Goal: Task Accomplishment & Management: Use online tool/utility

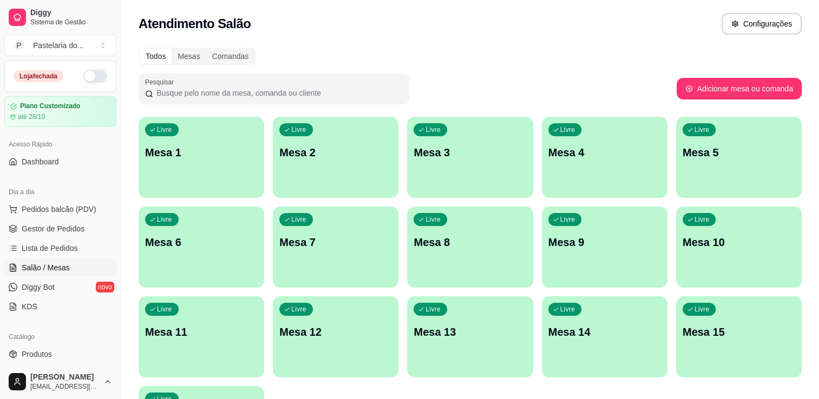
click at [83, 77] on button "button" at bounding box center [95, 76] width 24 height 13
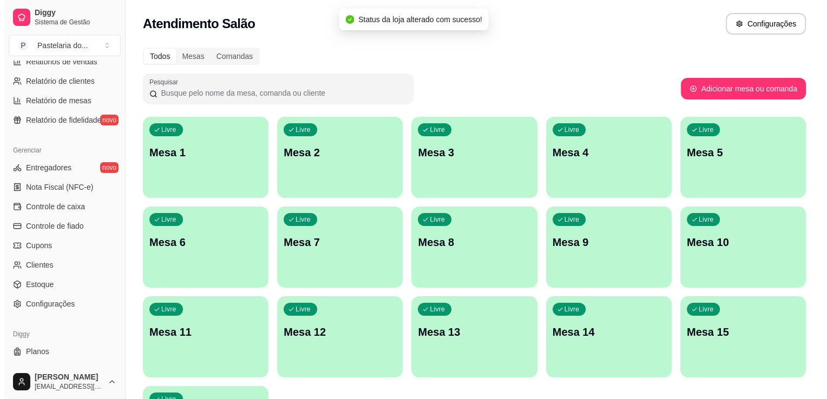
scroll to position [379, 0]
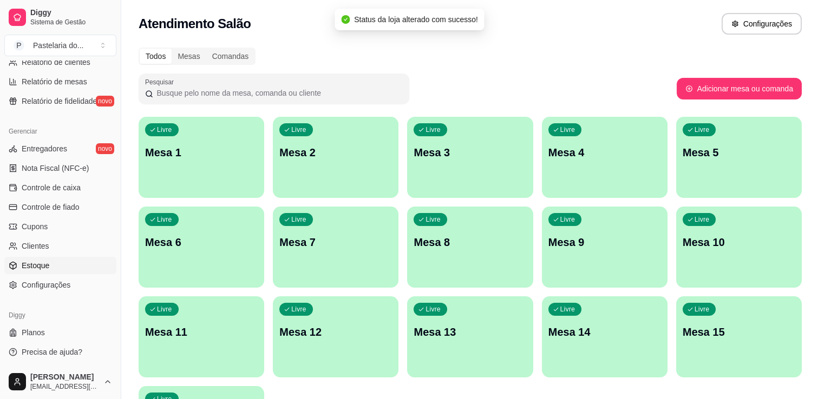
click at [47, 264] on span "Estoque" at bounding box center [36, 265] width 28 height 11
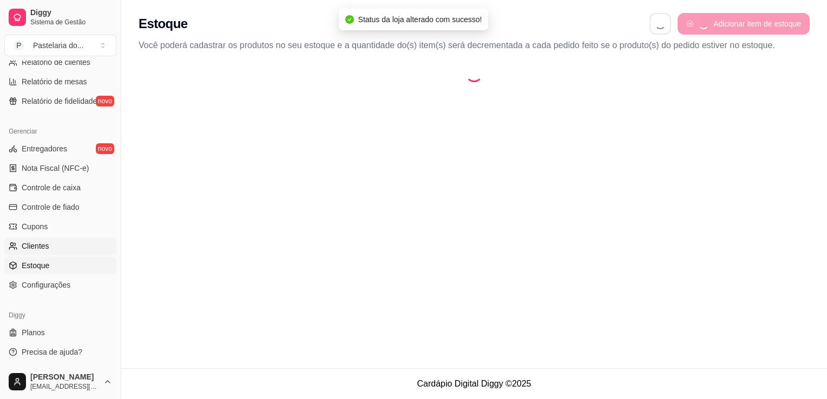
select select "QUANTITY_ORDER"
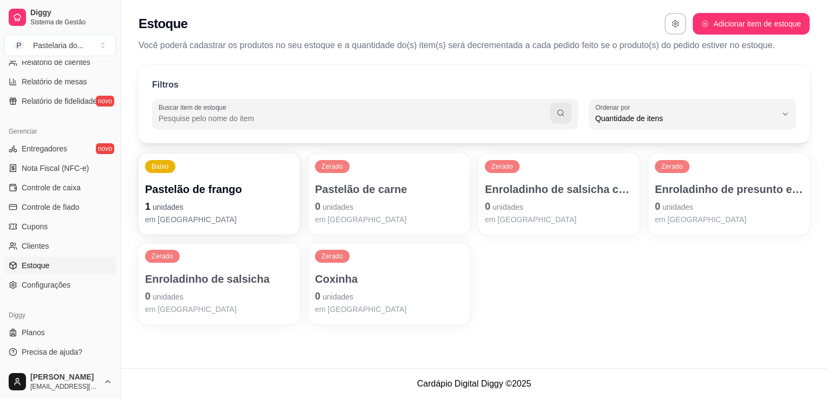
scroll to position [10, 0]
click at [718, 205] on p "0 unidades" at bounding box center [729, 206] width 148 height 15
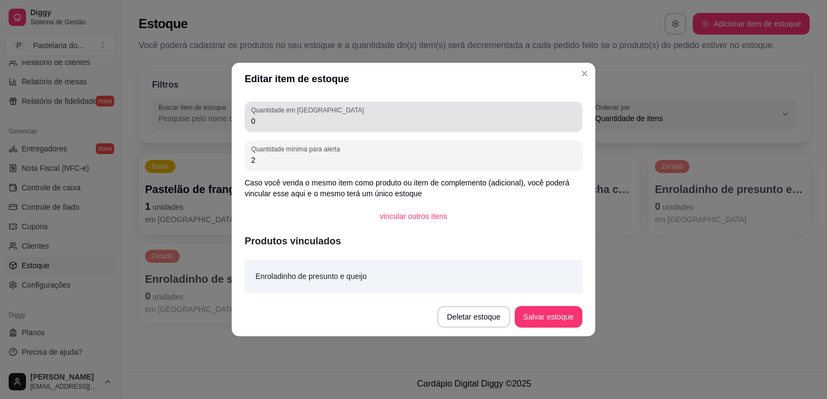
click at [521, 128] on div "Quantidade em estoque 0" at bounding box center [414, 117] width 338 height 30
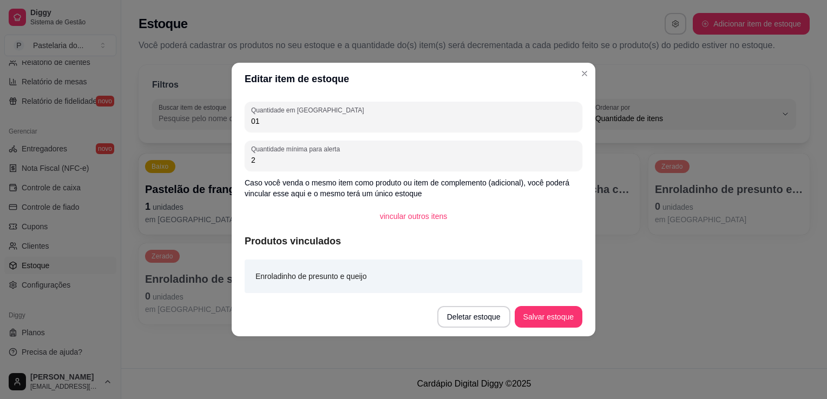
type input "0"
type input "10"
click at [564, 319] on button "Salvar estoque" at bounding box center [548, 317] width 66 height 21
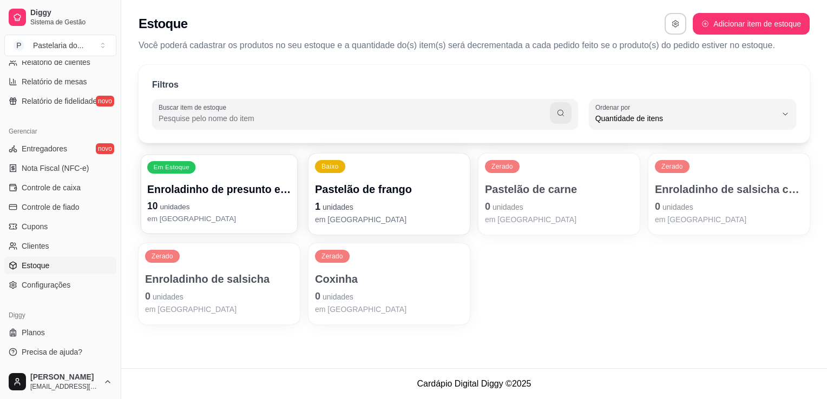
click at [229, 186] on p "Enroladinho de presunto e queijo" at bounding box center [219, 189] width 144 height 15
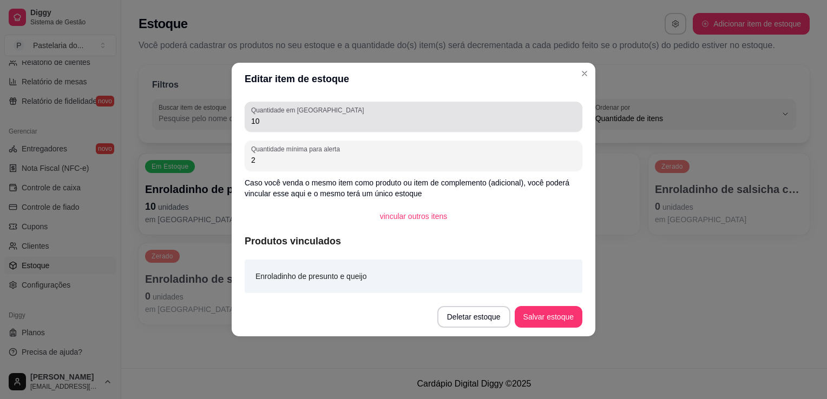
click at [300, 124] on input "10" at bounding box center [413, 121] width 325 height 11
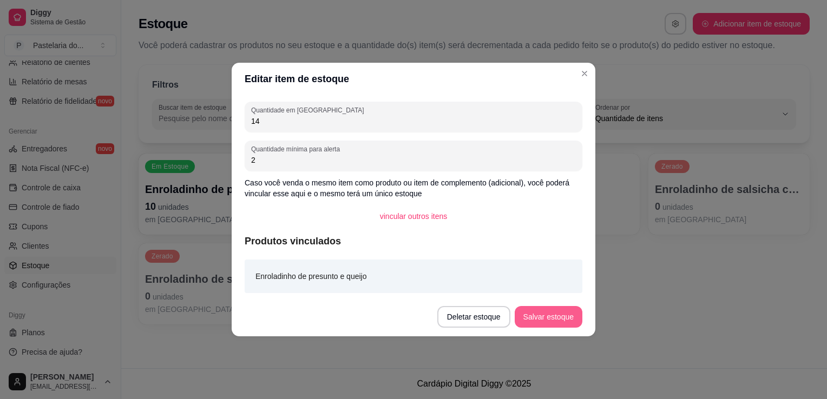
type input "14"
click at [539, 319] on button "Salvar estoque" at bounding box center [549, 317] width 68 height 22
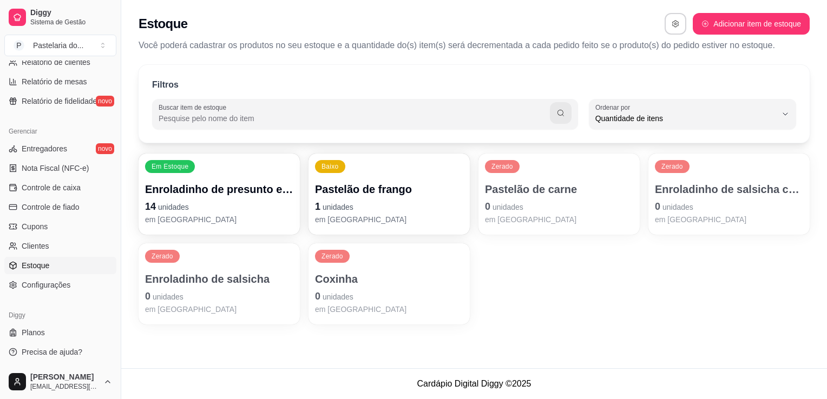
click at [443, 182] on p "Pastelão de frango" at bounding box center [389, 189] width 148 height 15
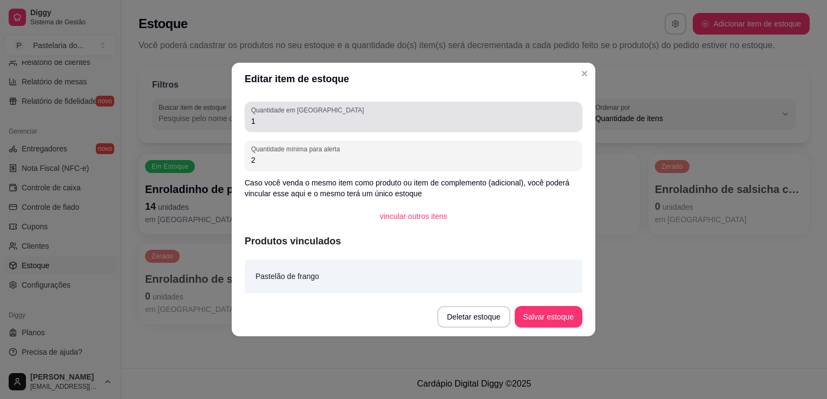
click at [333, 106] on div "1" at bounding box center [413, 117] width 325 height 22
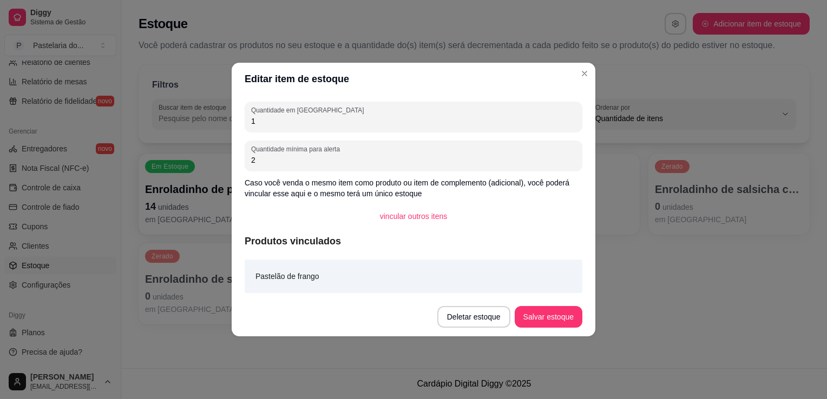
click at [331, 120] on input "1" at bounding box center [413, 121] width 325 height 11
type input "7"
click at [567, 323] on button "Salvar estoque" at bounding box center [548, 317] width 66 height 21
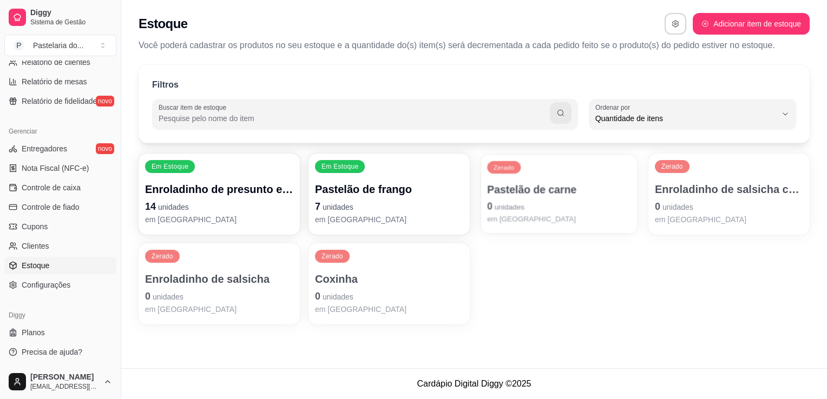
click at [538, 197] on div "Pastelão de carne 0 unidades em estoque" at bounding box center [559, 203] width 144 height 42
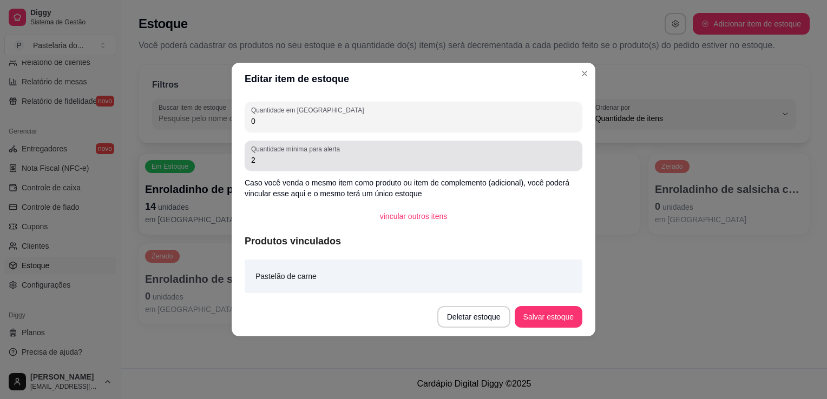
click at [318, 135] on div "Quantidade em estoque 0 Quantidade mínima para alerta 2 Caso você venda o mesmo…" at bounding box center [414, 196] width 364 height 202
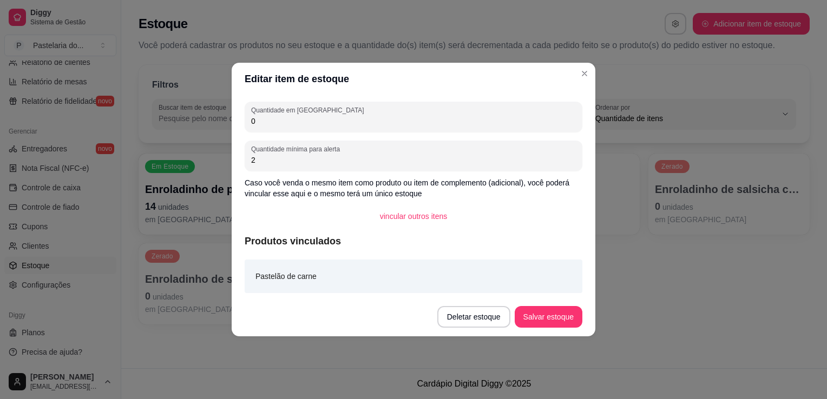
click at [325, 113] on div "0" at bounding box center [413, 117] width 325 height 22
type input "7"
click at [550, 314] on button "Salvar estoque" at bounding box center [549, 317] width 68 height 22
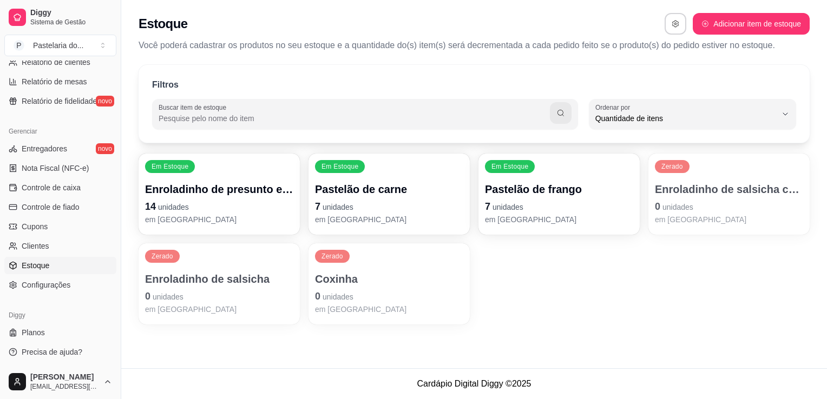
click at [582, 203] on p "7 unidades" at bounding box center [559, 206] width 148 height 15
click at [694, 204] on p "0 unidades" at bounding box center [729, 206] width 148 height 15
click at [712, 207] on p "0 unidades" at bounding box center [729, 206] width 148 height 15
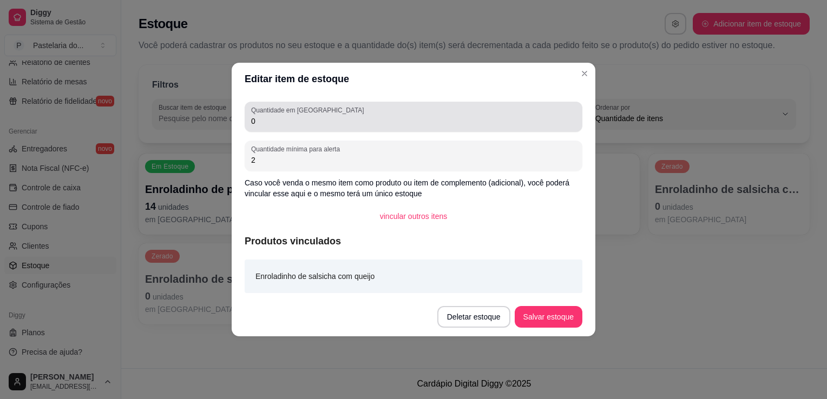
click at [377, 117] on input "0" at bounding box center [413, 121] width 325 height 11
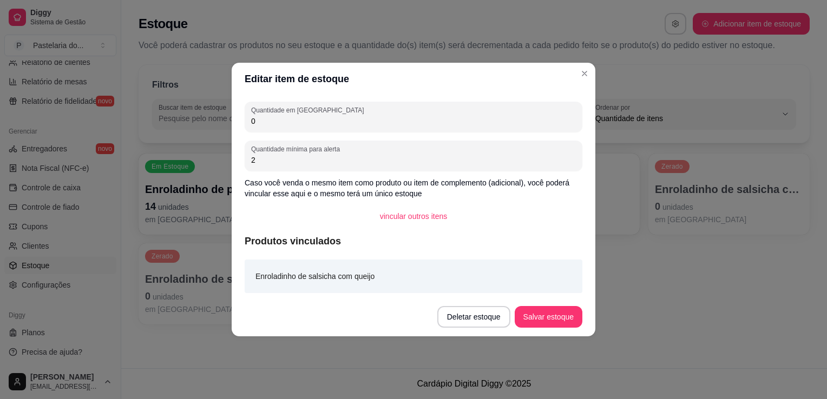
click at [377, 117] on input "0" at bounding box center [413, 121] width 325 height 11
type input "3"
click at [532, 320] on button "Salvar estoque" at bounding box center [549, 317] width 68 height 22
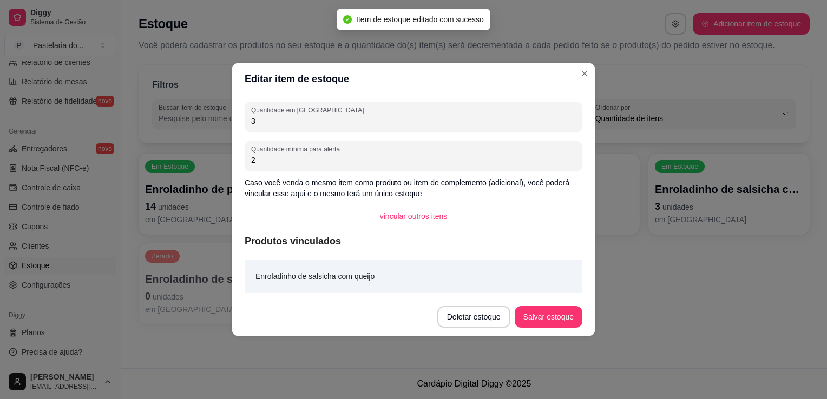
click at [628, 247] on div "Em Estoque Enroladinho de presunto e queijo 14 unidades em estoque Em Estoque P…" at bounding box center [474, 239] width 671 height 171
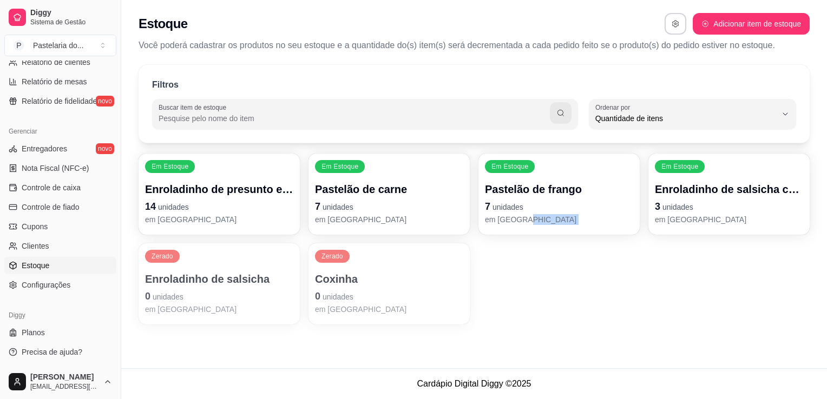
click at [197, 274] on p "Enroladinho de salsicha" at bounding box center [219, 279] width 148 height 15
click at [304, 129] on div "Quantidade em estoque 0" at bounding box center [414, 117] width 338 height 30
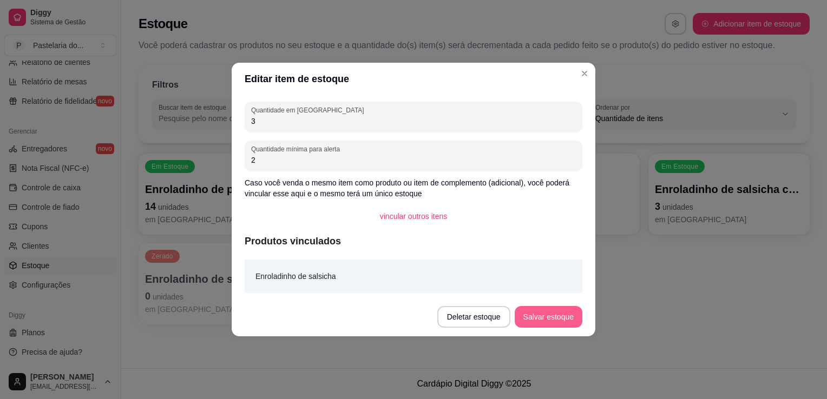
type input "3"
click at [572, 320] on button "Salvar estoque" at bounding box center [549, 317] width 68 height 22
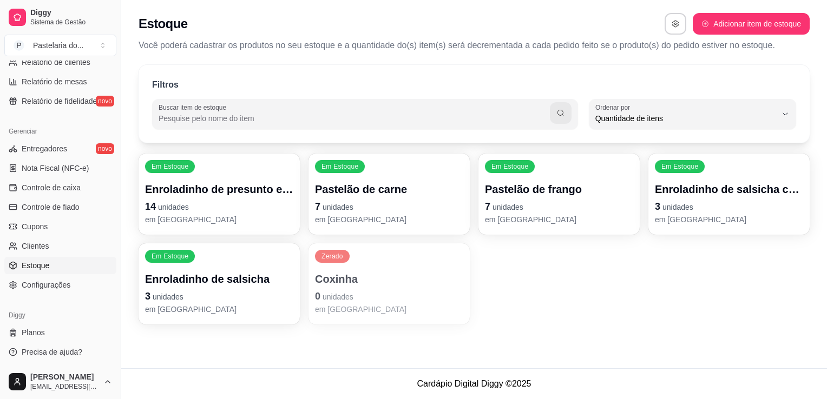
click at [359, 272] on p "Coxinha" at bounding box center [389, 279] width 148 height 15
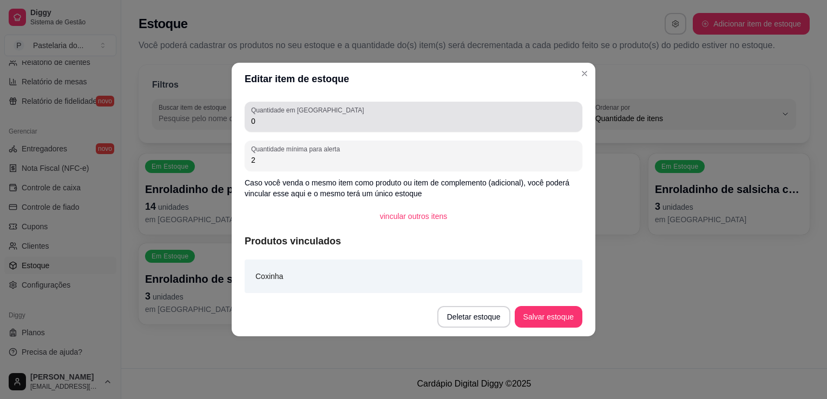
click at [323, 116] on input "0" at bounding box center [413, 121] width 325 height 11
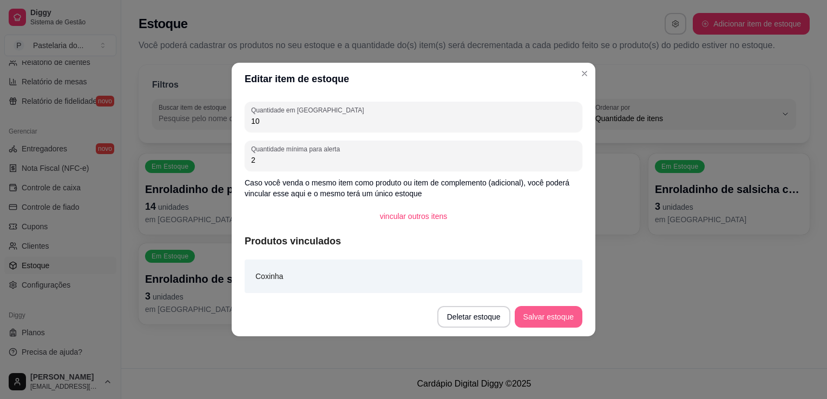
type input "10"
click at [558, 321] on button "Salvar estoque" at bounding box center [549, 317] width 68 height 22
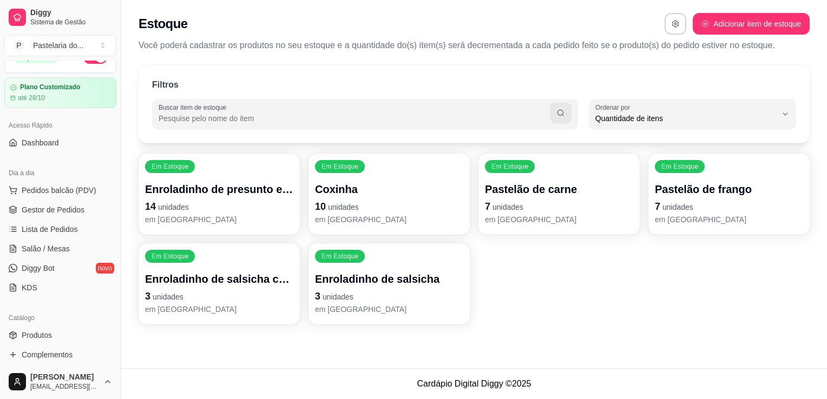
scroll to position [0, 0]
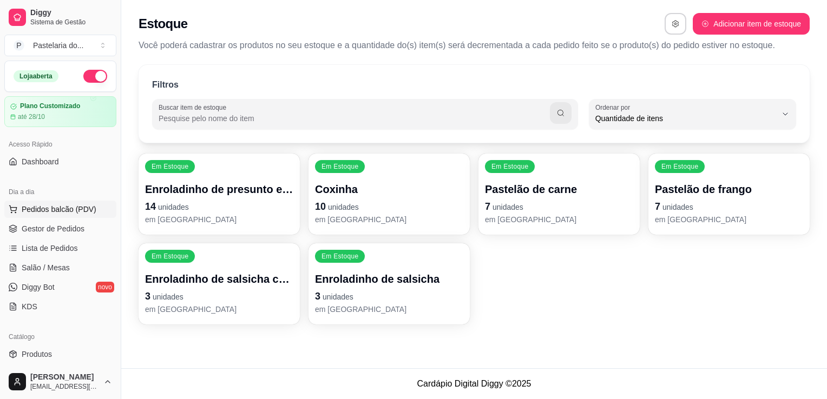
click at [72, 205] on span "Pedidos balcão (PDV)" at bounding box center [59, 209] width 75 height 11
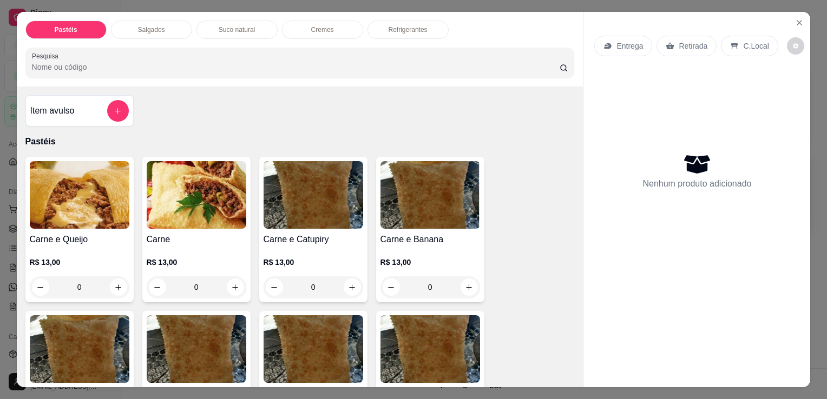
click at [159, 29] on p "Salgados" at bounding box center [151, 29] width 27 height 9
click at [159, 52] on div at bounding box center [300, 63] width 536 height 22
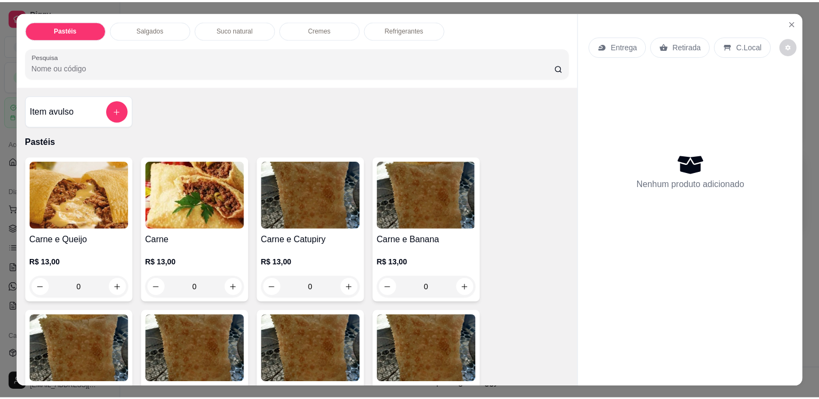
scroll to position [27, 0]
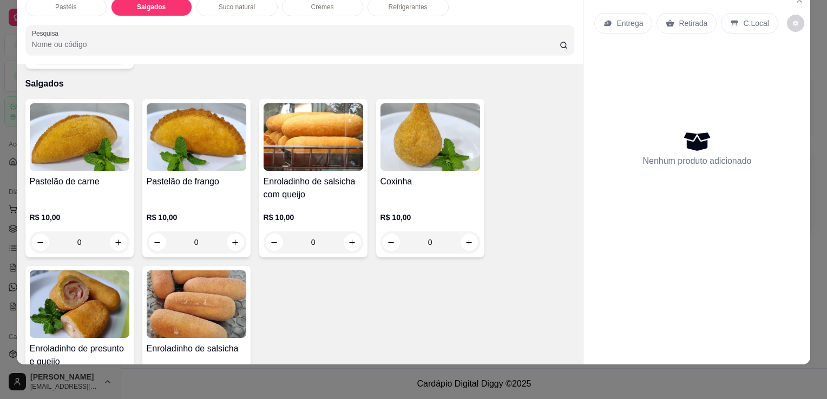
click at [95, 148] on img at bounding box center [80, 137] width 100 height 68
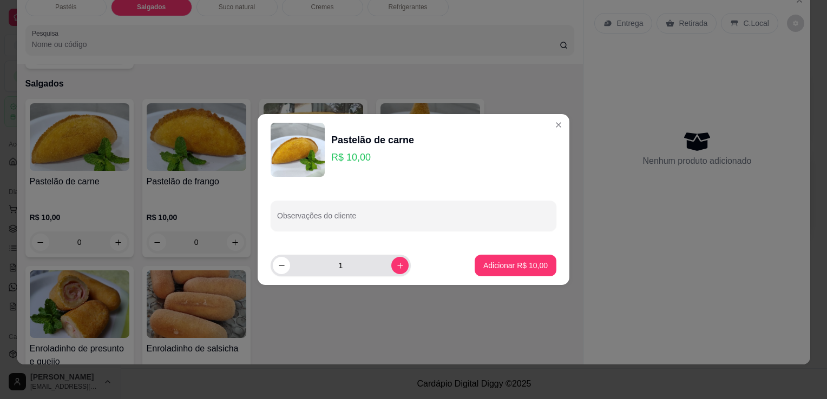
click at [396, 262] on icon "increase-product-quantity" at bounding box center [400, 266] width 8 height 8
click at [287, 265] on button "decrease-product-quantity" at bounding box center [281, 265] width 17 height 17
type input "2"
click at [475, 269] on button "Adicionar R$ 20,00" at bounding box center [516, 266] width 82 height 22
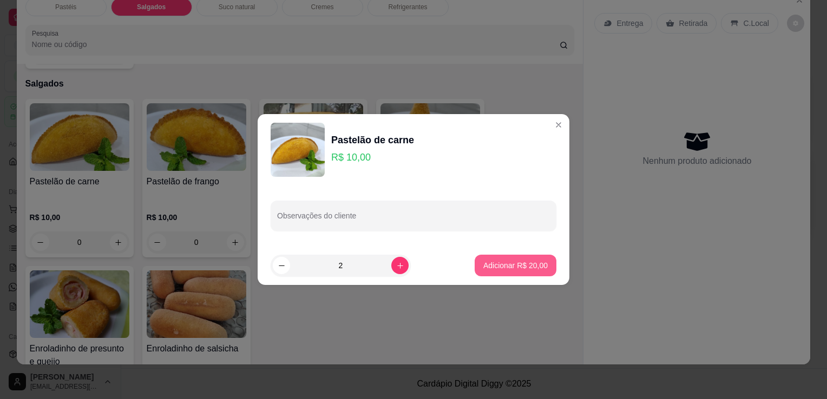
click at [472, 269] on div "Pastelão de carne R$ 10,00 0 Pastelão de frango R$ 10,00 0 Enroladinho de salsi…" at bounding box center [299, 262] width 549 height 326
type input "2"
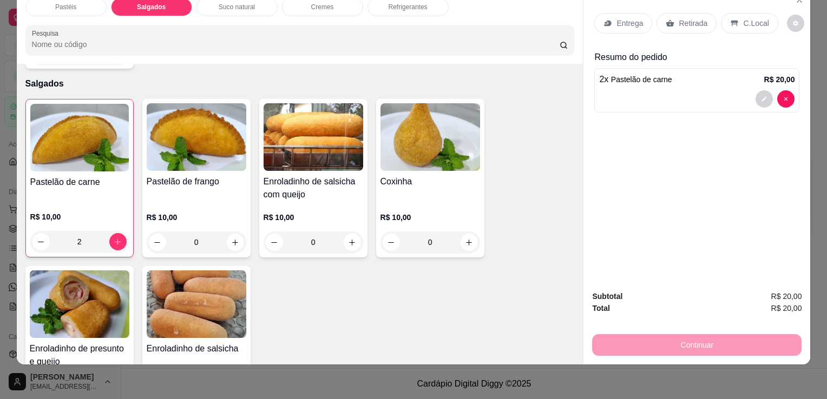
click at [691, 4] on div "Entrega Retirada C.Local" at bounding box center [696, 23] width 205 height 38
click at [688, 18] on p "Retirada" at bounding box center [693, 23] width 29 height 11
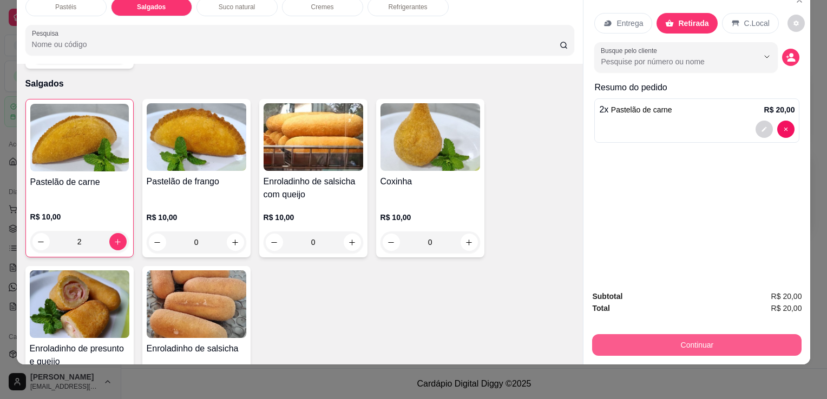
click at [635, 334] on button "Continuar" at bounding box center [696, 345] width 209 height 22
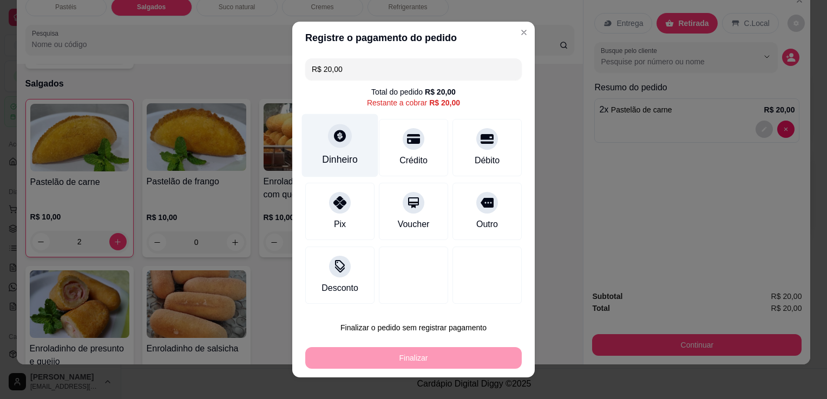
click at [342, 157] on div "Dinheiro" at bounding box center [340, 160] width 36 height 14
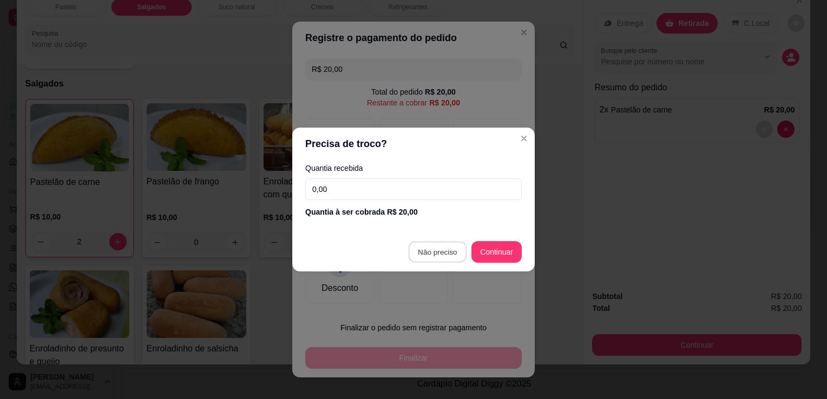
type input "R$ 0,00"
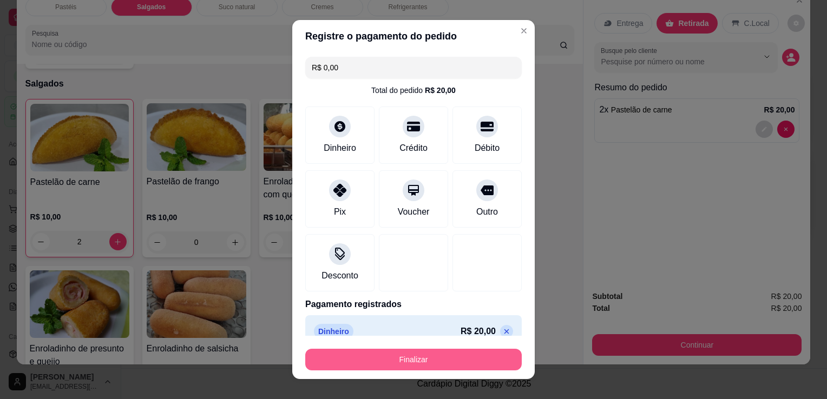
click at [378, 361] on button "Finalizar" at bounding box center [413, 360] width 216 height 22
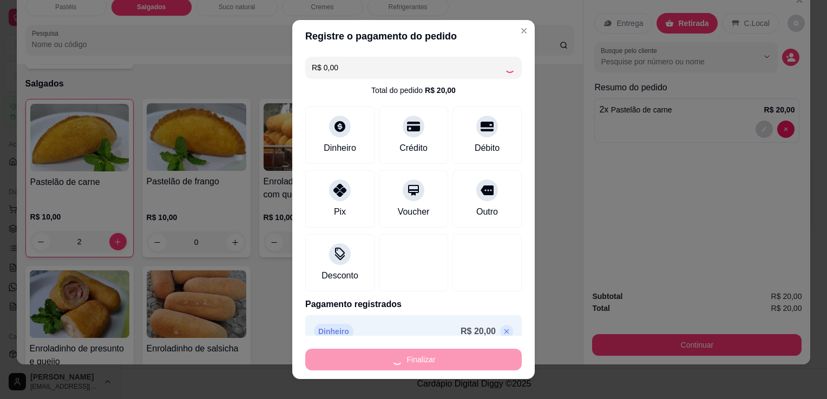
type input "0"
type input "-R$ 20,00"
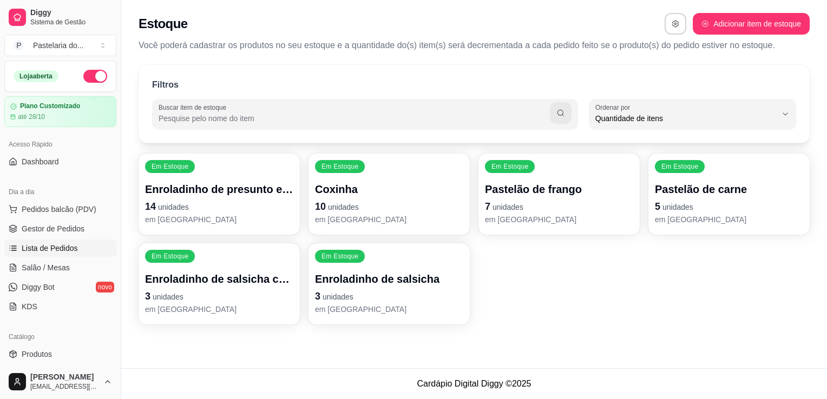
click at [77, 244] on link "Lista de Pedidos" at bounding box center [60, 248] width 112 height 17
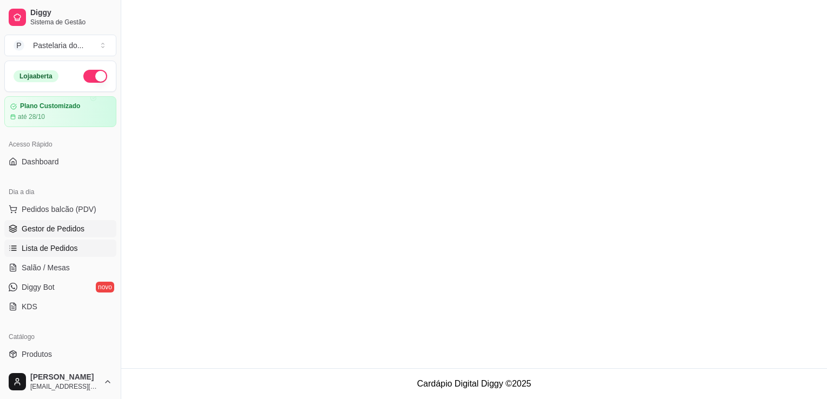
click at [77, 233] on span "Gestor de Pedidos" at bounding box center [53, 228] width 63 height 11
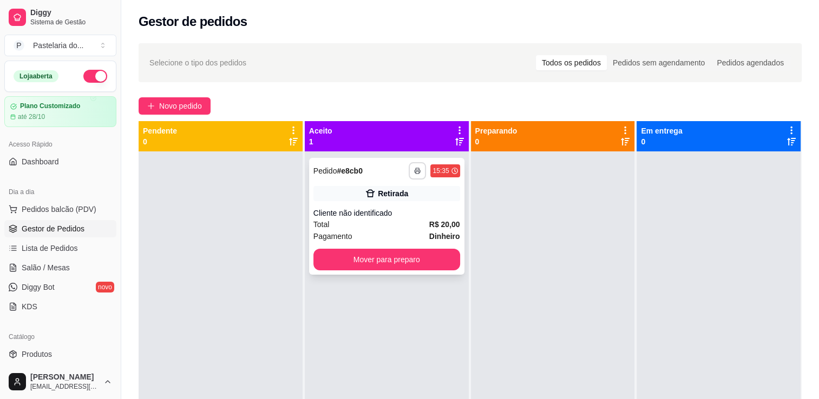
click at [414, 171] on icon "button" at bounding box center [417, 171] width 6 height 6
click at [406, 210] on button "IMPRESSORA" at bounding box center [385, 208] width 78 height 17
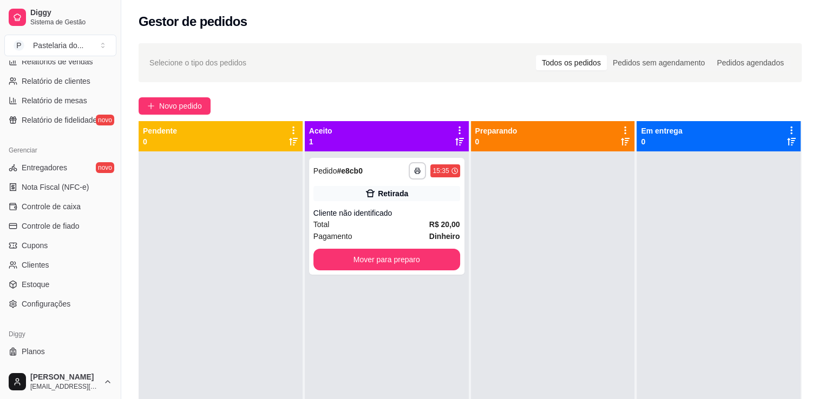
scroll to position [379, 0]
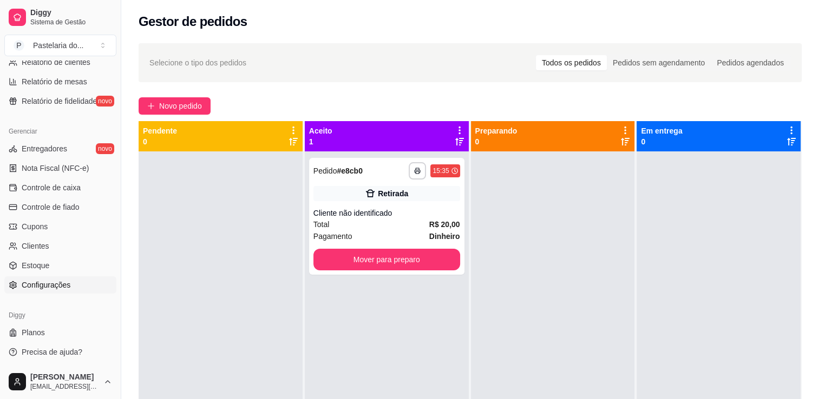
click at [60, 281] on span "Configurações" at bounding box center [46, 285] width 49 height 11
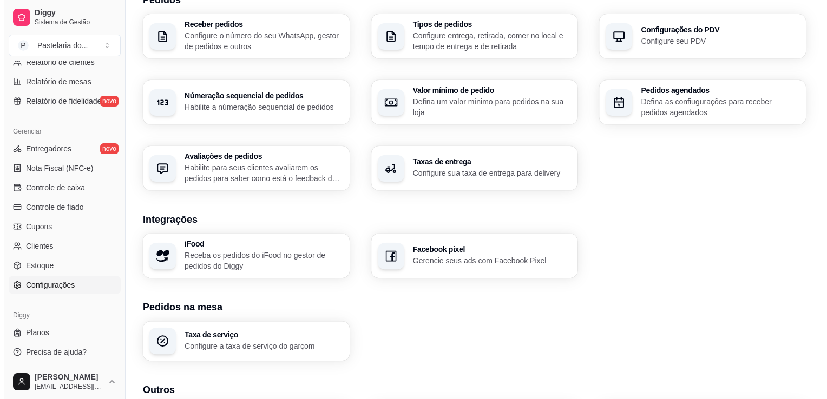
scroll to position [358, 0]
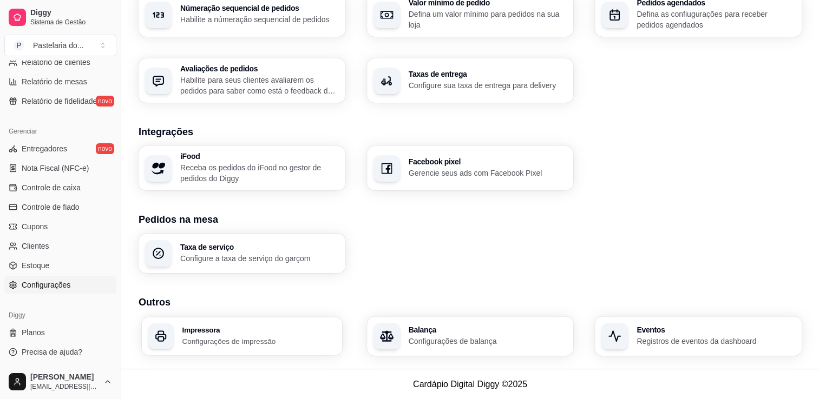
click at [228, 331] on h3 "Impressora" at bounding box center [259, 330] width 154 height 8
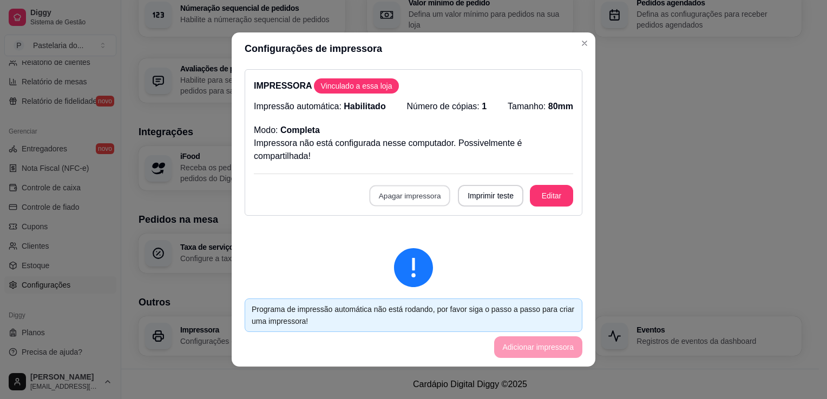
click at [398, 202] on button "Apagar impressora" at bounding box center [409, 196] width 81 height 21
click at [413, 278] on button "Confirmar" at bounding box center [410, 274] width 40 height 17
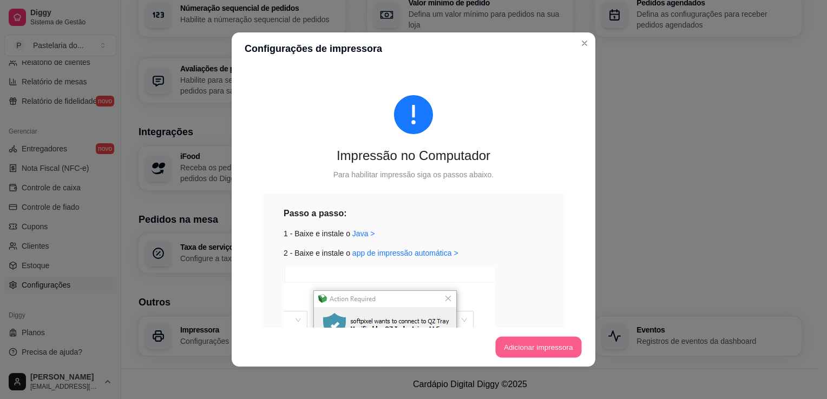
click at [537, 343] on button "Adicionar impressora" at bounding box center [538, 347] width 86 height 21
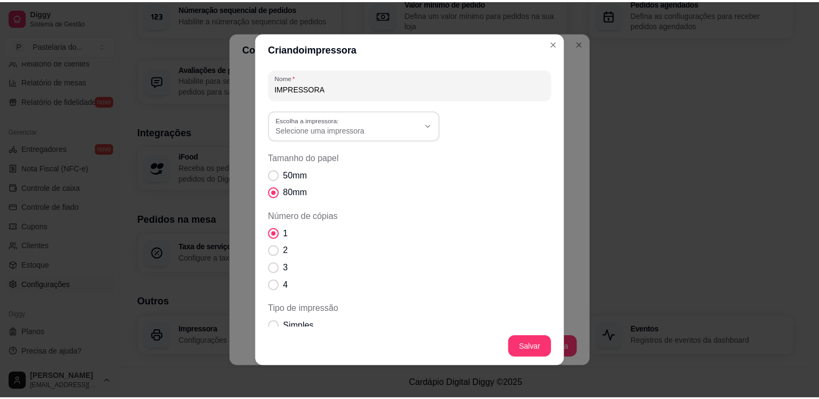
scroll to position [0, 0]
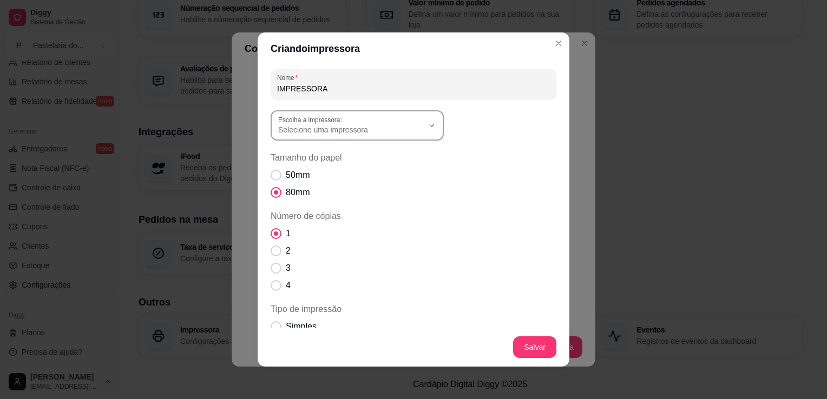
click at [348, 129] on span "Selecione uma impressora" at bounding box center [350, 129] width 145 height 11
click at [339, 208] on span "ELGIN i7(USB) (Copiar 2)" at bounding box center [347, 208] width 139 height 10
type input "ELGIN i7(USB) (Copiar 2)"
select select "ELGIN i7(USB) (Copiar 2)"
click at [532, 345] on footer "Salvar" at bounding box center [414, 347] width 312 height 39
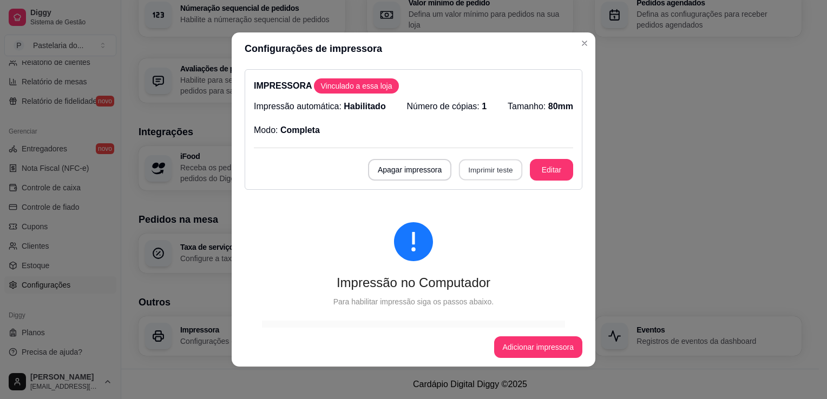
click at [459, 167] on button "Imprimir teste" at bounding box center [490, 170] width 63 height 21
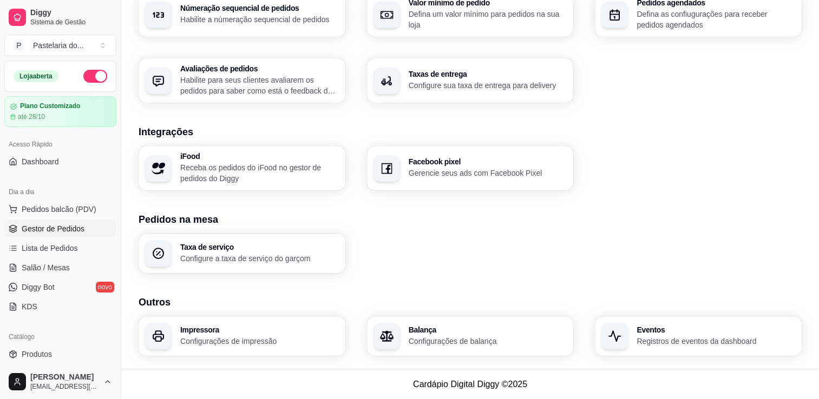
click at [68, 228] on span "Gestor de Pedidos" at bounding box center [53, 228] width 63 height 11
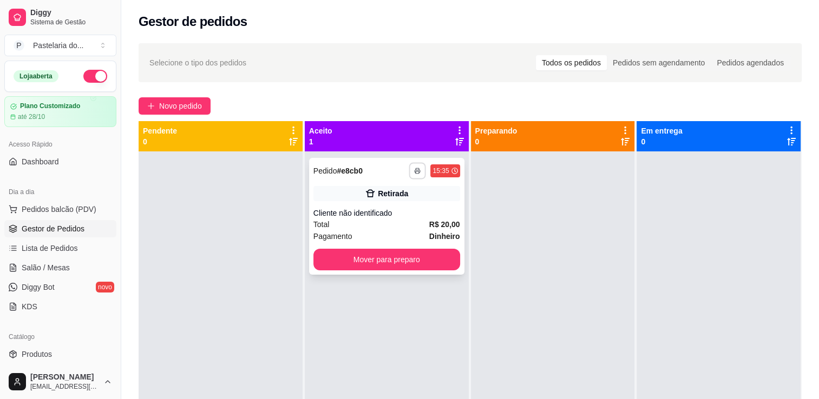
click at [411, 171] on button "button" at bounding box center [417, 170] width 17 height 17
click at [393, 209] on button "IMPRESSORA" at bounding box center [385, 208] width 78 height 17
click at [355, 261] on button "Mover para preparo" at bounding box center [386, 259] width 142 height 21
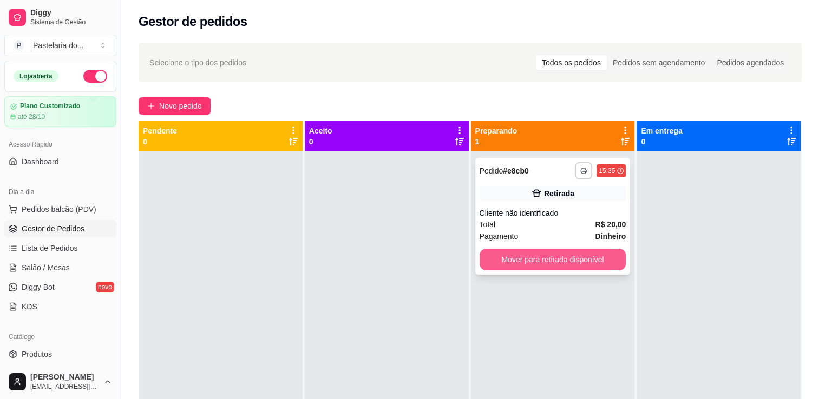
click at [543, 263] on button "Mover para retirada disponível" at bounding box center [552, 260] width 147 height 22
click at [543, 263] on div "Mover para retirada disponível" at bounding box center [552, 260] width 147 height 22
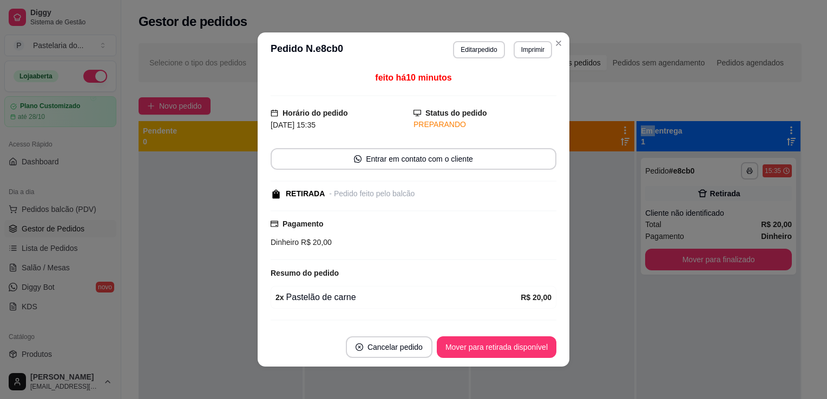
click at [676, 265] on button "Mover para finalizado" at bounding box center [718, 260] width 147 height 22
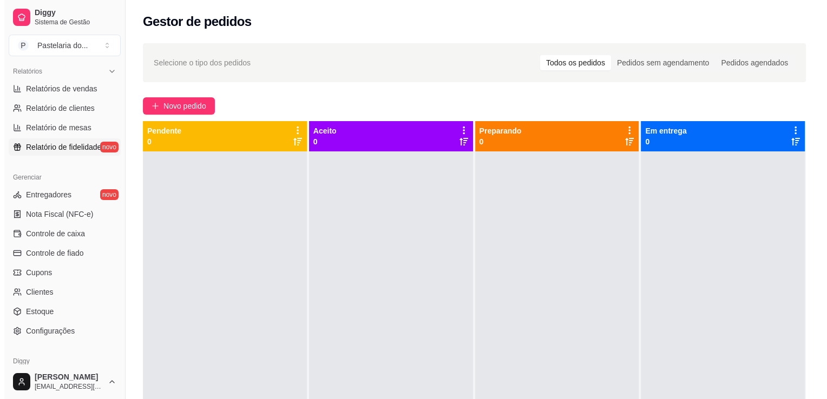
scroll to position [379, 0]
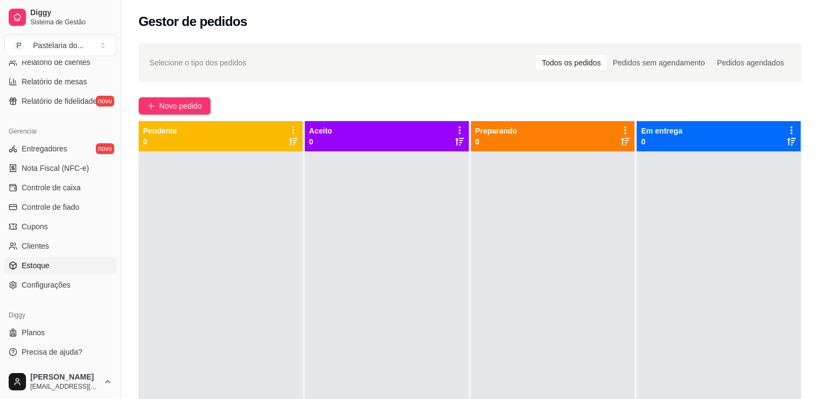
click at [57, 265] on link "Estoque" at bounding box center [60, 265] width 112 height 17
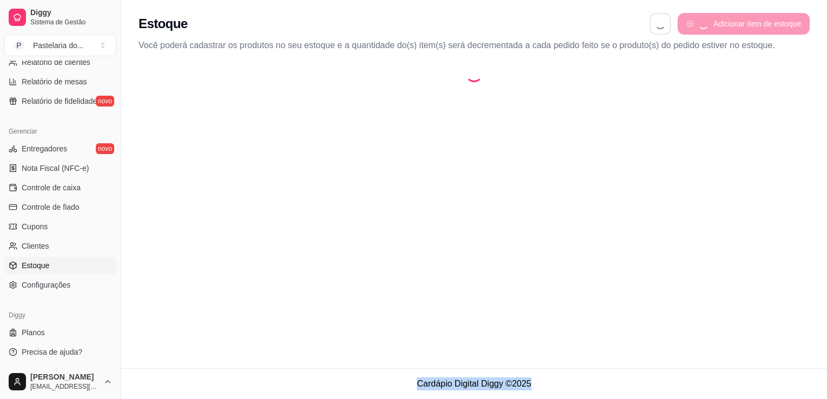
select select "QUANTITY_ORDER"
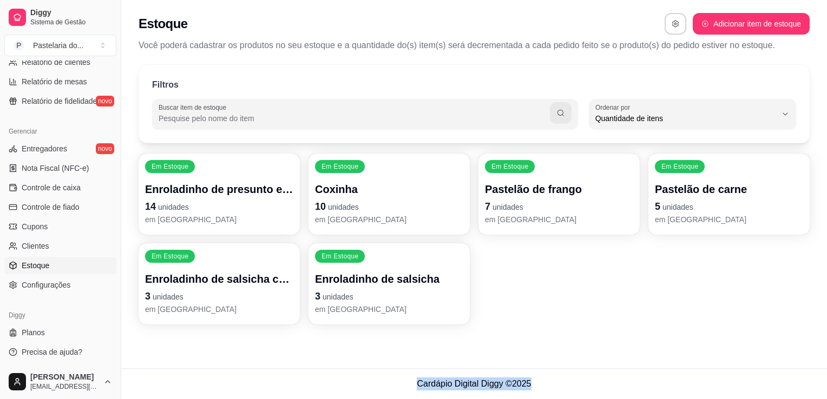
scroll to position [10, 0]
click at [231, 202] on p "14 unidades" at bounding box center [219, 206] width 148 height 15
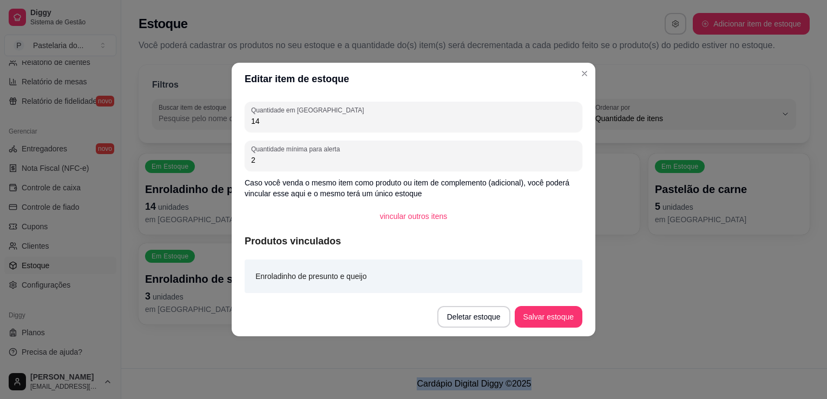
click at [288, 126] on input "14" at bounding box center [413, 121] width 325 height 11
type input "12"
click at [555, 330] on footer "Deletar estoque Salvar estoque" at bounding box center [414, 317] width 364 height 39
click at [563, 326] on button "Salvar estoque" at bounding box center [548, 317] width 66 height 21
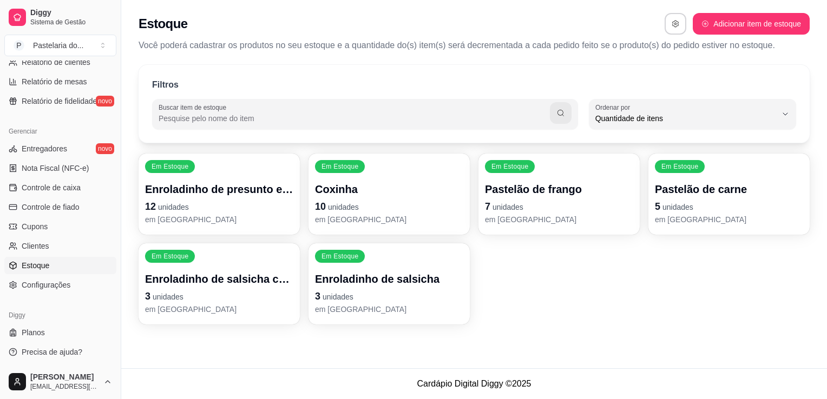
click at [392, 199] on p "10 unidades" at bounding box center [389, 206] width 148 height 15
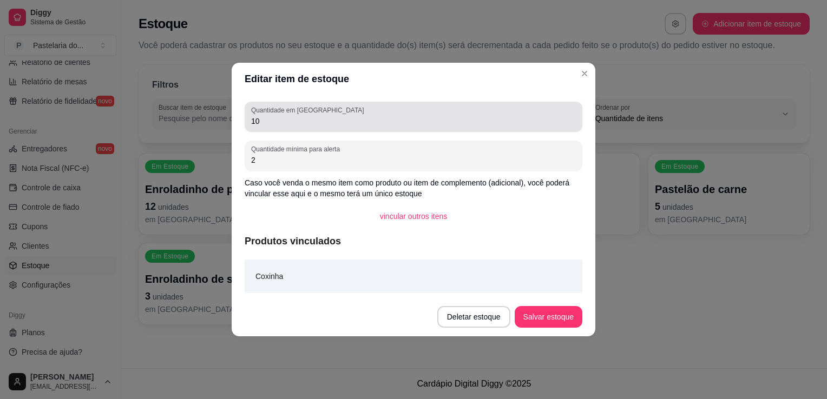
click at [392, 116] on input "10" at bounding box center [413, 121] width 325 height 11
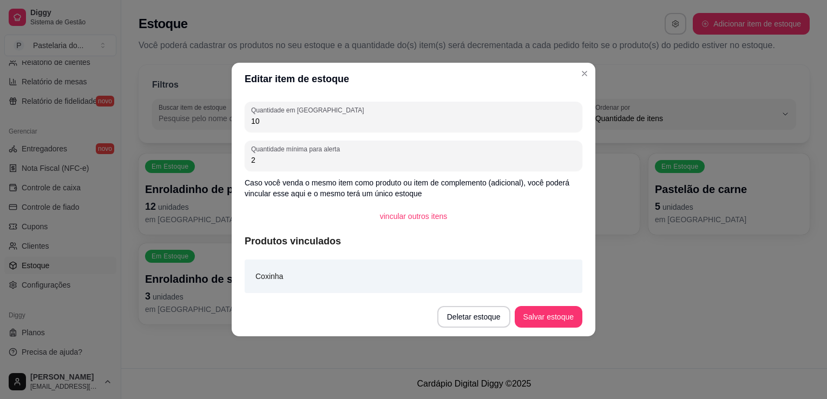
click at [392, 116] on input "10" at bounding box center [413, 121] width 325 height 11
type input "8"
click at [529, 315] on button "Salvar estoque" at bounding box center [549, 317] width 68 height 22
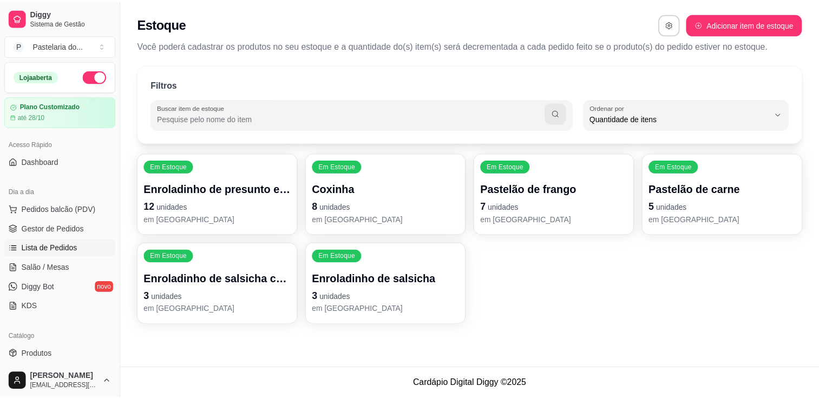
scroll to position [108, 0]
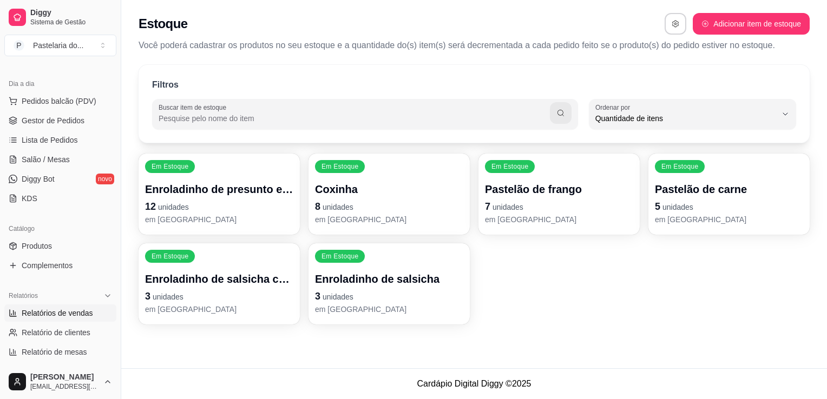
click at [43, 313] on span "Relatórios de vendas" at bounding box center [57, 313] width 71 height 11
select select "ALL"
select select "0"
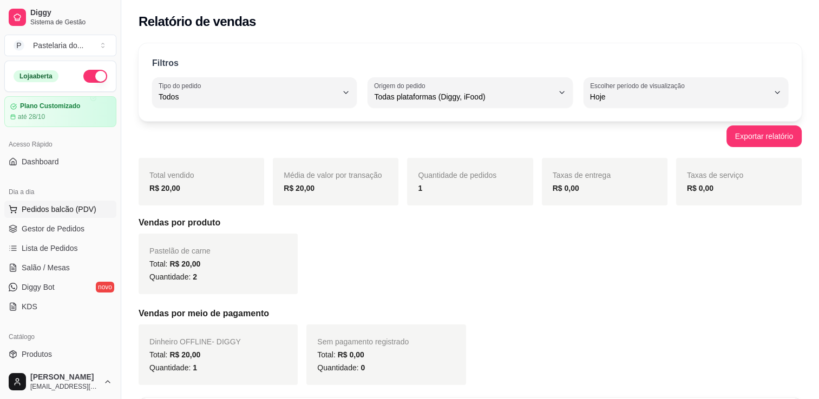
click at [53, 213] on span "Pedidos balcão (PDV)" at bounding box center [59, 209] width 75 height 11
click at [43, 235] on link "Gestor de Pedidos" at bounding box center [60, 228] width 112 height 17
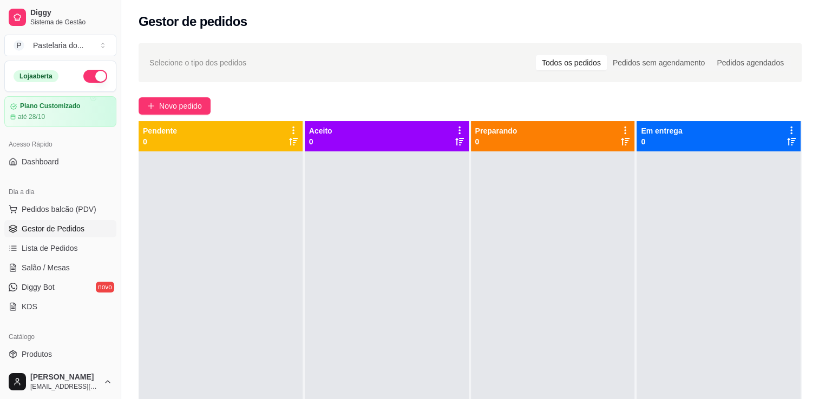
click at [52, 198] on div "Dia a dia" at bounding box center [60, 191] width 112 height 17
click at [48, 209] on span "Pedidos balcão (PDV)" at bounding box center [59, 209] width 75 height 11
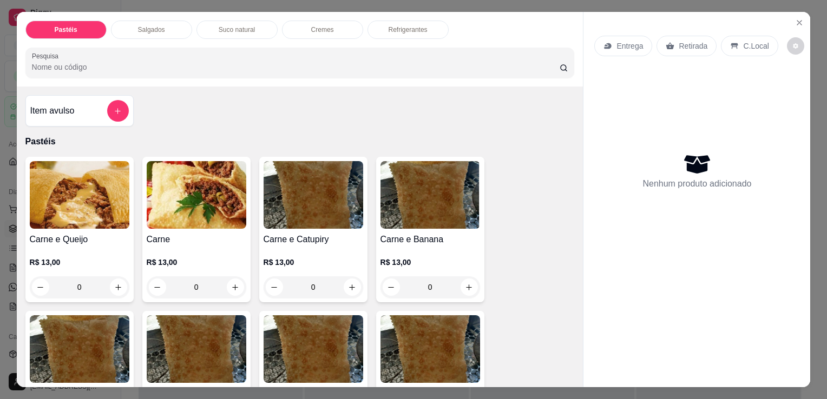
click at [146, 31] on div "Salgados" at bounding box center [151, 30] width 81 height 18
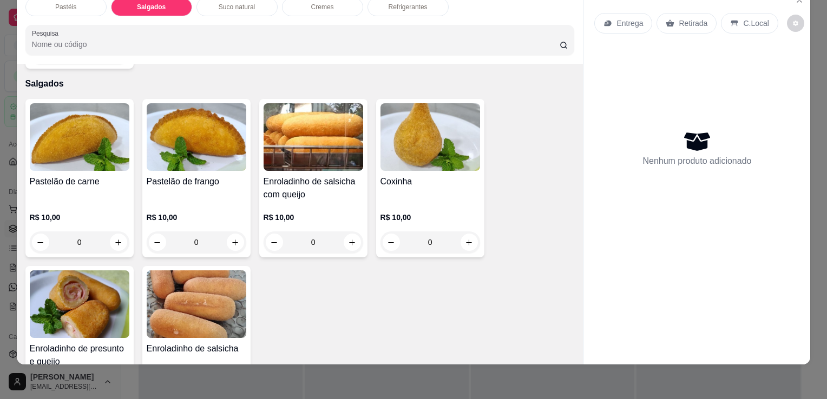
click at [95, 175] on div "Pastelão de carne" at bounding box center [80, 188] width 100 height 26
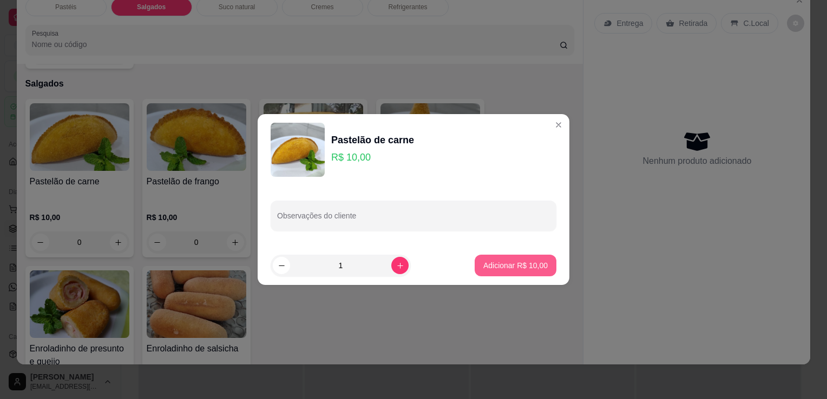
click at [515, 258] on button "Adicionar R$ 10,00" at bounding box center [516, 266] width 82 height 22
type input "1"
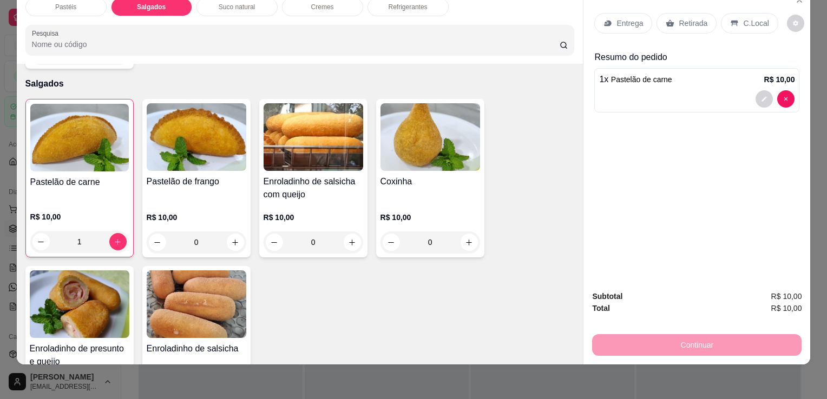
click at [385, 9] on div "Pastéis Salgados Suco natural Cremes Refrigerantes Pesquisa" at bounding box center [300, 26] width 567 height 75
click at [385, 5] on div "Refrigerantes" at bounding box center [407, 7] width 81 height 18
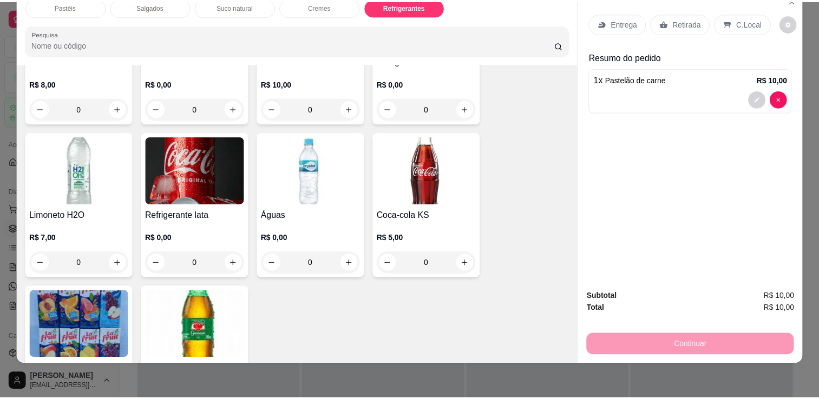
scroll to position [2933, 0]
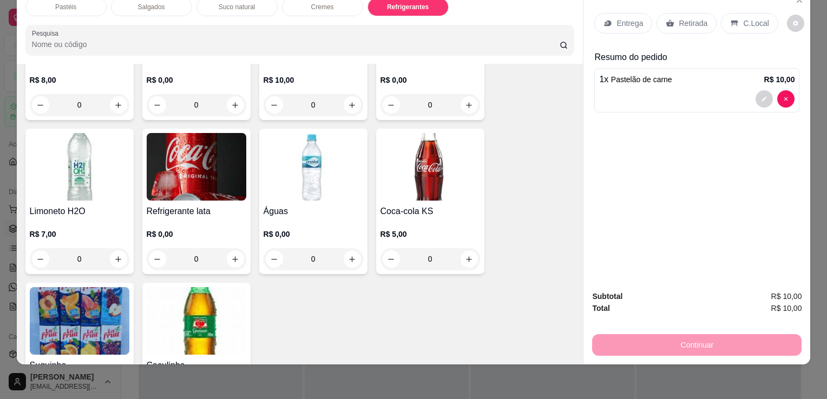
click at [213, 182] on div "Refrigerante lata R$ 0,00 0" at bounding box center [196, 202] width 108 height 146
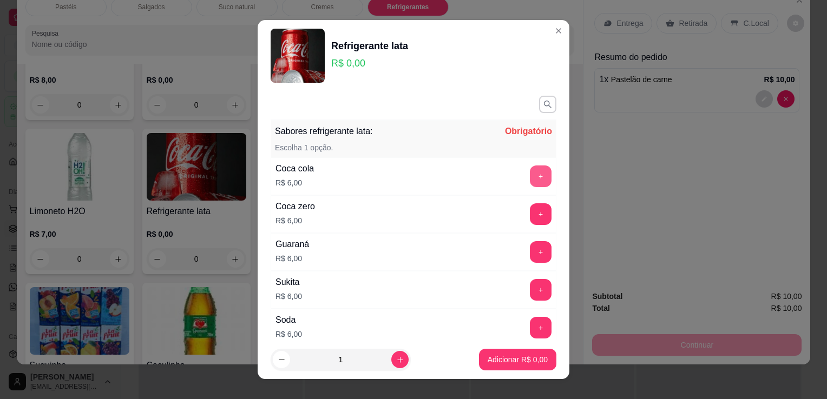
click at [530, 181] on button "+" at bounding box center [541, 177] width 22 height 22
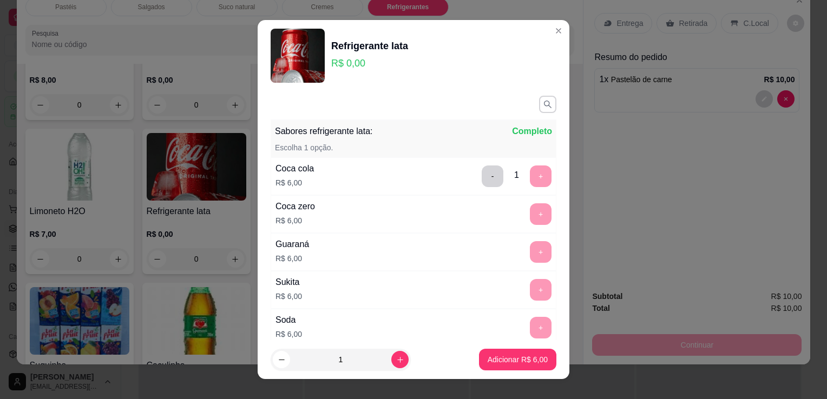
click at [511, 371] on footer "1 Adicionar R$ 6,00" at bounding box center [414, 359] width 312 height 39
click at [511, 363] on p "Adicionar R$ 6,00" at bounding box center [518, 359] width 60 height 11
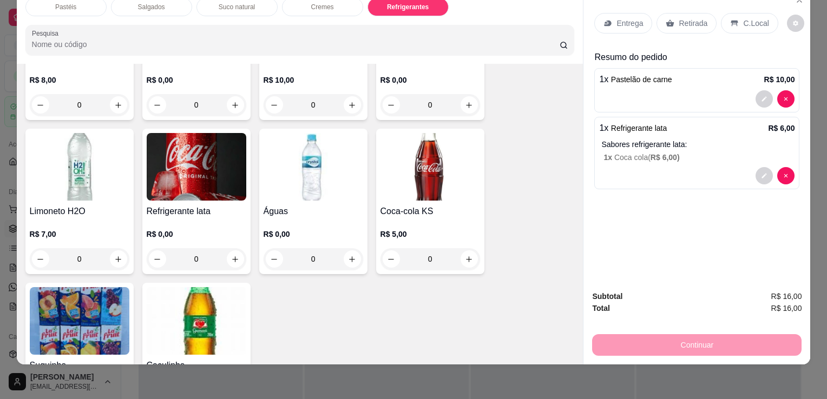
click at [694, 18] on p "Retirada" at bounding box center [693, 23] width 29 height 11
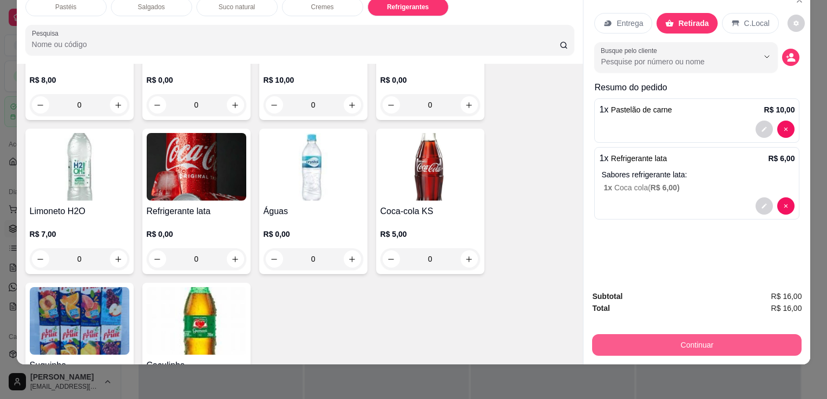
click at [666, 341] on button "Continuar" at bounding box center [696, 345] width 209 height 22
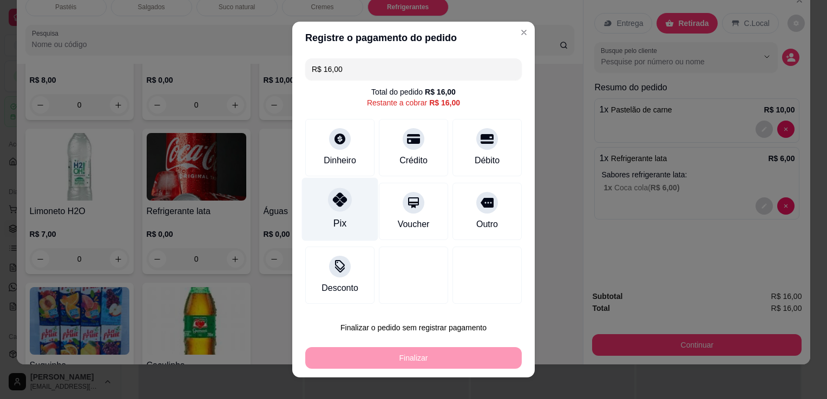
click at [333, 197] on icon at bounding box center [340, 200] width 14 height 14
type input "R$ 0,00"
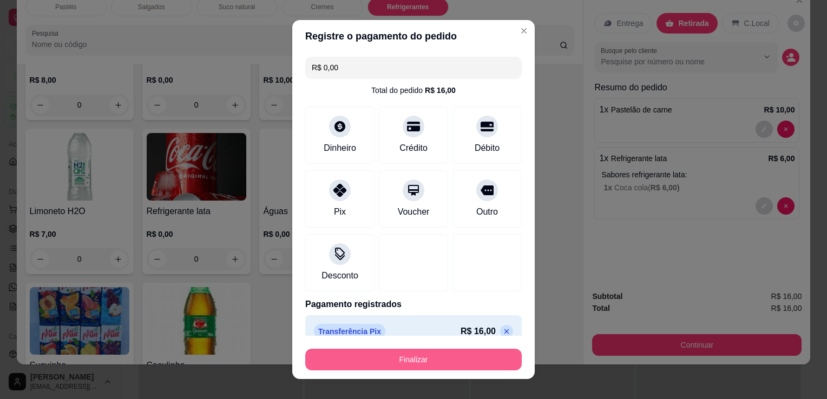
click at [359, 352] on button "Finalizar" at bounding box center [413, 360] width 216 height 22
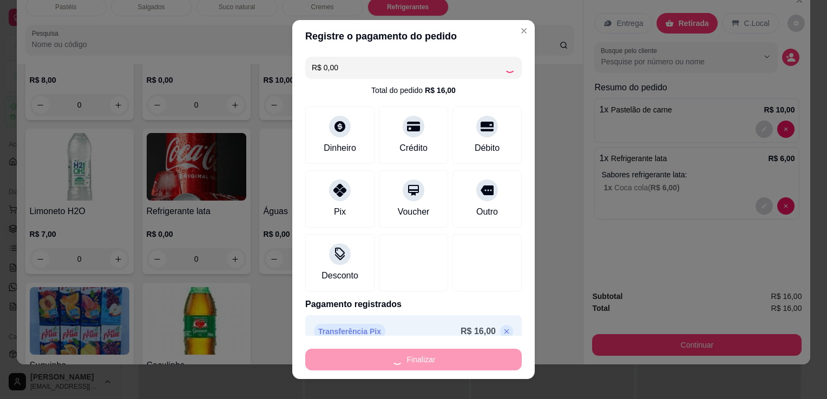
type input "0"
type input "-R$ 16,00"
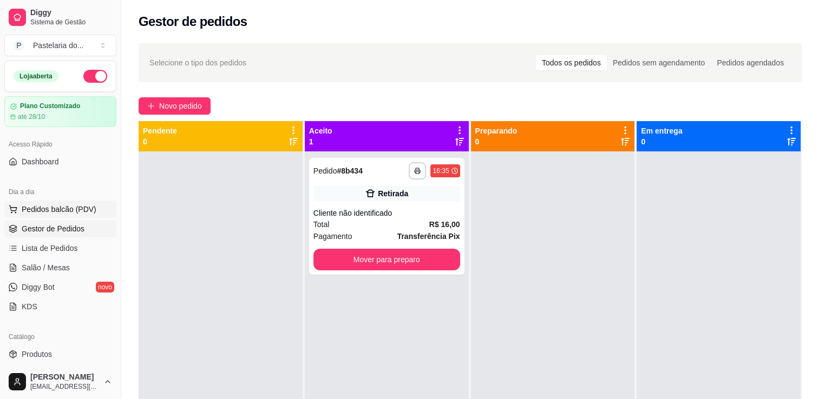
drag, startPoint x: 52, startPoint y: 206, endPoint x: 48, endPoint y: 211, distance: 6.1
click at [52, 206] on span "Pedidos balcão (PDV)" at bounding box center [59, 209] width 75 height 11
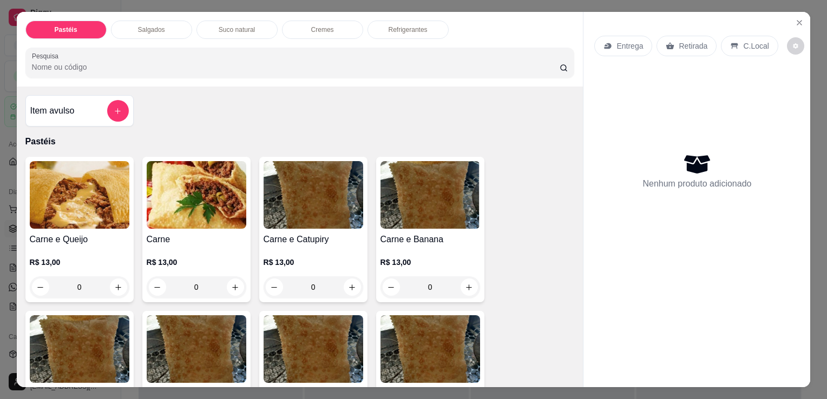
click at [81, 105] on div "Item avulso" at bounding box center [79, 111] width 98 height 22
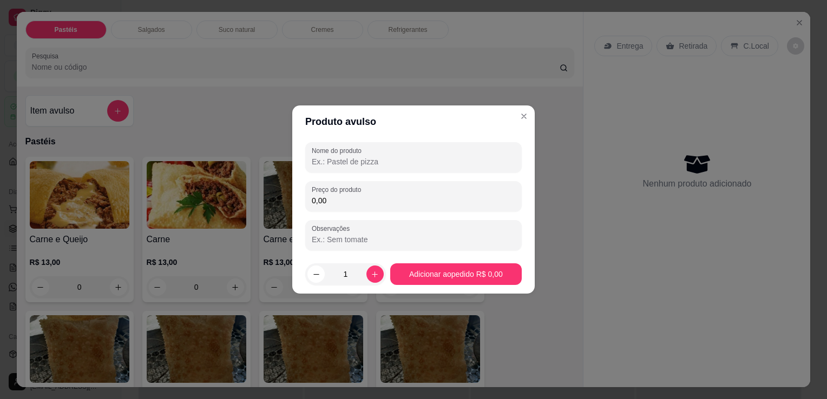
click at [357, 162] on input "Nome do produto" at bounding box center [413, 161] width 203 height 11
type input "BALDE DE OLEO"
click at [353, 207] on div "Preço do produto 0,00" at bounding box center [413, 196] width 216 height 30
type input "15,00"
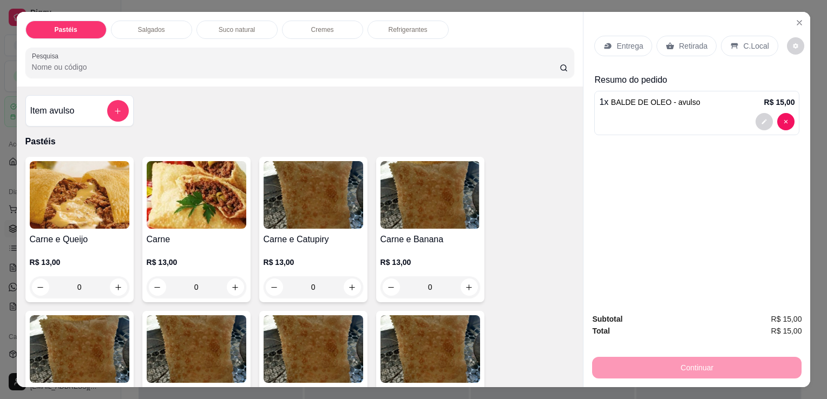
click at [683, 36] on div "Retirada" at bounding box center [686, 46] width 60 height 21
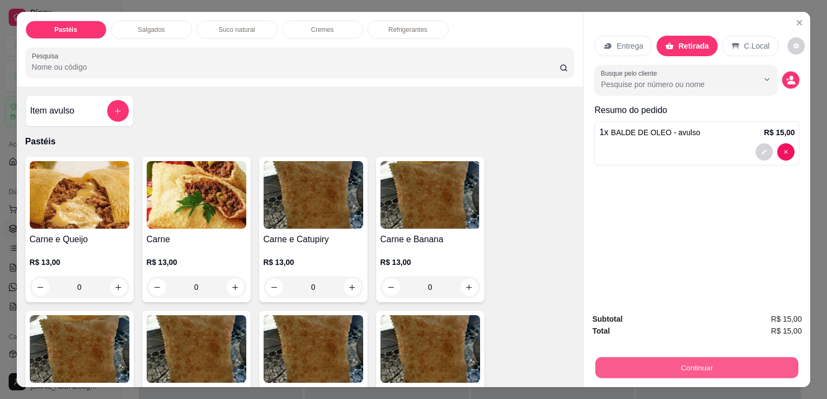
click at [717, 367] on button "Continuar" at bounding box center [696, 367] width 203 height 21
click at [655, 363] on button "Continuar" at bounding box center [696, 368] width 209 height 22
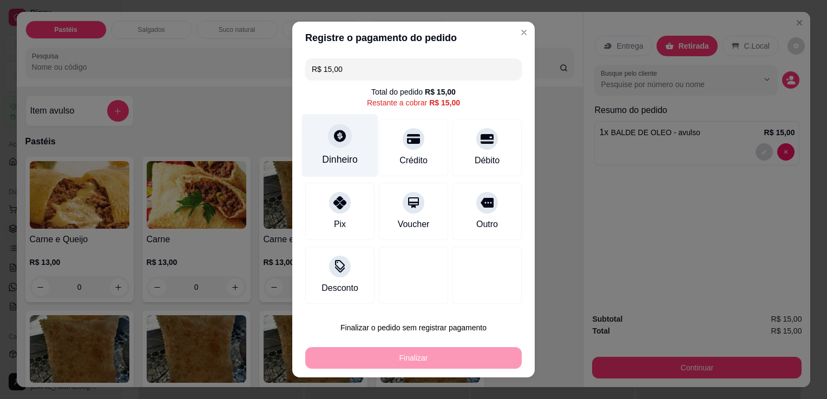
click at [350, 145] on div "Dinheiro" at bounding box center [340, 145] width 76 height 63
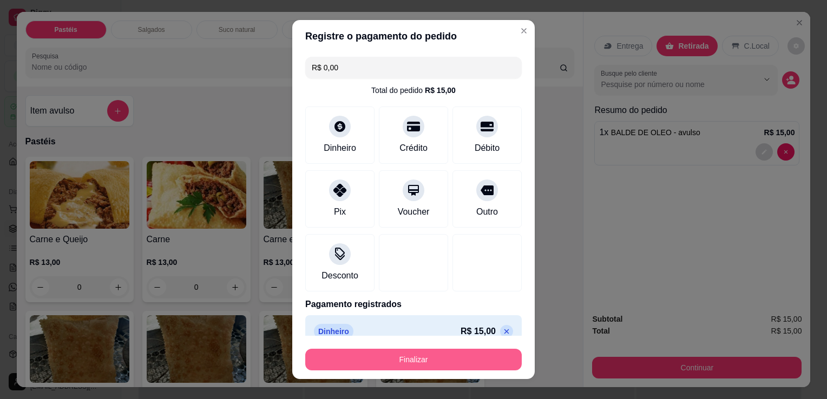
click at [433, 359] on button "Finalizar" at bounding box center [413, 360] width 216 height 22
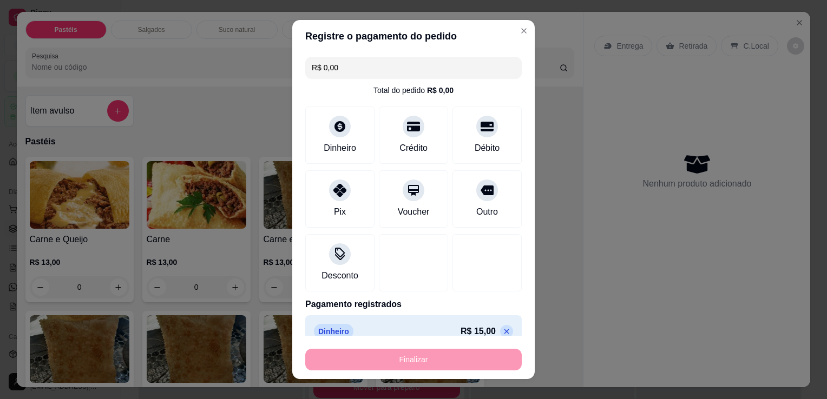
type input "-R$ 15,00"
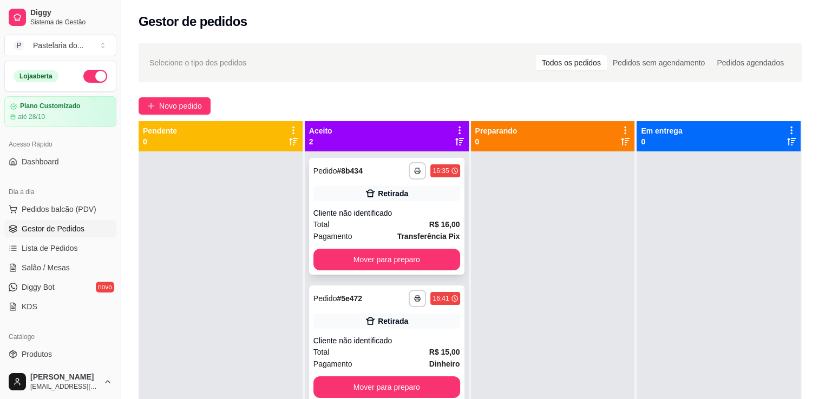
click at [416, 272] on div "**********" at bounding box center [386, 216] width 155 height 117
click at [441, 261] on button "Mover para preparo" at bounding box center [386, 260] width 147 height 22
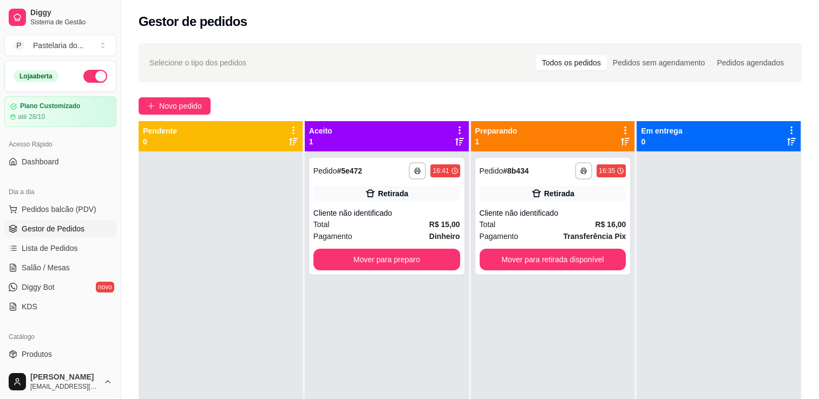
click at [441, 261] on button "Mover para preparo" at bounding box center [386, 260] width 147 height 22
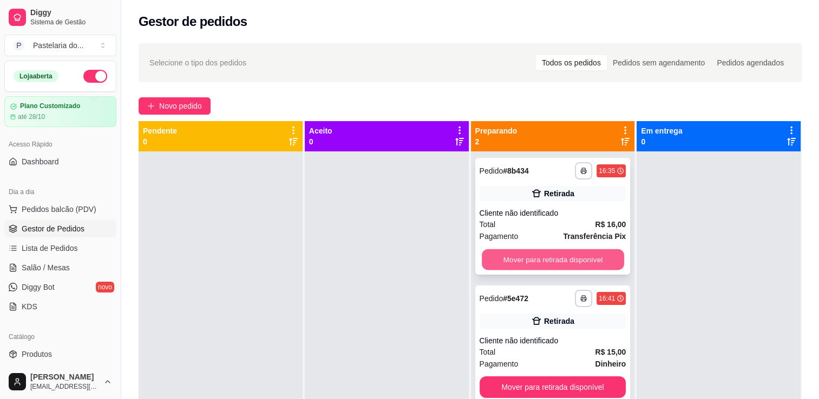
click at [503, 261] on button "Mover para retirada disponível" at bounding box center [553, 259] width 142 height 21
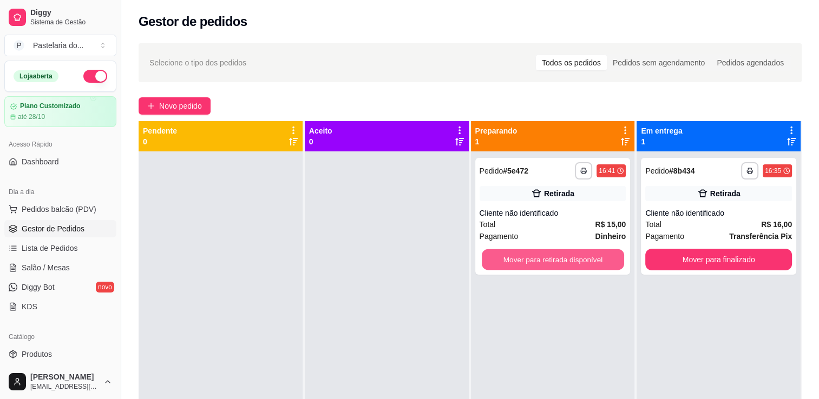
click at [504, 261] on button "Mover para retirada disponível" at bounding box center [553, 259] width 142 height 21
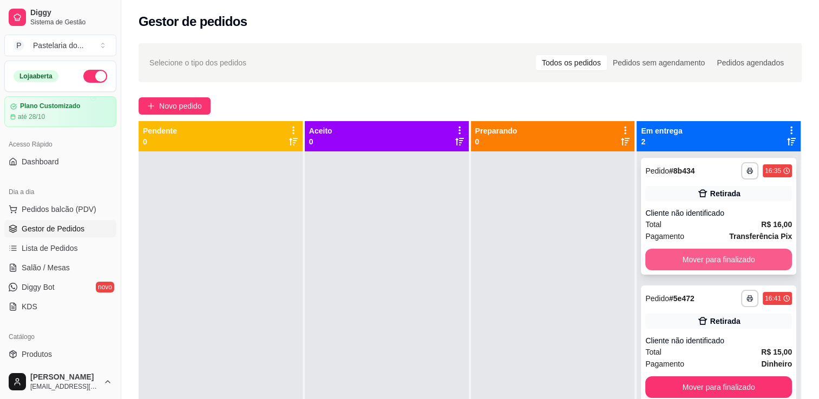
click at [693, 267] on button "Mover para finalizado" at bounding box center [718, 260] width 147 height 22
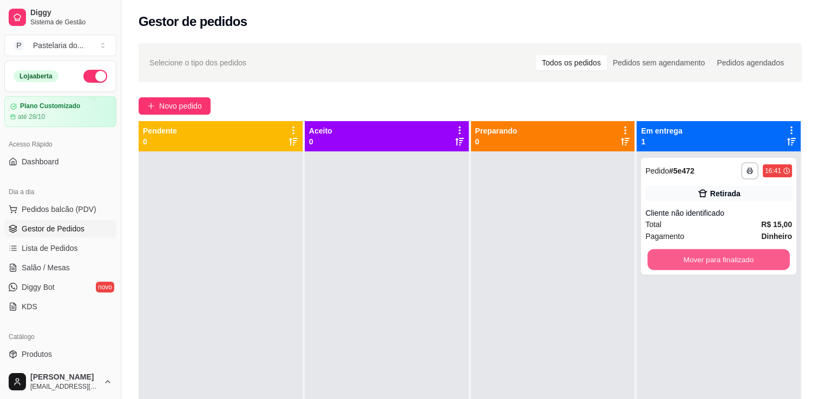
click at [693, 267] on button "Mover para finalizado" at bounding box center [718, 259] width 142 height 21
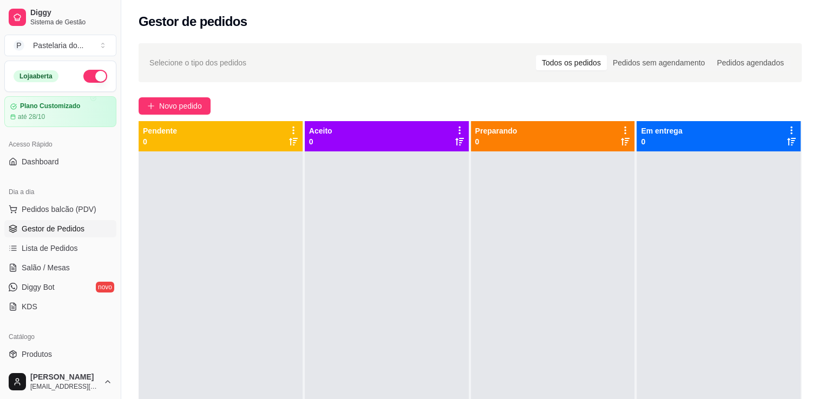
scroll to position [162, 0]
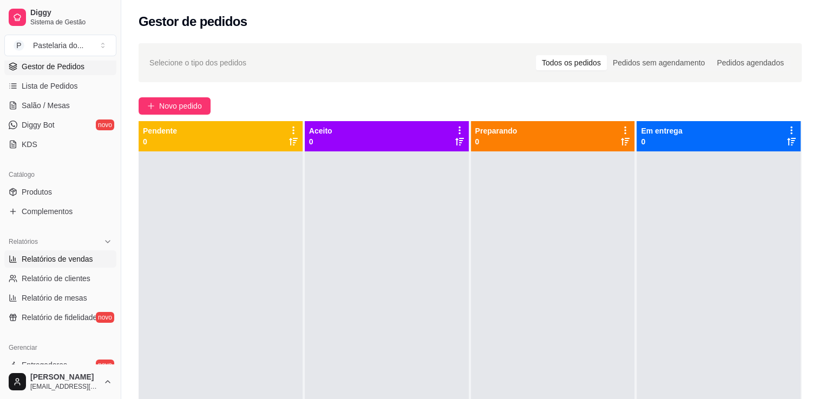
click at [61, 261] on span "Relatórios de vendas" at bounding box center [57, 259] width 71 height 11
select select "ALL"
select select "0"
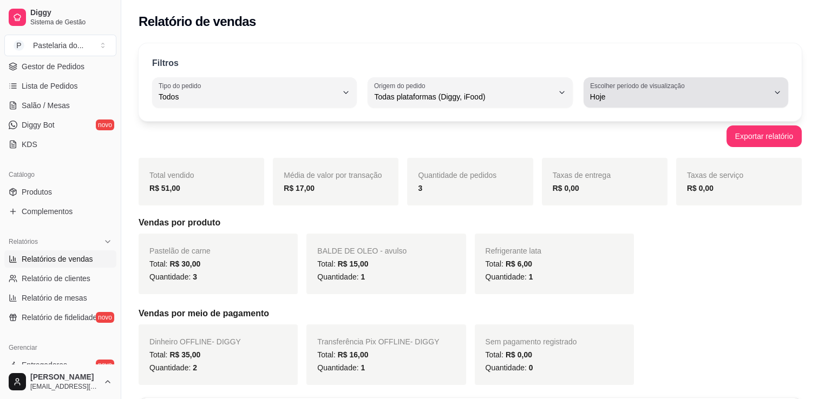
click at [587, 92] on button "Escolher período de visualização Hoje" at bounding box center [685, 92] width 205 height 30
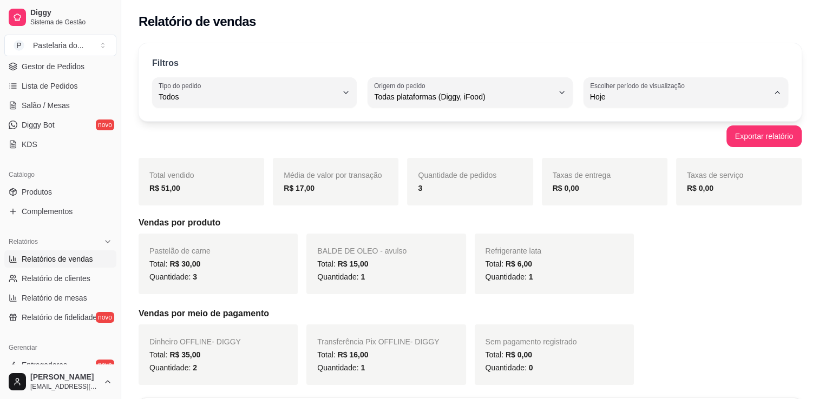
click at [602, 137] on span "Ontem" at bounding box center [680, 140] width 169 height 10
type input "1"
select select "1"
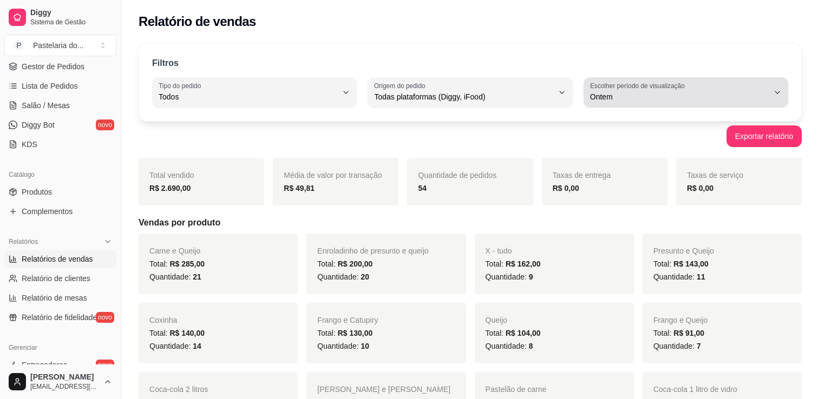
click at [594, 91] on span "Ontem" at bounding box center [679, 96] width 179 height 11
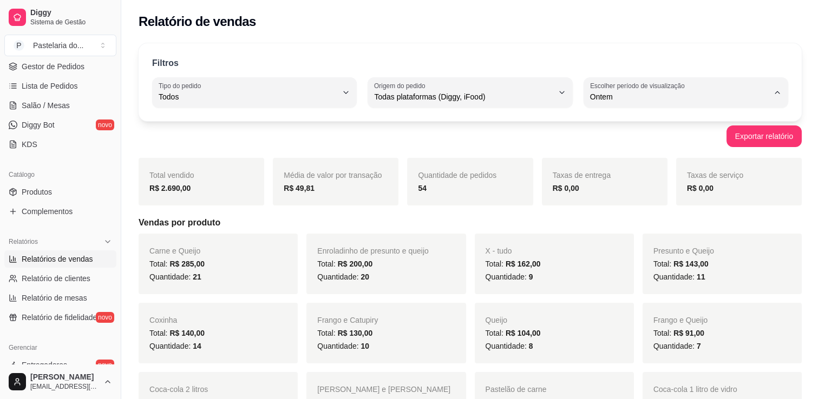
click at [613, 131] on li "Hoje" at bounding box center [685, 122] width 188 height 17
type input "0"
select select "0"
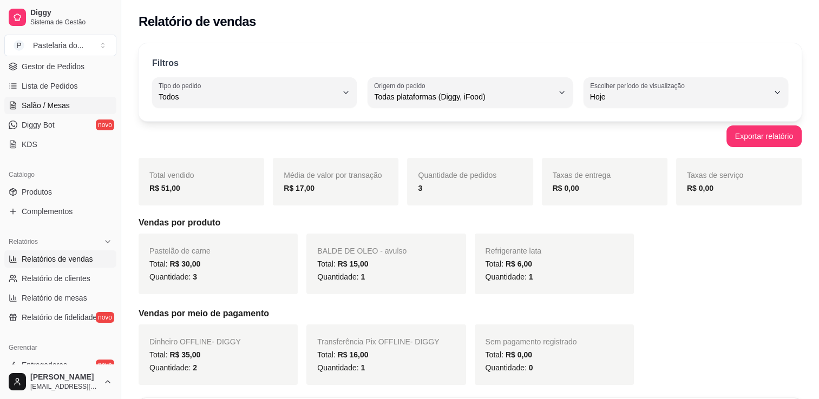
click at [52, 108] on span "Salão / Mesas" at bounding box center [46, 105] width 48 height 11
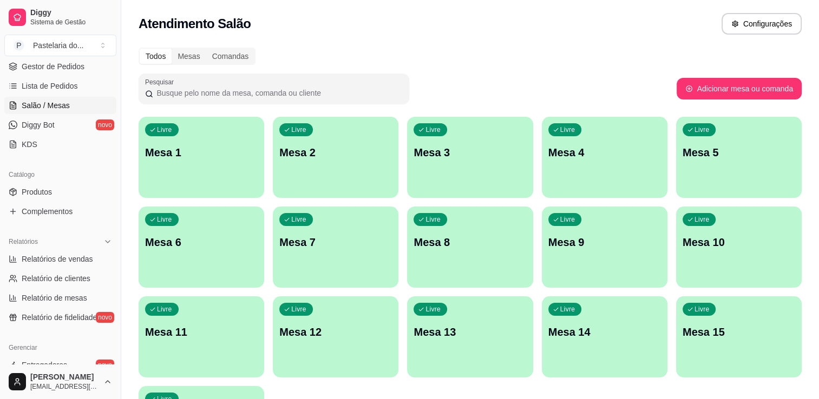
click at [368, 228] on div "Livre Mesa 7" at bounding box center [336, 241] width 126 height 68
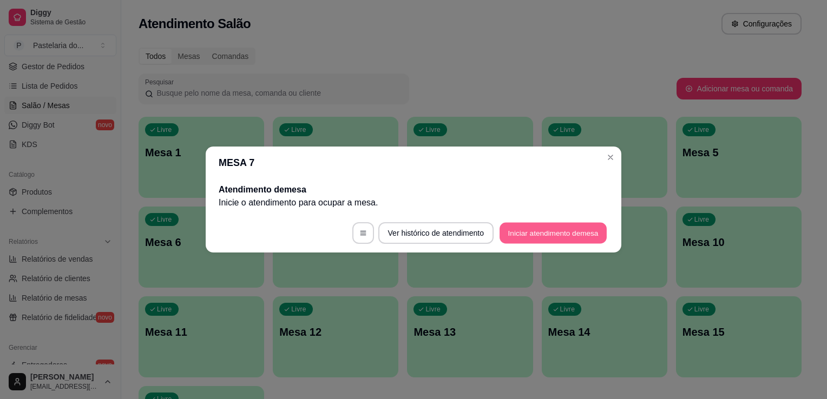
click at [533, 239] on button "Iniciar atendimento de mesa" at bounding box center [552, 233] width 107 height 21
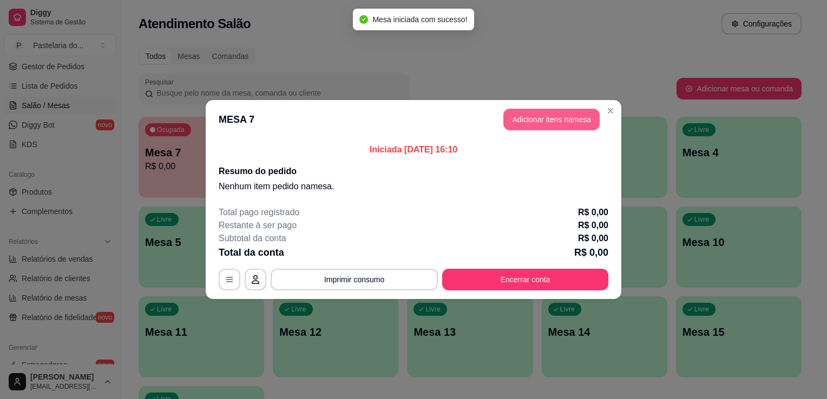
click at [521, 121] on button "Adicionar itens na mesa" at bounding box center [551, 120] width 96 height 22
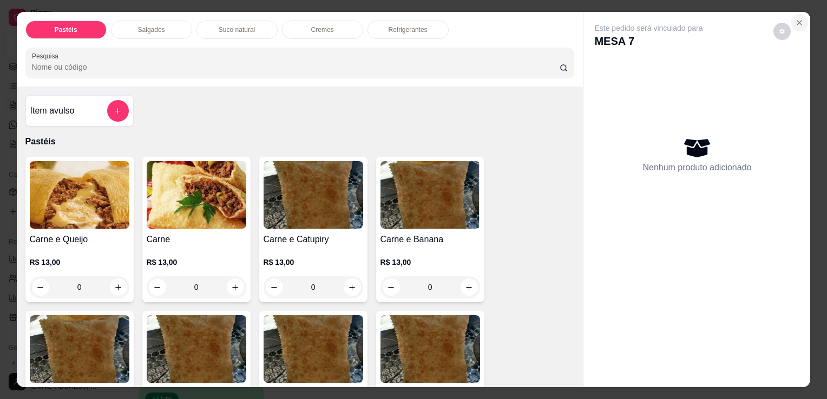
click at [801, 18] on button "Close" at bounding box center [799, 22] width 17 height 17
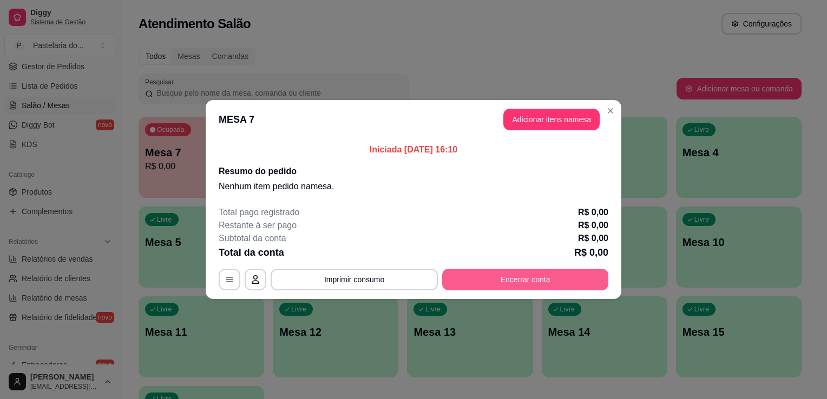
click at [544, 277] on button "Encerrar conta" at bounding box center [525, 280] width 166 height 22
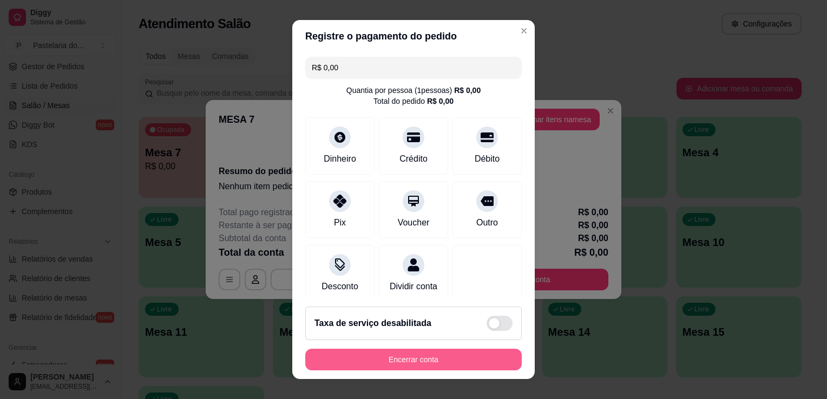
click at [367, 362] on button "Encerrar conta" at bounding box center [413, 360] width 216 height 22
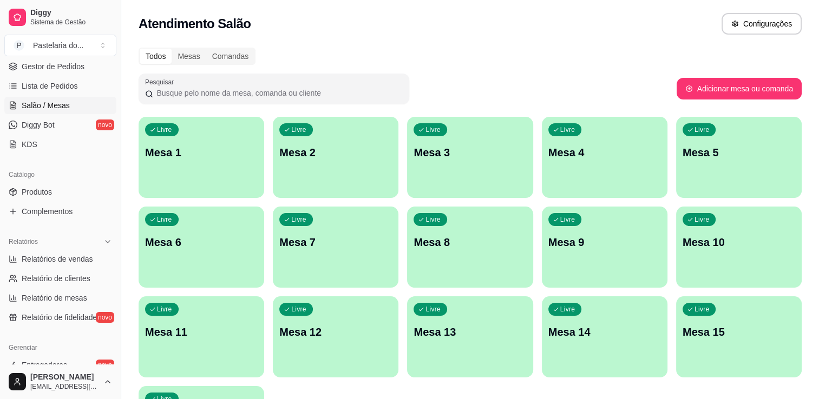
click at [187, 156] on p "Mesa 1" at bounding box center [201, 152] width 113 height 15
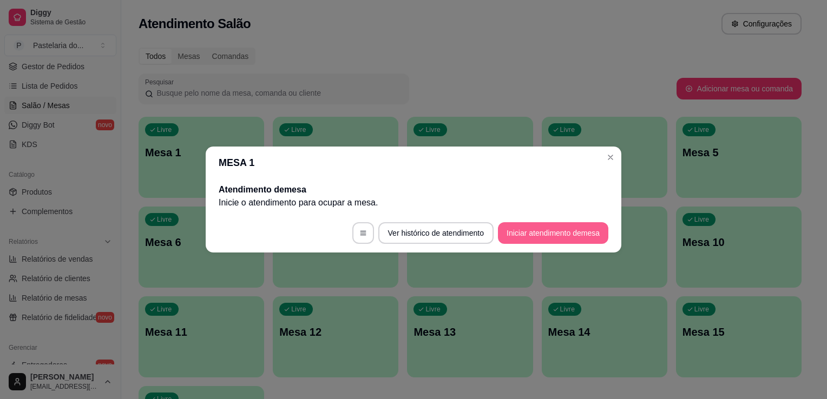
click at [576, 228] on button "Iniciar atendimento de mesa" at bounding box center [553, 233] width 110 height 22
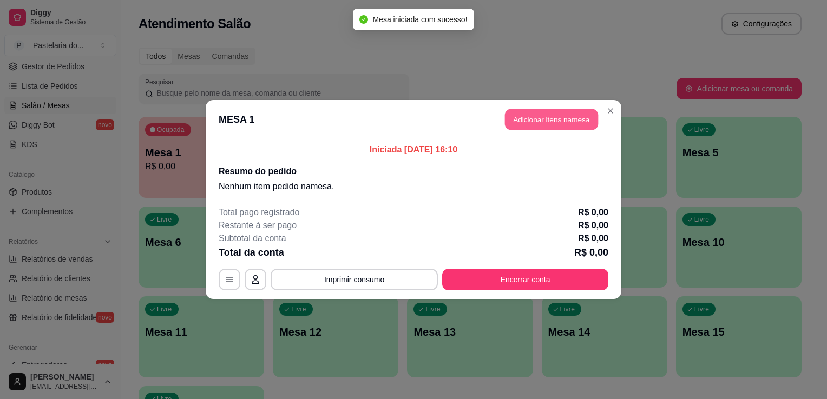
click at [506, 123] on button "Adicionar itens na mesa" at bounding box center [551, 119] width 93 height 21
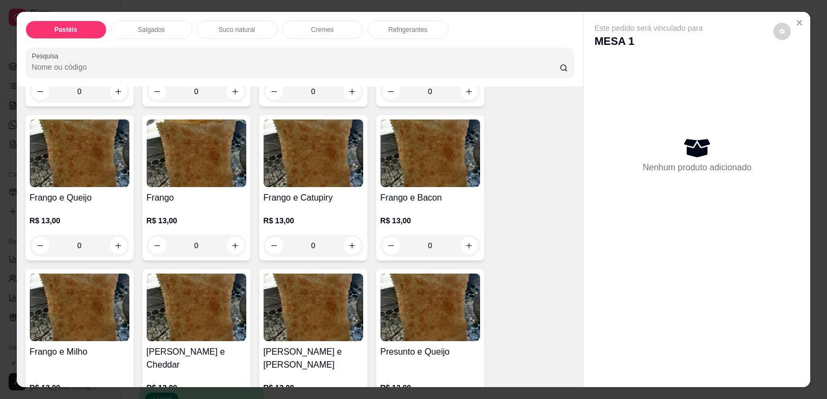
scroll to position [271, 0]
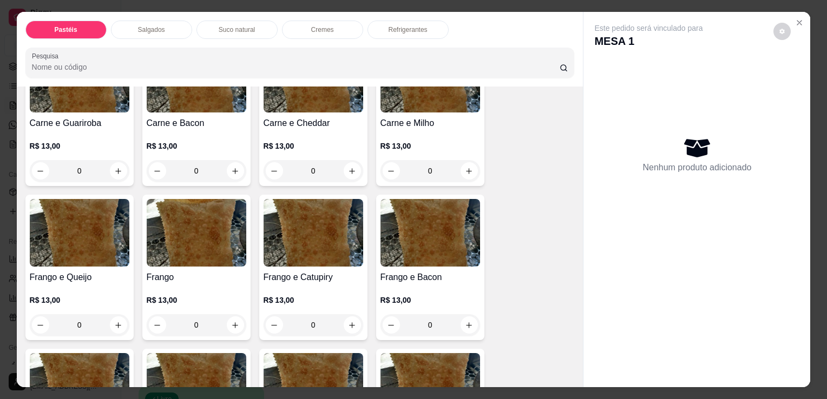
click at [76, 141] on p "R$ 13,00" at bounding box center [80, 146] width 100 height 11
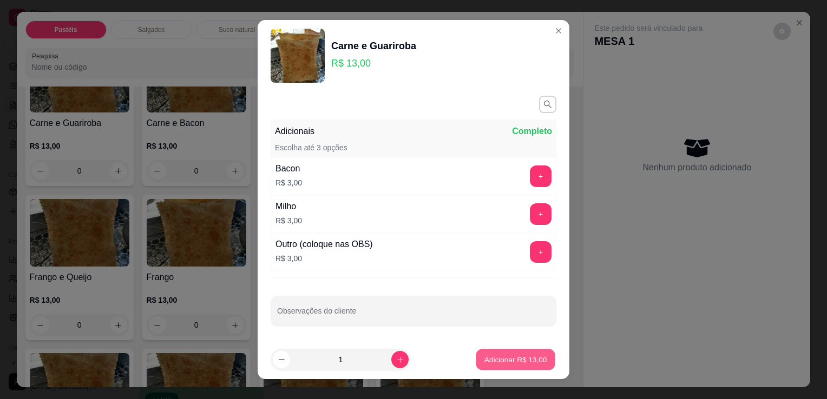
click at [494, 369] on button "Adicionar R$ 13,00" at bounding box center [516, 360] width 80 height 21
type input "1"
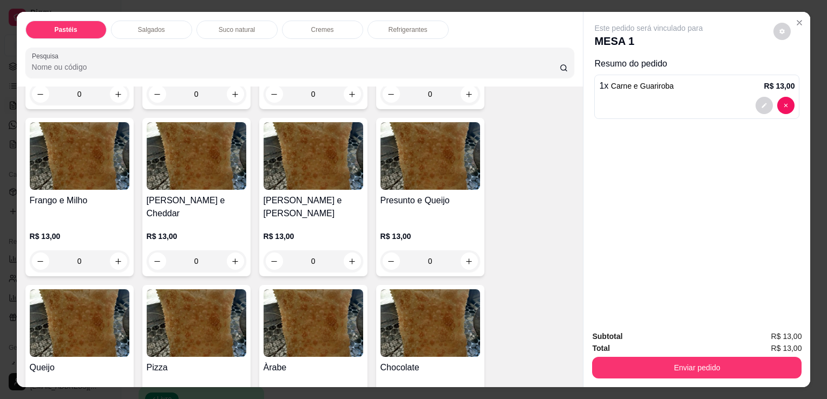
scroll to position [595, 0]
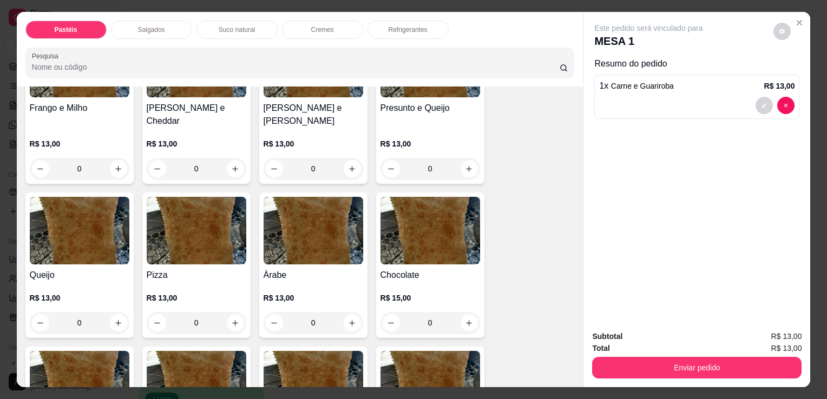
click at [110, 244] on img at bounding box center [80, 231] width 100 height 68
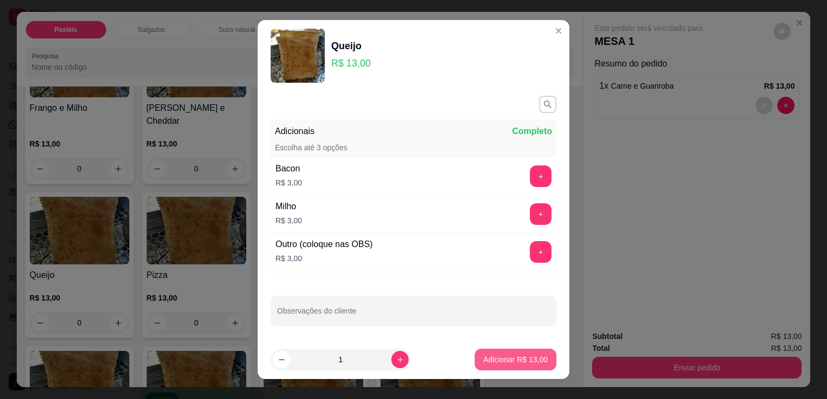
click at [494, 363] on p "Adicionar R$ 13,00" at bounding box center [515, 359] width 64 height 11
type input "1"
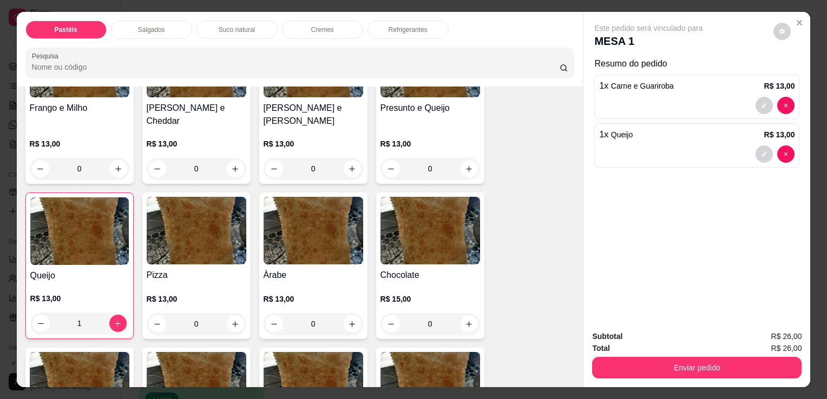
click at [418, 33] on div "Refrigerantes" at bounding box center [407, 30] width 81 height 18
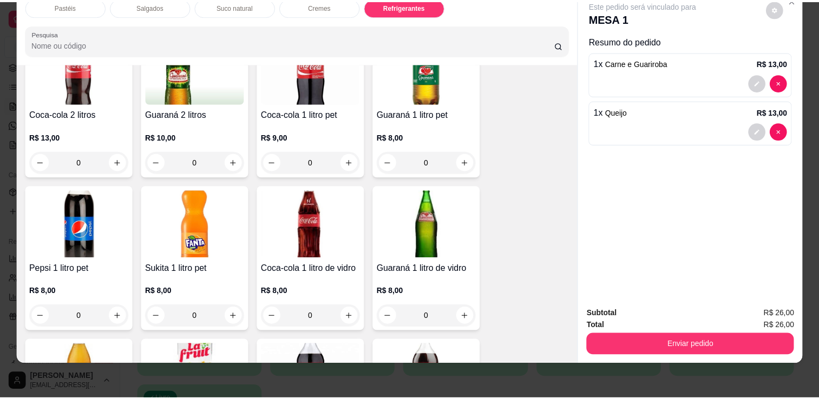
scroll to position [2773, 0]
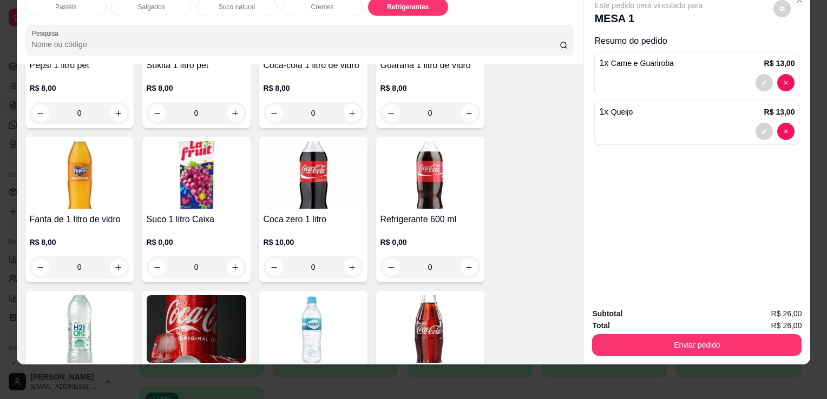
click at [382, 213] on h4 "Refrigerante 600 ml" at bounding box center [430, 219] width 100 height 13
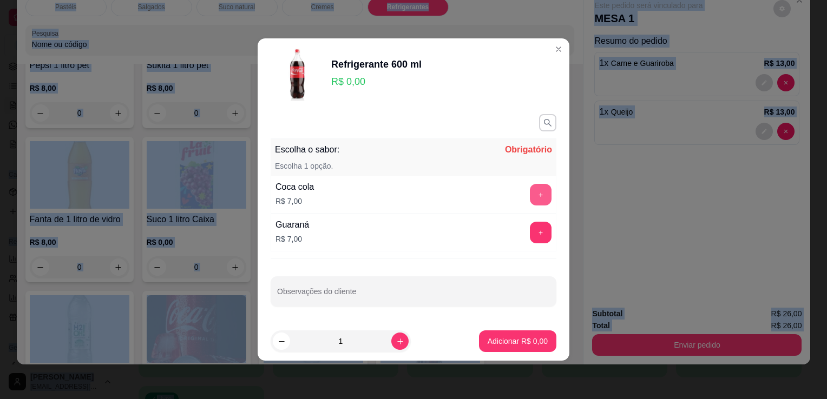
click at [530, 199] on button "+" at bounding box center [541, 195] width 22 height 22
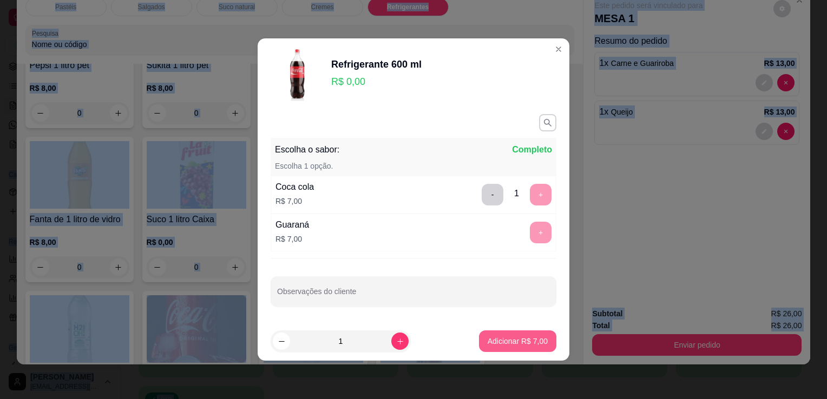
click at [502, 349] on button "Adicionar R$ 7,00" at bounding box center [517, 342] width 77 height 22
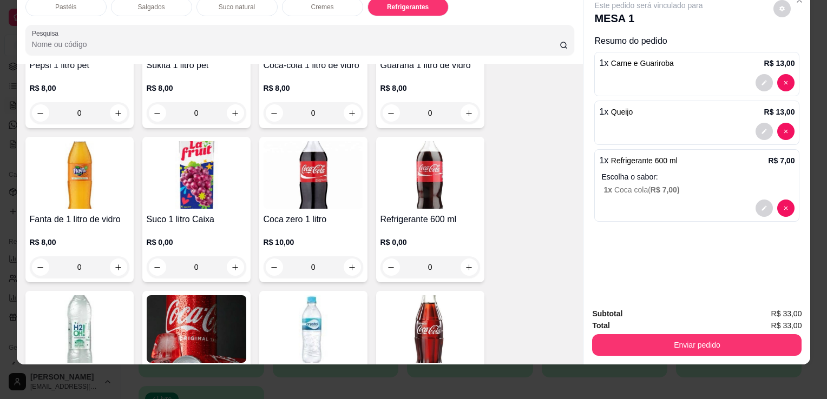
click at [647, 350] on div "Subtotal R$ 33,00 Total R$ 33,00 Enviar pedido" at bounding box center [696, 331] width 227 height 65
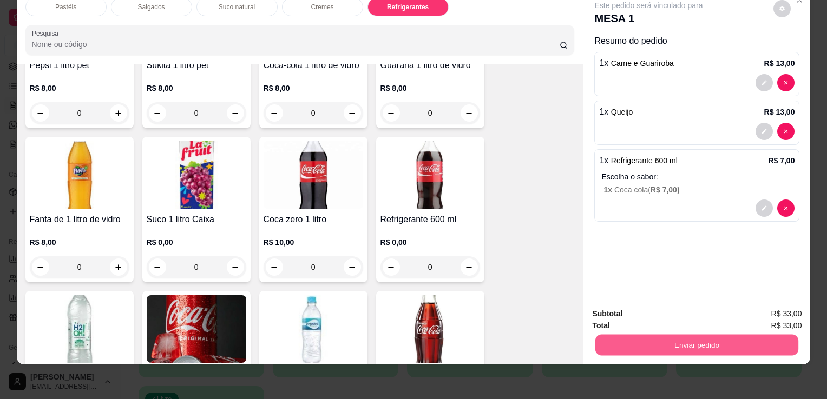
click at [688, 343] on button "Enviar pedido" at bounding box center [696, 344] width 203 height 21
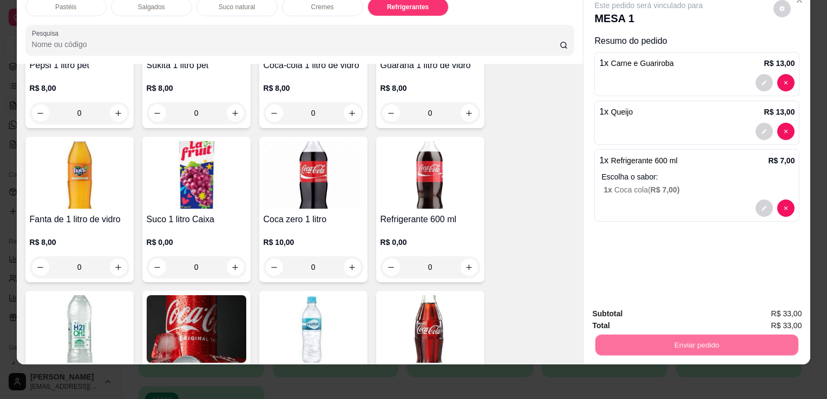
click at [771, 313] on button "Enviar pedido" at bounding box center [774, 310] width 60 height 20
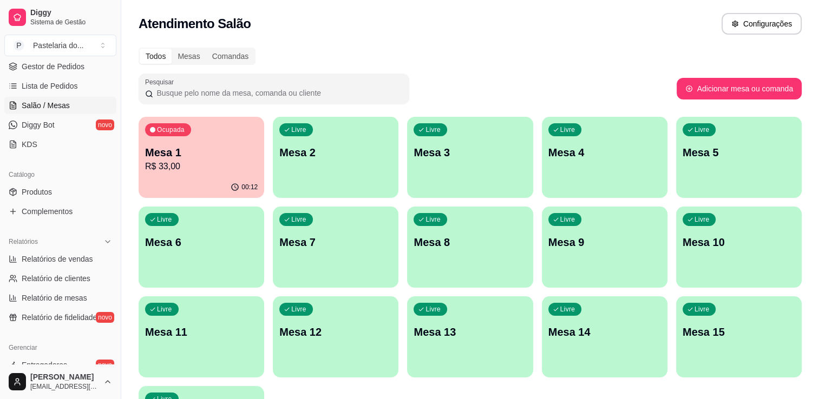
drag, startPoint x: 209, startPoint y: 119, endPoint x: 490, endPoint y: 23, distance: 296.7
click at [490, 23] on div "Atendimento Salão Configurações" at bounding box center [470, 24] width 663 height 22
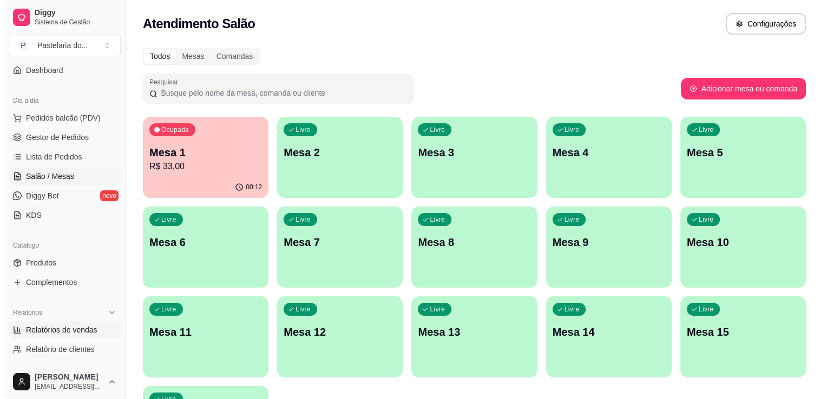
scroll to position [0, 0]
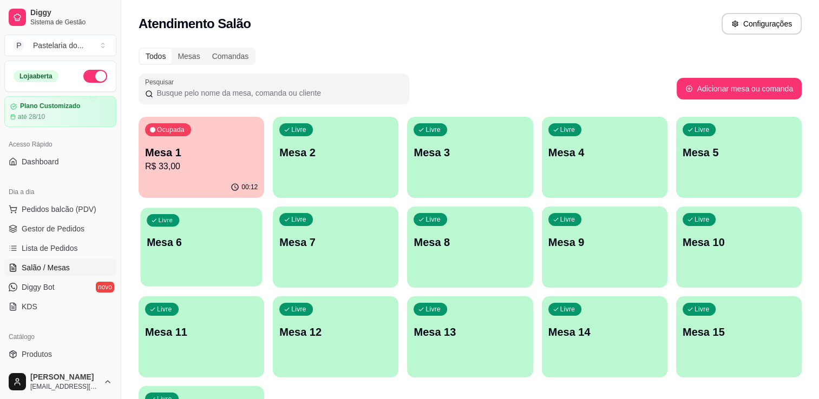
click at [194, 247] on p "Mesa 6" at bounding box center [201, 242] width 109 height 15
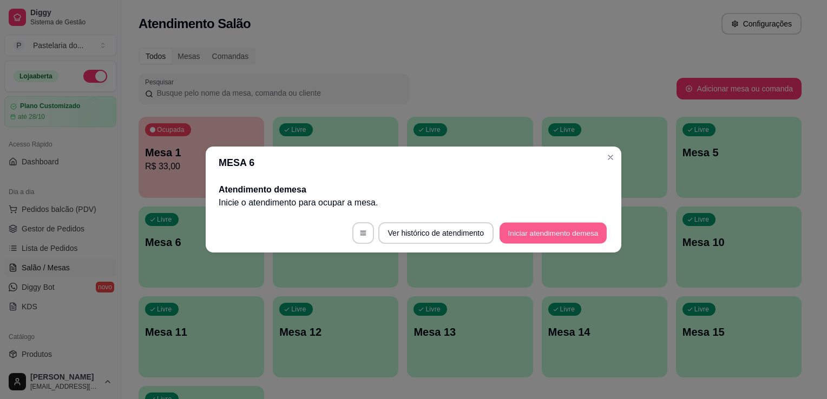
click at [535, 226] on button "Iniciar atendimento de mesa" at bounding box center [552, 233] width 107 height 21
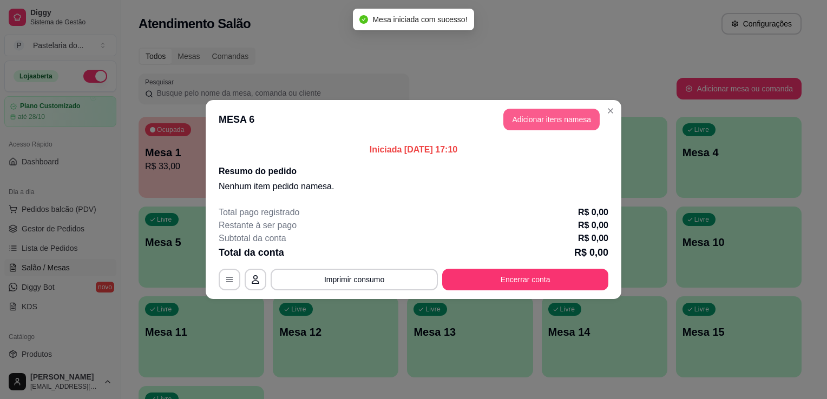
click at [548, 120] on button "Adicionar itens na mesa" at bounding box center [551, 120] width 96 height 22
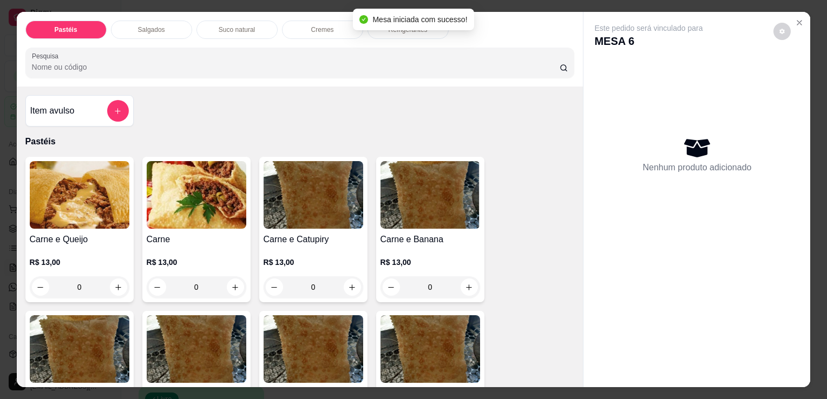
click at [63, 192] on img at bounding box center [80, 195] width 100 height 68
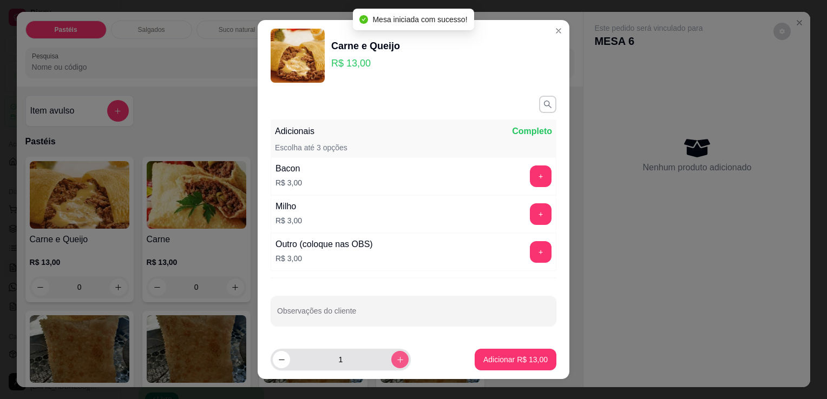
click at [396, 358] on icon "increase-product-quantity" at bounding box center [400, 360] width 8 height 8
type input "2"
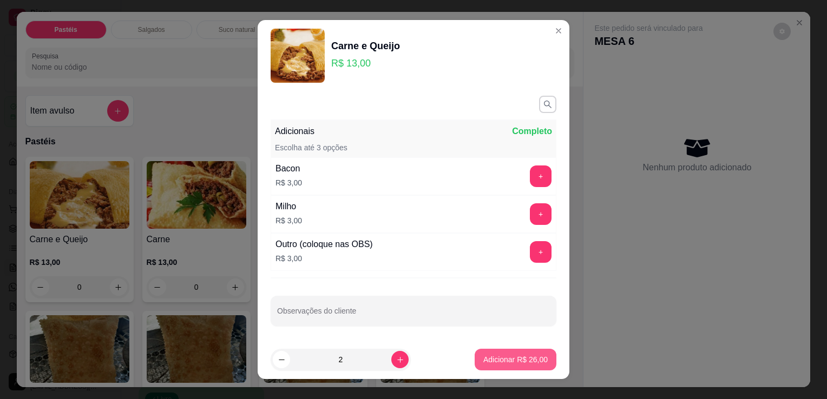
click at [531, 354] on button "Adicionar R$ 26,00" at bounding box center [516, 360] width 82 height 22
type input "2"
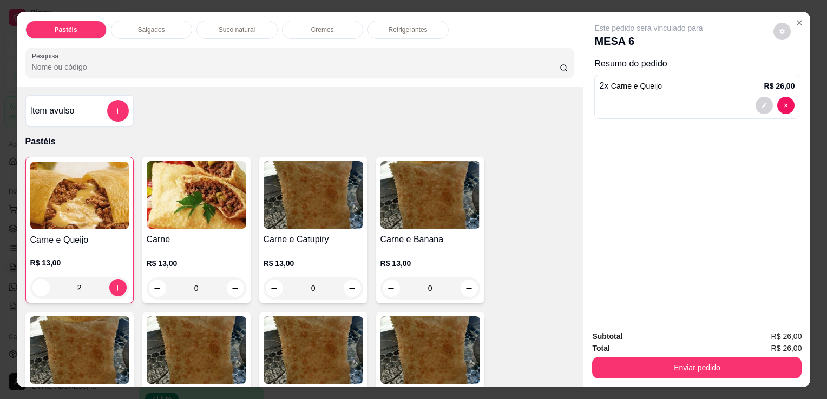
click at [407, 34] on div "Refrigerantes" at bounding box center [407, 30] width 81 height 18
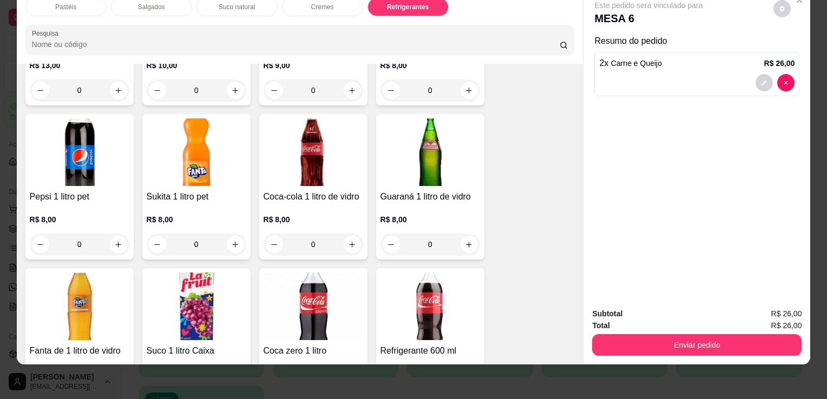
scroll to position [2826, 0]
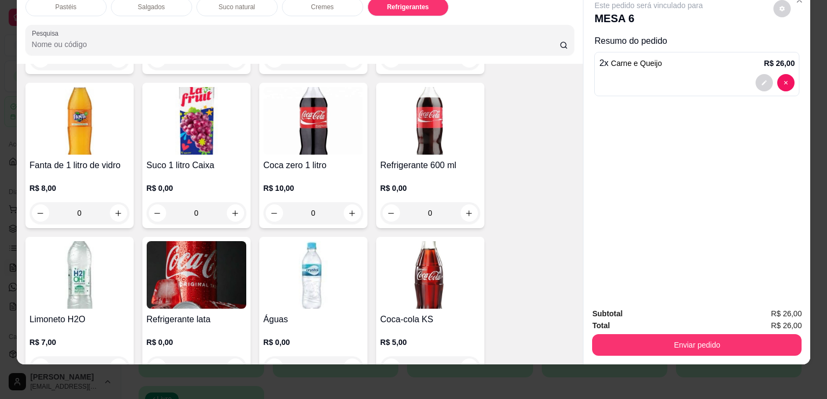
click at [416, 119] on img at bounding box center [430, 121] width 100 height 68
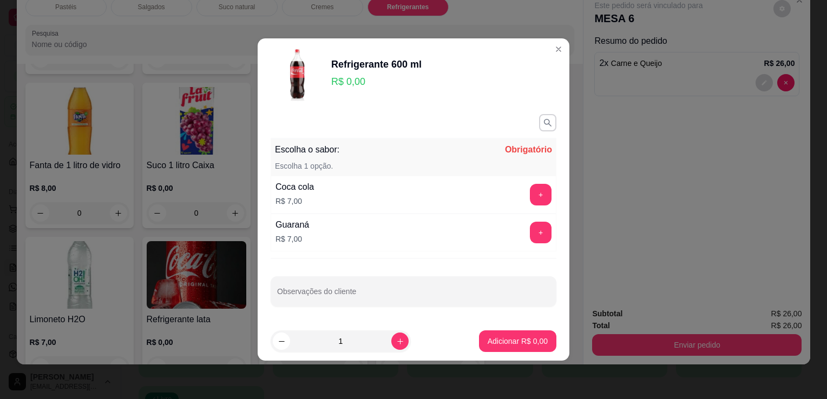
click at [536, 191] on button "+" at bounding box center [541, 195] width 22 height 22
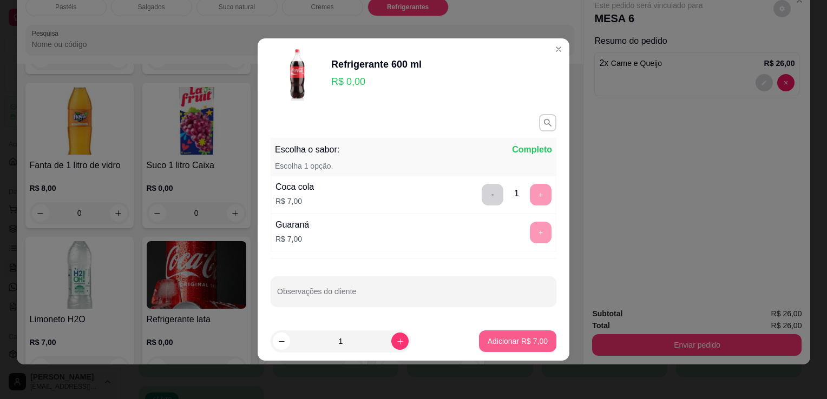
click at [520, 338] on p "Adicionar R$ 7,00" at bounding box center [518, 341] width 60 height 11
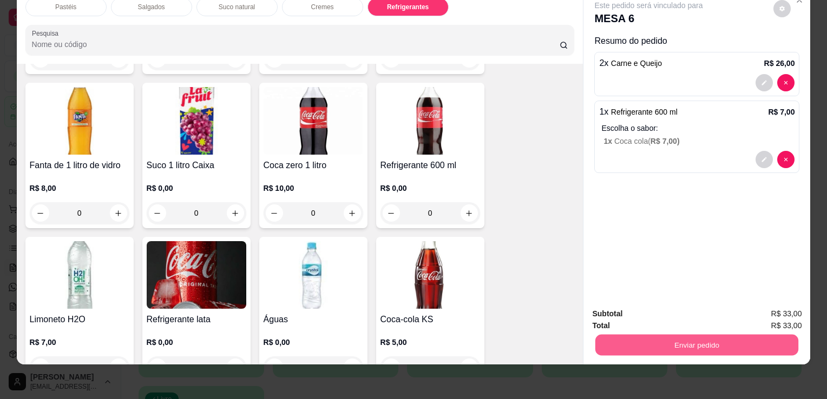
click at [667, 334] on button "Enviar pedido" at bounding box center [696, 344] width 203 height 21
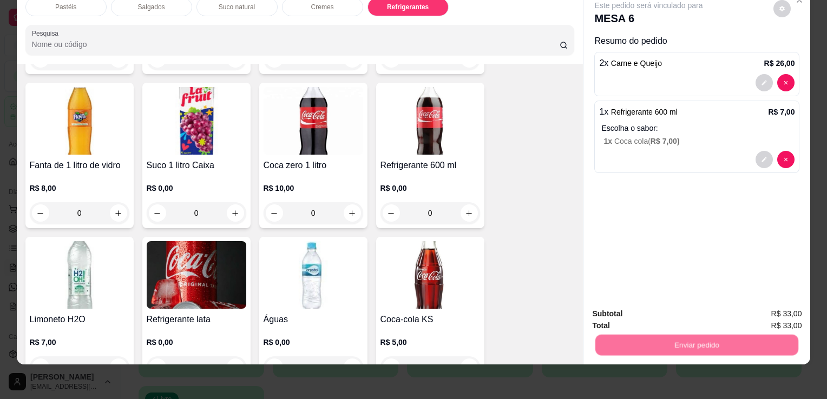
click at [767, 300] on button "Enviar pedido" at bounding box center [773, 310] width 61 height 21
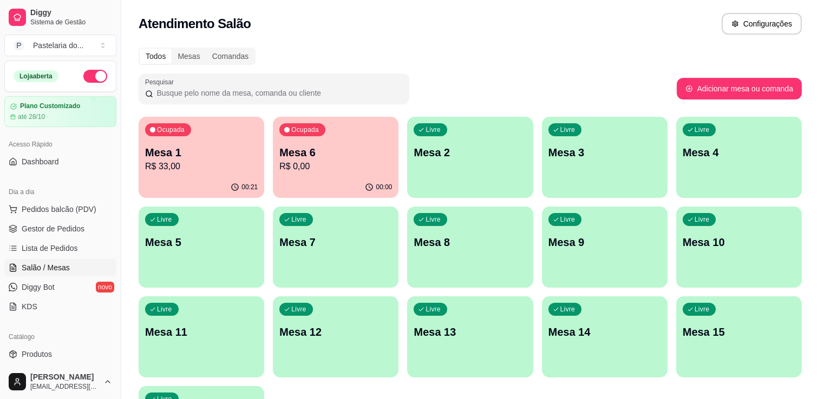
click at [171, 167] on p "R$ 33,00" at bounding box center [201, 166] width 113 height 13
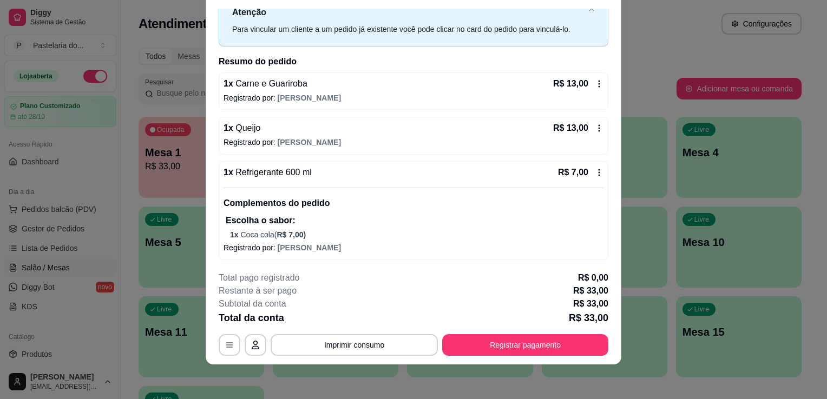
scroll to position [0, 0]
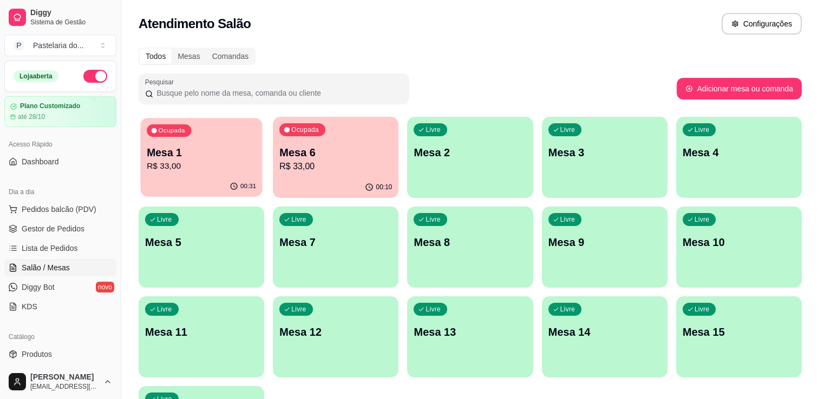
click at [179, 156] on p "Mesa 1" at bounding box center [201, 153] width 109 height 15
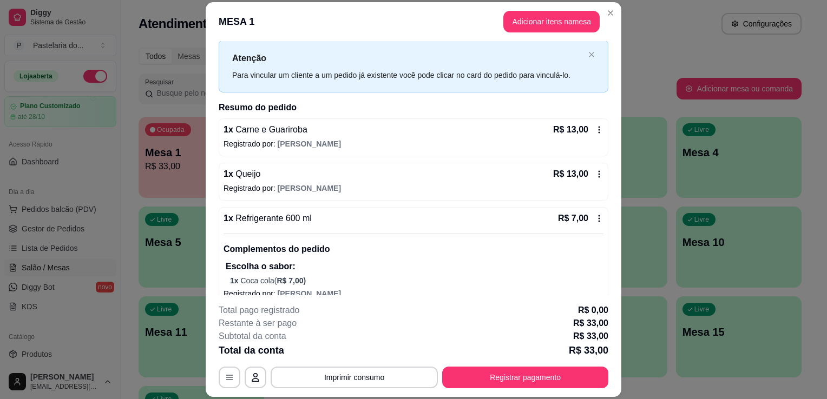
scroll to position [38, 0]
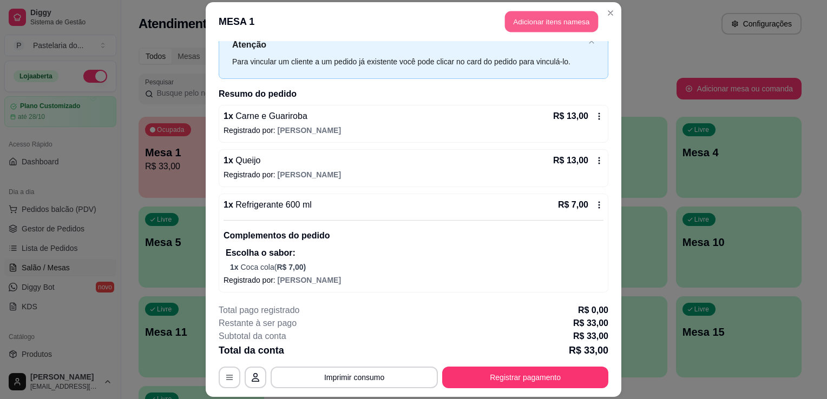
click at [523, 25] on button "Adicionar itens na mesa" at bounding box center [551, 21] width 93 height 21
click at [503, 381] on button "Registrar pagamento" at bounding box center [525, 378] width 166 height 22
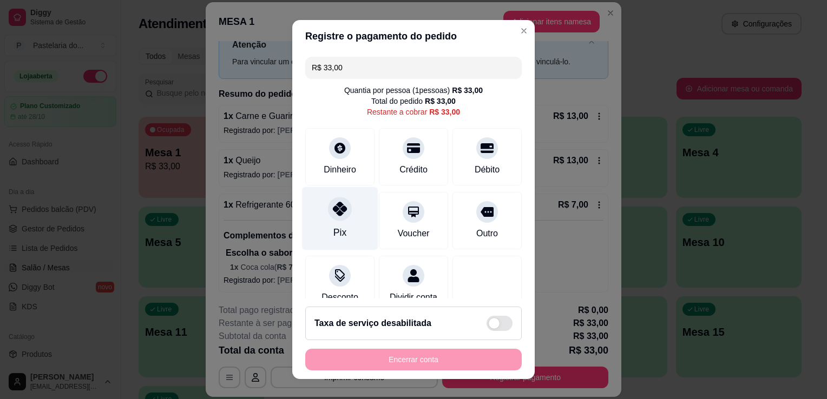
click at [334, 224] on div "Pix" at bounding box center [340, 218] width 76 height 63
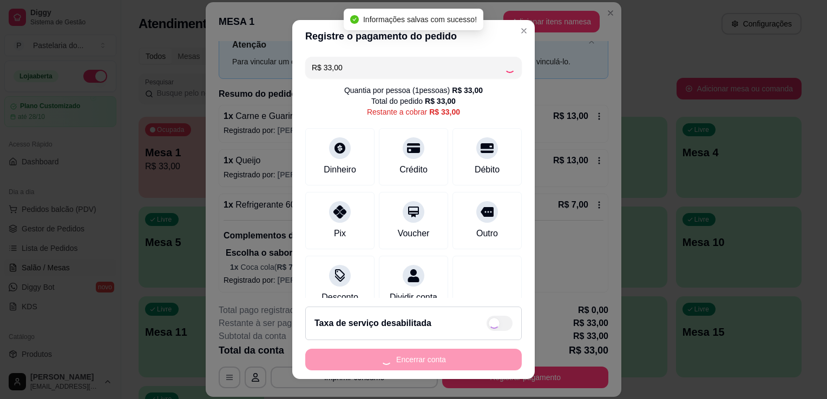
type input "R$ 0,00"
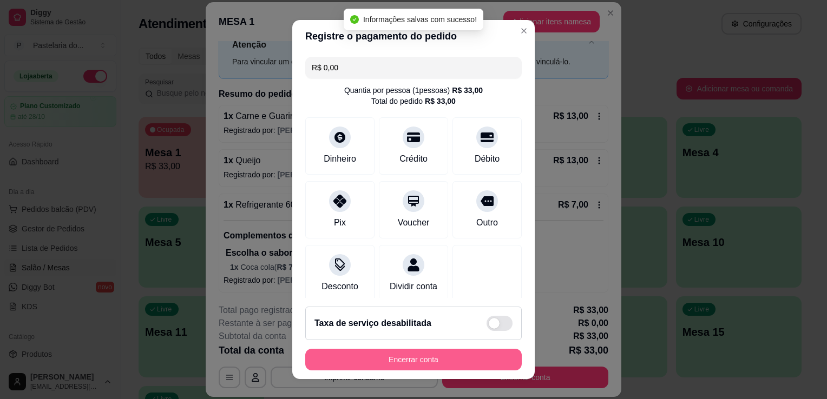
click at [367, 363] on button "Encerrar conta" at bounding box center [413, 360] width 216 height 22
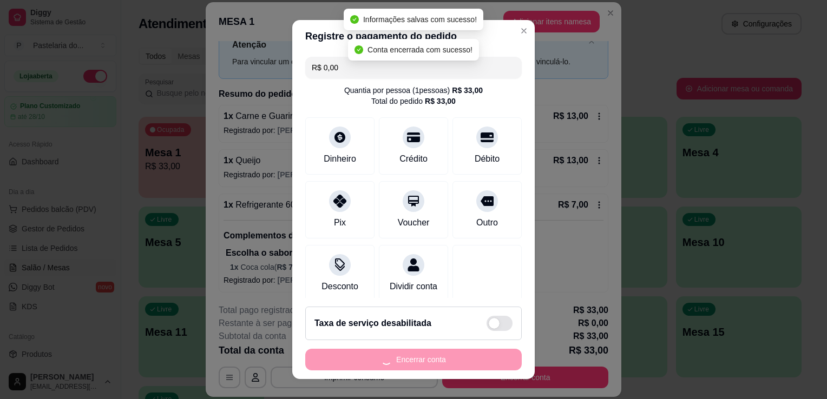
scroll to position [0, 0]
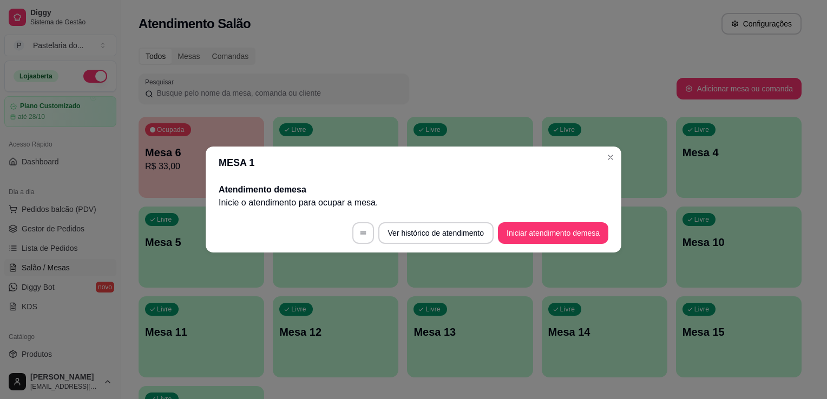
click at [347, 127] on div "Livre Mesa 1" at bounding box center [336, 151] width 126 height 68
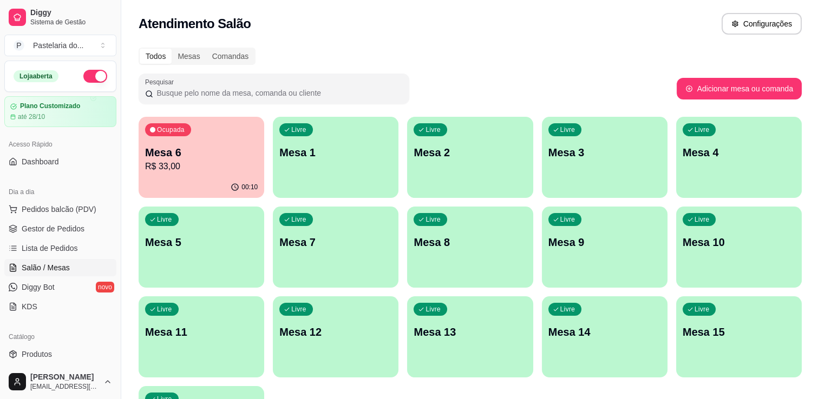
click at [346, 141] on div "Livre Mesa 1" at bounding box center [336, 151] width 126 height 68
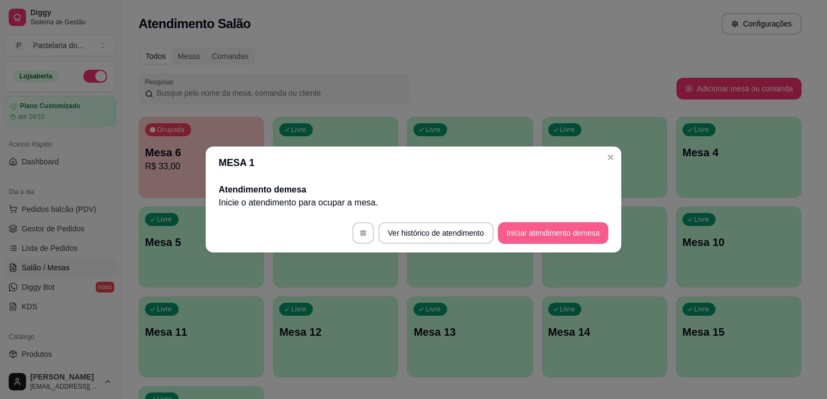
click at [532, 233] on button "Iniciar atendimento de mesa" at bounding box center [553, 233] width 110 height 22
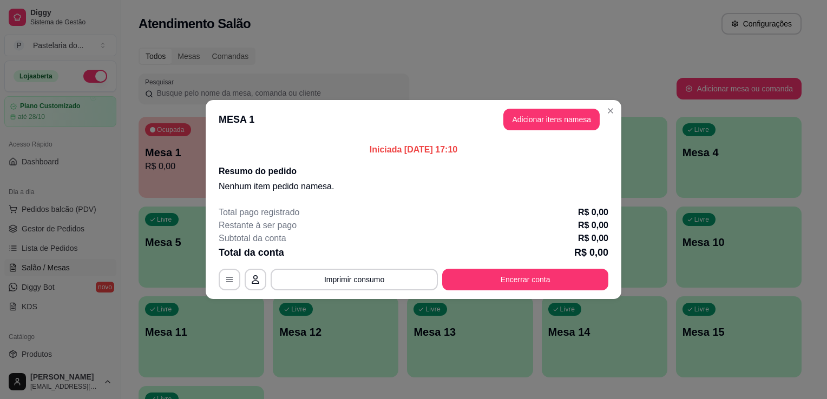
drag, startPoint x: 569, startPoint y: 106, endPoint x: 558, endPoint y: 119, distance: 16.9
click at [568, 107] on header "MESA 1 Adicionar itens na mesa" at bounding box center [414, 119] width 416 height 39
click at [559, 121] on button "Adicionar itens na mesa" at bounding box center [551, 119] width 93 height 21
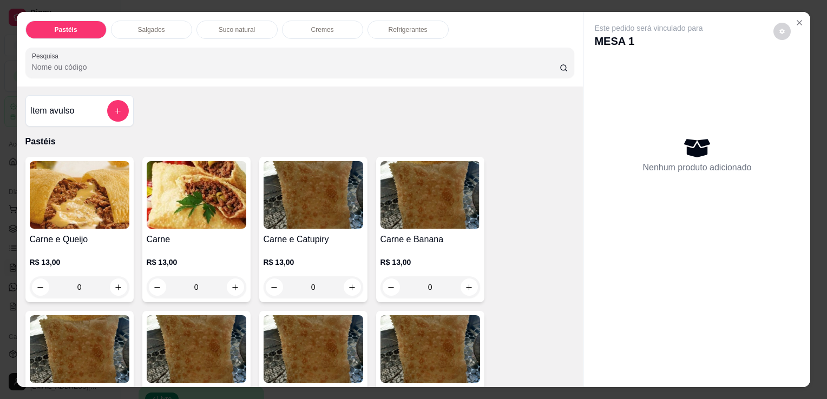
click at [182, 223] on img at bounding box center [197, 195] width 100 height 68
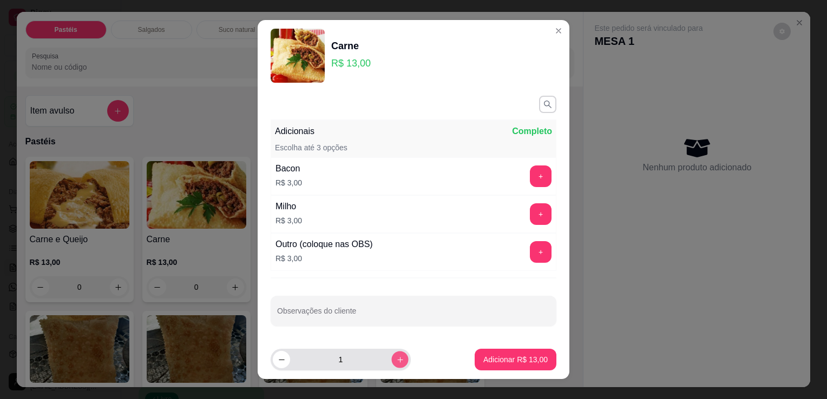
click at [391, 358] on button "increase-product-quantity" at bounding box center [399, 360] width 17 height 17
type input "2"
click at [483, 363] on p "Adicionar R$ 26,00" at bounding box center [515, 359] width 64 height 11
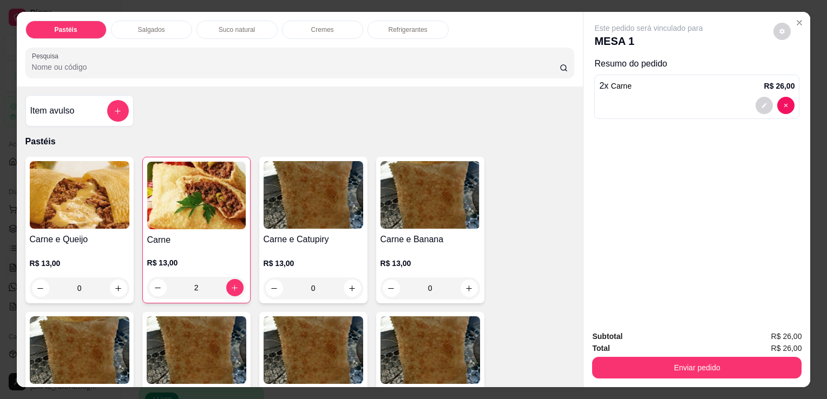
type input "2"
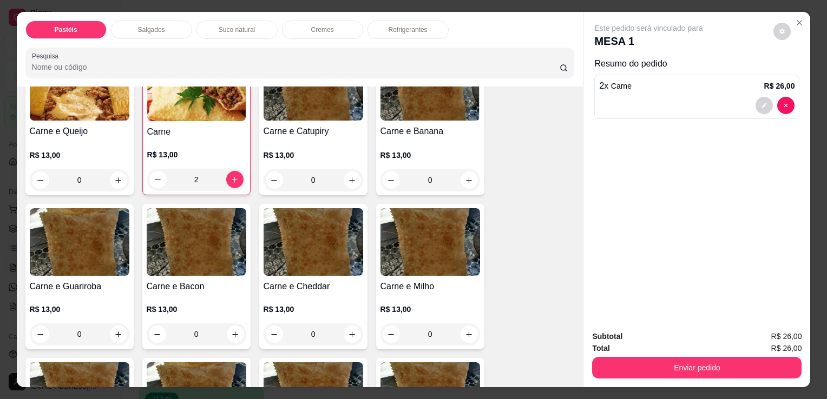
click at [156, 25] on p "Salgados" at bounding box center [151, 29] width 27 height 9
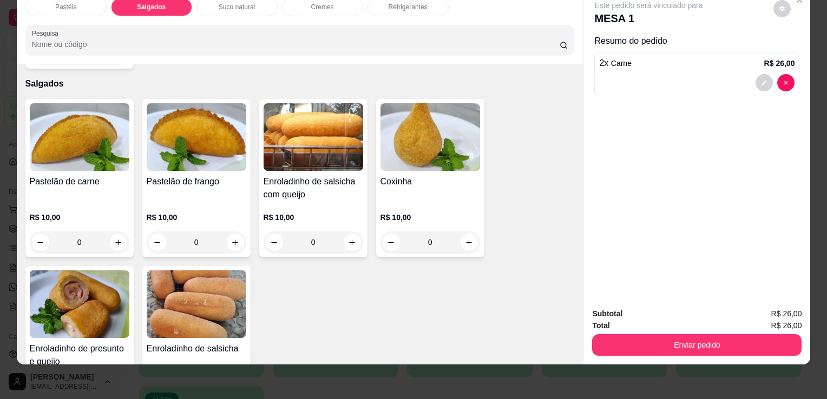
click at [102, 271] on img at bounding box center [80, 305] width 100 height 68
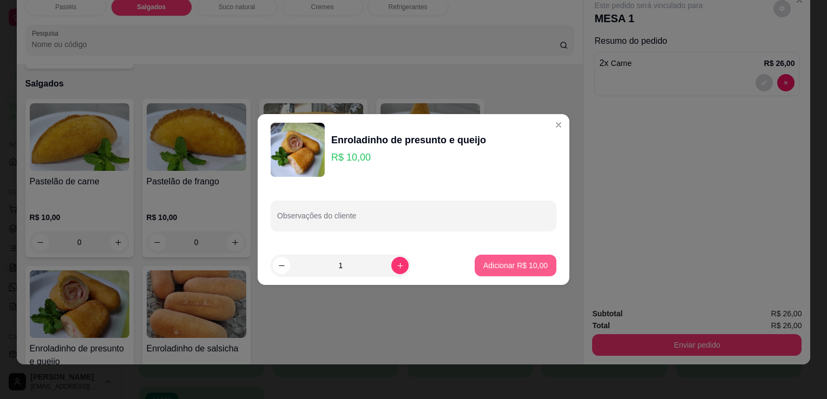
click at [504, 266] on p "Adicionar R$ 10,00" at bounding box center [515, 265] width 64 height 11
click at [504, 266] on div "Pastelão de carne R$ 10,00 0 Pastelão de frango R$ 10,00 0 Enroladinho de salsi…" at bounding box center [299, 262] width 549 height 326
type input "1"
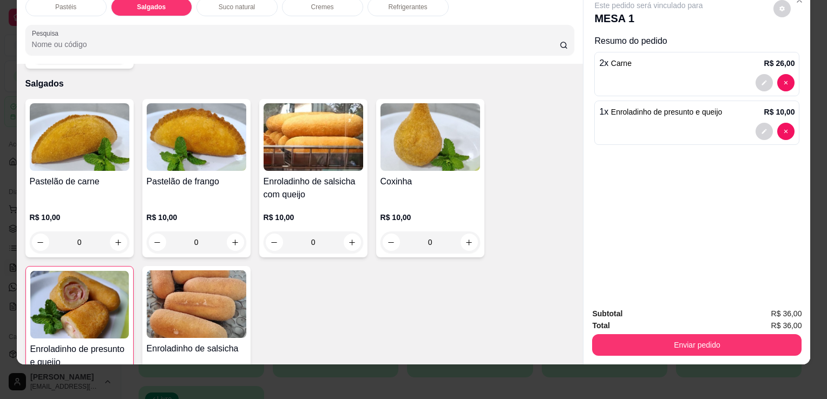
click at [412, 3] on p "Refrigerantes" at bounding box center [408, 7] width 39 height 9
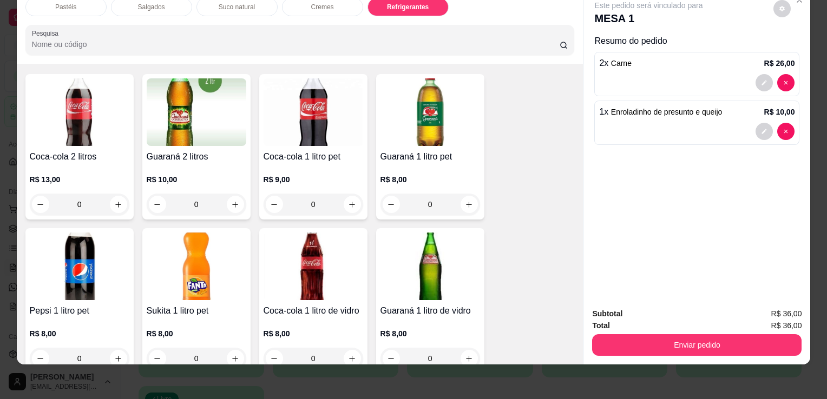
scroll to position [2502, 0]
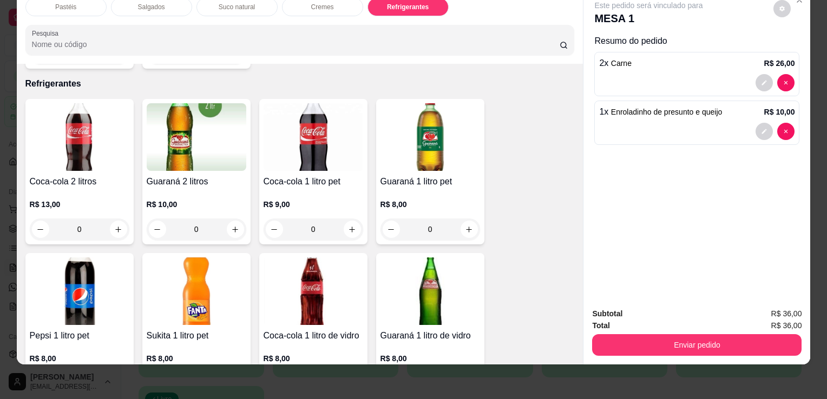
click at [344, 273] on img at bounding box center [314, 292] width 100 height 68
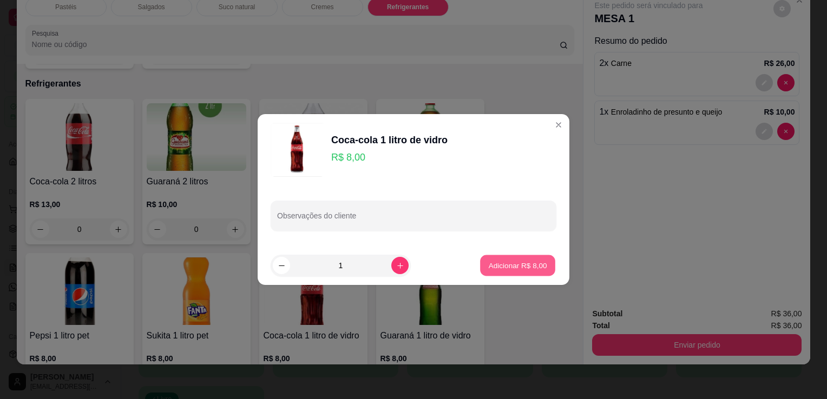
click at [500, 264] on p "Adicionar R$ 8,00" at bounding box center [517, 265] width 58 height 10
type input "1"
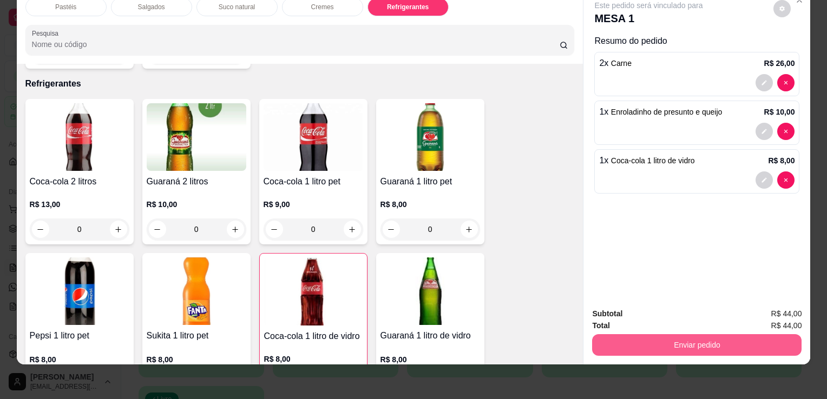
click at [719, 334] on button "Enviar pedido" at bounding box center [696, 345] width 209 height 22
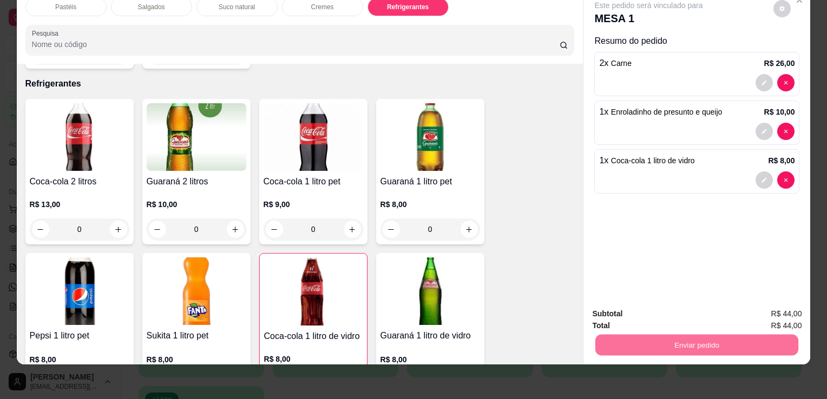
click at [794, 311] on button "Enviar pedido" at bounding box center [774, 310] width 60 height 20
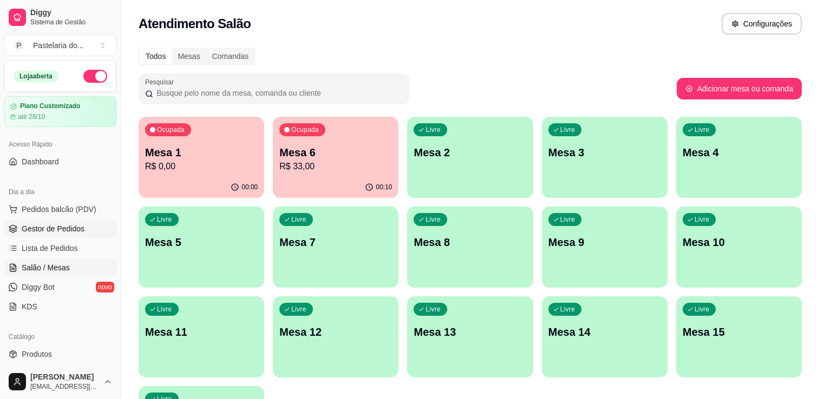
click at [30, 228] on span "Gestor de Pedidos" at bounding box center [53, 228] width 63 height 11
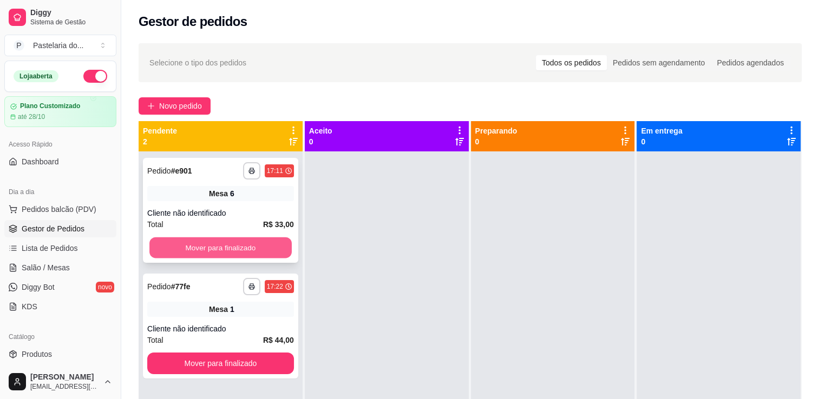
click at [269, 247] on button "Mover para finalizado" at bounding box center [220, 248] width 142 height 21
click at [271, 248] on div "Mover para finalizado" at bounding box center [220, 248] width 147 height 22
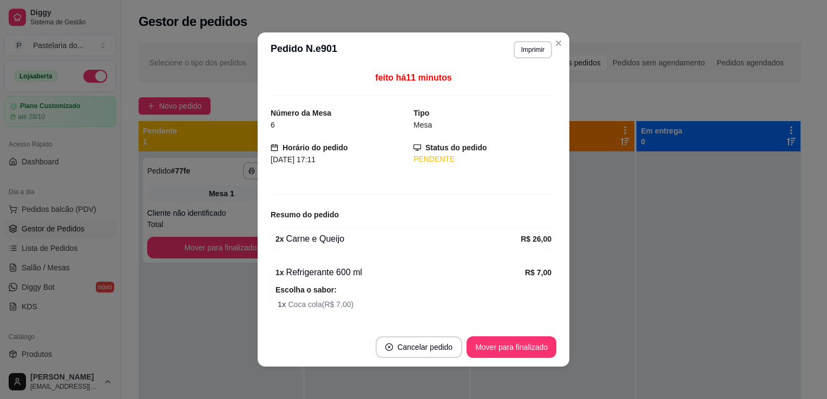
click at [271, 248] on div "2 x Carne e Queijo R$ 26,00" at bounding box center [414, 239] width 286 height 23
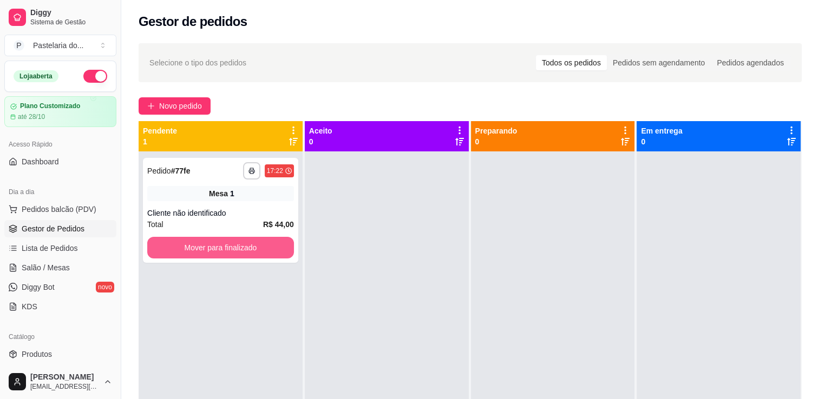
click at [238, 248] on button "Mover para finalizado" at bounding box center [220, 248] width 147 height 22
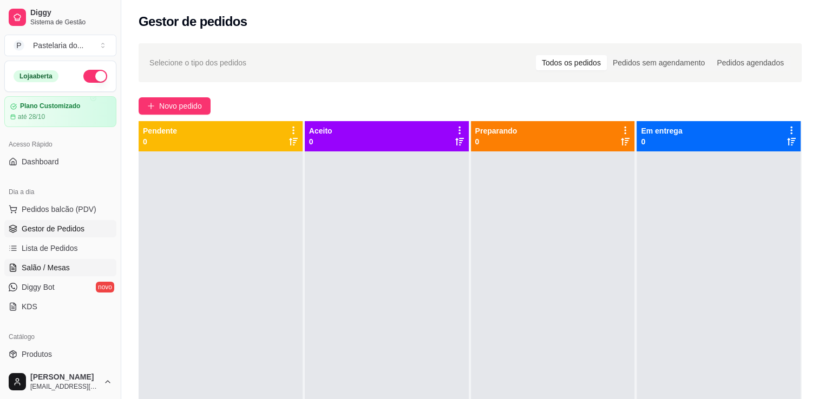
click at [39, 269] on span "Salão / Mesas" at bounding box center [46, 267] width 48 height 11
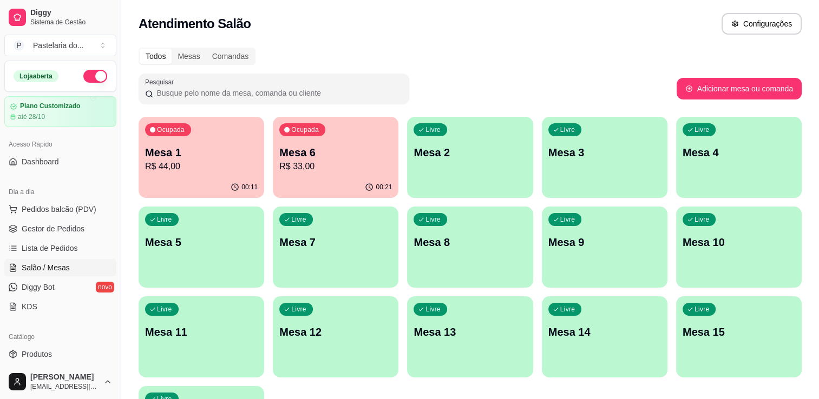
click at [309, 147] on p "Mesa 6" at bounding box center [335, 152] width 113 height 15
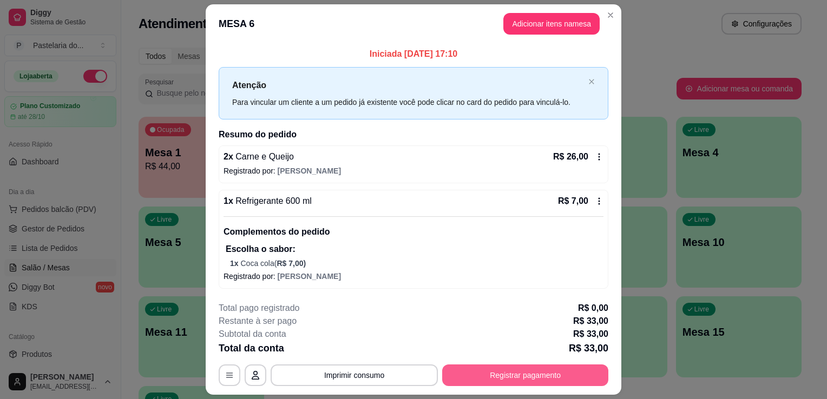
click at [573, 378] on button "Registrar pagamento" at bounding box center [525, 376] width 166 height 22
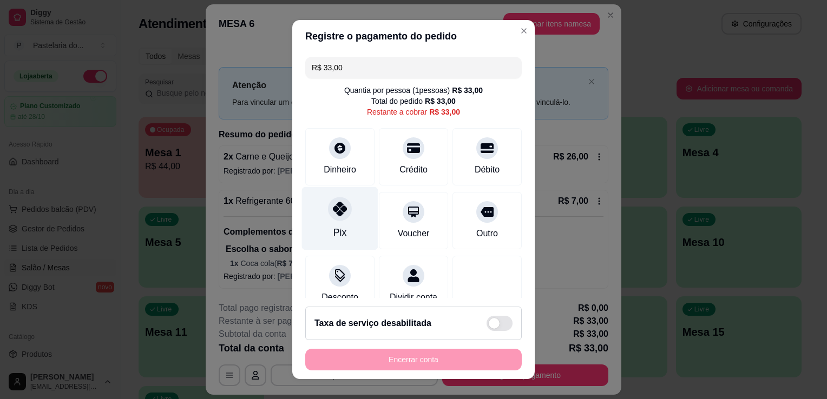
click at [333, 214] on icon at bounding box center [340, 209] width 14 height 14
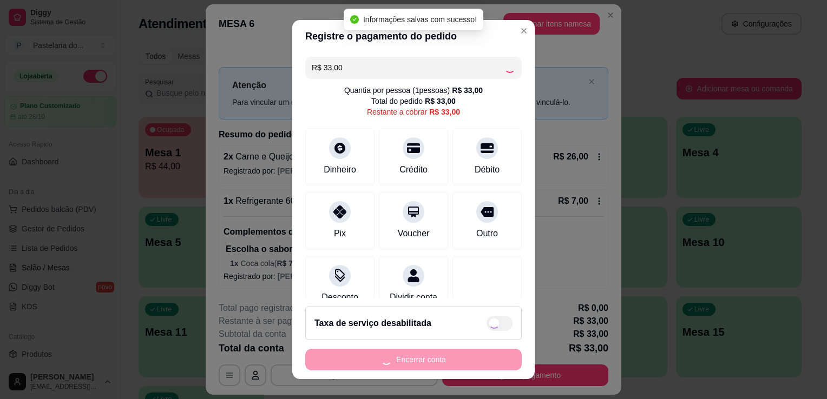
type input "R$ 0,00"
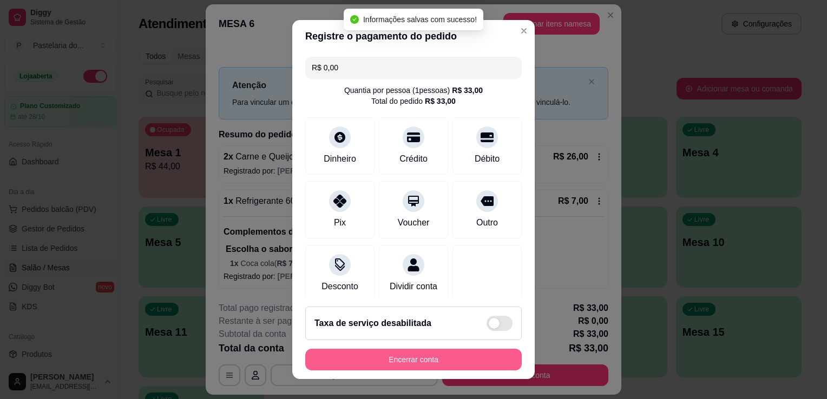
click at [344, 351] on button "Encerrar conta" at bounding box center [413, 360] width 216 height 22
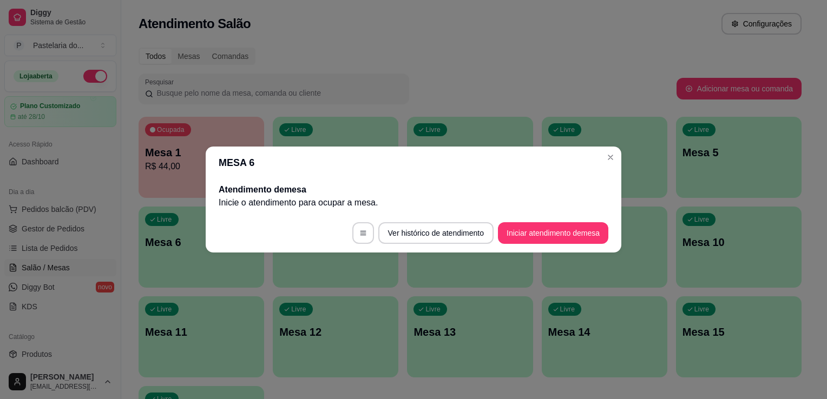
click at [357, 76] on div "Pesquisar" at bounding box center [274, 89] width 271 height 30
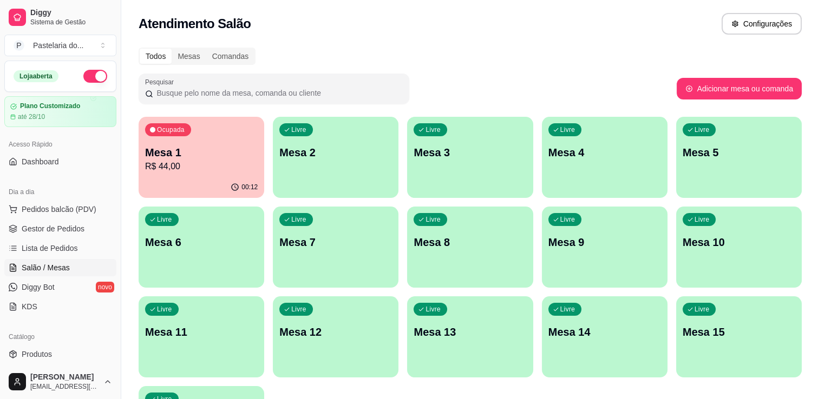
click at [182, 176] on div "Ocupada Mesa 1 R$ 44,00" at bounding box center [202, 147] width 126 height 60
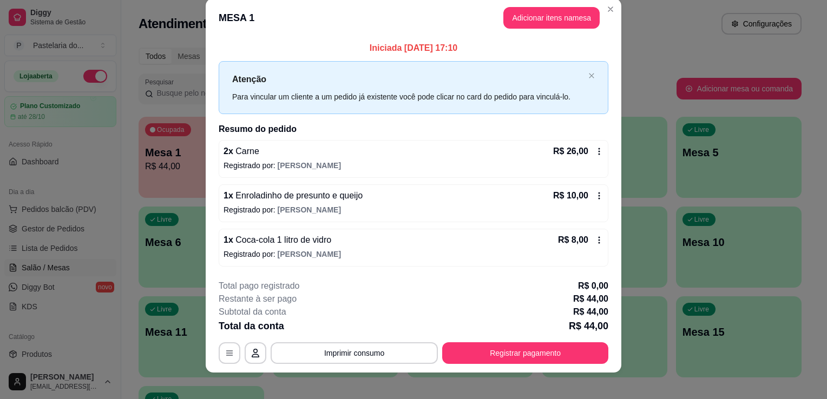
scroll to position [21, 0]
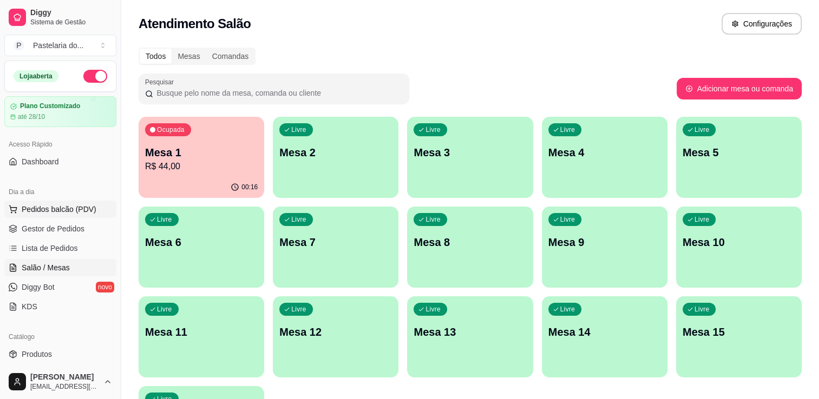
click at [36, 213] on span "Pedidos balcão (PDV)" at bounding box center [59, 209] width 75 height 11
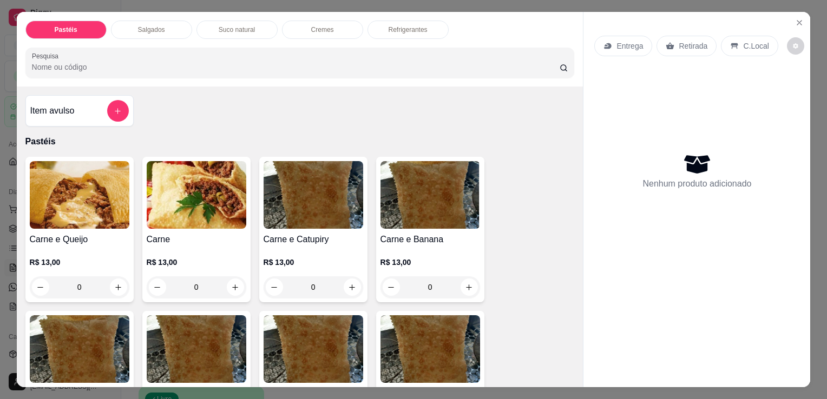
click at [163, 29] on div "Salgados" at bounding box center [151, 30] width 81 height 18
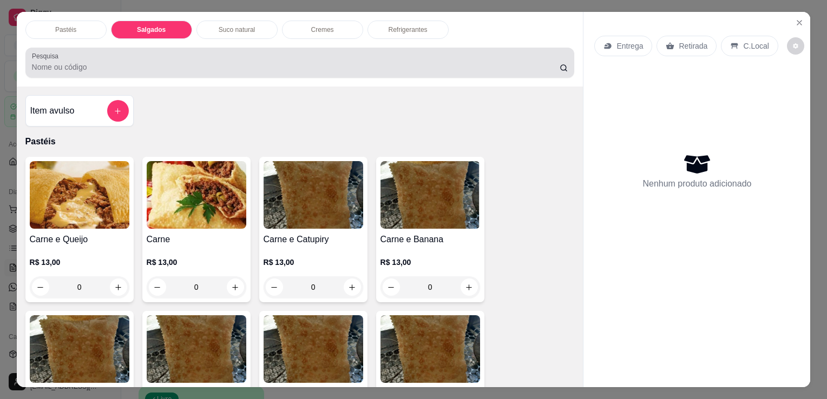
scroll to position [27, 0]
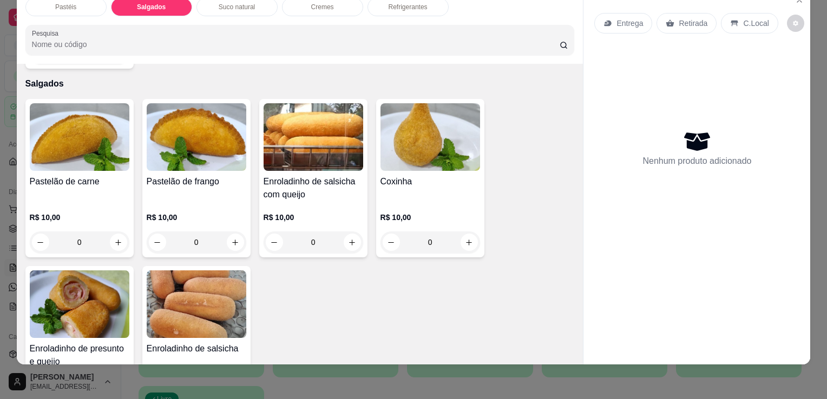
click at [393, 175] on h4 "Coxinha" at bounding box center [430, 181] width 100 height 13
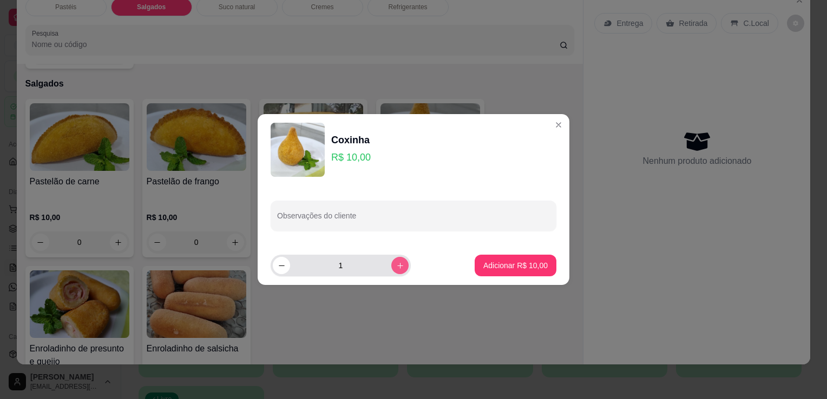
click at [391, 261] on button "increase-product-quantity" at bounding box center [399, 265] width 17 height 17
type input "2"
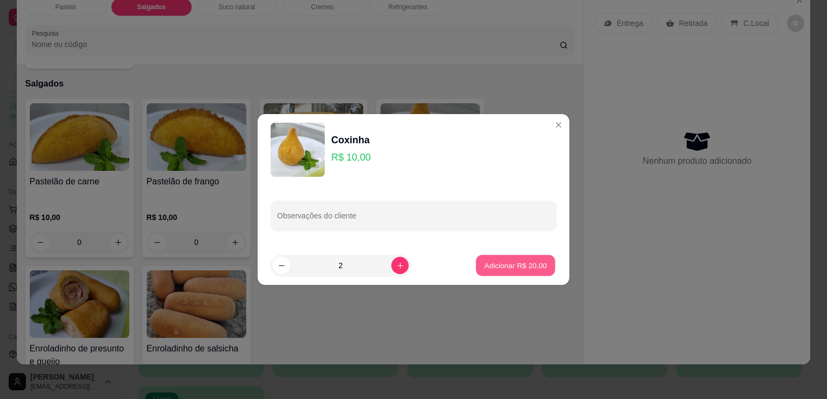
click at [522, 254] on footer "2 Adicionar R$ 20,00" at bounding box center [414, 265] width 312 height 39
click at [518, 260] on p "Adicionar R$ 20,00" at bounding box center [515, 265] width 64 height 11
type input "2"
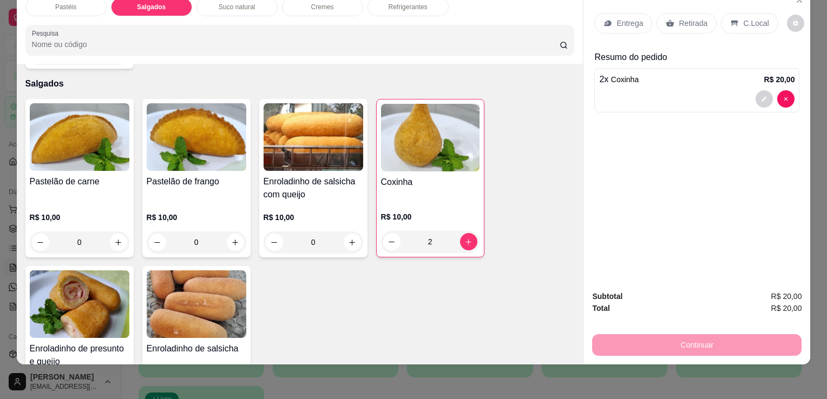
click at [97, 302] on img at bounding box center [80, 305] width 100 height 68
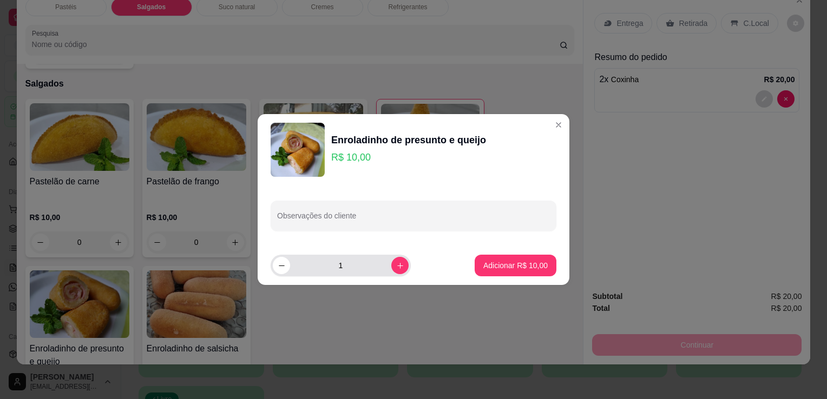
click at [391, 264] on button "increase-product-quantity" at bounding box center [399, 265] width 17 height 17
type input "2"
click at [497, 262] on p "Adicionar R$ 20,00" at bounding box center [515, 265] width 64 height 11
type input "2"
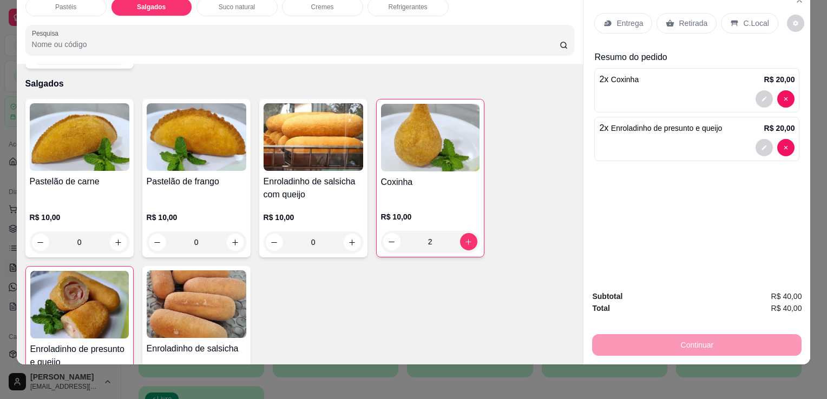
click at [402, 6] on div "Refrigerantes" at bounding box center [407, 7] width 81 height 18
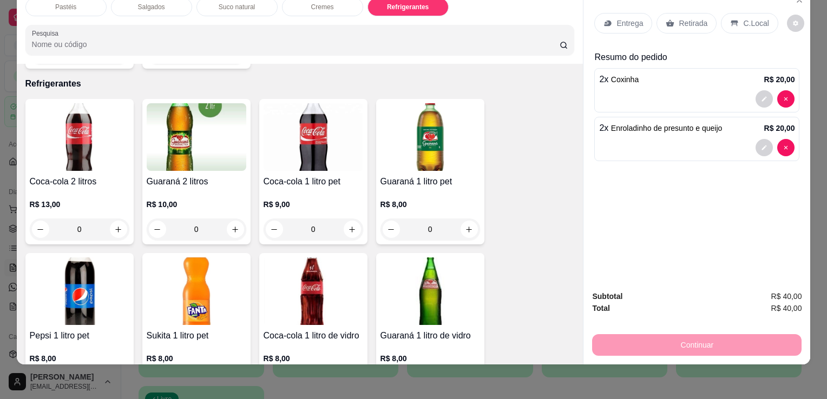
click at [429, 175] on h4 "Guaraná 1 litro pet" at bounding box center [430, 181] width 100 height 13
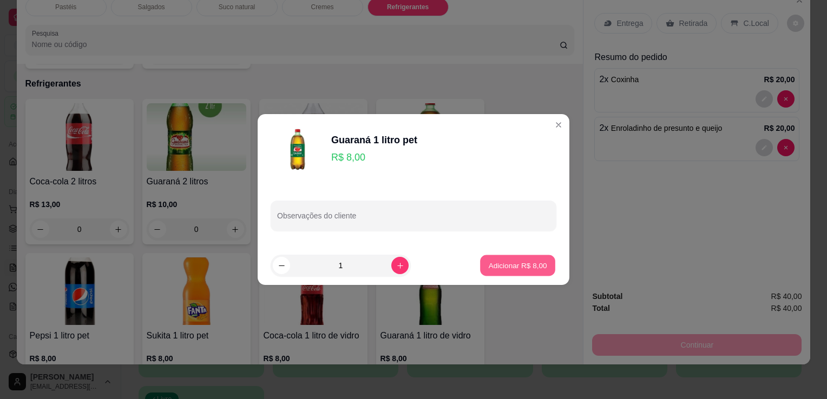
click at [496, 261] on p "Adicionar R$ 8,00" at bounding box center [517, 265] width 58 height 10
type input "1"
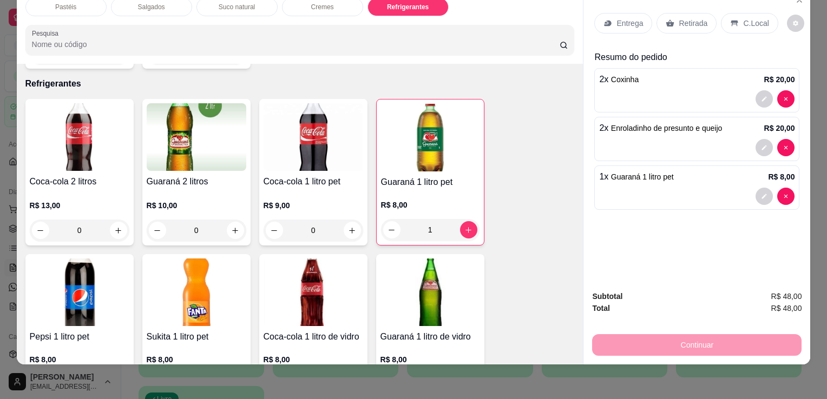
click at [666, 19] on icon at bounding box center [670, 22] width 8 height 7
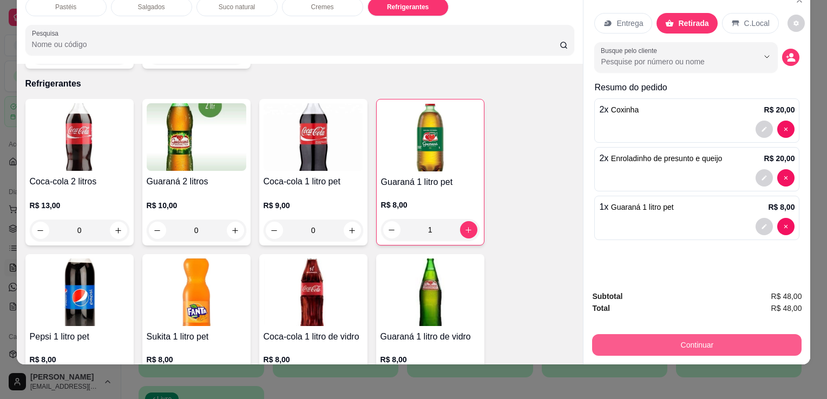
click at [678, 341] on button "Continuar" at bounding box center [696, 345] width 209 height 22
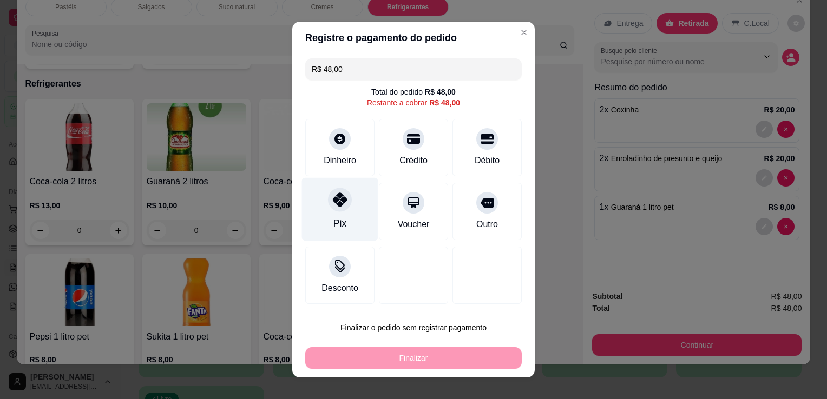
click at [344, 213] on div "Pix" at bounding box center [340, 209] width 76 height 63
type input "R$ 0,00"
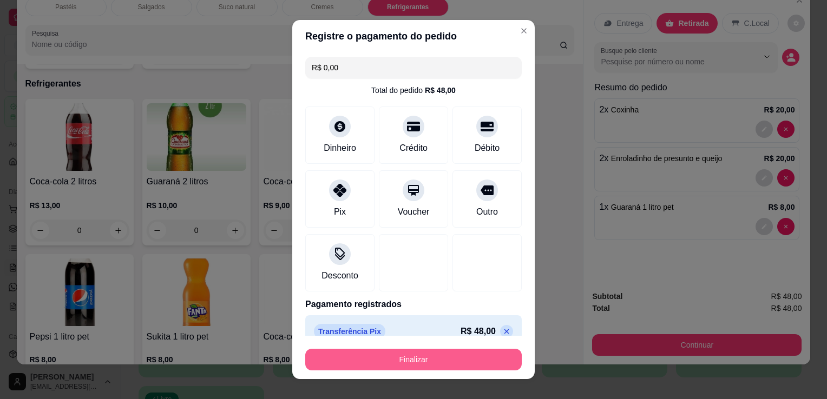
click at [418, 358] on button "Finalizar" at bounding box center [413, 360] width 216 height 22
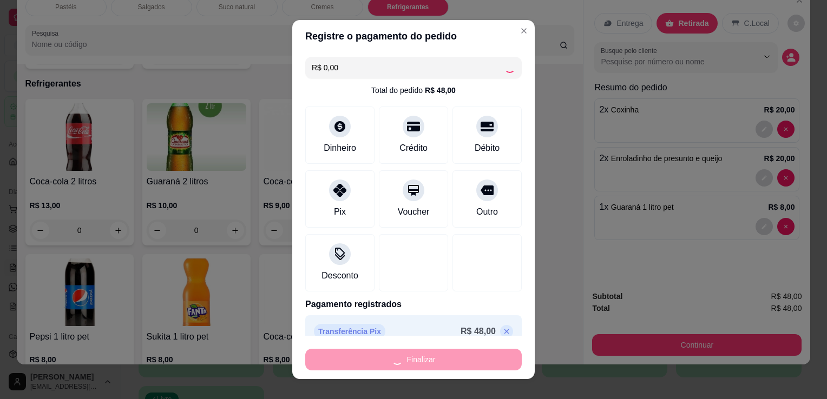
type input "0"
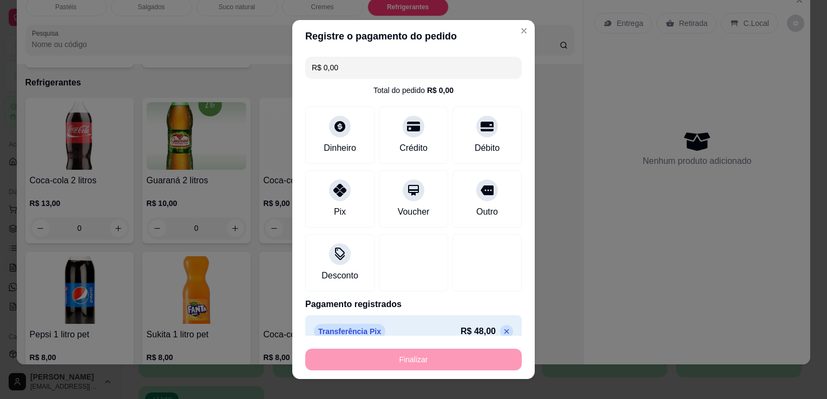
type input "-R$ 48,00"
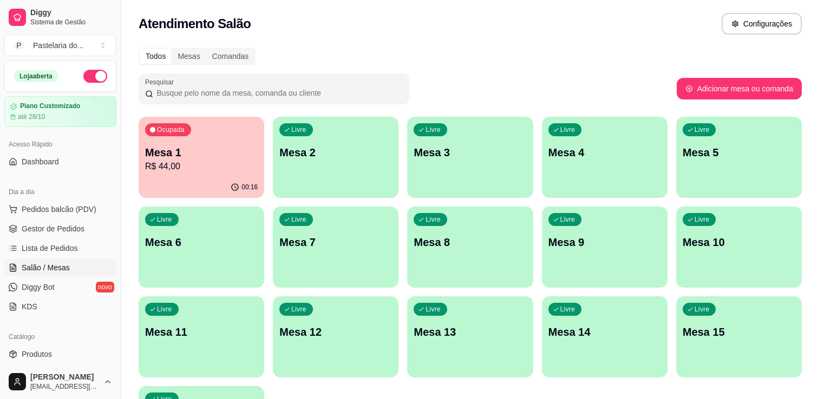
click at [215, 156] on p "Mesa 1" at bounding box center [201, 152] width 113 height 15
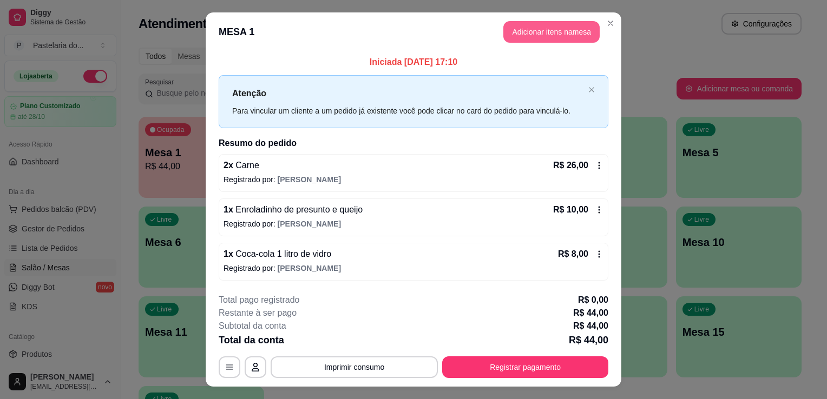
click at [517, 24] on button "Adicionar itens na mesa" at bounding box center [551, 32] width 96 height 22
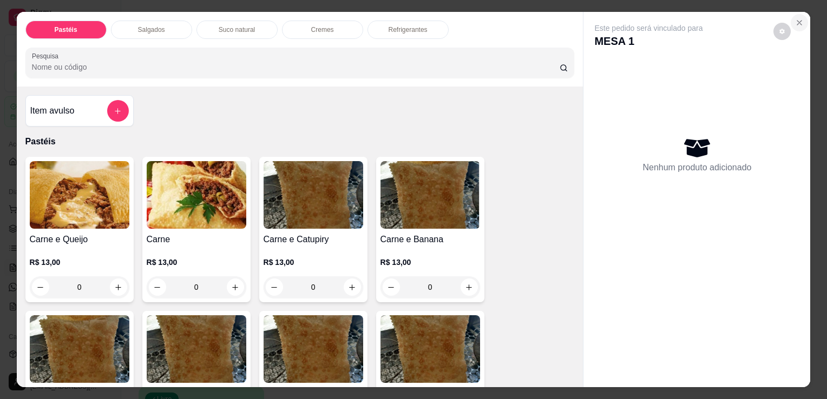
click at [804, 19] on div "Este pedido será vinculado para MESA 1 Nenhum produto adicionado" at bounding box center [696, 191] width 227 height 358
click at [794, 25] on button "Close" at bounding box center [799, 22] width 17 height 17
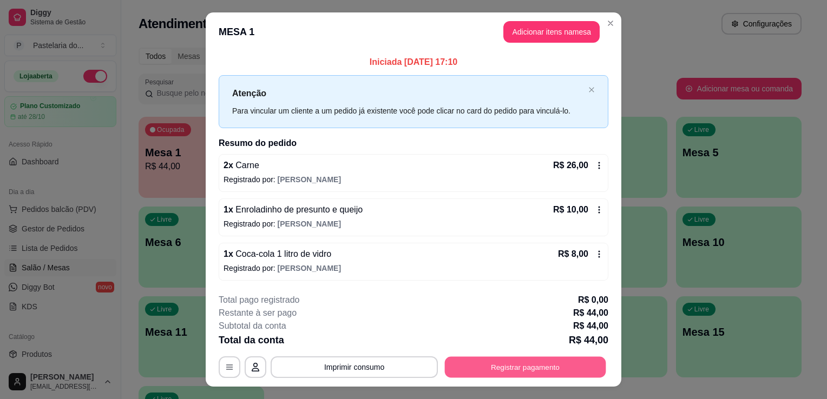
click at [497, 364] on button "Registrar pagamento" at bounding box center [525, 367] width 161 height 21
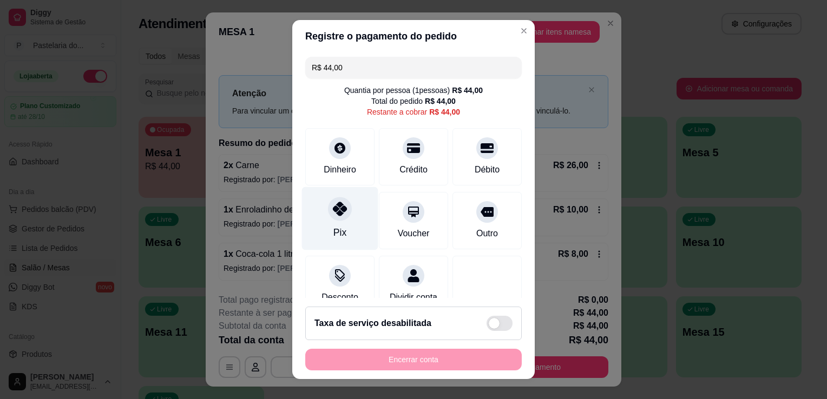
click at [357, 219] on div "Pix" at bounding box center [340, 218] width 76 height 63
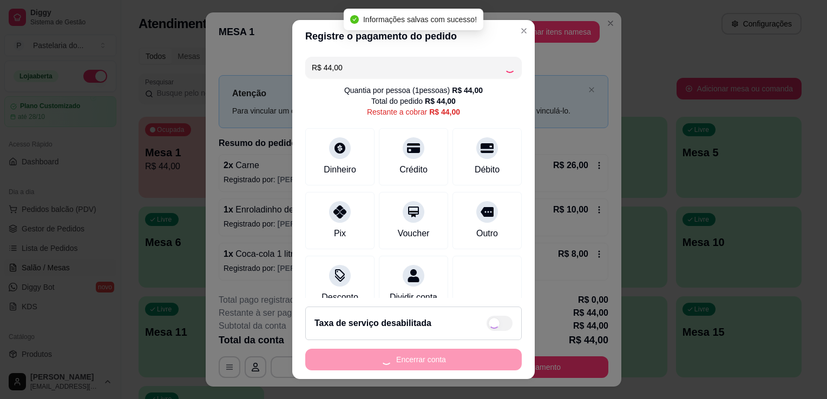
type input "R$ 0,00"
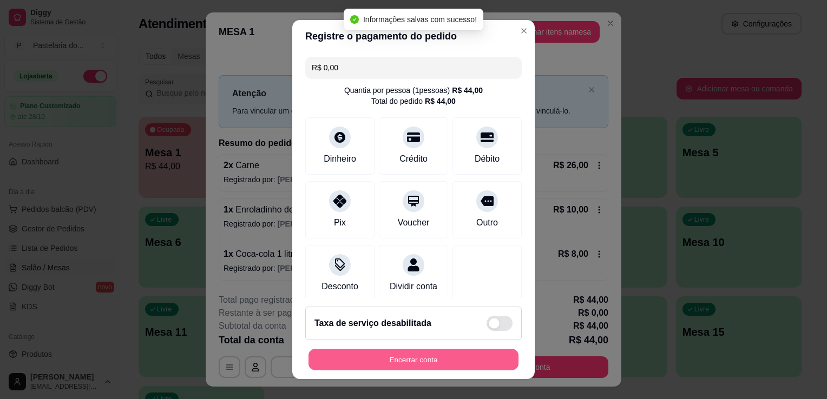
click at [423, 364] on button "Encerrar conta" at bounding box center [413, 360] width 210 height 21
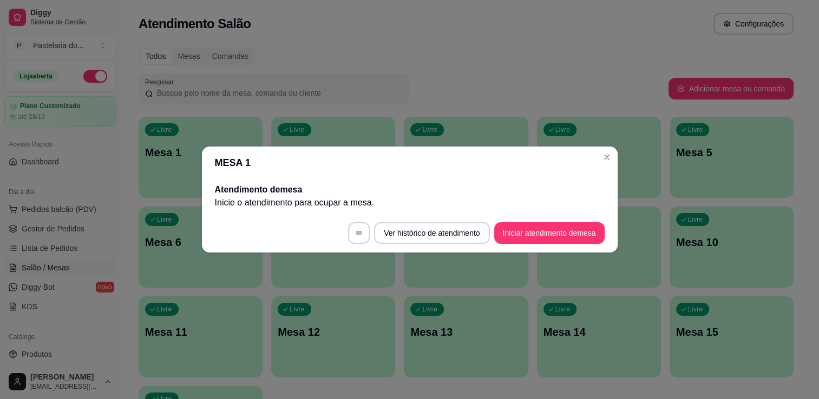
click at [168, 156] on p "Mesa 1" at bounding box center [200, 152] width 111 height 15
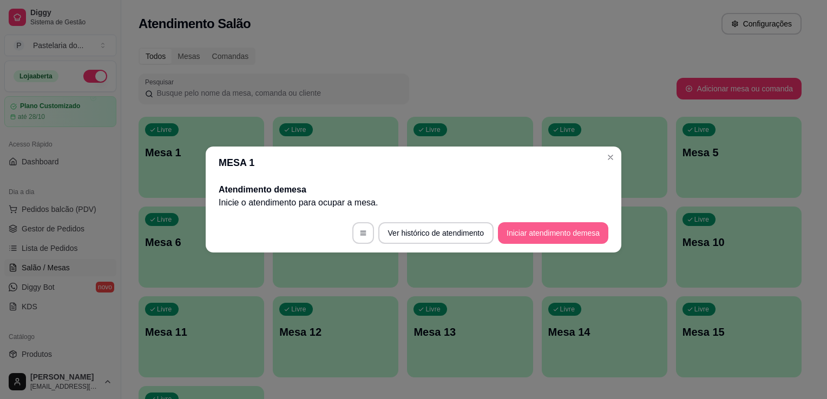
click at [515, 233] on button "Iniciar atendimento de mesa" at bounding box center [553, 233] width 110 height 22
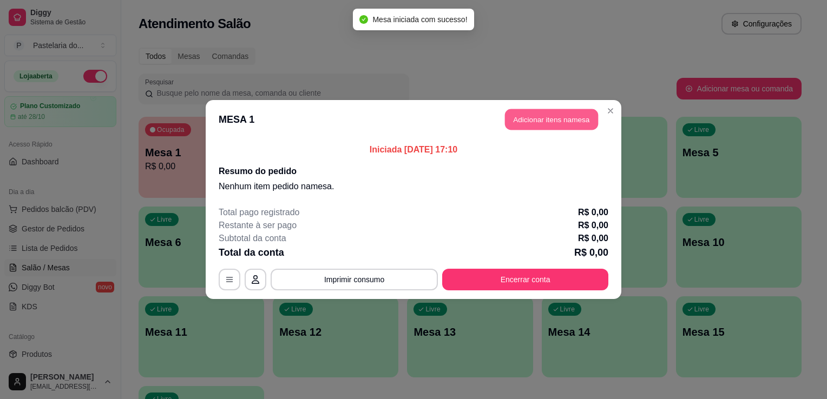
click at [529, 122] on button "Adicionar itens na mesa" at bounding box center [551, 119] width 93 height 21
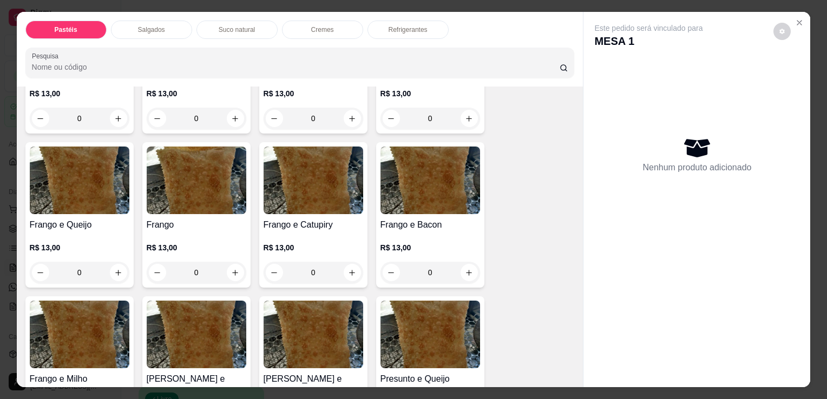
scroll to position [379, 0]
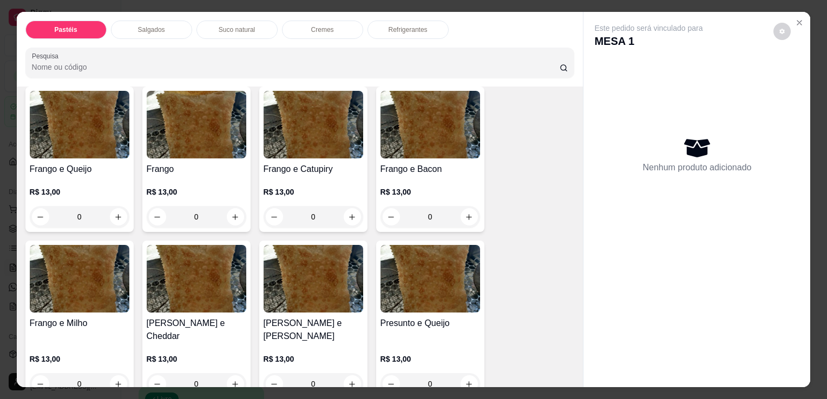
click at [317, 300] on img at bounding box center [314, 279] width 100 height 68
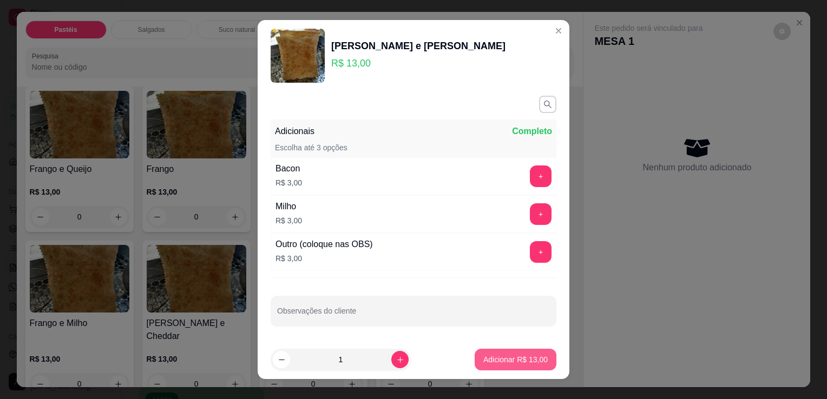
click at [508, 357] on p "Adicionar R$ 13,00" at bounding box center [515, 359] width 64 height 11
type input "1"
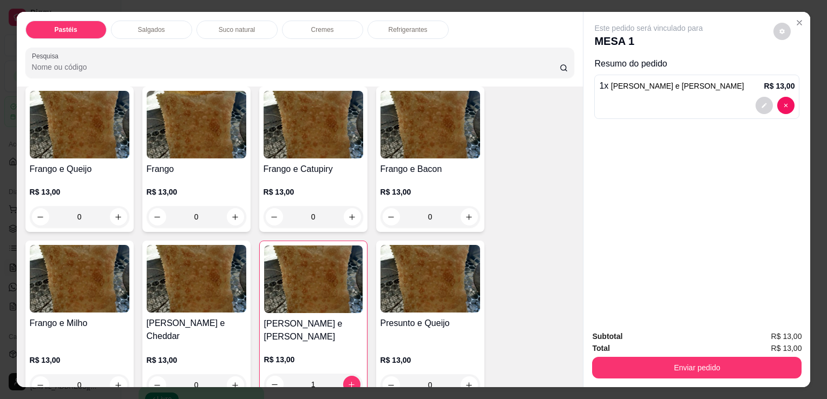
click at [321, 304] on img at bounding box center [313, 280] width 98 height 68
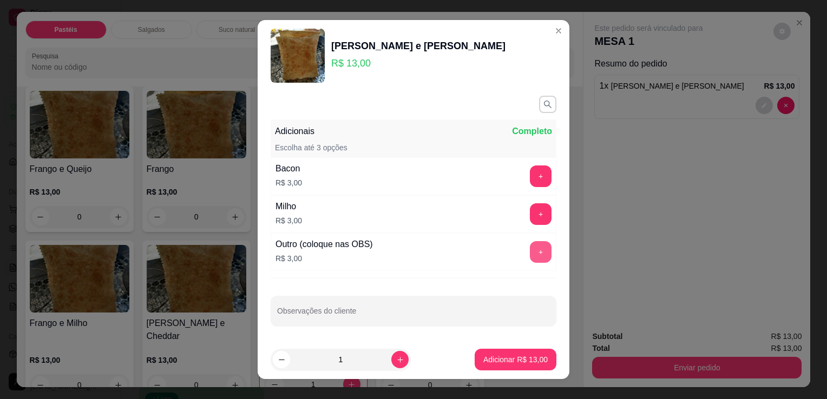
click at [530, 257] on button "+" at bounding box center [541, 252] width 22 height 22
click at [376, 314] on input "Observações do cliente" at bounding box center [413, 315] width 273 height 11
type input "CATUPIRY"
click at [500, 353] on button "Adicionar R$ 16,00" at bounding box center [516, 360] width 82 height 22
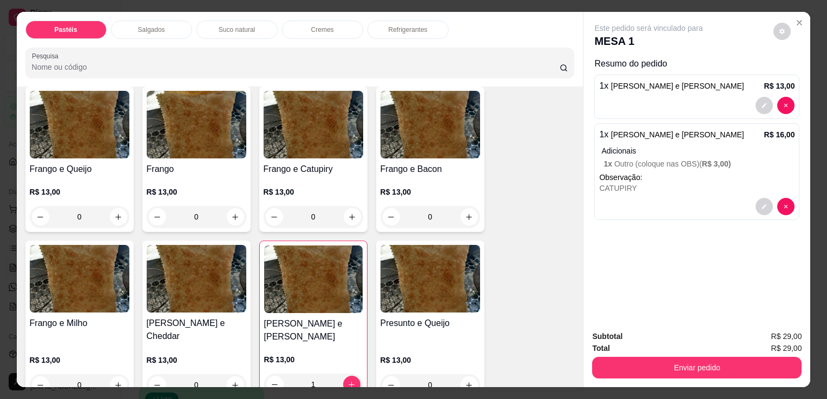
click at [416, 21] on div "Refrigerantes" at bounding box center [407, 30] width 81 height 18
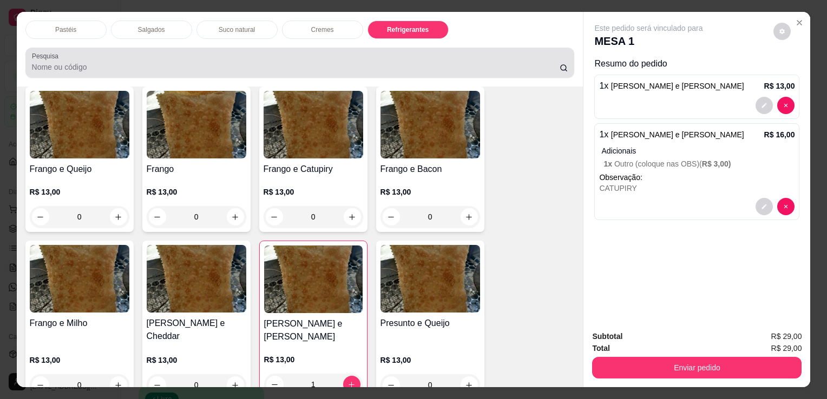
scroll to position [27, 0]
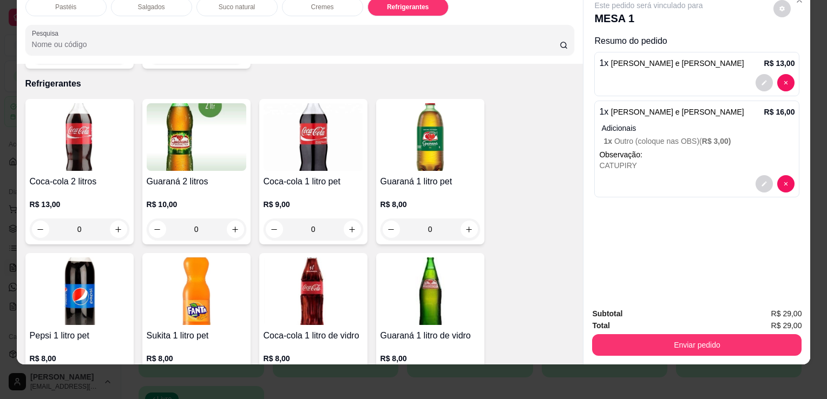
click at [314, 265] on img at bounding box center [314, 292] width 100 height 68
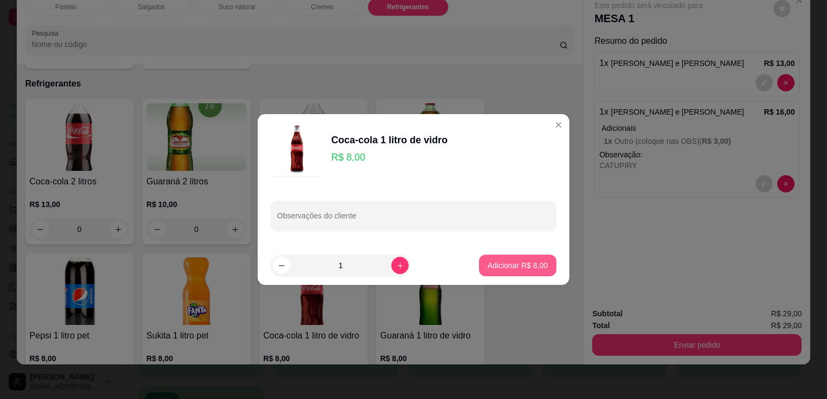
click at [499, 269] on p "Adicionar R$ 8,00" at bounding box center [518, 265] width 60 height 11
type input "1"
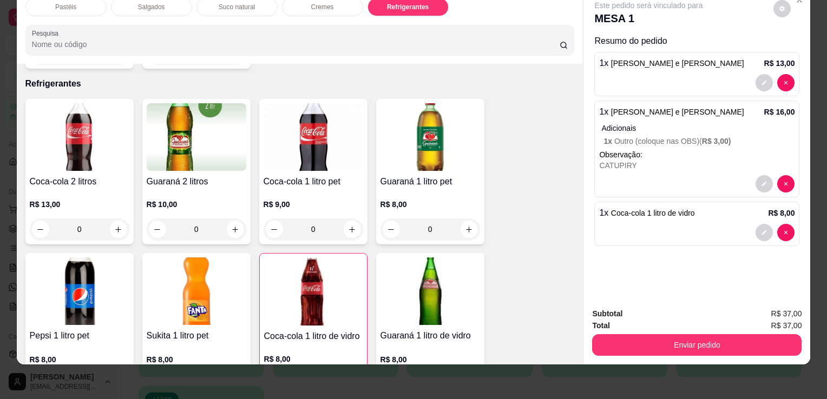
click at [660, 334] on button "Enviar pedido" at bounding box center [696, 345] width 209 height 22
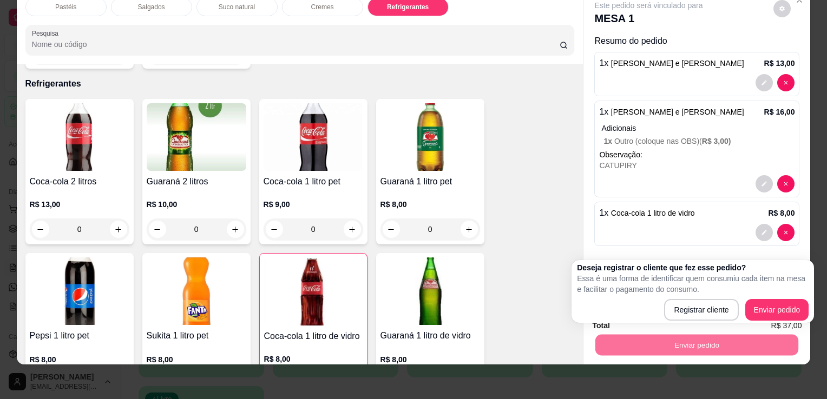
click at [755, 299] on div "Deseja registrar o cliente que fez esse pedido? Essa é uma forma de identificar…" at bounding box center [693, 291] width 232 height 58
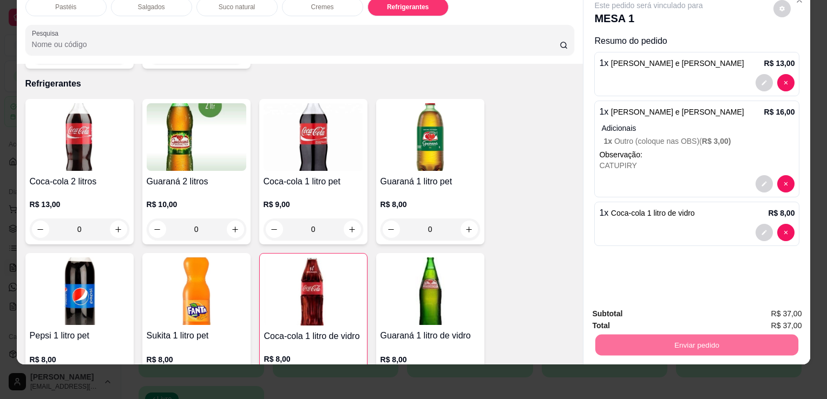
click at [755, 302] on button "Enviar pedido" at bounding box center [774, 310] width 60 height 20
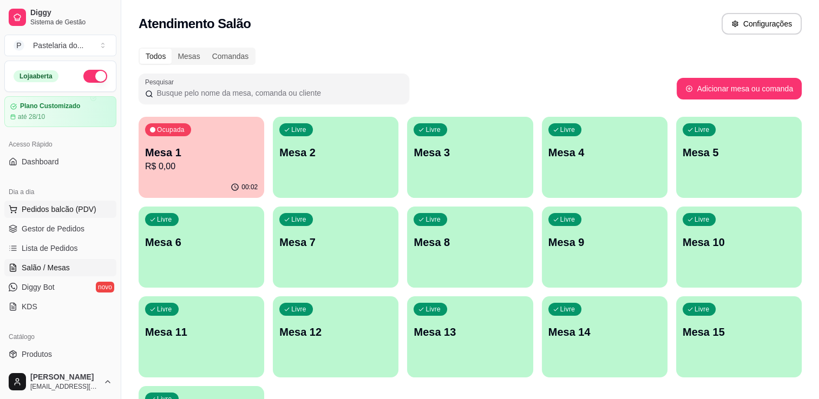
click at [49, 205] on span "Pedidos balcão (PDV)" at bounding box center [59, 209] width 75 height 11
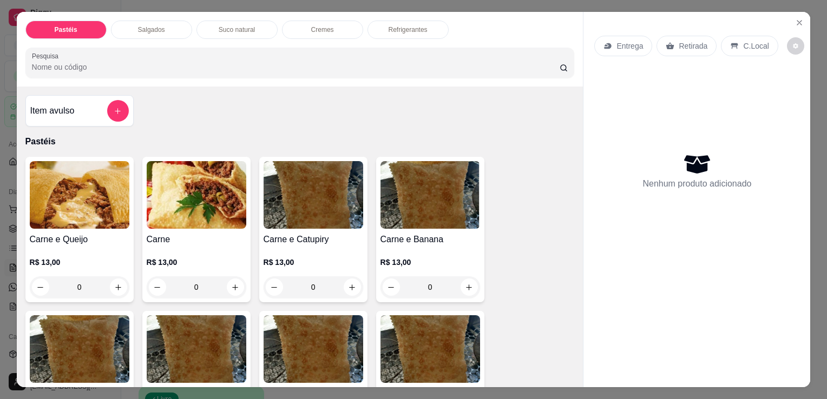
click at [153, 25] on p "Salgados" at bounding box center [151, 29] width 27 height 9
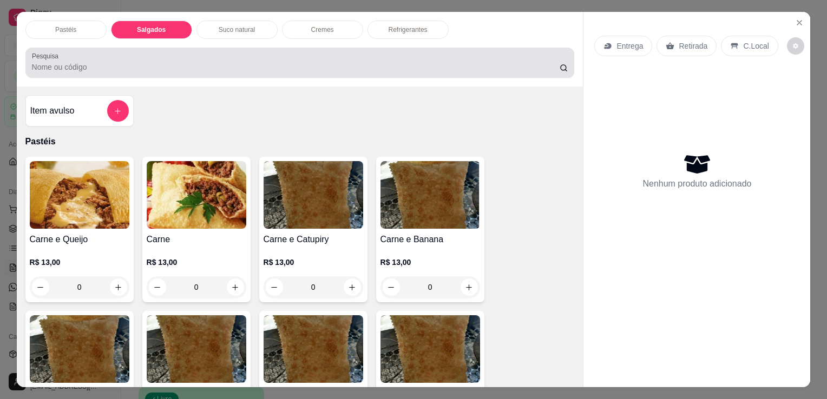
scroll to position [27, 0]
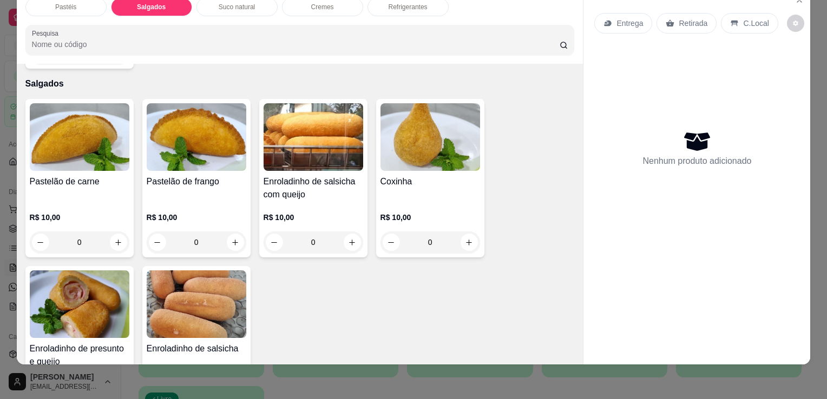
click at [402, 144] on img at bounding box center [430, 137] width 100 height 68
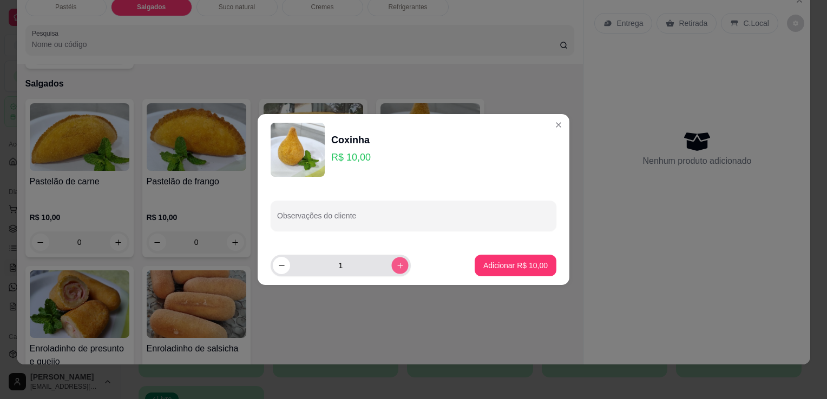
click at [396, 266] on icon "increase-product-quantity" at bounding box center [400, 266] width 8 height 8
type input "2"
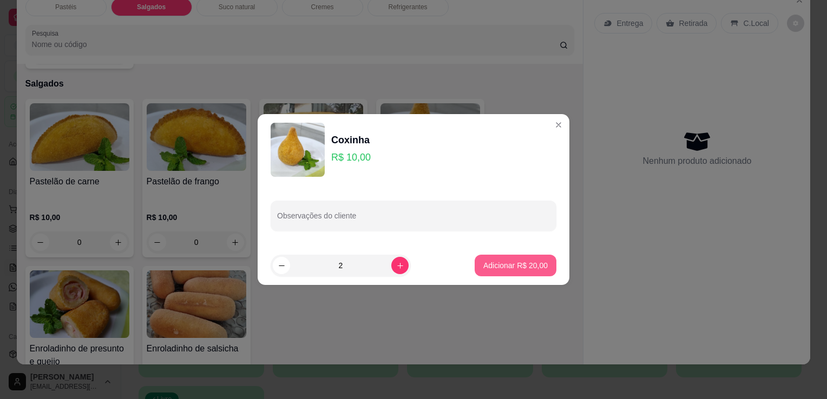
click at [489, 262] on p "Adicionar R$ 20,00" at bounding box center [515, 265] width 64 height 11
type input "2"
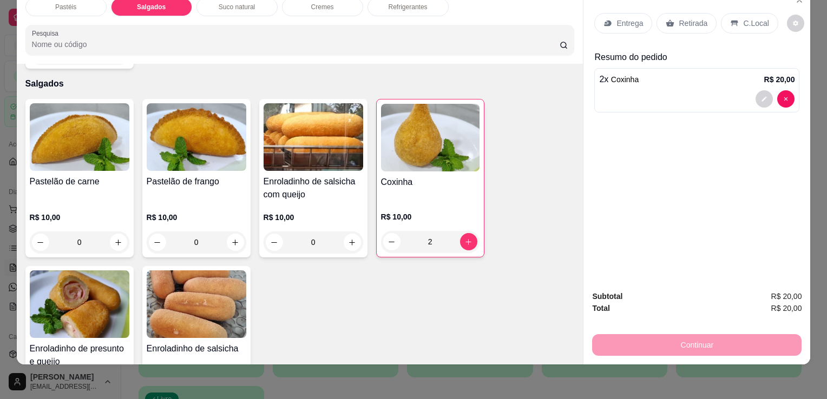
click at [60, 293] on img at bounding box center [80, 305] width 100 height 68
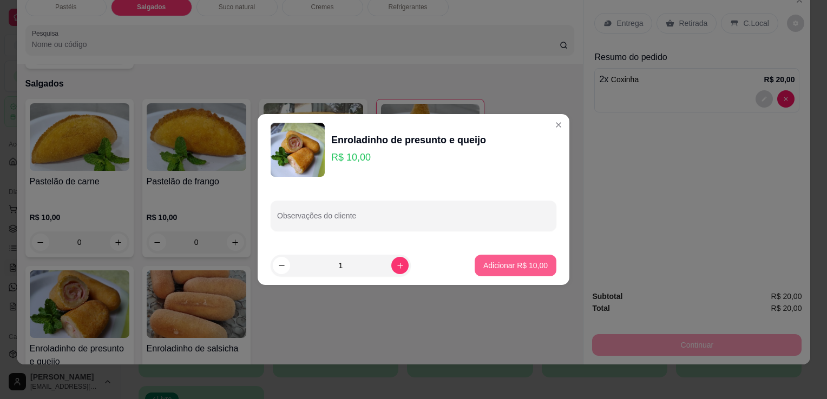
click at [475, 255] on button "Adicionar R$ 10,00" at bounding box center [516, 266] width 82 height 22
type input "1"
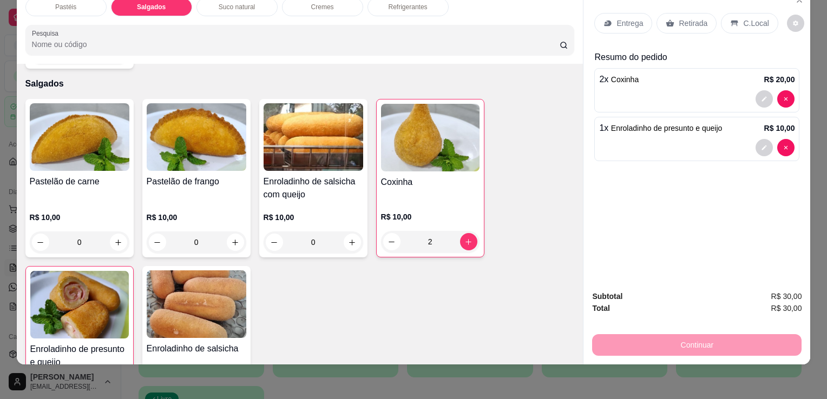
click at [410, 5] on div "Refrigerantes" at bounding box center [407, 7] width 81 height 18
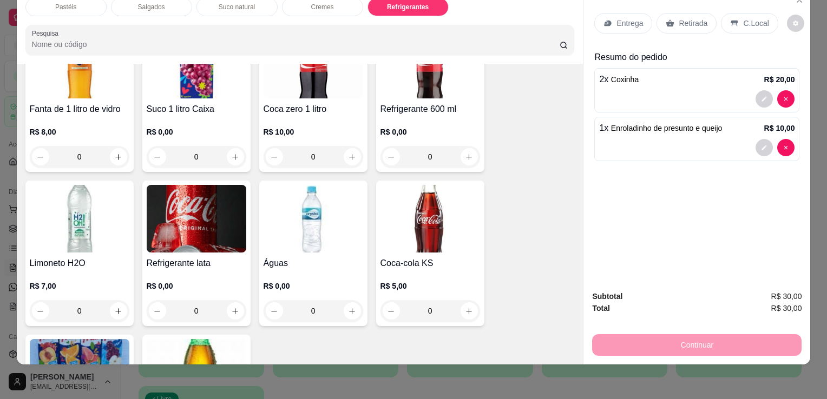
scroll to position [2934, 0]
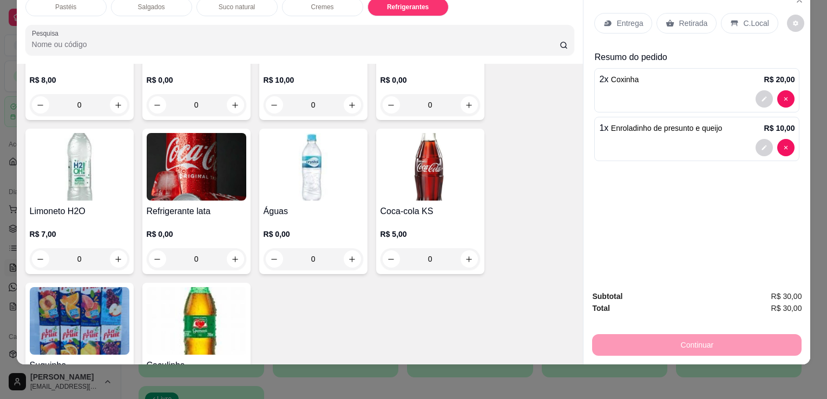
click at [184, 172] on img at bounding box center [197, 167] width 100 height 68
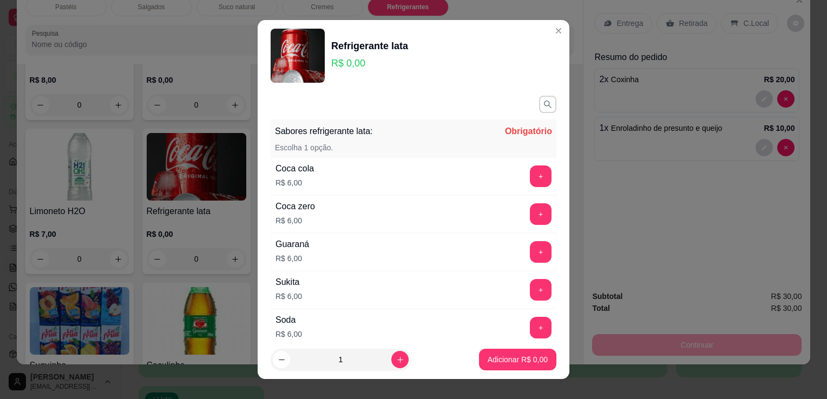
click at [525, 176] on div "+" at bounding box center [540, 177] width 30 height 22
click at [530, 179] on button "+" at bounding box center [540, 176] width 21 height 21
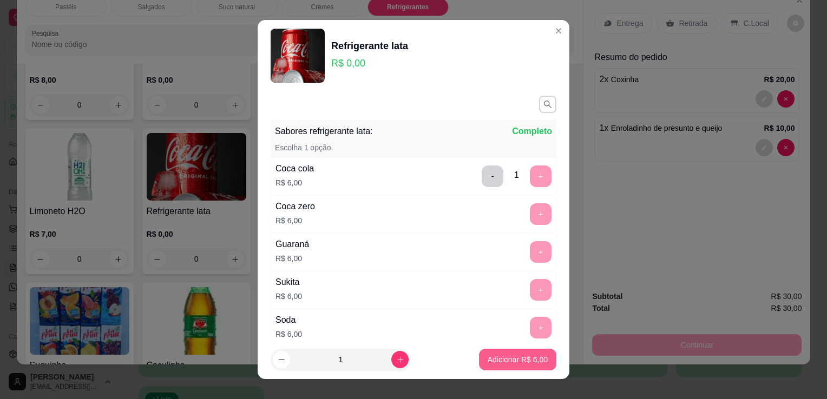
click at [487, 367] on button "Adicionar R$ 6,00" at bounding box center [517, 360] width 77 height 22
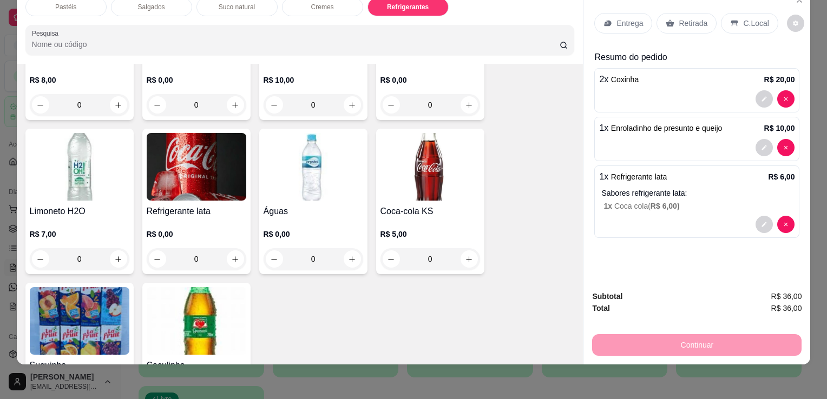
click at [666, 24] on div "Retirada" at bounding box center [686, 23] width 60 height 21
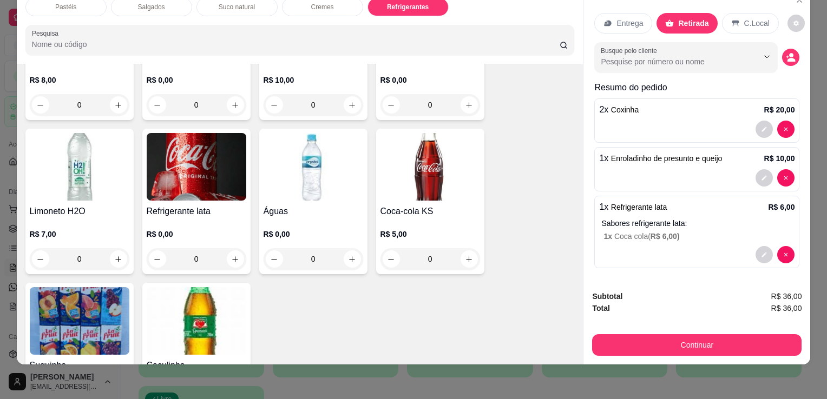
click at [669, 334] on button "Continuar" at bounding box center [696, 345] width 209 height 22
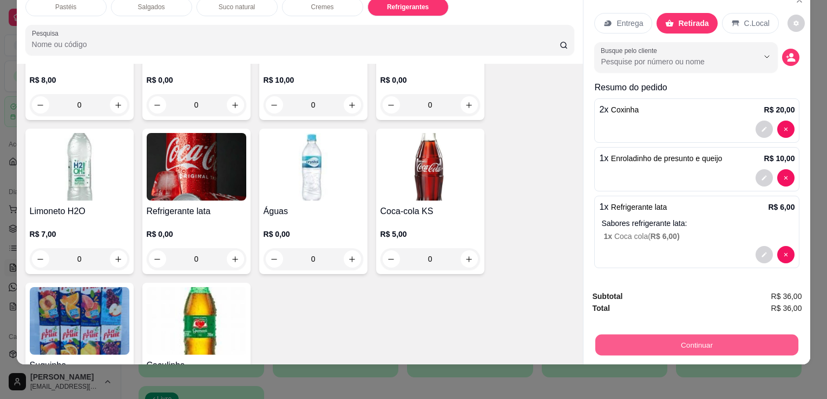
click at [643, 334] on button "Continuar" at bounding box center [696, 344] width 203 height 21
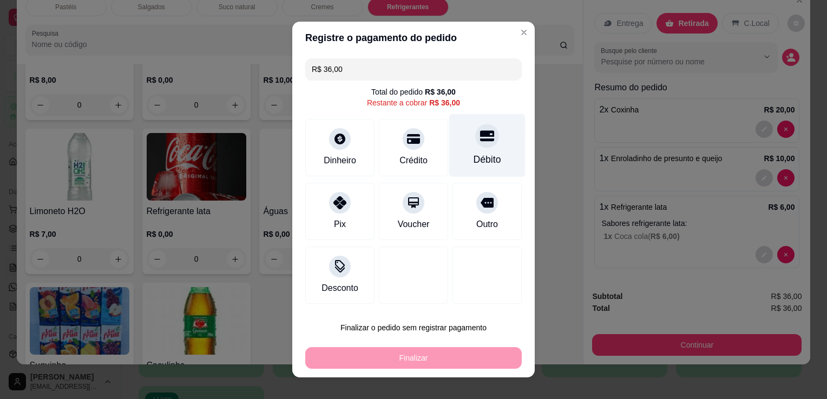
click at [481, 140] on icon at bounding box center [487, 136] width 14 height 11
type input "R$ 0,00"
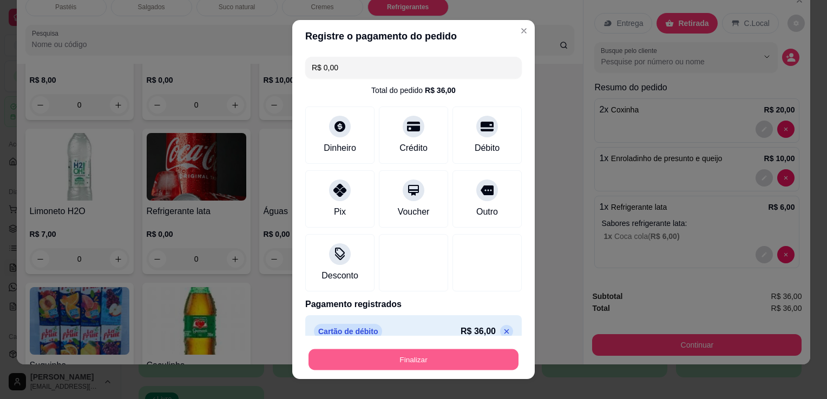
click at [466, 358] on button "Finalizar" at bounding box center [413, 360] width 210 height 21
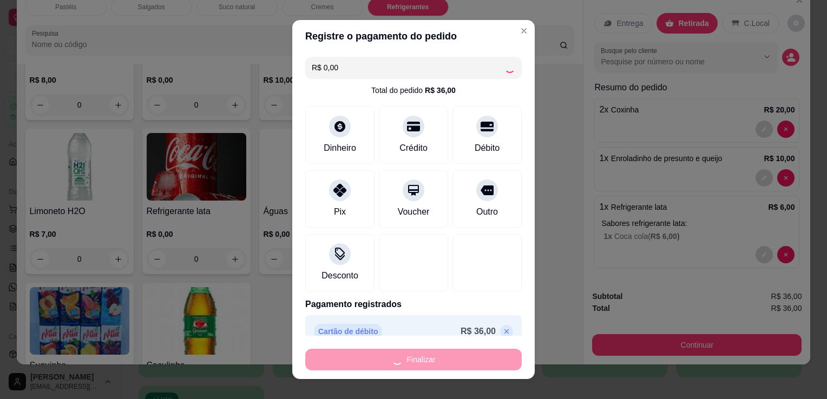
type input "0"
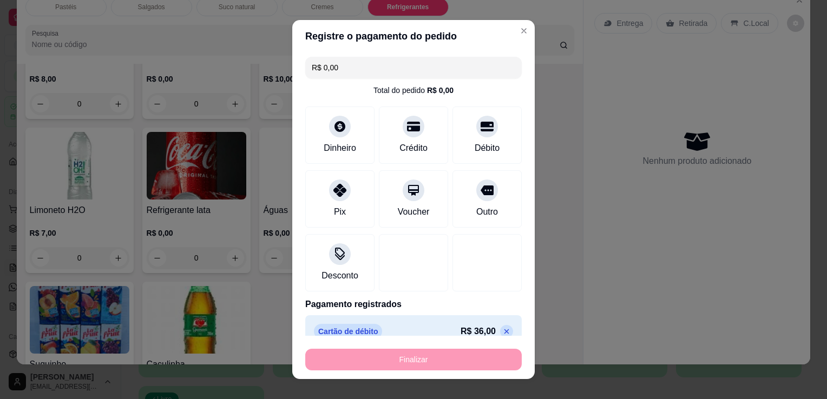
type input "-R$ 36,00"
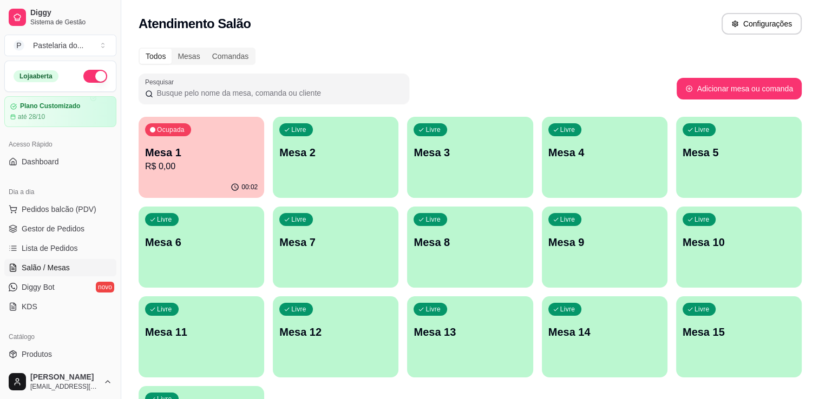
click at [147, 146] on p "Mesa 1" at bounding box center [201, 152] width 113 height 15
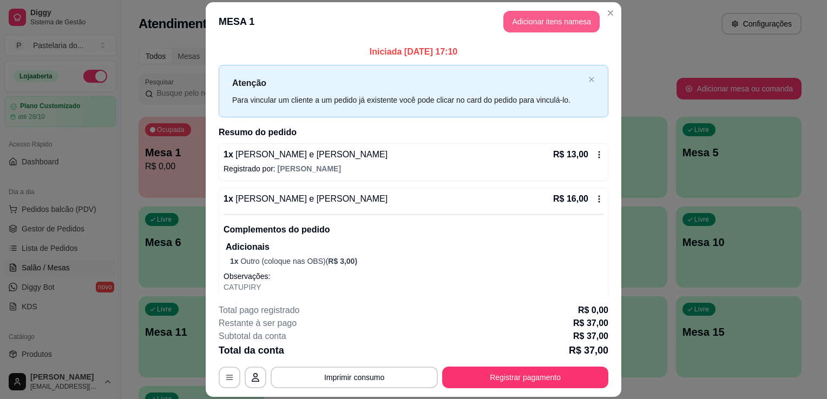
click at [548, 23] on button "Adicionar itens na mesa" at bounding box center [551, 22] width 96 height 22
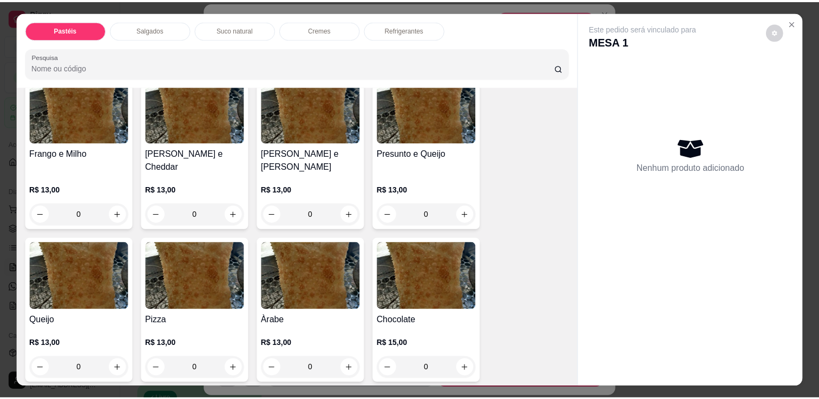
scroll to position [595, 0]
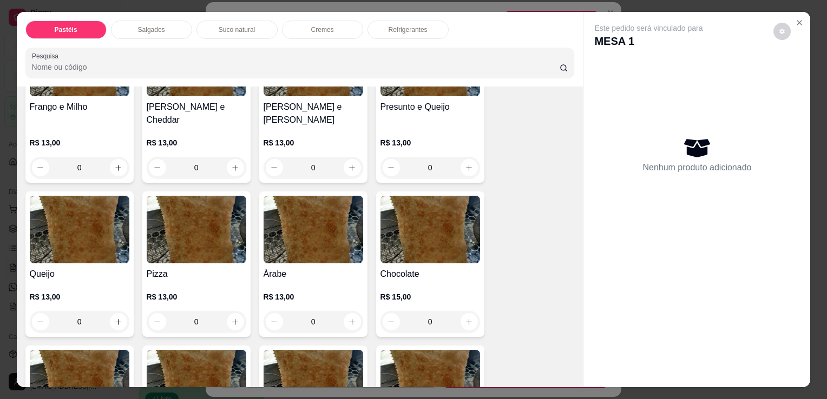
click at [186, 222] on img at bounding box center [197, 230] width 100 height 68
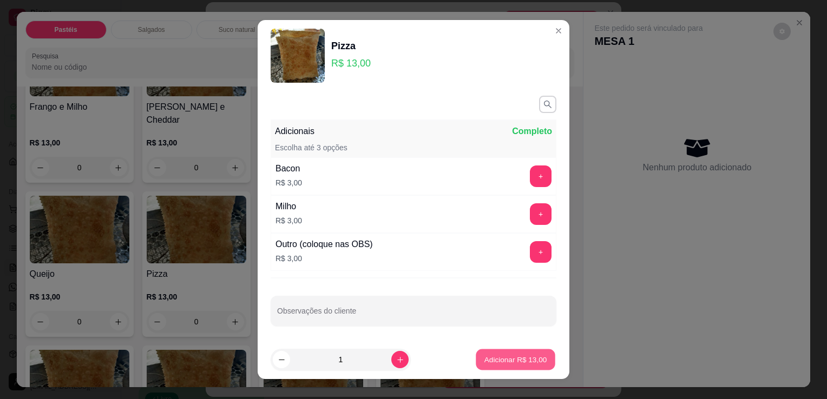
click at [484, 360] on p "Adicionar R$ 13,00" at bounding box center [515, 359] width 63 height 10
type input "1"
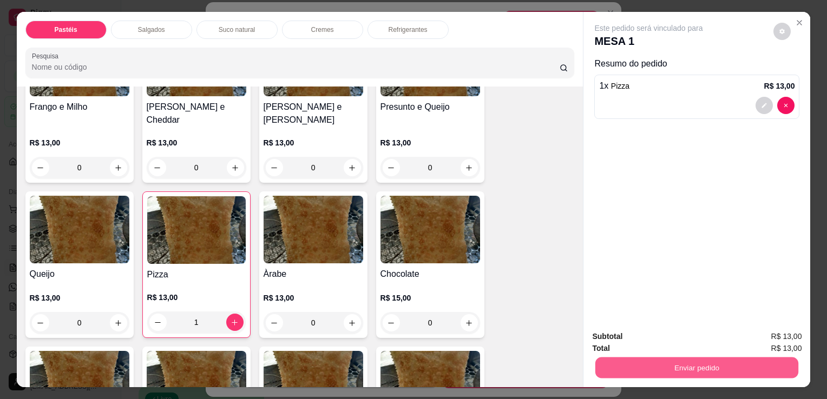
click at [622, 357] on button "Enviar pedido" at bounding box center [696, 367] width 203 height 21
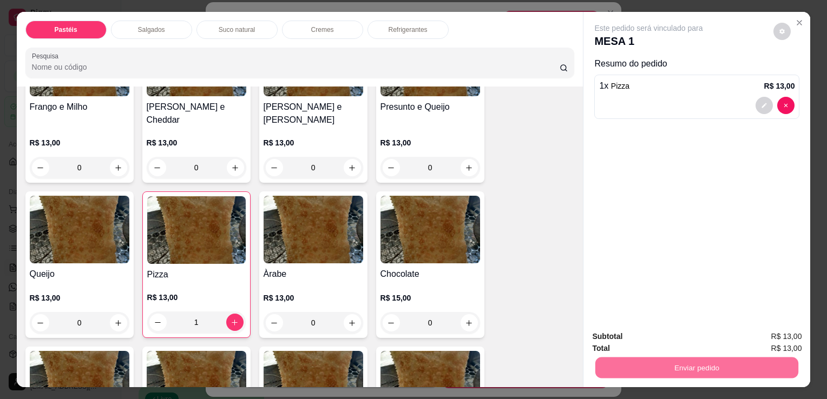
click at [758, 345] on button "Enviar pedido" at bounding box center [773, 337] width 61 height 21
click at [758, 344] on button "Enviar pedido" at bounding box center [773, 337] width 61 height 21
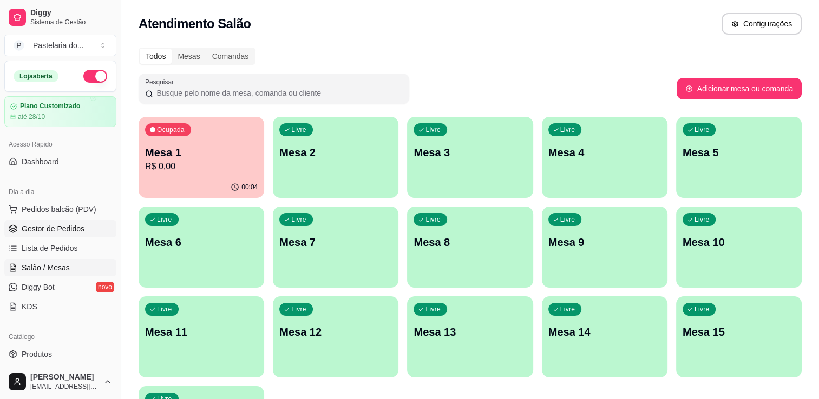
click at [57, 223] on span "Gestor de Pedidos" at bounding box center [53, 228] width 63 height 11
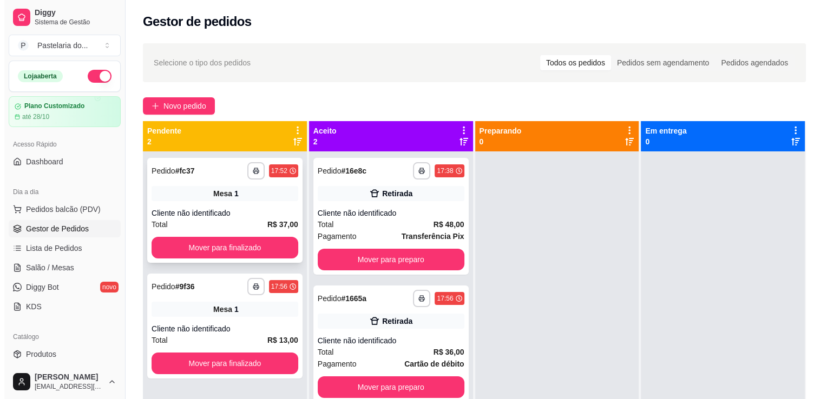
scroll to position [30, 0]
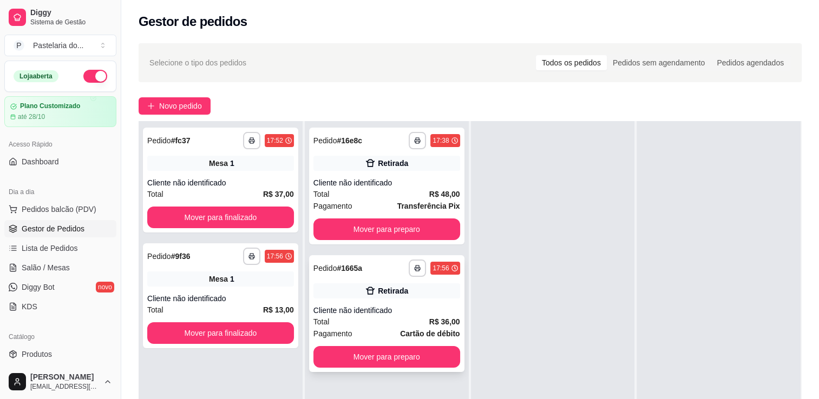
click at [354, 302] on div "**********" at bounding box center [386, 313] width 155 height 117
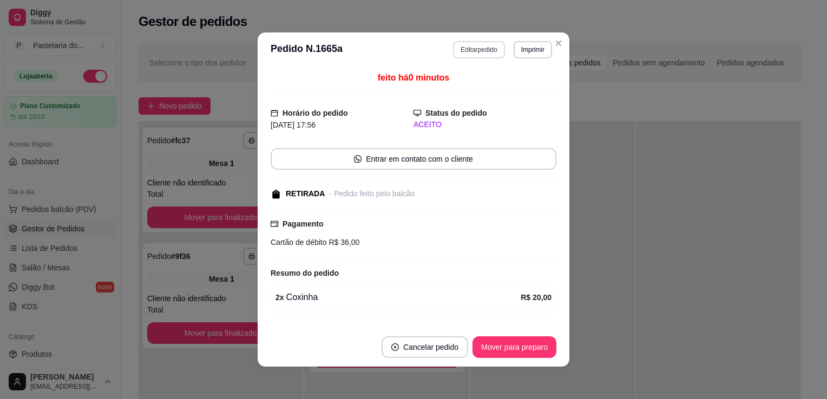
click at [458, 47] on button "Editar pedido" at bounding box center [478, 49] width 51 height 17
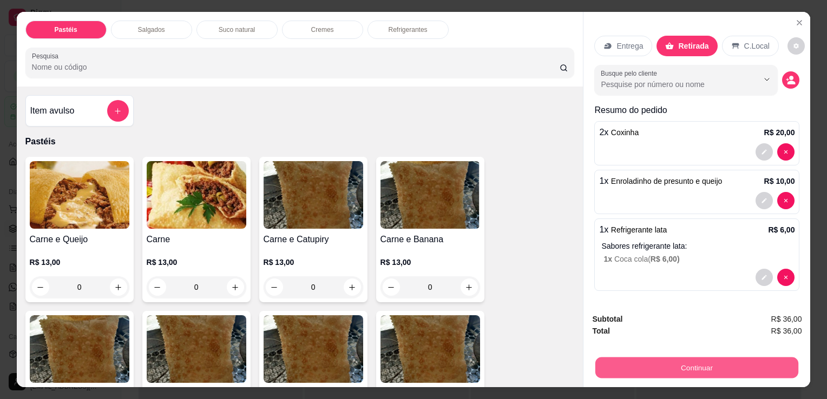
click at [647, 357] on button "Continuar" at bounding box center [696, 367] width 203 height 21
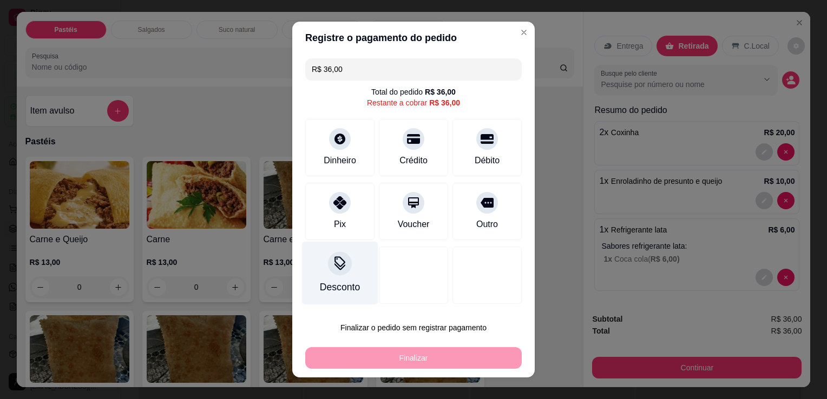
click at [334, 264] on icon at bounding box center [339, 262] width 11 height 11
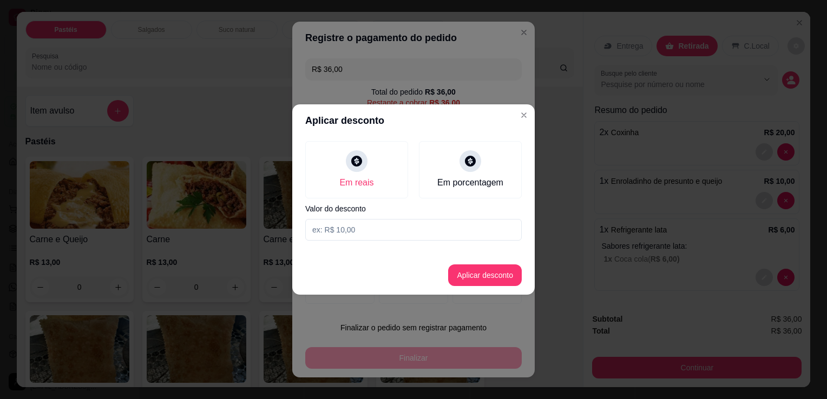
click at [369, 224] on input at bounding box center [413, 230] width 216 height 22
type input "6,00"
drag, startPoint x: 471, startPoint y: 287, endPoint x: 474, endPoint y: 281, distance: 6.3
click at [472, 287] on footer "Aplicar desconto" at bounding box center [413, 275] width 242 height 39
click at [481, 265] on button "Aplicar desconto" at bounding box center [485, 275] width 71 height 21
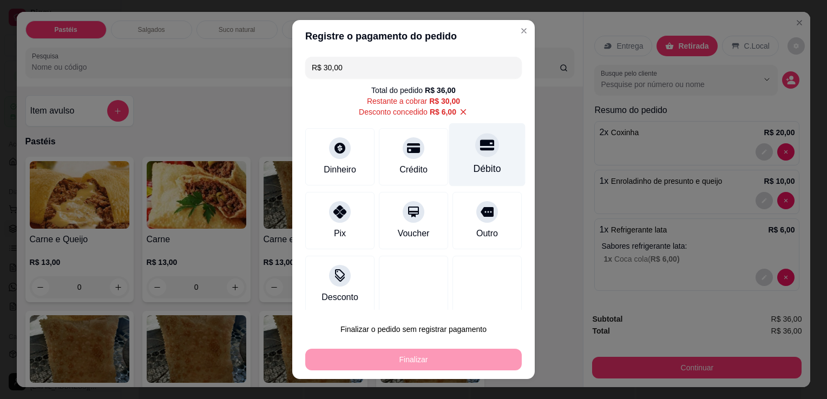
click at [456, 157] on div "Débito" at bounding box center [487, 154] width 76 height 63
type input "R$ 0,00"
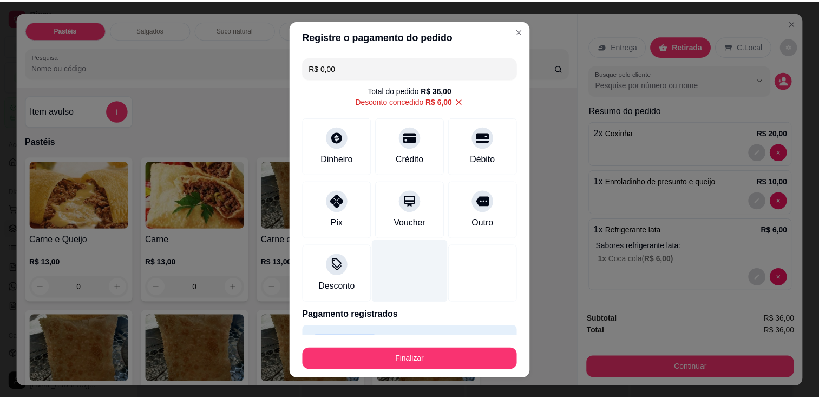
scroll to position [26, 0]
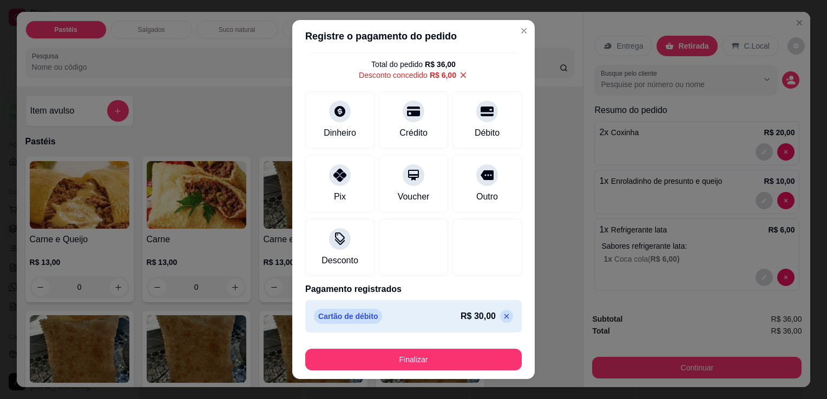
click at [399, 347] on div "Finalizar" at bounding box center [413, 358] width 216 height 26
click at [398, 363] on button "Finalizar" at bounding box center [413, 360] width 216 height 22
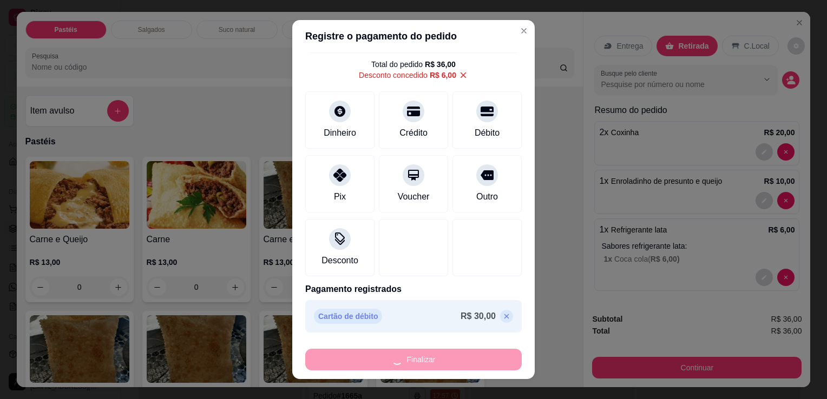
type input "0"
type input "-R$ 36,00"
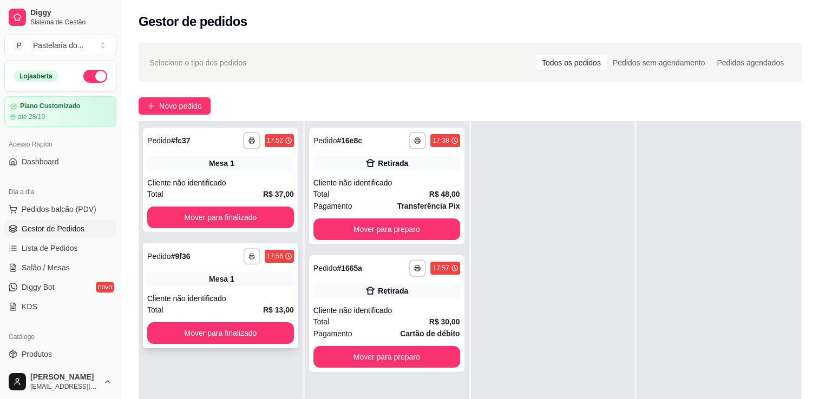
click at [248, 257] on icon "button" at bounding box center [251, 256] width 6 height 6
click at [221, 294] on button "IMPRESSORA" at bounding box center [221, 294] width 76 height 17
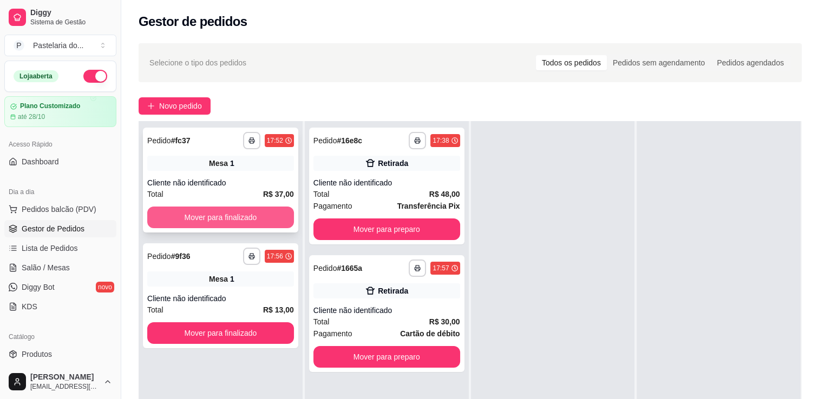
click at [226, 206] on div "**********" at bounding box center [220, 180] width 155 height 105
click at [218, 218] on button "Mover para finalizado" at bounding box center [220, 218] width 147 height 22
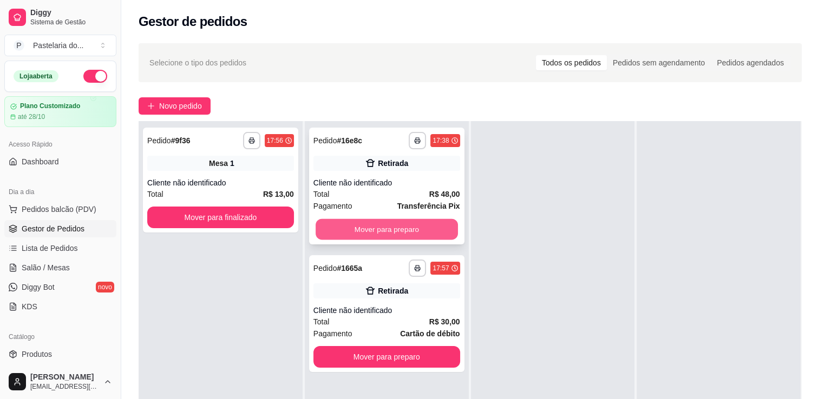
click at [370, 228] on button "Mover para preparo" at bounding box center [386, 229] width 142 height 21
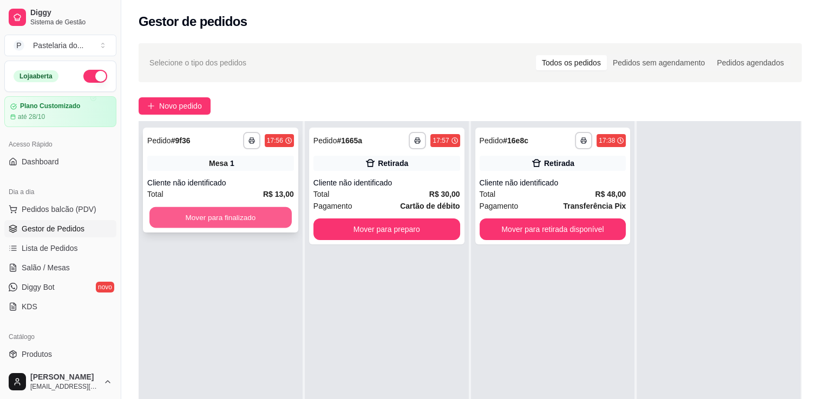
click at [269, 220] on button "Mover para finalizado" at bounding box center [220, 217] width 142 height 21
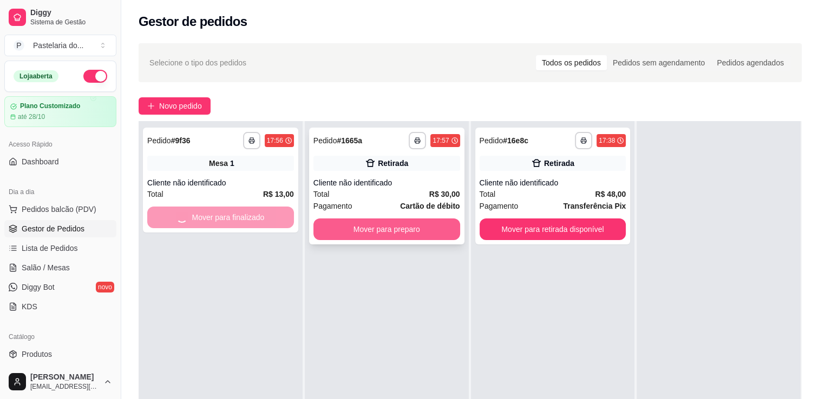
click at [390, 226] on button "Mover para preparo" at bounding box center [386, 230] width 147 height 22
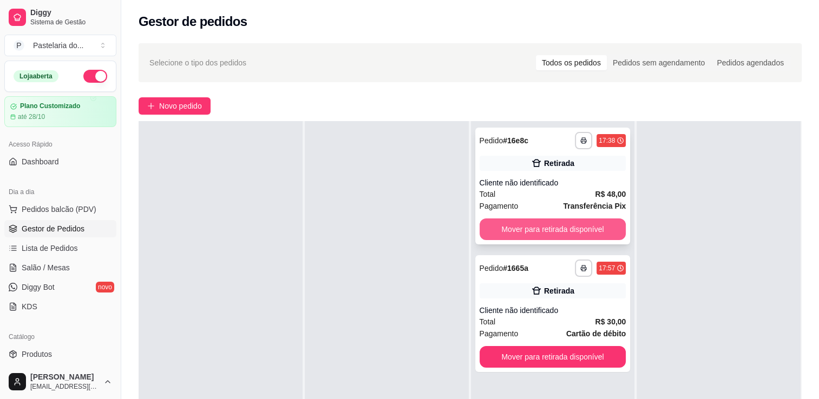
click at [522, 222] on button "Mover para retirada disponível" at bounding box center [552, 230] width 147 height 22
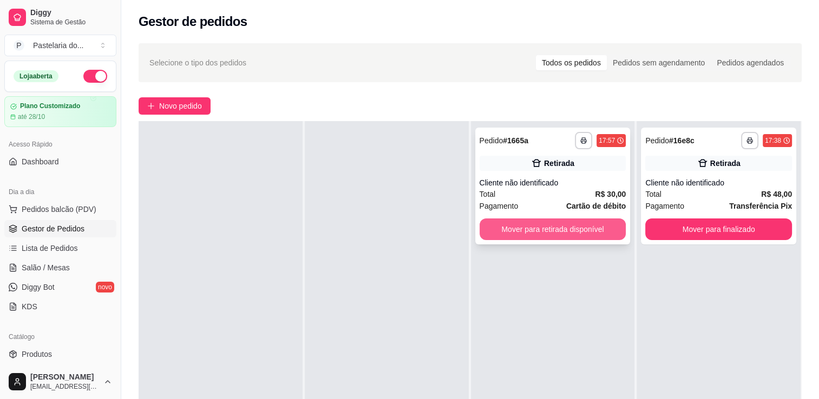
click at [527, 220] on button "Mover para retirada disponível" at bounding box center [552, 230] width 147 height 22
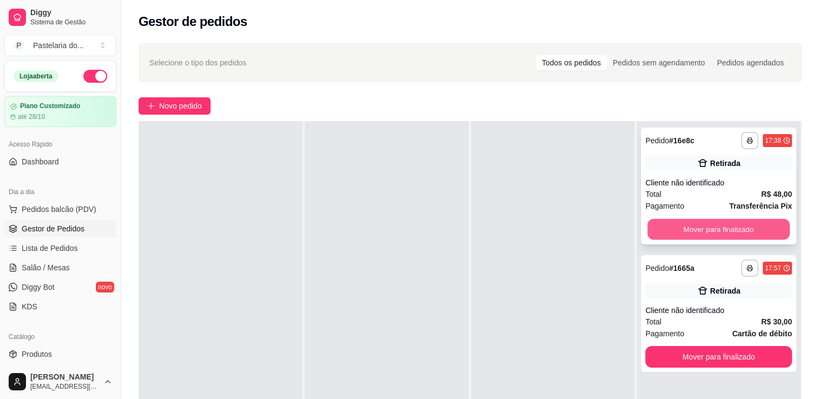
click at [679, 225] on button "Mover para finalizado" at bounding box center [718, 229] width 142 height 21
click at [679, 225] on div "Mover para finalizado" at bounding box center [718, 230] width 147 height 22
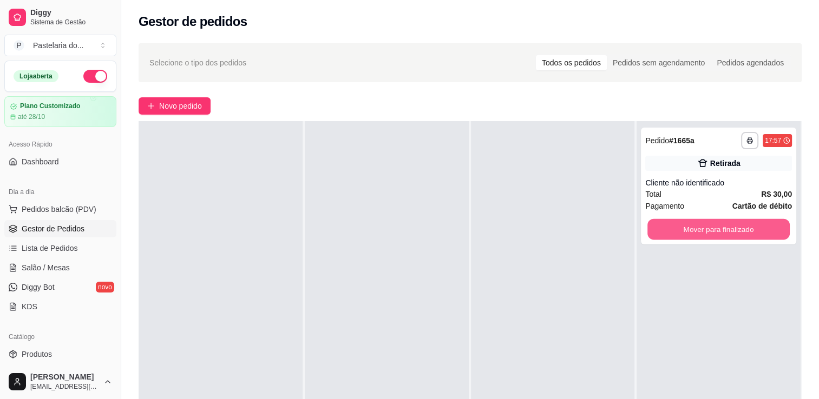
click at [679, 225] on button "Mover para finalizado" at bounding box center [718, 229] width 142 height 21
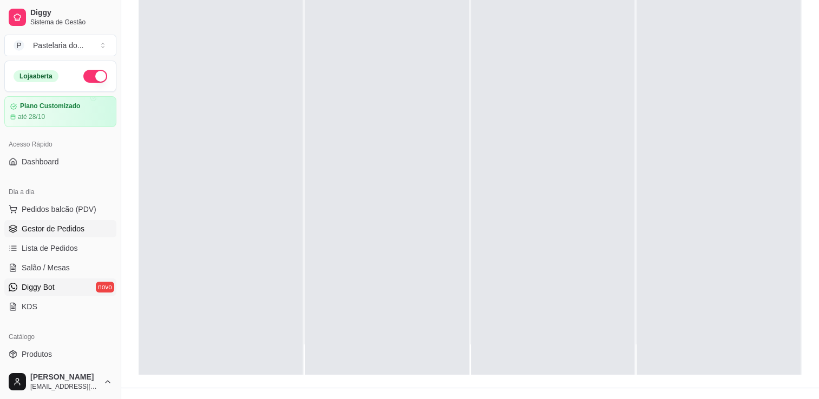
scroll to position [165, 0]
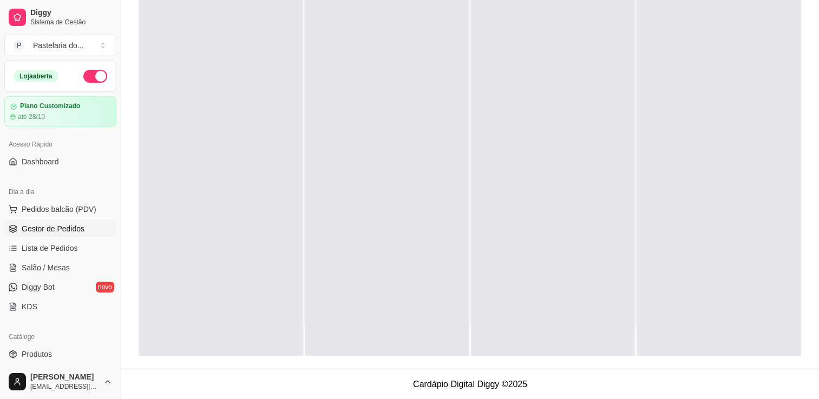
click at [0, 235] on html "Diggy Sistema de Gestão P Pastelaria do ... Loja aberta Plano Customizado até 2…" at bounding box center [409, 34] width 819 height 399
click at [48, 278] on ul "Pedidos balcão (PDV) Gestor de Pedidos Lista de Pedidos Salão / Mesas Diggy Bot…" at bounding box center [60, 258] width 112 height 115
click at [50, 269] on span "Salão / Mesas" at bounding box center [46, 267] width 48 height 11
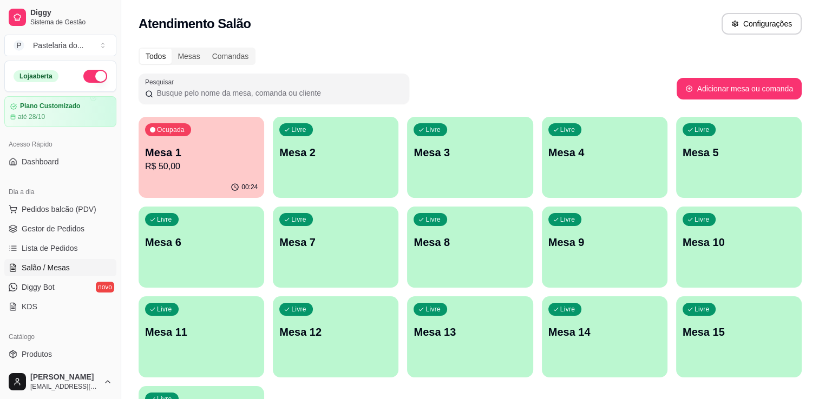
click at [181, 159] on p "Mesa 1" at bounding box center [201, 152] width 113 height 15
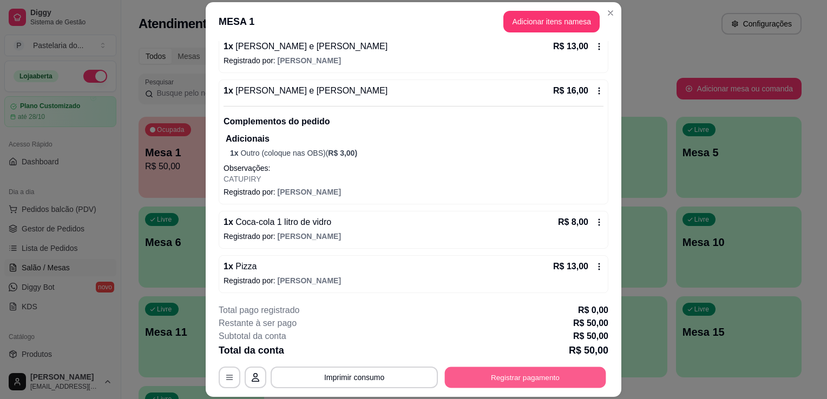
click at [522, 382] on button "Registrar pagamento" at bounding box center [525, 377] width 161 height 21
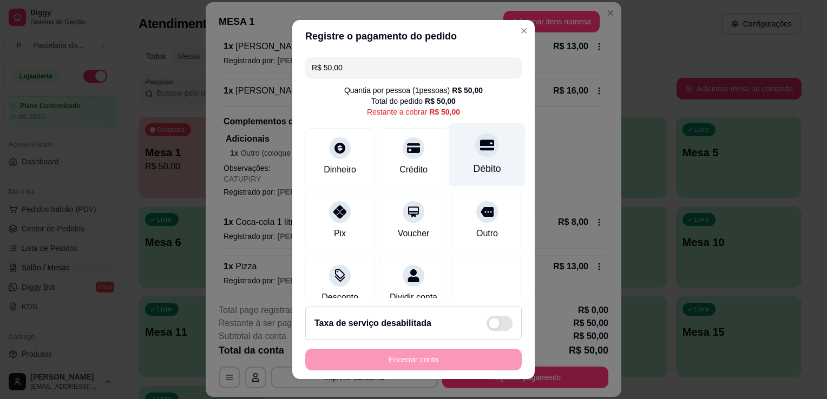
click at [469, 159] on div "Débito" at bounding box center [487, 154] width 76 height 63
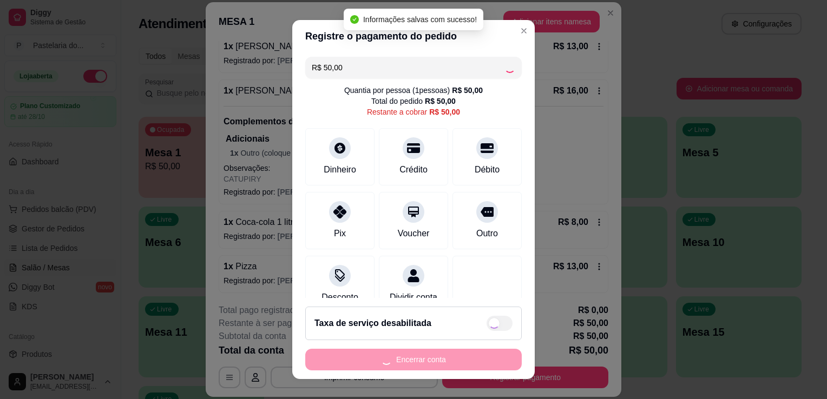
type input "R$ 0,00"
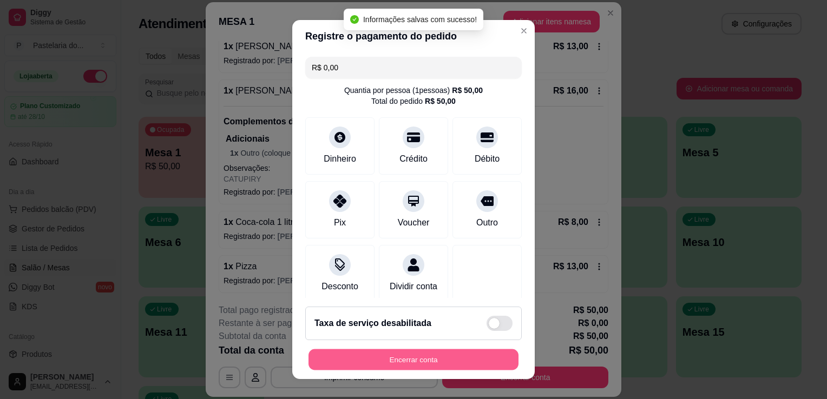
click at [435, 359] on button "Encerrar conta" at bounding box center [413, 360] width 210 height 21
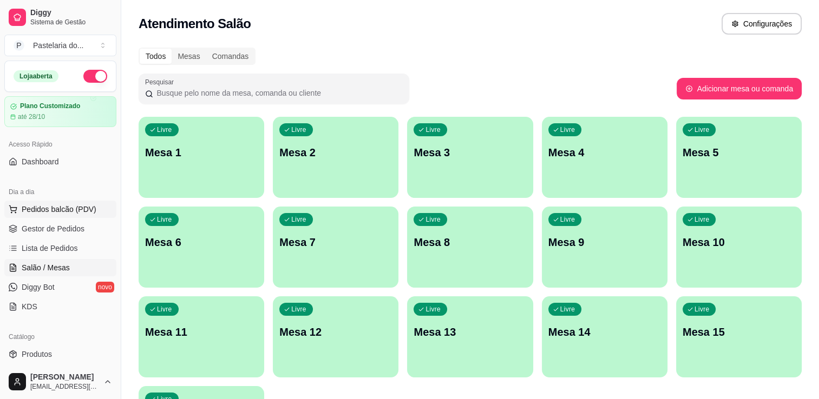
click at [49, 206] on span "Pedidos balcão (PDV)" at bounding box center [59, 209] width 75 height 11
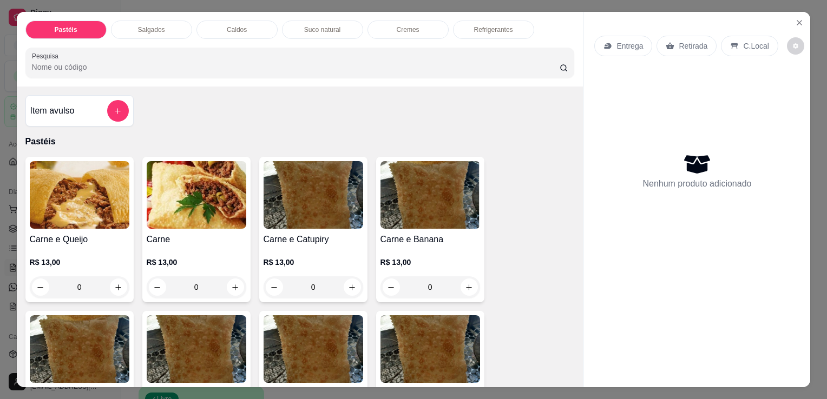
click at [153, 31] on div "Salgados" at bounding box center [151, 30] width 81 height 18
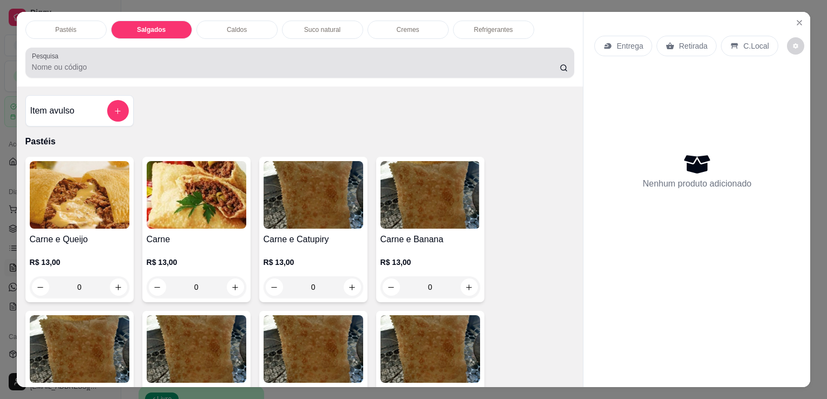
scroll to position [27, 0]
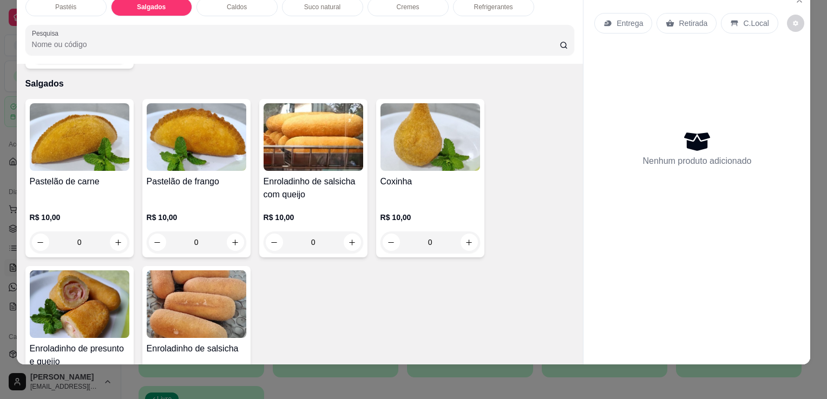
click at [89, 274] on img at bounding box center [80, 305] width 100 height 68
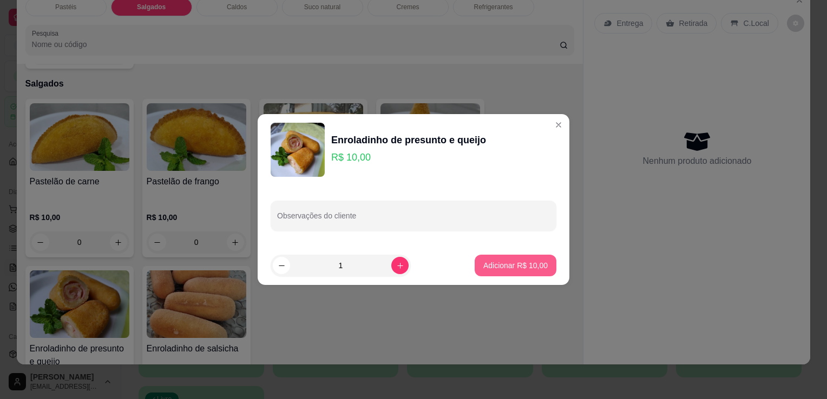
click at [522, 256] on button "Adicionar R$ 10,00" at bounding box center [516, 266] width 82 height 22
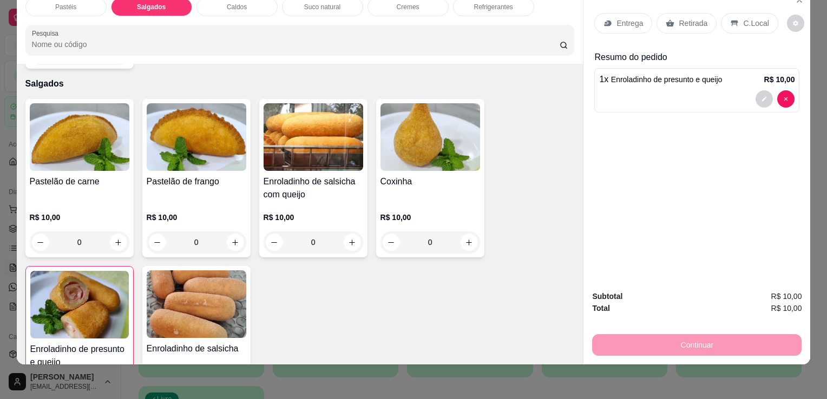
type input "1"
click at [484, 3] on div "Refrigerantes" at bounding box center [493, 7] width 81 height 18
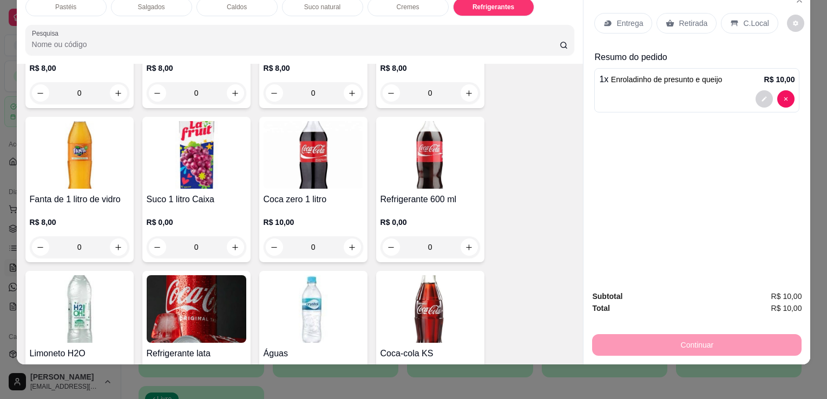
scroll to position [3210, 0]
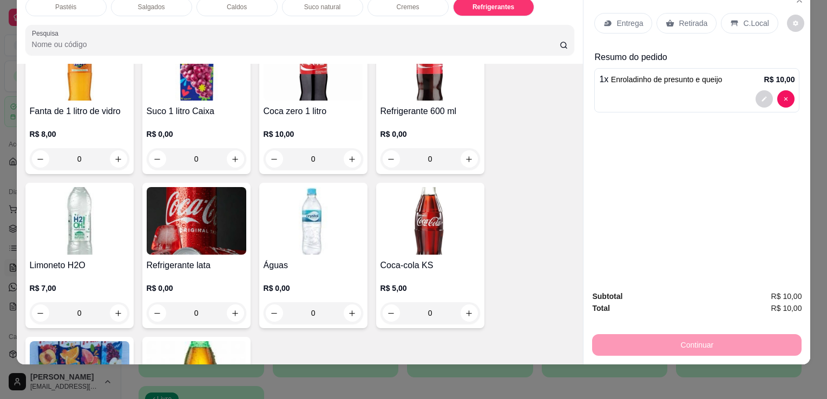
click at [176, 341] on img at bounding box center [197, 375] width 100 height 68
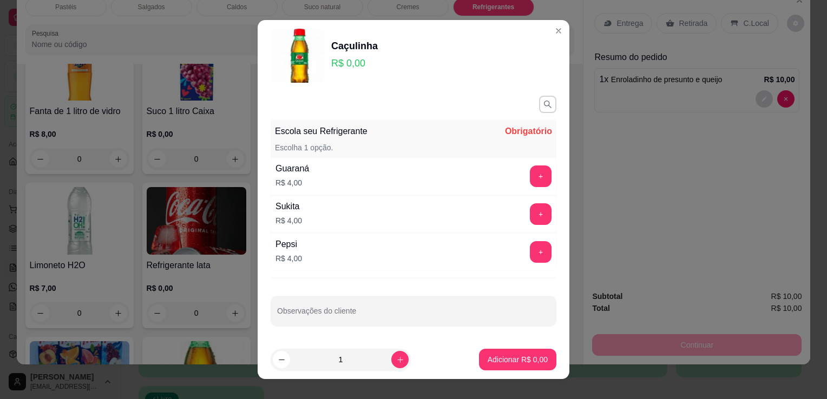
click at [525, 177] on div "+" at bounding box center [540, 177] width 30 height 22
click at [530, 181] on button "+" at bounding box center [541, 177] width 22 height 22
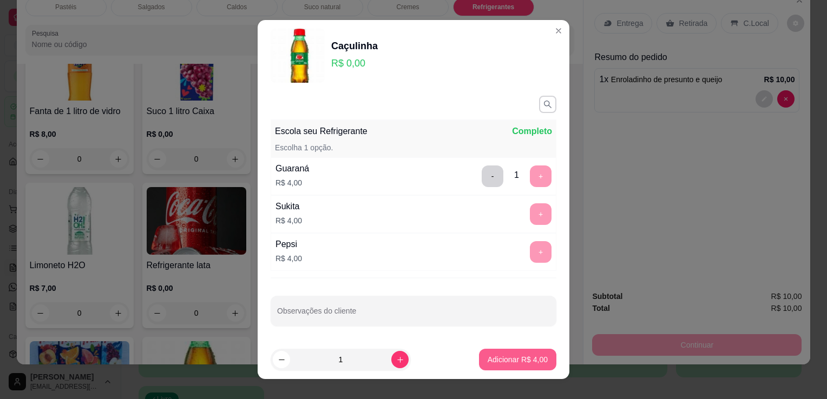
click at [483, 376] on footer "1 Adicionar R$ 4,00" at bounding box center [414, 359] width 312 height 39
click at [488, 365] on p "Adicionar R$ 4,00" at bounding box center [517, 359] width 58 height 10
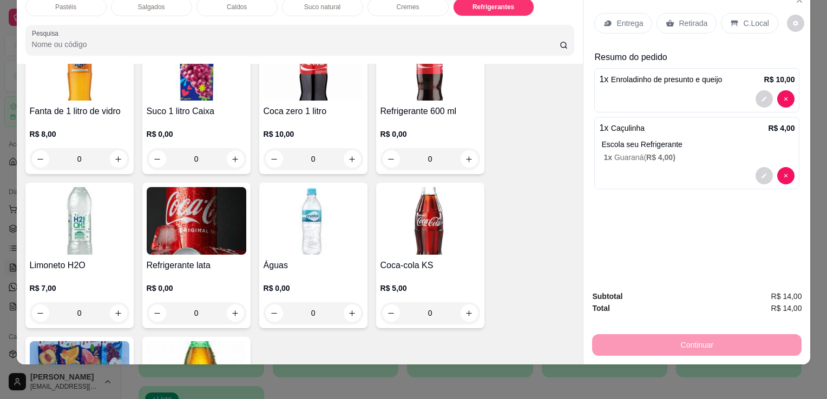
click at [691, 24] on div "Retirada" at bounding box center [686, 23] width 60 height 21
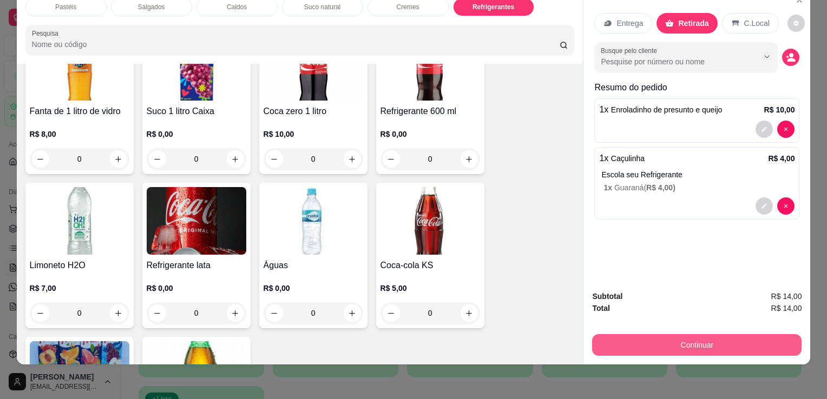
click at [734, 343] on button "Continuar" at bounding box center [696, 345] width 209 height 22
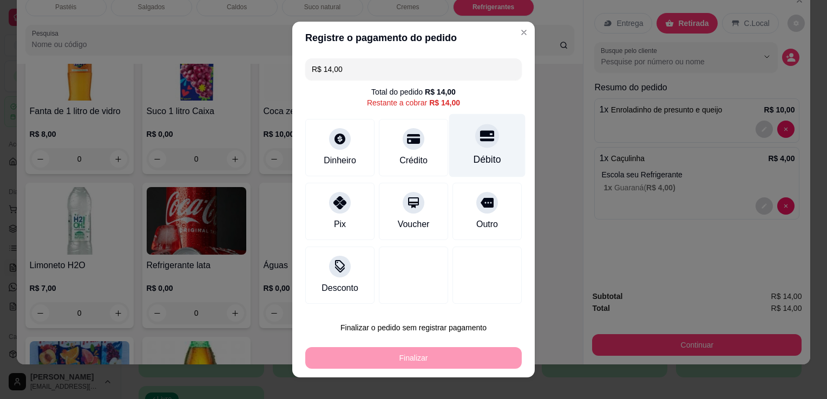
click at [459, 159] on div "Débito" at bounding box center [487, 145] width 76 height 63
type input "R$ 0,00"
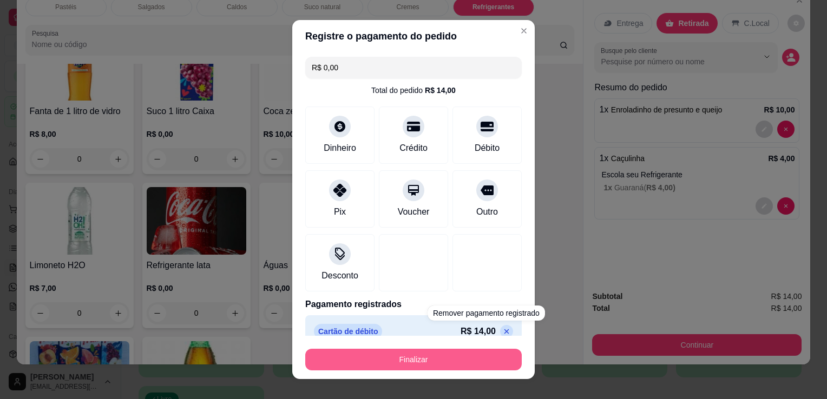
click at [463, 361] on button "Finalizar" at bounding box center [413, 360] width 216 height 22
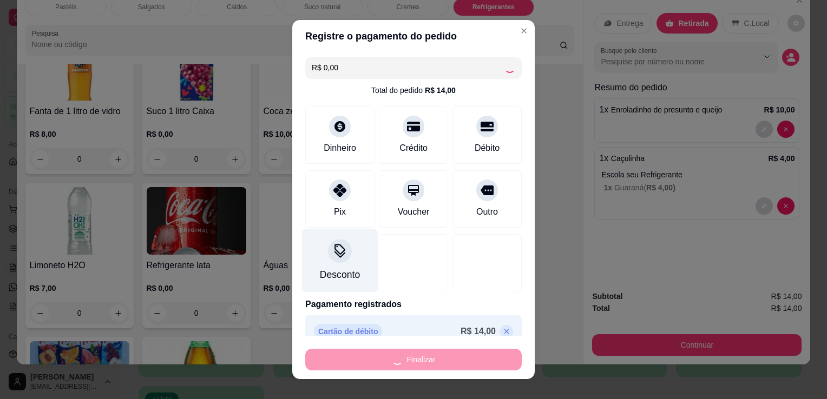
type input "0"
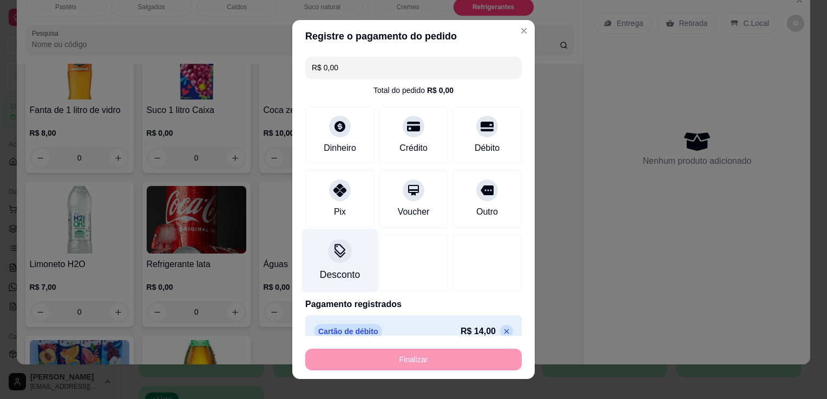
type input "-R$ 14,00"
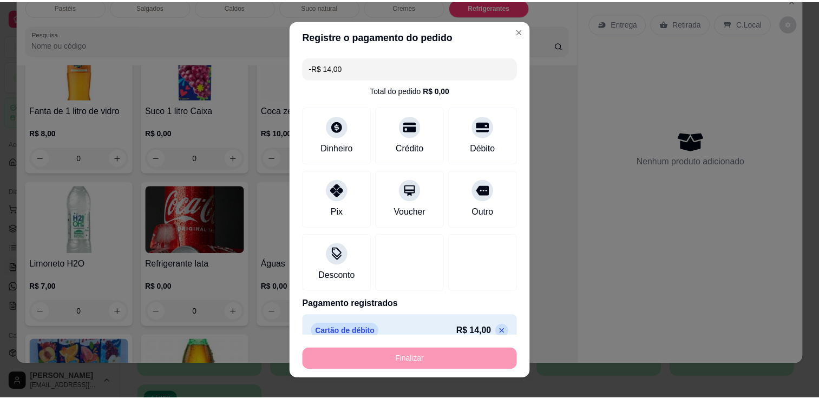
scroll to position [3209, 0]
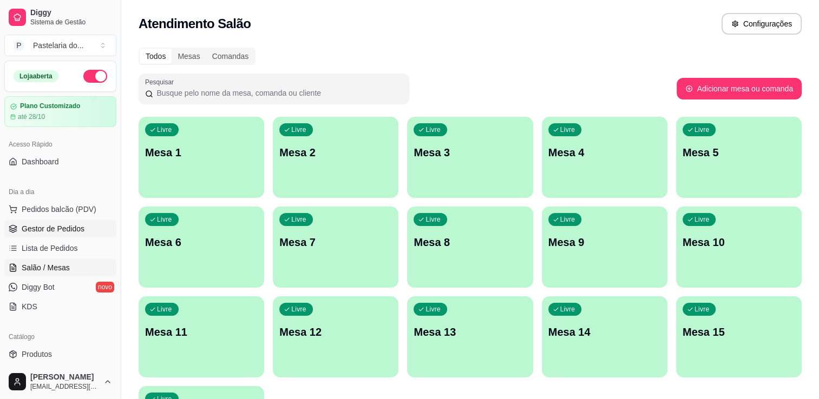
click at [48, 234] on link "Gestor de Pedidos" at bounding box center [60, 228] width 112 height 17
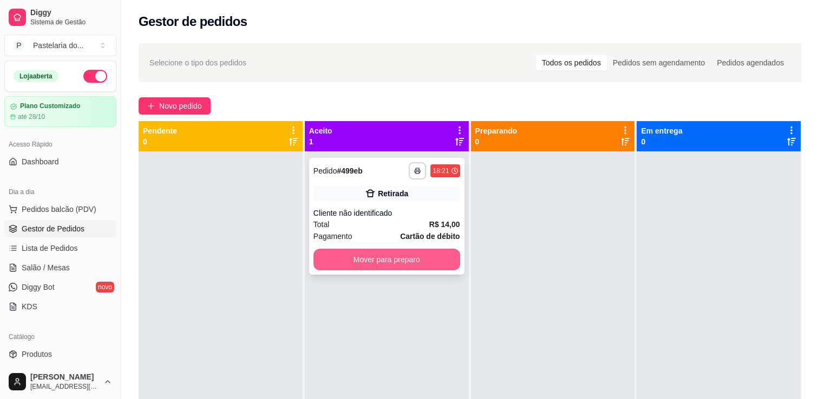
click at [385, 261] on button "Mover para preparo" at bounding box center [386, 260] width 147 height 22
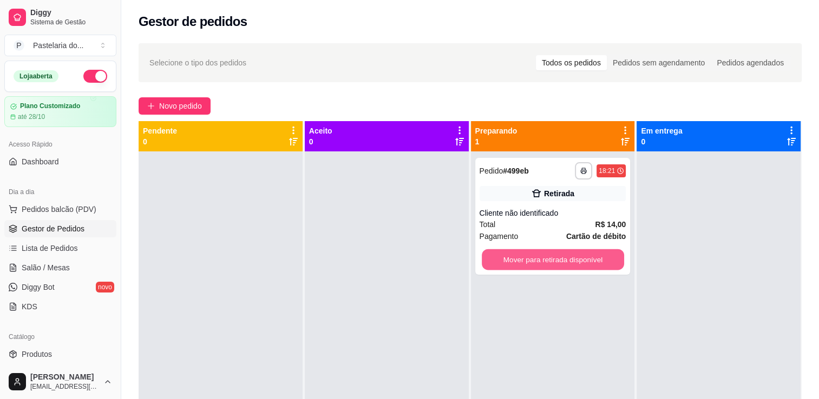
click at [528, 263] on button "Mover para retirada disponível" at bounding box center [553, 259] width 142 height 21
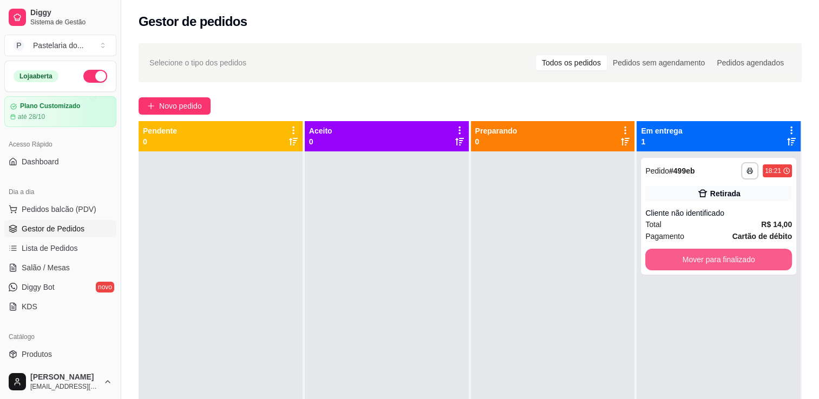
click at [695, 259] on button "Mover para finalizado" at bounding box center [718, 260] width 147 height 22
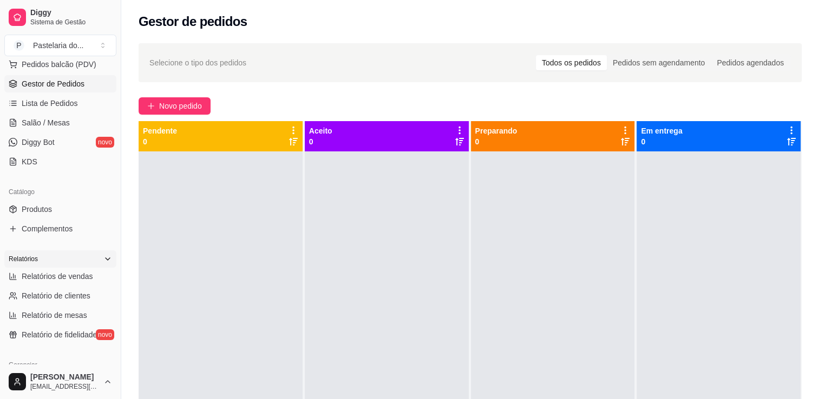
scroll to position [162, 0]
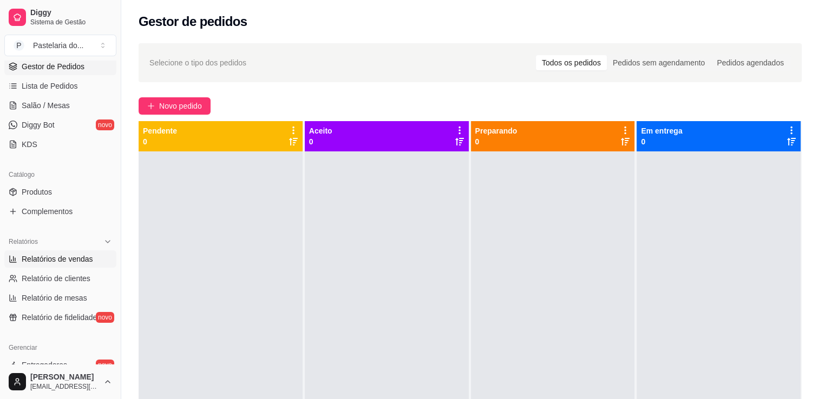
click at [57, 254] on span "Relatórios de vendas" at bounding box center [57, 259] width 71 height 11
select select "ALL"
select select "0"
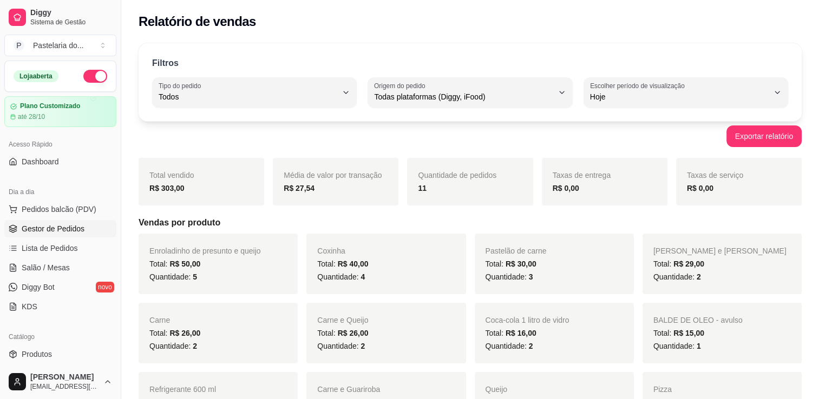
click at [42, 232] on span "Gestor de Pedidos" at bounding box center [53, 228] width 63 height 11
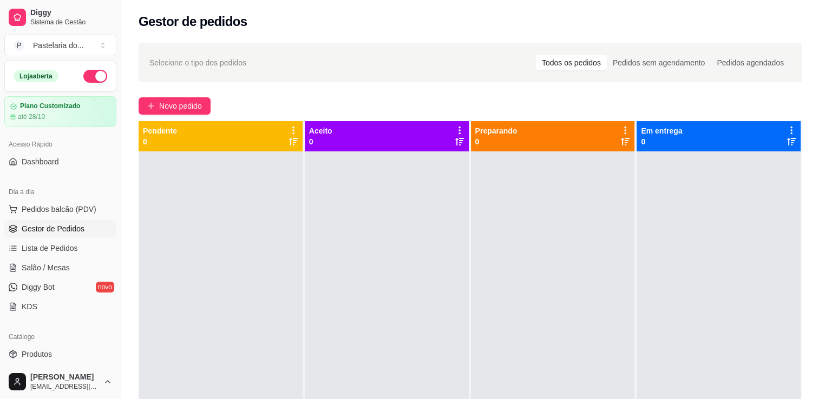
drag, startPoint x: 0, startPoint y: 34, endPoint x: 273, endPoint y: 18, distance: 273.2
click at [282, 16] on div "Gestor de pedidos" at bounding box center [470, 21] width 663 height 17
click at [65, 205] on span "Pedidos balcão (PDV)" at bounding box center [59, 209] width 75 height 11
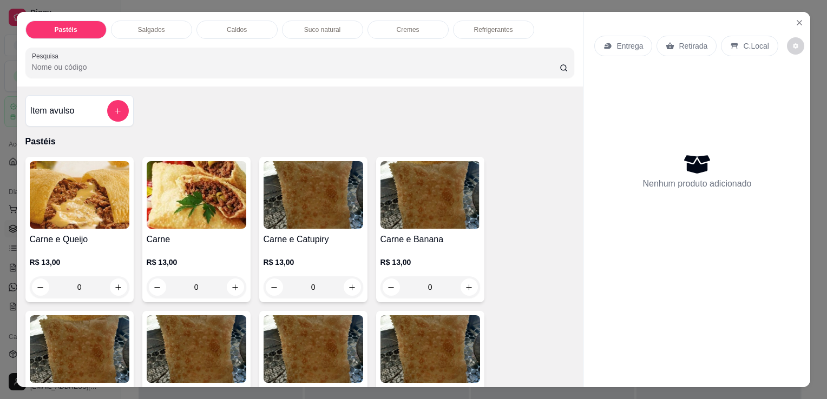
click at [169, 187] on img at bounding box center [197, 195] width 100 height 68
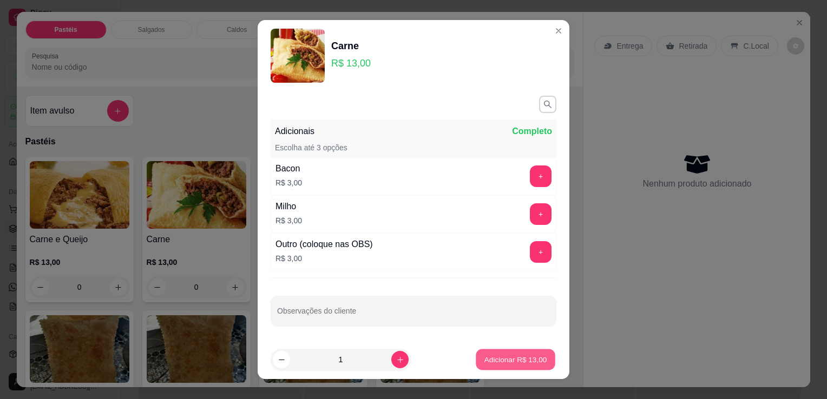
click at [485, 364] on p "Adicionar R$ 13,00" at bounding box center [515, 359] width 63 height 10
type input "1"
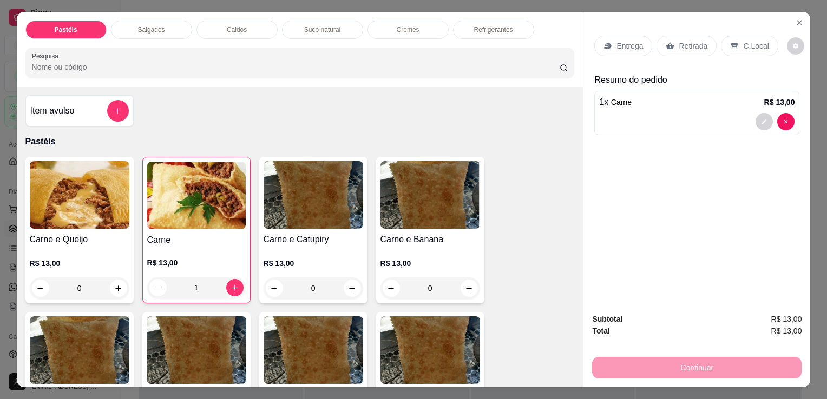
click at [691, 41] on p "Retirada" at bounding box center [693, 46] width 29 height 11
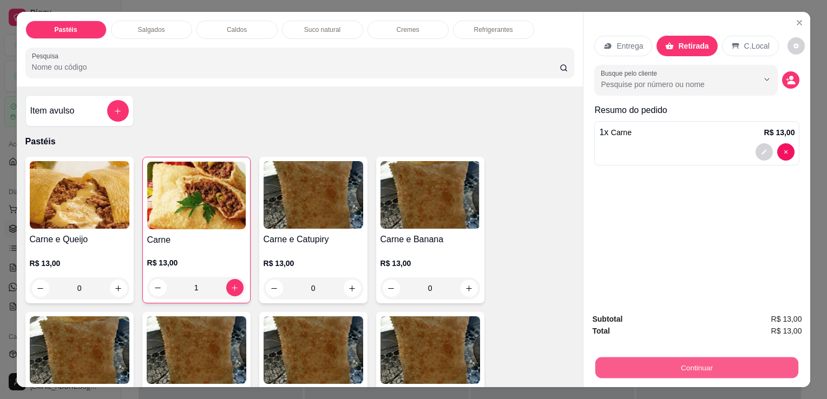
click at [696, 374] on button "Continuar" at bounding box center [696, 367] width 203 height 21
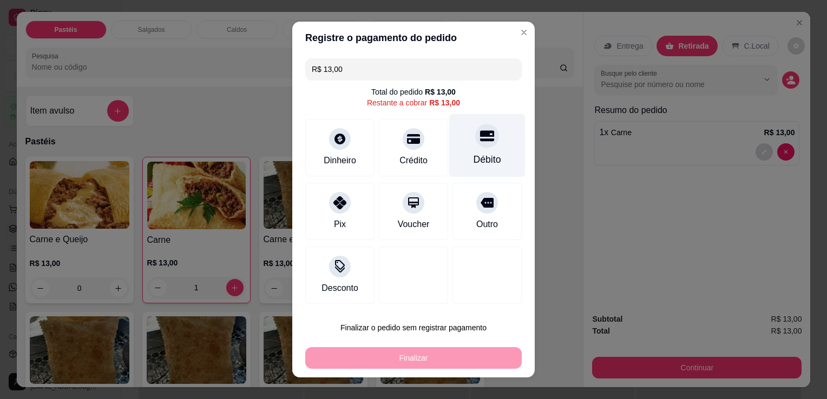
click at [481, 153] on div "Débito" at bounding box center [488, 160] width 28 height 14
type input "R$ 0,00"
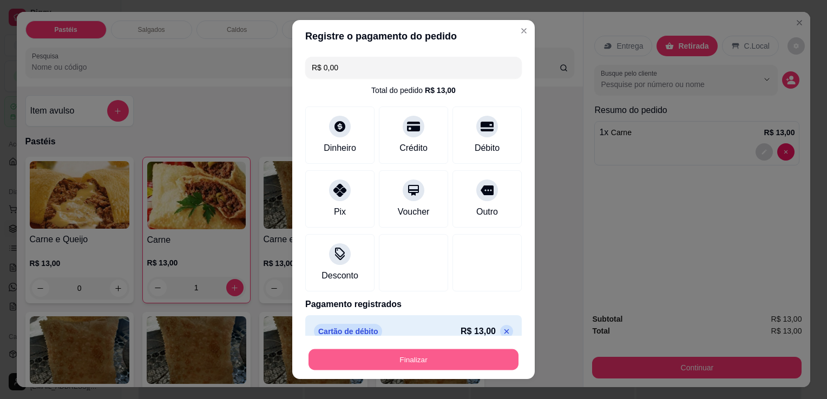
click at [454, 366] on button "Finalizar" at bounding box center [413, 360] width 210 height 21
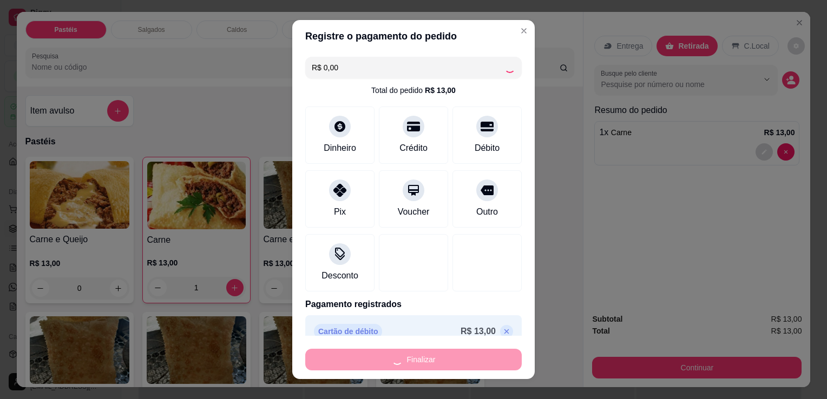
type input "0"
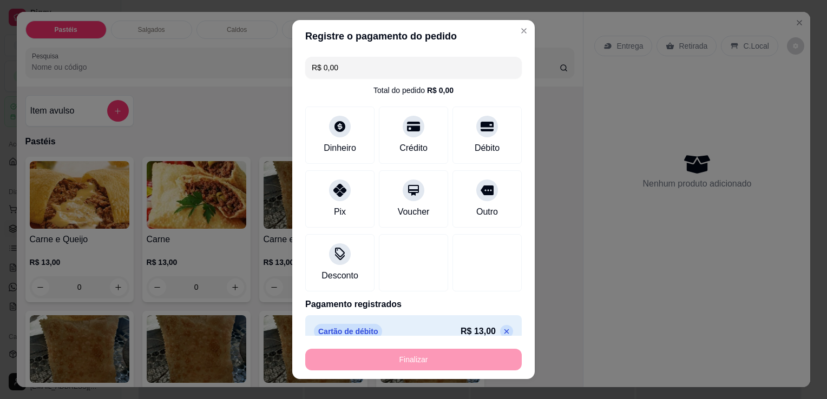
type input "-R$ 13,00"
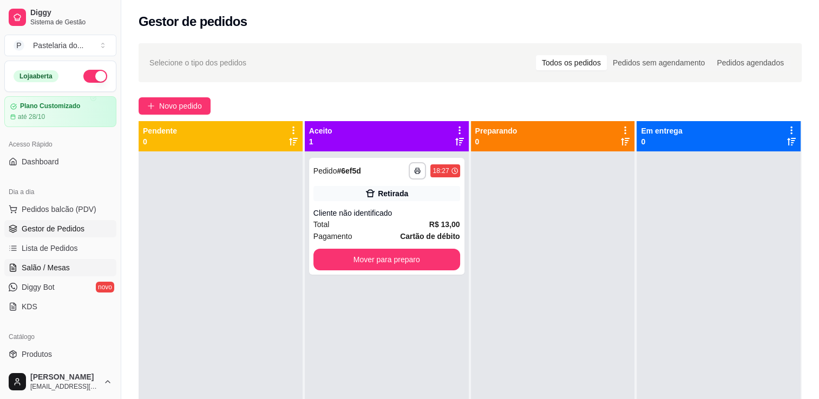
click at [45, 268] on span "Salão / Mesas" at bounding box center [46, 267] width 48 height 11
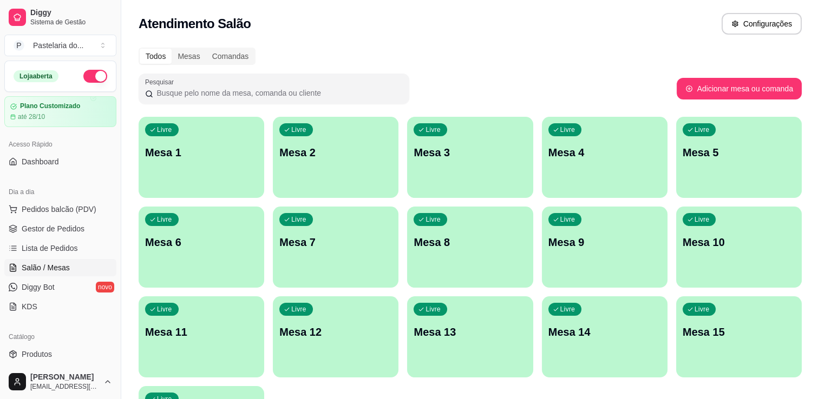
click at [203, 267] on div "Livre Mesa 6" at bounding box center [202, 241] width 126 height 68
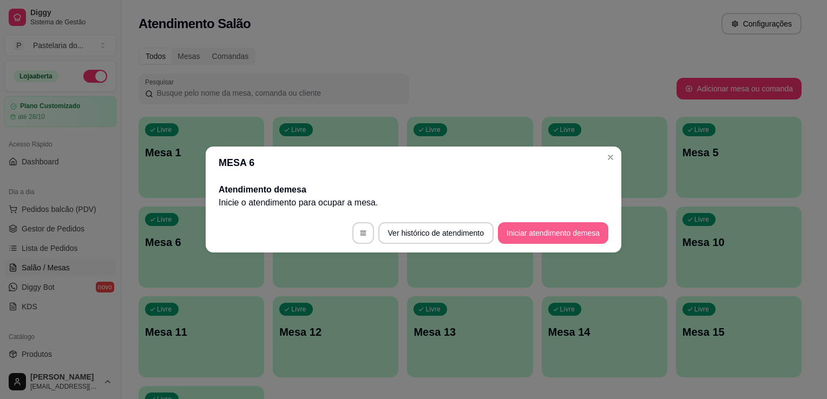
click at [566, 238] on button "Iniciar atendimento de mesa" at bounding box center [553, 233] width 110 height 22
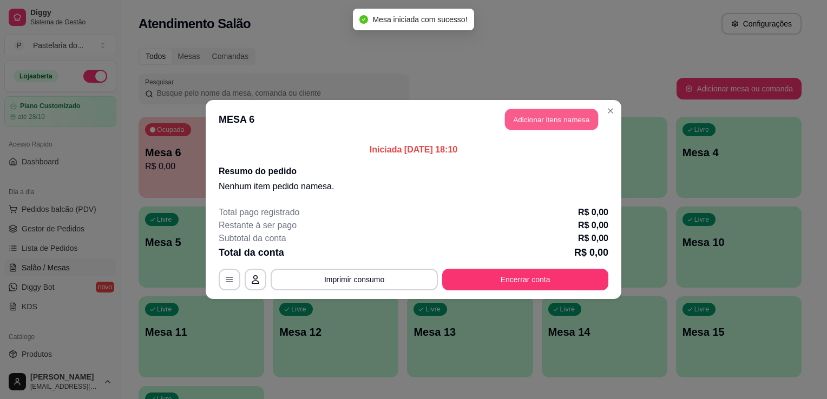
click at [555, 126] on button "Adicionar itens na mesa" at bounding box center [551, 119] width 93 height 21
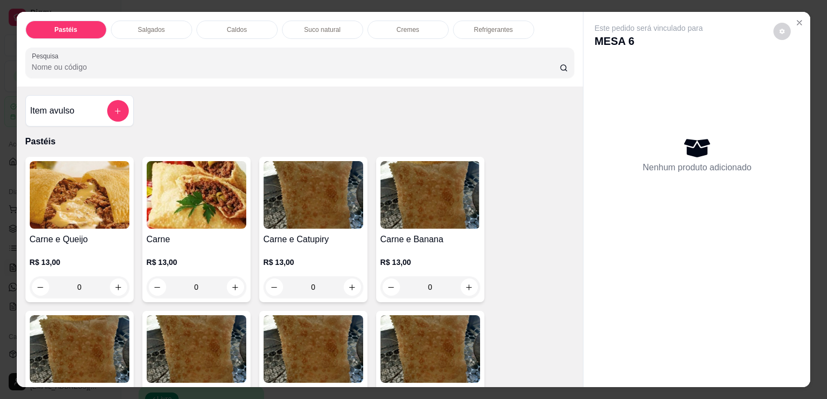
click at [168, 25] on div "Salgados" at bounding box center [151, 30] width 81 height 18
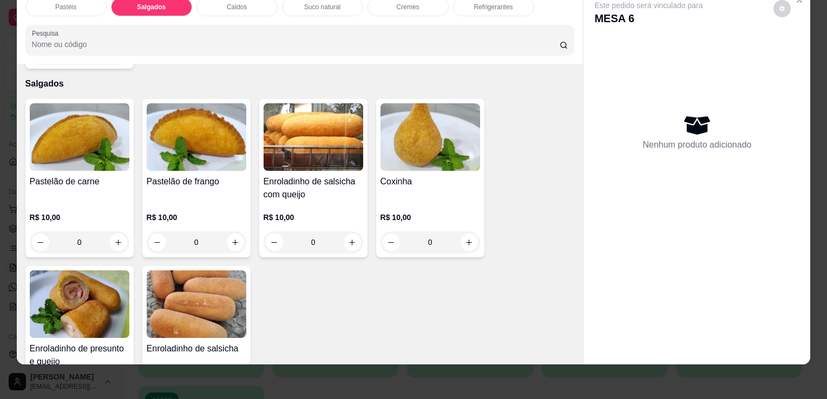
click at [67, 303] on img at bounding box center [80, 305] width 100 height 68
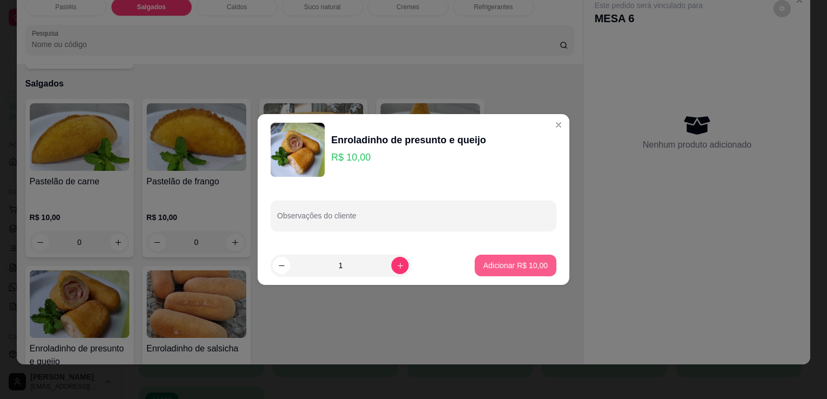
click at [494, 260] on p "Adicionar R$ 10,00" at bounding box center [515, 265] width 64 height 11
type input "1"
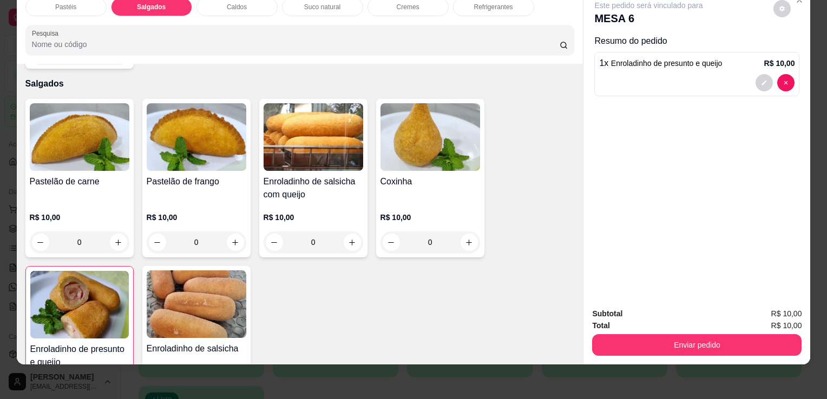
click at [485, 4] on div "Refrigerantes" at bounding box center [493, 7] width 81 height 18
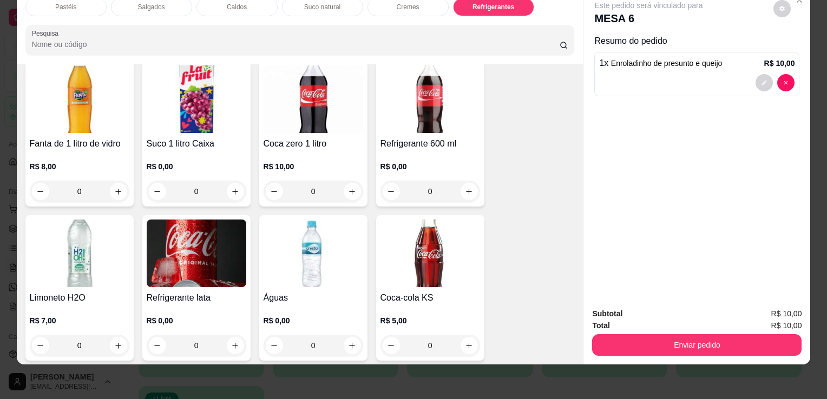
scroll to position [3264, 0]
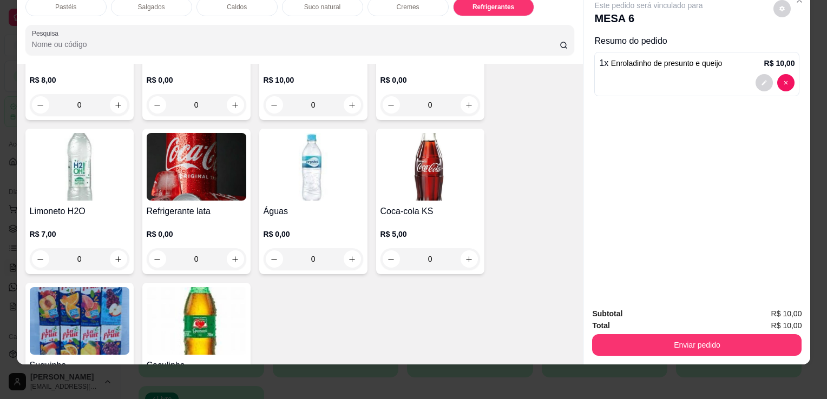
click at [407, 176] on img at bounding box center [430, 167] width 100 height 68
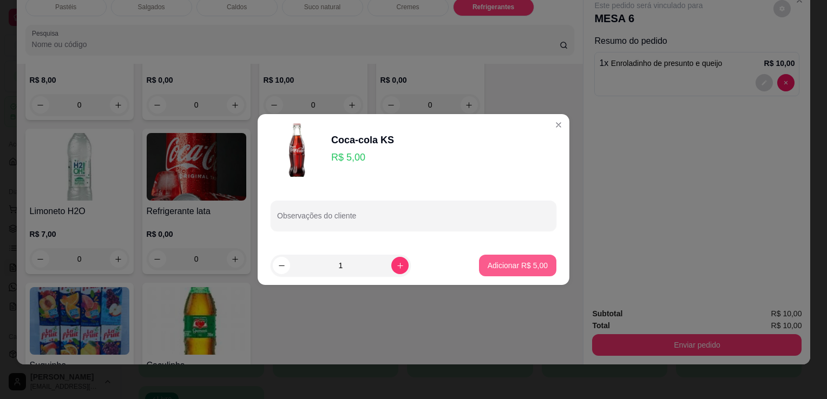
click at [506, 261] on p "Adicionar R$ 5,00" at bounding box center [518, 265] width 60 height 11
type input "1"
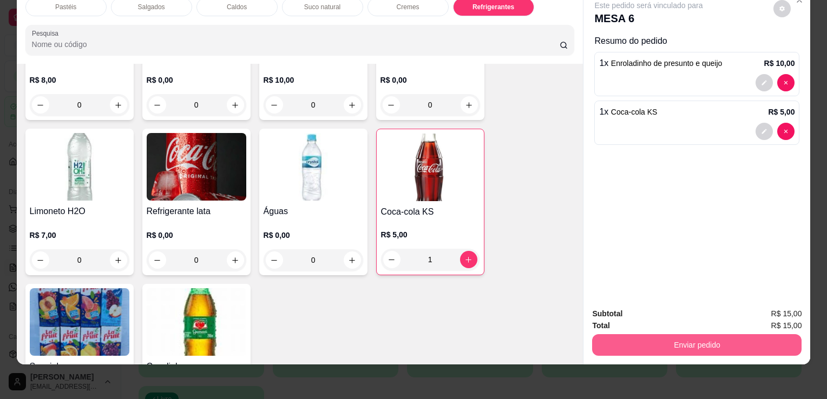
click at [650, 343] on button "Enviar pedido" at bounding box center [696, 345] width 209 height 22
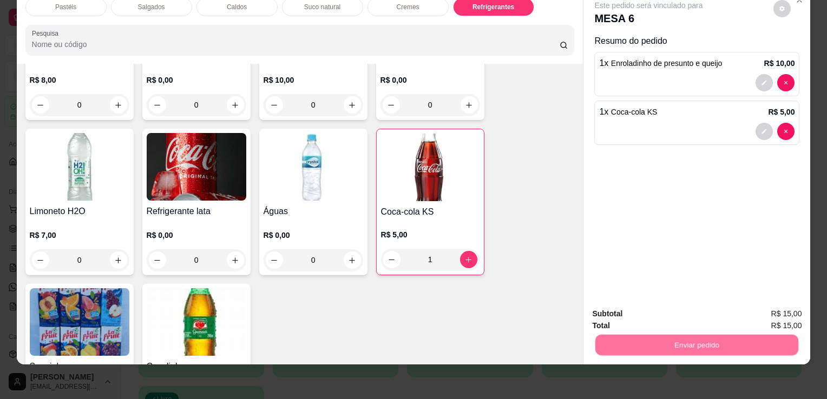
click at [753, 307] on button "Enviar pedido" at bounding box center [774, 310] width 60 height 20
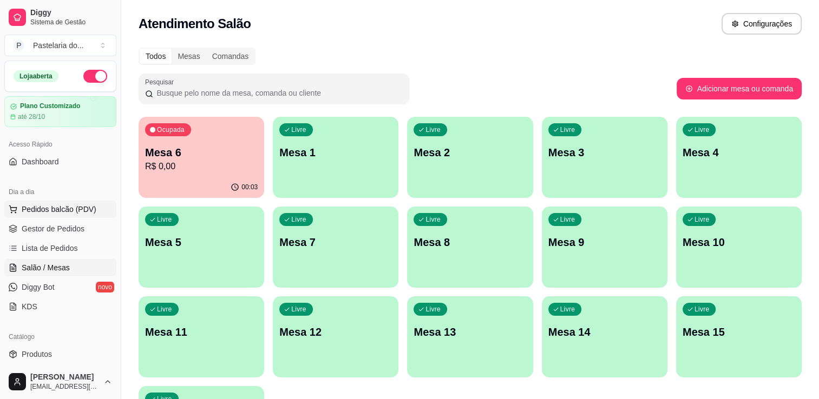
click at [37, 213] on span "Pedidos balcão (PDV)" at bounding box center [59, 209] width 75 height 11
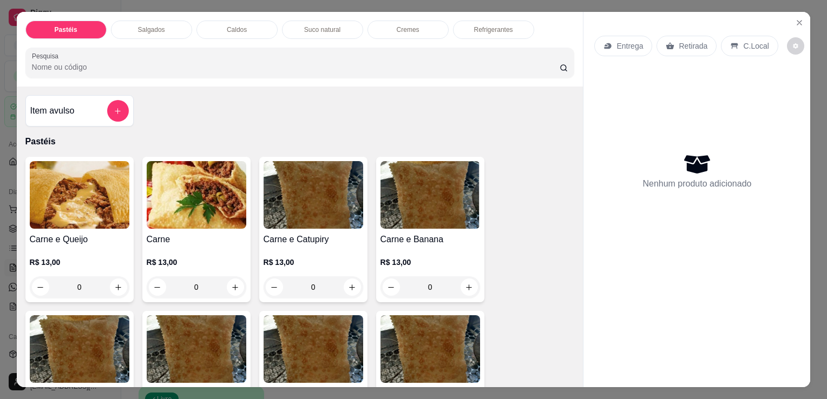
click at [181, 208] on img at bounding box center [197, 195] width 100 height 68
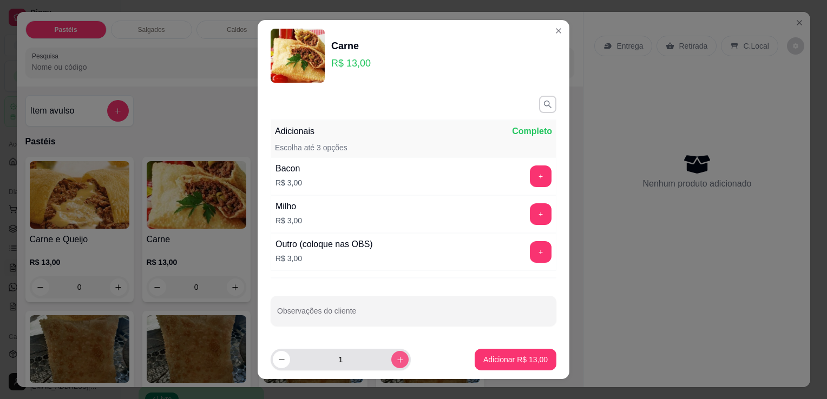
click at [391, 365] on button "increase-product-quantity" at bounding box center [399, 359] width 17 height 17
click at [396, 364] on icon "increase-product-quantity" at bounding box center [400, 360] width 8 height 8
type input "3"
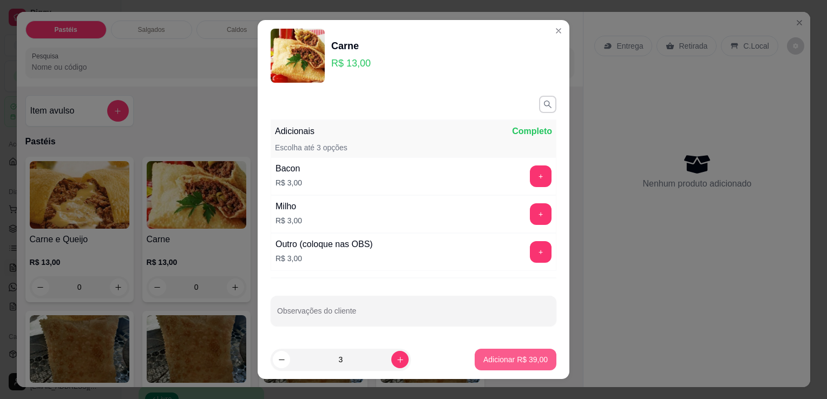
click at [493, 359] on p "Adicionar R$ 39,00" at bounding box center [515, 359] width 64 height 11
type input "3"
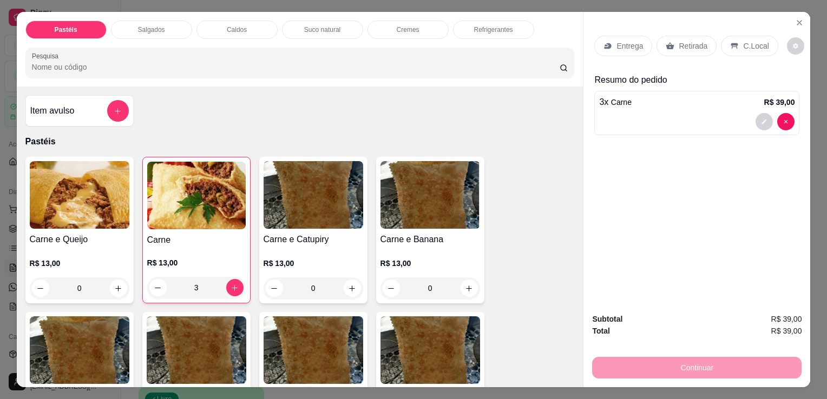
click at [150, 25] on p "Salgados" at bounding box center [151, 29] width 27 height 9
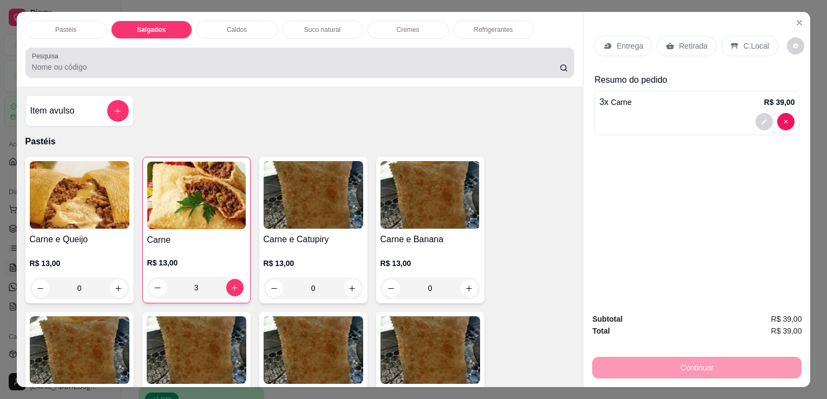
scroll to position [27, 0]
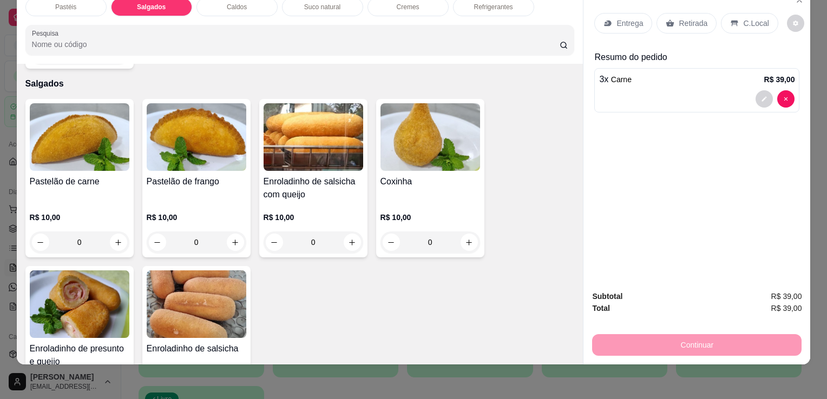
click at [54, 149] on div "Pastelão de carne R$ 10,00 0" at bounding box center [79, 178] width 108 height 159
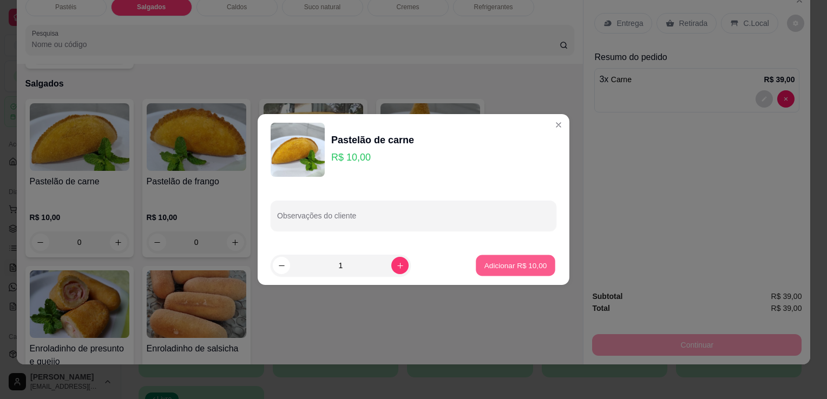
click at [484, 268] on p "Adicionar R$ 10,00" at bounding box center [515, 265] width 63 height 10
click at [483, 268] on div "Pastelão de carne R$ 10,00 0 Pastelão de frango R$ 10,00 0 Enroladinho de salsi…" at bounding box center [299, 262] width 549 height 326
type input "1"
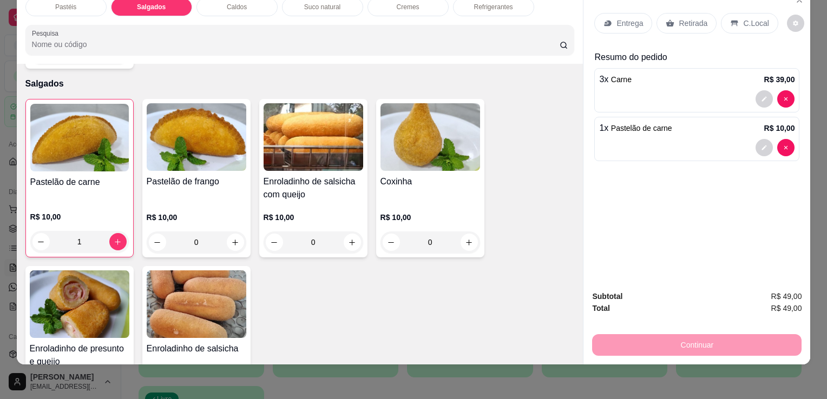
click at [683, 27] on div "Entrega Retirada C.Local" at bounding box center [696, 23] width 205 height 38
click at [683, 18] on p "Retirada" at bounding box center [693, 23] width 29 height 11
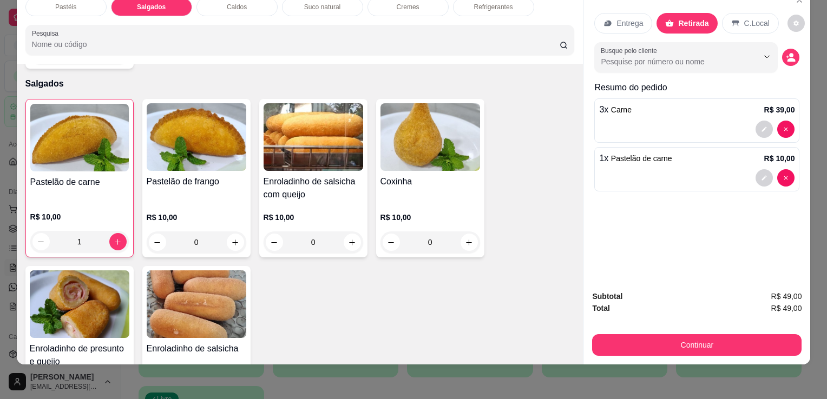
drag, startPoint x: 719, startPoint y: 317, endPoint x: 721, endPoint y: 330, distance: 13.2
click at [721, 330] on div "Subtotal R$ 49,00 Total R$ 49,00 Continuar" at bounding box center [696, 323] width 209 height 65
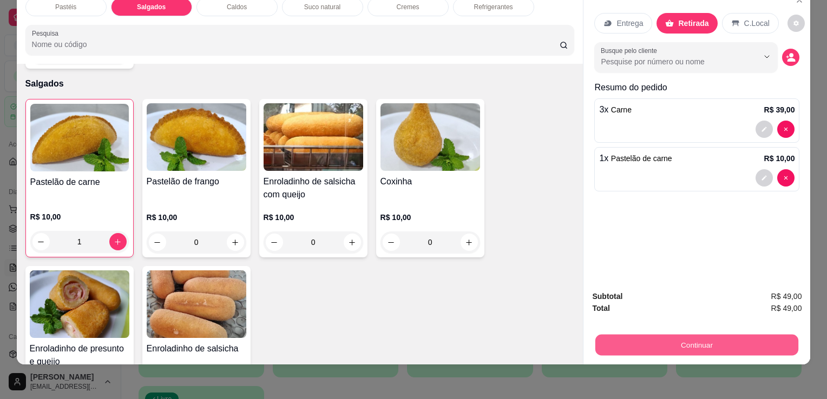
click at [721, 334] on button "Continuar" at bounding box center [696, 344] width 203 height 21
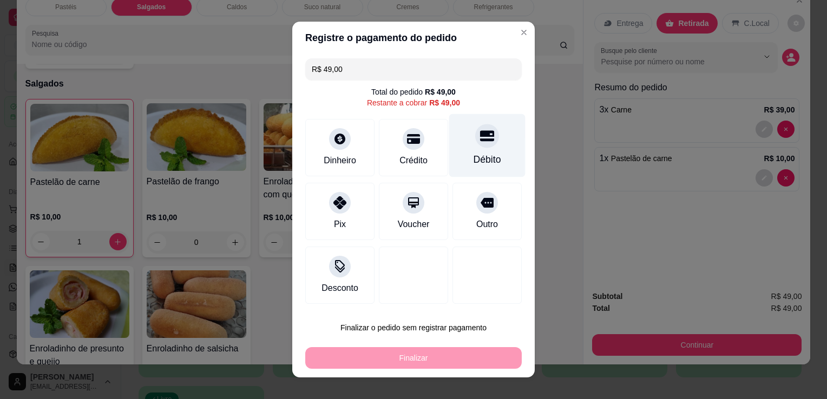
click at [475, 144] on div at bounding box center [487, 136] width 24 height 24
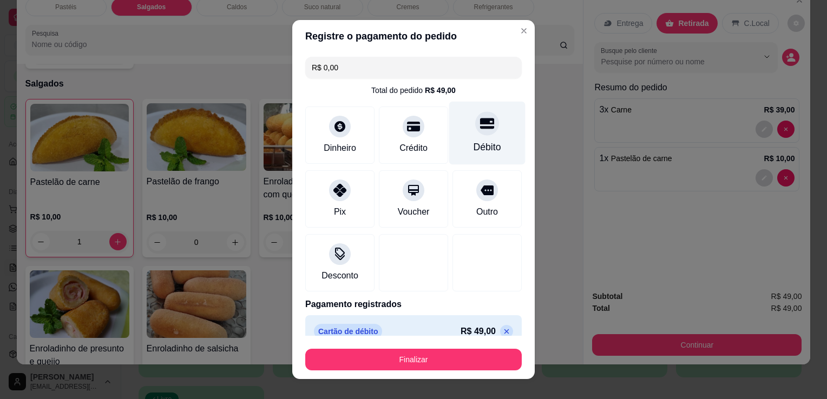
type input "R$ 0,00"
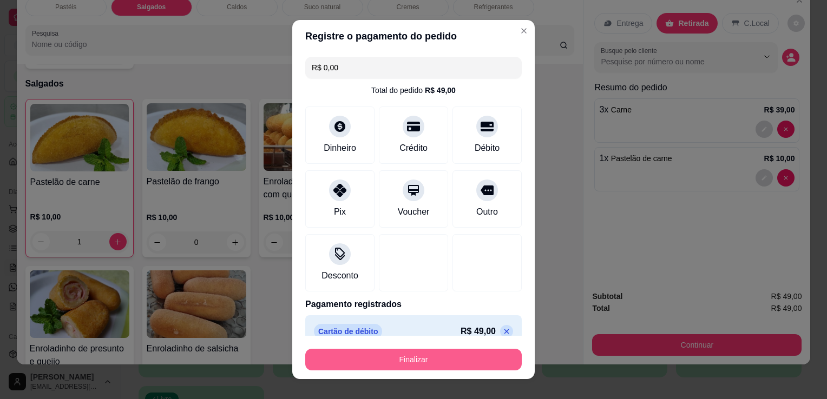
click at [394, 352] on button "Finalizar" at bounding box center [413, 360] width 216 height 22
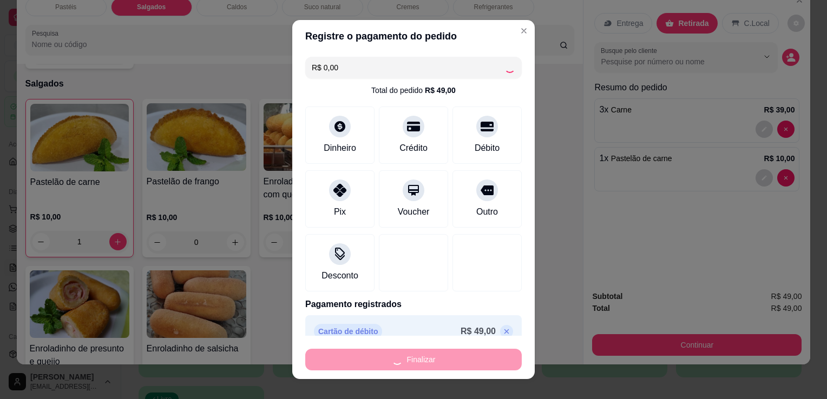
type input "0"
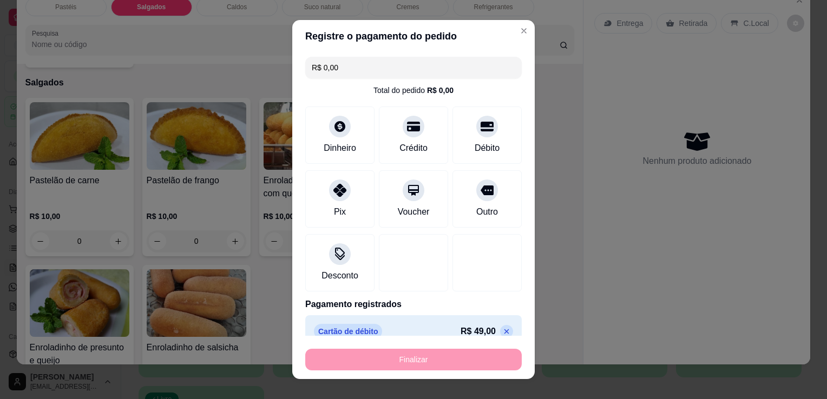
type input "-R$ 49,00"
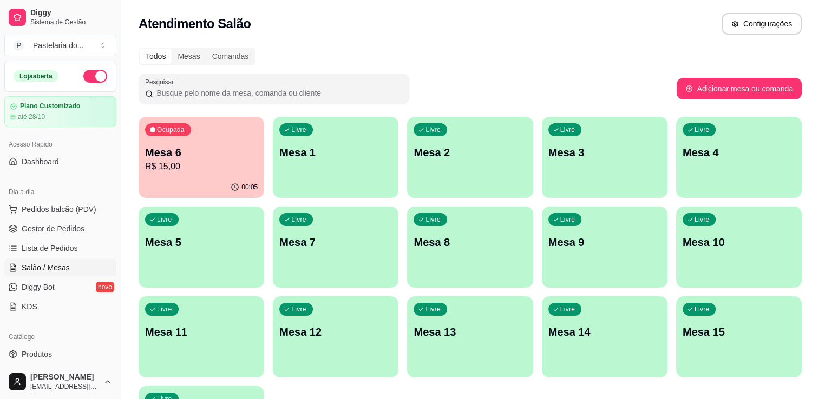
click at [228, 148] on p "Mesa 6" at bounding box center [201, 152] width 113 height 15
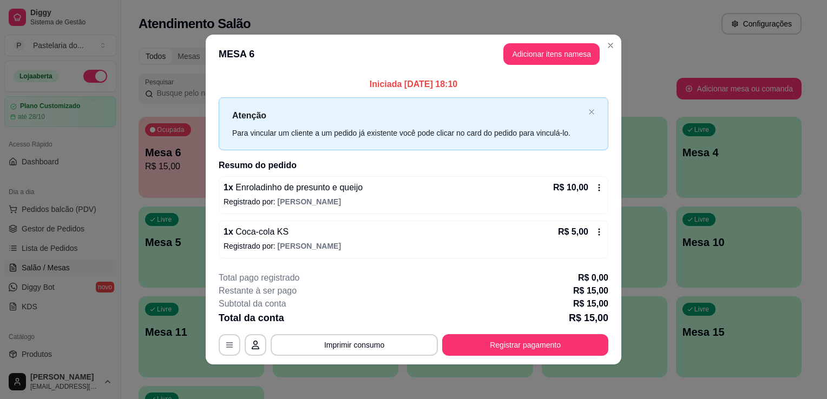
click at [550, 67] on header "MESA 6 Adicionar itens na mesa" at bounding box center [414, 54] width 416 height 39
click at [548, 52] on button "Adicionar itens na mesa" at bounding box center [551, 54] width 96 height 22
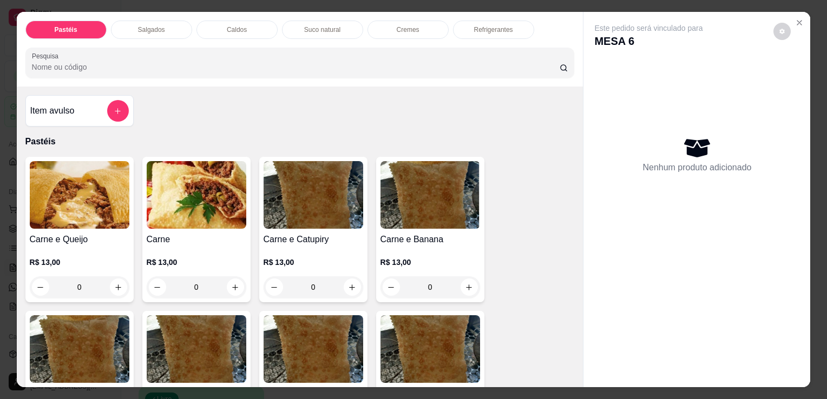
click at [149, 25] on p "Salgados" at bounding box center [151, 29] width 27 height 9
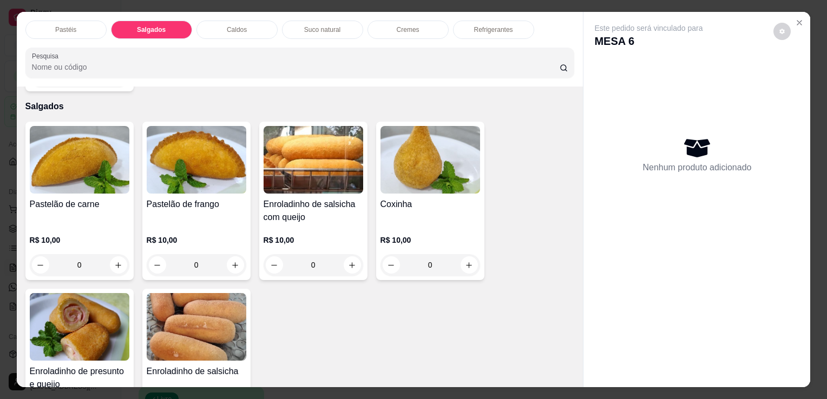
scroll to position [27, 0]
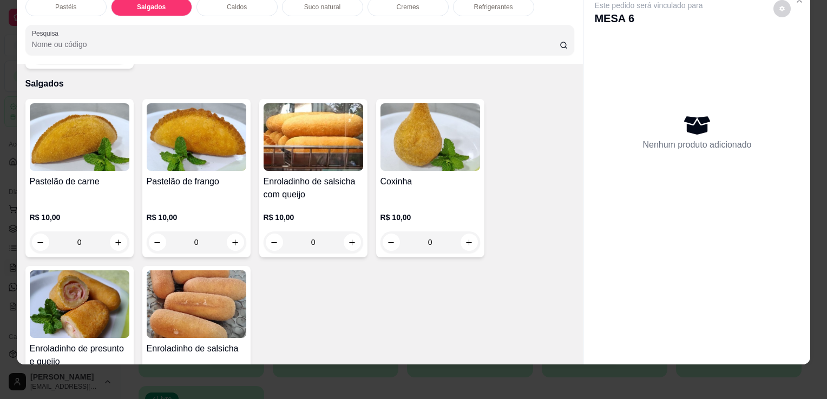
click at [97, 298] on img at bounding box center [80, 305] width 100 height 68
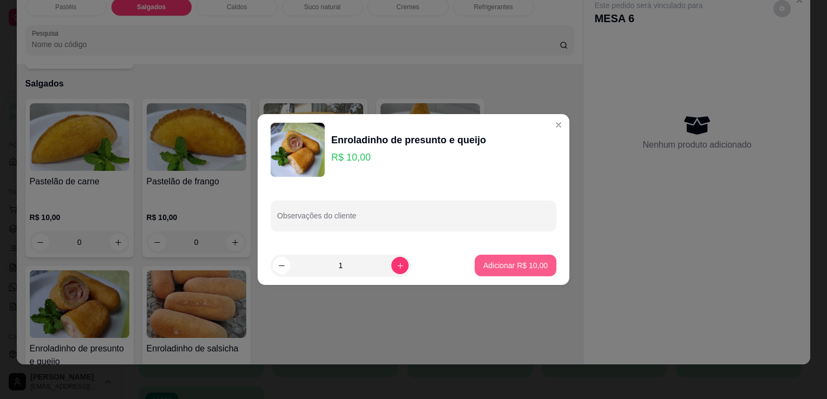
click at [508, 260] on p "Adicionar R$ 10,00" at bounding box center [515, 265] width 64 height 11
type input "1"
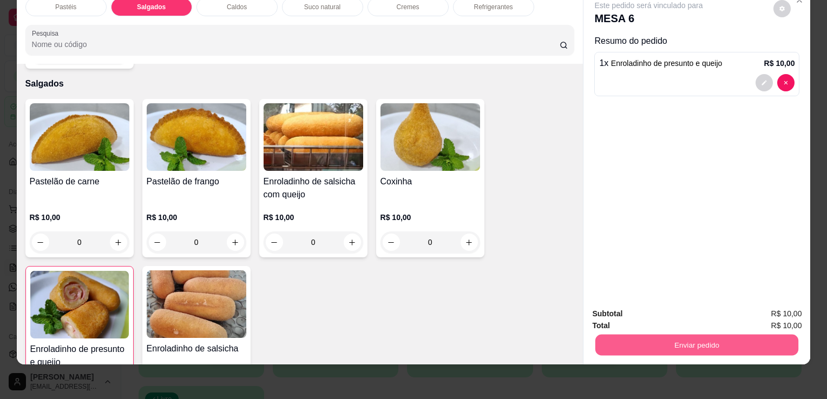
click at [678, 334] on button "Enviar pedido" at bounding box center [696, 344] width 203 height 21
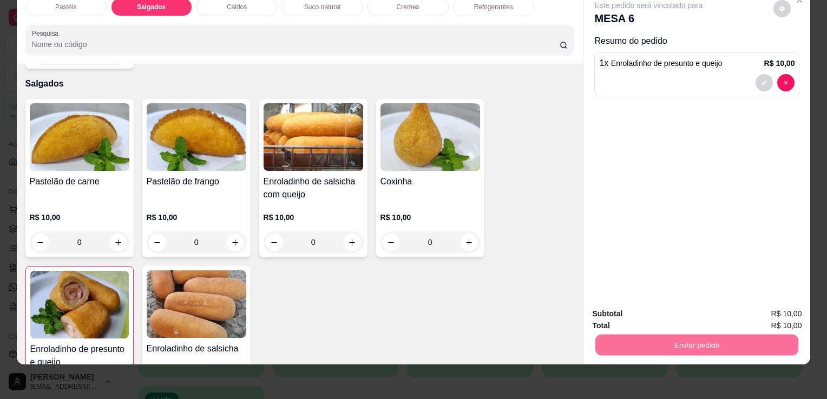
click at [767, 311] on button "Enviar pedido" at bounding box center [773, 310] width 61 height 21
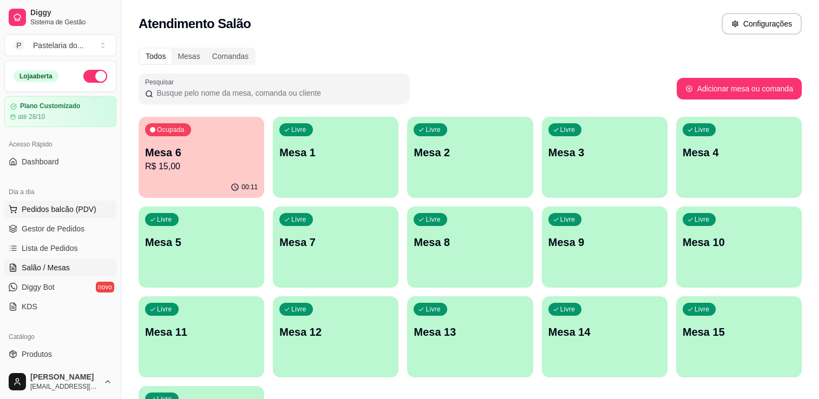
click at [37, 214] on button "Pedidos balcão (PDV)" at bounding box center [60, 209] width 112 height 17
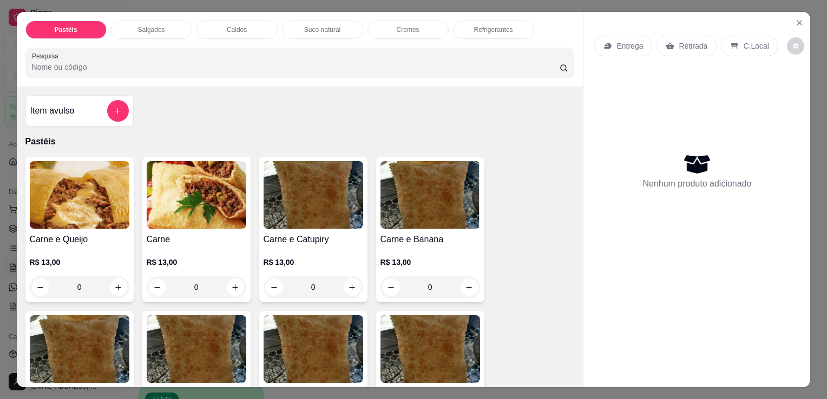
click at [159, 25] on p "Salgados" at bounding box center [151, 29] width 27 height 9
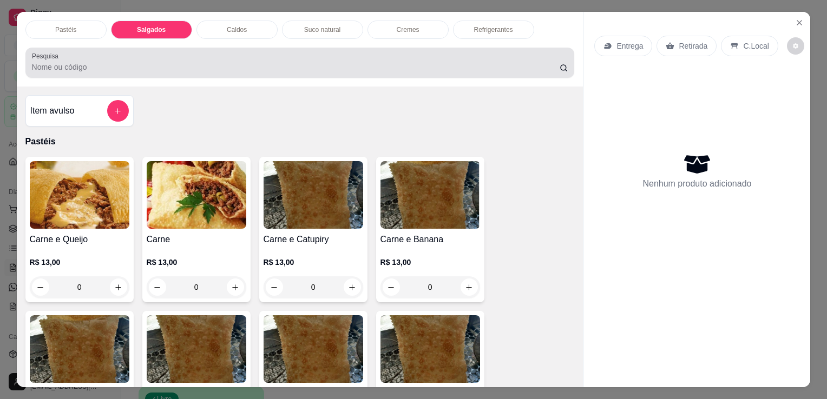
scroll to position [27, 0]
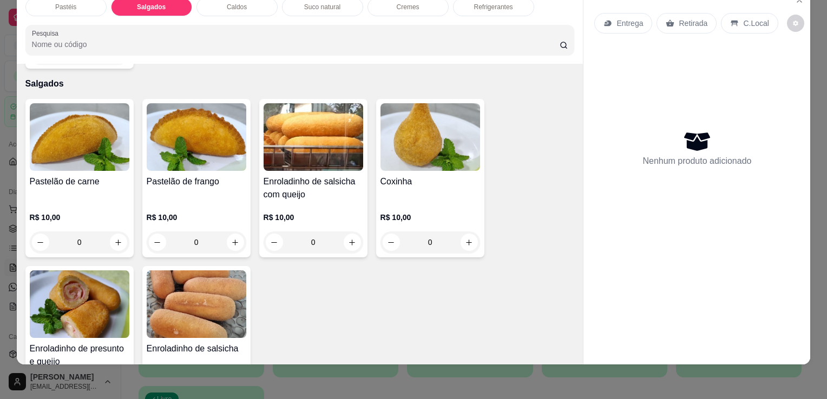
click at [102, 178] on div "Pastelão de carne" at bounding box center [80, 188] width 100 height 26
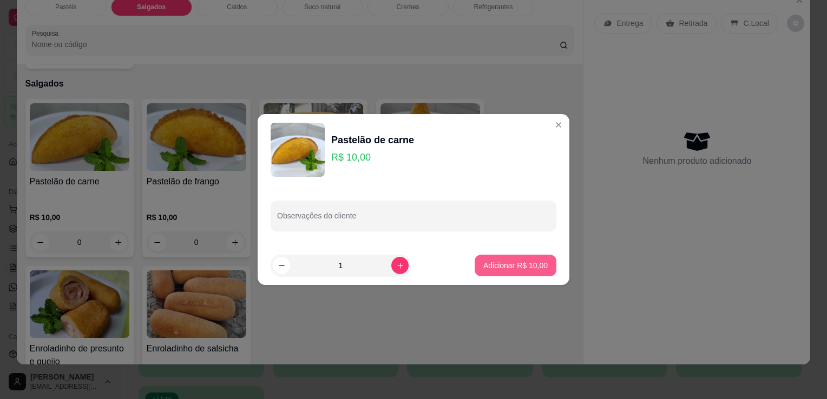
click at [495, 266] on p "Adicionar R$ 10,00" at bounding box center [515, 265] width 64 height 11
type input "1"
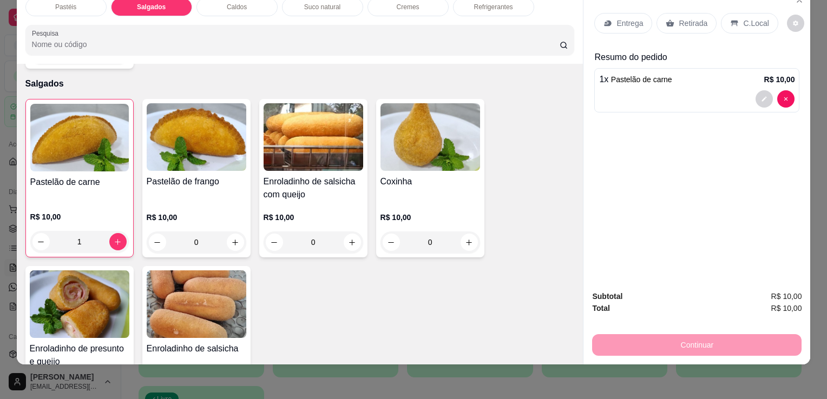
click at [679, 18] on p "Retirada" at bounding box center [693, 23] width 29 height 11
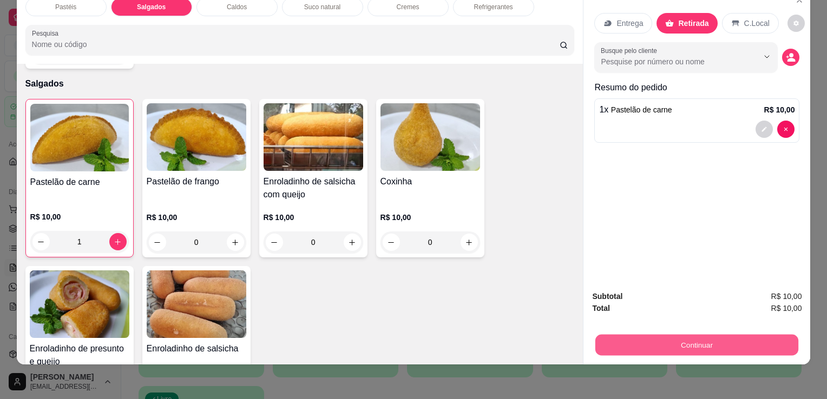
click at [639, 334] on button "Continuar" at bounding box center [696, 344] width 203 height 21
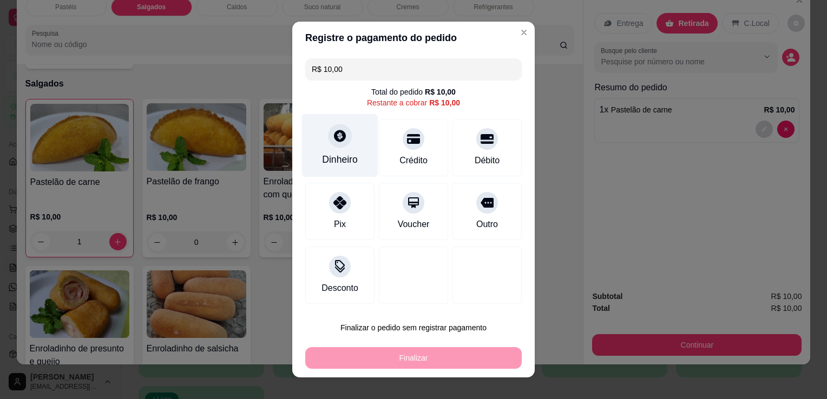
click at [329, 148] on div "Dinheiro" at bounding box center [340, 145] width 76 height 63
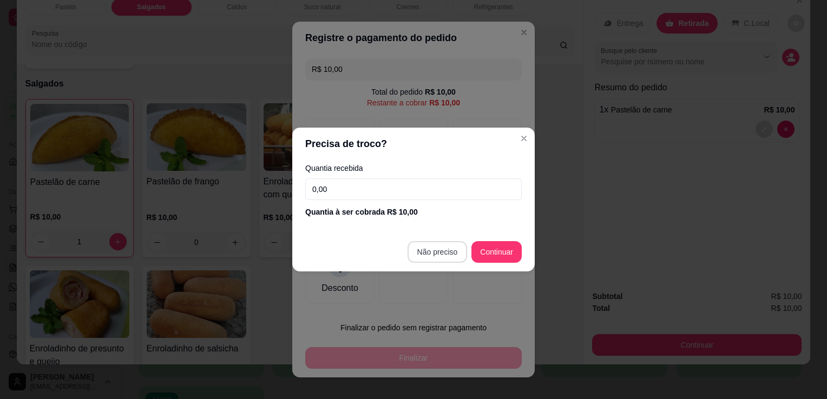
type input "R$ 0,00"
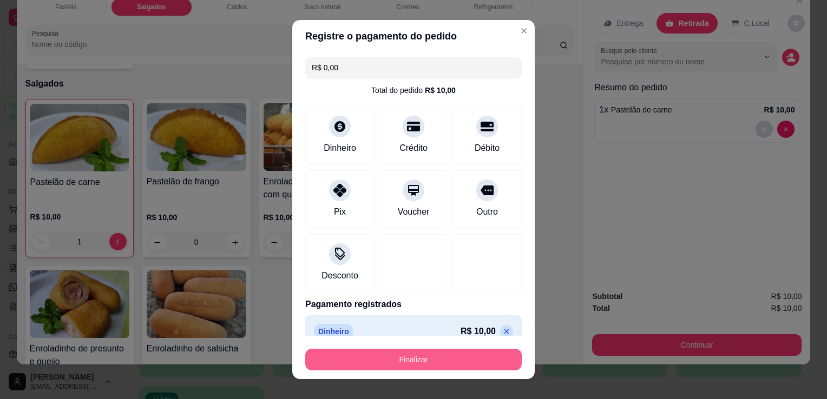
click at [447, 361] on button "Finalizar" at bounding box center [413, 360] width 216 height 22
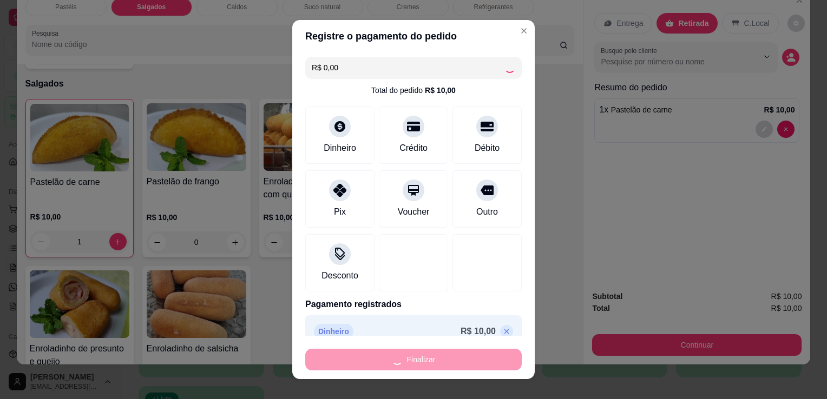
type input "0"
type input "-R$ 10,00"
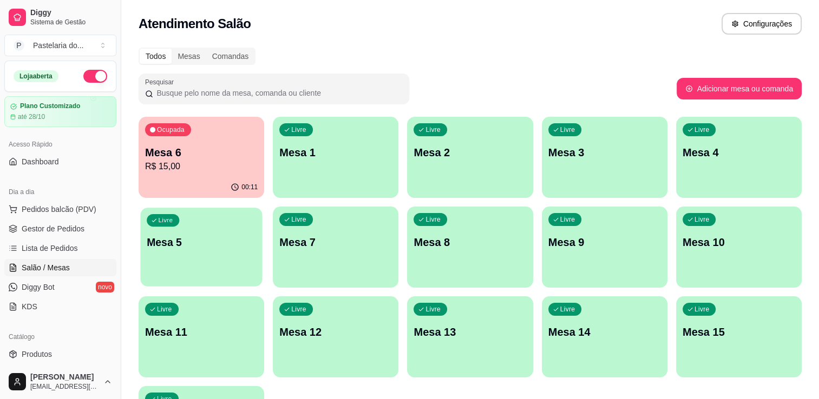
click at [201, 240] on p "Mesa 5" at bounding box center [201, 242] width 109 height 15
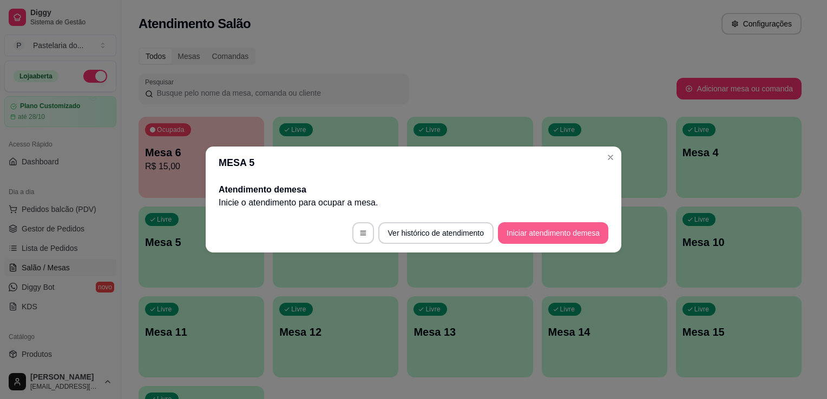
click at [555, 226] on button "Iniciar atendimento de mesa" at bounding box center [553, 233] width 110 height 22
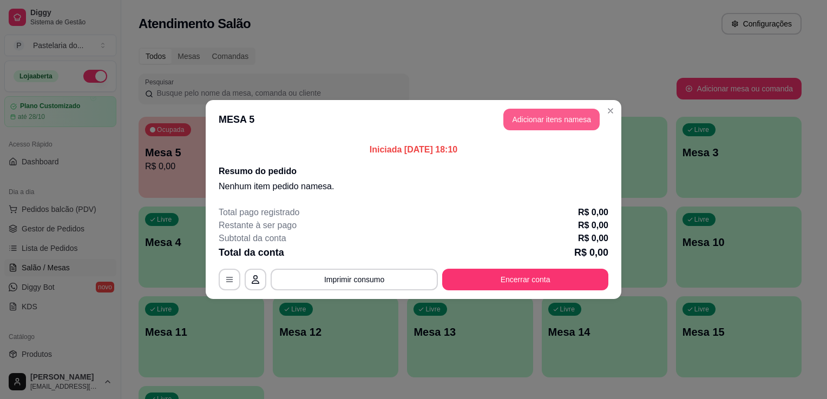
click at [564, 122] on button "Adicionar itens na mesa" at bounding box center [551, 120] width 96 height 22
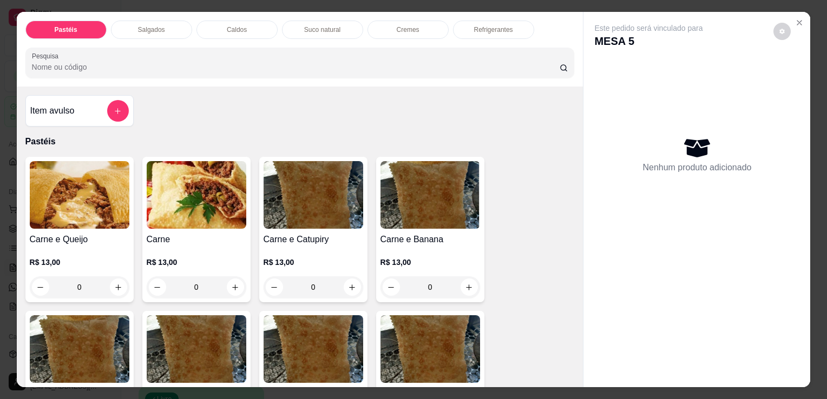
click at [152, 25] on p "Salgados" at bounding box center [151, 29] width 27 height 9
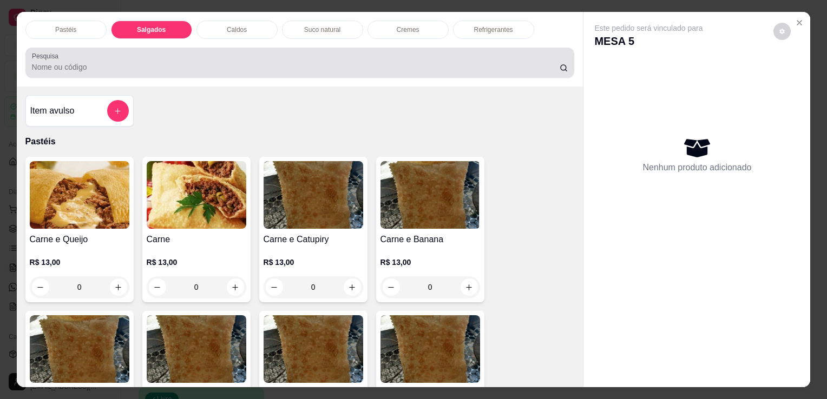
scroll to position [27, 0]
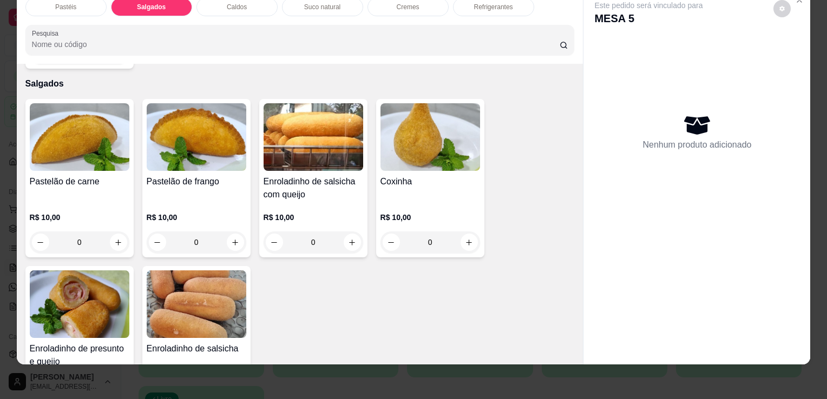
click at [100, 271] on img at bounding box center [80, 305] width 100 height 68
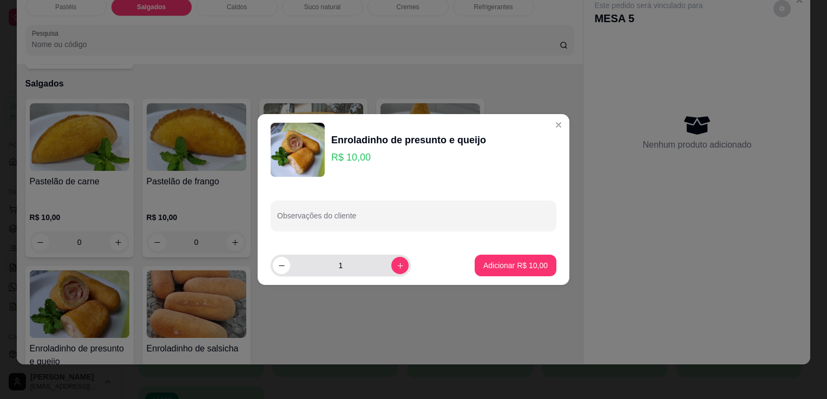
click at [396, 265] on icon "increase-product-quantity" at bounding box center [400, 266] width 8 height 8
type input "2"
click at [510, 263] on p "Adicionar R$ 20,00" at bounding box center [515, 265] width 64 height 11
type input "2"
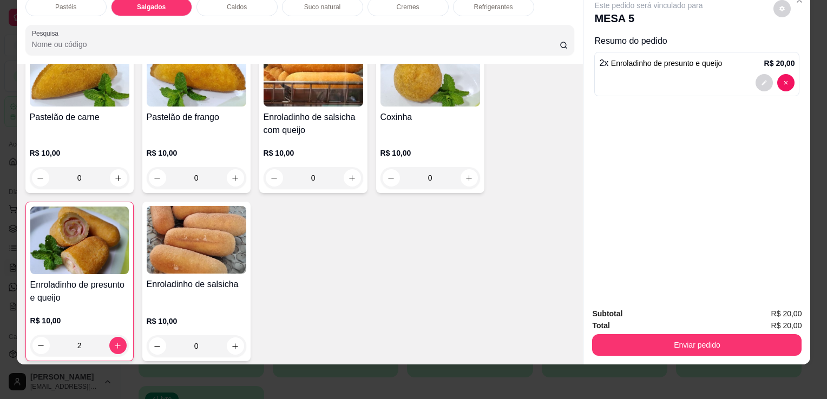
scroll to position [1191, 0]
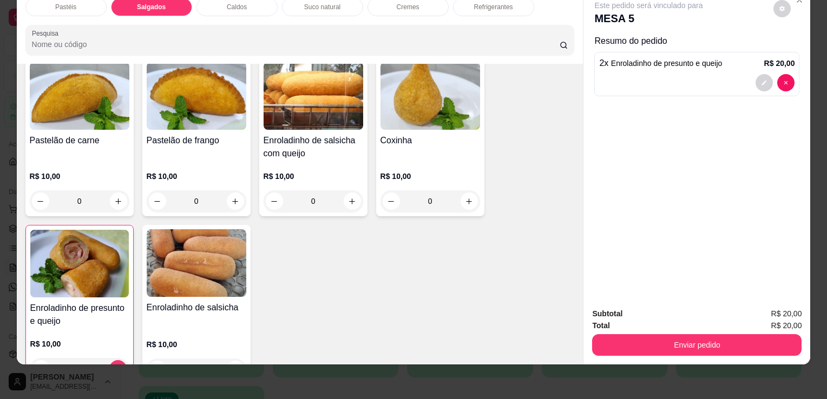
click at [280, 160] on div "R$ 10,00 0" at bounding box center [314, 186] width 100 height 52
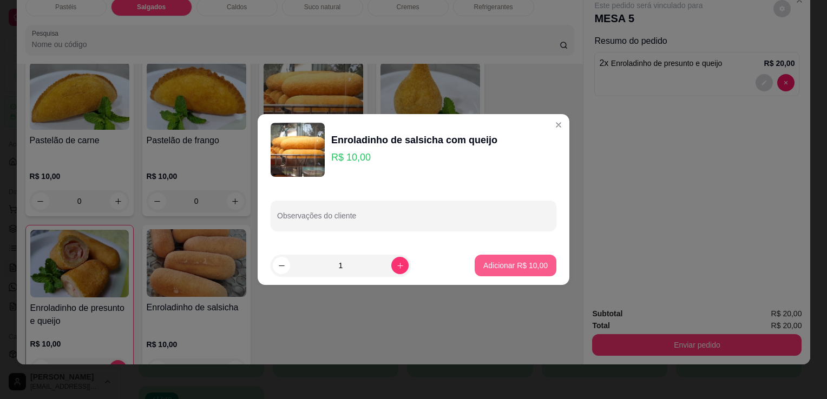
click at [501, 260] on p "Adicionar R$ 10,00" at bounding box center [515, 265] width 64 height 11
type input "1"
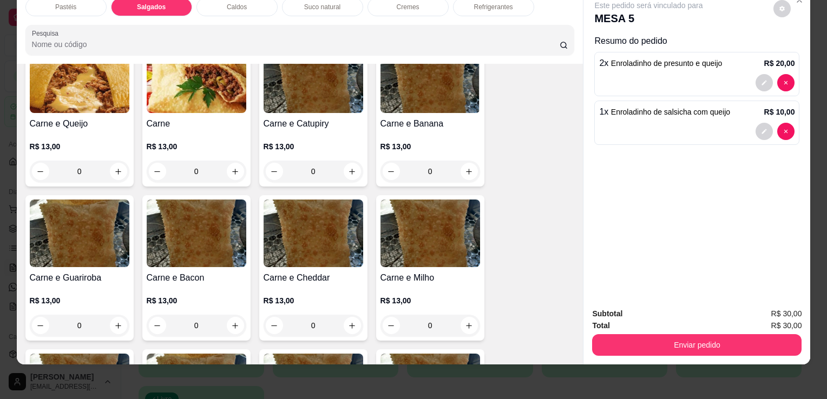
scroll to position [0, 0]
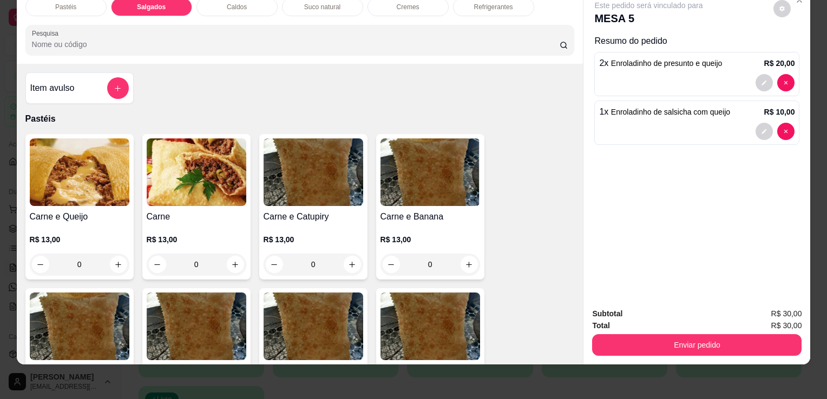
click at [76, 77] on div "Item avulso" at bounding box center [79, 88] width 98 height 22
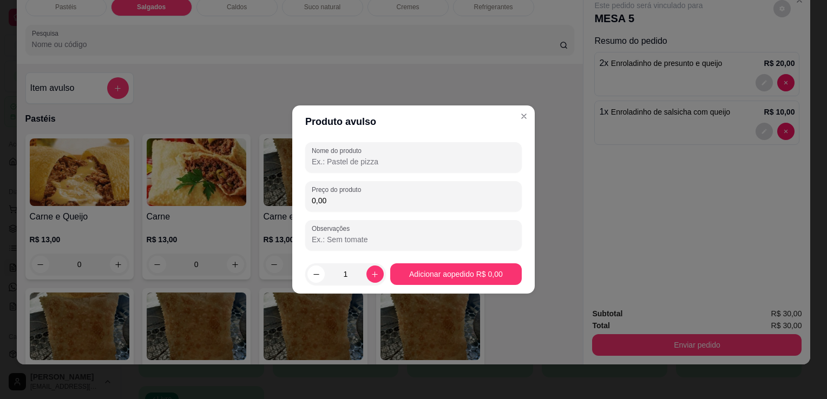
click at [341, 164] on input "Nome do produto" at bounding box center [413, 161] width 203 height 11
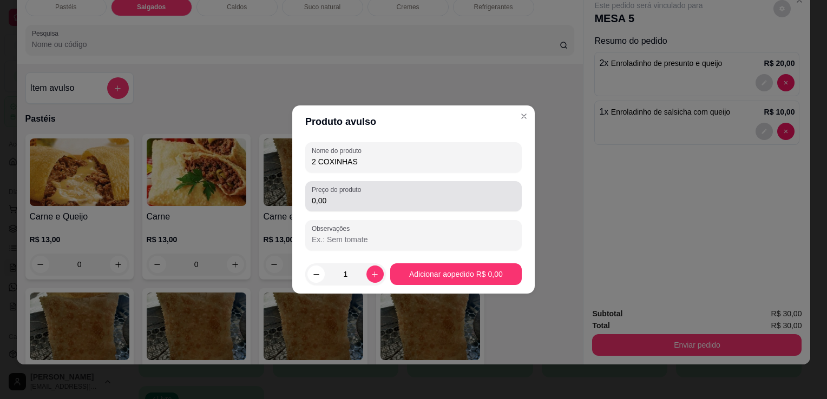
type input "2 COXINHAS"
click at [379, 200] on input "0,00" at bounding box center [413, 200] width 203 height 11
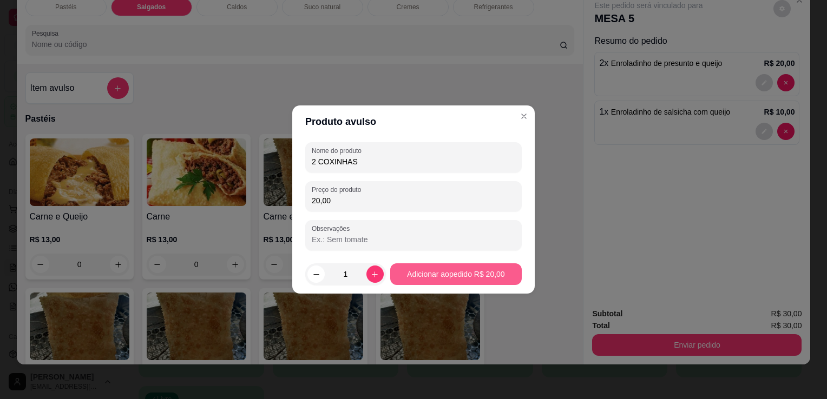
type input "20,00"
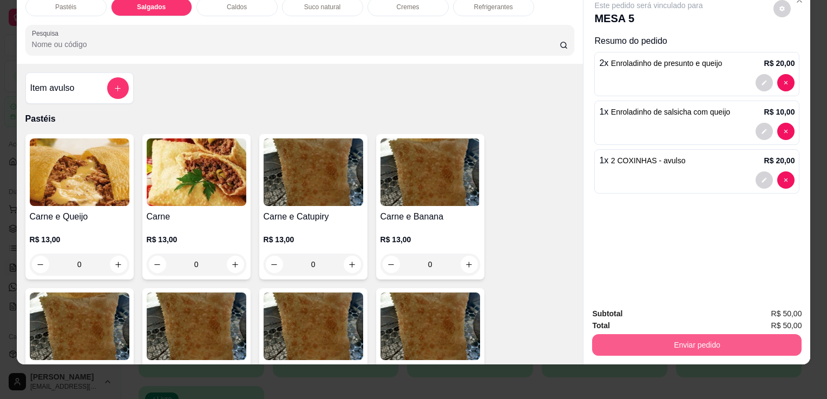
click at [696, 334] on button "Enviar pedido" at bounding box center [696, 345] width 209 height 22
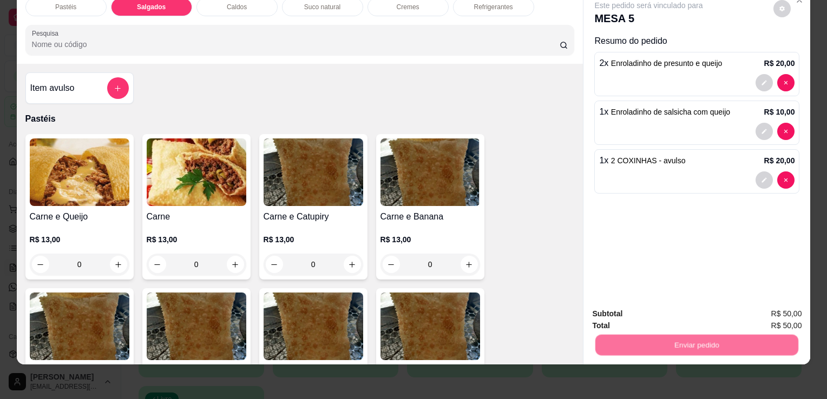
click at [770, 304] on button "Enviar pedido" at bounding box center [774, 310] width 60 height 20
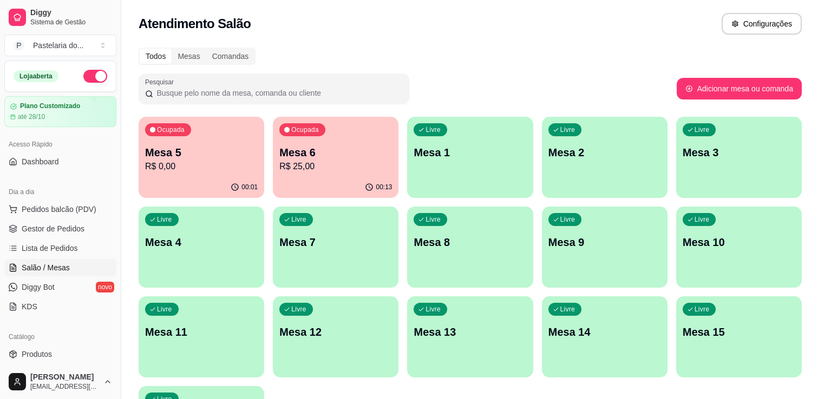
click at [337, 162] on p "R$ 25,00" at bounding box center [335, 166] width 113 height 13
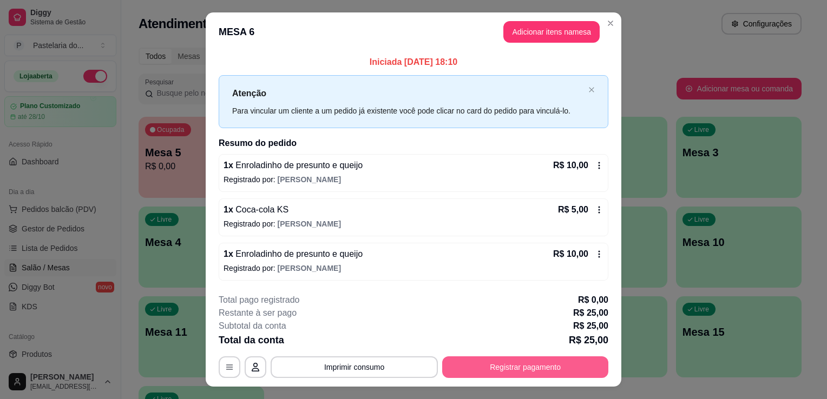
click at [514, 371] on button "Registrar pagamento" at bounding box center [525, 368] width 166 height 22
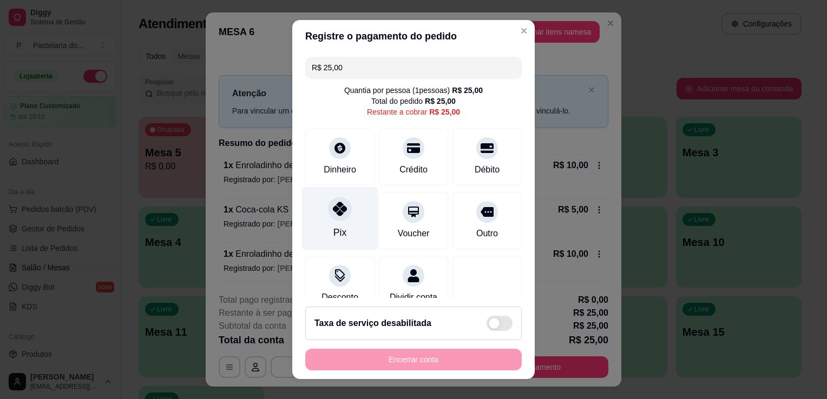
click at [312, 231] on div "Pix" at bounding box center [340, 218] width 76 height 63
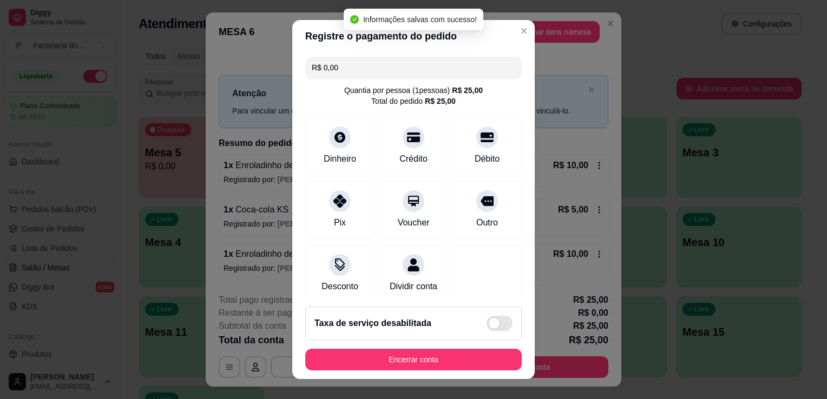
type input "R$ 0,00"
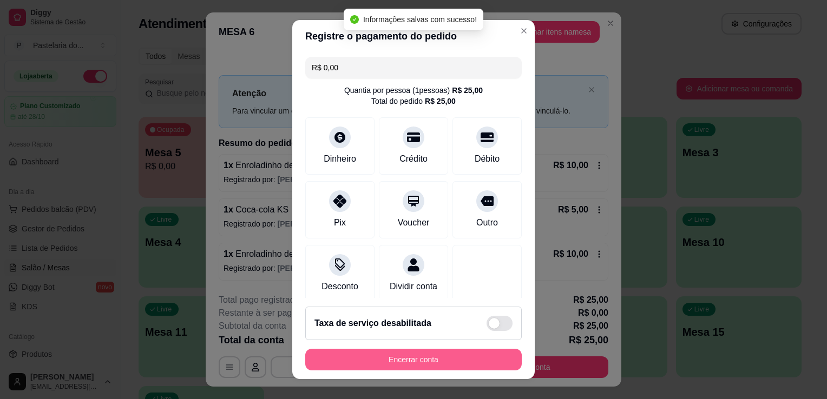
click at [410, 367] on button "Encerrar conta" at bounding box center [413, 360] width 216 height 22
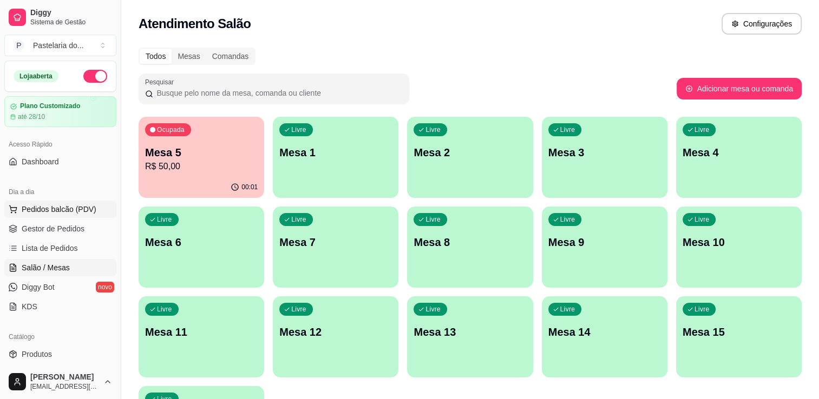
click at [50, 209] on span "Pedidos balcão (PDV)" at bounding box center [59, 209] width 75 height 11
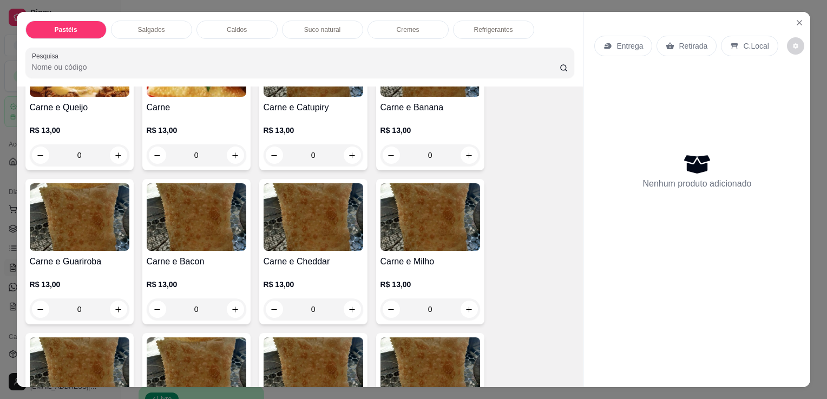
scroll to position [271, 0]
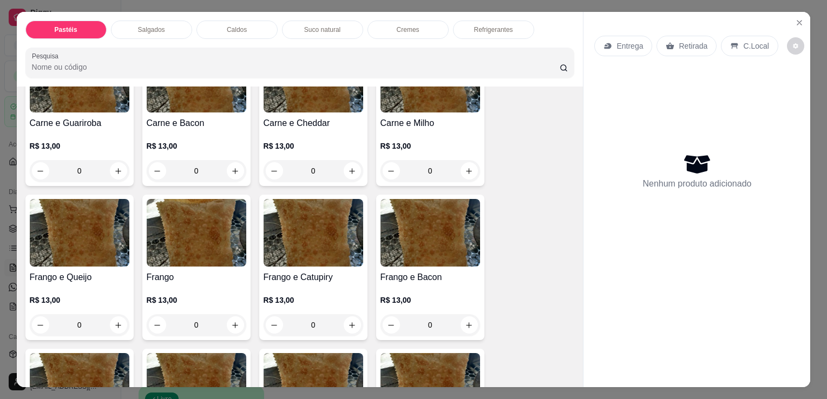
click at [306, 231] on img at bounding box center [314, 233] width 100 height 68
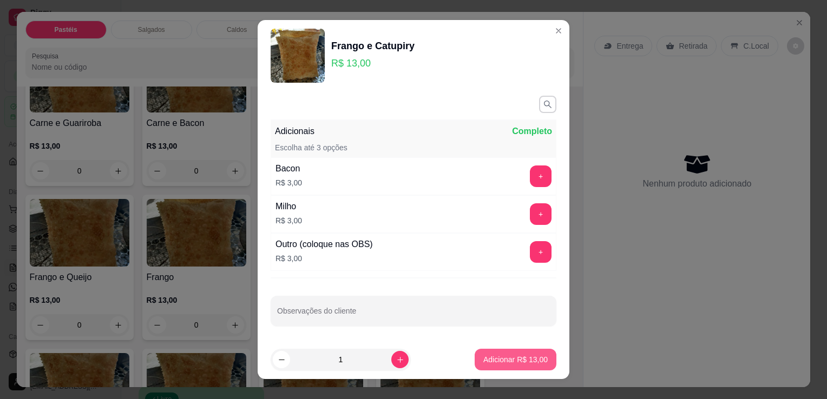
click at [495, 360] on p "Adicionar R$ 13,00" at bounding box center [515, 359] width 64 height 11
type input "1"
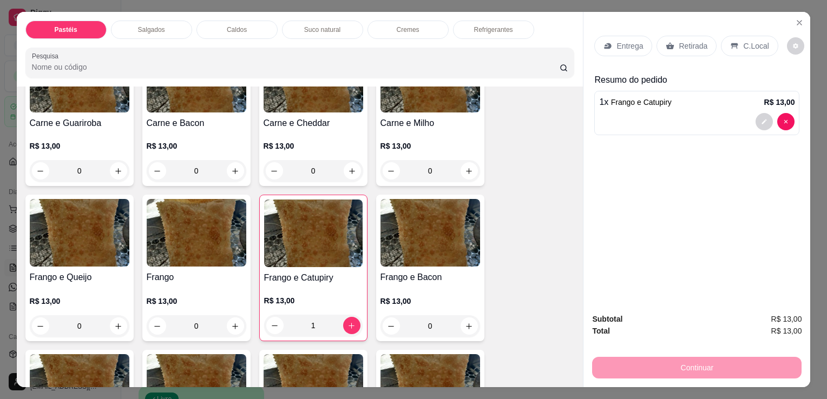
click at [469, 21] on div "Refrigerantes" at bounding box center [493, 30] width 81 height 18
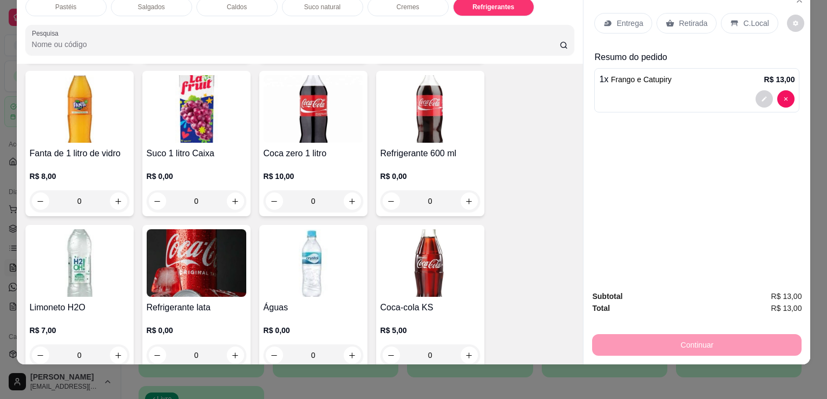
scroll to position [3210, 0]
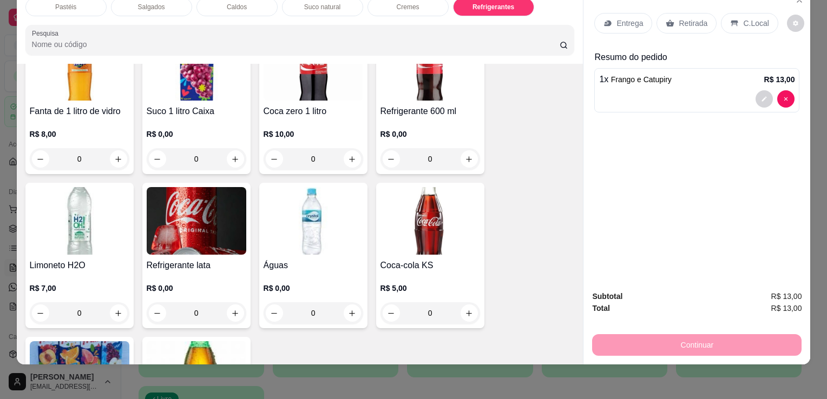
click at [202, 226] on img at bounding box center [197, 221] width 100 height 68
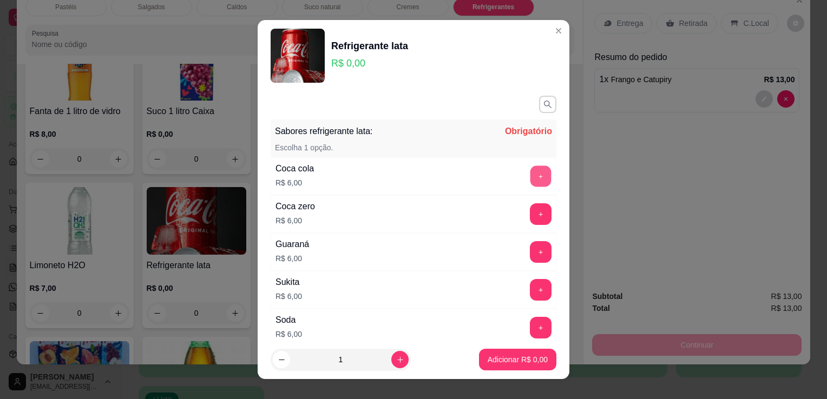
click at [530, 180] on button "+" at bounding box center [540, 176] width 21 height 21
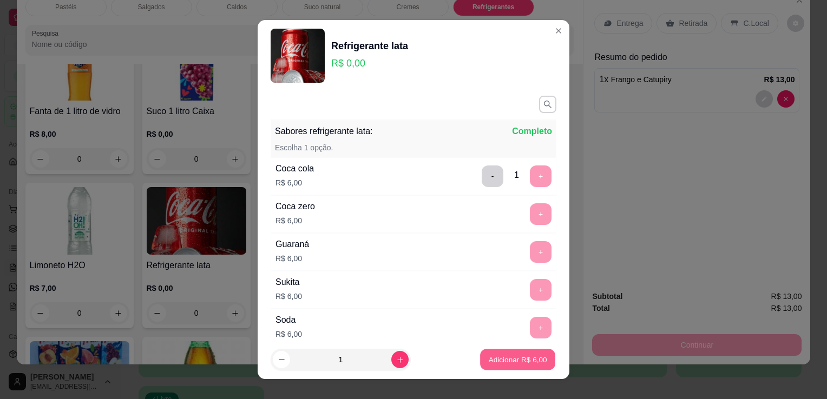
click at [495, 358] on p "Adicionar R$ 6,00" at bounding box center [517, 359] width 58 height 10
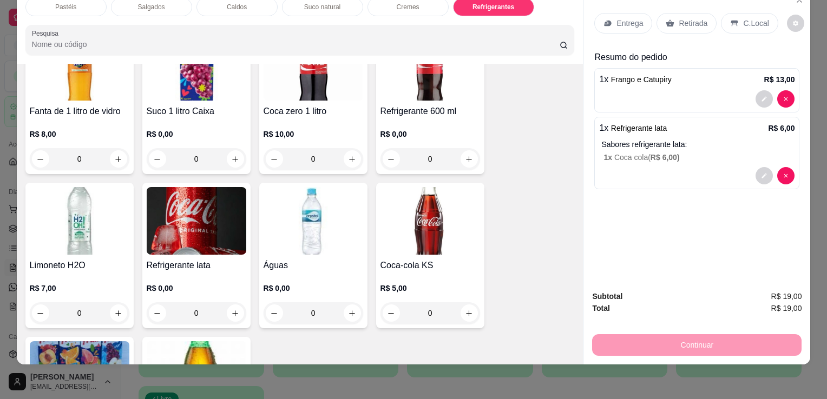
click at [144, 6] on div "Salgados" at bounding box center [151, 7] width 81 height 18
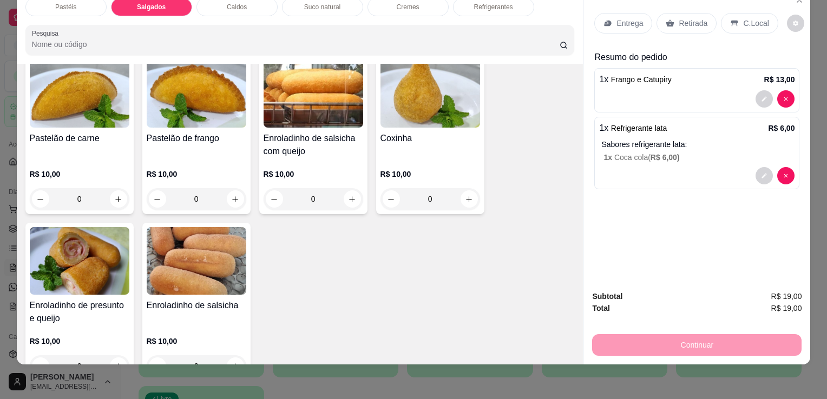
scroll to position [1259, 0]
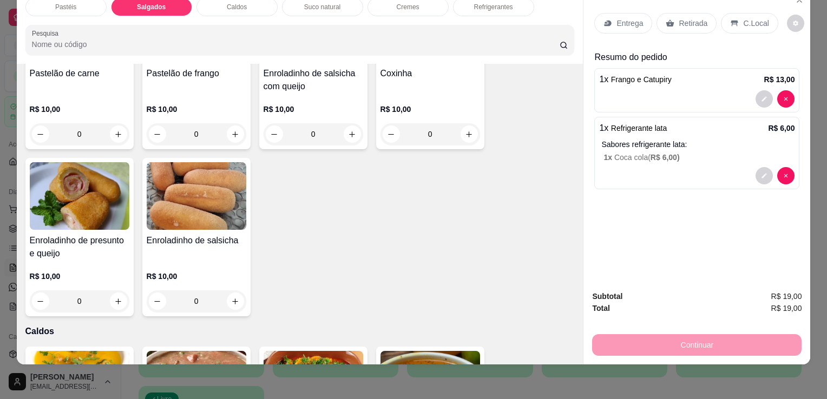
click at [71, 201] on img at bounding box center [80, 196] width 100 height 68
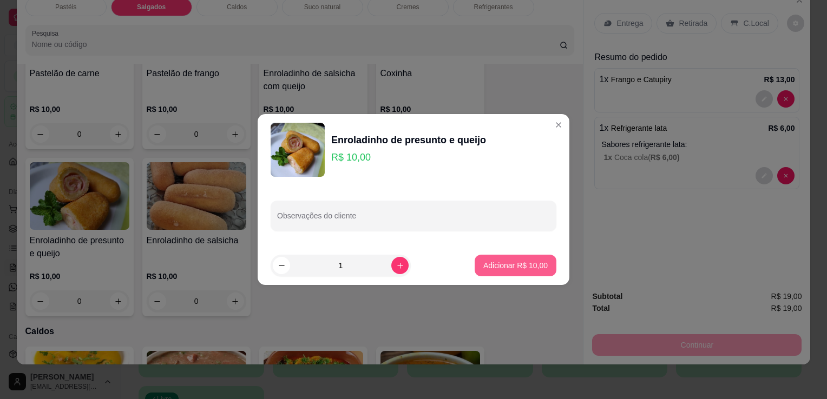
click at [511, 261] on p "Adicionar R$ 10,00" at bounding box center [515, 265] width 64 height 11
type input "1"
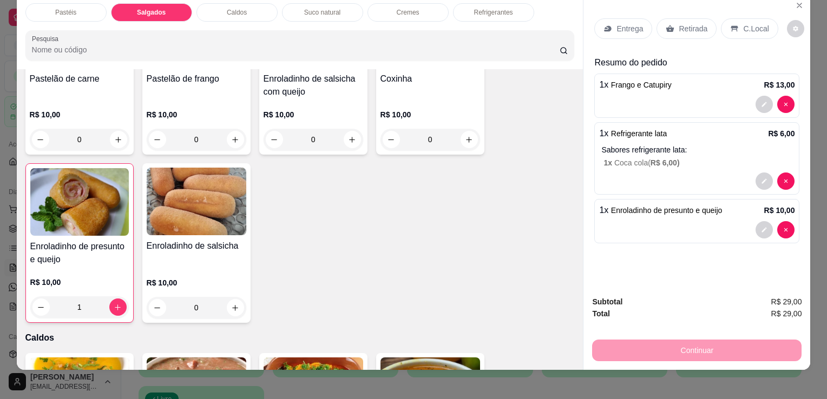
scroll to position [27, 0]
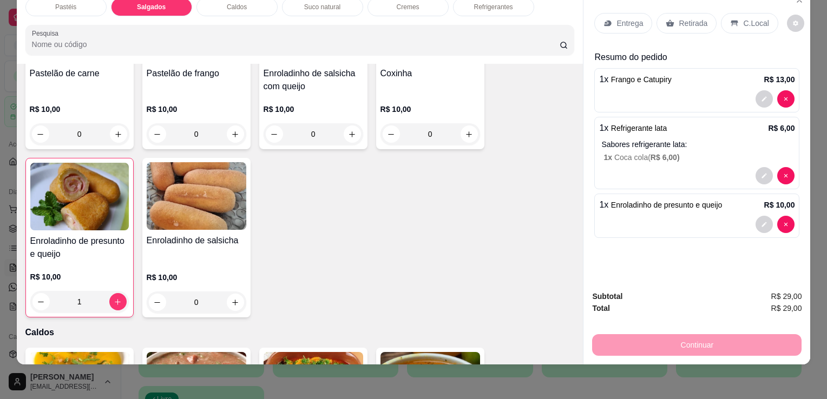
click at [679, 18] on p "Retirada" at bounding box center [693, 23] width 29 height 11
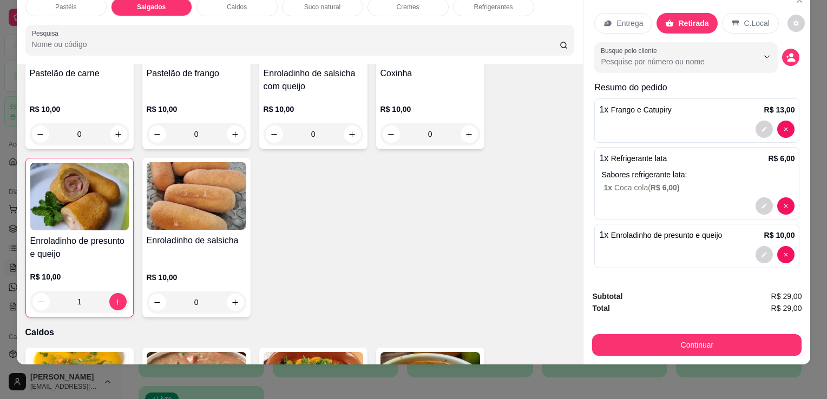
click at [722, 340] on button "Continuar" at bounding box center [696, 345] width 209 height 22
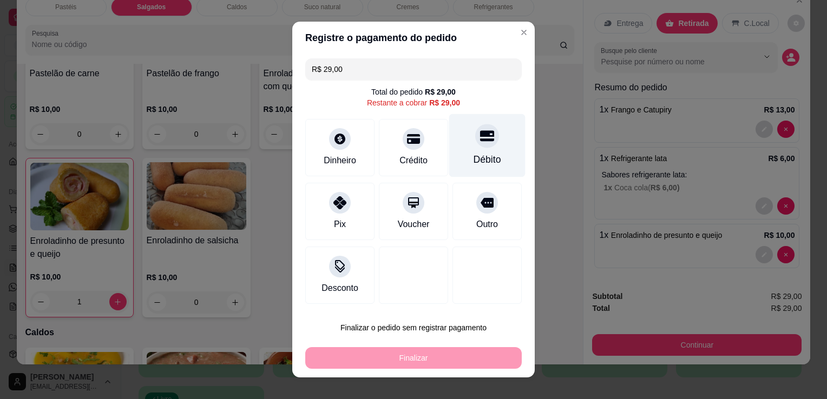
click at [480, 141] on icon at bounding box center [487, 136] width 14 height 11
type input "R$ 0,00"
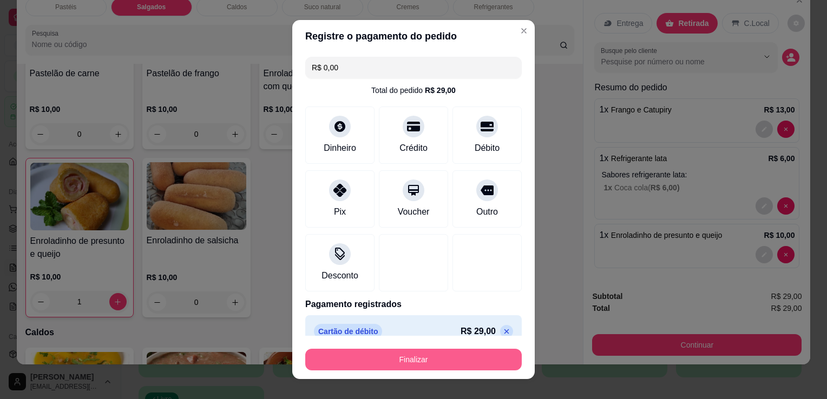
click at [409, 356] on button "Finalizar" at bounding box center [413, 360] width 216 height 22
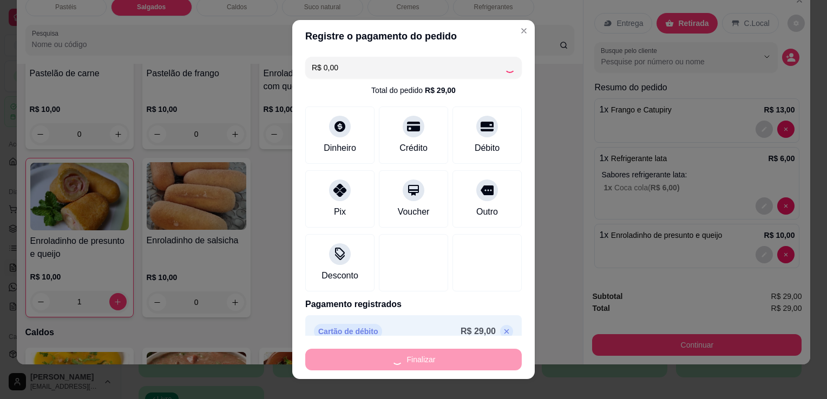
type input "0"
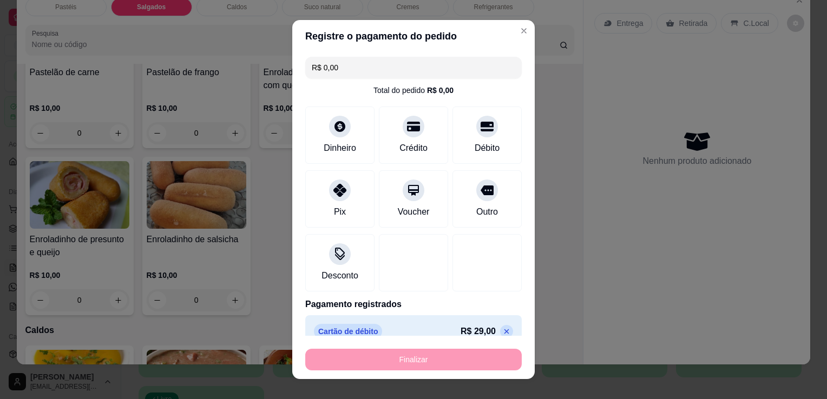
type input "-R$ 29,00"
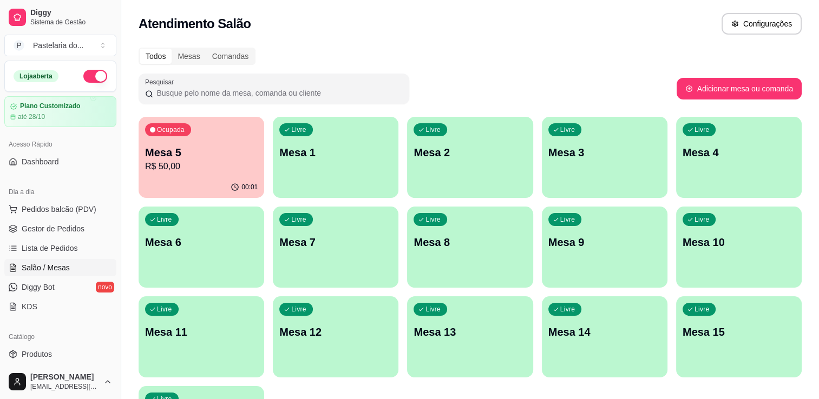
click at [173, 164] on p "R$ 50,00" at bounding box center [201, 166] width 113 height 13
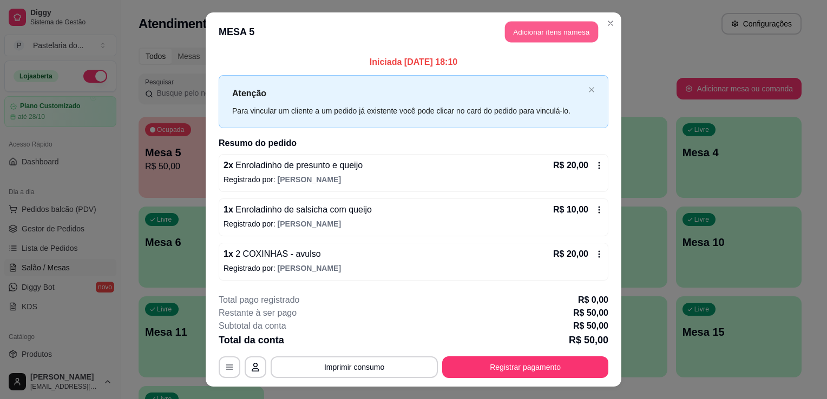
click at [505, 38] on button "Adicionar itens na mesa" at bounding box center [551, 32] width 93 height 21
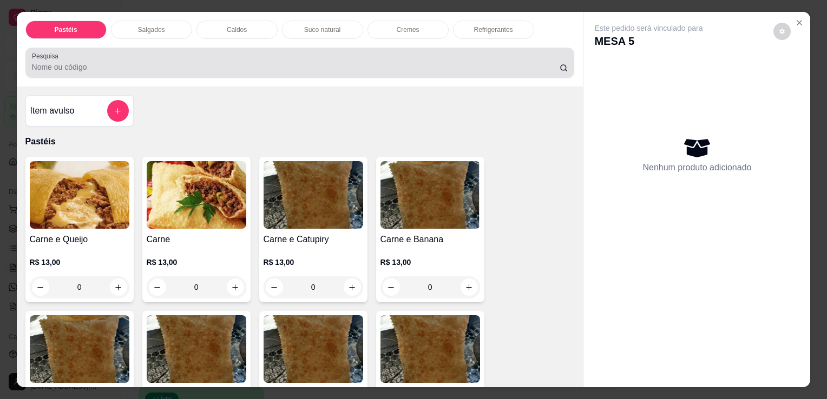
click at [145, 16] on div "Pastéis Salgados Caldos Suco natural Cremes Refrigerantes Pesquisa" at bounding box center [300, 49] width 567 height 75
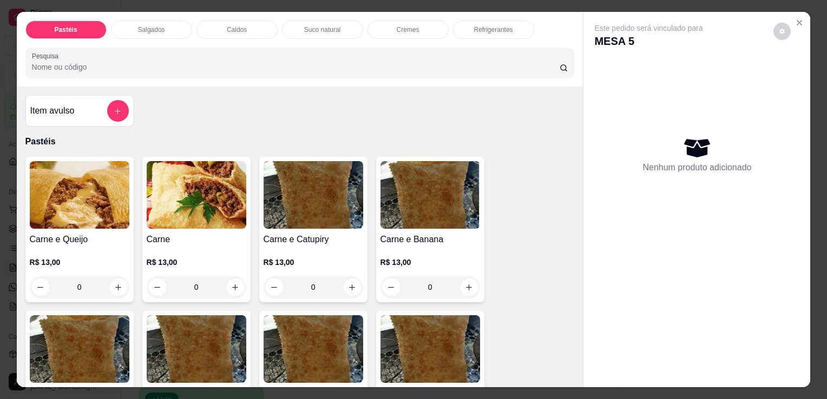
click at [149, 25] on p "Salgados" at bounding box center [151, 29] width 27 height 9
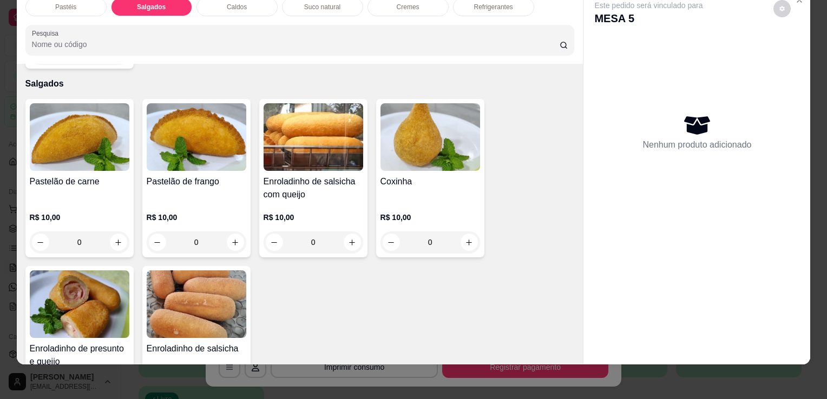
click at [76, 299] on img at bounding box center [80, 305] width 100 height 68
click at [287, 144] on img at bounding box center [314, 137] width 100 height 68
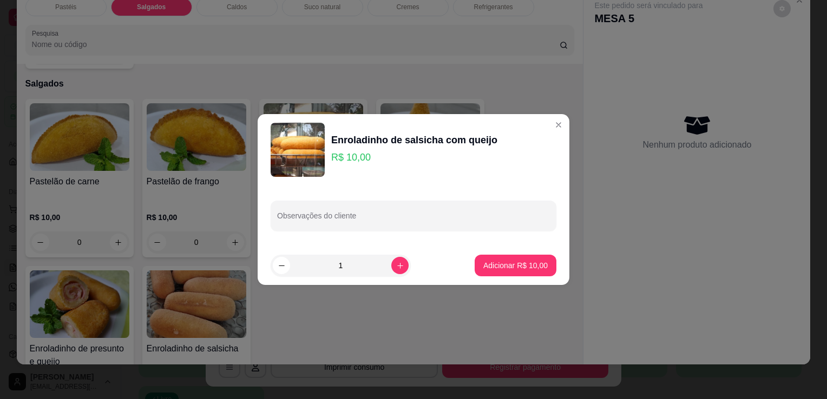
click at [489, 278] on footer "1 Adicionar R$ 10,00" at bounding box center [414, 265] width 312 height 39
click at [494, 270] on p "Adicionar R$ 10,00" at bounding box center [515, 265] width 64 height 11
type input "1"
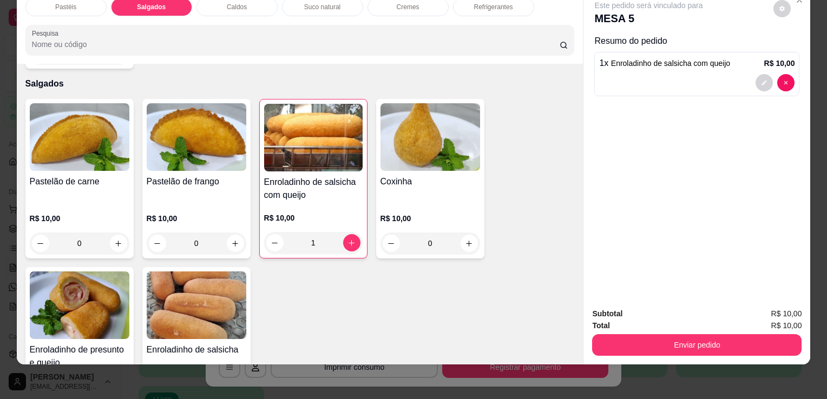
click at [446, 175] on div "Coxinha" at bounding box center [430, 188] width 100 height 27
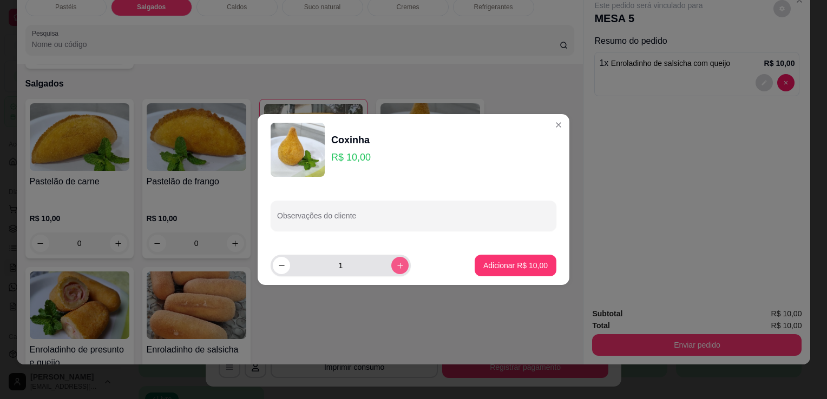
click at [396, 262] on icon "increase-product-quantity" at bounding box center [400, 266] width 8 height 8
type input "2"
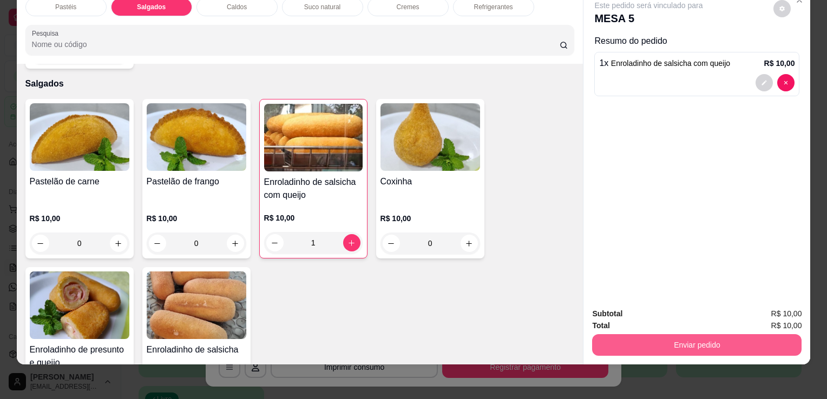
click at [640, 339] on button "Enviar pedido" at bounding box center [696, 345] width 209 height 22
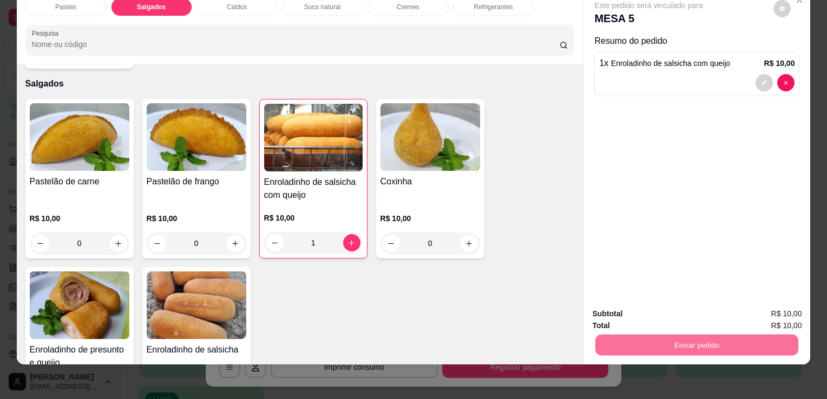
click at [779, 306] on button "Enviar pedido" at bounding box center [773, 310] width 61 height 21
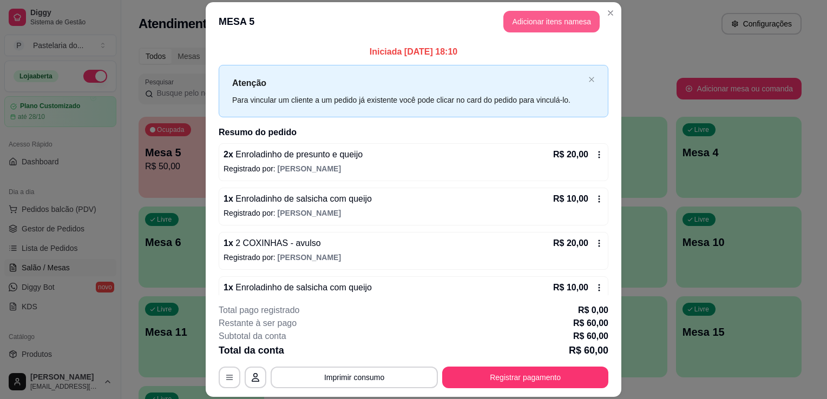
click at [552, 21] on button "Adicionar itens na mesa" at bounding box center [551, 22] width 96 height 22
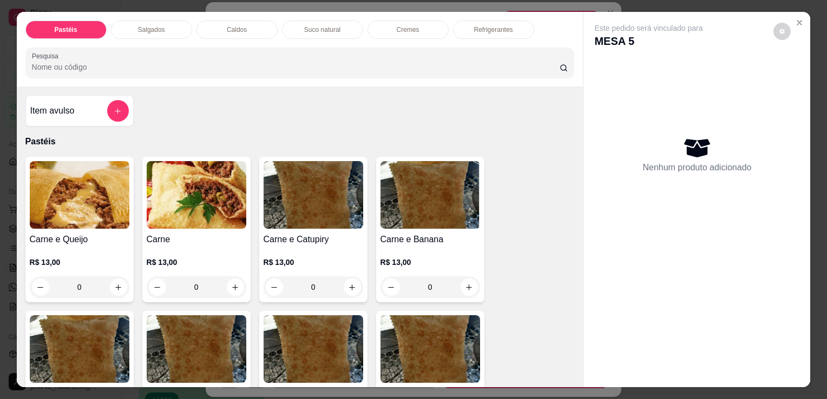
click at [157, 21] on div "Salgados" at bounding box center [151, 30] width 81 height 18
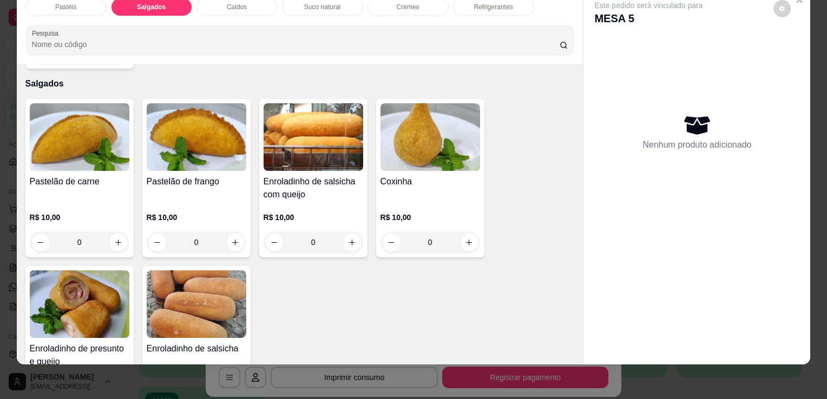
click at [80, 175] on div "Pastelão de carne" at bounding box center [80, 188] width 100 height 26
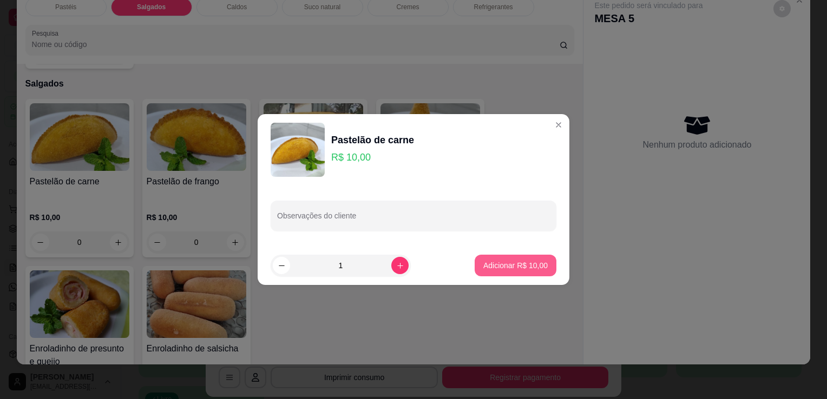
click at [514, 263] on p "Adicionar R$ 10,00" at bounding box center [515, 265] width 64 height 11
type input "1"
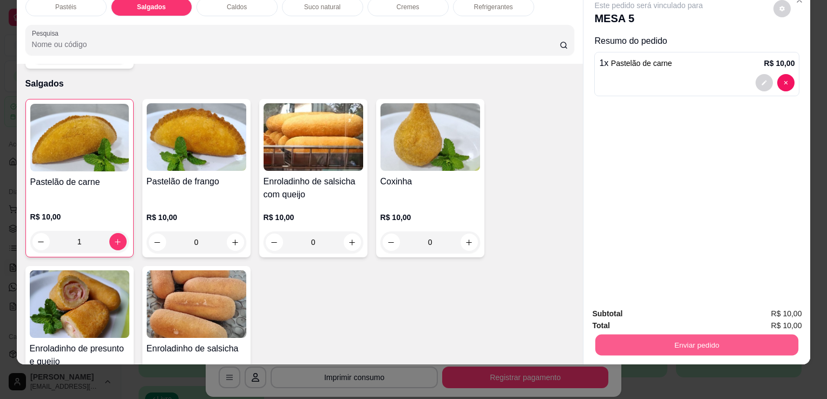
click at [669, 334] on button "Enviar pedido" at bounding box center [696, 344] width 203 height 21
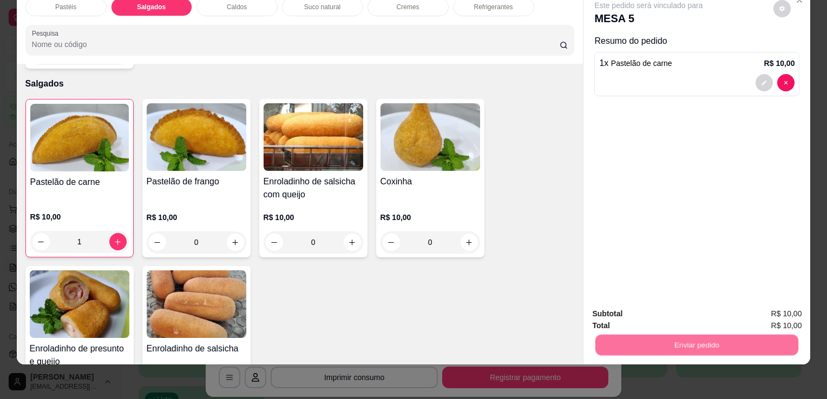
click at [767, 300] on button "Enviar pedido" at bounding box center [774, 310] width 60 height 20
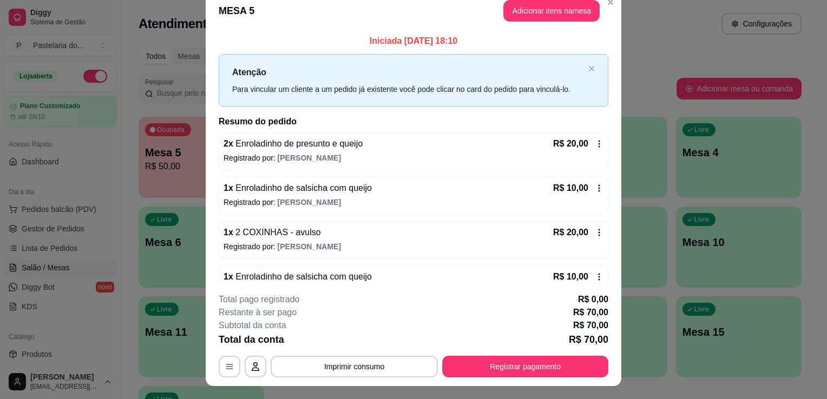
scroll to position [0, 0]
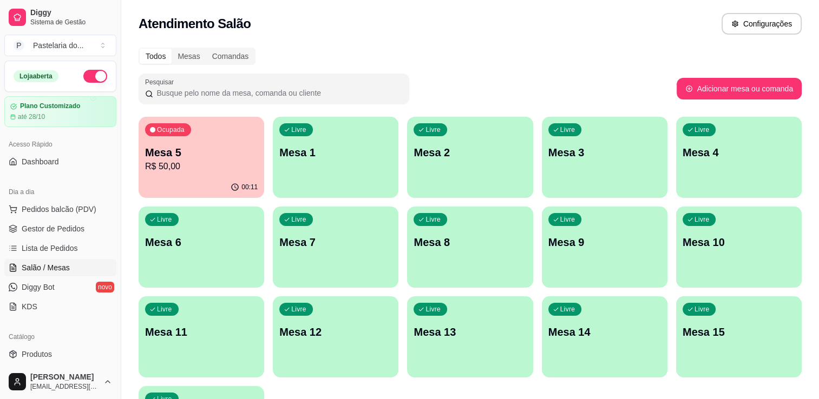
click at [195, 157] on p "Mesa 5" at bounding box center [201, 152] width 113 height 15
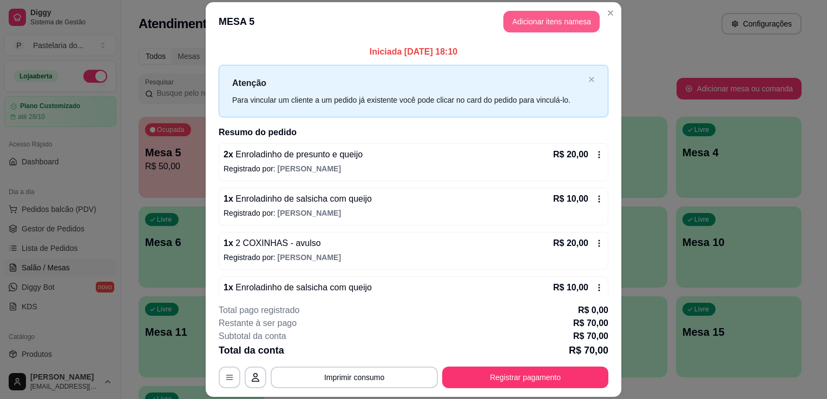
click at [566, 18] on button "Adicionar itens na mesa" at bounding box center [551, 22] width 96 height 22
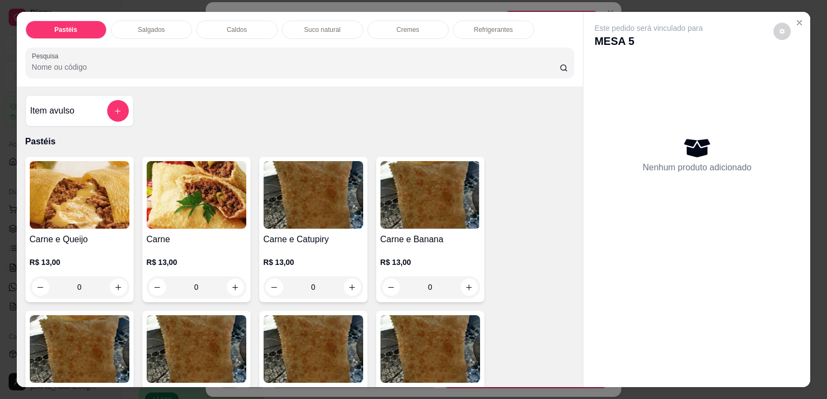
click at [517, 23] on div "Refrigerantes" at bounding box center [493, 30] width 81 height 18
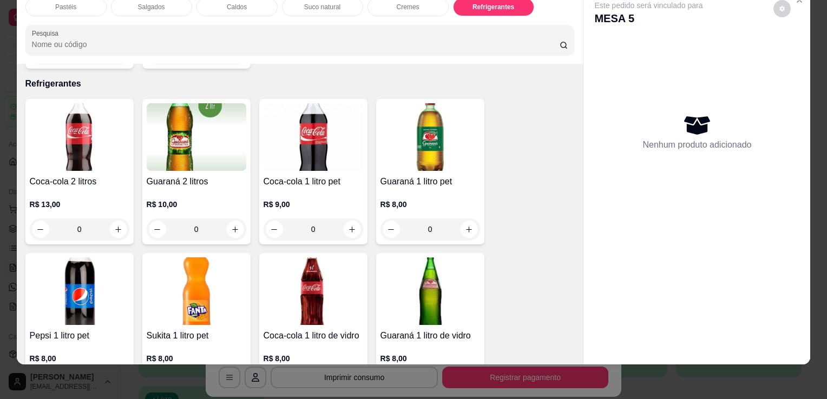
click at [396, 153] on div "Guaraná 1 litro pet R$ 8,00 0" at bounding box center [430, 172] width 108 height 146
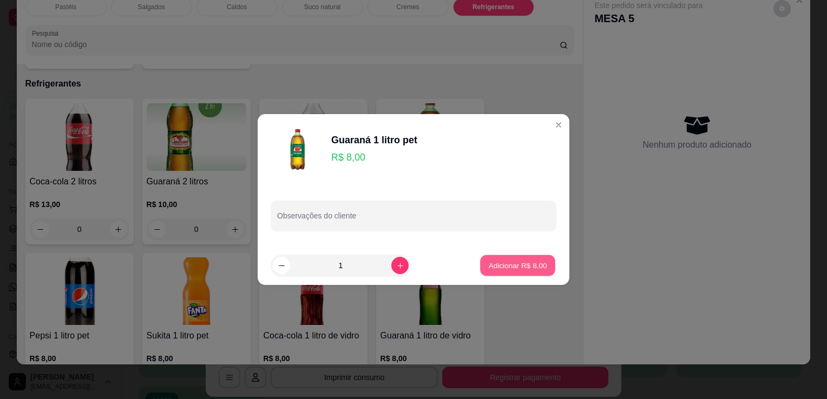
click at [498, 267] on p "Adicionar R$ 8,00" at bounding box center [517, 265] width 58 height 10
type input "1"
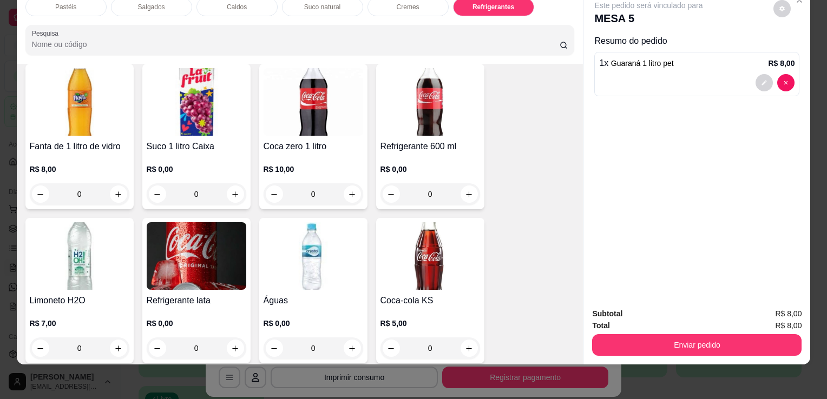
scroll to position [3317, 0]
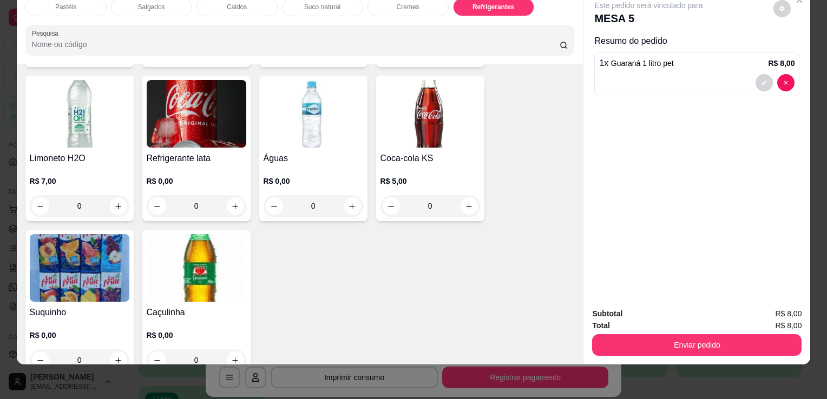
click at [158, 152] on h4 "Refrigerante lata" at bounding box center [197, 158] width 100 height 13
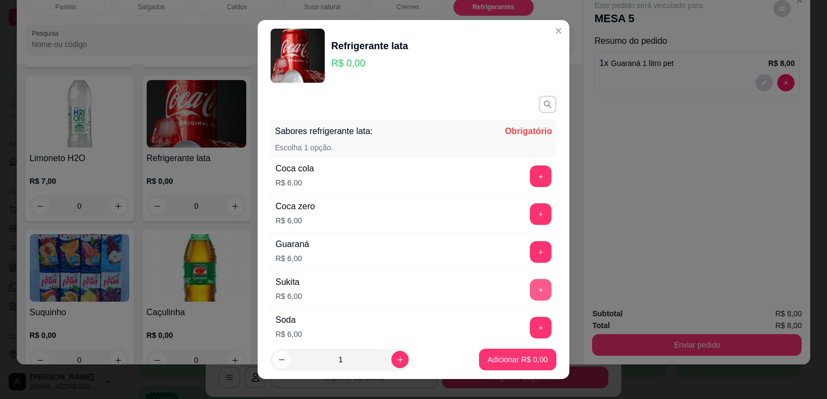
click at [530, 287] on button "+" at bounding box center [541, 290] width 22 height 22
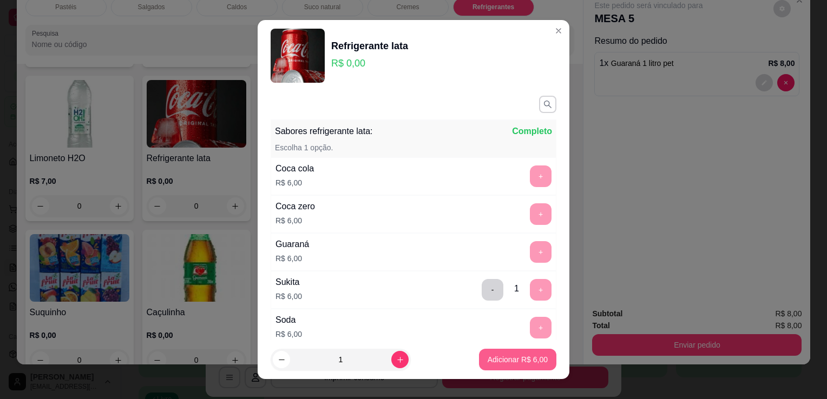
click at [492, 364] on p "Adicionar R$ 6,00" at bounding box center [518, 359] width 60 height 11
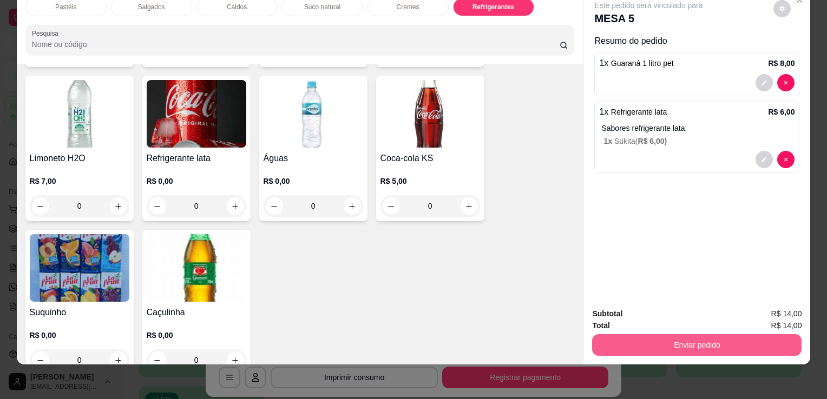
click at [657, 339] on button "Enviar pedido" at bounding box center [696, 345] width 209 height 22
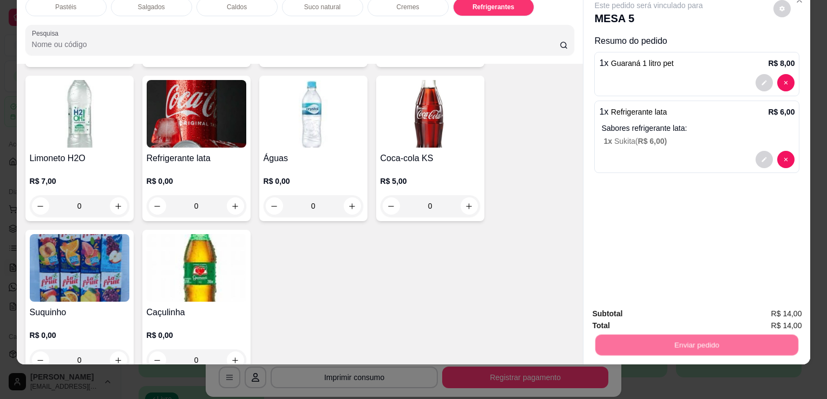
click at [772, 312] on button "Enviar pedido" at bounding box center [773, 310] width 61 height 21
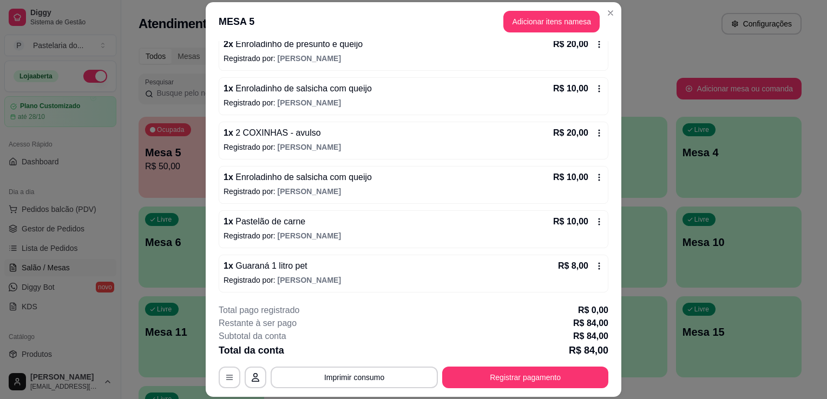
scroll to position [215, 0]
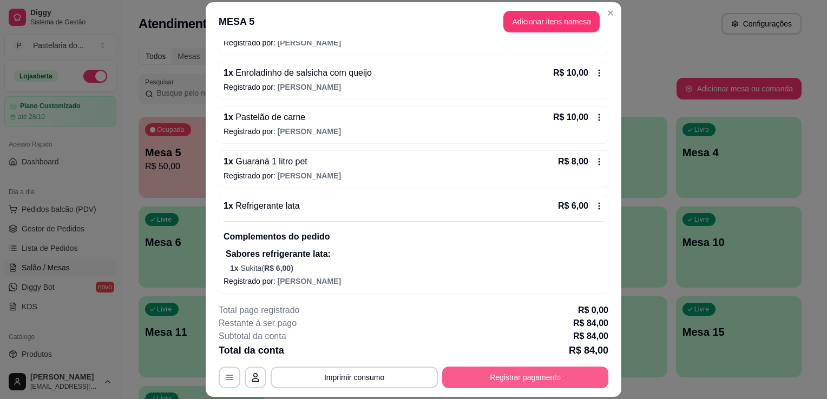
click at [495, 377] on button "Registrar pagamento" at bounding box center [525, 378] width 166 height 22
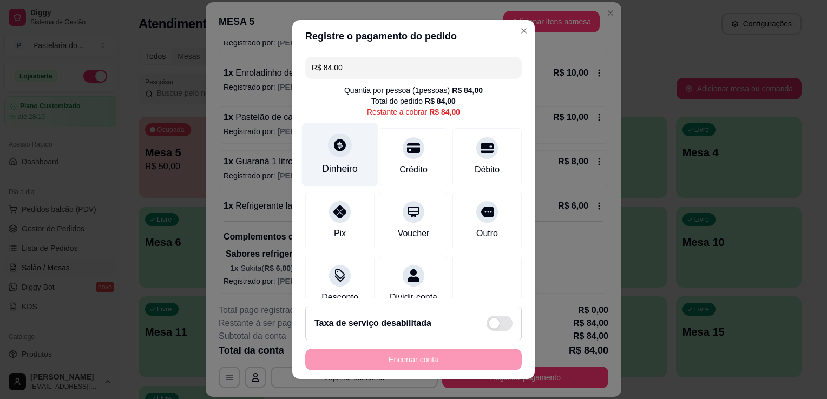
click at [331, 155] on div at bounding box center [340, 145] width 24 height 24
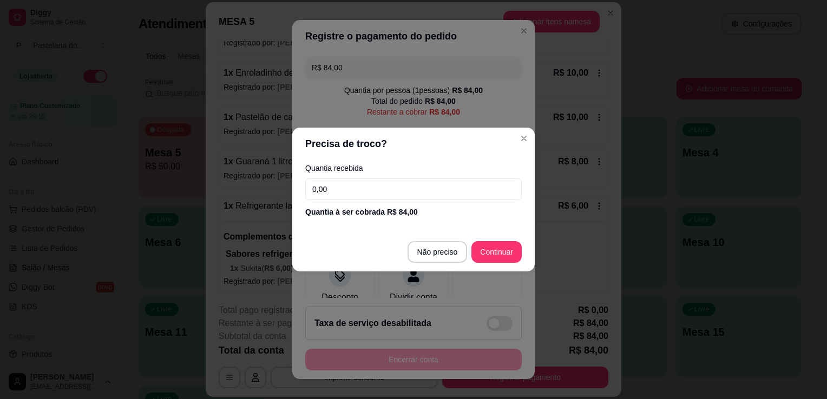
click at [336, 192] on input "0,00" at bounding box center [413, 190] width 216 height 22
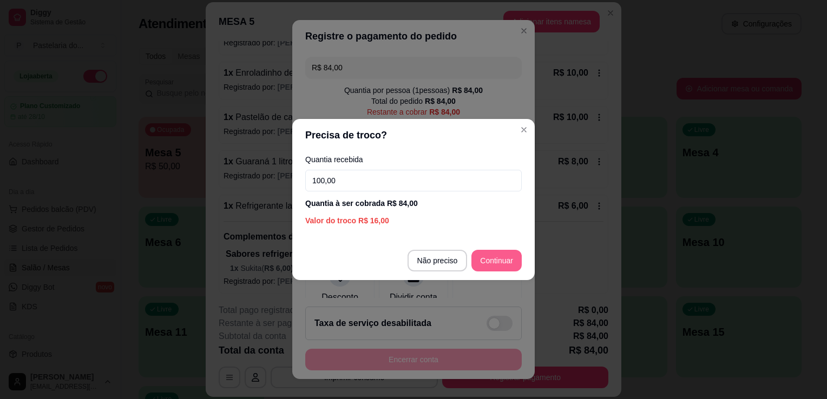
type input "100,00"
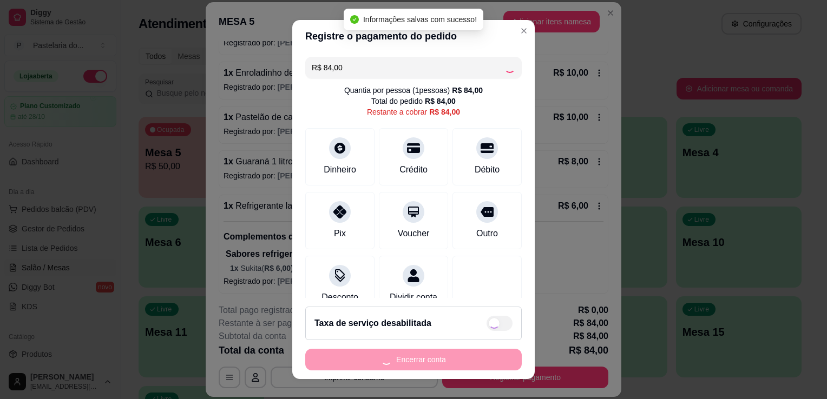
type input "R$ 0,00"
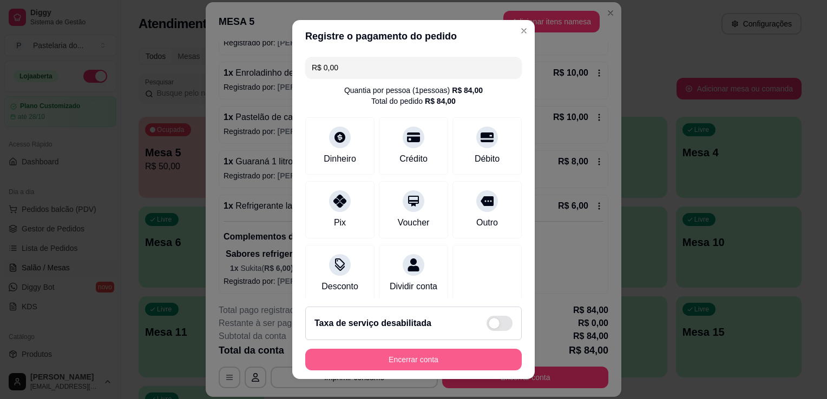
click at [462, 354] on button "Encerrar conta" at bounding box center [413, 360] width 216 height 22
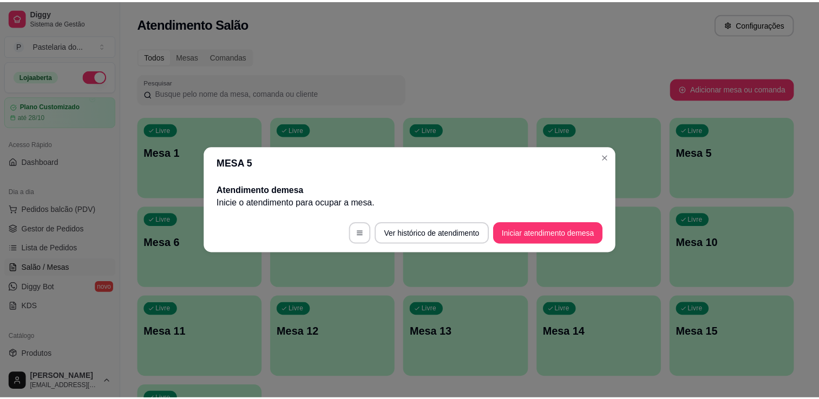
scroll to position [0, 0]
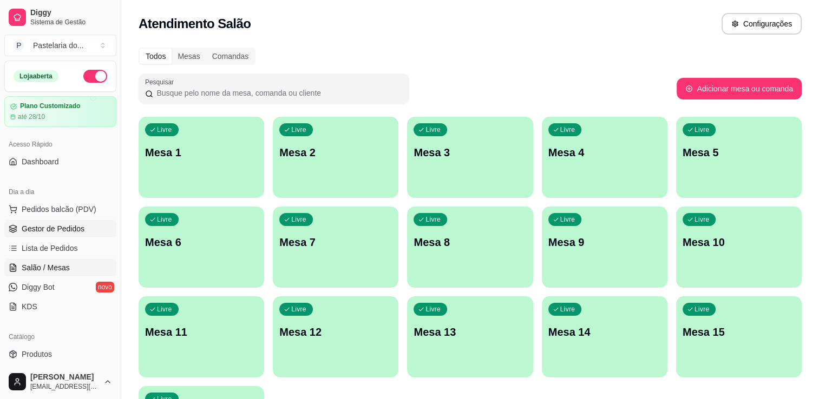
click at [74, 226] on span "Gestor de Pedidos" at bounding box center [53, 228] width 63 height 11
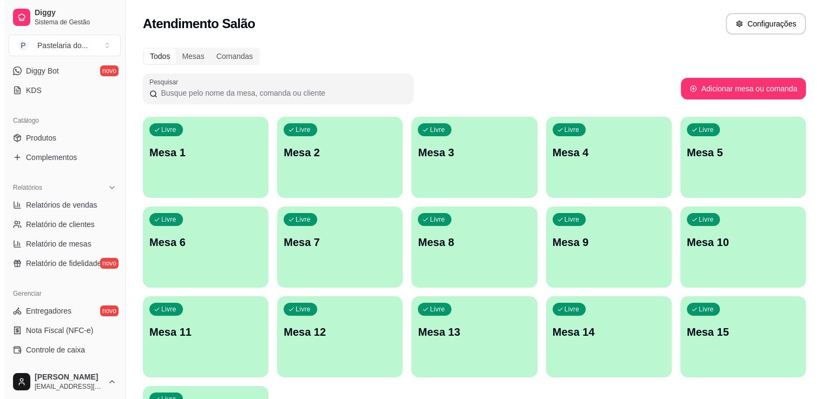
scroll to position [325, 0]
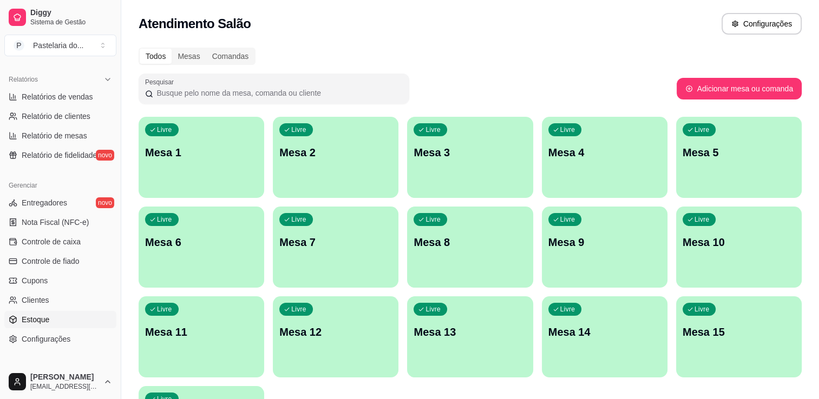
click at [60, 311] on link "Estoque" at bounding box center [60, 319] width 112 height 17
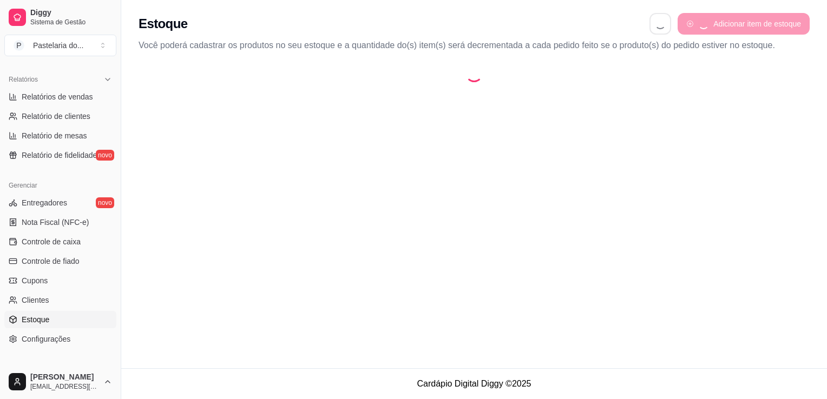
select select "QUANTITY_ORDER"
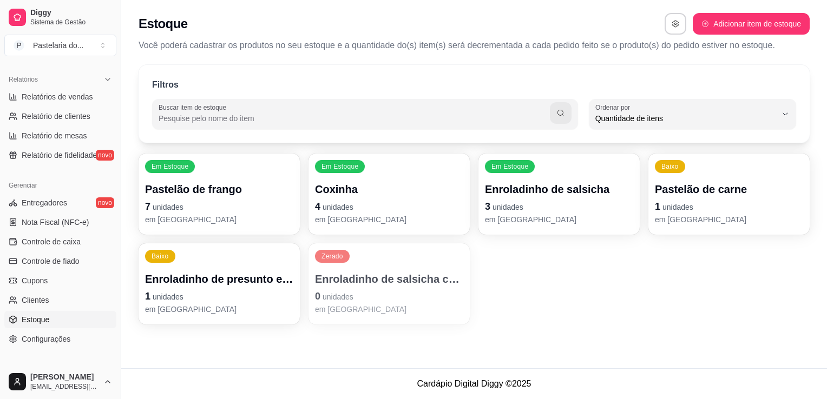
scroll to position [10, 0]
click at [246, 287] on div "Enroladinho de presunto e queijo 1 unidades em [GEOGRAPHIC_DATA]" at bounding box center [219, 293] width 148 height 43
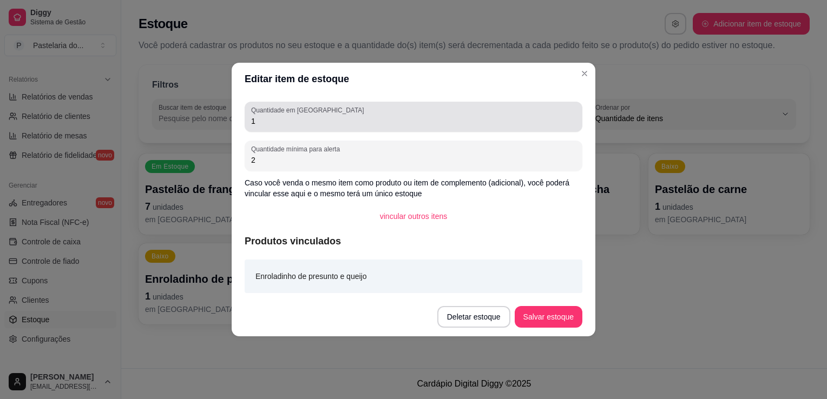
click at [315, 124] on input "1" at bounding box center [413, 121] width 325 height 11
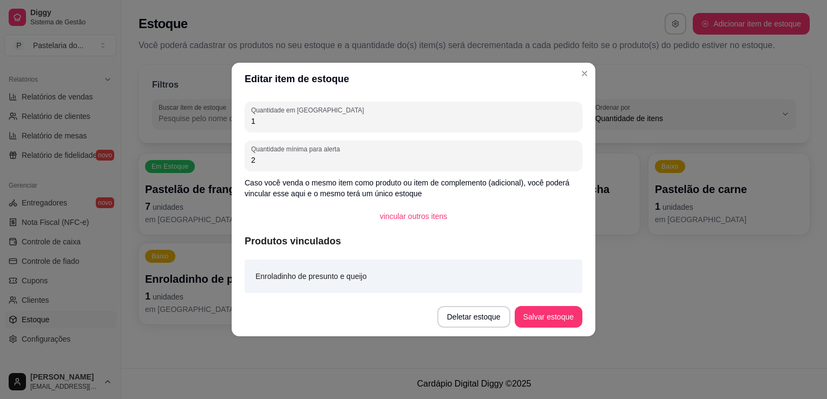
click at [313, 123] on input "1" at bounding box center [413, 121] width 325 height 11
type input "7"
type input "4"
click at [537, 317] on button "Salvar estoque" at bounding box center [549, 317] width 68 height 22
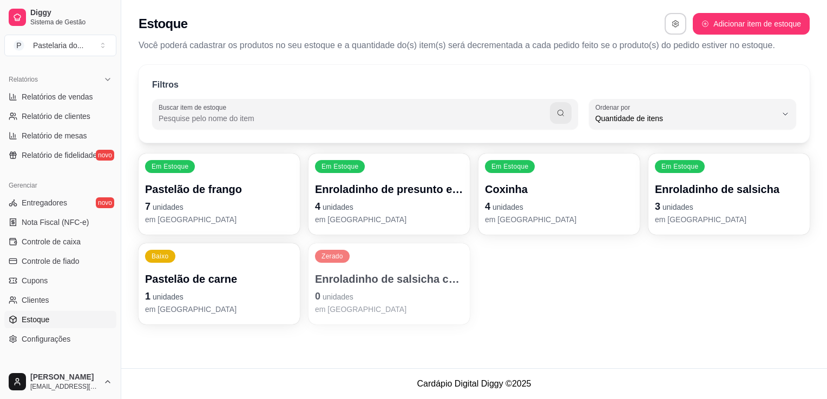
click at [225, 287] on div "Pastelão de carne 1 unidades em [GEOGRAPHIC_DATA]" at bounding box center [219, 293] width 148 height 43
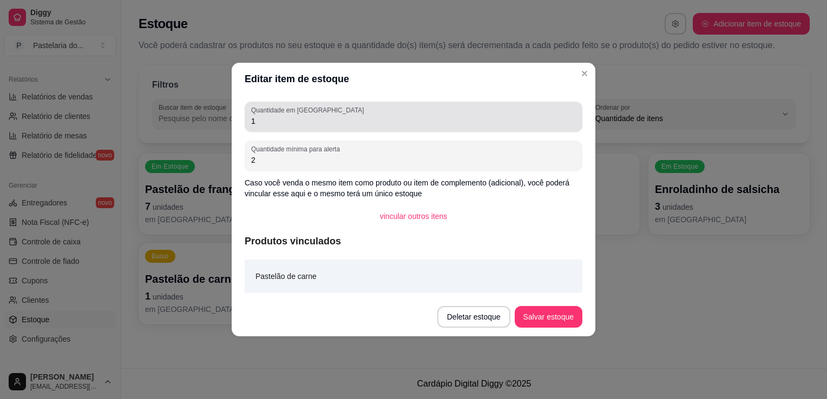
click at [390, 110] on div "1" at bounding box center [413, 117] width 325 height 22
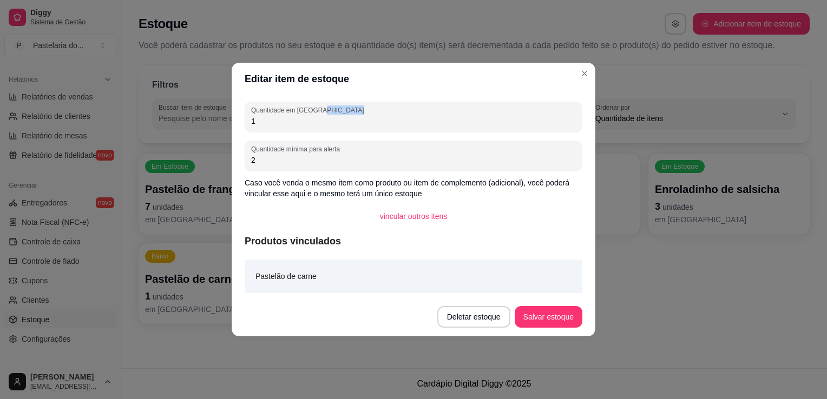
click at [390, 110] on div "1" at bounding box center [413, 117] width 325 height 22
type input "3"
click at [528, 318] on button "Salvar estoque" at bounding box center [549, 317] width 68 height 22
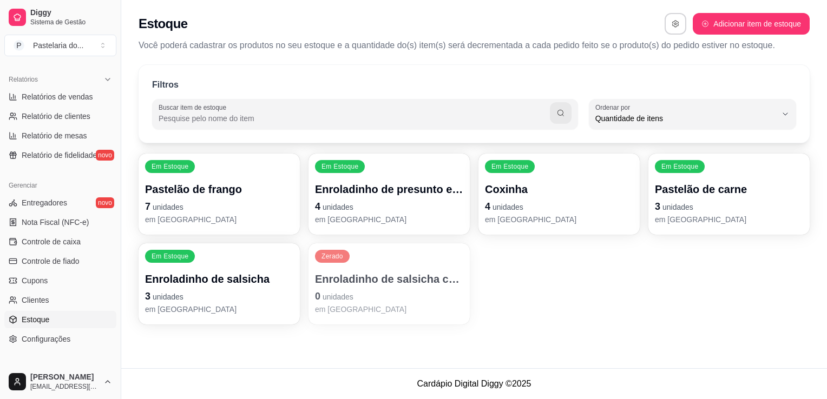
click at [143, 296] on div "Em Estoque Enroladinho de salsicha 3 unidades em [GEOGRAPHIC_DATA]" at bounding box center [219, 284] width 161 height 81
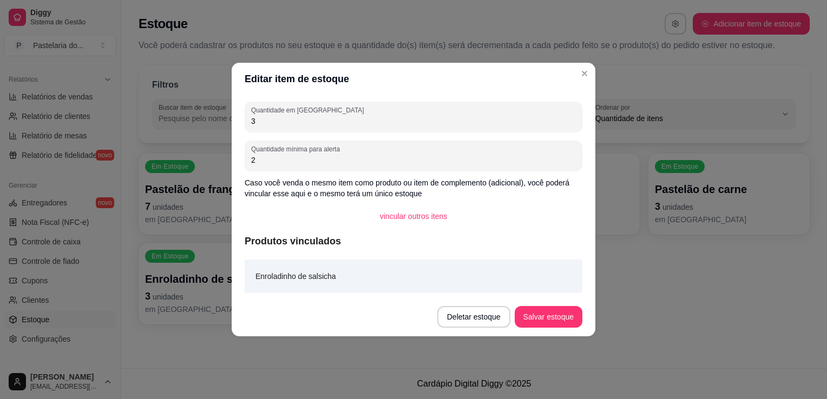
click at [275, 122] on input "3" at bounding box center [413, 121] width 325 height 11
type input "2"
click at [561, 317] on button "Salvar estoque" at bounding box center [549, 317] width 68 height 22
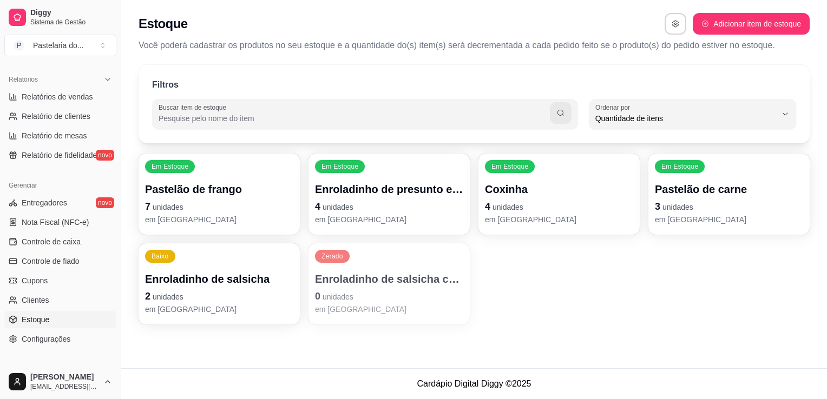
click at [423, 286] on div "Enroladinho de salsicha com queijo 0 unidades em [GEOGRAPHIC_DATA]" at bounding box center [389, 293] width 148 height 43
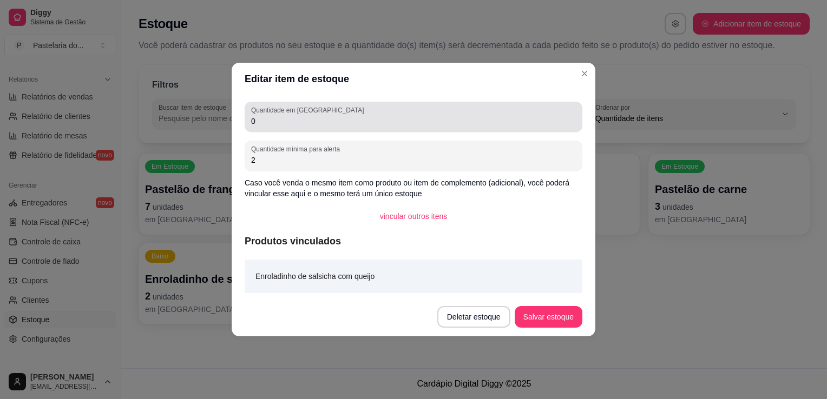
click at [396, 125] on input "0" at bounding box center [413, 121] width 325 height 11
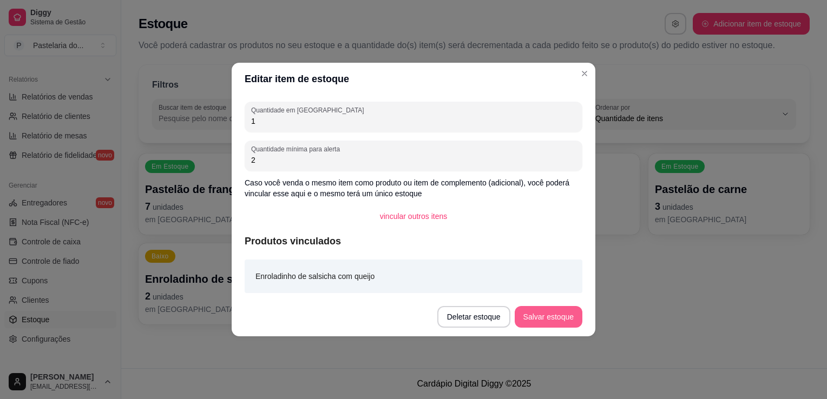
type input "1"
click at [544, 326] on button "Salvar estoque" at bounding box center [549, 317] width 68 height 22
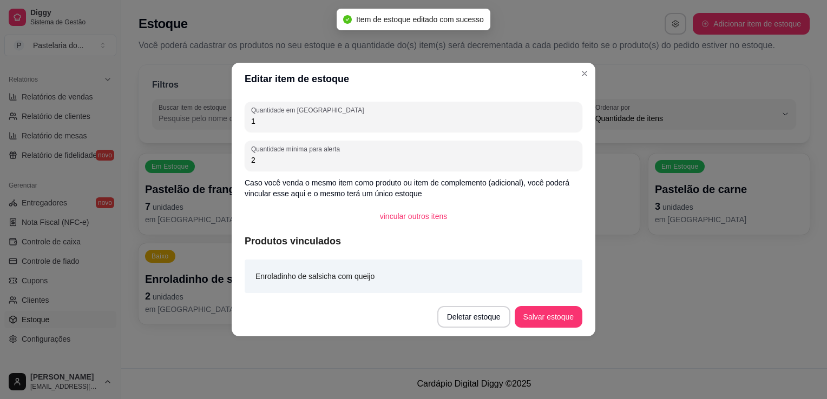
click at [593, 276] on div "Quantidade em estoque 1 Quantidade mínima para alerta 2 Caso você venda o mesmo…" at bounding box center [414, 196] width 364 height 202
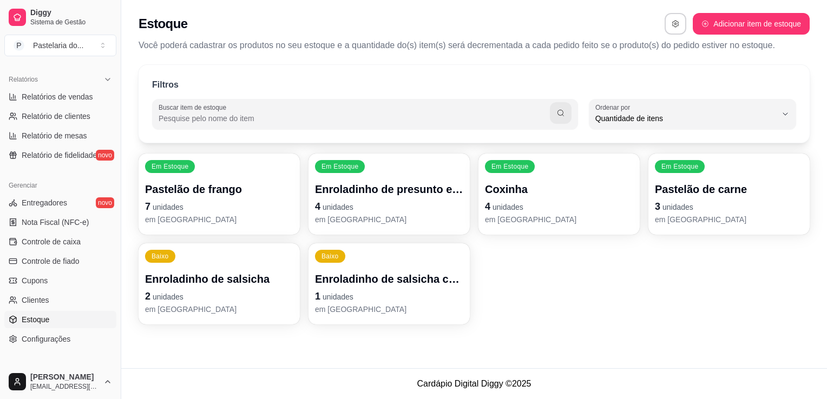
click at [169, 293] on span "unidades" at bounding box center [168, 297] width 31 height 9
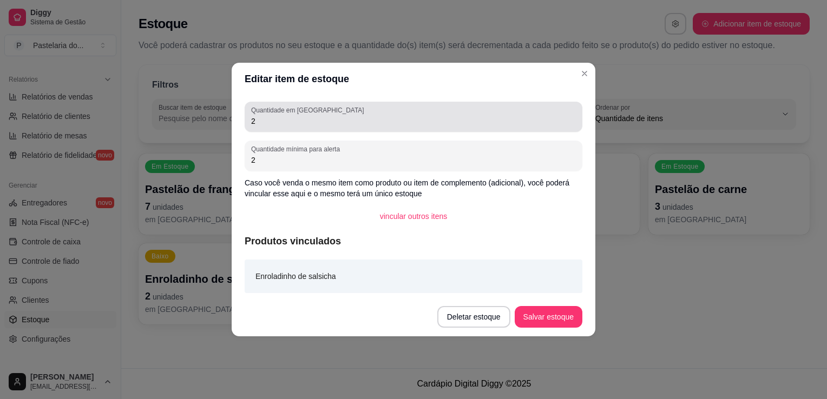
click at [295, 122] on input "2" at bounding box center [413, 121] width 325 height 11
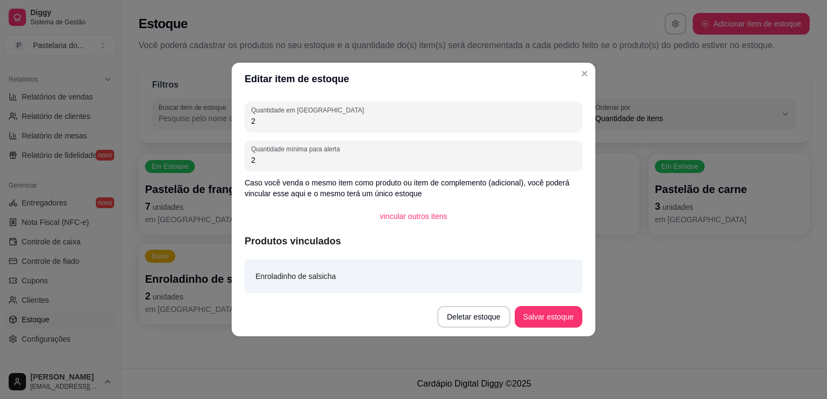
click at [295, 122] on input "2" at bounding box center [413, 121] width 325 height 11
type input "1"
click at [558, 312] on button "Salvar estoque" at bounding box center [549, 317] width 68 height 22
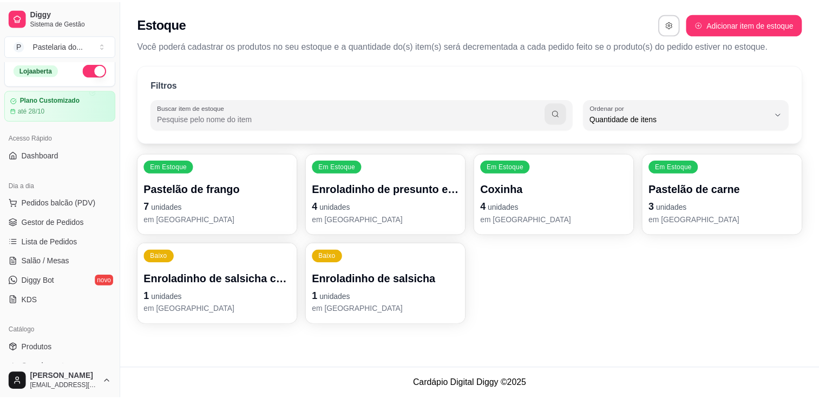
scroll to position [0, 0]
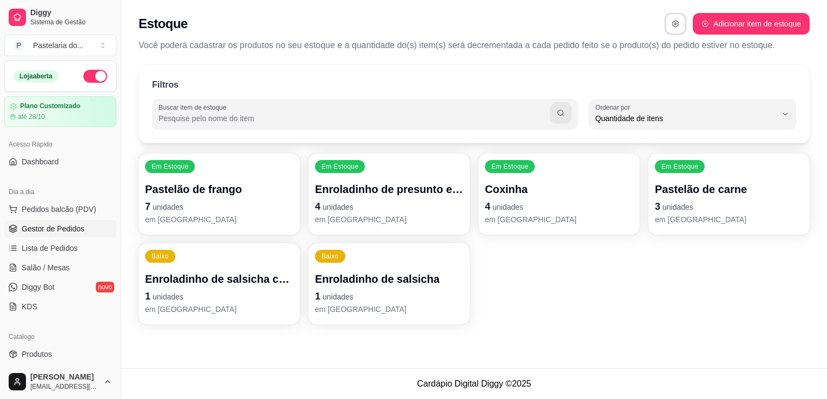
click at [23, 231] on span "Gestor de Pedidos" at bounding box center [53, 228] width 63 height 11
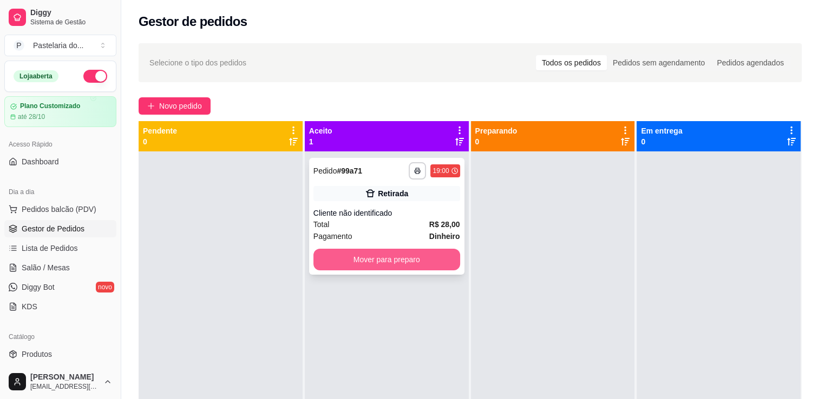
click at [415, 268] on button "Mover para preparo" at bounding box center [386, 260] width 147 height 22
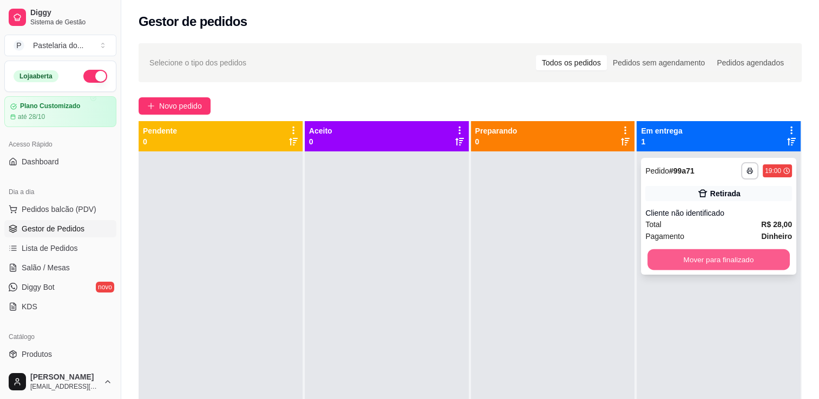
click at [709, 265] on button "Mover para finalizado" at bounding box center [718, 259] width 142 height 21
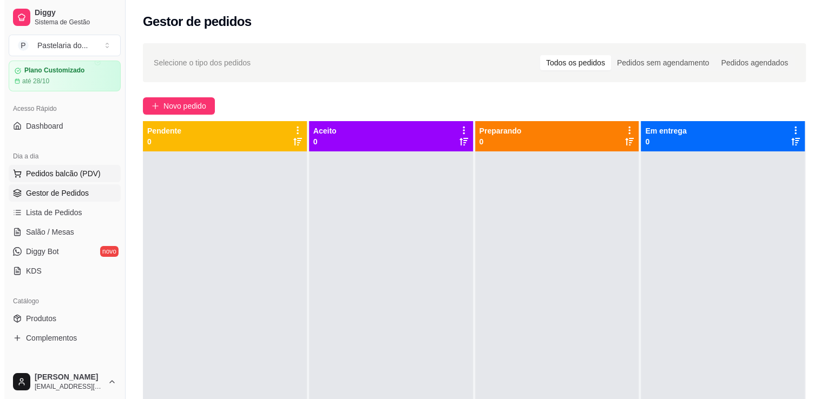
scroll to position [54, 0]
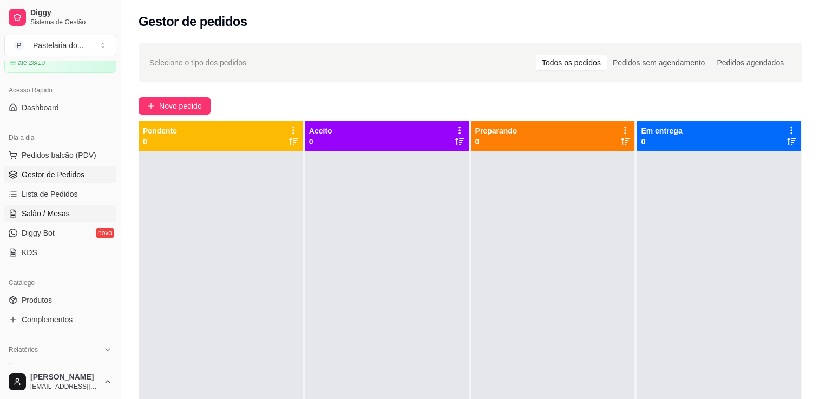
click at [62, 216] on span "Salão / Mesas" at bounding box center [46, 213] width 48 height 11
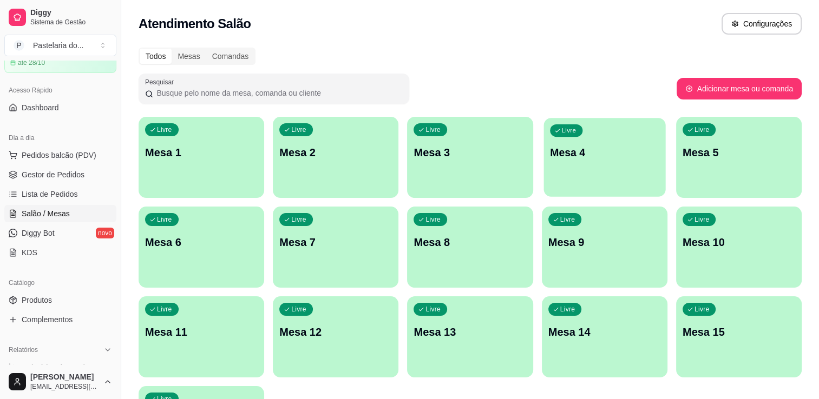
click at [619, 148] on p "Mesa 4" at bounding box center [604, 153] width 109 height 15
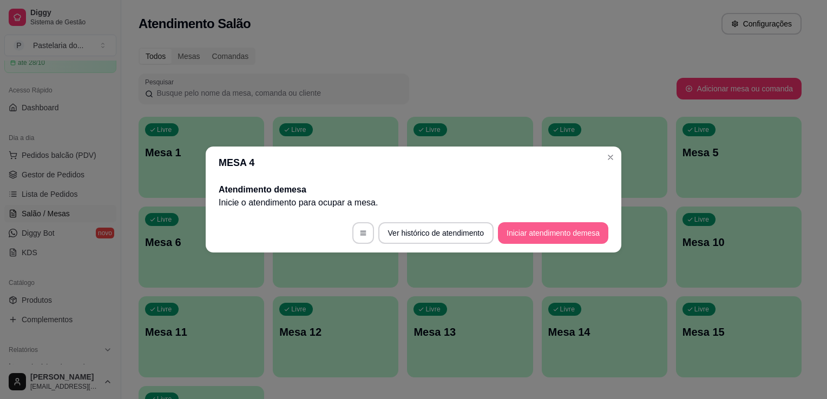
click at [545, 241] on button "Iniciar atendimento de mesa" at bounding box center [553, 233] width 110 height 22
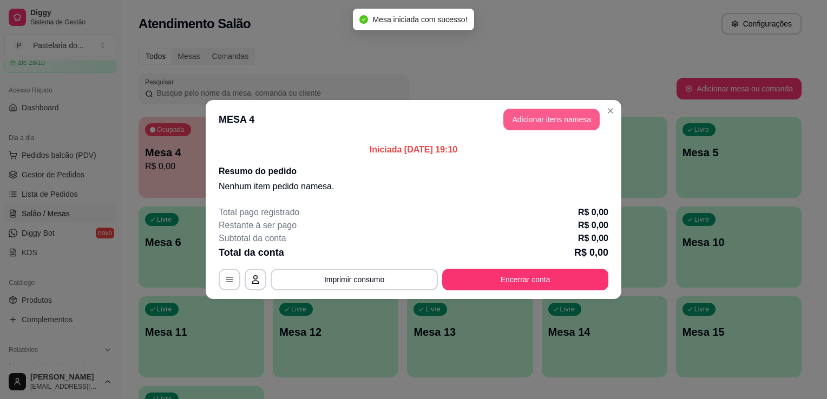
click at [535, 117] on button "Adicionar itens na mesa" at bounding box center [551, 120] width 96 height 22
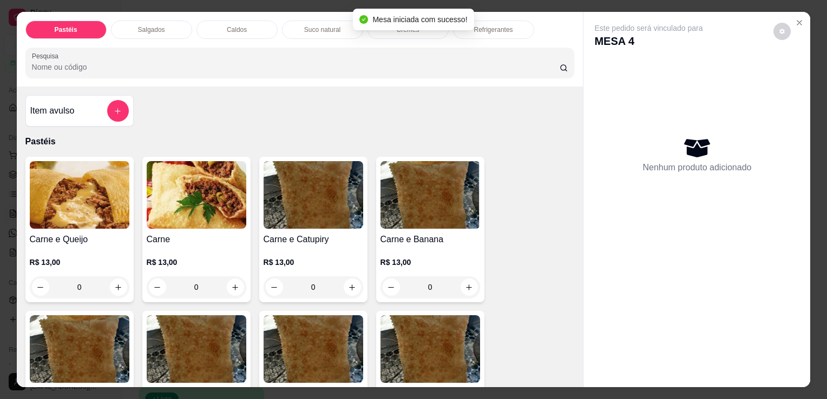
click at [119, 23] on div "Salgados" at bounding box center [151, 30] width 81 height 18
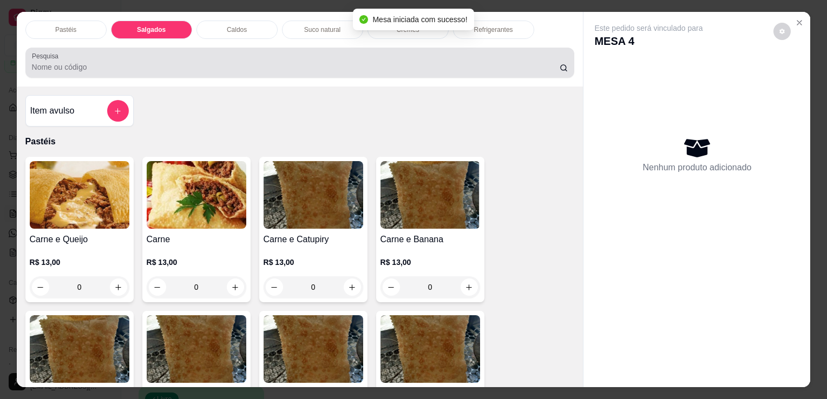
scroll to position [27, 0]
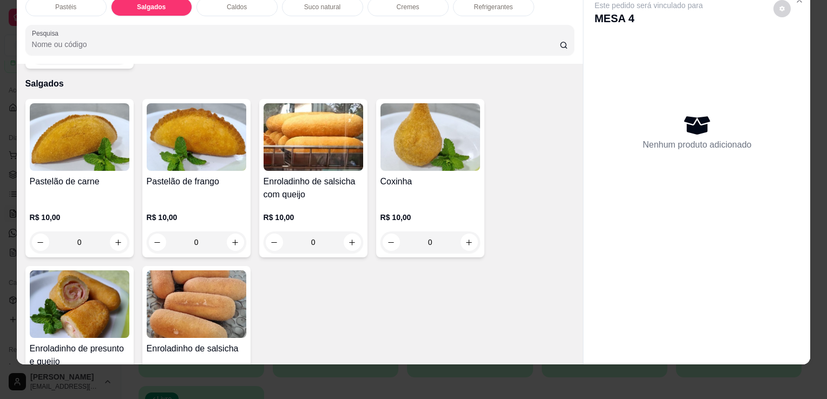
click at [97, 277] on img at bounding box center [80, 305] width 100 height 68
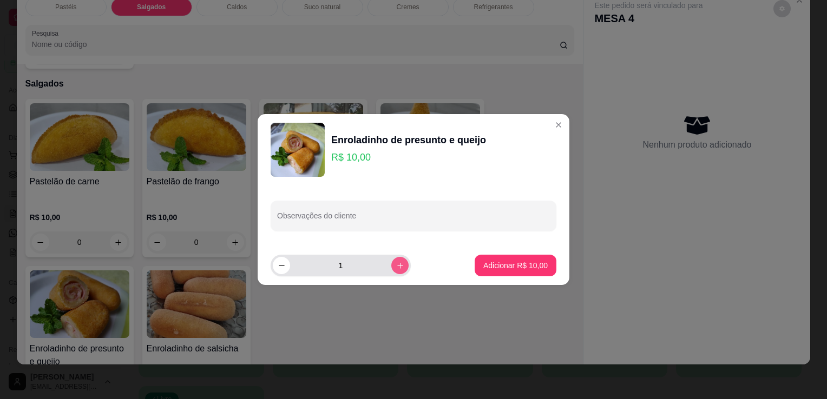
click at [397, 267] on button "increase-product-quantity" at bounding box center [399, 265] width 17 height 17
type input "2"
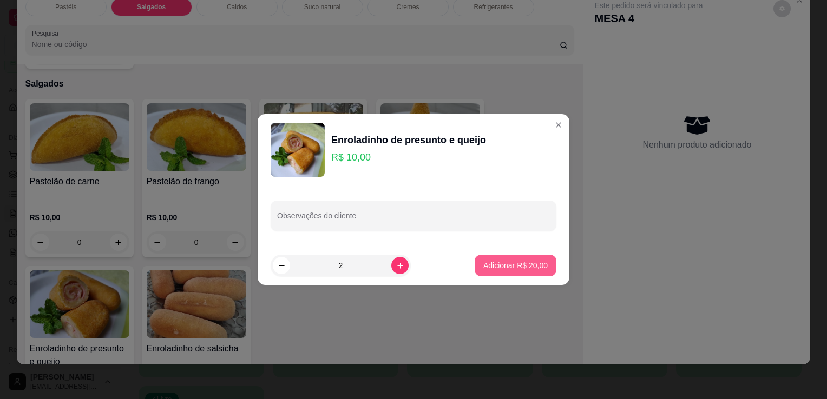
click at [511, 272] on button "Adicionar R$ 20,00" at bounding box center [516, 266] width 82 height 22
type input "2"
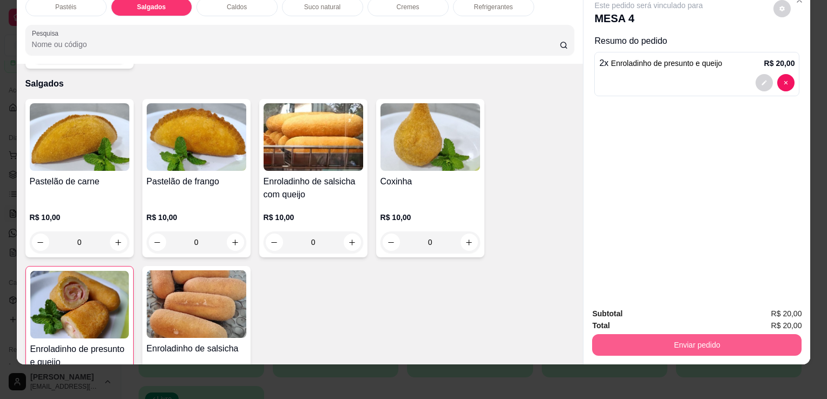
click at [661, 334] on button "Enviar pedido" at bounding box center [696, 345] width 209 height 22
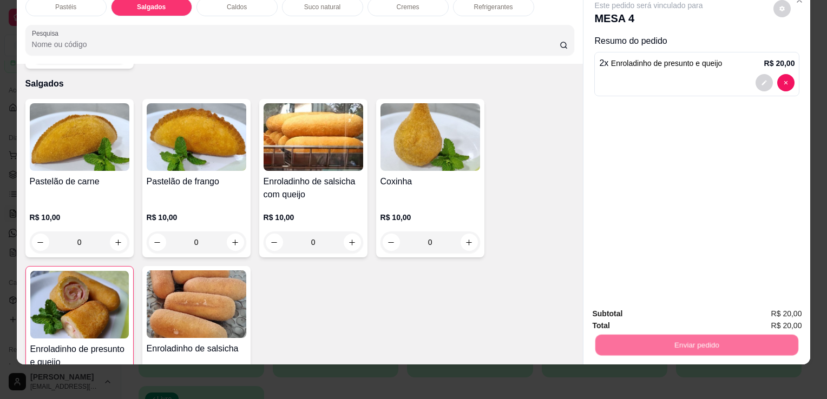
click at [779, 313] on button "Enviar pedido" at bounding box center [773, 310] width 61 height 21
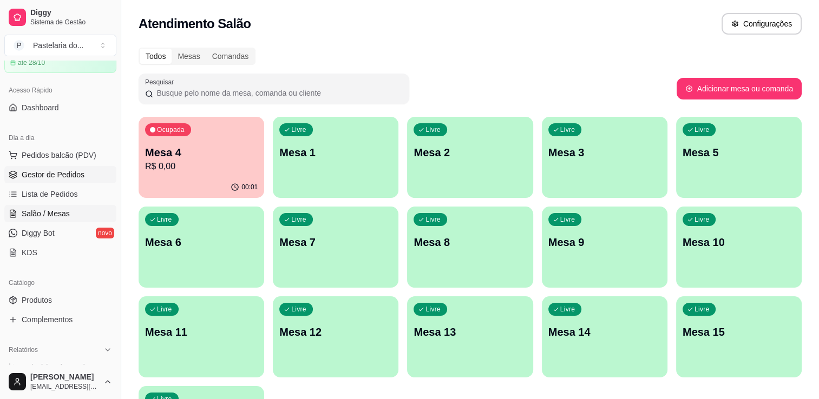
click at [62, 166] on link "Gestor de Pedidos" at bounding box center [60, 174] width 112 height 17
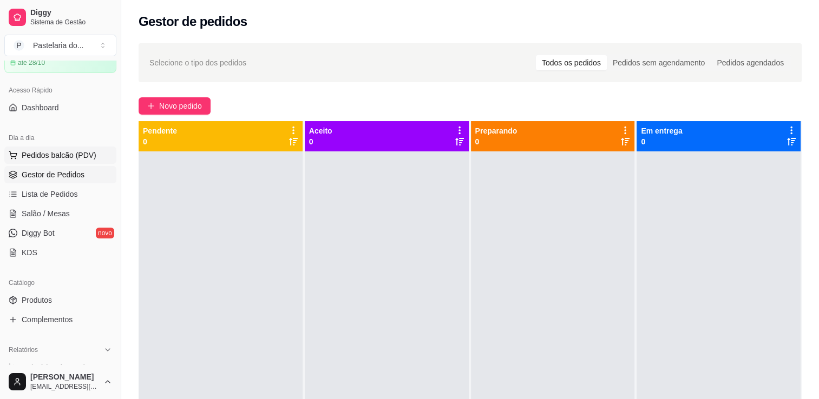
click at [67, 162] on button "Pedidos balcão (PDV)" at bounding box center [60, 155] width 112 height 17
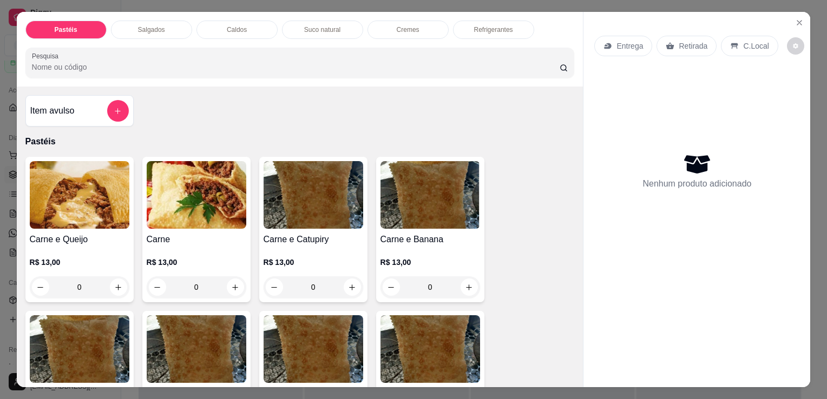
click at [87, 101] on div "Item avulso" at bounding box center [79, 111] width 98 height 22
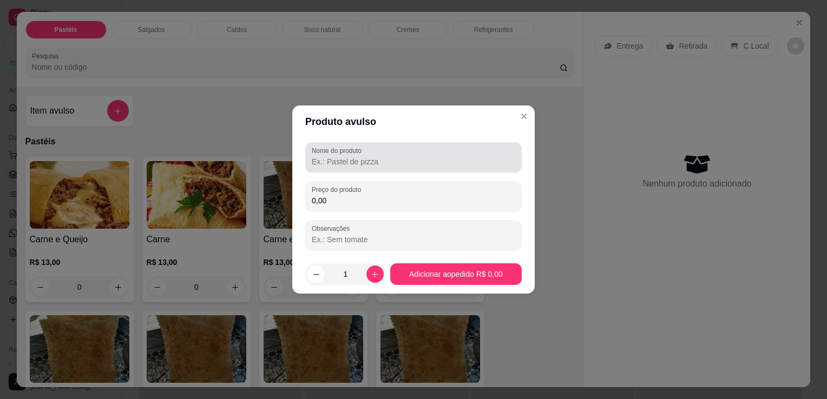
click at [359, 159] on input "Nome do produto" at bounding box center [413, 161] width 203 height 11
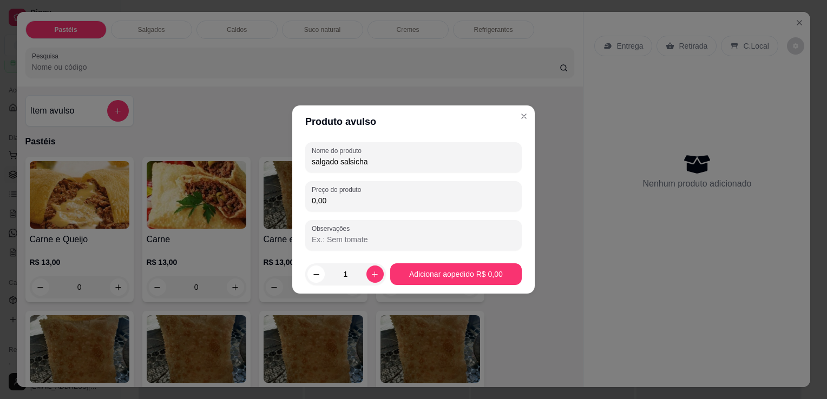
type input "salgado salsicha"
click at [399, 222] on div "Observações" at bounding box center [413, 235] width 216 height 30
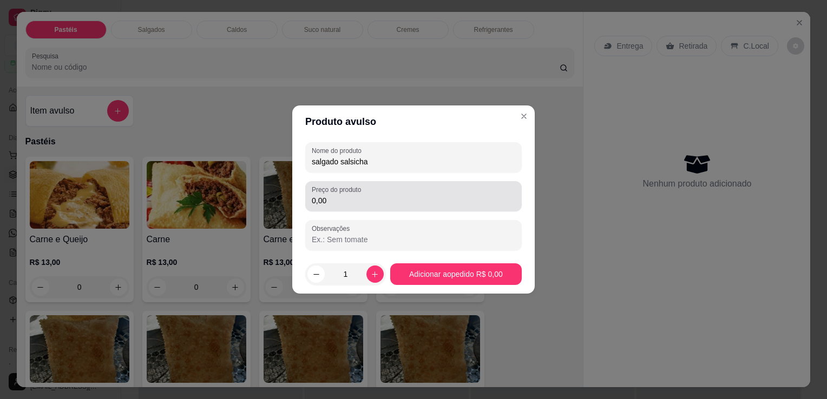
click at [403, 207] on div "0,00" at bounding box center [413, 197] width 203 height 22
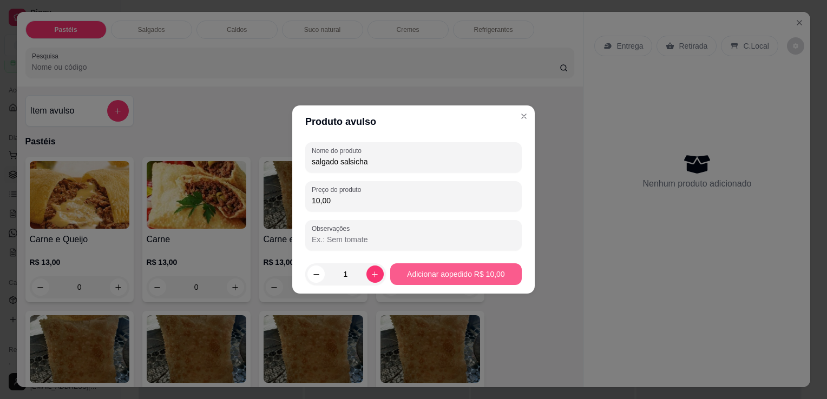
type input "10,00"
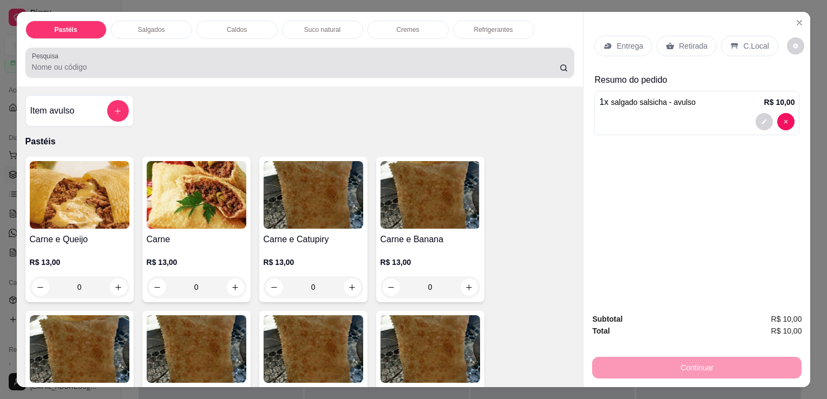
click at [504, 34] on div "Refrigerantes" at bounding box center [493, 30] width 81 height 18
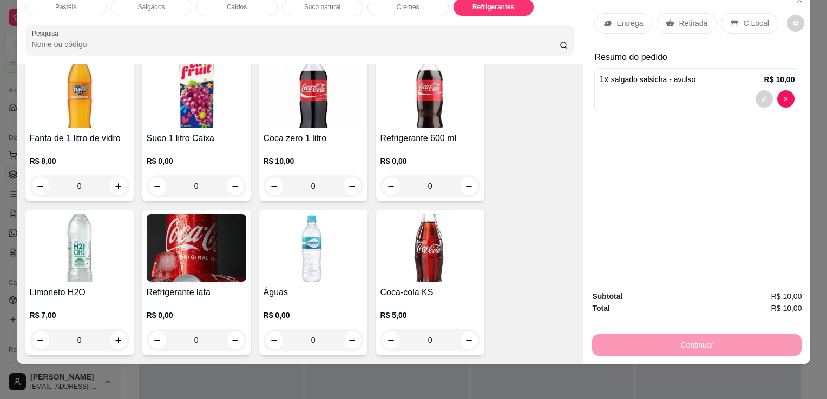
scroll to position [3263, 0]
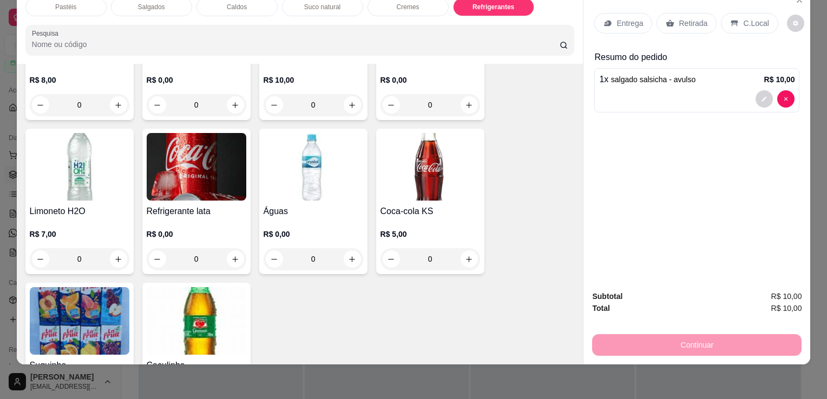
click at [171, 291] on img at bounding box center [197, 321] width 100 height 68
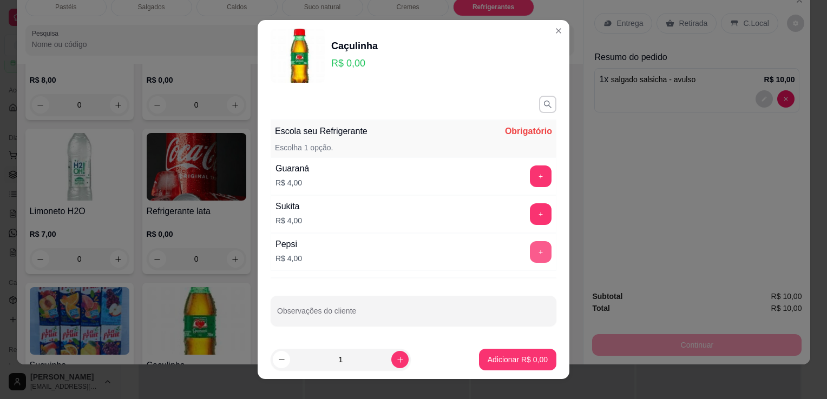
click at [530, 244] on button "+" at bounding box center [541, 252] width 22 height 22
drag, startPoint x: 500, startPoint y: 373, endPoint x: 501, endPoint y: 367, distance: 6.0
click at [500, 372] on footer "1 Adicionar R$ 4,00" at bounding box center [414, 359] width 312 height 39
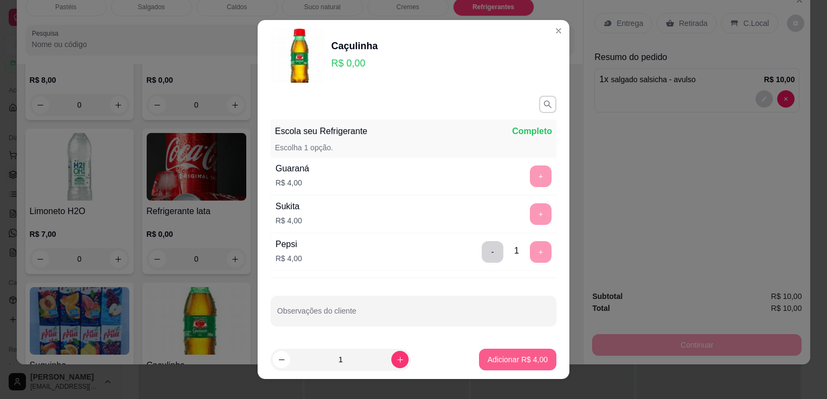
click at [502, 366] on button "Adicionar R$ 4,00" at bounding box center [517, 360] width 77 height 22
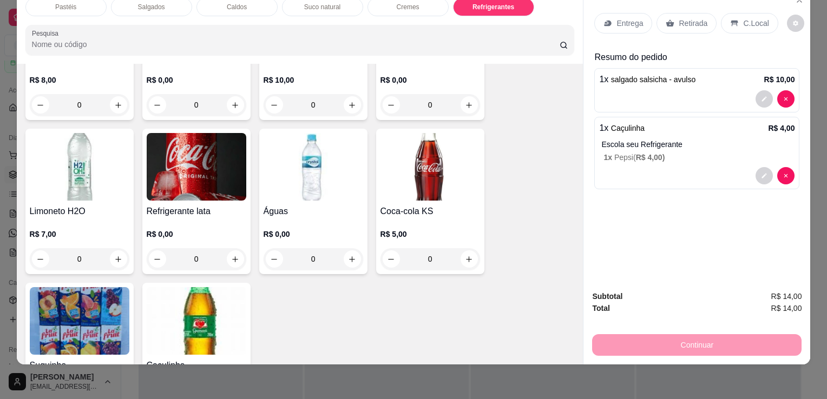
click at [643, 353] on div "Subtotal R$ 14,00 Total R$ 14,00 Continuar" at bounding box center [696, 323] width 227 height 83
click at [682, 18] on p "Retirada" at bounding box center [693, 23] width 29 height 11
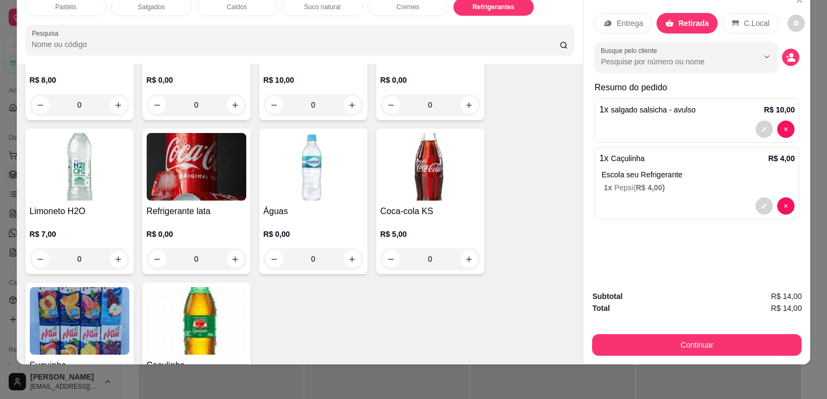
click at [736, 344] on button "Continuar" at bounding box center [696, 345] width 209 height 22
click at [666, 350] on div "Subtotal R$ 14,00 Total R$ 14,00 Continuar" at bounding box center [696, 323] width 227 height 83
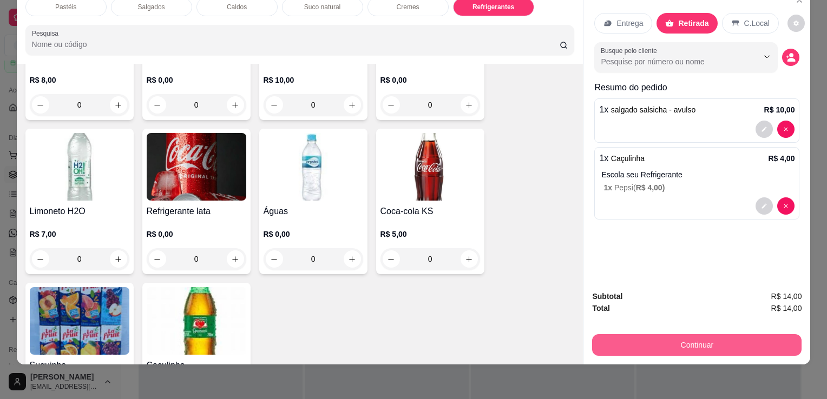
click at [662, 334] on button "Continuar" at bounding box center [696, 345] width 209 height 22
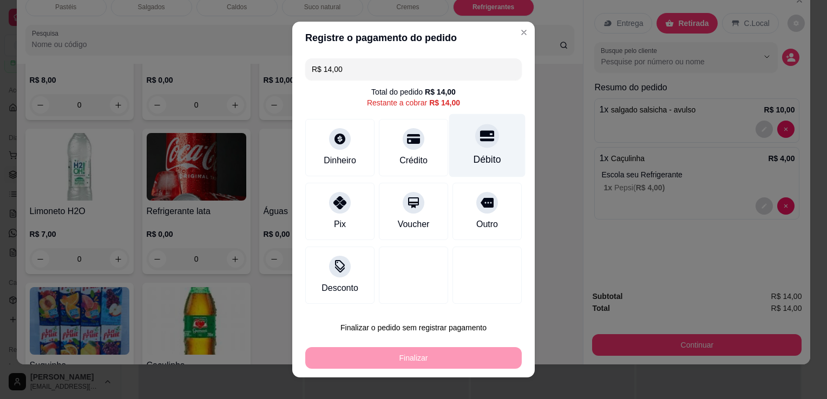
click at [491, 150] on div "Débito" at bounding box center [487, 145] width 76 height 63
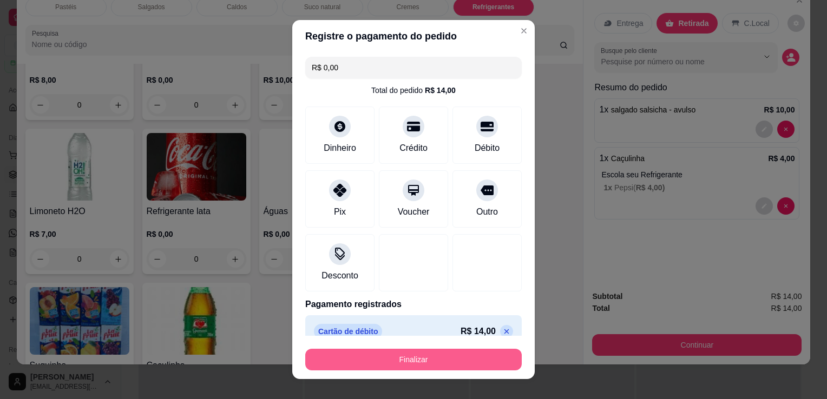
click at [446, 363] on button "Finalizar" at bounding box center [413, 360] width 216 height 22
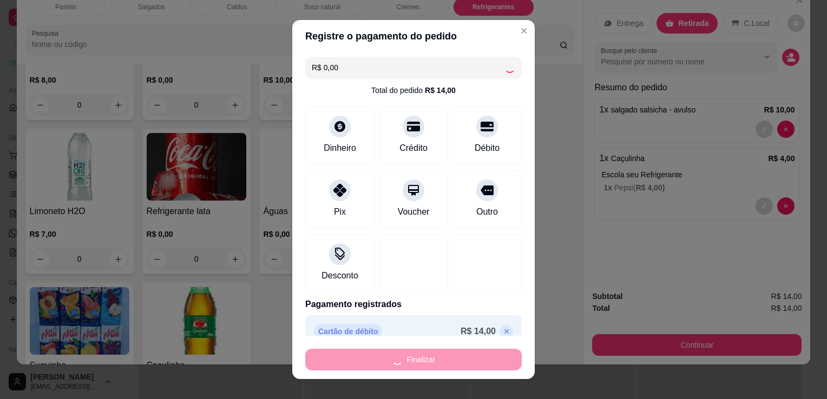
type input "-R$ 14,00"
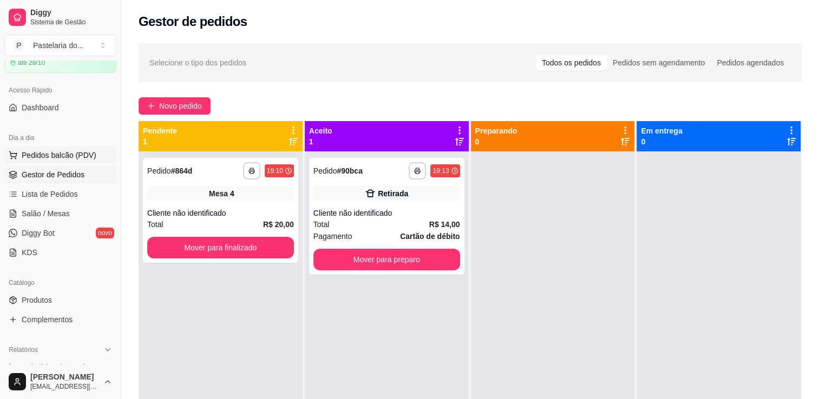
click at [66, 157] on span "Pedidos balcão (PDV)" at bounding box center [59, 155] width 75 height 11
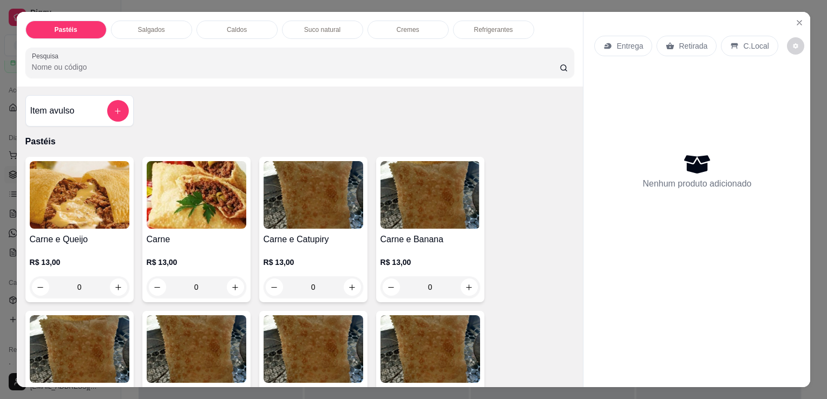
click at [133, 21] on div "Salgados" at bounding box center [151, 30] width 81 height 18
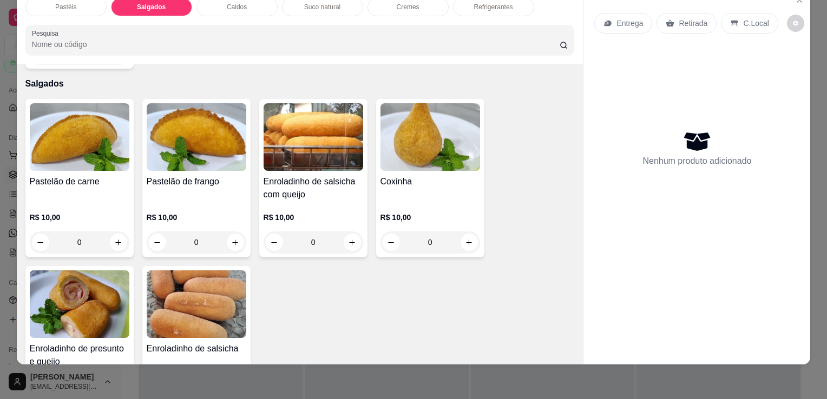
click at [186, 175] on h4 "Pastelão de frango" at bounding box center [197, 181] width 100 height 13
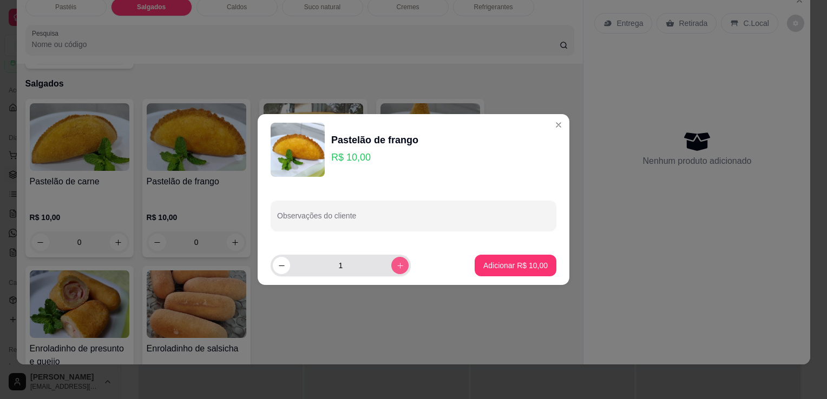
click at [396, 262] on icon "increase-product-quantity" at bounding box center [400, 266] width 8 height 8
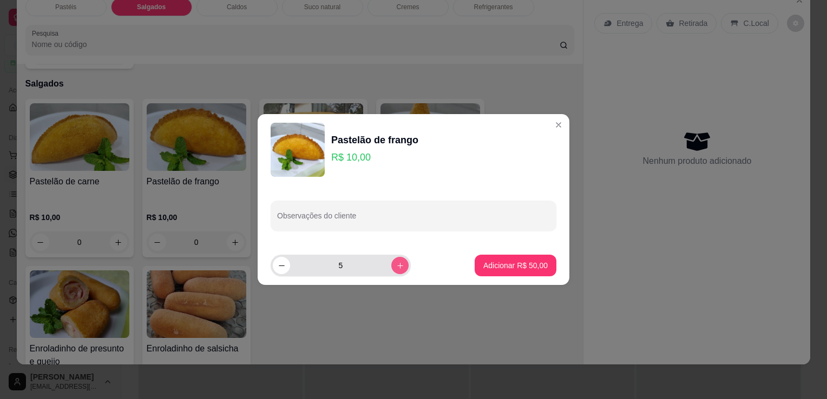
type input "6"
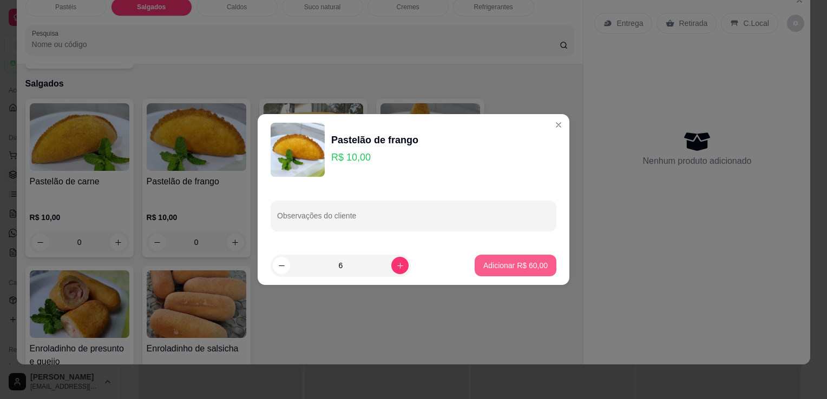
click at [497, 262] on p "Adicionar R$ 60,00" at bounding box center [515, 265] width 64 height 11
type input "6"
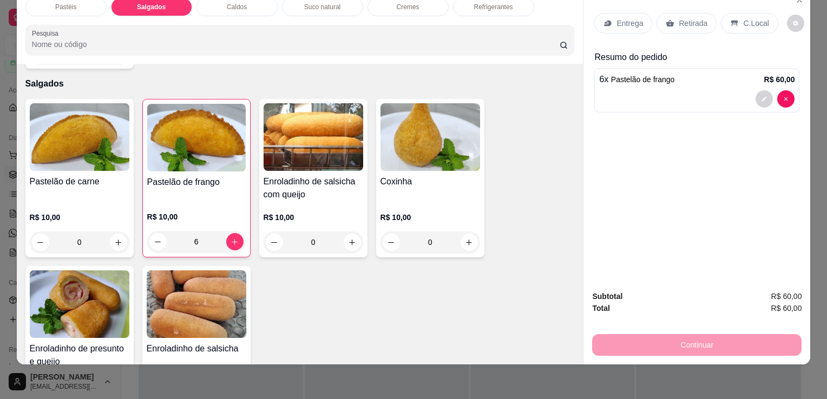
click at [101, 271] on img at bounding box center [80, 305] width 100 height 68
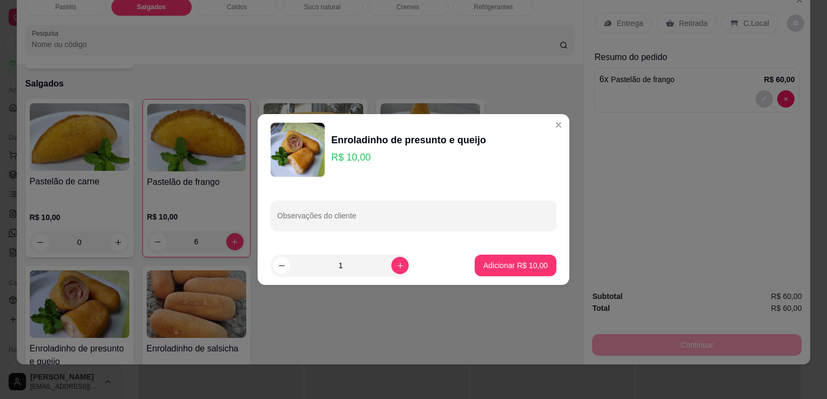
click at [497, 261] on p "Adicionar R$ 10,00" at bounding box center [515, 265] width 64 height 11
type input "1"
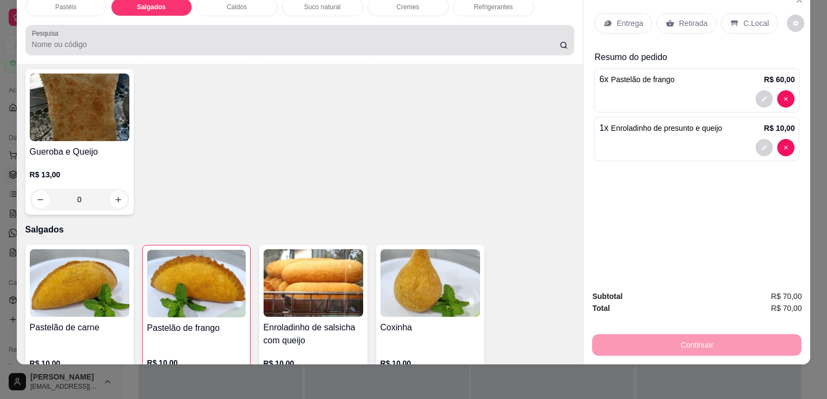
scroll to position [987, 0]
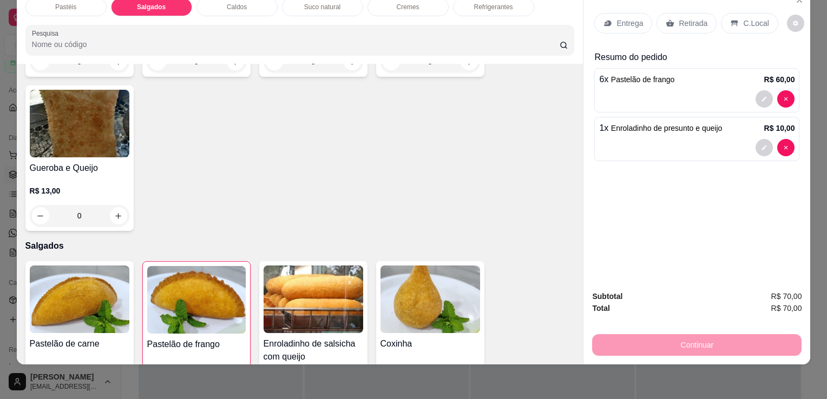
click at [511, 2] on div "Refrigerantes" at bounding box center [493, 7] width 81 height 18
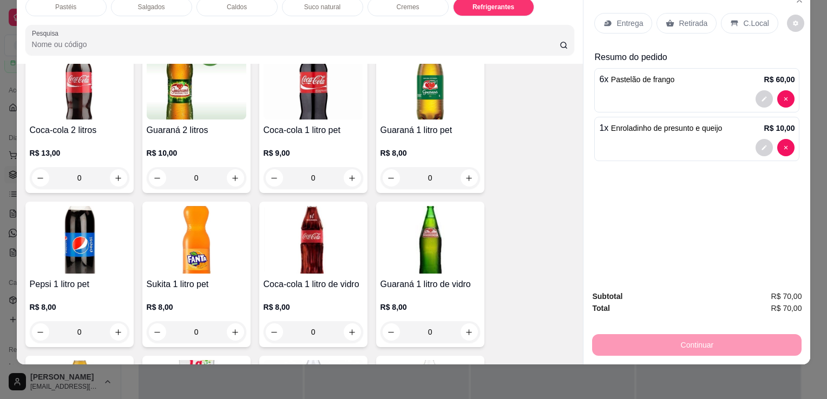
scroll to position [3048, 0]
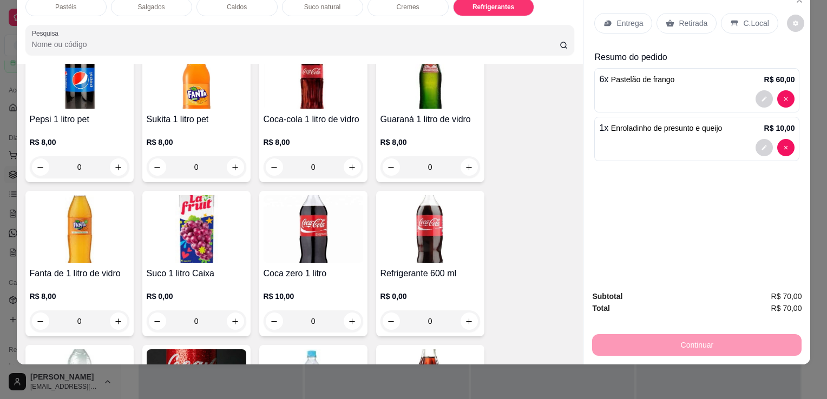
click at [190, 207] on img at bounding box center [197, 229] width 100 height 68
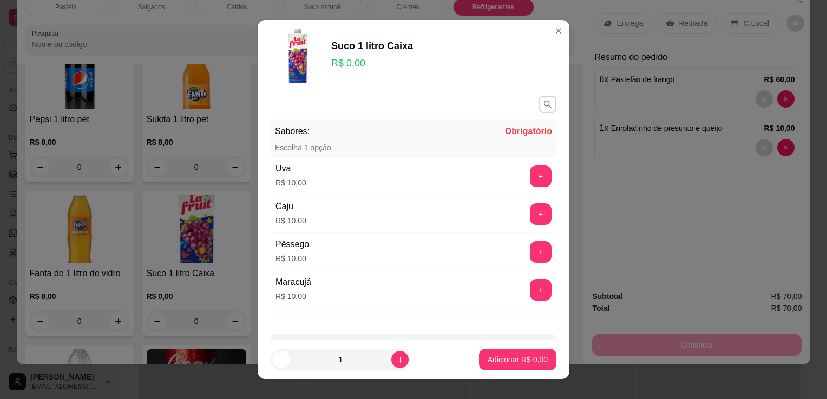
click at [339, 246] on div "Pêssego R$ 10,00 +" at bounding box center [414, 252] width 286 height 38
click at [530, 249] on button "+" at bounding box center [541, 252] width 22 height 22
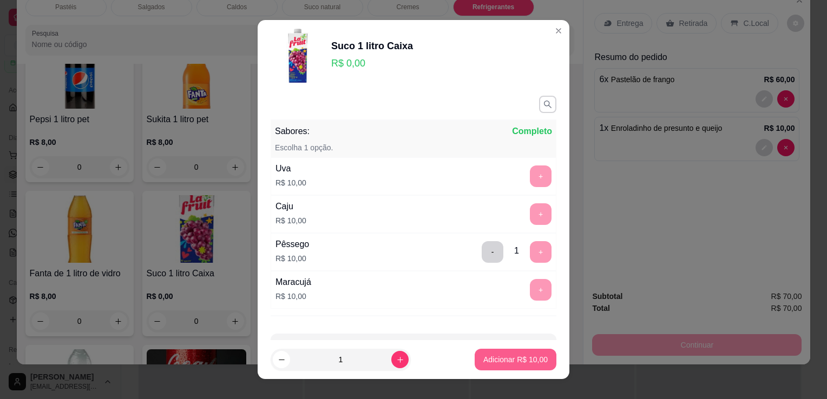
click at [531, 357] on p "Adicionar R$ 10,00" at bounding box center [515, 359] width 64 height 11
click at [531, 356] on div "Pastéis Salgados Caldos Suco natural Cremes Refrigerantes Pesquisa Item avulso …" at bounding box center [413, 199] width 827 height 399
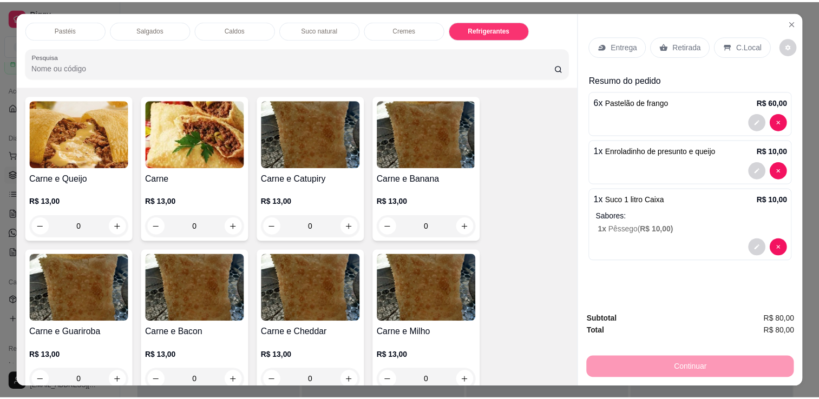
scroll to position [0, 0]
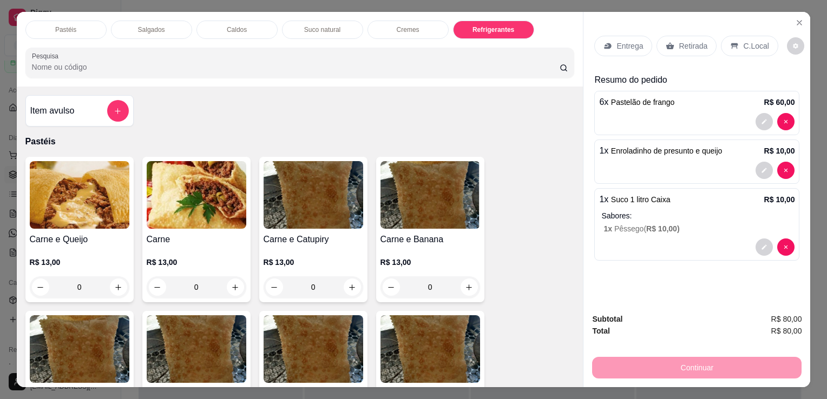
click at [84, 115] on div "Item avulso" at bounding box center [79, 111] width 98 height 22
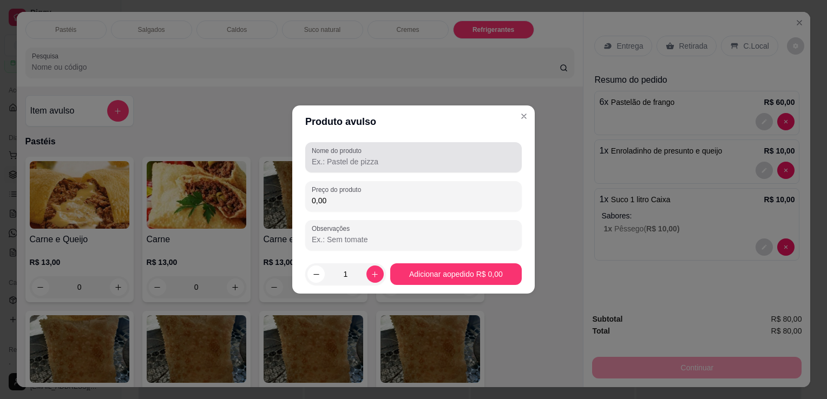
click at [372, 168] on div "Nome do produto" at bounding box center [413, 157] width 216 height 30
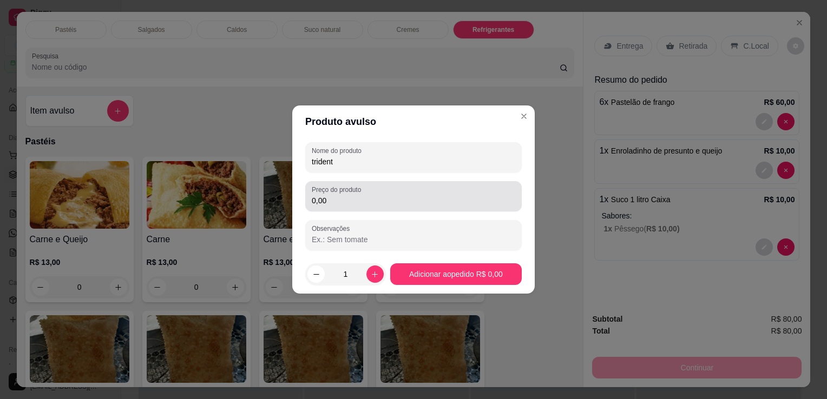
type input "trident"
click at [397, 203] on input "0,00" at bounding box center [413, 200] width 203 height 11
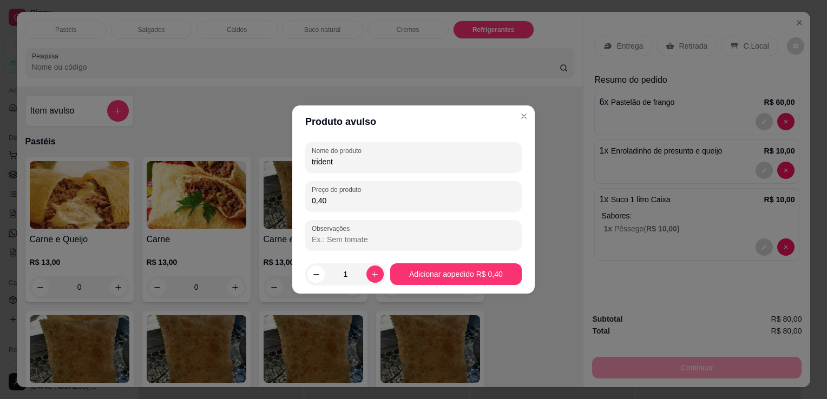
type input "4,00"
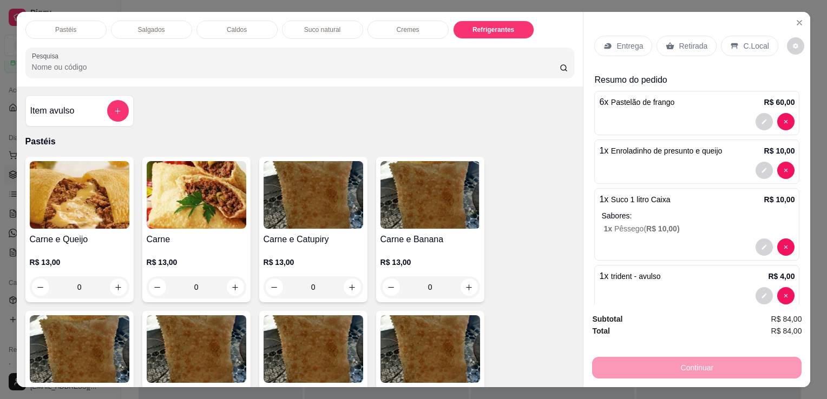
click at [679, 41] on p "Retirada" at bounding box center [693, 46] width 29 height 11
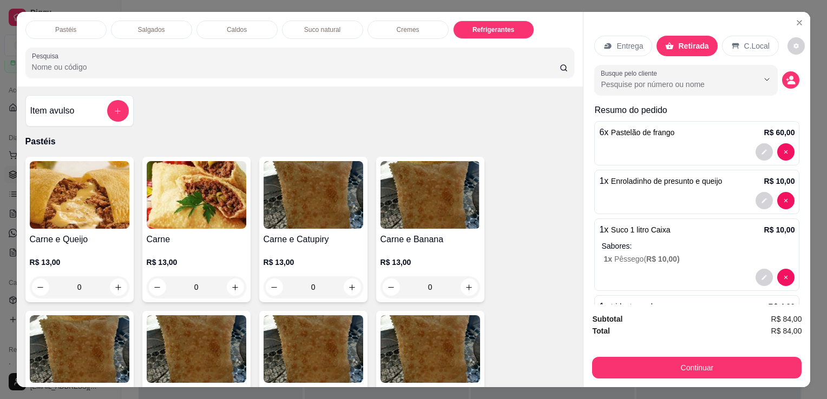
click at [716, 372] on button "Continuar" at bounding box center [696, 368] width 209 height 22
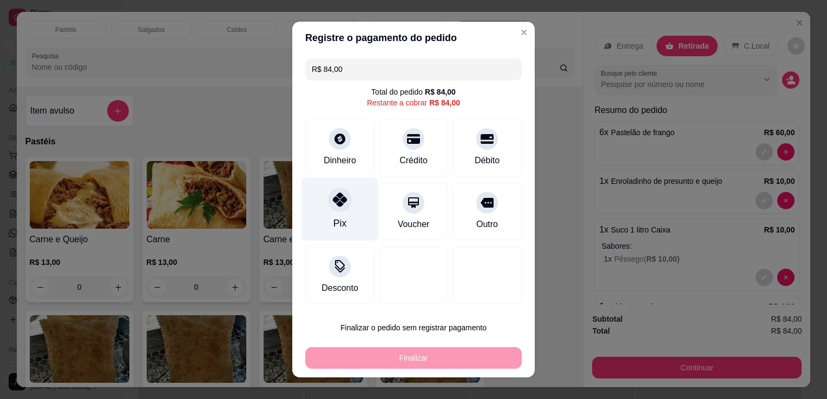
click at [328, 213] on div "Pix" at bounding box center [340, 209] width 76 height 63
type input "R$ 0,00"
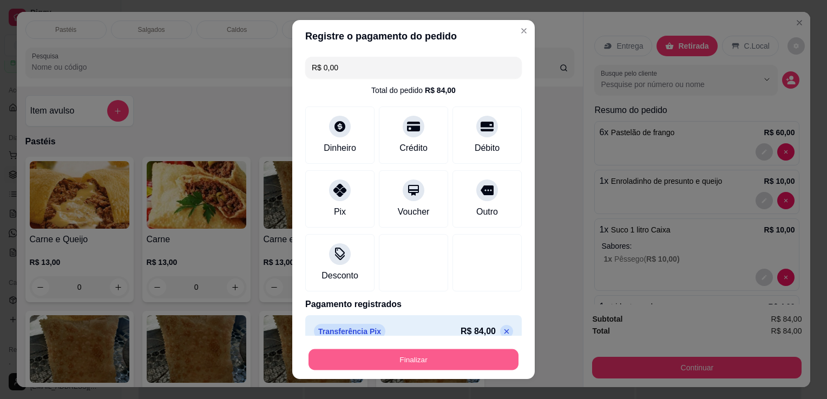
click at [397, 356] on button "Finalizar" at bounding box center [413, 360] width 210 height 21
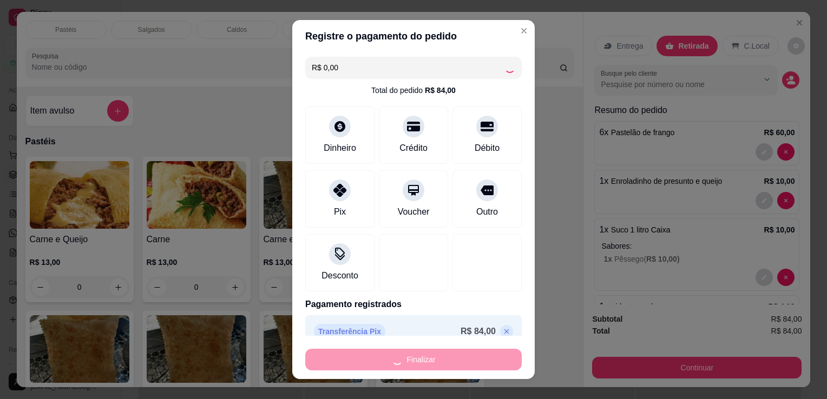
type input "0"
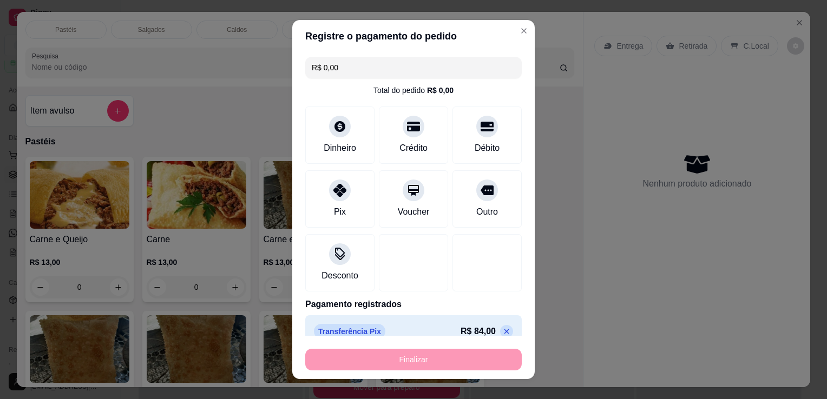
type input "-R$ 84,00"
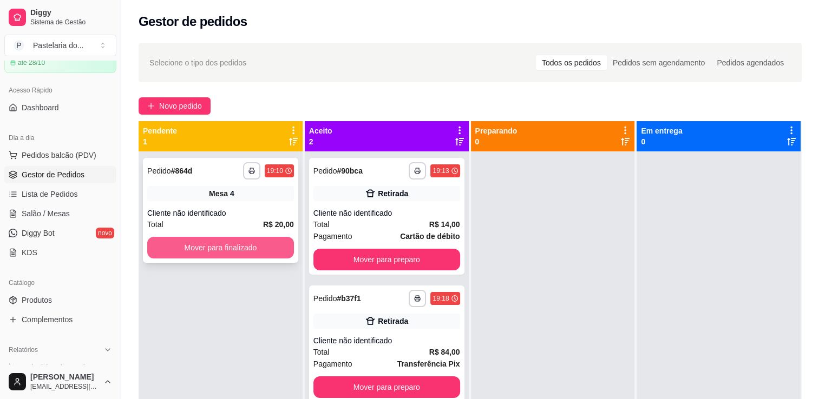
click at [248, 244] on button "Mover para finalizado" at bounding box center [220, 248] width 147 height 22
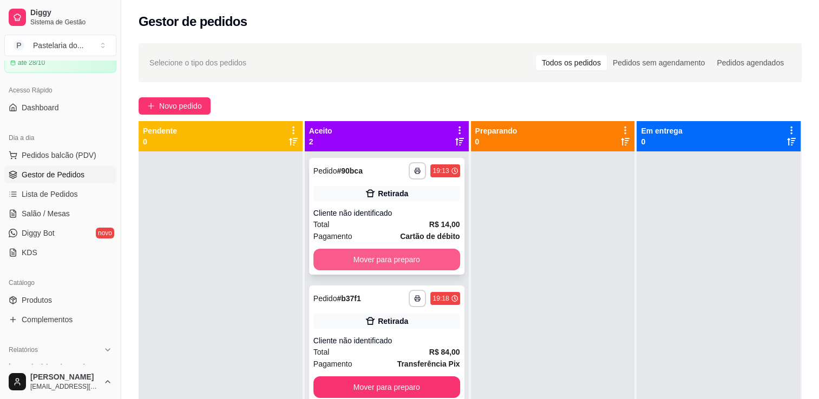
click at [376, 260] on button "Mover para preparo" at bounding box center [386, 260] width 147 height 22
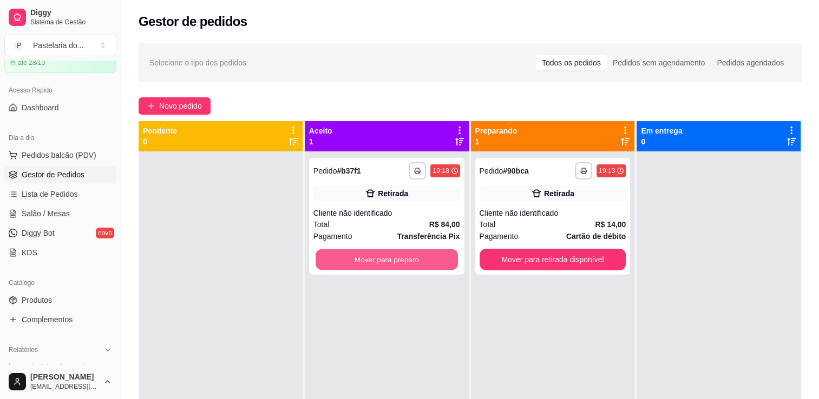
click at [376, 260] on button "Mover para preparo" at bounding box center [386, 259] width 142 height 21
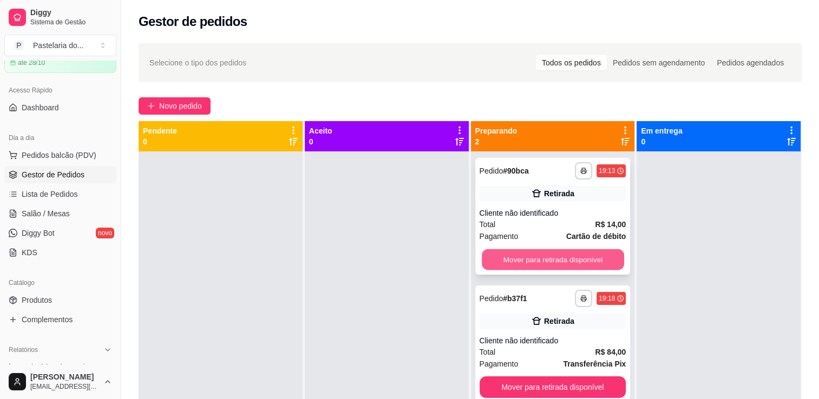
click at [527, 267] on button "Mover para retirada disponível" at bounding box center [553, 259] width 142 height 21
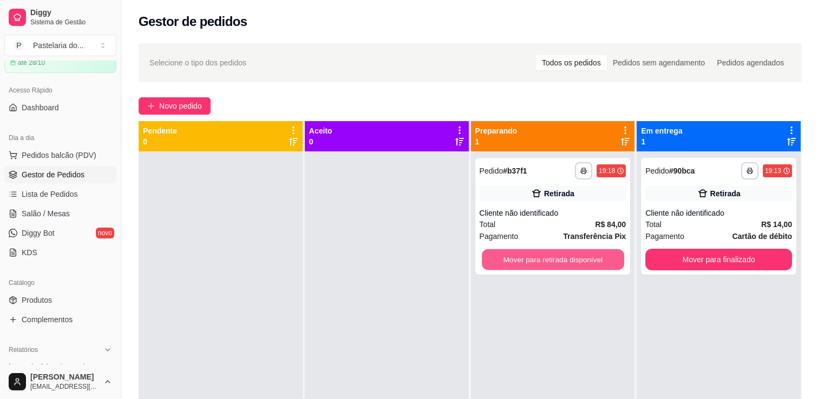
click at [527, 267] on button "Mover para retirada disponível" at bounding box center [553, 259] width 142 height 21
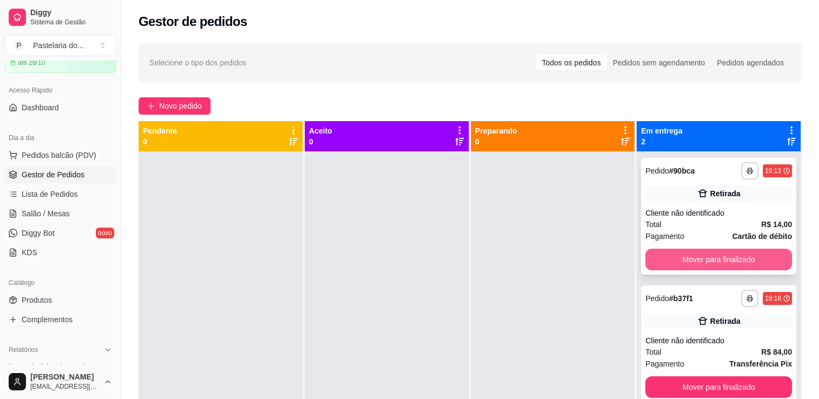
click at [721, 253] on button "Mover para finalizado" at bounding box center [718, 260] width 147 height 22
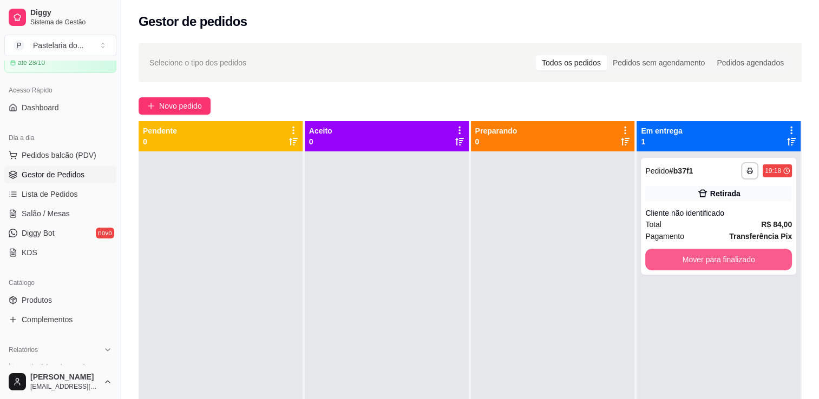
click at [721, 253] on button "Mover para finalizado" at bounding box center [718, 260] width 147 height 22
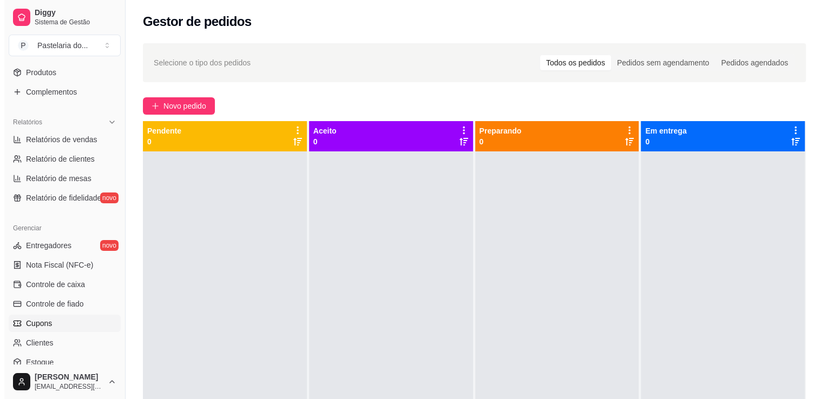
scroll to position [379, 0]
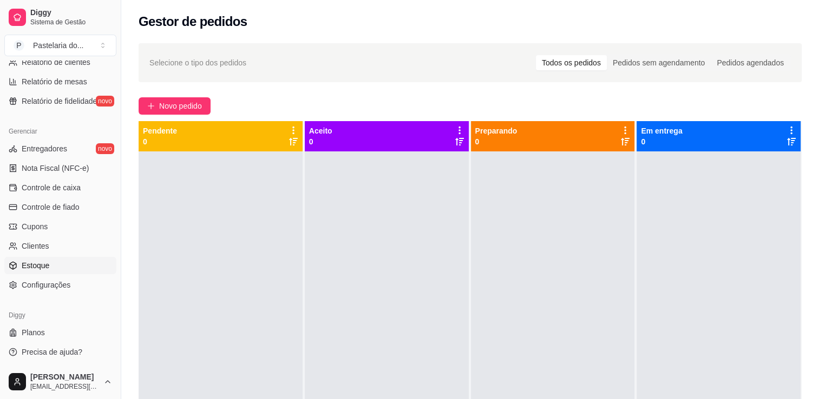
click at [58, 265] on link "Estoque" at bounding box center [60, 265] width 112 height 17
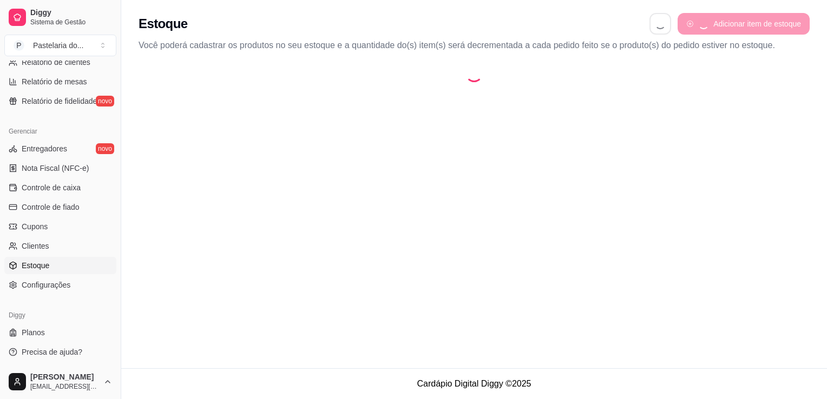
select select "QUANTITY_ORDER"
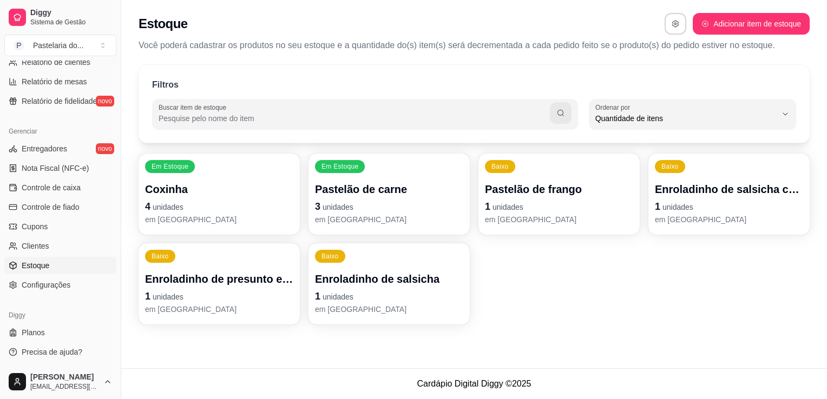
scroll to position [10, 0]
click at [229, 279] on p "Enroladinho de presunto e queijo" at bounding box center [219, 279] width 148 height 15
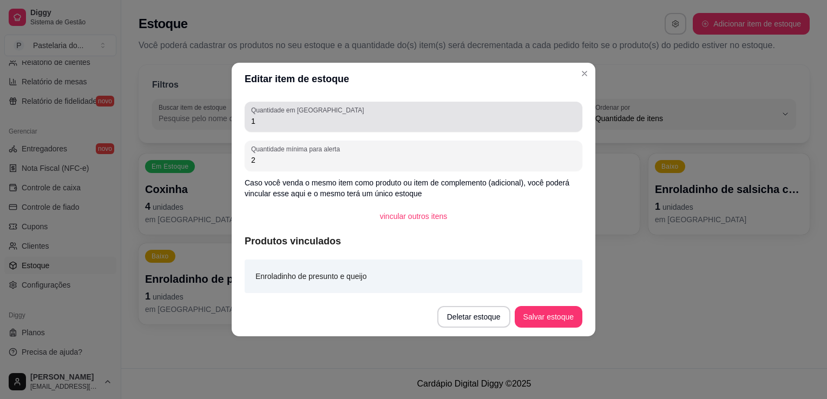
drag, startPoint x: 320, startPoint y: 127, endPoint x: 320, endPoint y: 120, distance: 6.5
click at [320, 124] on div "1" at bounding box center [413, 117] width 325 height 22
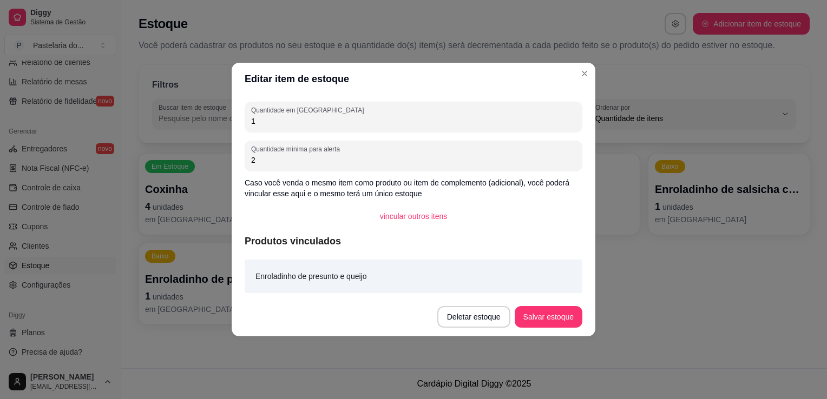
click at [320, 120] on input "1" at bounding box center [413, 121] width 325 height 11
type input "0"
click at [566, 326] on button "Salvar estoque" at bounding box center [549, 317] width 68 height 22
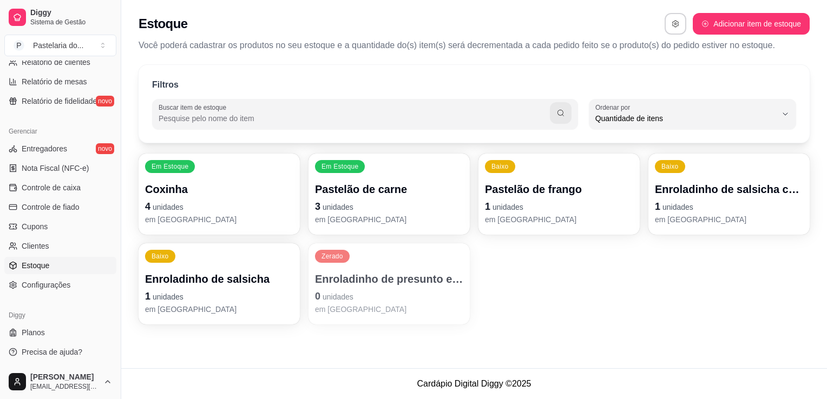
click at [225, 203] on p "4 unidades" at bounding box center [219, 206] width 148 height 15
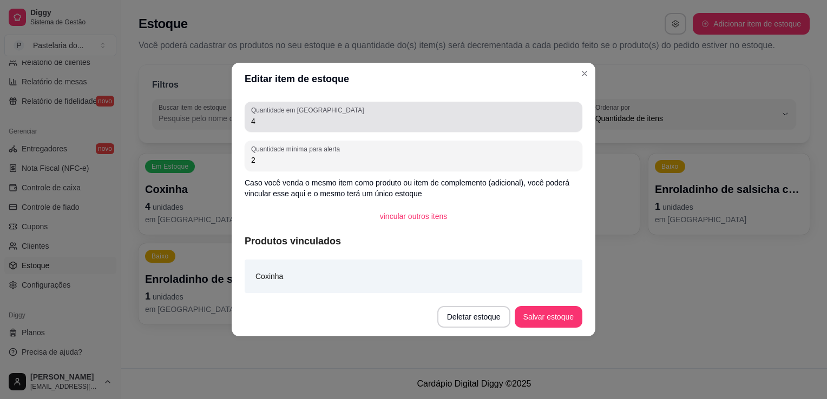
click at [343, 127] on div "4" at bounding box center [413, 117] width 325 height 22
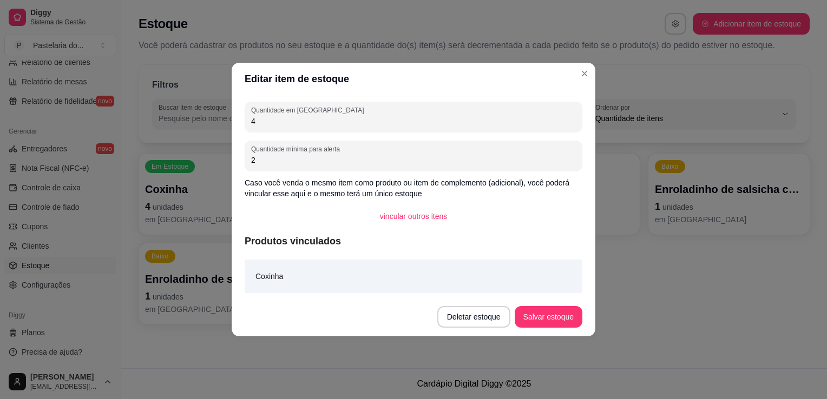
click at [346, 122] on input "4" at bounding box center [413, 121] width 325 height 11
type input "0"
click at [534, 311] on button "Salvar estoque" at bounding box center [549, 317] width 68 height 22
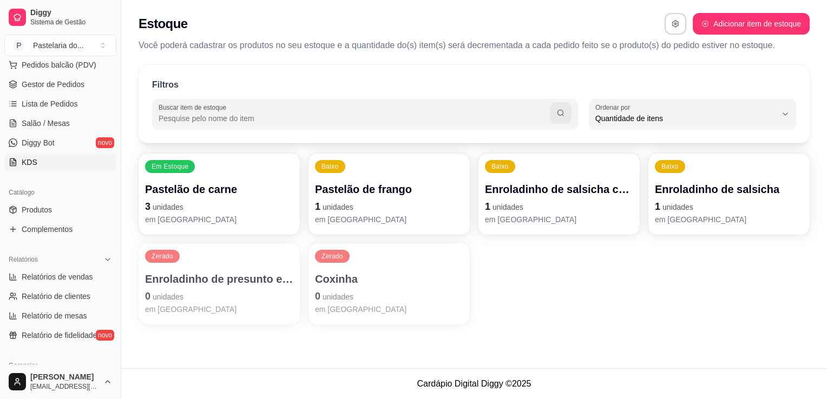
scroll to position [0, 0]
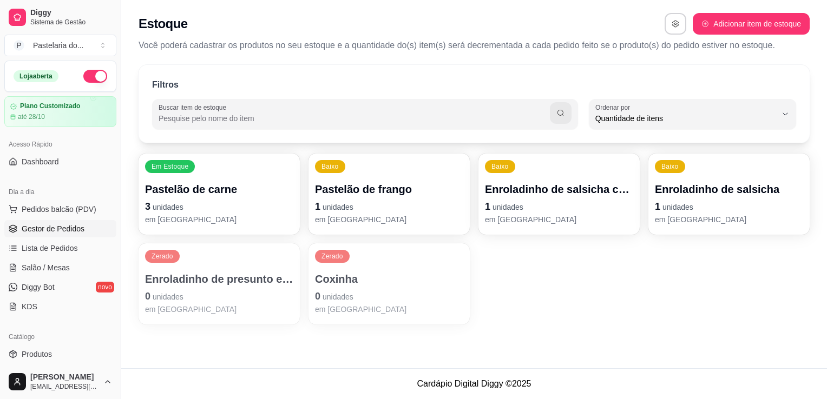
click at [65, 228] on span "Gestor de Pedidos" at bounding box center [53, 228] width 63 height 11
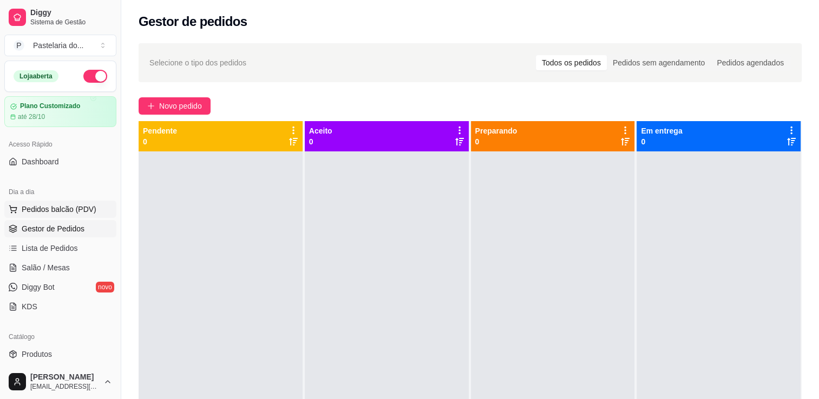
click at [58, 206] on span "Pedidos balcão (PDV)" at bounding box center [59, 209] width 75 height 11
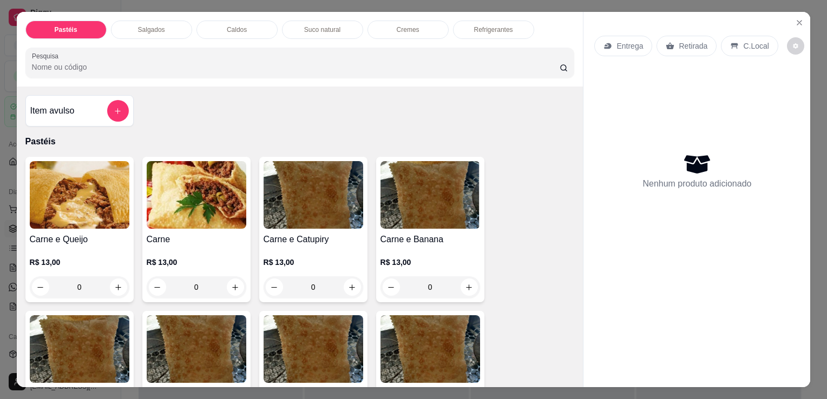
click at [147, 29] on p "Salgados" at bounding box center [151, 29] width 27 height 9
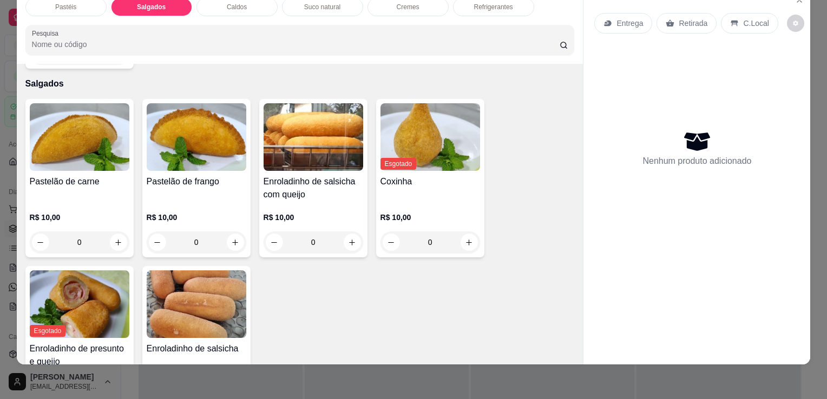
click at [70, 175] on div "Pastelão de carne" at bounding box center [80, 188] width 100 height 26
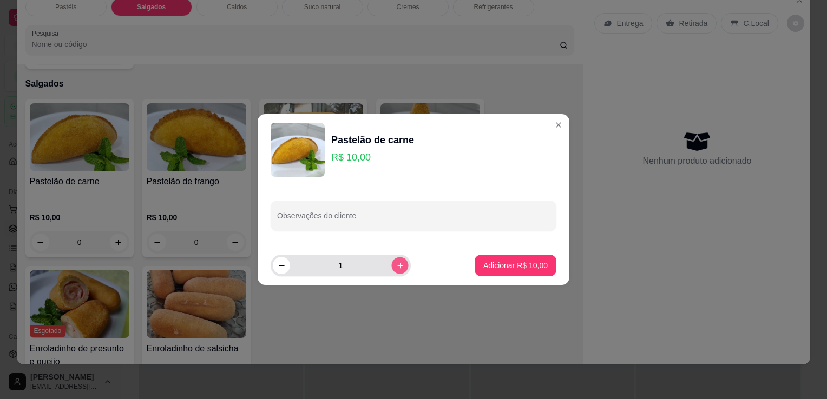
click at [396, 269] on icon "increase-product-quantity" at bounding box center [400, 266] width 8 height 8
click at [396, 268] on icon "increase-product-quantity" at bounding box center [400, 266] width 8 height 8
type input "3"
click at [501, 248] on footer "3 Adicionar R$ 30,00" at bounding box center [414, 265] width 312 height 39
click at [510, 260] on p "Adicionar R$ 30,00" at bounding box center [515, 265] width 64 height 11
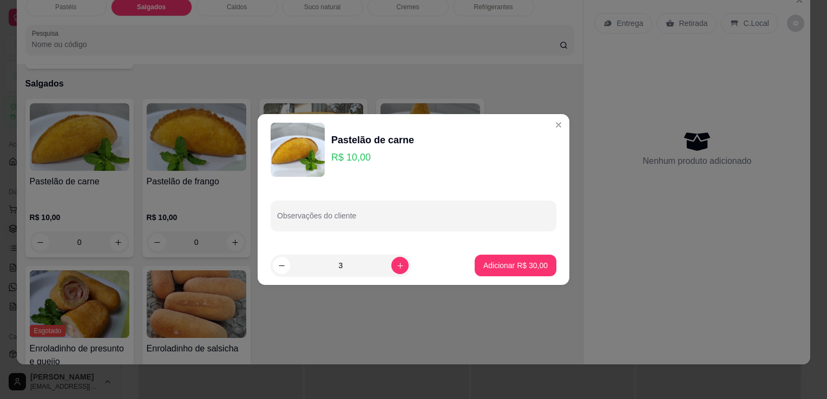
type input "3"
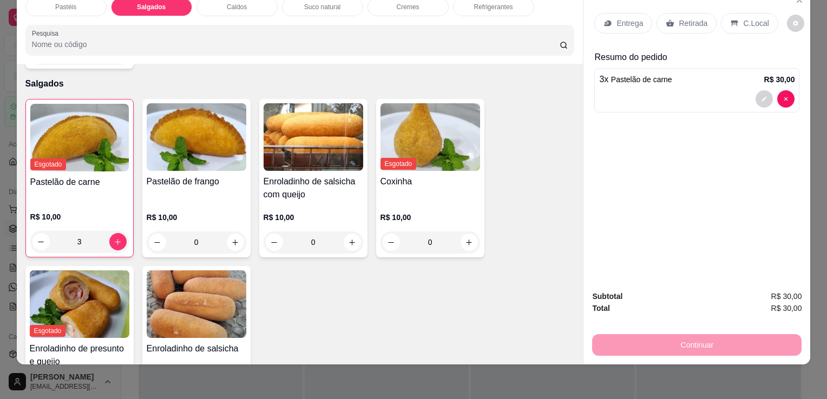
click at [664, 21] on div "Retirada" at bounding box center [686, 23] width 60 height 21
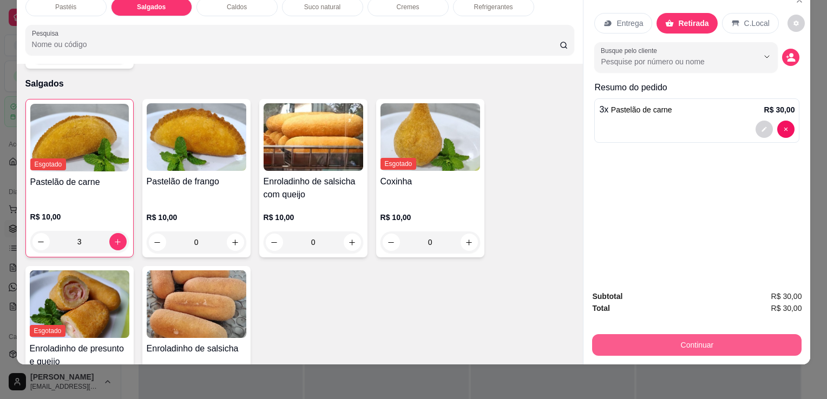
click at [639, 337] on button "Continuar" at bounding box center [696, 345] width 209 height 22
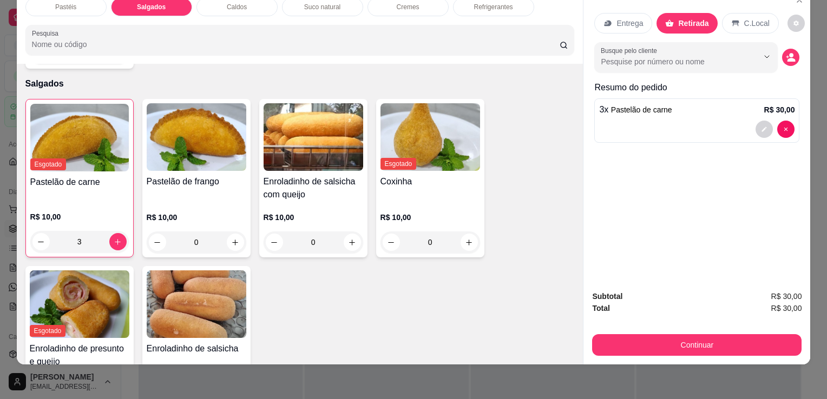
click at [748, 334] on button "Continuar" at bounding box center [696, 345] width 209 height 22
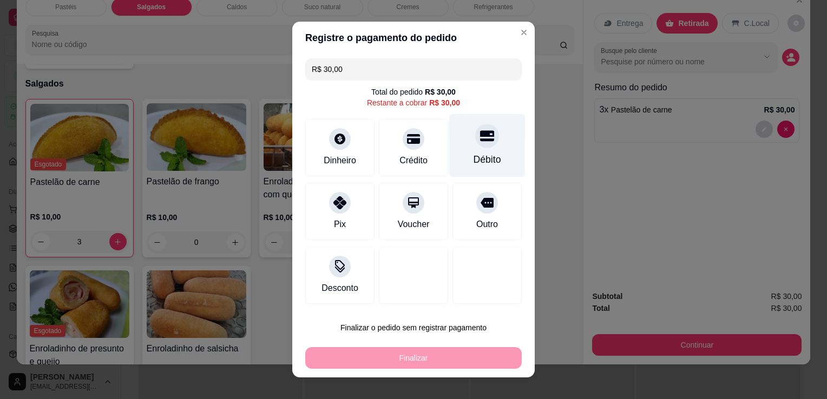
click at [476, 155] on div "Débito" at bounding box center [488, 160] width 28 height 14
type input "R$ 0,00"
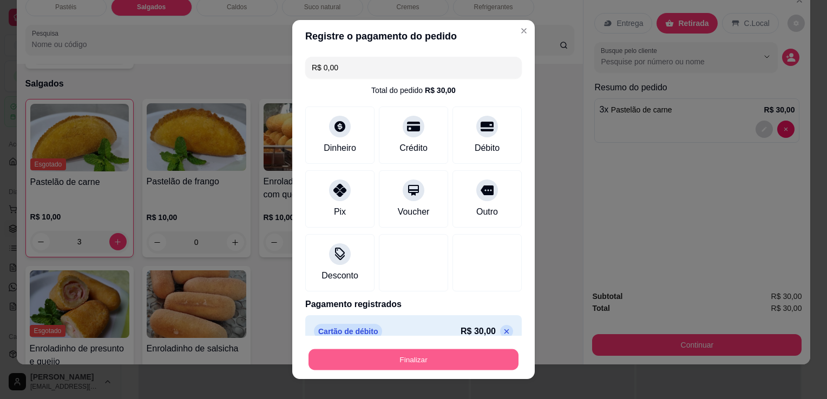
click at [429, 355] on button "Finalizar" at bounding box center [413, 360] width 210 height 21
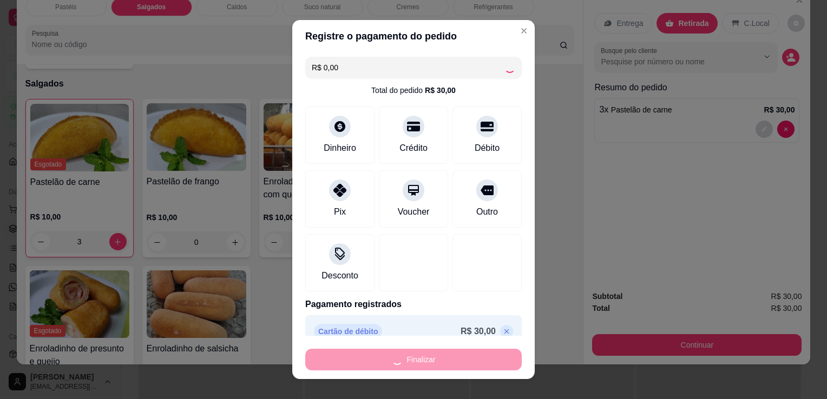
type input "0"
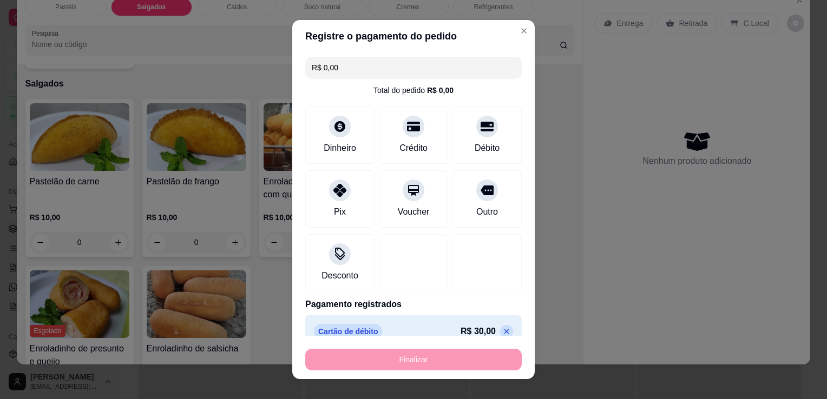
type input "-R$ 30,00"
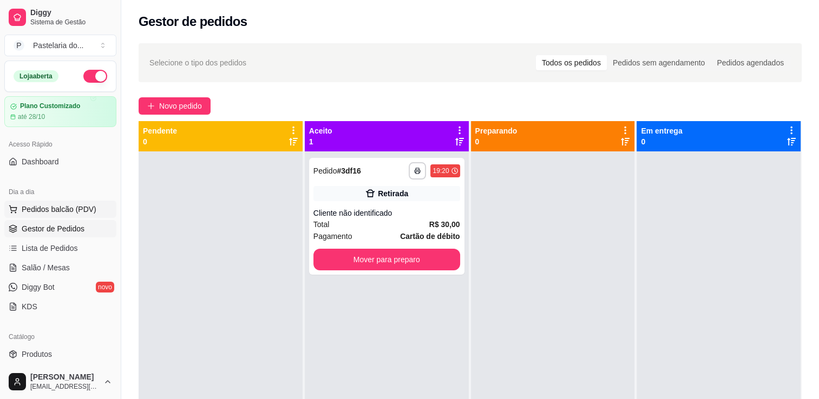
click at [60, 202] on button "Pedidos balcão (PDV)" at bounding box center [60, 209] width 112 height 17
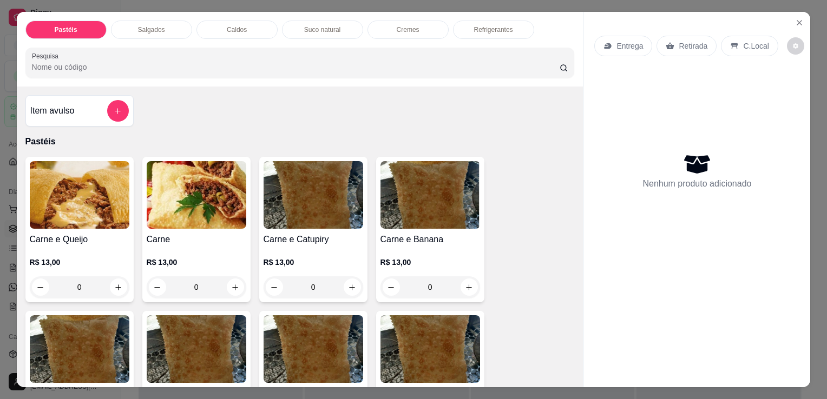
click at [167, 34] on div "Salgados" at bounding box center [151, 30] width 81 height 18
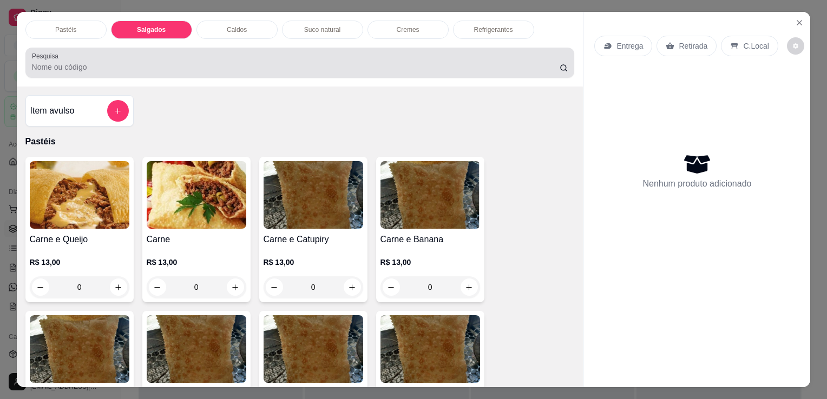
scroll to position [27, 0]
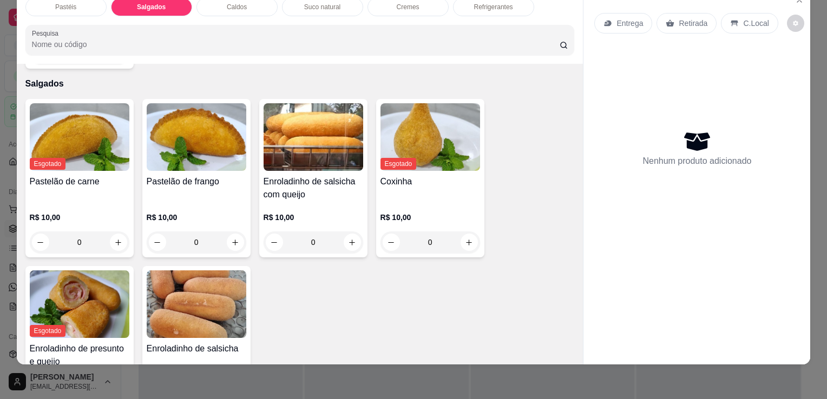
click at [167, 175] on h4 "Pastelão de frango" at bounding box center [197, 181] width 100 height 13
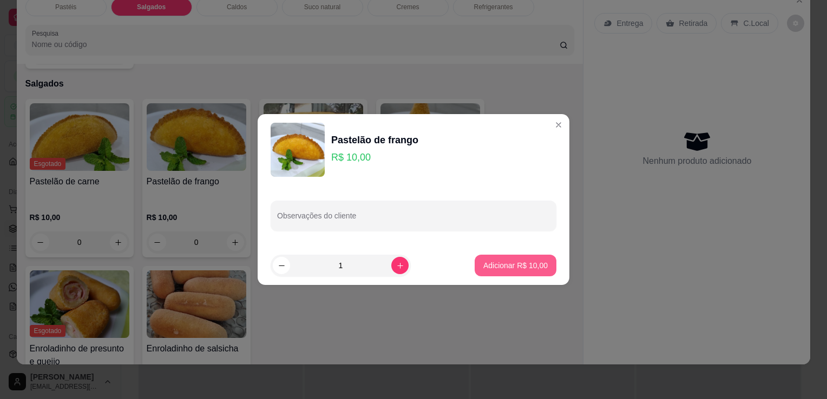
click at [483, 264] on p "Adicionar R$ 10,00" at bounding box center [515, 265] width 64 height 11
type input "1"
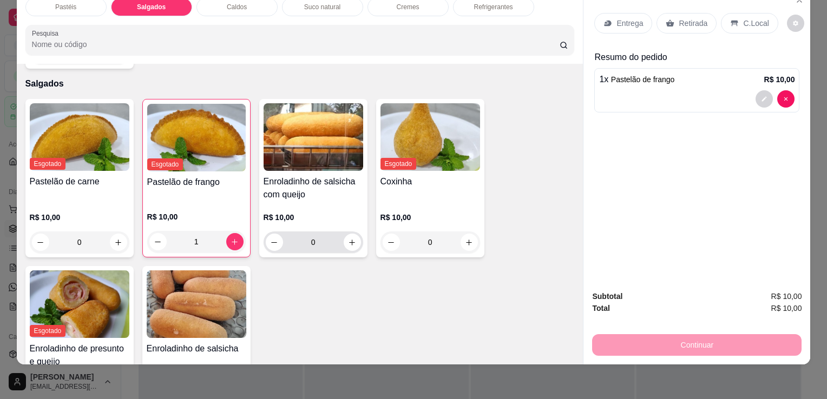
click at [320, 175] on h4 "Enroladinho de salsicha com queijo" at bounding box center [314, 188] width 100 height 26
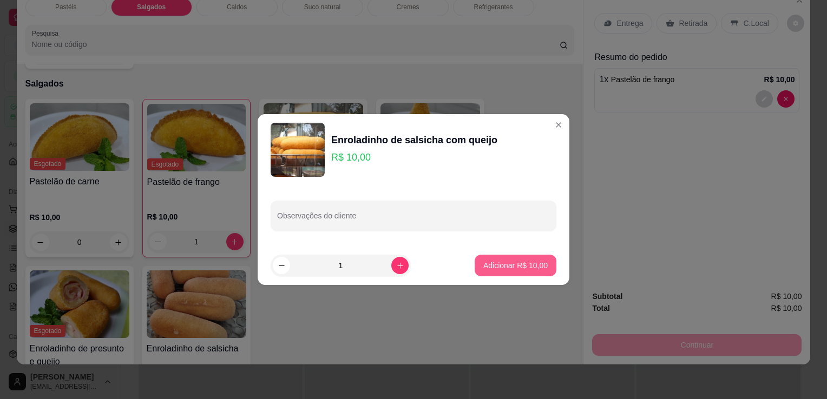
click at [495, 274] on button "Adicionar R$ 10,00" at bounding box center [516, 266] width 82 height 22
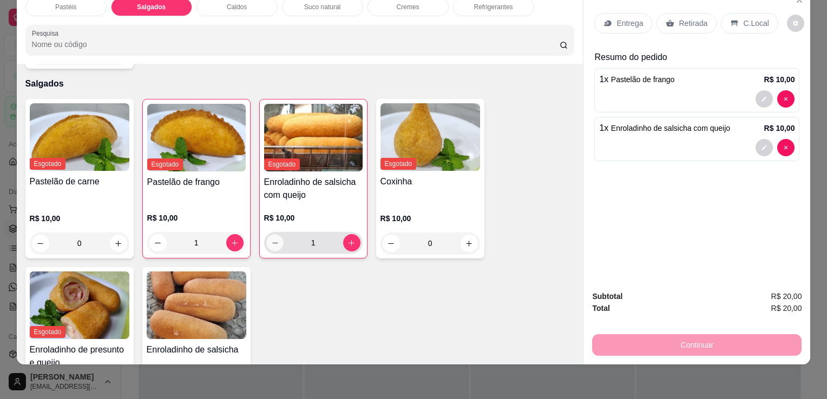
click at [271, 239] on icon "decrease-product-quantity" at bounding box center [275, 243] width 8 height 8
type input "0"
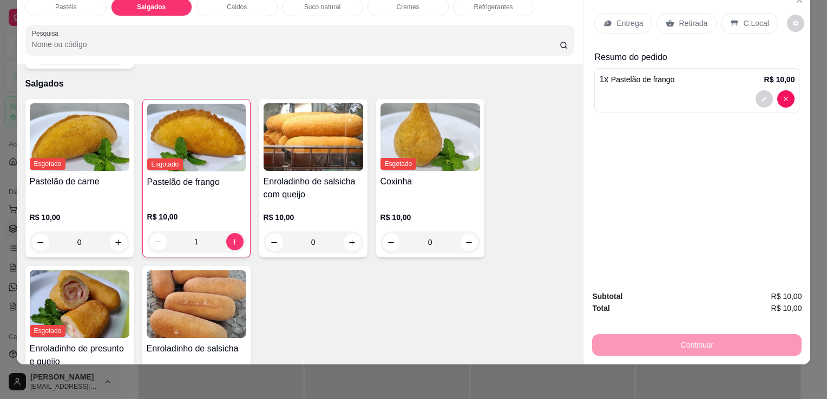
click at [218, 271] on img at bounding box center [197, 305] width 100 height 68
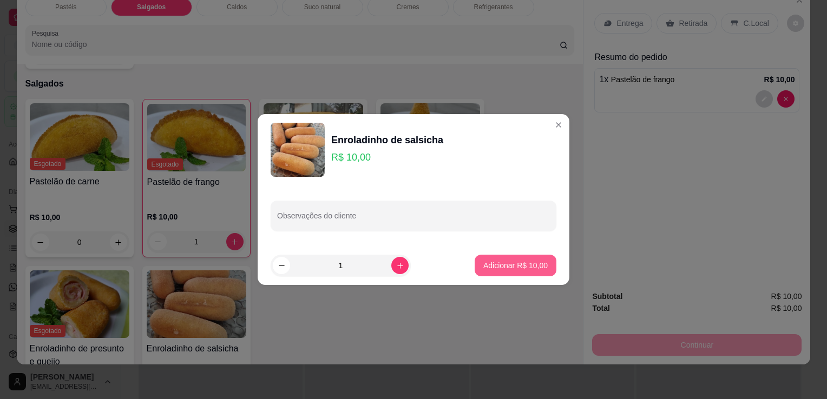
click at [498, 272] on button "Adicionar R$ 10,00" at bounding box center [516, 266] width 82 height 22
type input "1"
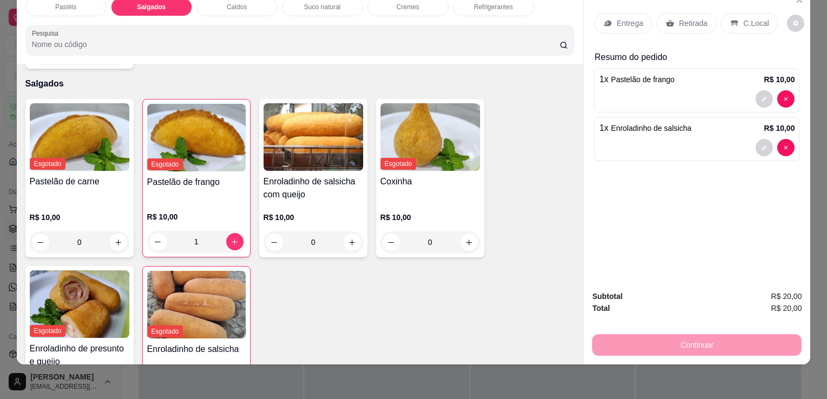
click at [672, 29] on div "Entrega Retirada C.Local" at bounding box center [696, 23] width 205 height 38
click at [679, 18] on p "Retirada" at bounding box center [693, 23] width 29 height 11
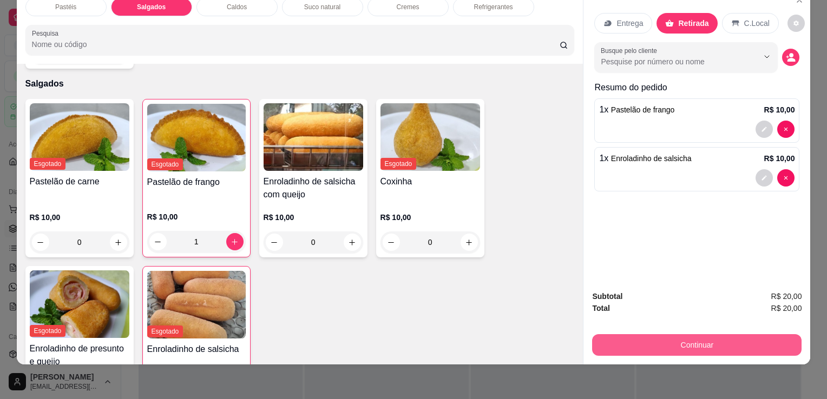
click at [628, 343] on button "Continuar" at bounding box center [696, 345] width 209 height 22
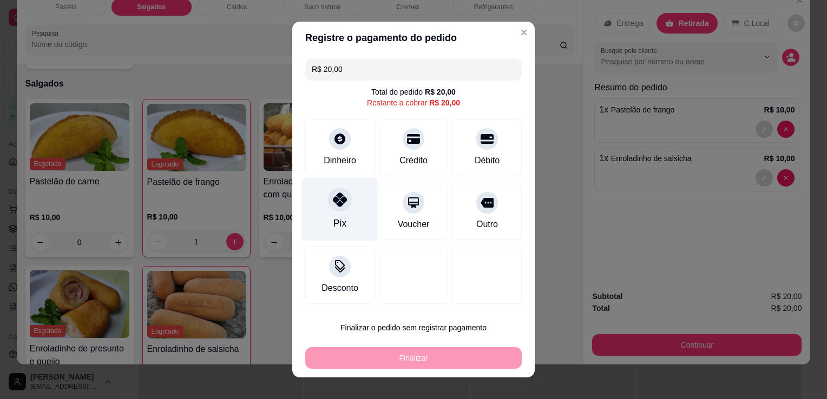
click at [333, 193] on icon at bounding box center [340, 200] width 14 height 14
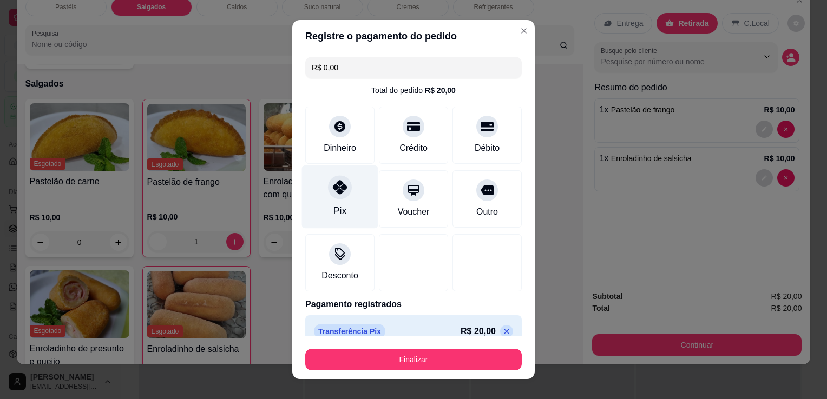
type input "R$ 0,00"
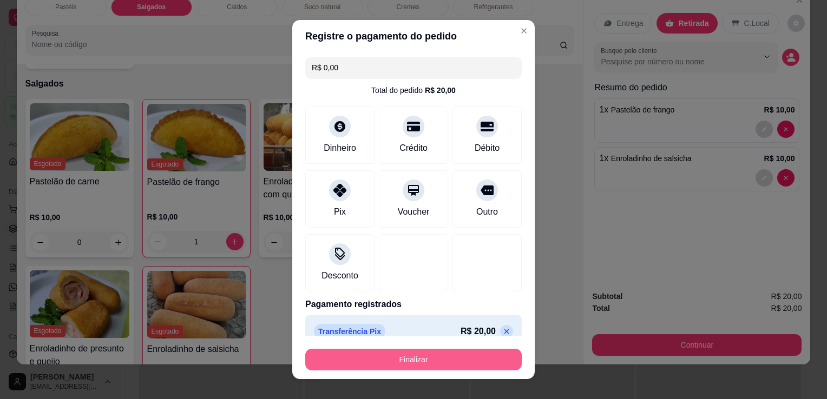
click at [366, 368] on button "Finalizar" at bounding box center [413, 360] width 216 height 22
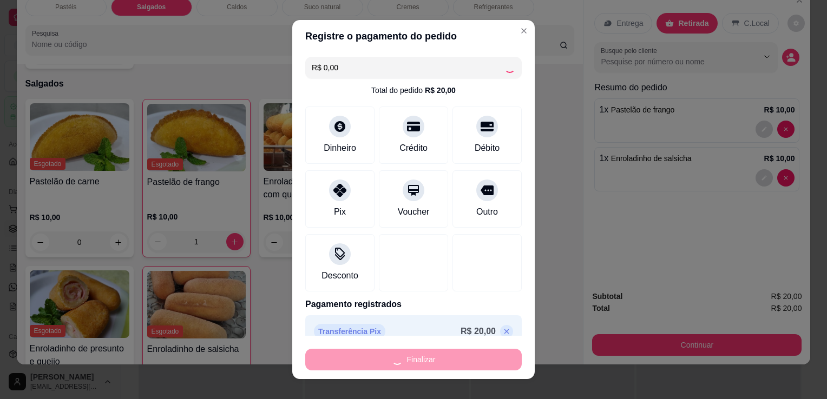
click at [366, 367] on div "Finalizar" at bounding box center [413, 360] width 216 height 22
type input "0"
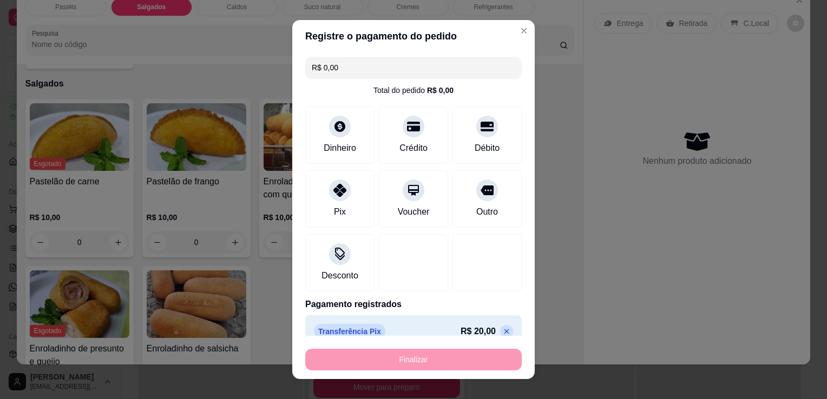
type input "-R$ 20,00"
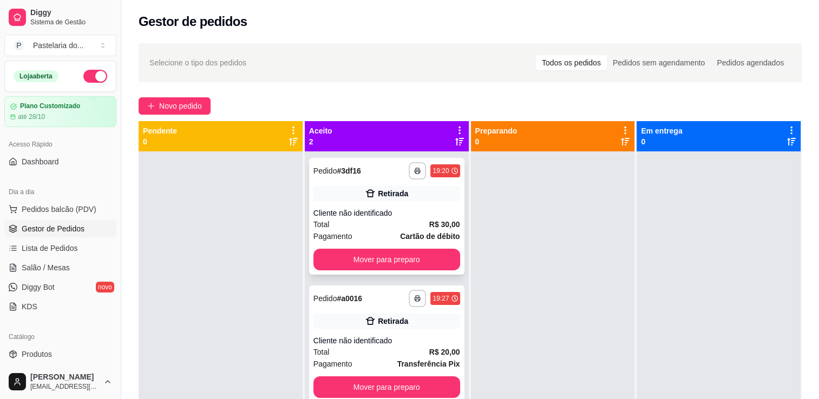
click at [354, 264] on button "Mover para preparo" at bounding box center [386, 260] width 147 height 22
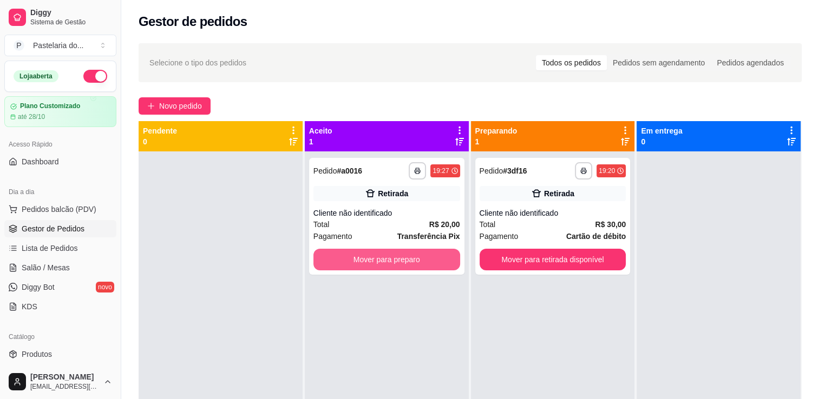
click at [355, 264] on button "Mover para preparo" at bounding box center [386, 260] width 147 height 22
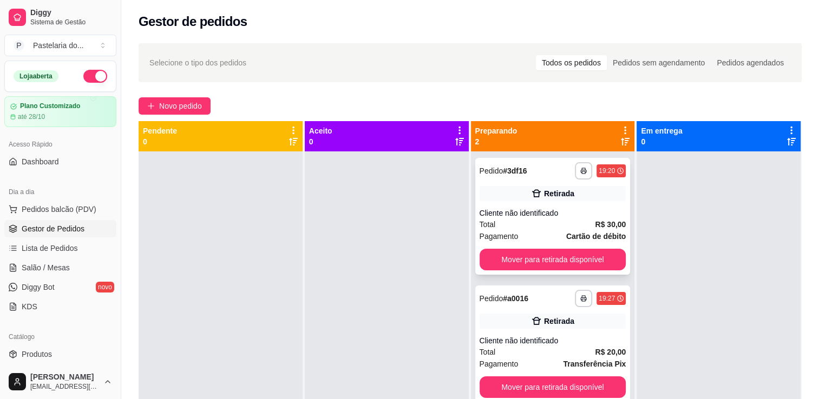
click at [591, 273] on div "**********" at bounding box center [552, 216] width 155 height 117
click at [604, 265] on button "Mover para retirada disponível" at bounding box center [552, 260] width 147 height 22
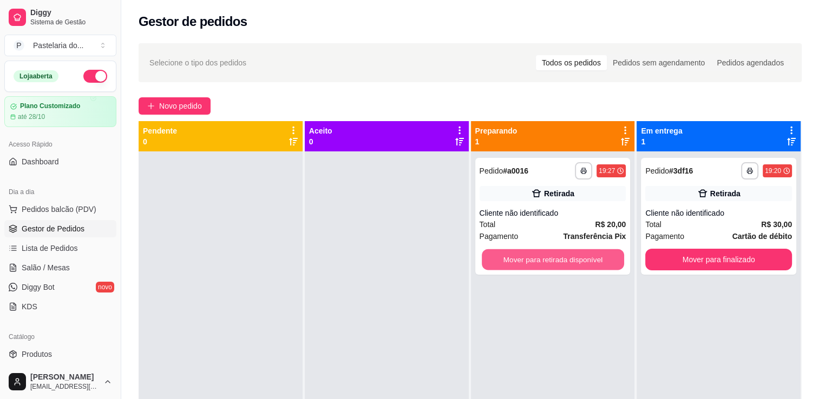
click at [605, 265] on button "Mover para retirada disponível" at bounding box center [553, 259] width 142 height 21
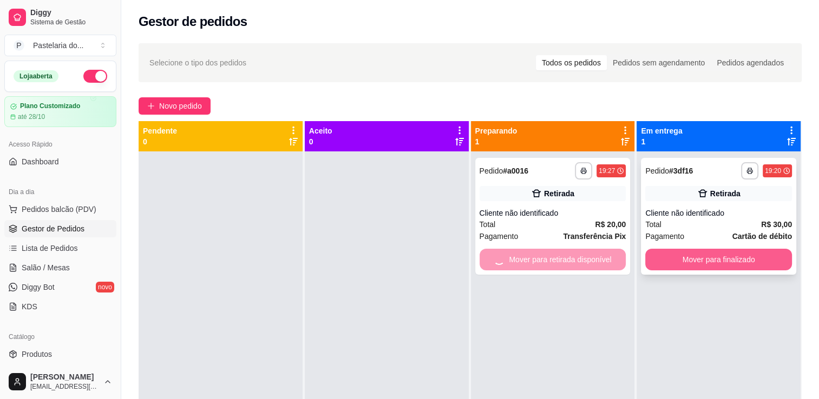
click at [681, 261] on button "Mover para finalizado" at bounding box center [718, 260] width 147 height 22
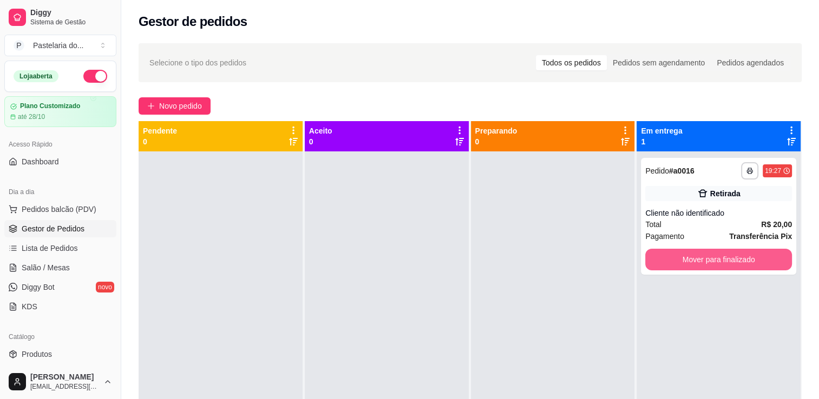
click at [681, 261] on button "Mover para finalizado" at bounding box center [718, 260] width 147 height 22
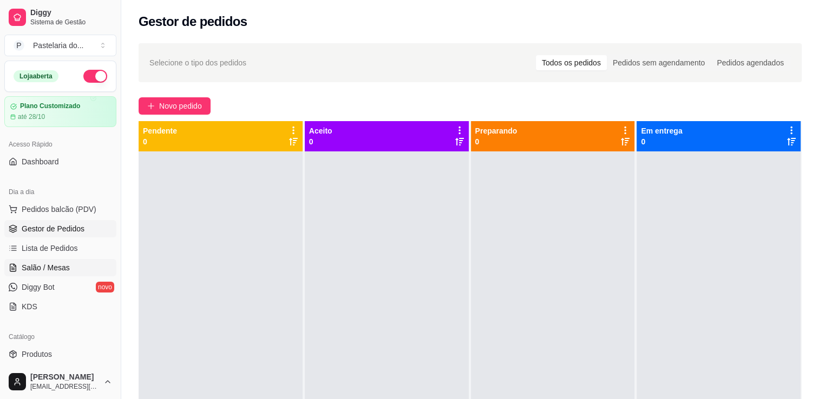
click at [55, 264] on span "Salão / Mesas" at bounding box center [46, 267] width 48 height 11
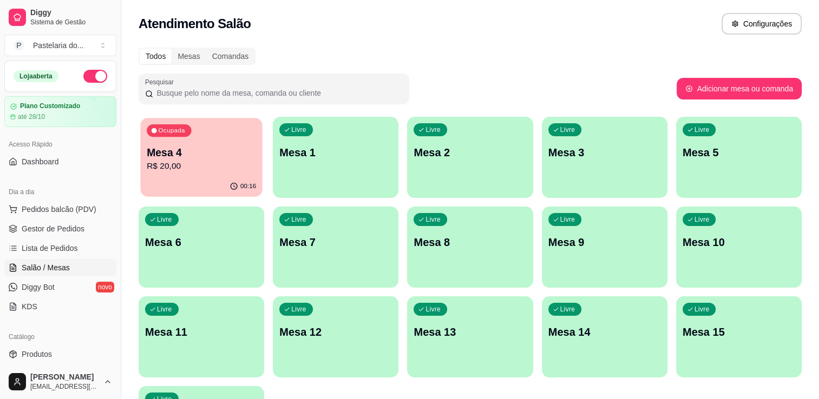
click at [203, 165] on p "R$ 20,00" at bounding box center [201, 166] width 109 height 12
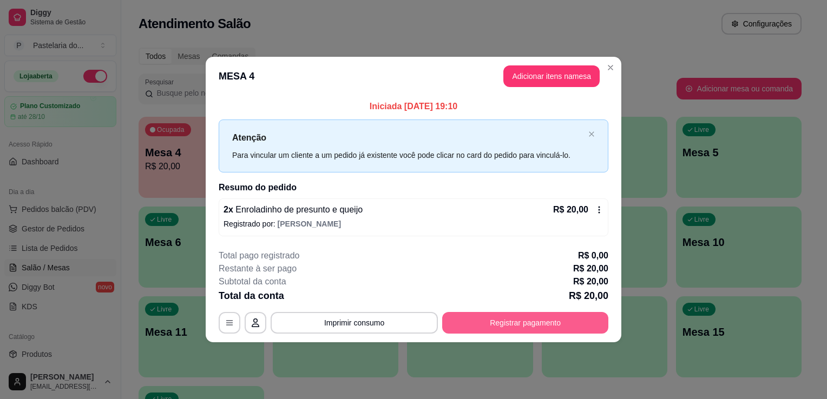
click at [497, 324] on button "Registrar pagamento" at bounding box center [525, 323] width 166 height 22
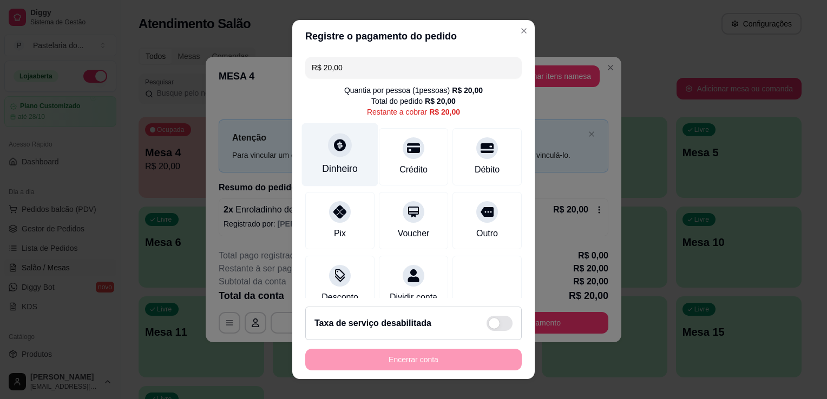
click at [342, 163] on div "Dinheiro" at bounding box center [340, 169] width 36 height 14
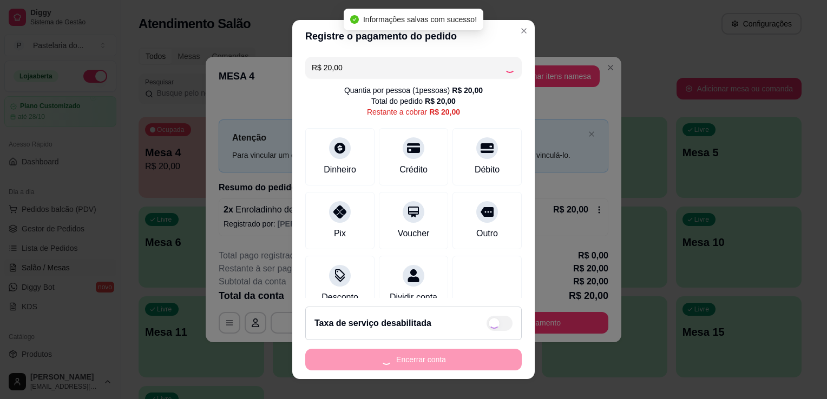
type input "R$ 0,00"
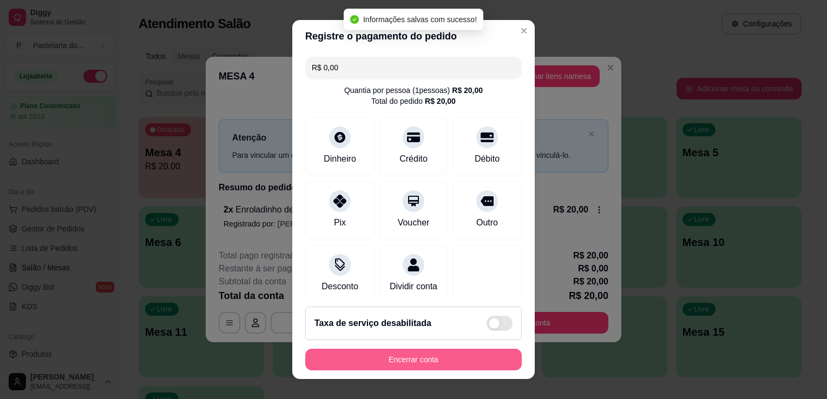
click at [403, 365] on button "Encerrar conta" at bounding box center [413, 360] width 216 height 22
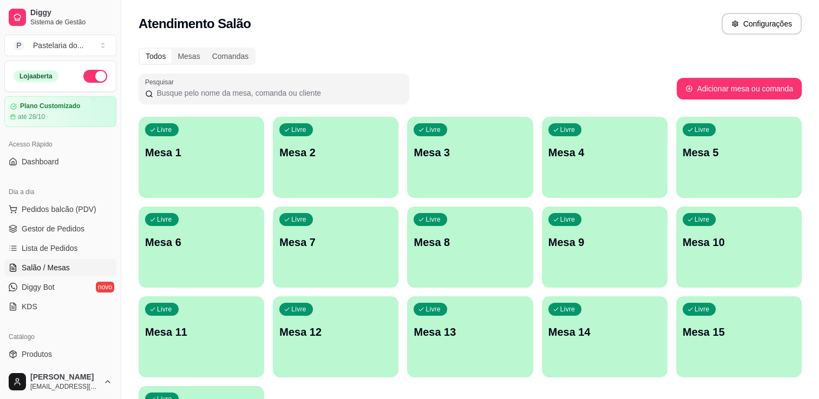
click at [238, 187] on div "button" at bounding box center [202, 191] width 126 height 13
click at [306, 125] on div "Livre" at bounding box center [296, 129] width 34 height 13
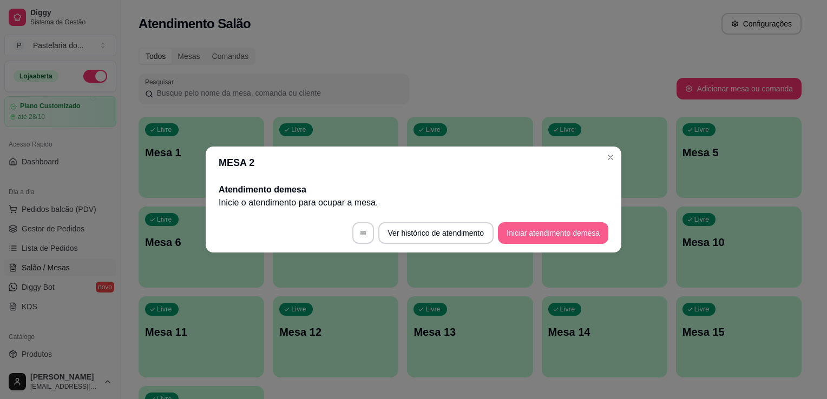
click at [539, 236] on button "Iniciar atendimento de mesa" at bounding box center [553, 233] width 110 height 22
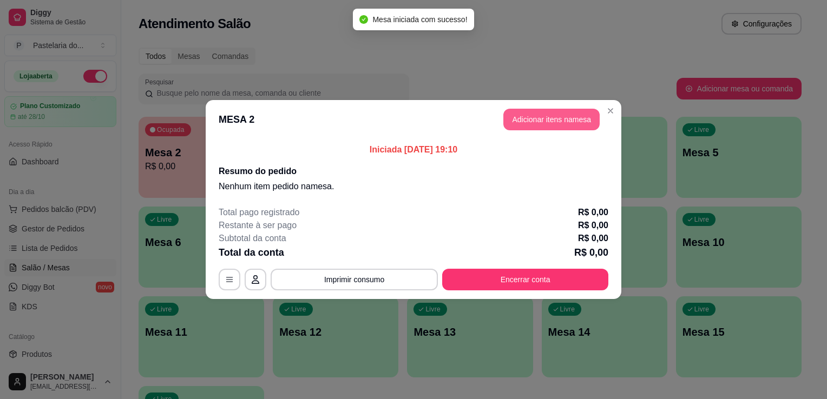
click at [548, 120] on button "Adicionar itens na mesa" at bounding box center [551, 120] width 96 height 22
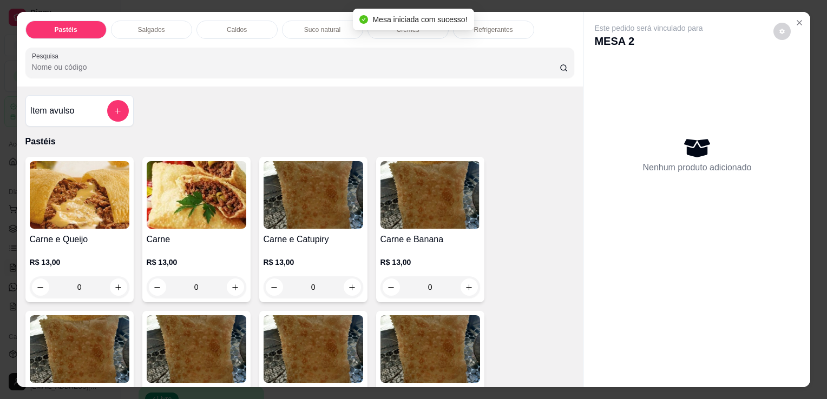
click at [173, 22] on div "Salgados" at bounding box center [151, 30] width 81 height 18
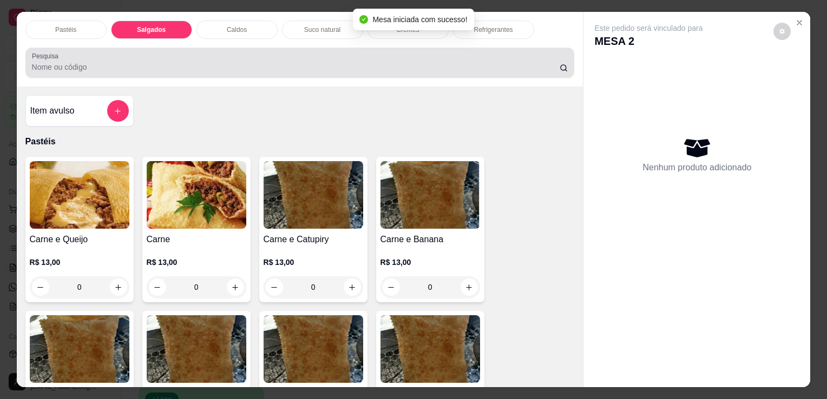
scroll to position [27, 0]
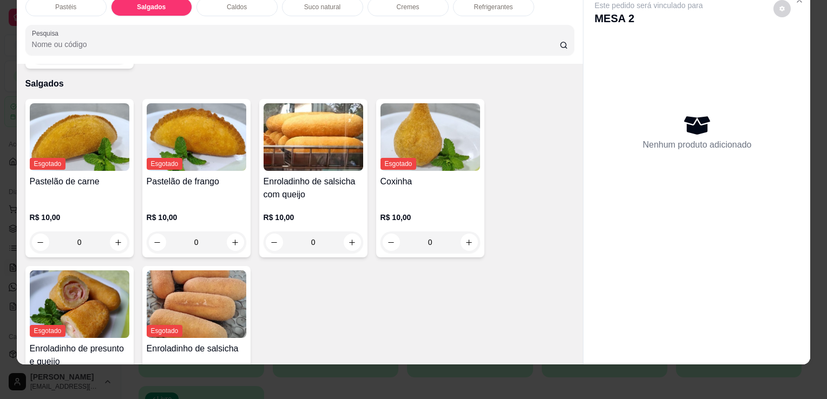
click at [332, 148] on img at bounding box center [314, 137] width 100 height 68
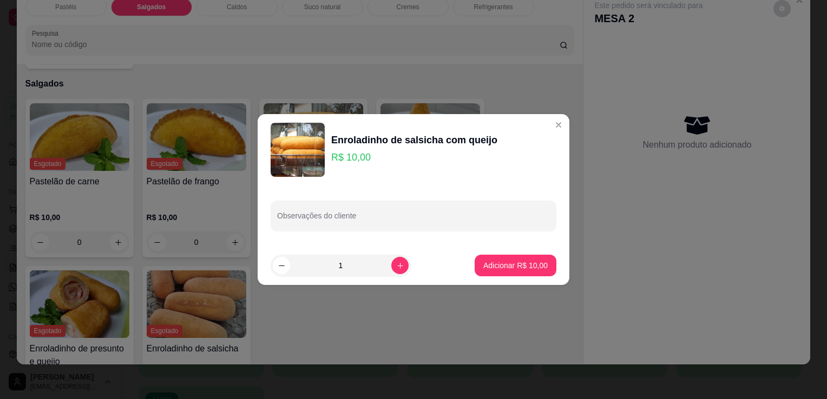
click at [497, 269] on p "Adicionar R$ 10,00" at bounding box center [515, 265] width 64 height 11
type input "1"
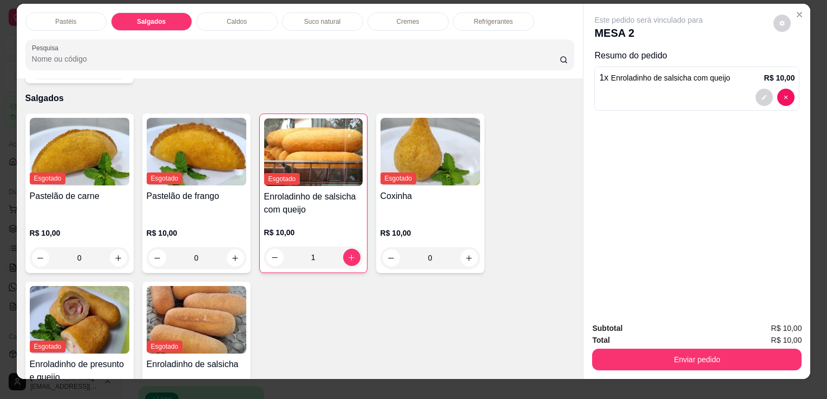
scroll to position [0, 0]
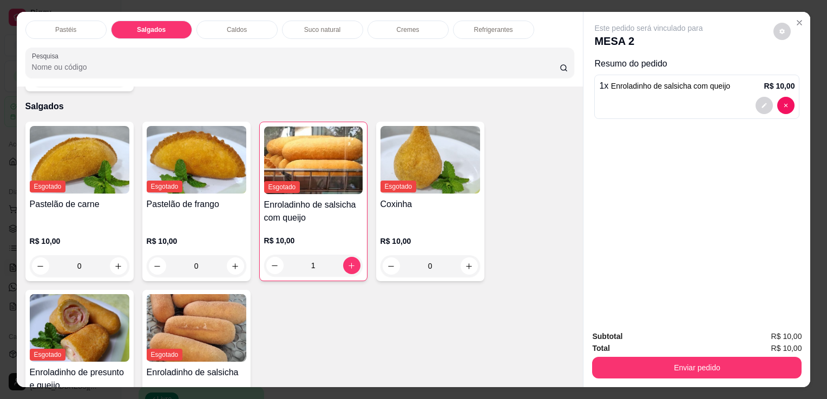
click at [524, 32] on div "Refrigerantes" at bounding box center [493, 30] width 81 height 18
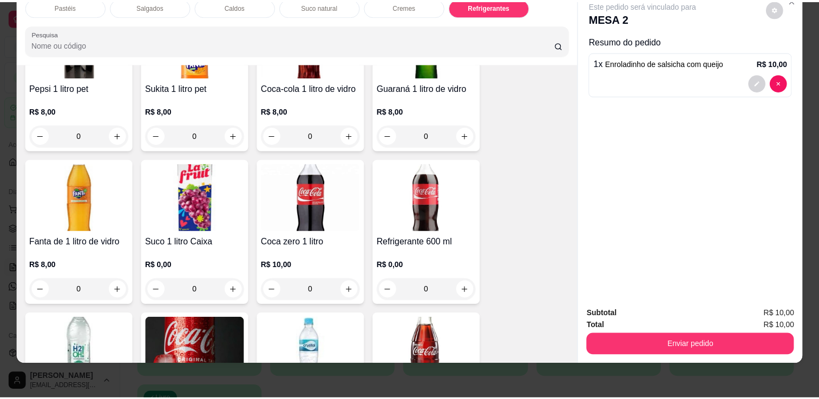
scroll to position [3102, 0]
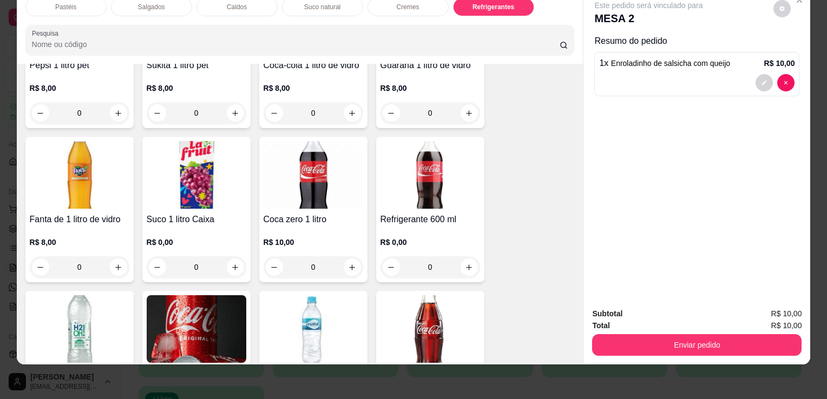
click at [175, 329] on img at bounding box center [197, 329] width 100 height 68
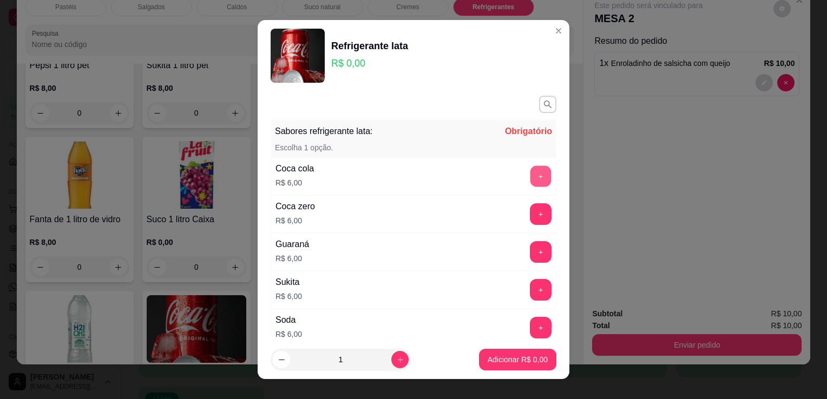
click at [530, 169] on button "+" at bounding box center [540, 176] width 21 height 21
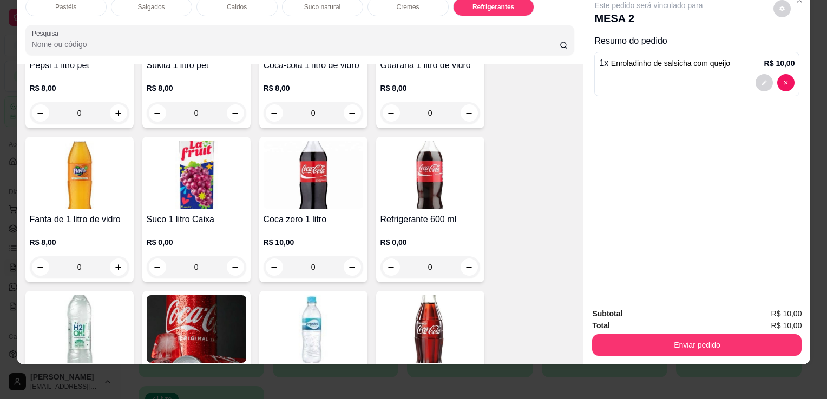
click at [443, 168] on img at bounding box center [430, 175] width 100 height 68
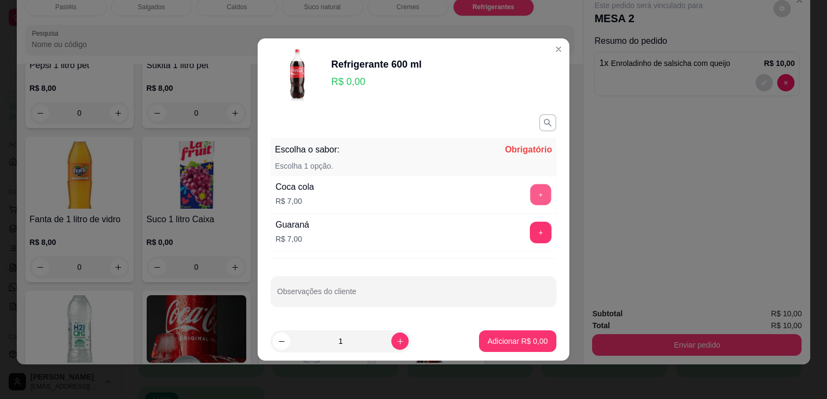
click at [536, 195] on button "+" at bounding box center [540, 195] width 21 height 21
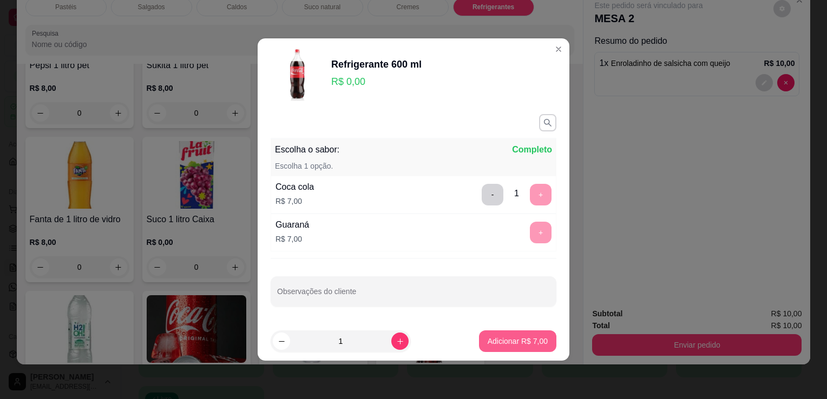
click at [541, 346] on button "Adicionar R$ 7,00" at bounding box center [517, 342] width 77 height 22
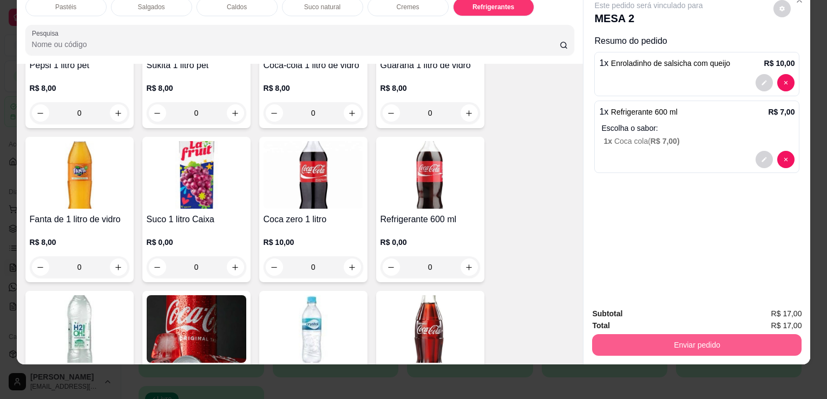
click at [628, 334] on button "Enviar pedido" at bounding box center [696, 345] width 209 height 22
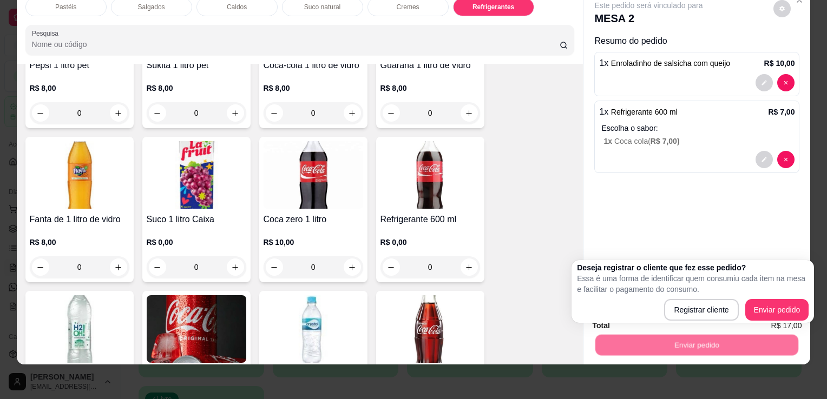
click at [766, 298] on div "Deseja registrar o cliente que fez esse pedido? Essa é uma forma de identificar…" at bounding box center [693, 291] width 232 height 58
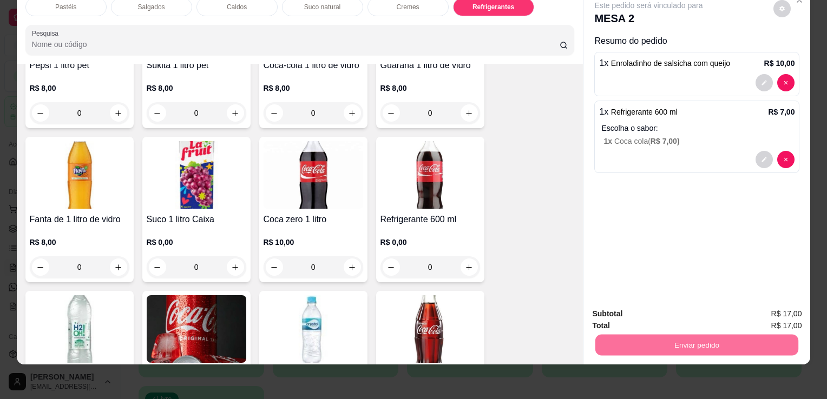
click at [771, 306] on button "Enviar pedido" at bounding box center [773, 310] width 61 height 21
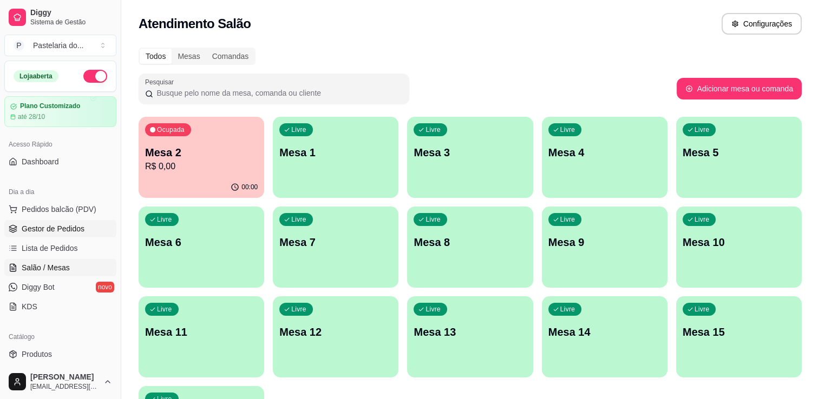
click at [74, 223] on span "Gestor de Pedidos" at bounding box center [53, 228] width 63 height 11
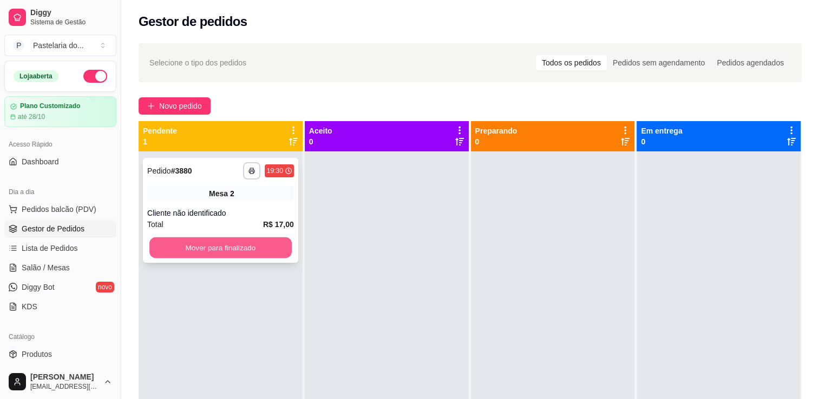
click at [199, 244] on button "Mover para finalizado" at bounding box center [220, 248] width 142 height 21
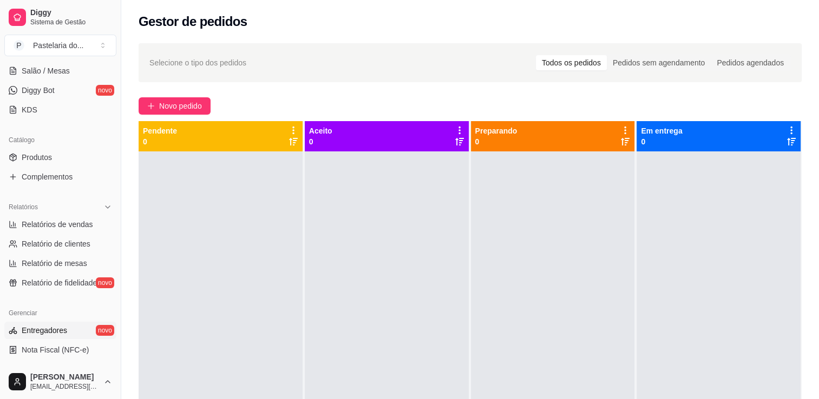
scroll to position [271, 0]
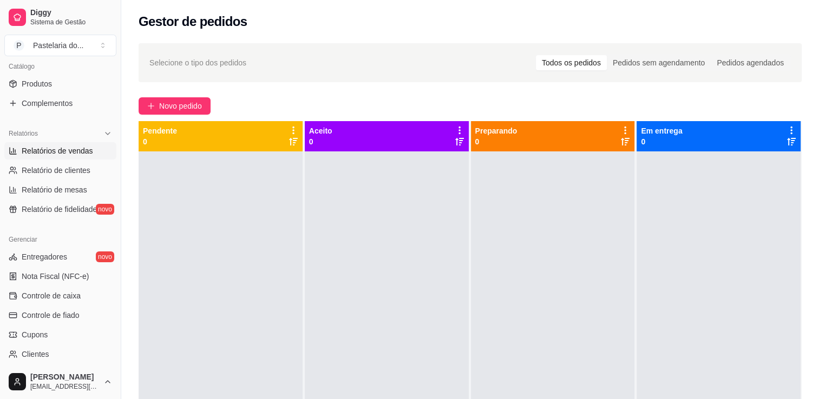
click at [41, 146] on span "Relatórios de vendas" at bounding box center [57, 151] width 71 height 11
select select "ALL"
select select "0"
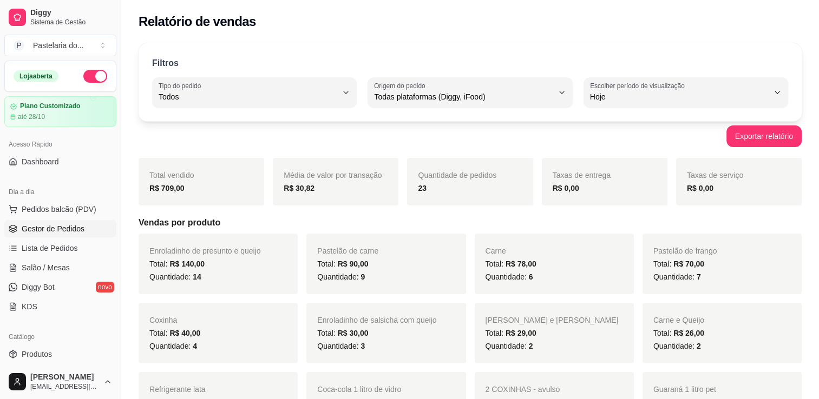
click at [43, 221] on link "Gestor de Pedidos" at bounding box center [60, 228] width 112 height 17
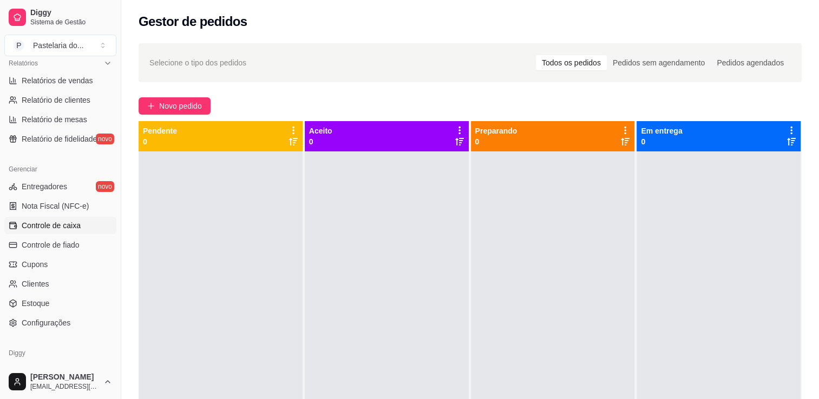
scroll to position [271, 0]
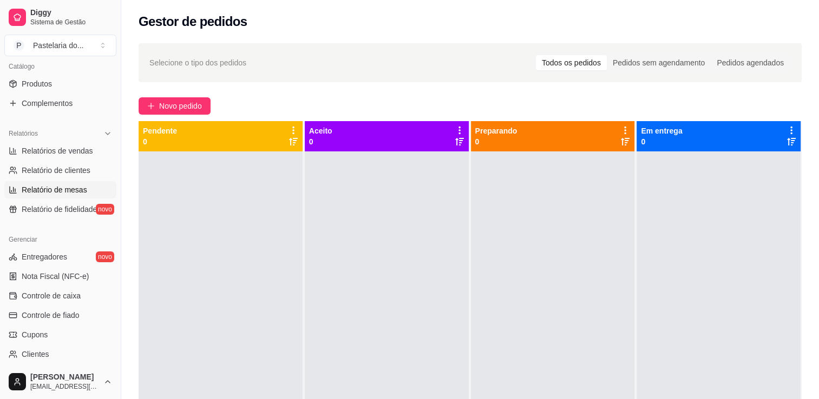
click at [68, 185] on span "Relatório de mesas" at bounding box center [54, 190] width 65 height 11
select select "TOTAL_OF_ORDERS"
select select "7"
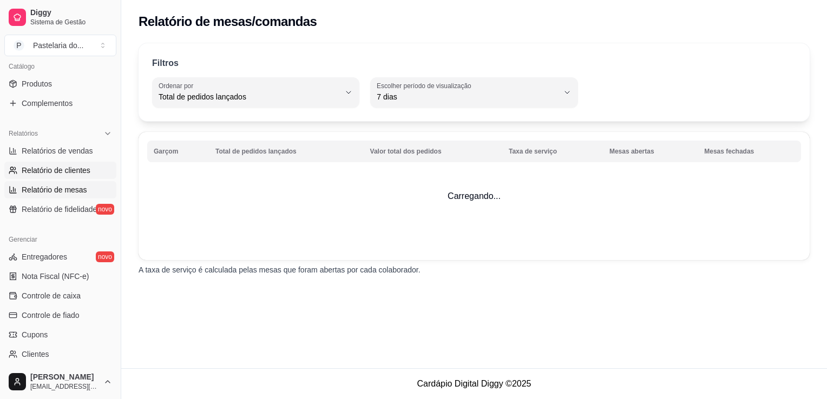
click at [71, 168] on span "Relatório de clientes" at bounding box center [56, 170] width 69 height 11
select select "30"
select select "HIGHEST_TOTAL_SPENT_WITH_ORDERS"
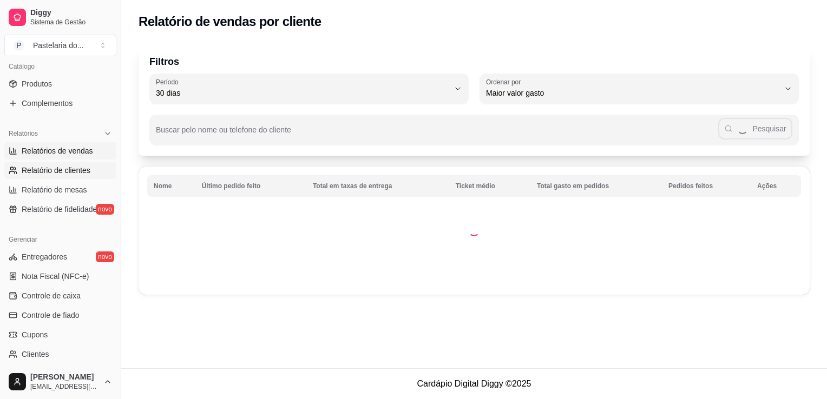
click at [73, 154] on span "Relatórios de vendas" at bounding box center [57, 151] width 71 height 11
select select "ALL"
select select "0"
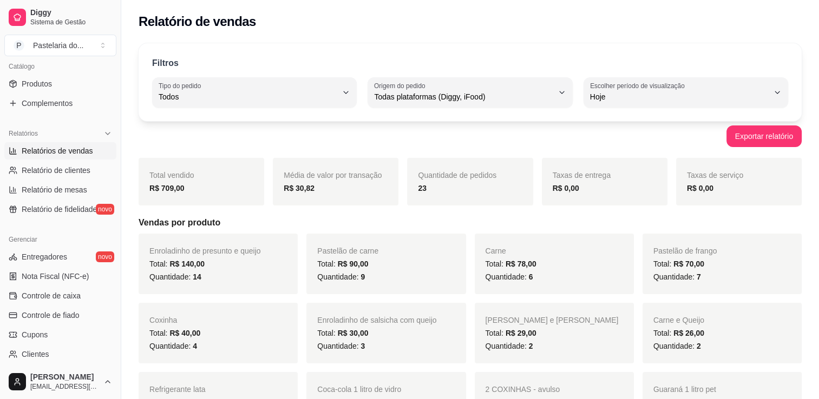
click at [626, 108] on div "Filtros ALL Tipo do pedido Todos Entrega Retirada Mesa Consumo local Tipo do pe…" at bounding box center [470, 82] width 663 height 78
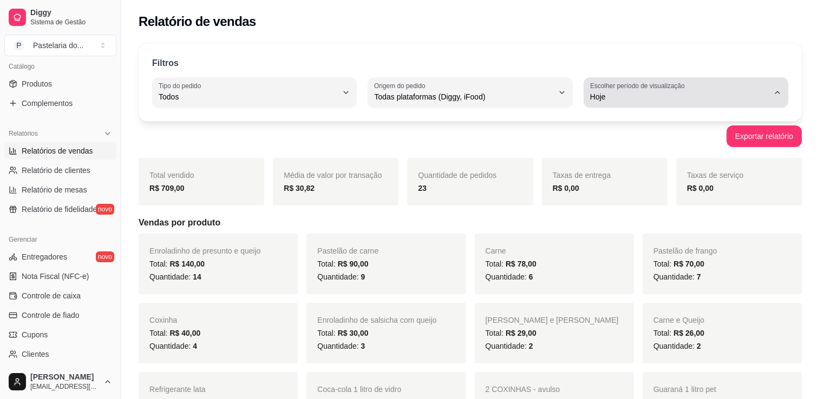
click at [634, 97] on span "Hoje" at bounding box center [679, 96] width 179 height 11
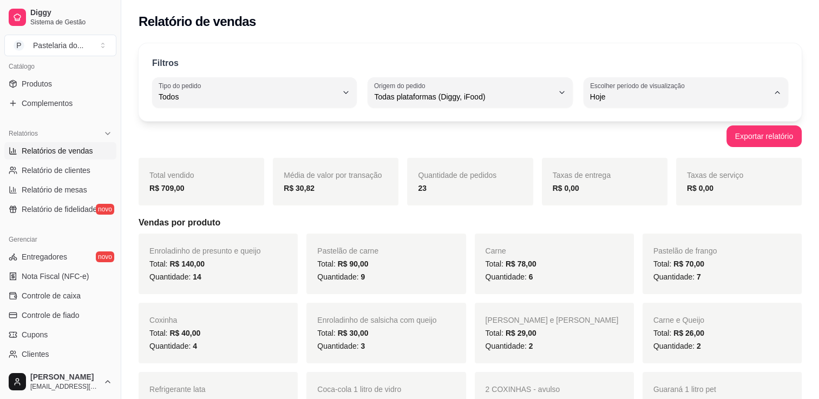
click at [634, 195] on span "30 dias" at bounding box center [680, 193] width 169 height 10
type input "30"
select select "30"
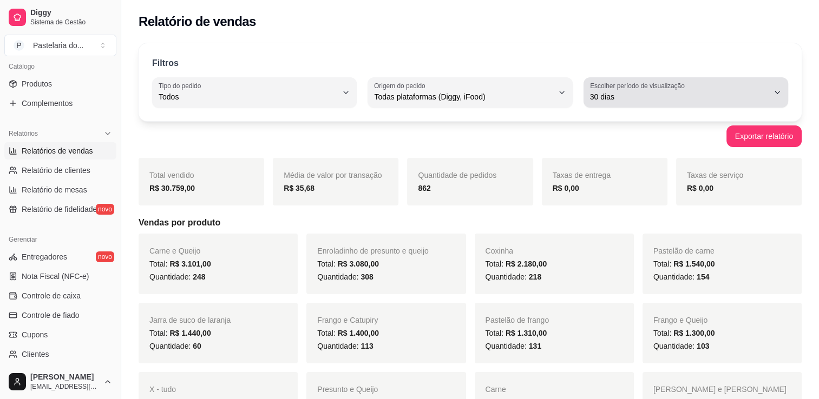
click at [665, 83] on label "Escolher período de visualização" at bounding box center [639, 85] width 98 height 9
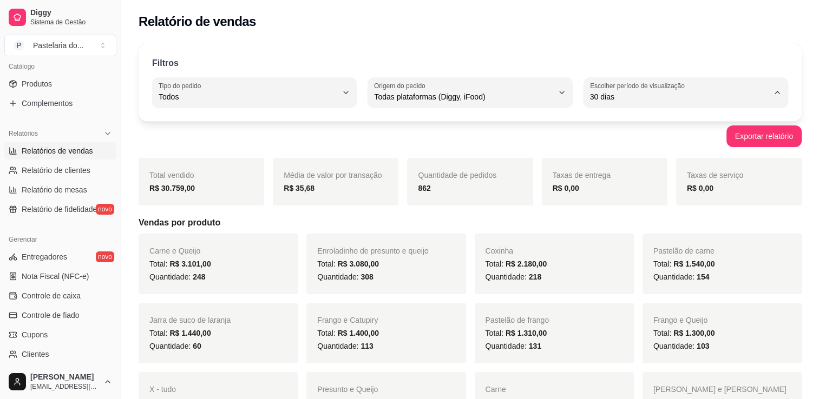
click at [654, 133] on li "Ontem" at bounding box center [685, 140] width 188 height 17
type input "1"
select select "1"
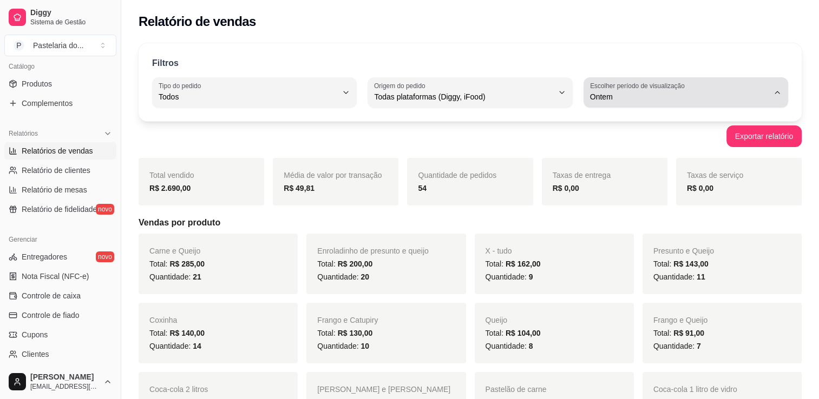
click at [634, 88] on label "Escolher período de visualização" at bounding box center [639, 85] width 98 height 9
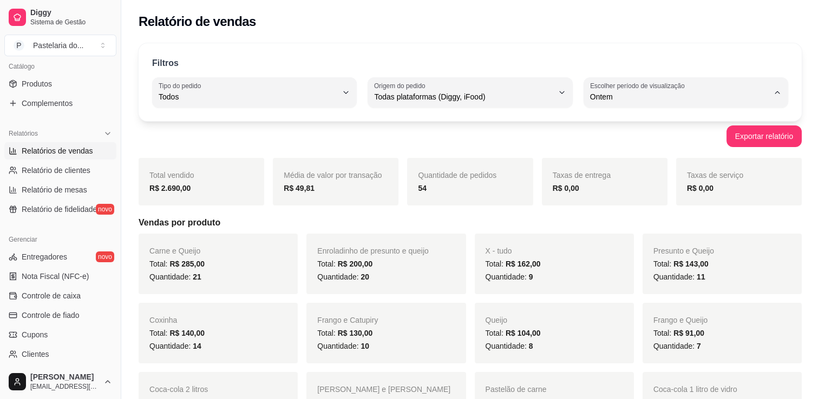
click at [636, 123] on span "Hoje" at bounding box center [680, 122] width 169 height 10
type input "0"
select select "0"
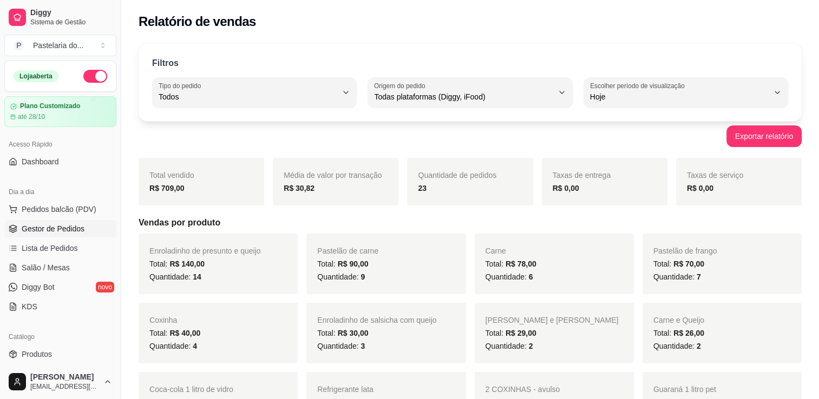
click at [68, 225] on span "Gestor de Pedidos" at bounding box center [53, 228] width 63 height 11
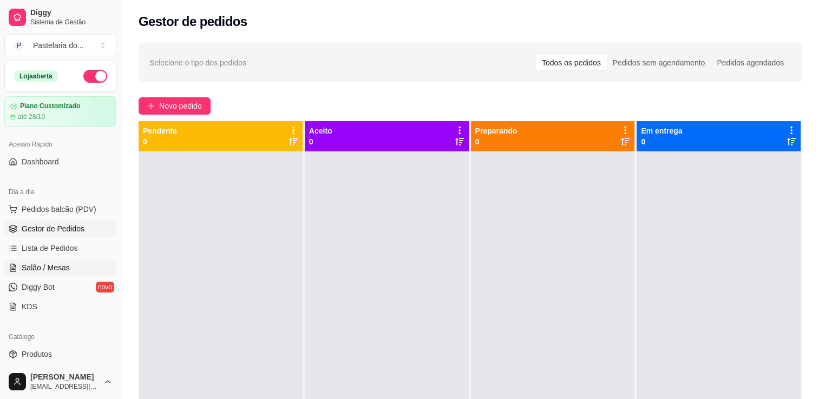
click at [61, 268] on span "Salão / Mesas" at bounding box center [46, 267] width 48 height 11
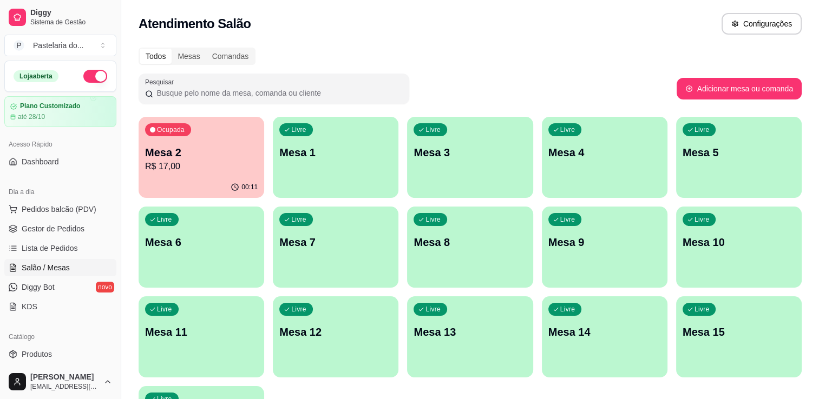
click at [227, 156] on p "Mesa 2" at bounding box center [201, 152] width 113 height 15
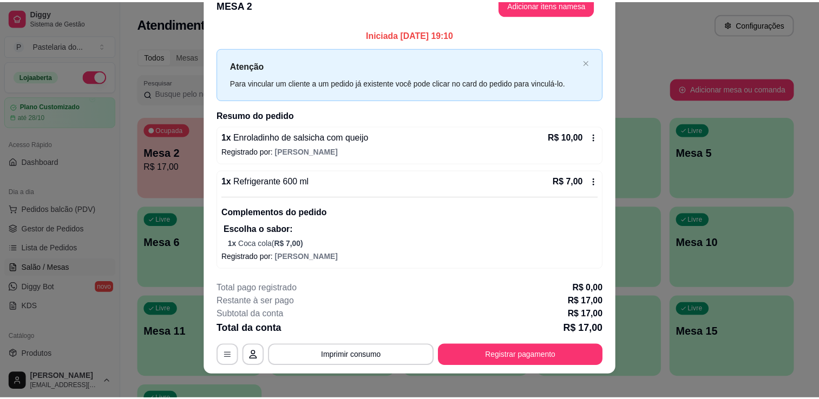
scroll to position [30, 0]
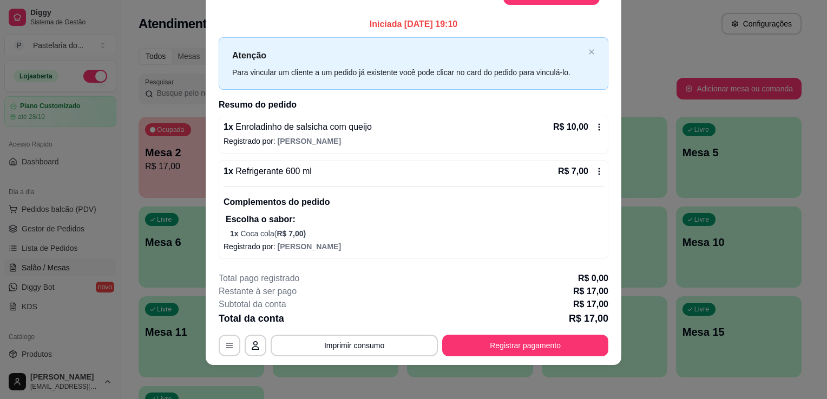
click at [603, 60] on div "Atenção Para vincular um cliente a um pedido já existente você pode clicar no c…" at bounding box center [414, 63] width 390 height 52
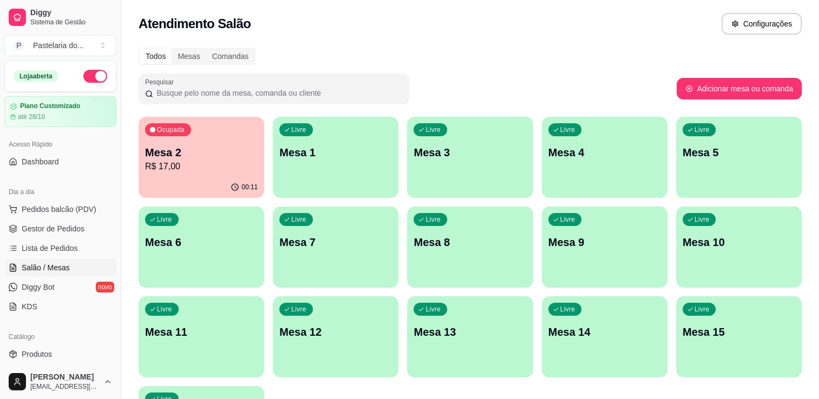
click at [62, 277] on ul "Pedidos balcão (PDV) Gestor de Pedidos Lista de Pedidos Salão / Mesas Diggy Bot…" at bounding box center [60, 258] width 112 height 115
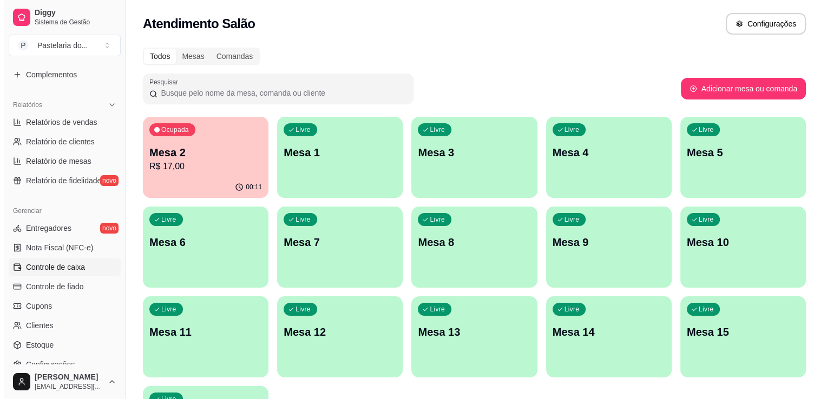
scroll to position [325, 0]
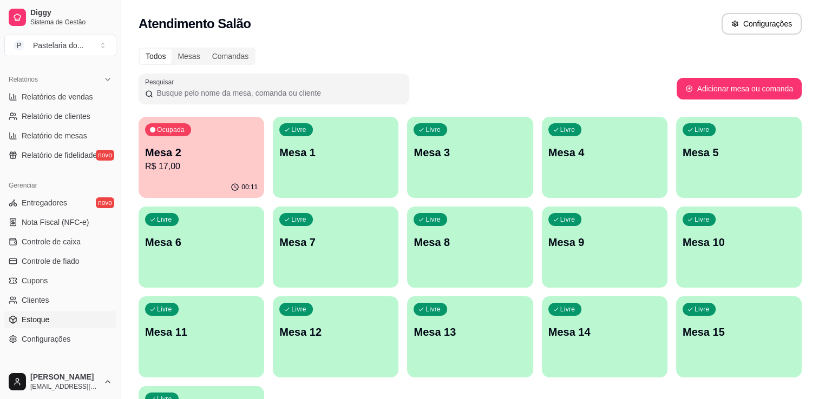
click at [41, 315] on span "Estoque" at bounding box center [36, 319] width 28 height 11
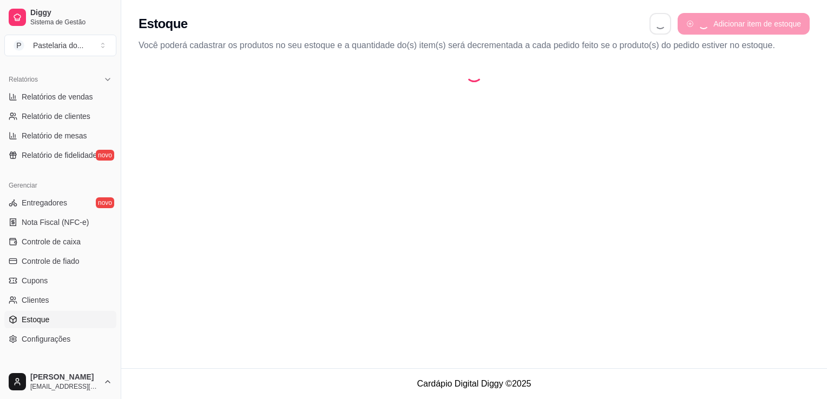
select select "QUANTITY_ORDER"
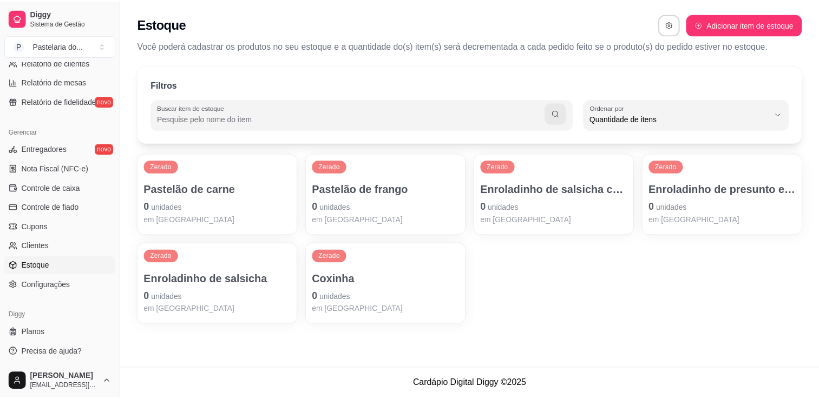
scroll to position [162, 0]
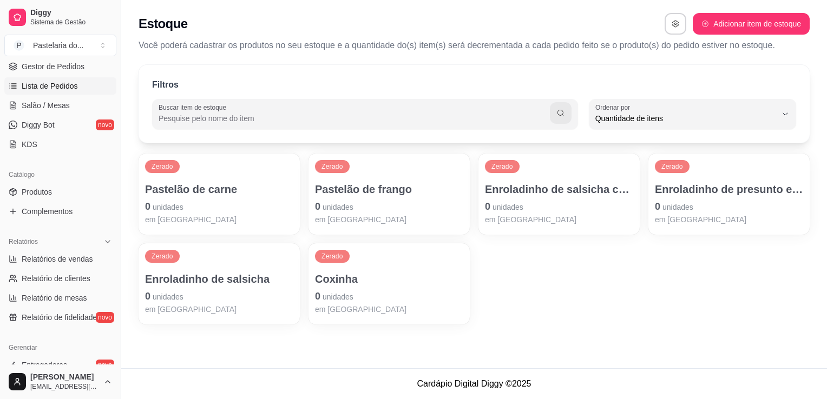
click at [43, 251] on link "Relatórios de vendas" at bounding box center [60, 259] width 112 height 17
select select "ALL"
select select "0"
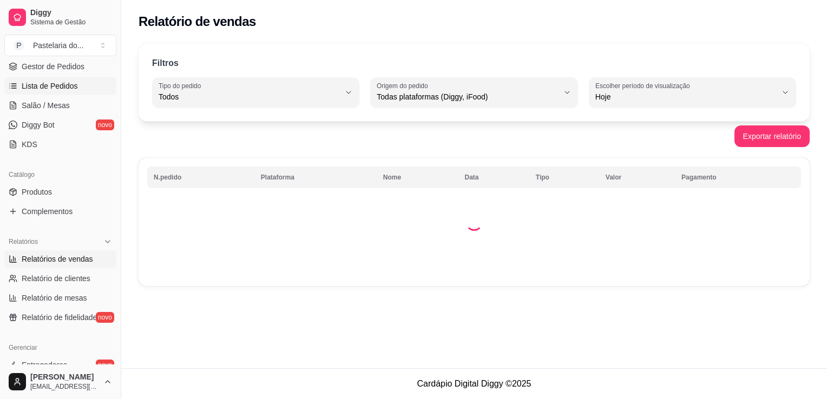
click at [43, 251] on link "Relatórios de vendas" at bounding box center [60, 259] width 112 height 17
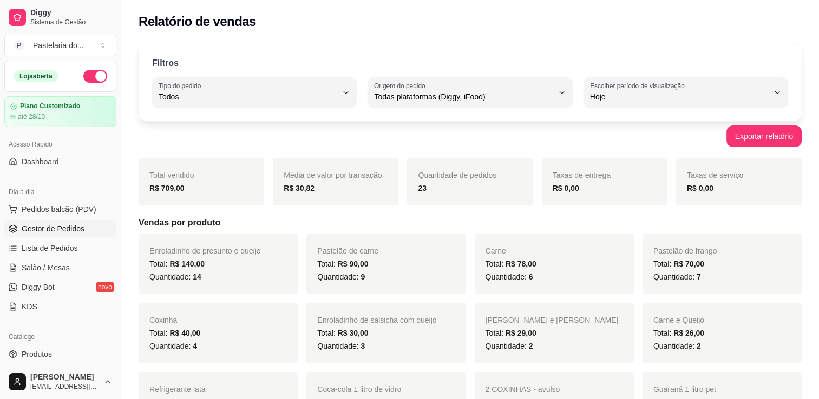
click at [51, 229] on span "Gestor de Pedidos" at bounding box center [53, 228] width 63 height 11
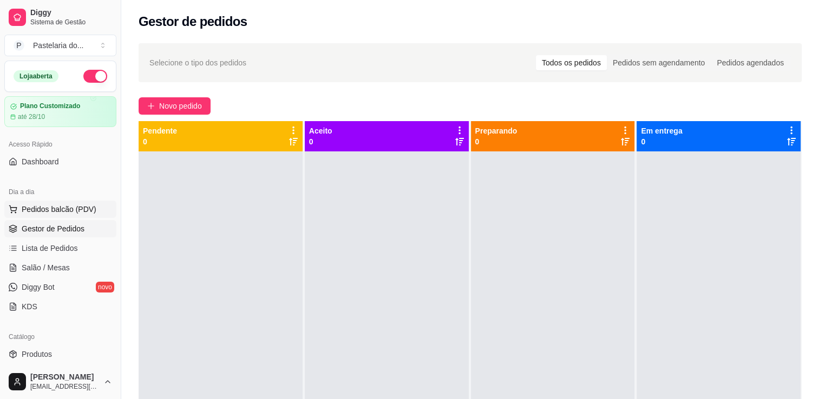
click at [58, 217] on button "Pedidos balcão (PDV)" at bounding box center [60, 209] width 112 height 17
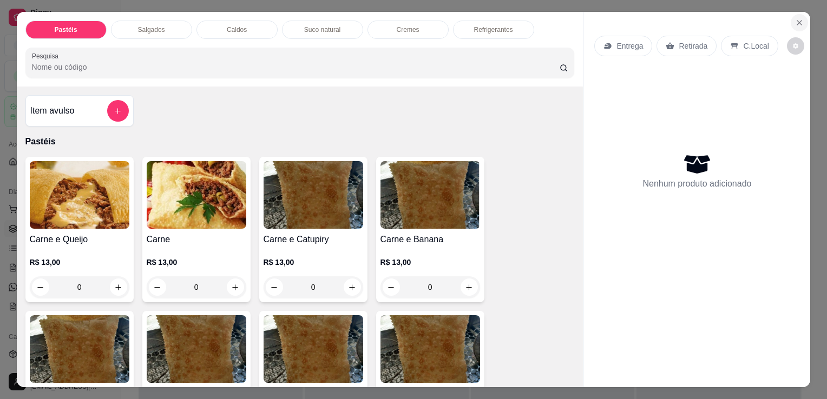
click at [800, 14] on button "Close" at bounding box center [799, 22] width 17 height 17
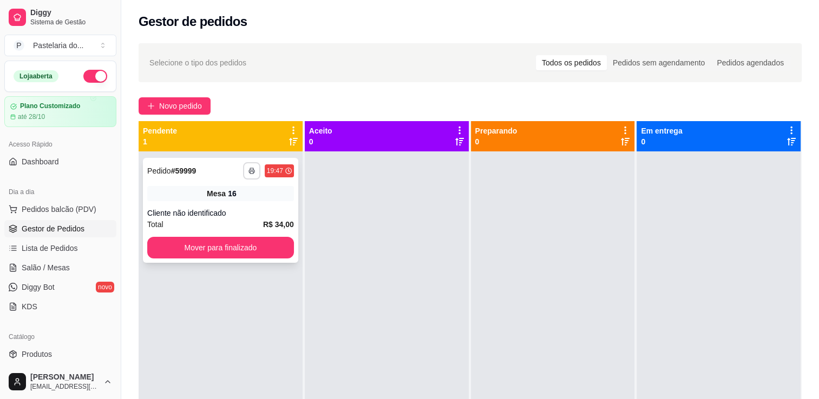
click at [254, 170] on button "button" at bounding box center [251, 170] width 17 height 17
click at [234, 209] on button "IMPRESSORA" at bounding box center [221, 208] width 76 height 17
click at [238, 245] on button "Mover para finalizado" at bounding box center [220, 248] width 147 height 22
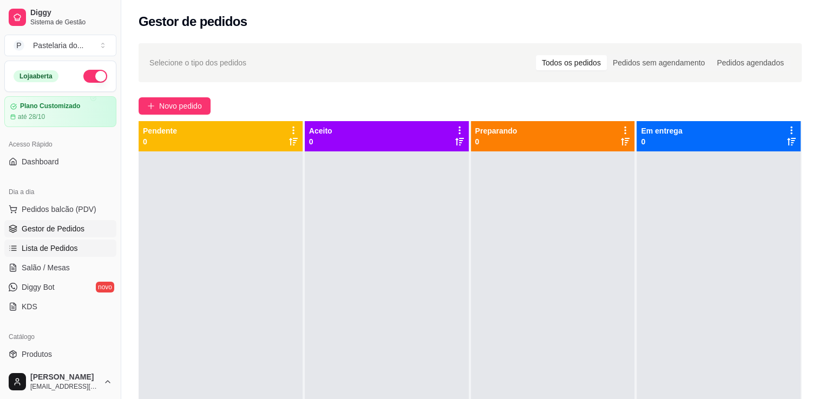
click at [51, 250] on span "Lista de Pedidos" at bounding box center [50, 248] width 56 height 11
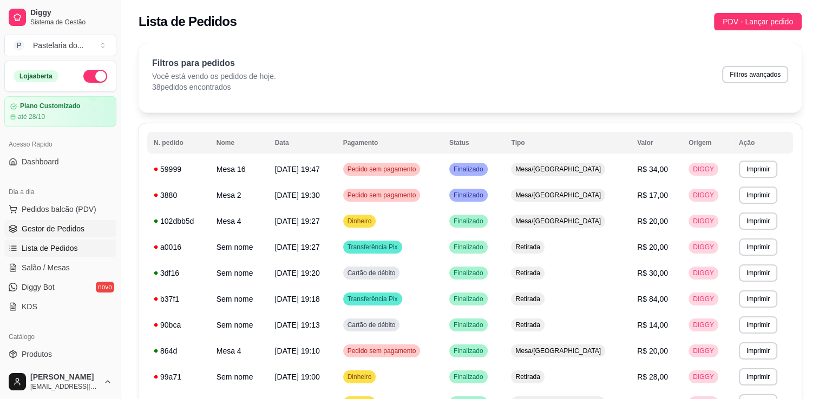
click at [67, 233] on span "Gestor de Pedidos" at bounding box center [53, 228] width 63 height 11
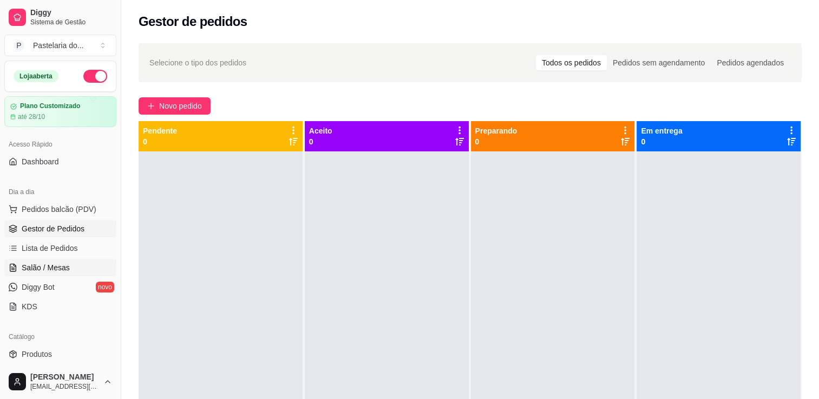
click at [63, 263] on span "Salão / Mesas" at bounding box center [46, 267] width 48 height 11
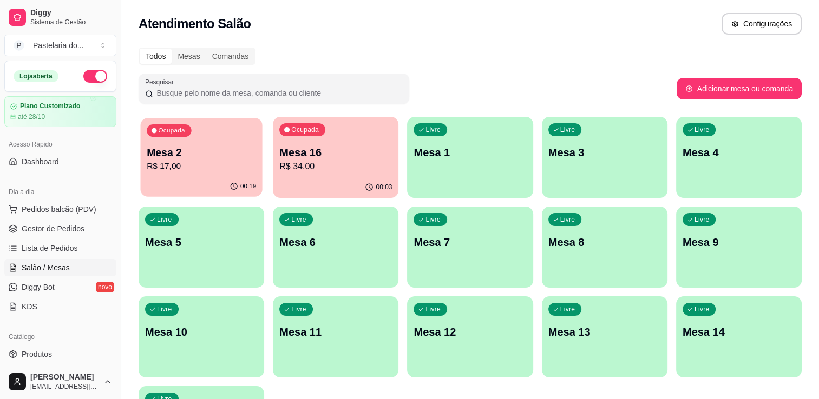
click at [212, 169] on p "R$ 17,00" at bounding box center [201, 166] width 109 height 12
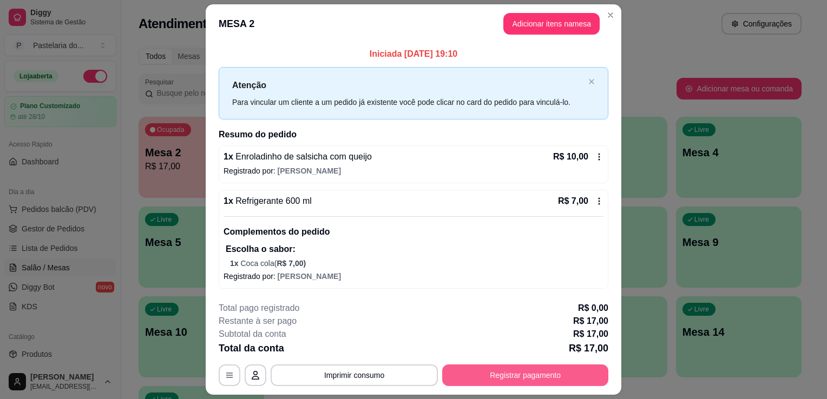
click at [473, 374] on button "Registrar pagamento" at bounding box center [525, 376] width 166 height 22
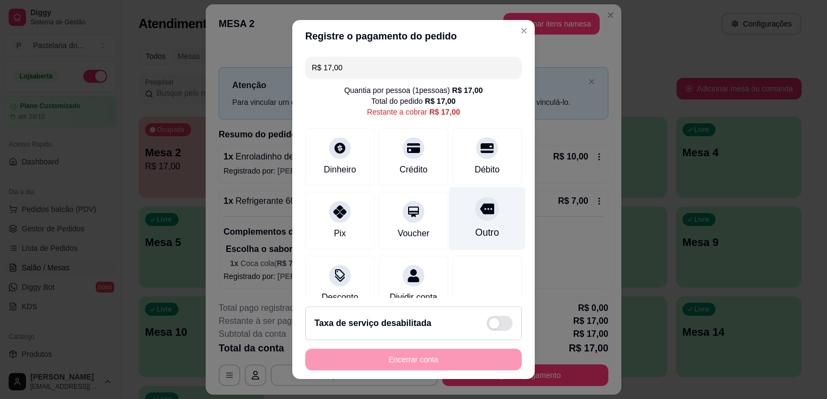
click at [469, 220] on div "Outro" at bounding box center [487, 218] width 76 height 63
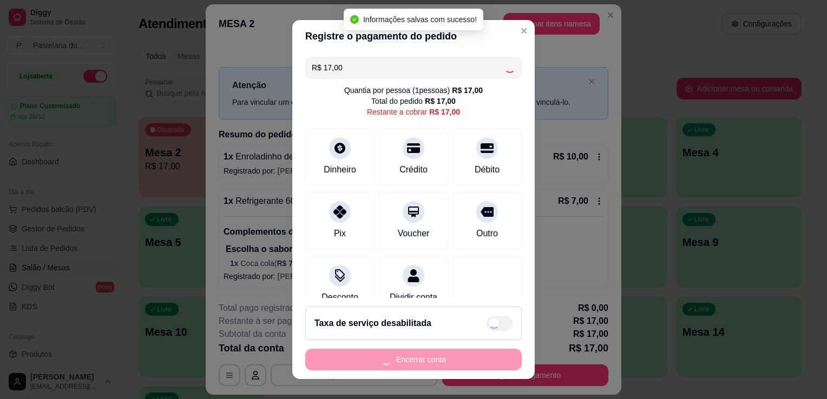
type input "R$ 0,00"
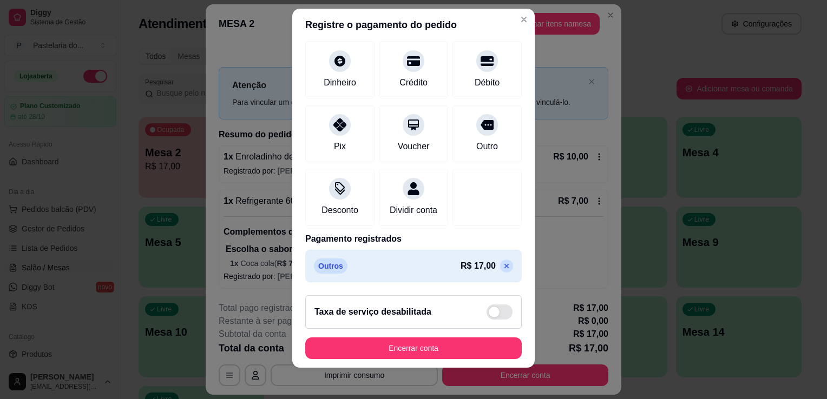
scroll to position [15, 0]
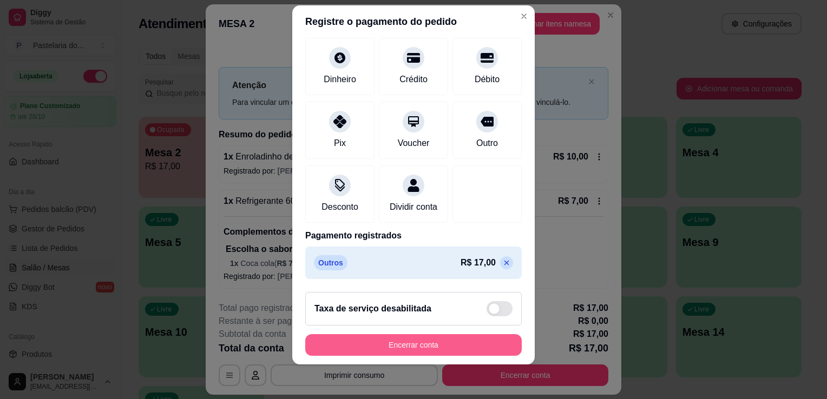
click at [413, 352] on button "Encerrar conta" at bounding box center [413, 345] width 216 height 22
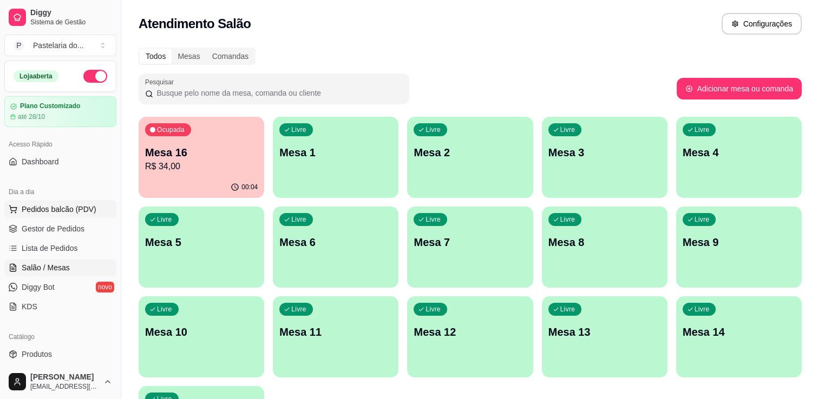
click at [83, 210] on span "Pedidos balcão (PDV)" at bounding box center [59, 209] width 75 height 11
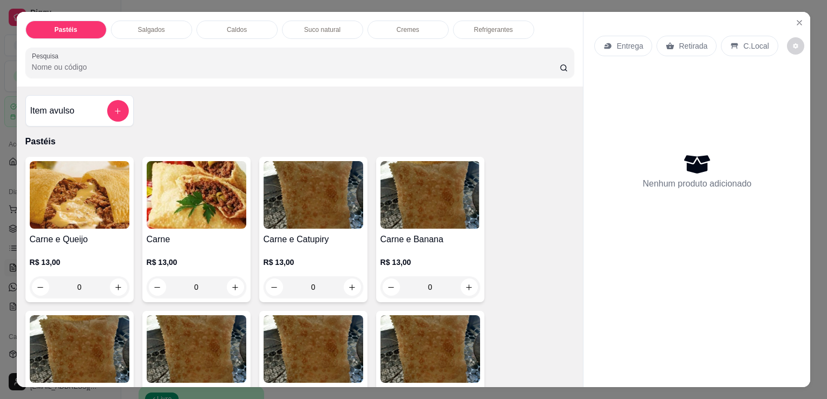
click at [98, 116] on div "Item avulso" at bounding box center [79, 111] width 98 height 22
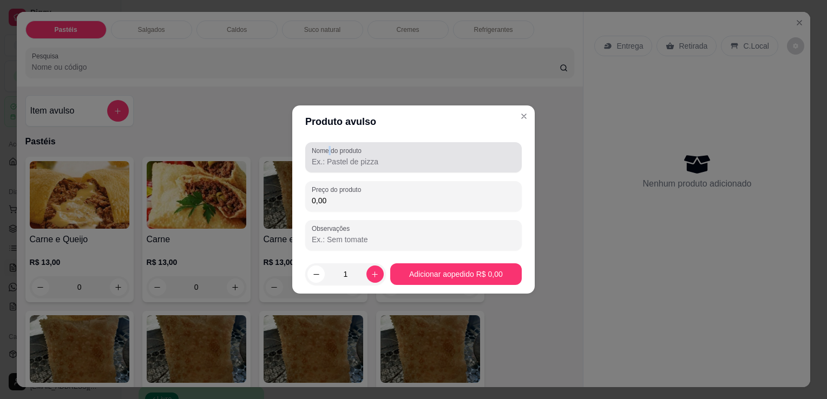
click at [330, 152] on label "Nome do produto" at bounding box center [339, 150] width 54 height 9
click at [333, 160] on input "Nome do produto" at bounding box center [413, 161] width 203 height 11
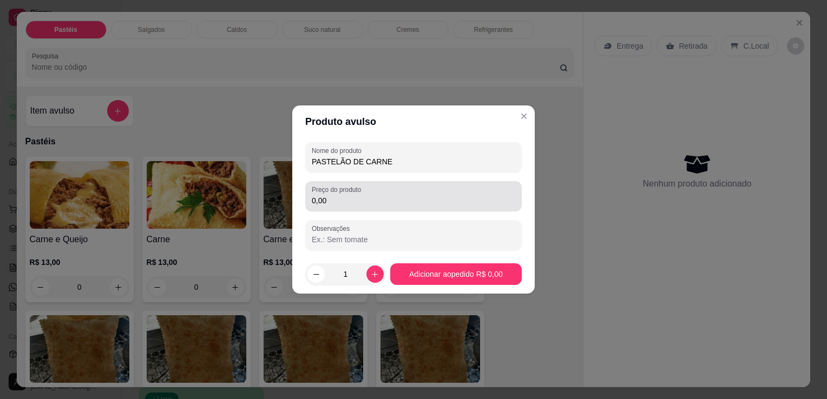
type input "PASTELÃO DE CARNE"
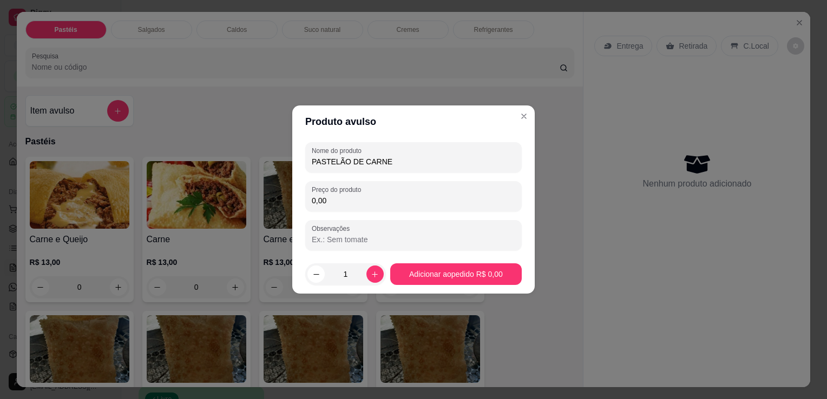
click at [420, 201] on input "0,00" at bounding box center [413, 200] width 203 height 11
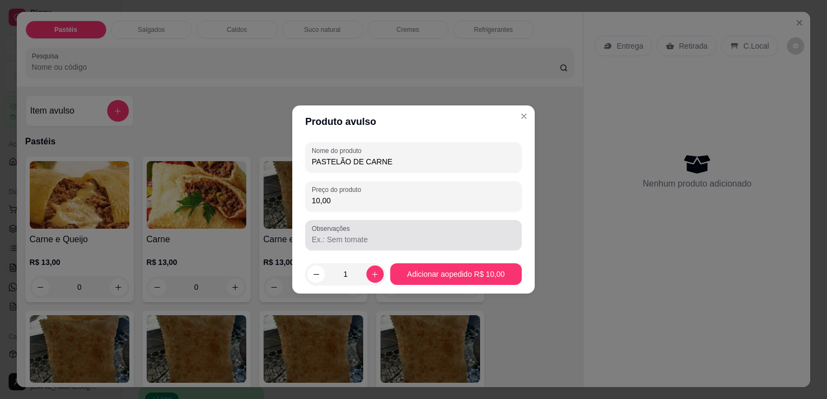
type input "10,00"
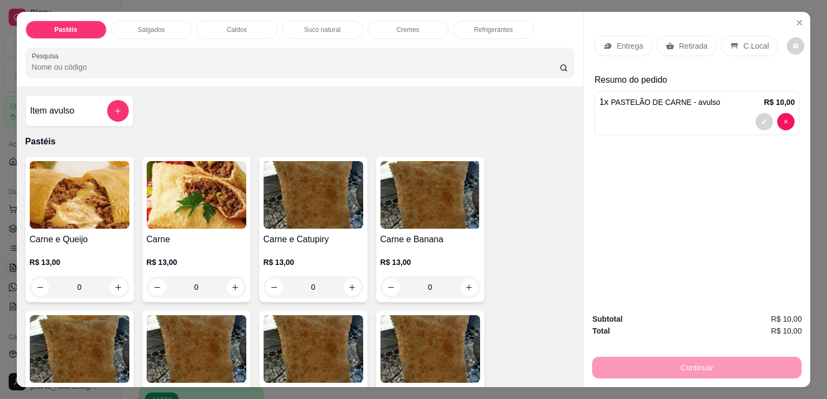
click at [102, 104] on div "Item avulso" at bounding box center [79, 111] width 98 height 22
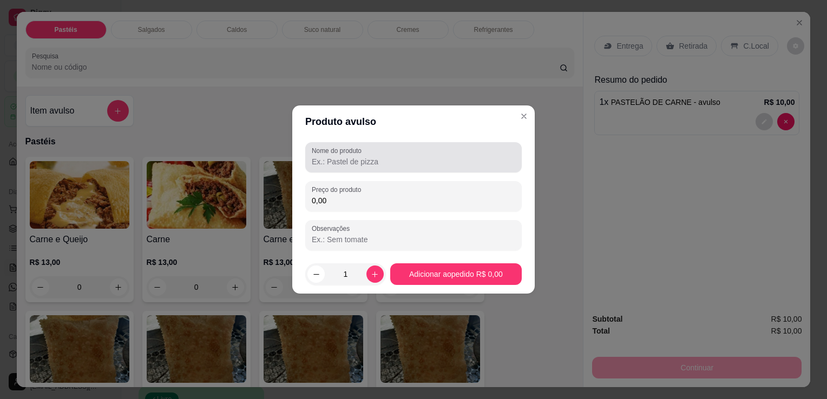
click at [417, 169] on div "Nome do produto" at bounding box center [413, 157] width 216 height 30
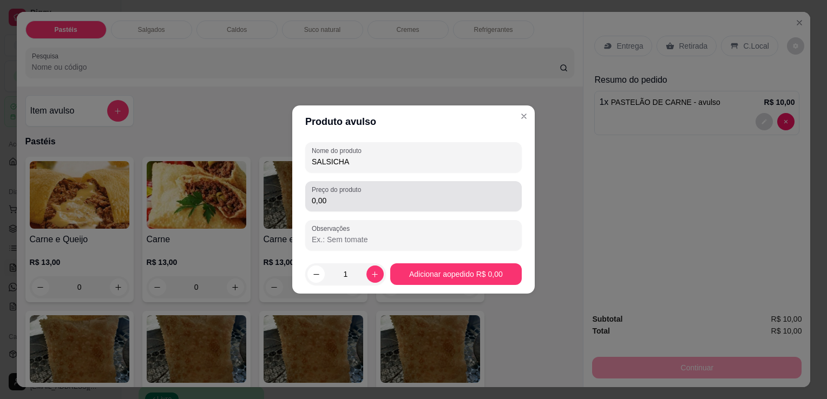
type input "SALSICHA"
click at [412, 187] on div "0,00" at bounding box center [413, 197] width 203 height 22
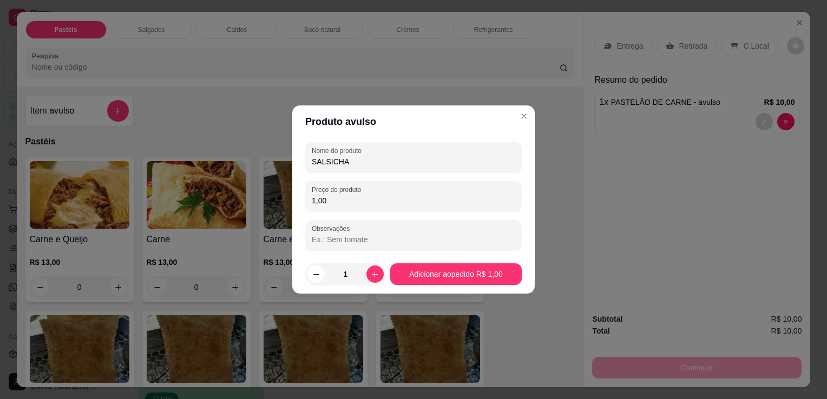
type input "10,00"
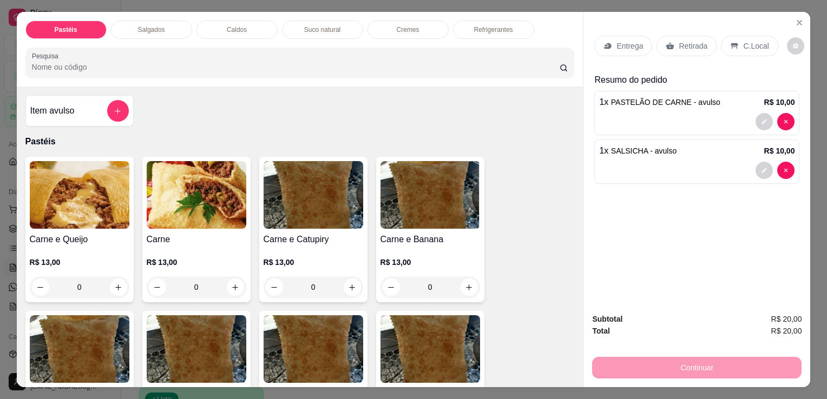
click at [471, 277] on div "0" at bounding box center [430, 288] width 100 height 22
click at [775, 113] on div at bounding box center [774, 121] width 39 height 17
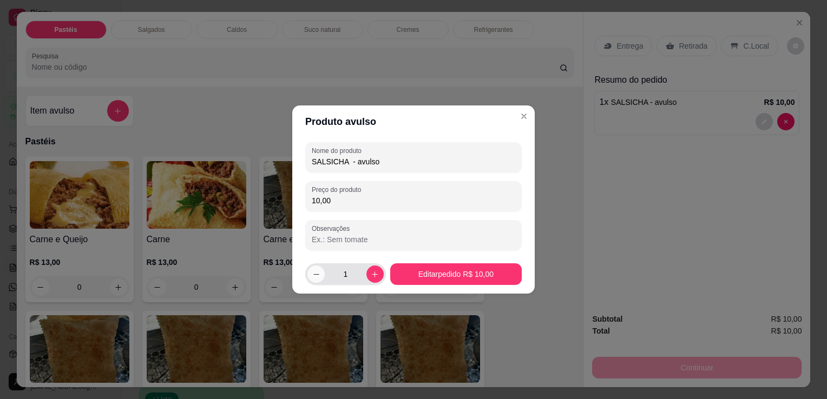
click at [319, 278] on icon "decrease-product-quantity" at bounding box center [316, 275] width 8 height 8
type input "0"
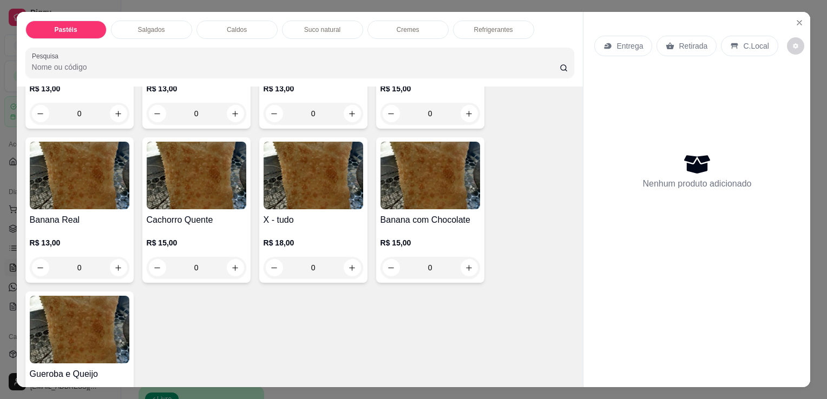
scroll to position [866, 0]
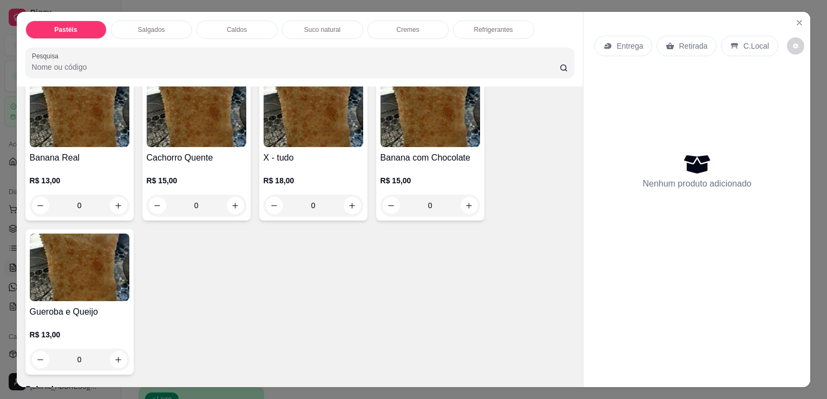
click at [184, 152] on h4 "Cachorro Quente" at bounding box center [197, 158] width 100 height 13
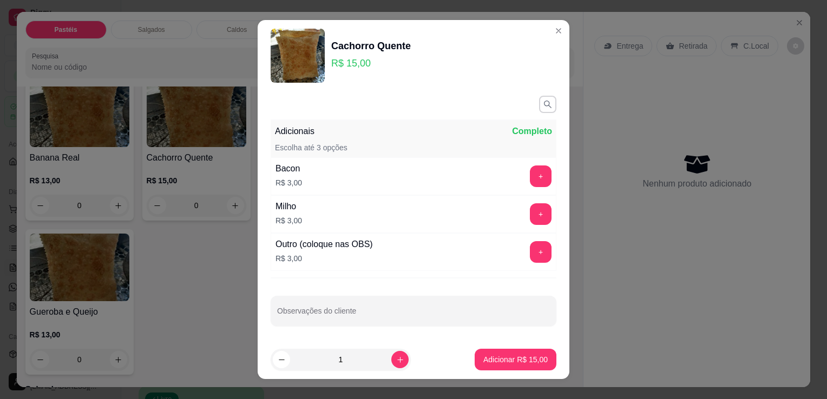
click at [507, 364] on p "Adicionar R$ 15,00" at bounding box center [515, 359] width 64 height 11
type input "1"
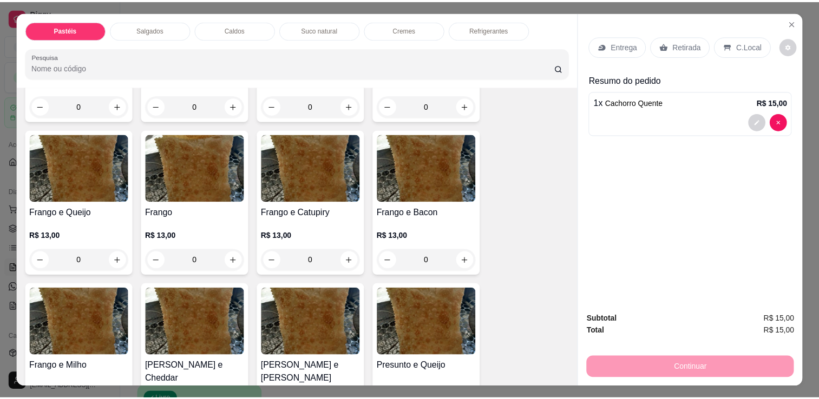
scroll to position [325, 0]
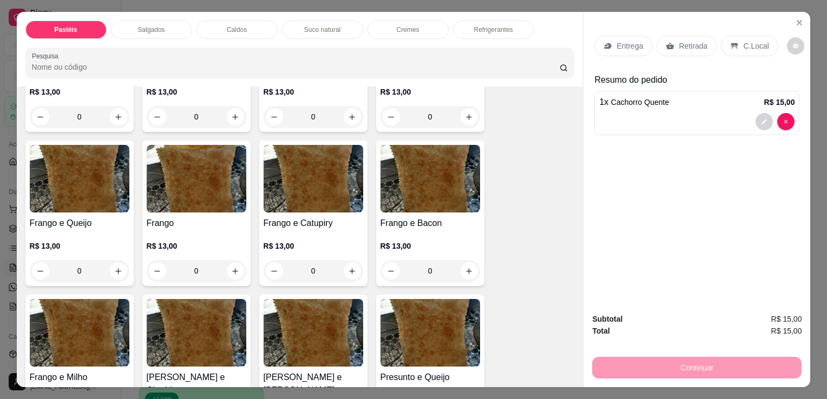
click at [281, 217] on h4 "Frango e Catupiry" at bounding box center [314, 223] width 100 height 13
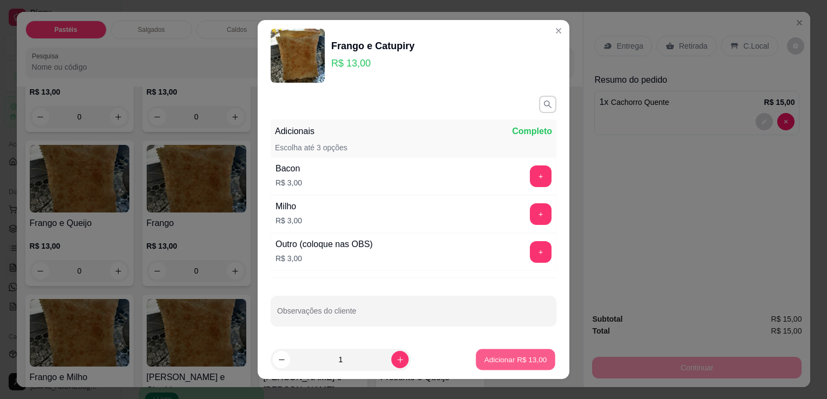
click at [508, 354] on p "Adicionar R$ 13,00" at bounding box center [515, 359] width 63 height 10
type input "1"
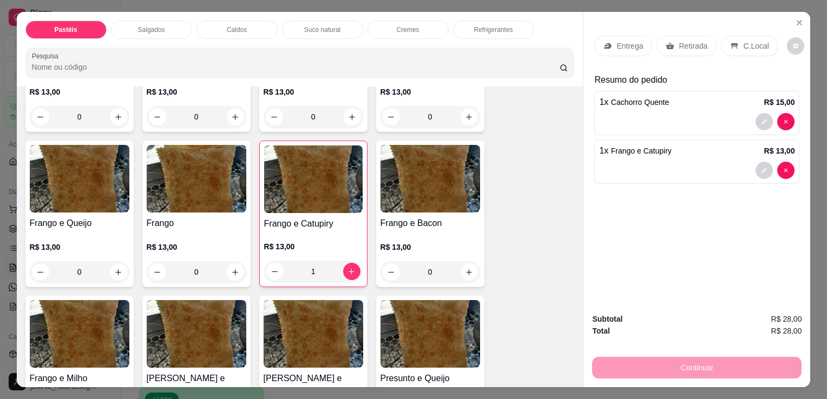
click at [684, 47] on p "Retirada" at bounding box center [693, 46] width 29 height 11
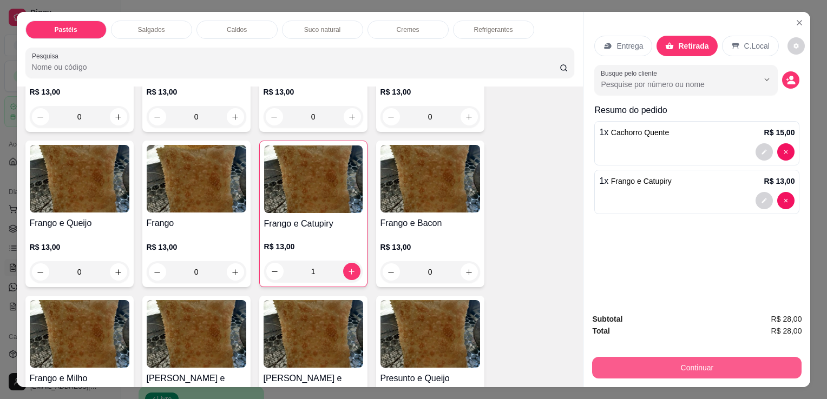
click at [634, 357] on button "Continuar" at bounding box center [696, 368] width 209 height 22
click at [707, 365] on button "Continuar" at bounding box center [696, 368] width 209 height 22
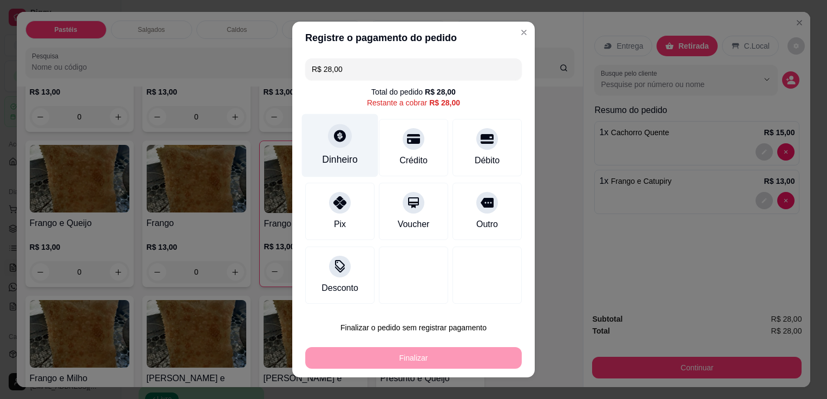
click at [316, 148] on div "Dinheiro" at bounding box center [340, 145] width 76 height 63
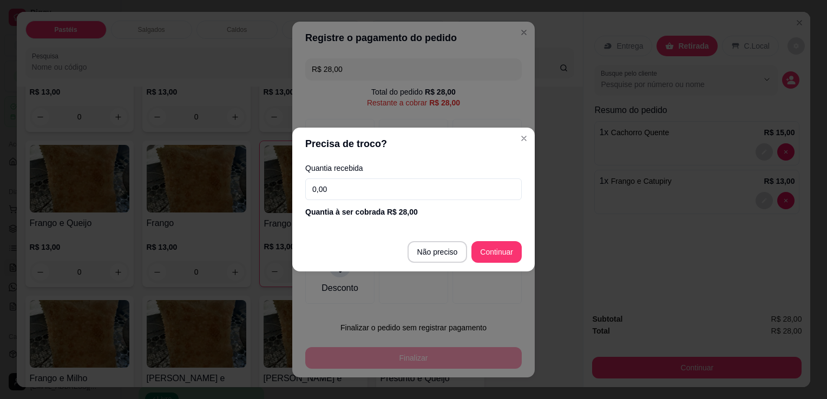
click at [393, 204] on div "Quantia recebida 0,00 Quantia à ser cobrada R$ 28,00" at bounding box center [413, 191] width 242 height 62
click at [391, 190] on input "0,00" at bounding box center [413, 190] width 216 height 22
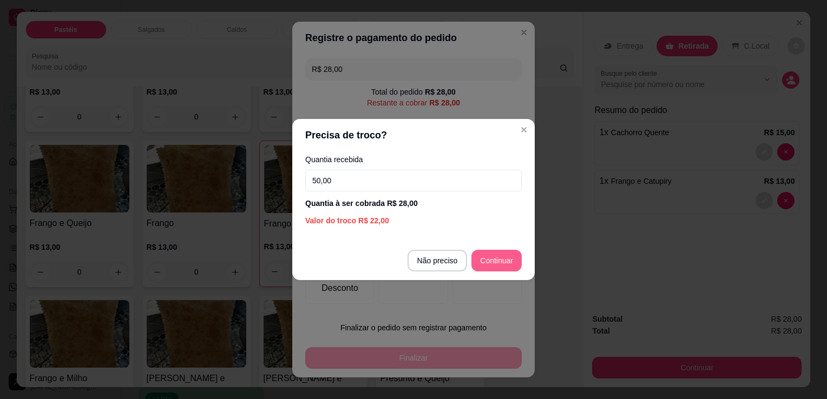
type input "50,00"
type input "R$ 0,00"
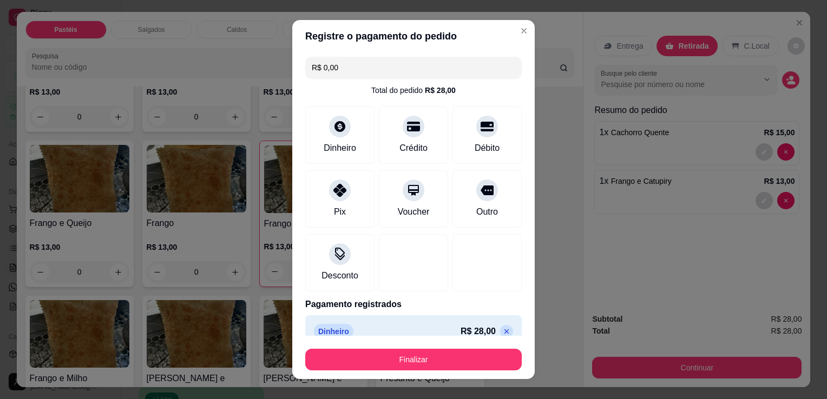
click at [457, 380] on div "Registre o pagamento do pedido R$ 0,00 Total do pedido R$ 28,00 Dinheiro Crédit…" at bounding box center [413, 199] width 827 height 399
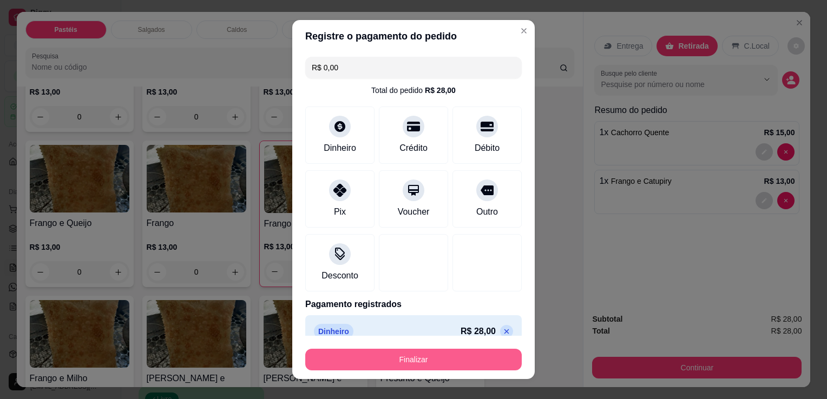
click at [452, 366] on button "Finalizar" at bounding box center [413, 360] width 216 height 22
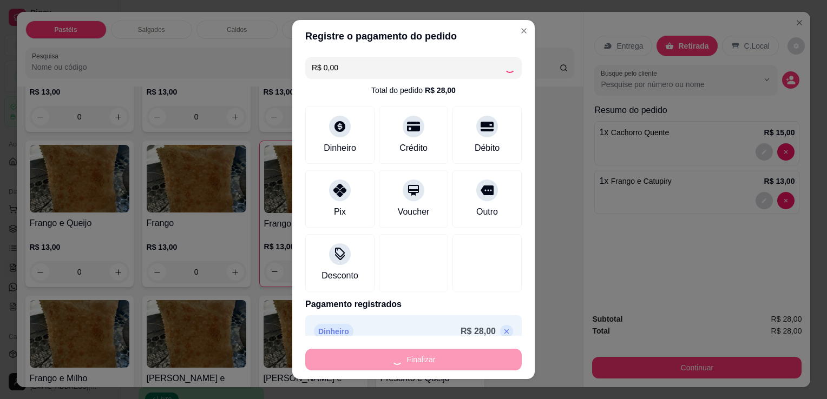
type input "0"
type input "-R$ 28,00"
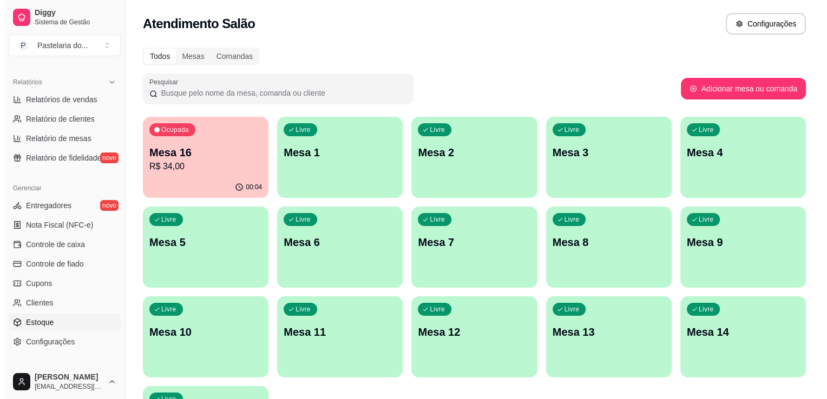
scroll to position [379, 0]
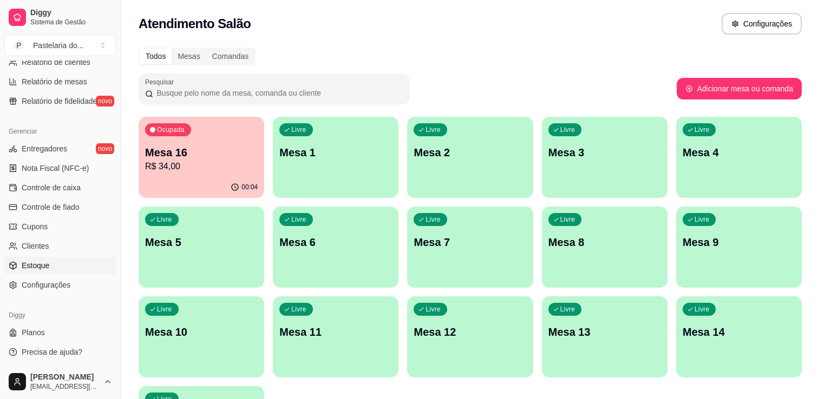
click at [48, 259] on link "Estoque" at bounding box center [60, 265] width 112 height 17
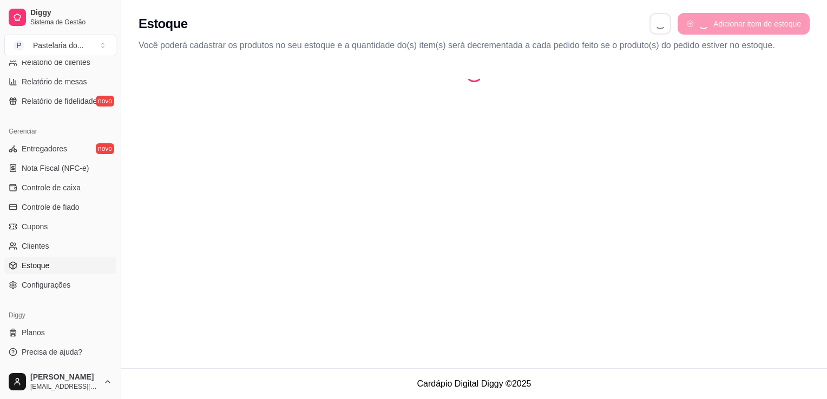
select select "QUANTITY_ORDER"
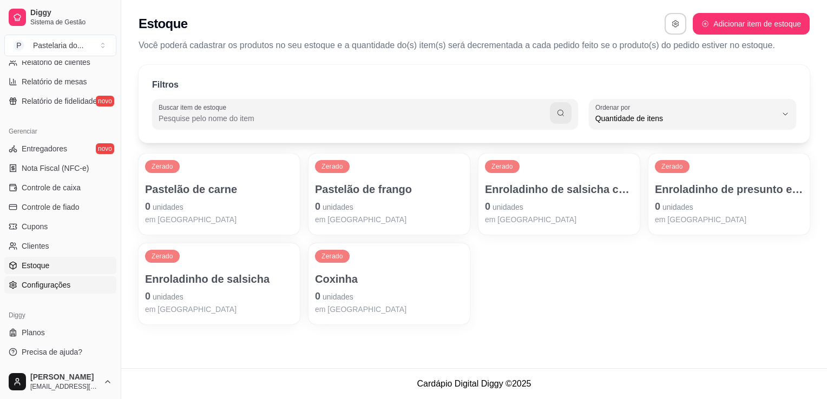
scroll to position [10, 0]
click at [338, 195] on p "Pastelão de frango" at bounding box center [389, 189] width 148 height 15
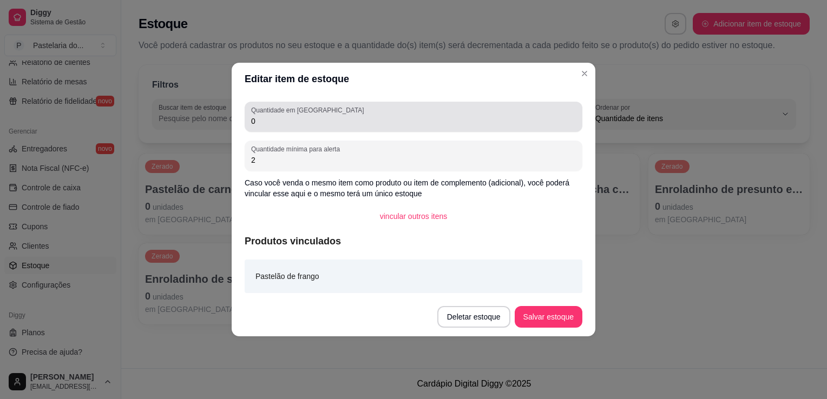
click at [298, 124] on input "0" at bounding box center [413, 121] width 325 height 11
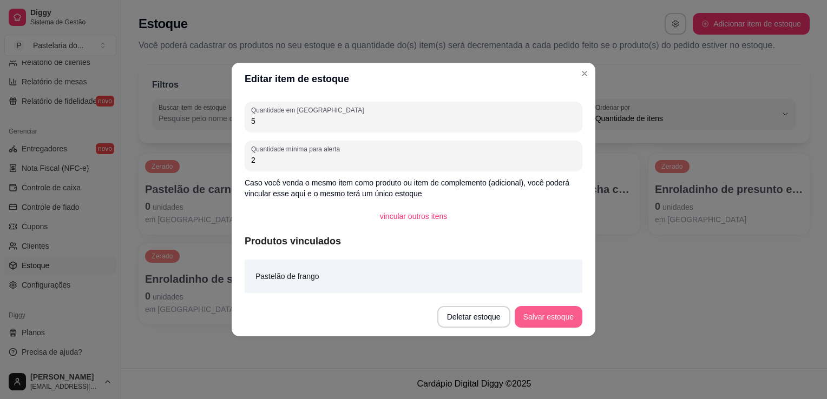
type input "5"
click at [560, 308] on button "Salvar estoque" at bounding box center [549, 317] width 68 height 22
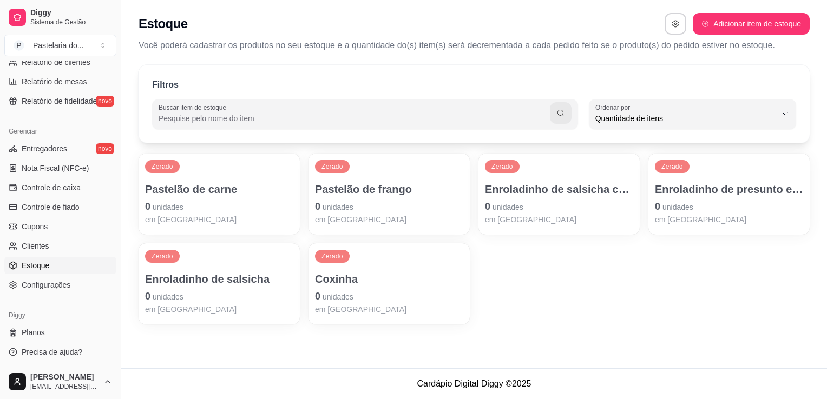
click at [249, 268] on div "Zerado Enroladinho de salsicha 0 unidades em [GEOGRAPHIC_DATA]" at bounding box center [219, 284] width 161 height 81
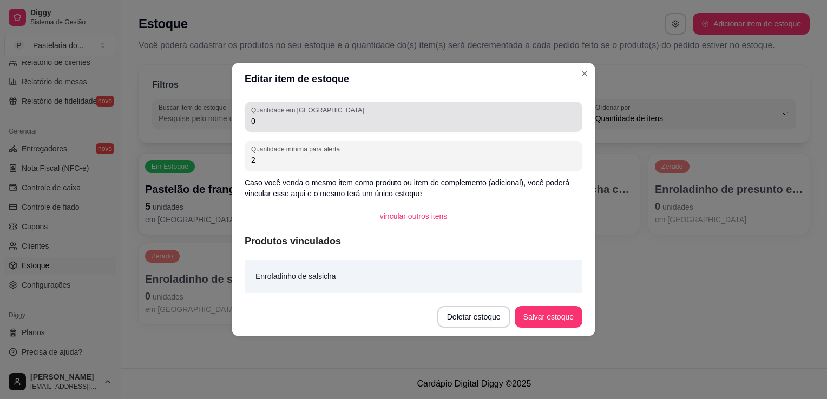
click at [356, 127] on div "0" at bounding box center [413, 117] width 325 height 22
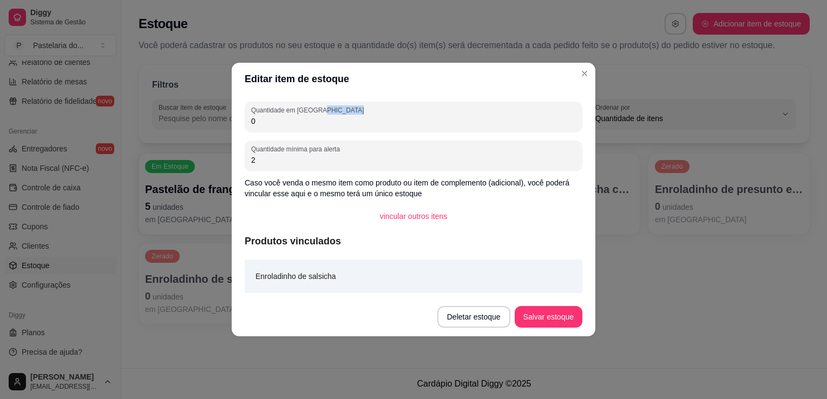
click at [356, 127] on div "0" at bounding box center [413, 117] width 325 height 22
type input "2"
click at [558, 317] on button "Salvar estoque" at bounding box center [548, 317] width 66 height 21
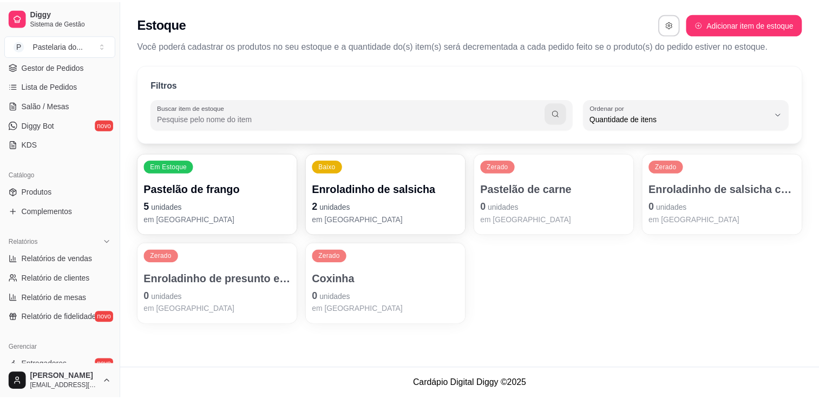
scroll to position [54, 0]
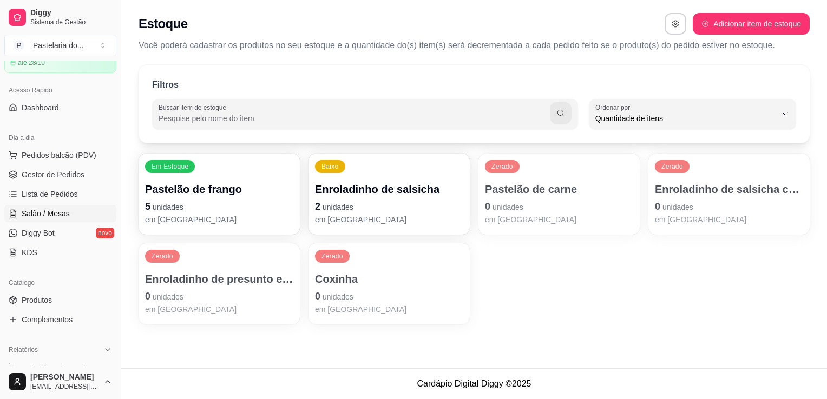
click at [47, 220] on link "Salão / Mesas" at bounding box center [60, 213] width 112 height 17
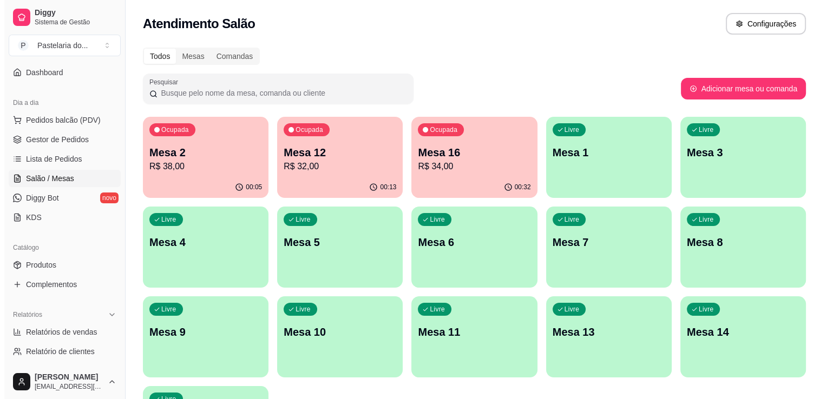
scroll to position [108, 0]
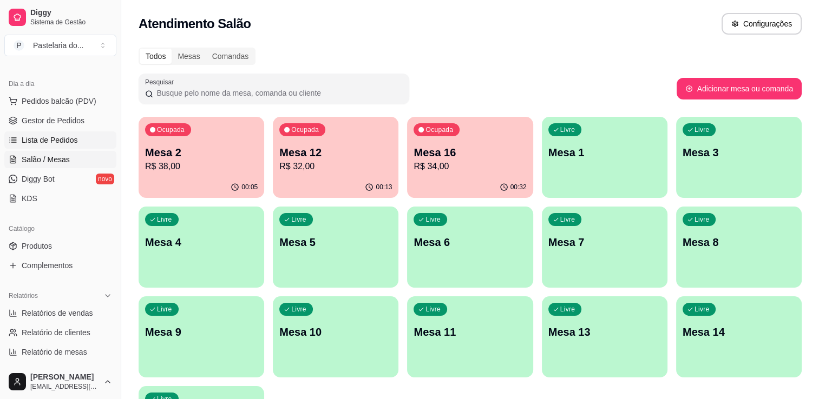
click at [52, 140] on span "Lista de Pedidos" at bounding box center [50, 140] width 56 height 11
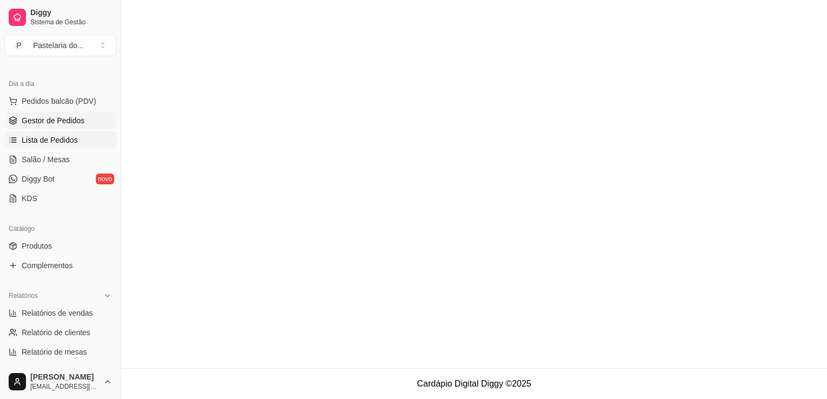
click at [66, 115] on span "Gestor de Pedidos" at bounding box center [53, 120] width 63 height 11
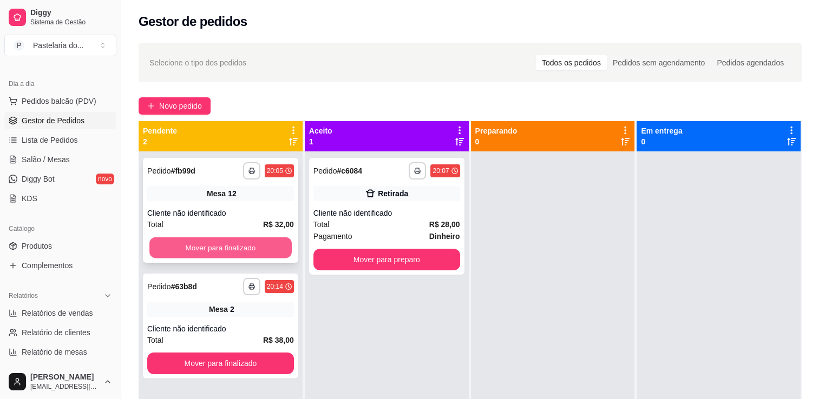
click at [242, 251] on button "Mover para finalizado" at bounding box center [220, 248] width 142 height 21
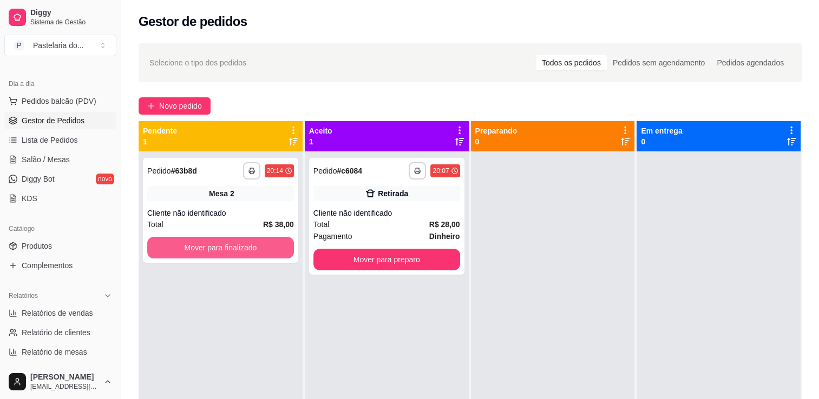
click at [247, 248] on button "Mover para finalizado" at bounding box center [220, 248] width 147 height 22
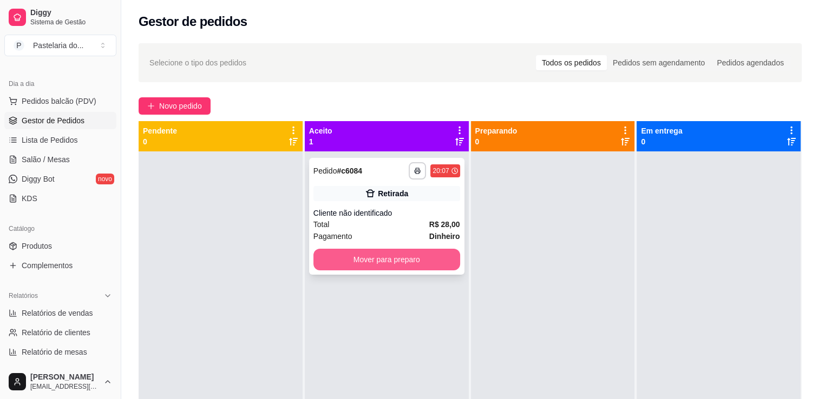
click at [383, 250] on button "Mover para preparo" at bounding box center [386, 260] width 147 height 22
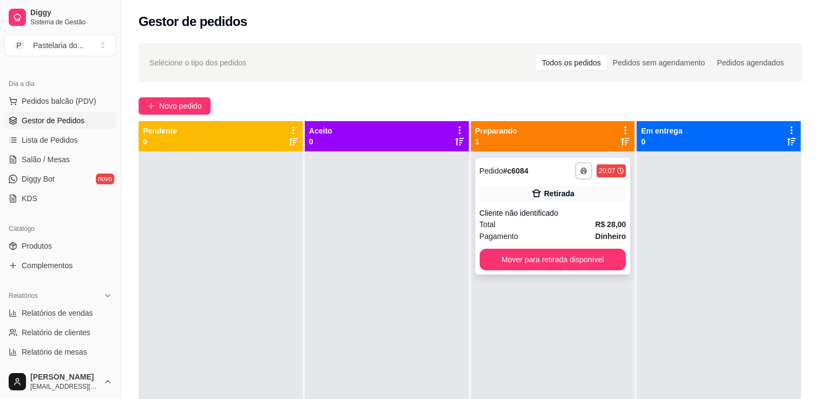
click at [483, 260] on button "Mover para retirada disponível" at bounding box center [552, 260] width 147 height 22
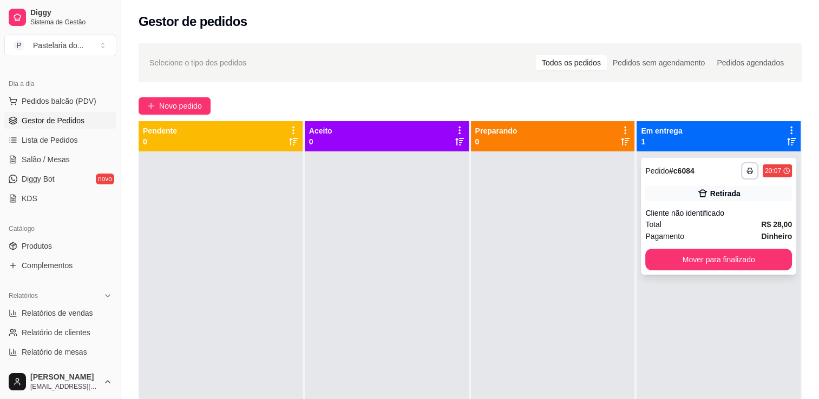
drag, startPoint x: 628, startPoint y: 264, endPoint x: 637, endPoint y: 264, distance: 9.8
click at [632, 264] on div "**********" at bounding box center [470, 320] width 663 height 399
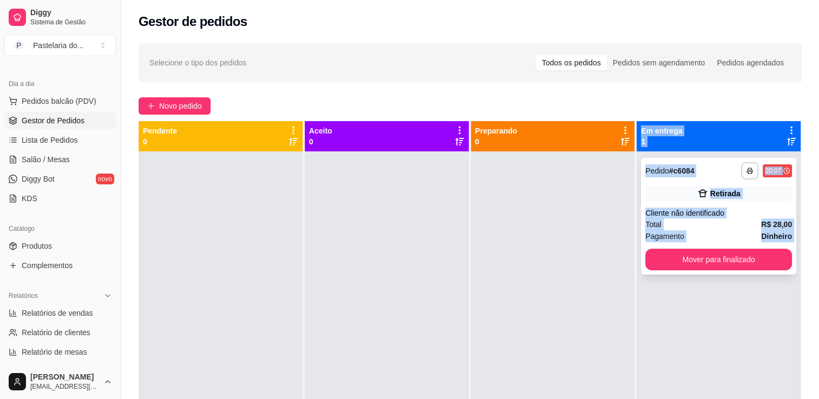
click at [657, 260] on button "Mover para finalizado" at bounding box center [718, 260] width 147 height 22
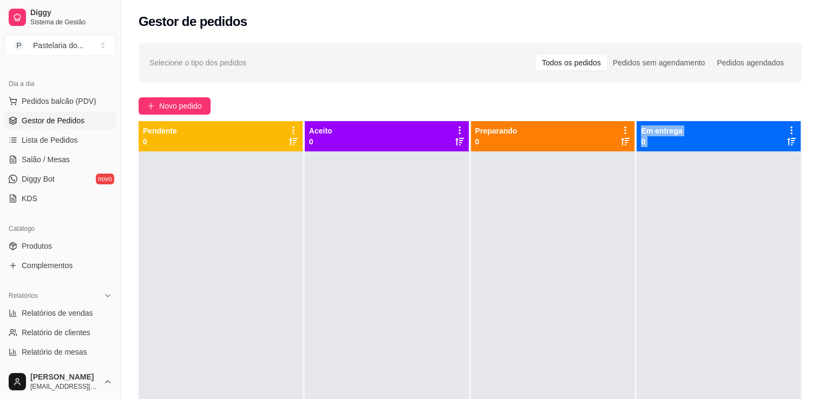
click at [608, 258] on div at bounding box center [553, 351] width 164 height 399
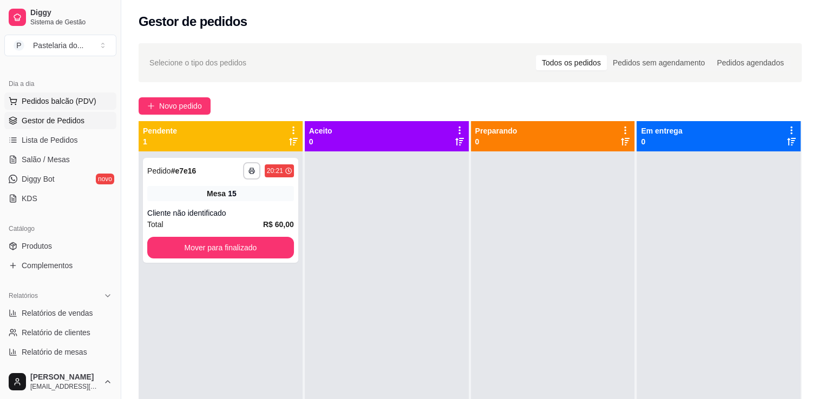
click at [51, 96] on span "Pedidos balcão (PDV)" at bounding box center [59, 101] width 75 height 11
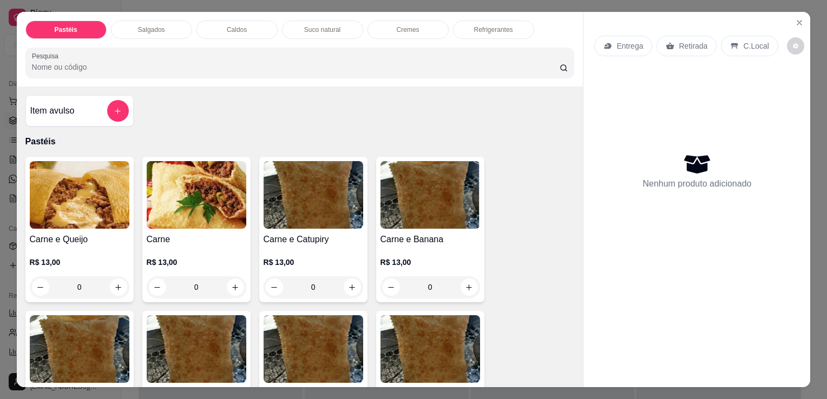
click at [82, 95] on div "Item avulso" at bounding box center [79, 110] width 108 height 31
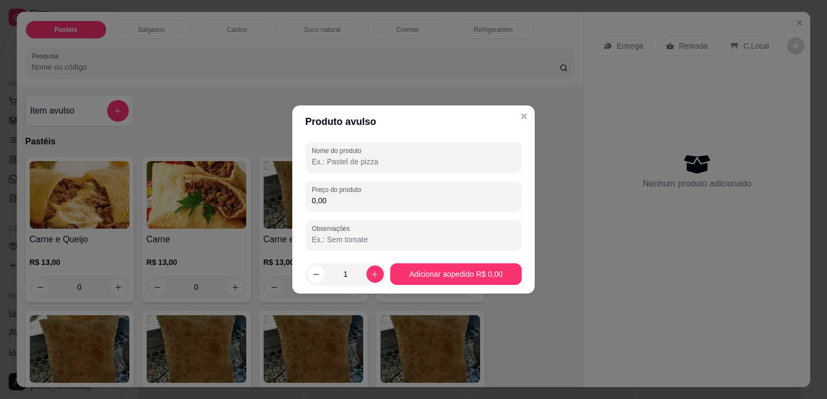
click at [338, 172] on div "Nome do produto" at bounding box center [413, 157] width 216 height 30
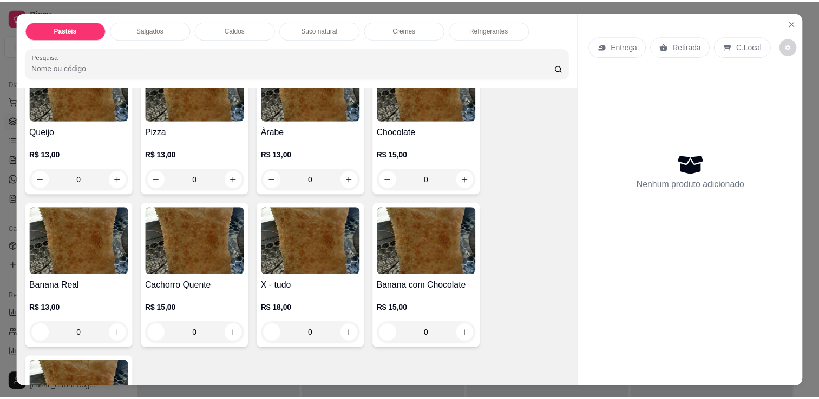
scroll to position [866, 0]
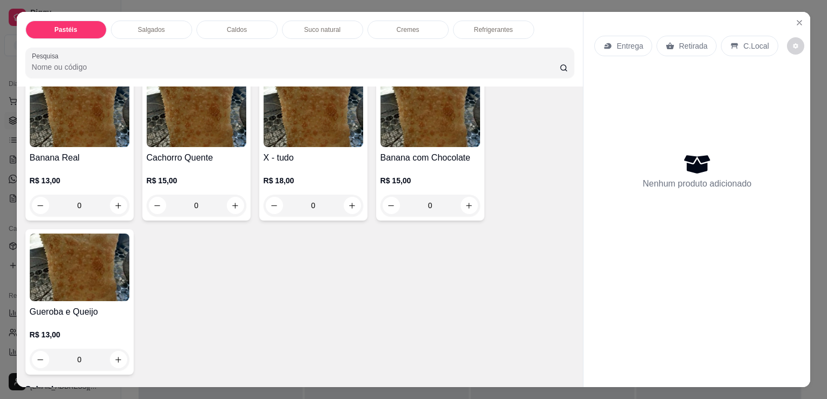
click at [281, 152] on h4 "X - tudo" at bounding box center [314, 158] width 100 height 13
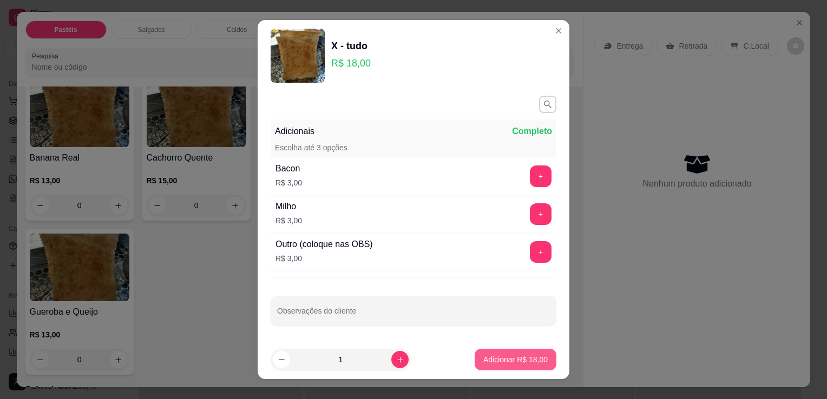
click at [535, 358] on button "Adicionar R$ 18,00" at bounding box center [516, 360] width 82 height 22
type input "1"
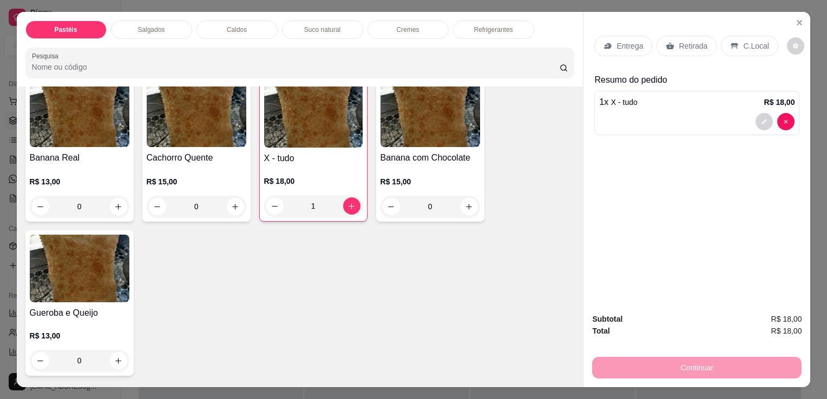
click at [691, 47] on div "Retirada" at bounding box center [686, 46] width 60 height 21
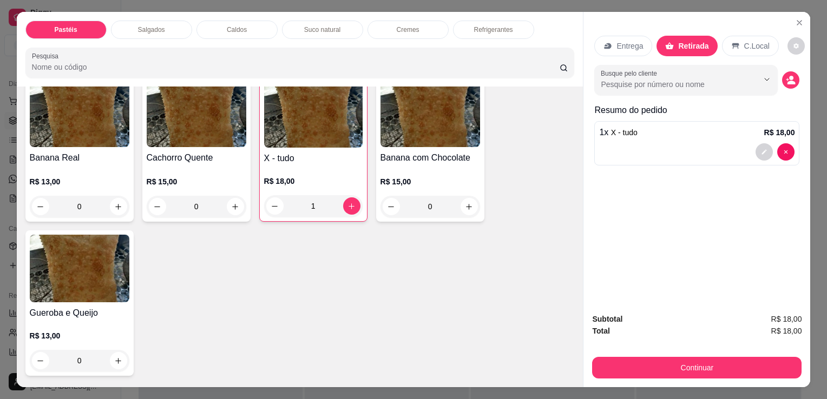
click at [711, 365] on button "Continuar" at bounding box center [696, 368] width 209 height 22
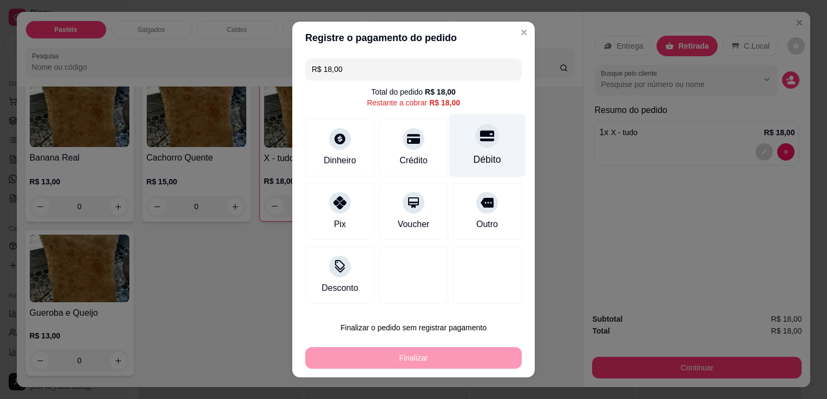
click at [474, 160] on div "Débito" at bounding box center [488, 160] width 28 height 14
type input "R$ 0,00"
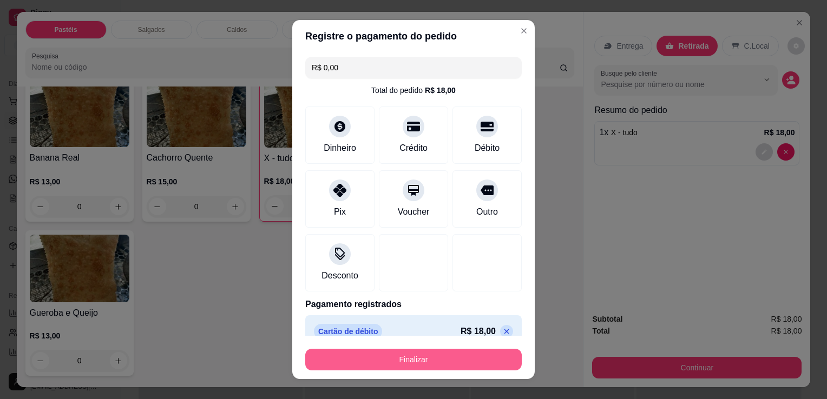
click at [463, 350] on button "Finalizar" at bounding box center [413, 360] width 216 height 22
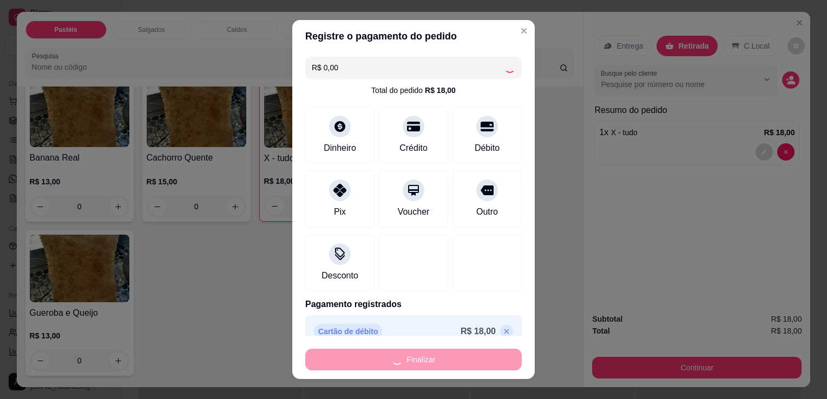
type input "0"
type input "-R$ 18,00"
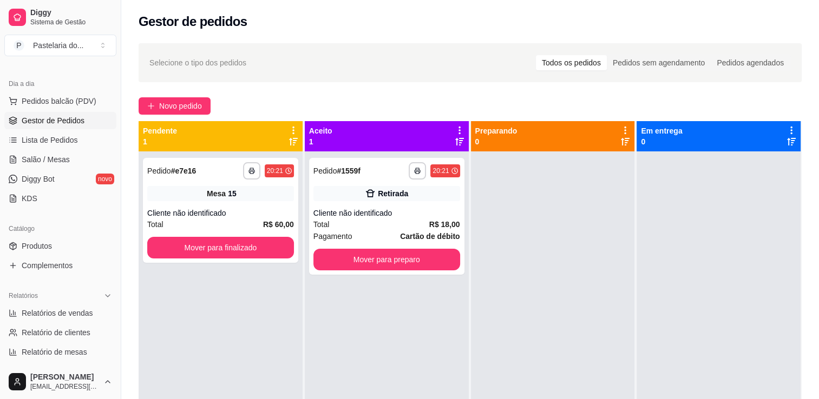
click at [35, 168] on ul "Pedidos balcão (PDV) Gestor de Pedidos Lista de Pedidos Salão / Mesas Diggy Bot…" at bounding box center [60, 150] width 112 height 115
click at [36, 160] on span "Salão / Mesas" at bounding box center [46, 159] width 48 height 11
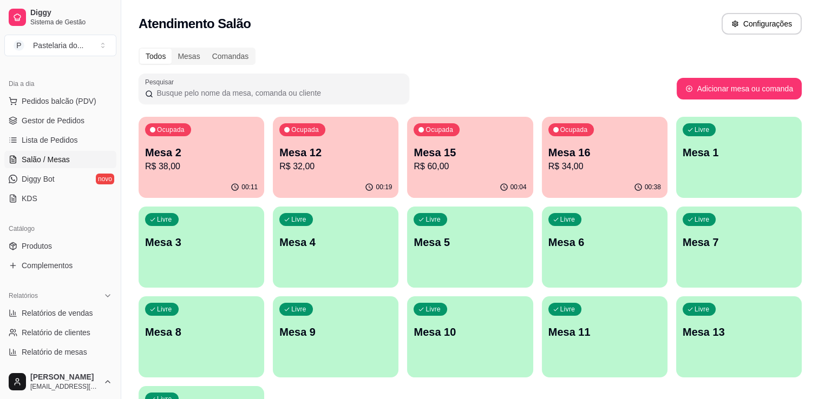
click at [562, 173] on p "R$ 34,00" at bounding box center [604, 166] width 113 height 13
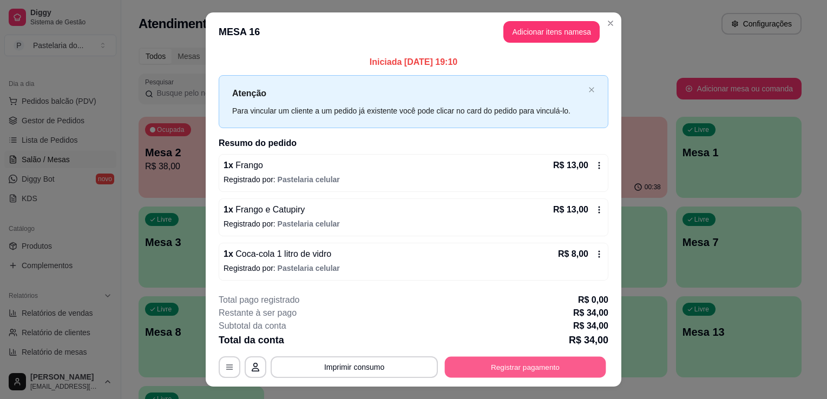
click at [488, 371] on button "Registrar pagamento" at bounding box center [525, 367] width 161 height 21
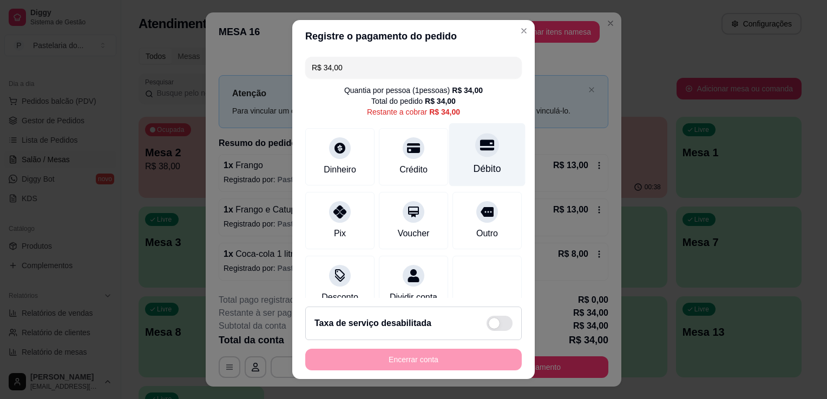
click at [480, 147] on icon at bounding box center [487, 145] width 14 height 14
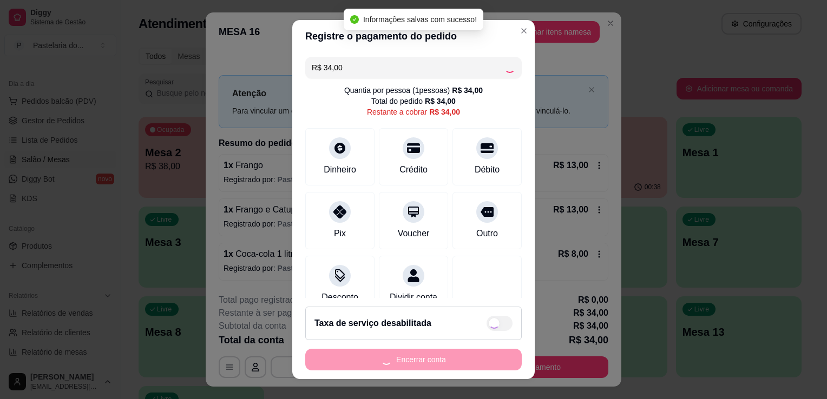
type input "R$ 0,00"
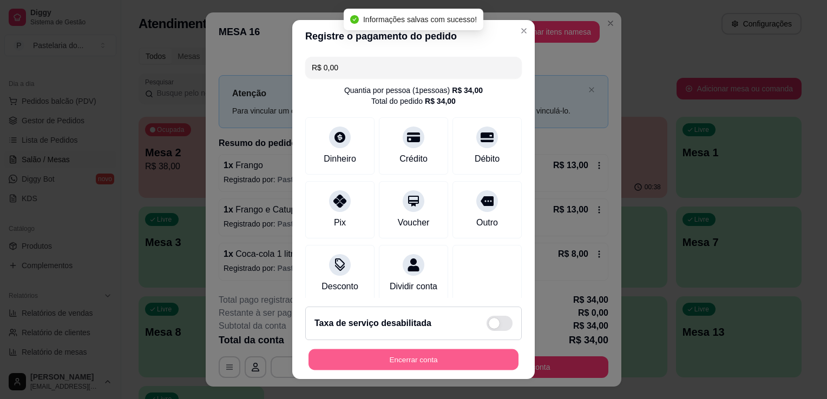
click at [423, 353] on button "Encerrar conta" at bounding box center [413, 360] width 210 height 21
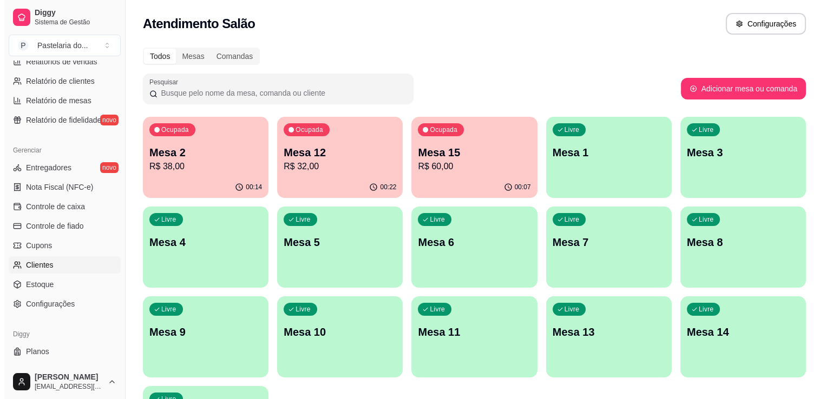
scroll to position [379, 0]
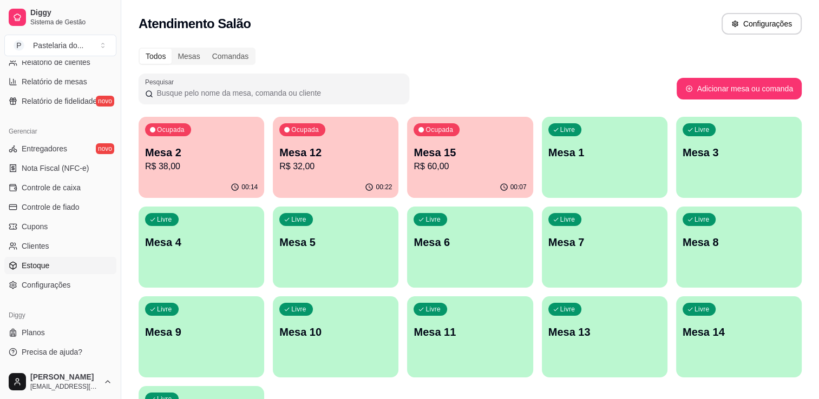
click at [47, 263] on span "Estoque" at bounding box center [36, 265] width 28 height 11
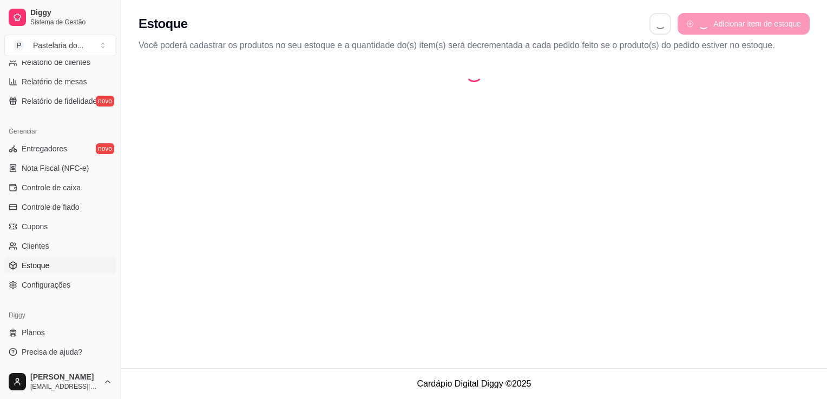
select select "QUANTITY_ORDER"
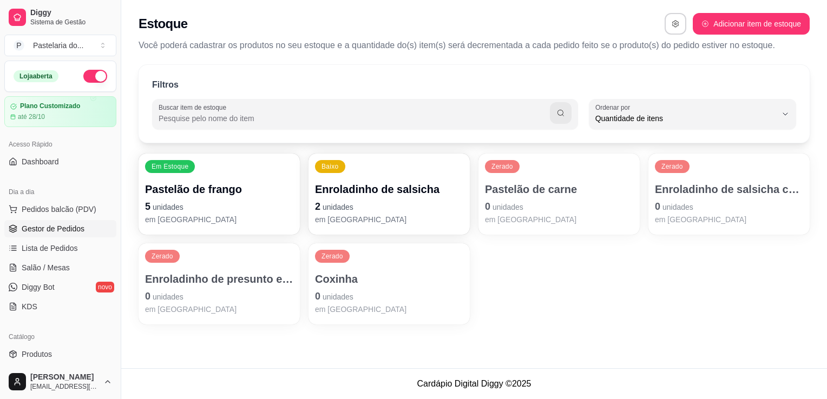
click at [50, 231] on span "Gestor de Pedidos" at bounding box center [53, 228] width 63 height 11
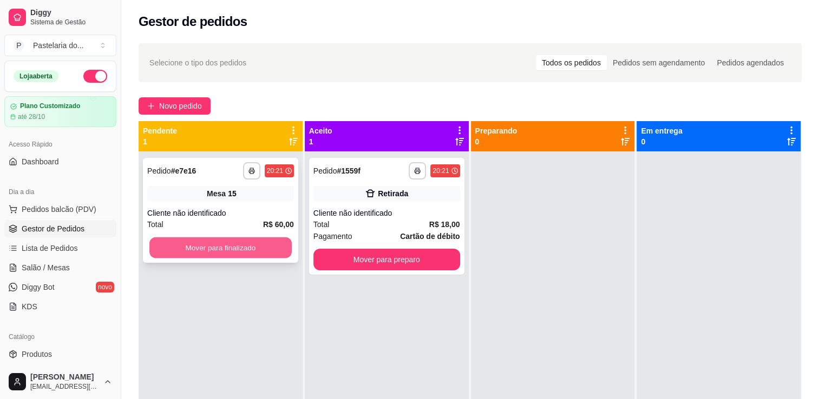
click at [210, 252] on button "Mover para finalizado" at bounding box center [220, 248] width 142 height 21
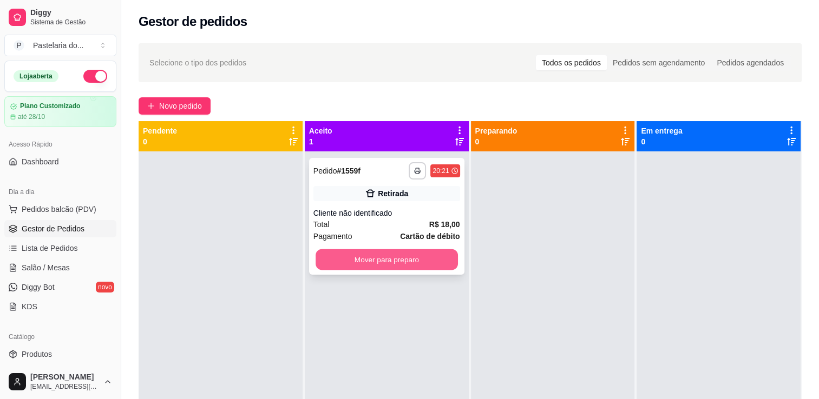
click at [365, 268] on button "Mover para preparo" at bounding box center [386, 259] width 142 height 21
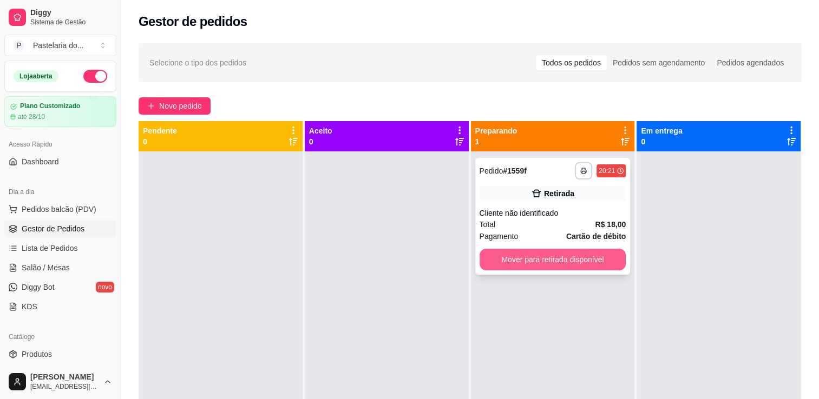
click at [530, 263] on button "Mover para retirada disponível" at bounding box center [552, 260] width 147 height 22
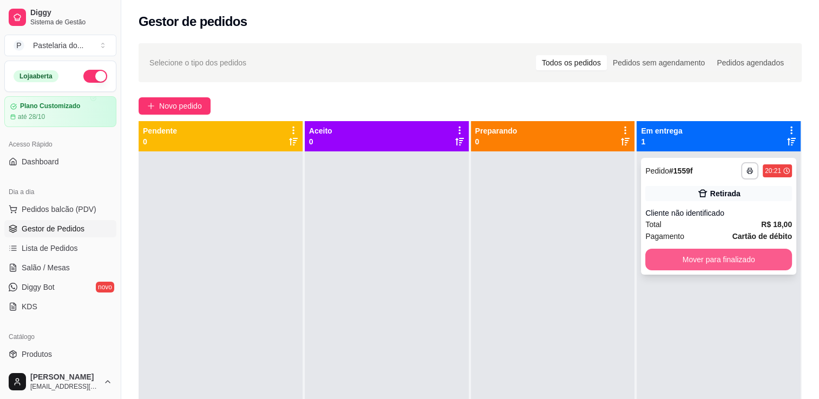
click at [656, 259] on button "Mover para finalizado" at bounding box center [718, 260] width 147 height 22
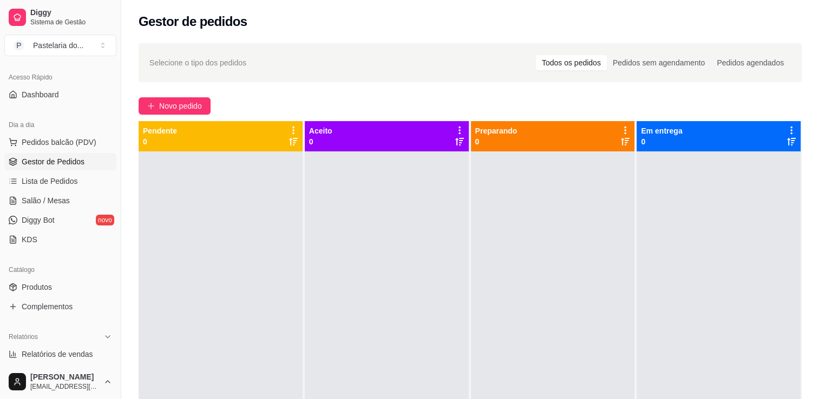
scroll to position [216, 0]
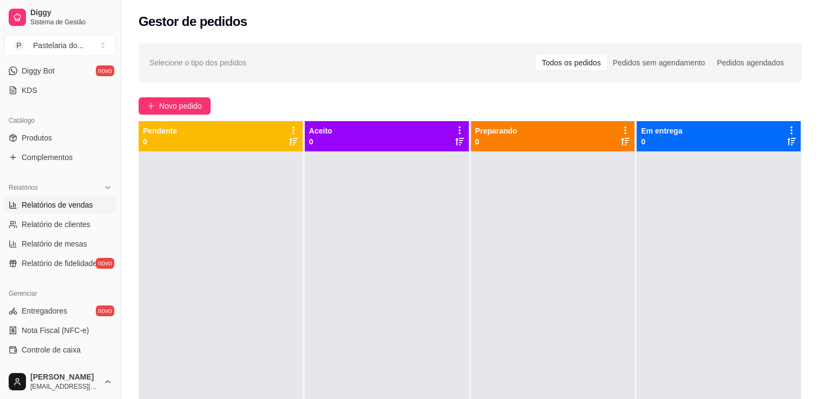
click at [69, 206] on span "Relatórios de vendas" at bounding box center [57, 205] width 71 height 11
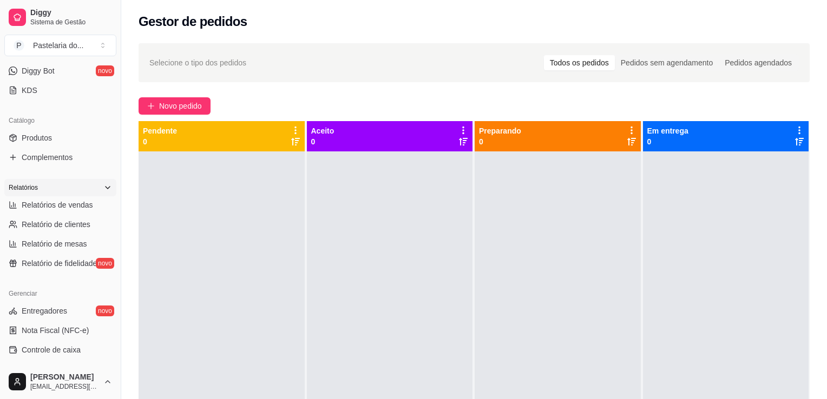
select select "ALL"
select select "0"
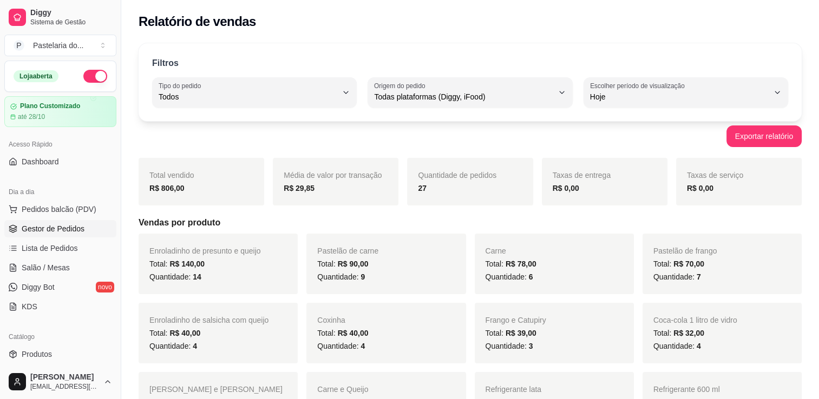
click at [34, 225] on span "Gestor de Pedidos" at bounding box center [53, 228] width 63 height 11
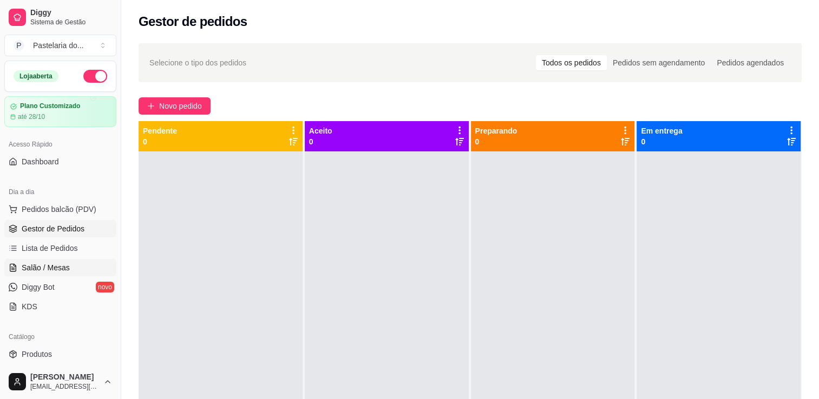
click at [57, 267] on span "Salão / Mesas" at bounding box center [46, 267] width 48 height 11
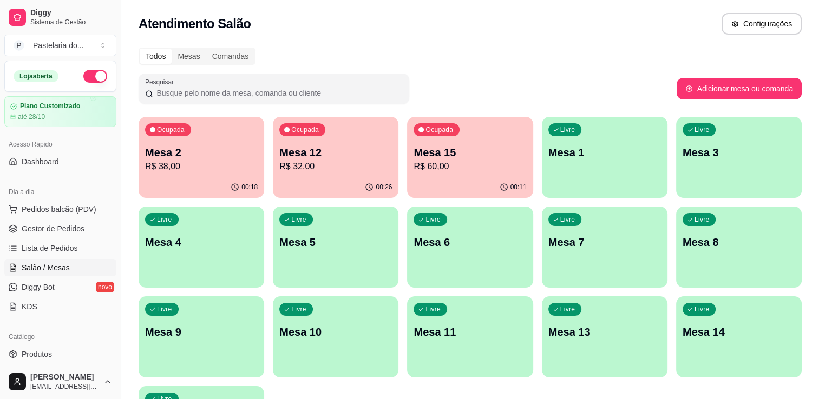
click at [273, 159] on div "Ocupada Mesa 2 R$ 38,00 00:18 Ocupada Mesa 12 R$ 32,00 00:26 Ocupada Mesa 15 R$…" at bounding box center [470, 292] width 663 height 351
click at [292, 166] on p "R$ 32,00" at bounding box center [335, 166] width 113 height 13
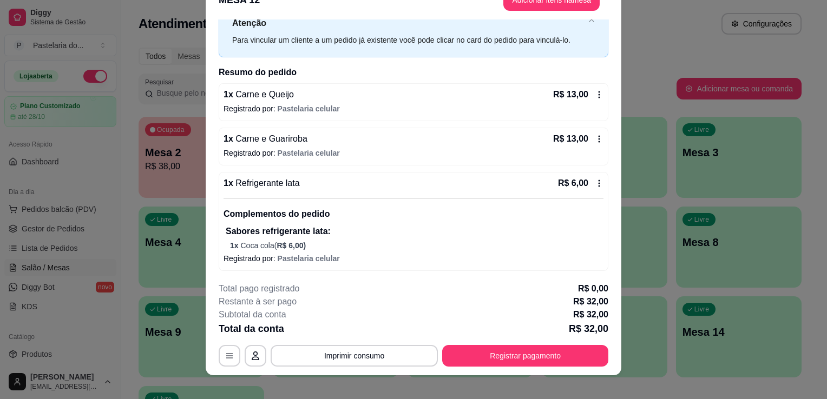
scroll to position [32, 0]
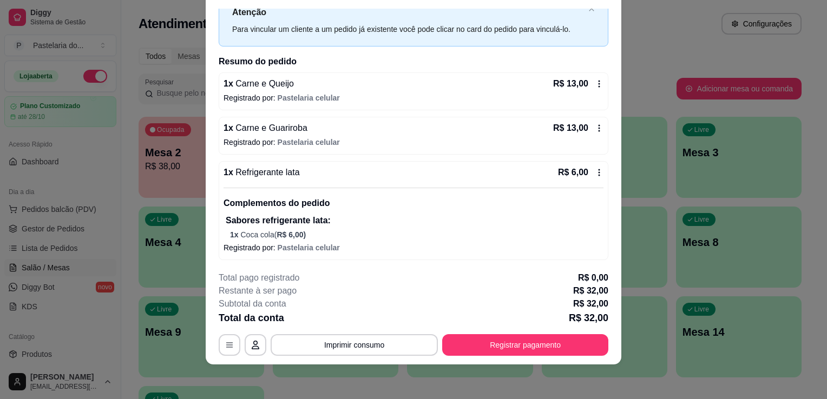
click at [470, 221] on p "Sabores refrigerante lata:" at bounding box center [415, 220] width 378 height 13
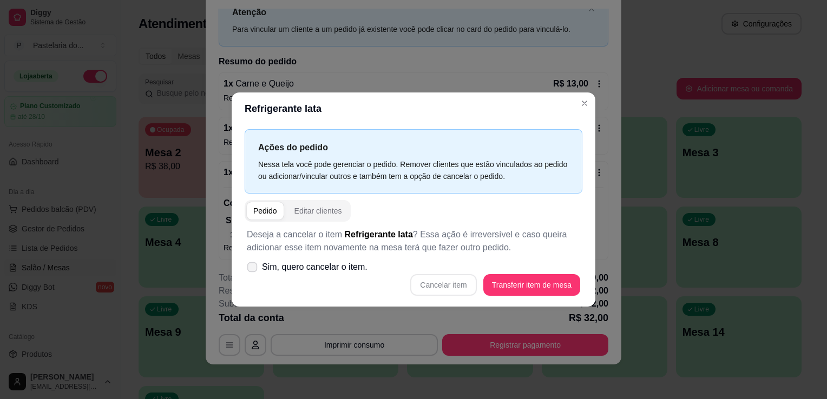
click at [308, 272] on span "Sim, quero cancelar o item." at bounding box center [315, 267] width 106 height 13
click at [253, 272] on input "Sim, quero cancelar o item." at bounding box center [249, 272] width 7 height 7
checkbox input "true"
click at [440, 284] on button "Cancelar item" at bounding box center [443, 285] width 66 height 22
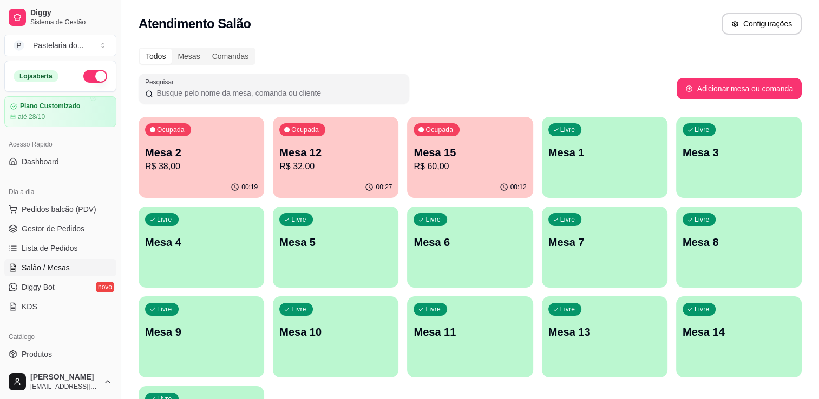
click at [324, 163] on p "R$ 32,00" at bounding box center [335, 166] width 113 height 13
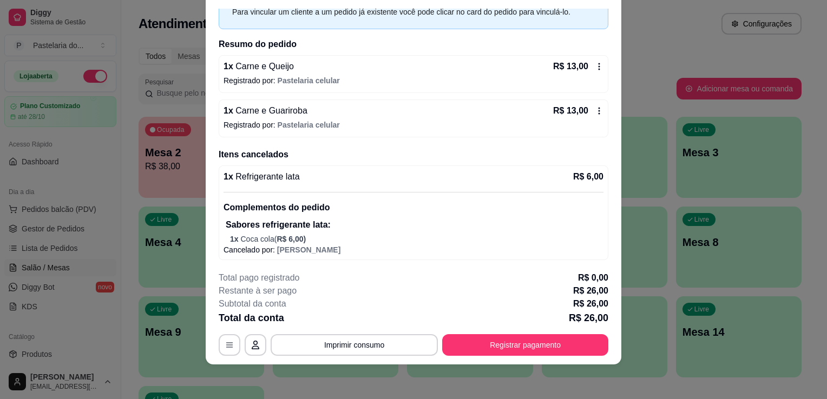
click at [361, 183] on div "1 x Refrigerante lata R$ 6,00 Complementos do pedido Sabores refrigerante lata:…" at bounding box center [413, 207] width 380 height 74
click at [272, 175] on span "Refrigerante lata" at bounding box center [266, 176] width 67 height 9
click at [271, 226] on p "Sabores refrigerante lata:" at bounding box center [415, 225] width 378 height 13
click at [292, 248] on span "[PERSON_NAME]" at bounding box center [308, 250] width 63 height 9
click at [573, 170] on p "R$ 6,00" at bounding box center [588, 176] width 30 height 13
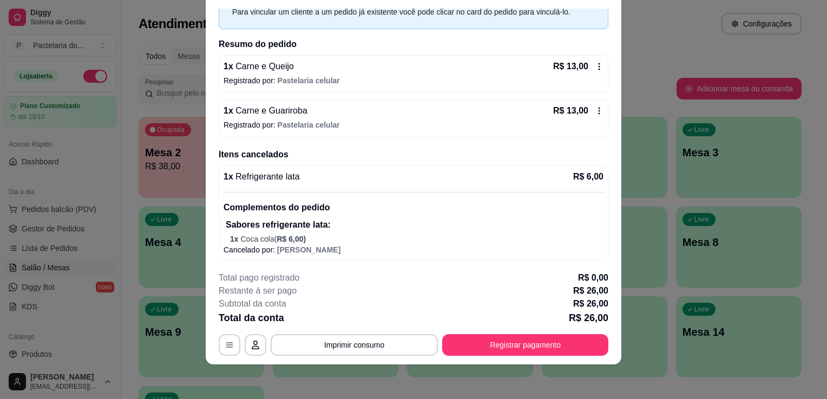
click at [572, 228] on p "Sabores refrigerante lata:" at bounding box center [415, 225] width 378 height 13
click at [331, 244] on div "1 x Refrigerante lata R$ 6,00 Complementos do pedido Sabores refrigerante lata:…" at bounding box center [414, 213] width 390 height 95
click at [287, 237] on span "R$ 6,00 )" at bounding box center [291, 239] width 29 height 9
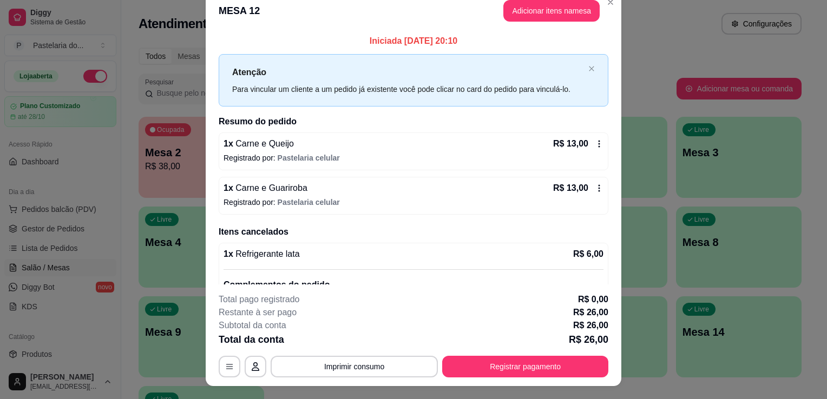
scroll to position [0, 0]
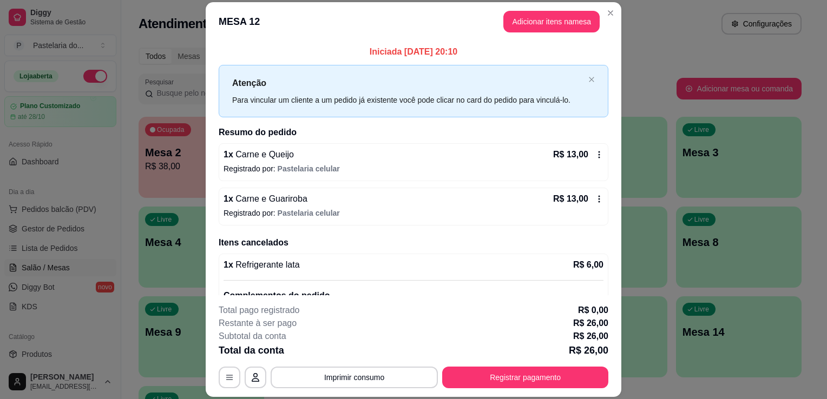
click at [571, 17] on button "Adicionar itens na mesa" at bounding box center [551, 22] width 96 height 22
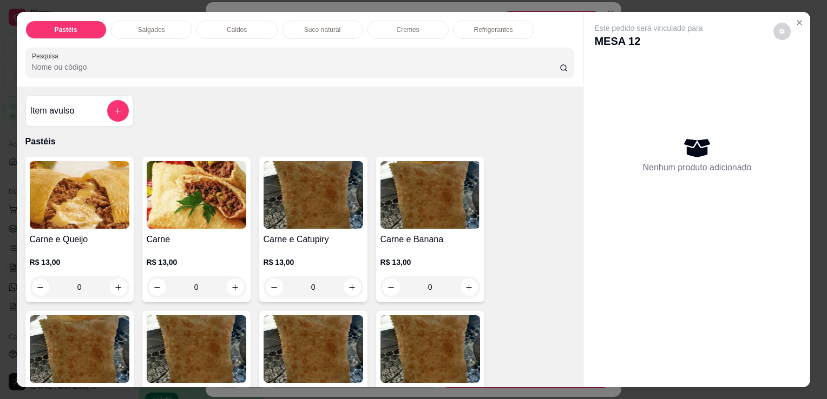
click at [526, 24] on div "Refrigerantes" at bounding box center [493, 30] width 81 height 18
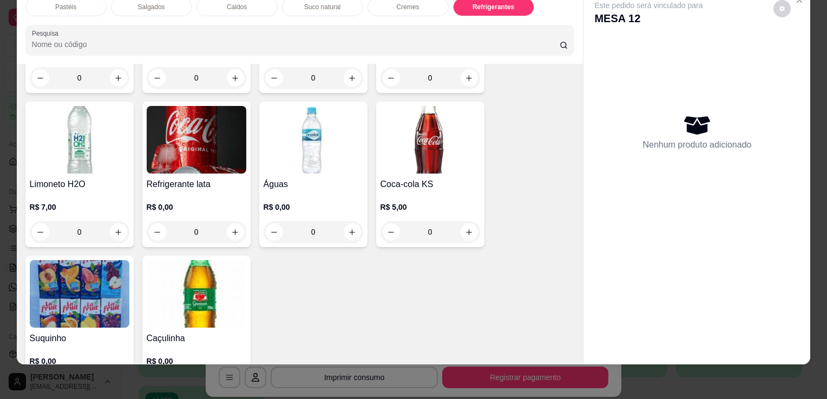
scroll to position [3317, 0]
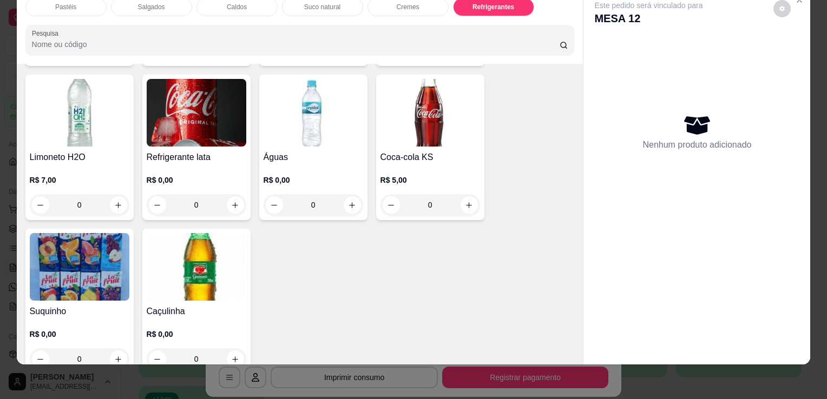
click at [400, 175] on p "R$ 5,00" at bounding box center [430, 180] width 100 height 11
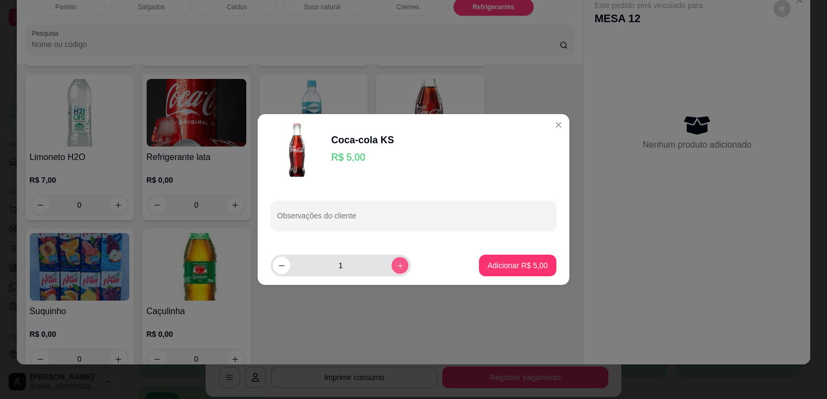
click at [396, 262] on icon "increase-product-quantity" at bounding box center [400, 266] width 8 height 8
type input "2"
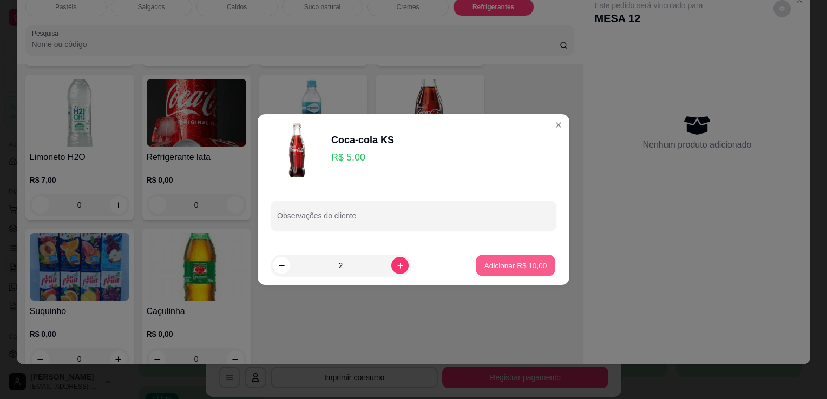
click at [521, 267] on p "Adicionar R$ 10,00" at bounding box center [515, 265] width 63 height 10
type input "2"
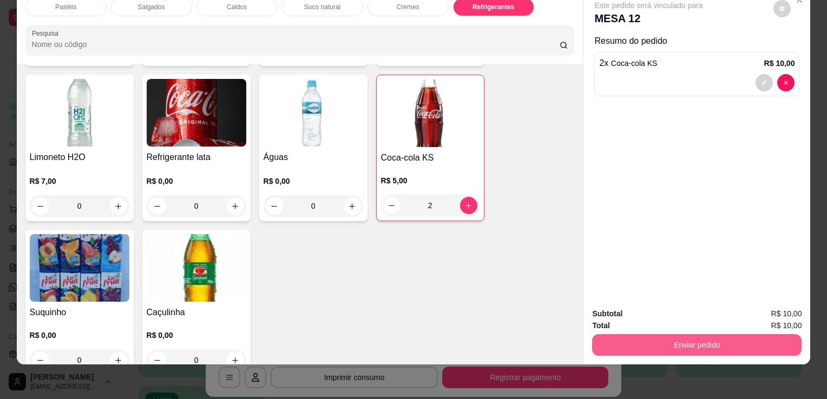
click at [639, 337] on button "Enviar pedido" at bounding box center [696, 345] width 209 height 22
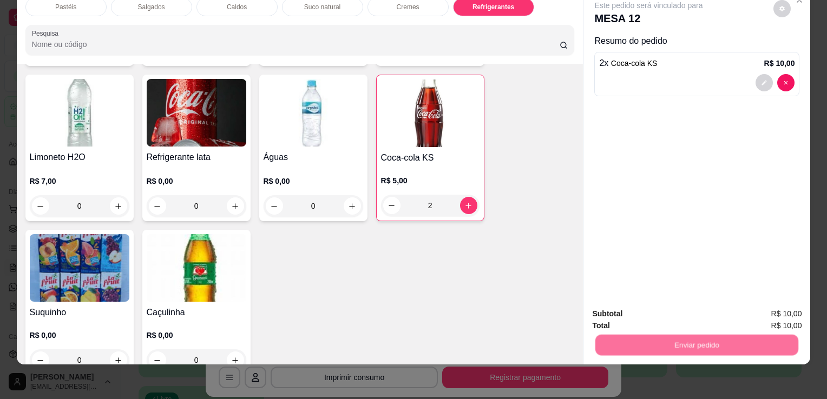
click at [779, 307] on button "Enviar pedido" at bounding box center [773, 310] width 61 height 21
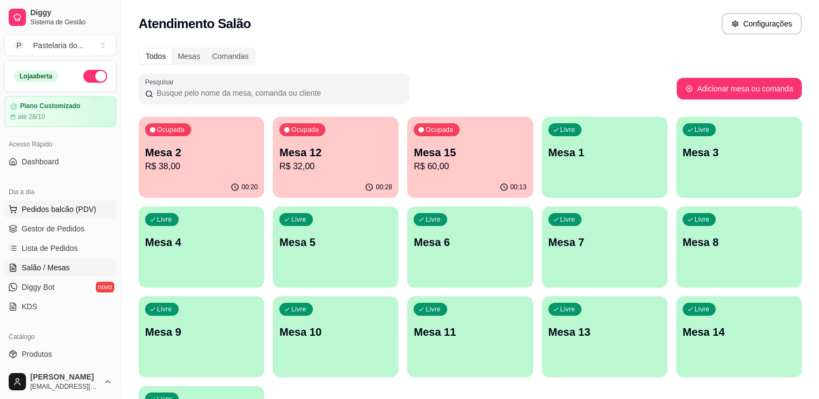
click at [50, 209] on span "Pedidos balcão (PDV)" at bounding box center [59, 209] width 75 height 11
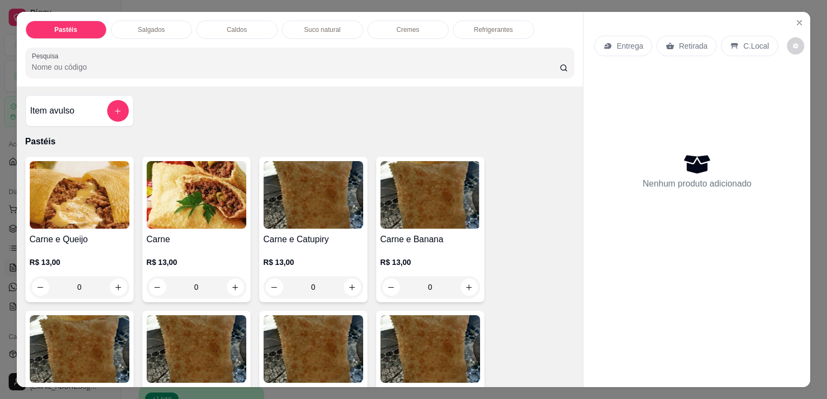
click at [479, 25] on p "Refrigerantes" at bounding box center [493, 29] width 39 height 9
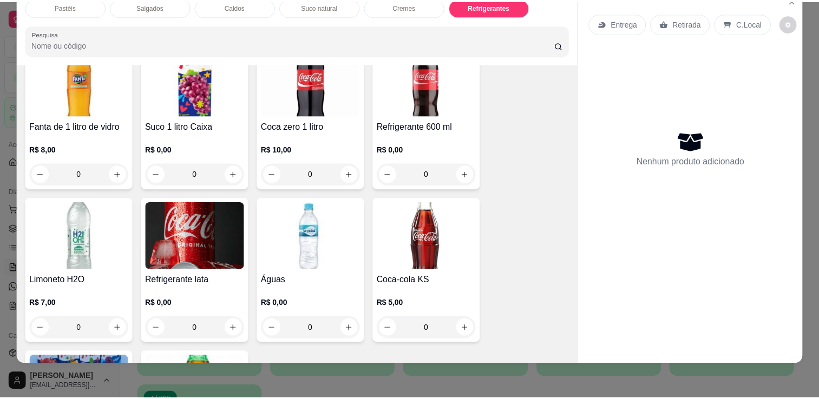
scroll to position [3209, 0]
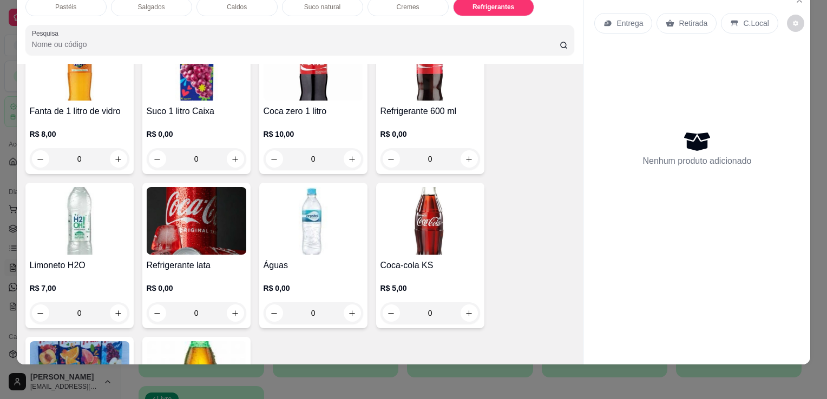
click at [187, 196] on img at bounding box center [197, 221] width 100 height 68
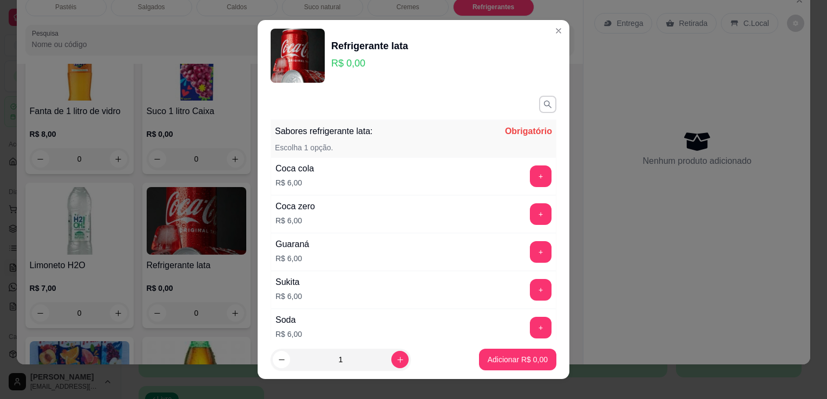
click at [530, 212] on button "+" at bounding box center [541, 214] width 22 height 22
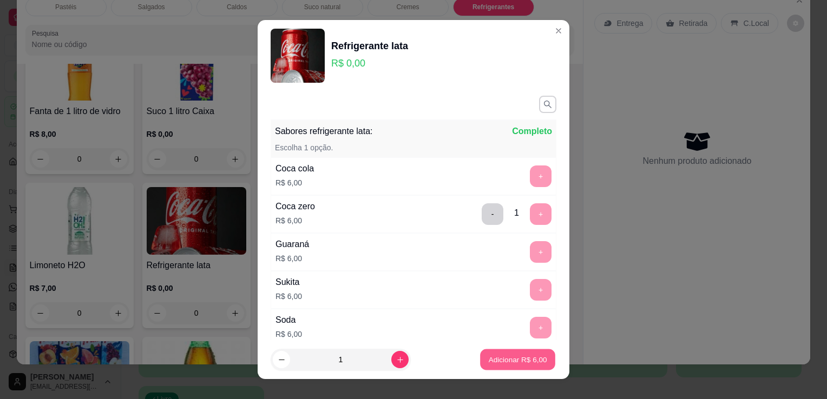
click at [501, 360] on p "Adicionar R$ 6,00" at bounding box center [517, 359] width 58 height 10
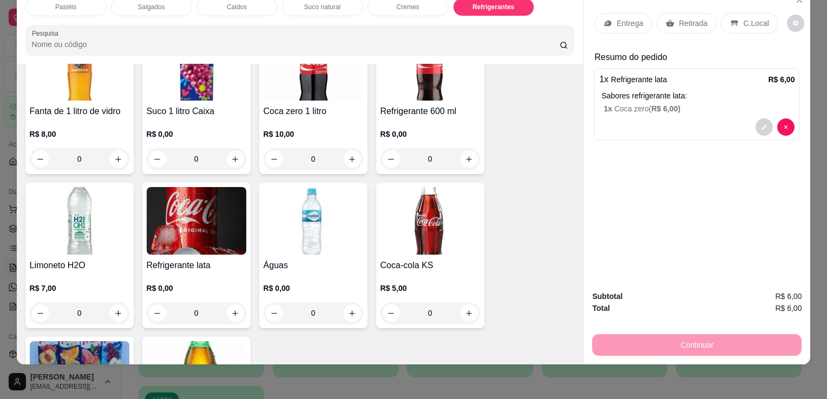
click at [680, 18] on p "Retirada" at bounding box center [693, 23] width 29 height 11
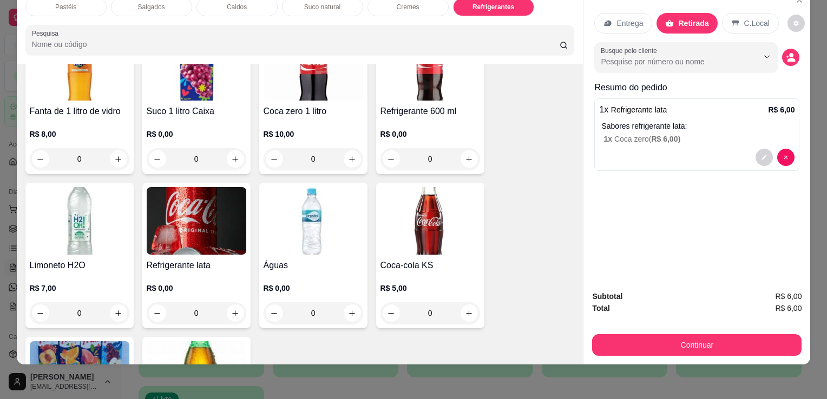
click at [630, 324] on div "Subtotal R$ 6,00 Total R$ 6,00 Continuar" at bounding box center [696, 323] width 209 height 65
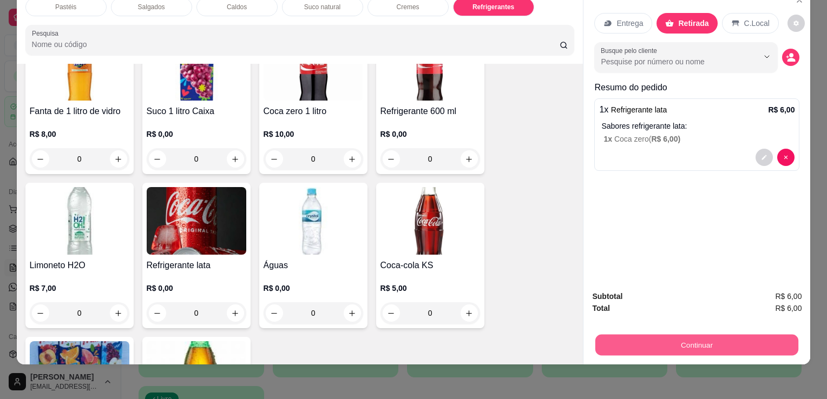
click at [626, 334] on button "Continuar" at bounding box center [696, 344] width 203 height 21
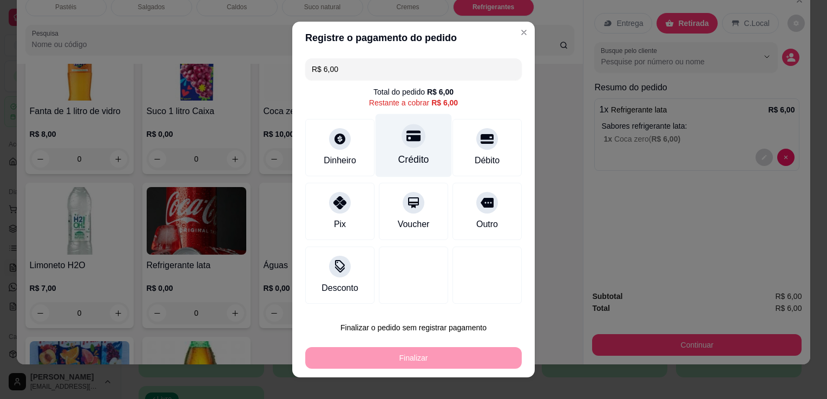
click at [420, 155] on div "Crédito" at bounding box center [414, 145] width 76 height 63
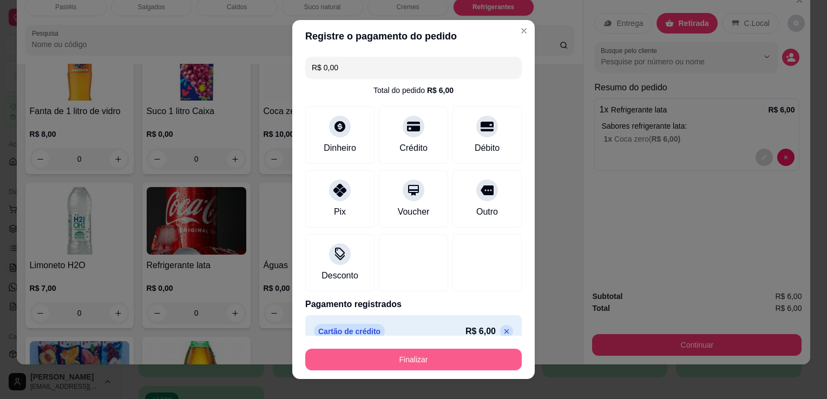
click at [413, 353] on div "Finalizar" at bounding box center [413, 358] width 216 height 26
click at [414, 353] on button "Finalizar" at bounding box center [413, 360] width 216 height 22
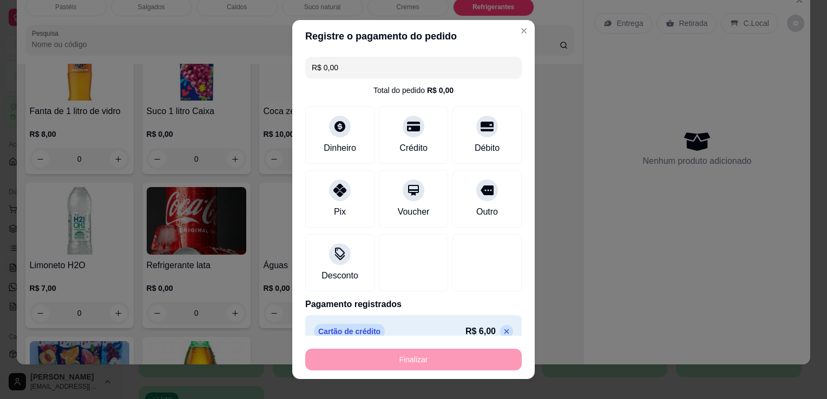
type input "-R$ 6,00"
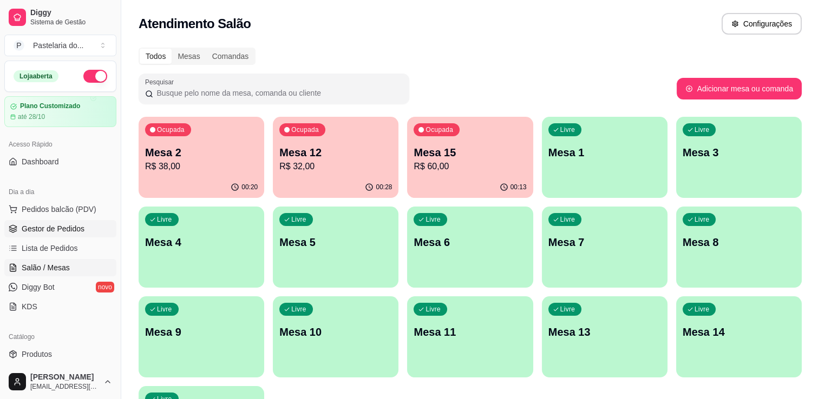
drag, startPoint x: 67, startPoint y: 224, endPoint x: 76, endPoint y: 237, distance: 15.9
click at [67, 224] on span "Gestor de Pedidos" at bounding box center [53, 228] width 63 height 11
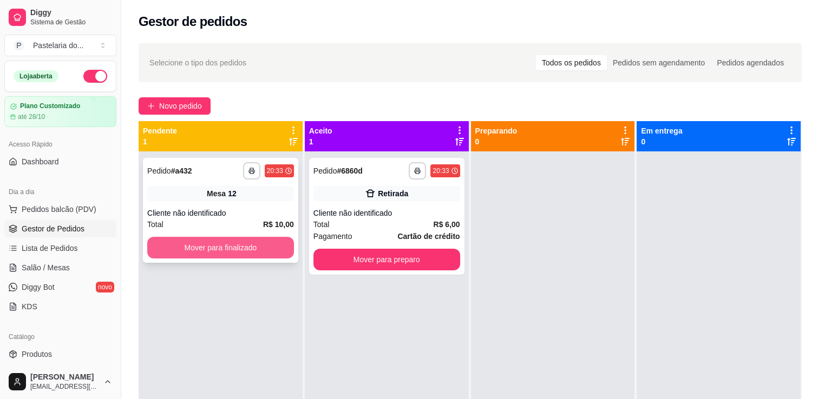
click at [255, 244] on button "Mover para finalizado" at bounding box center [220, 248] width 147 height 22
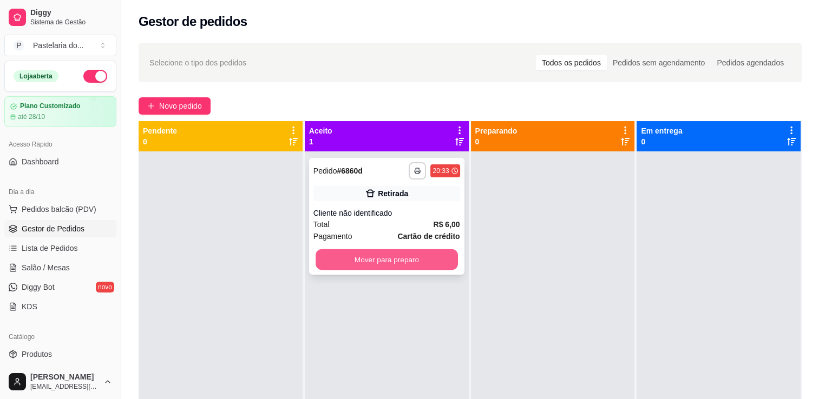
click at [423, 259] on button "Mover para preparo" at bounding box center [386, 259] width 142 height 21
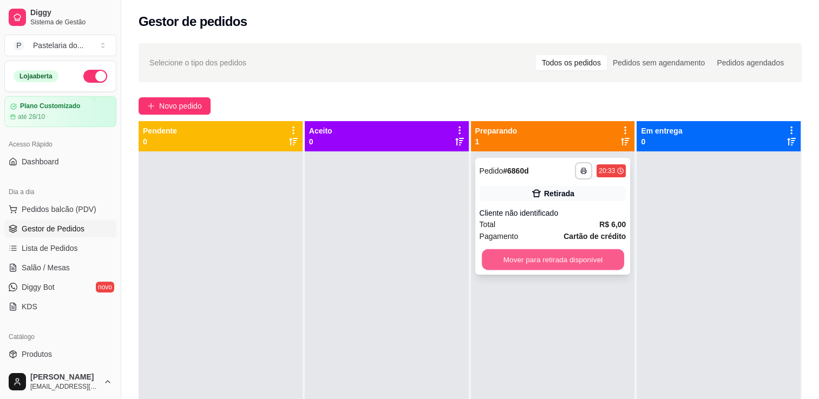
click at [562, 260] on button "Mover para retirada disponível" at bounding box center [553, 259] width 142 height 21
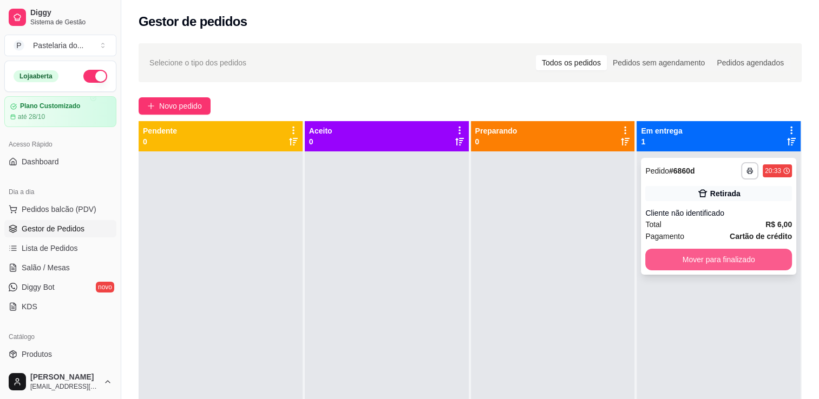
click at [674, 259] on button "Mover para finalizado" at bounding box center [718, 260] width 147 height 22
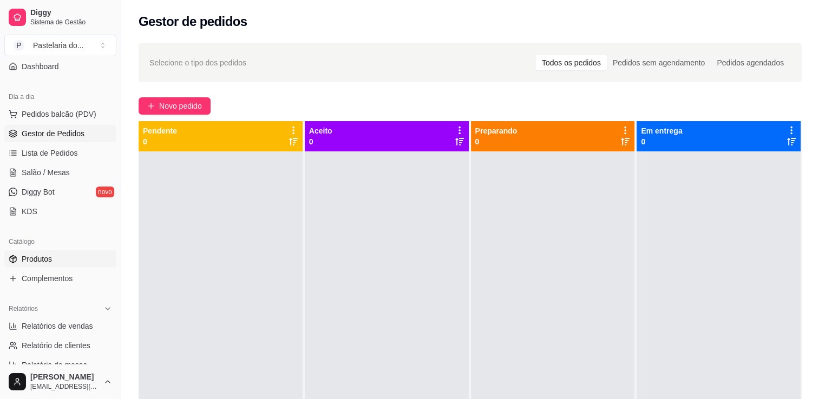
scroll to position [108, 0]
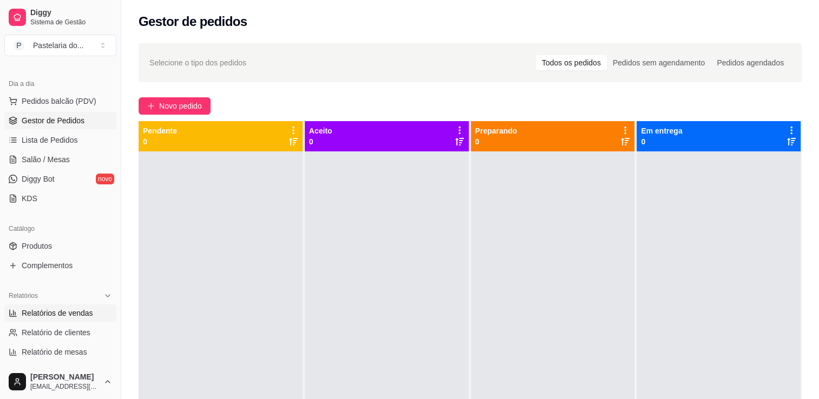
click at [71, 310] on span "Relatórios de vendas" at bounding box center [57, 313] width 71 height 11
select select "ALL"
select select "0"
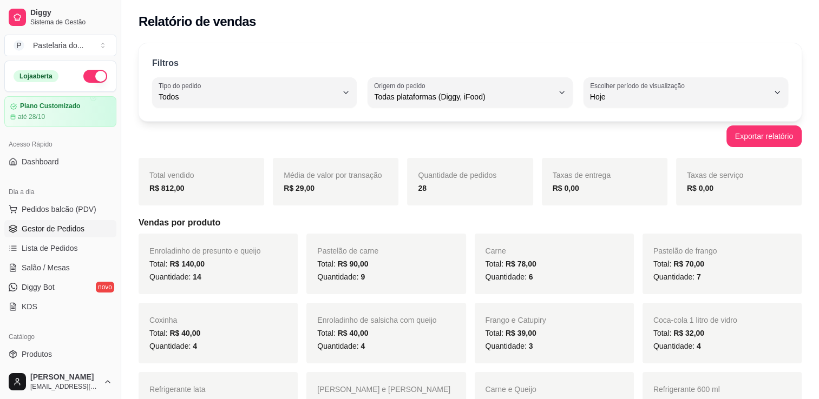
click at [68, 232] on span "Gestor de Pedidos" at bounding box center [53, 228] width 63 height 11
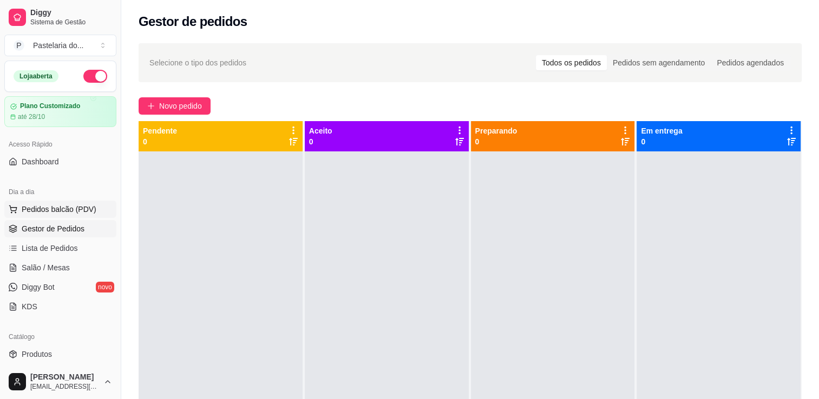
click at [65, 208] on span "Pedidos balcão (PDV)" at bounding box center [59, 209] width 75 height 11
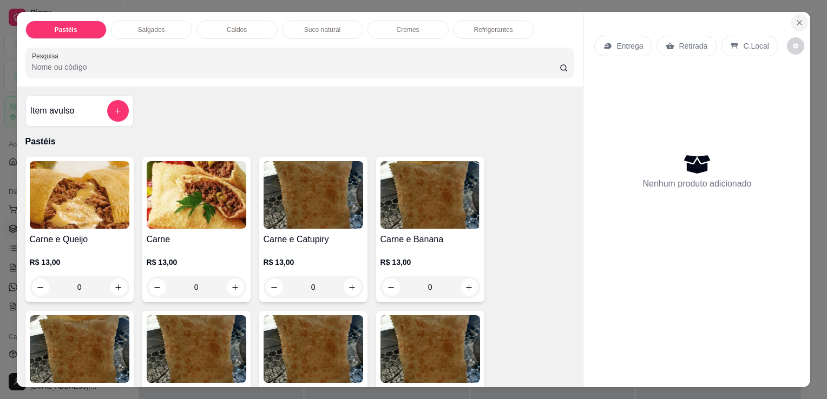
click at [799, 14] on button "Close" at bounding box center [799, 22] width 17 height 17
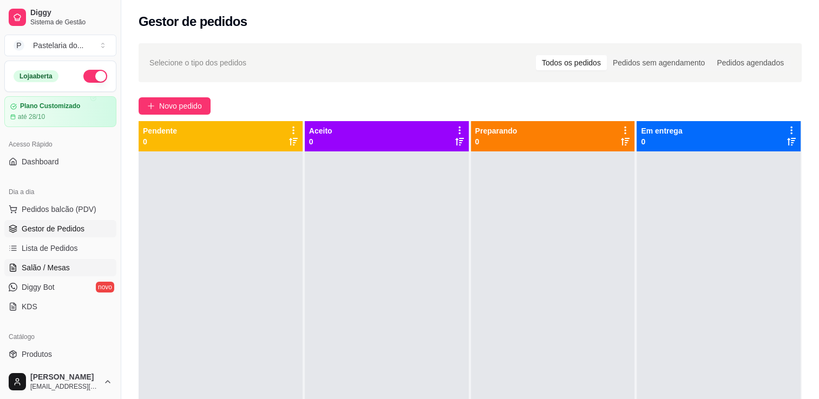
click at [70, 262] on link "Salão / Mesas" at bounding box center [60, 267] width 112 height 17
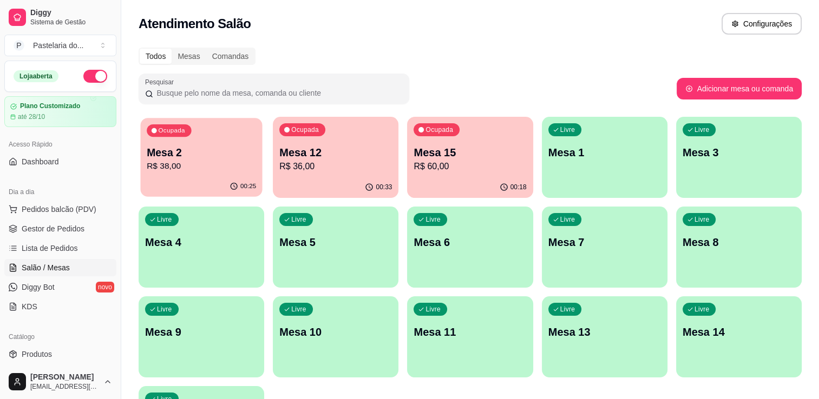
click at [214, 183] on div "00:25" at bounding box center [201, 186] width 122 height 21
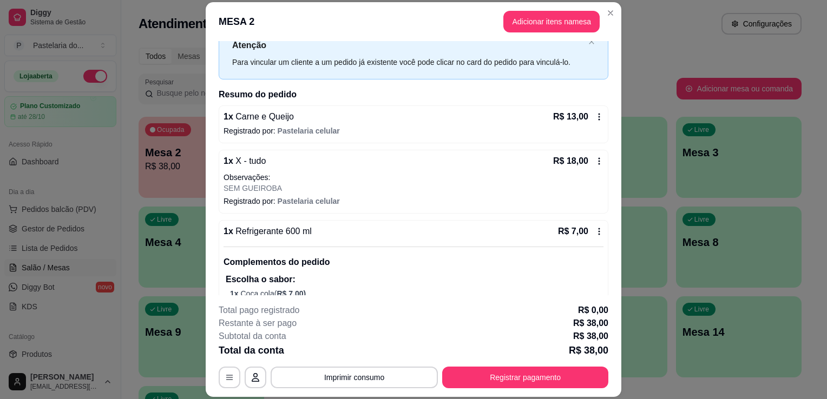
scroll to position [64, 0]
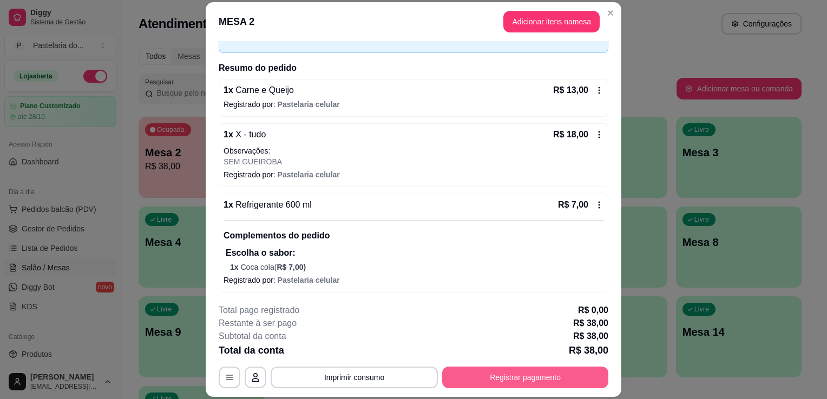
click at [534, 385] on button "Registrar pagamento" at bounding box center [525, 378] width 166 height 22
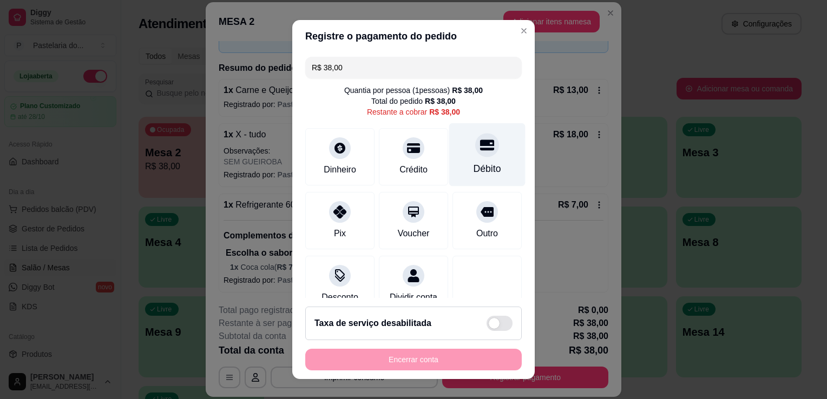
click at [480, 147] on icon at bounding box center [487, 145] width 14 height 14
type input "R$ 0,00"
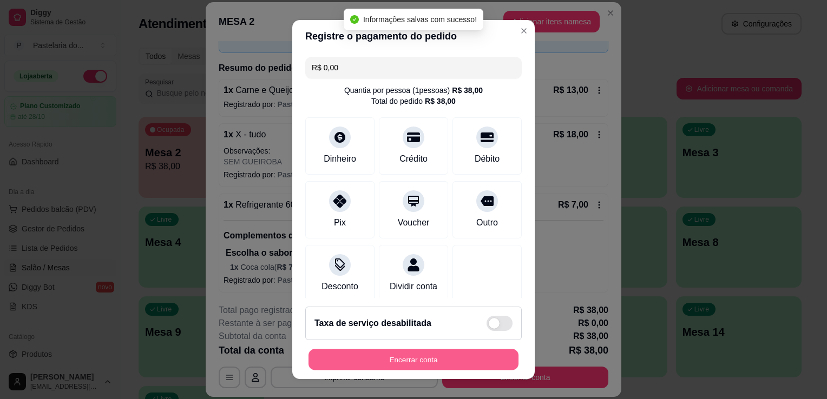
click at [424, 358] on button "Encerrar conta" at bounding box center [413, 360] width 210 height 21
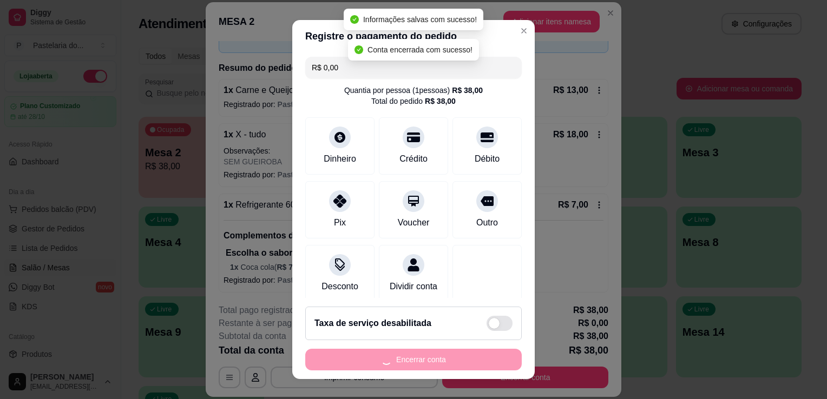
scroll to position [0, 0]
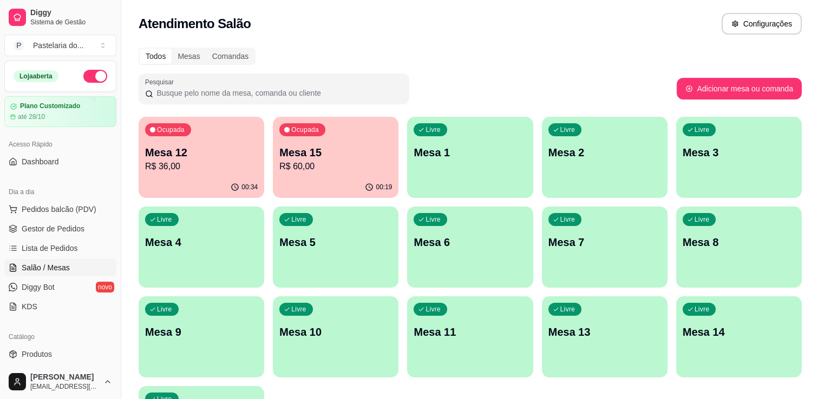
click at [556, 235] on p "Mesa 7" at bounding box center [604, 242] width 113 height 15
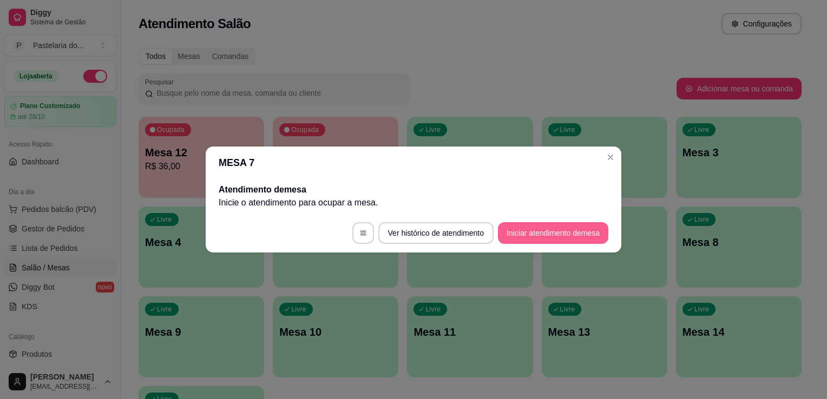
click at [568, 231] on button "Iniciar atendimento de mesa" at bounding box center [553, 233] width 110 height 22
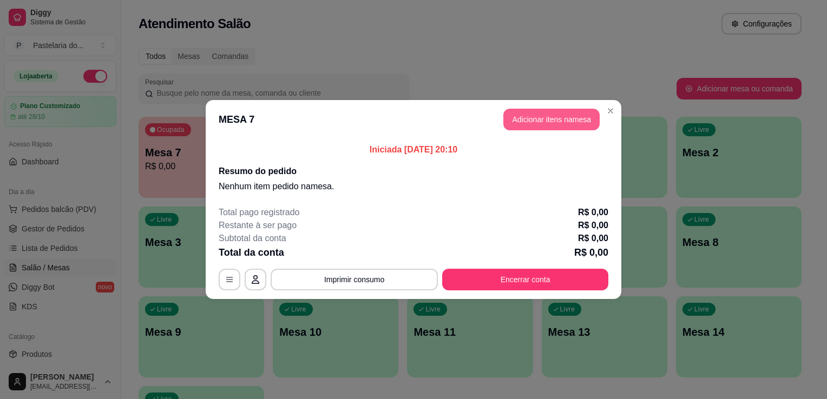
click at [535, 120] on button "Adicionar itens na mesa" at bounding box center [551, 120] width 96 height 22
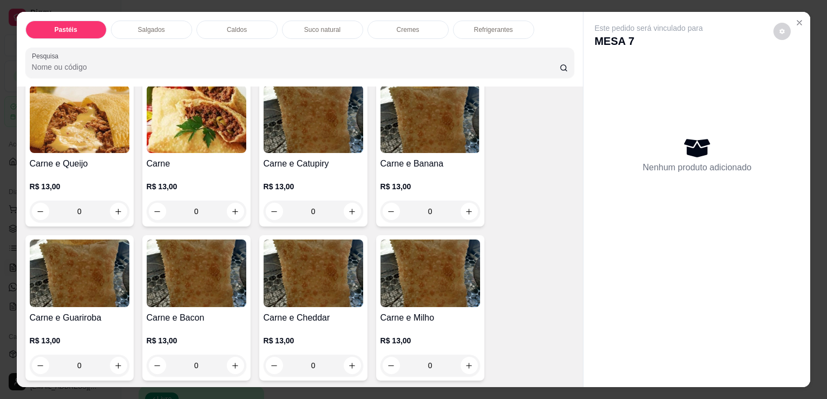
scroll to position [216, 0]
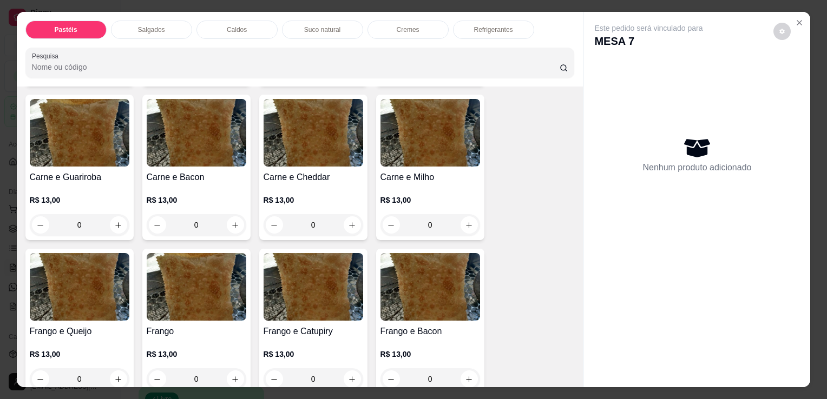
click at [288, 298] on img at bounding box center [314, 287] width 100 height 68
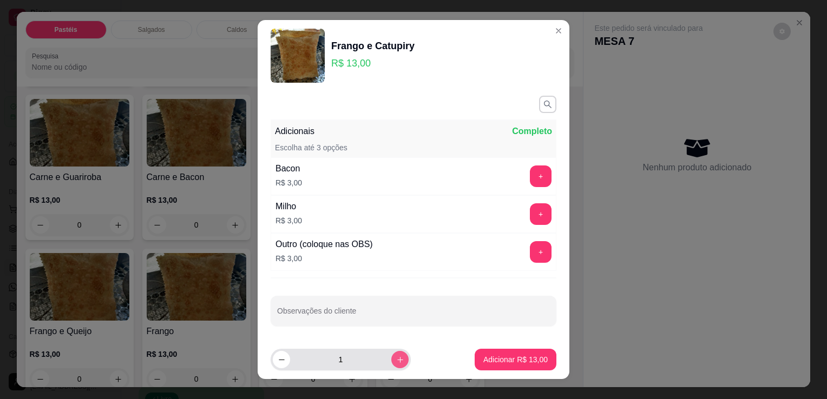
click at [391, 360] on button "increase-product-quantity" at bounding box center [399, 359] width 17 height 17
type input "2"
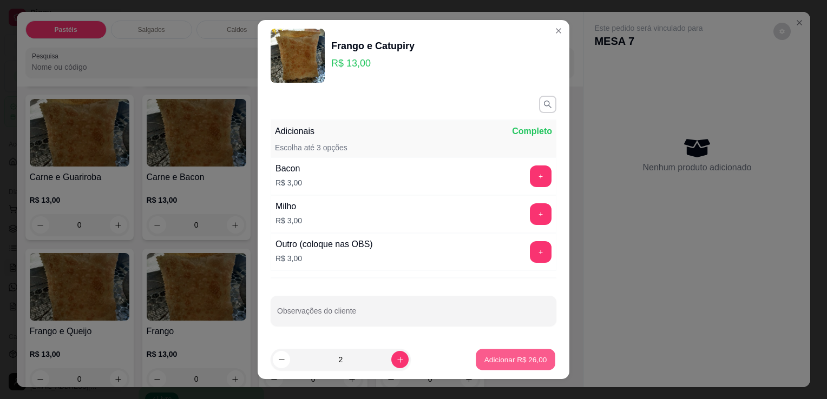
click at [488, 361] on p "Adicionar R$ 26,00" at bounding box center [515, 359] width 63 height 10
type input "2"
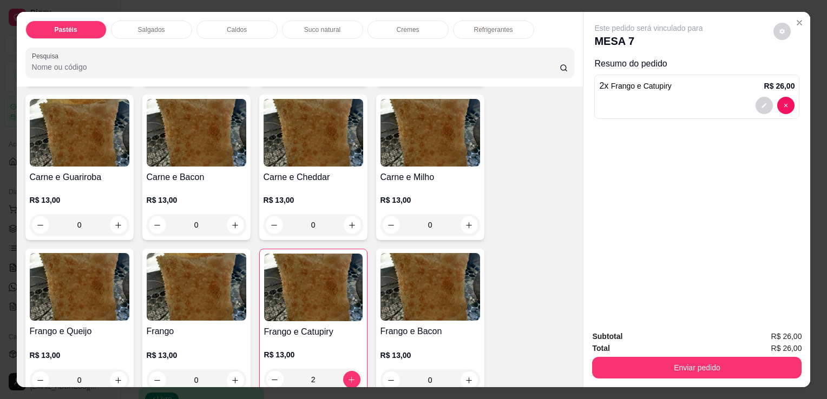
click at [489, 25] on p "Refrigerantes" at bounding box center [493, 29] width 39 height 9
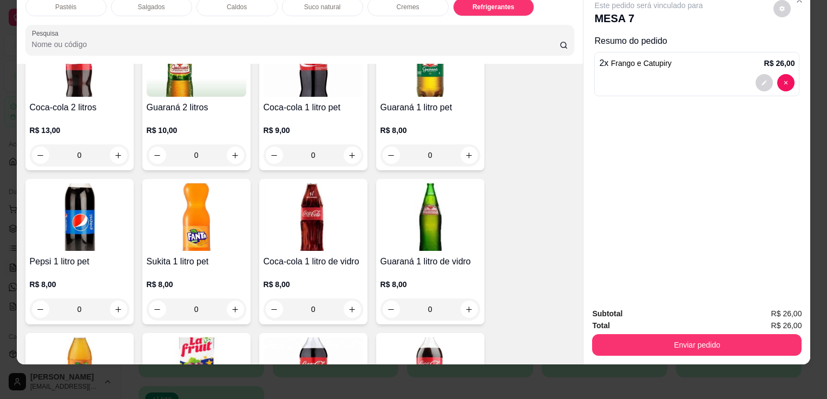
scroll to position [2994, 0]
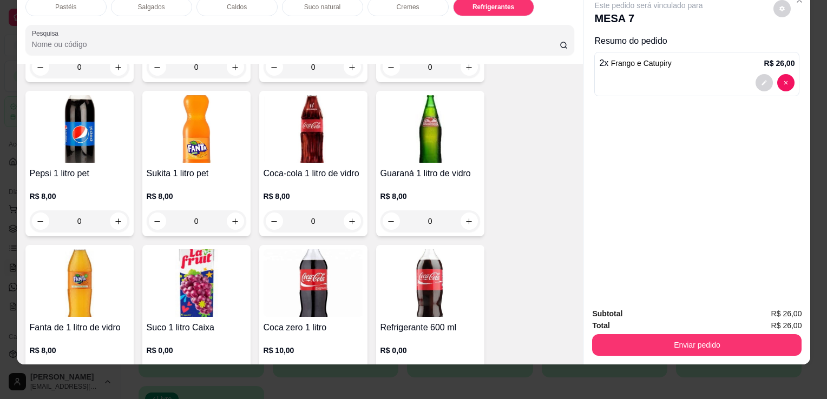
click at [324, 142] on div "Coca-cola 1 litro de vidro R$ 8,00 0" at bounding box center [313, 164] width 108 height 146
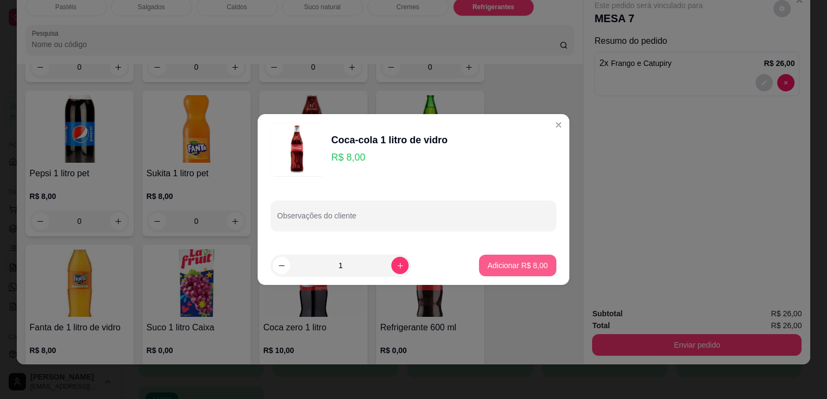
click at [489, 269] on p "Adicionar R$ 8,00" at bounding box center [518, 265] width 60 height 11
type input "1"
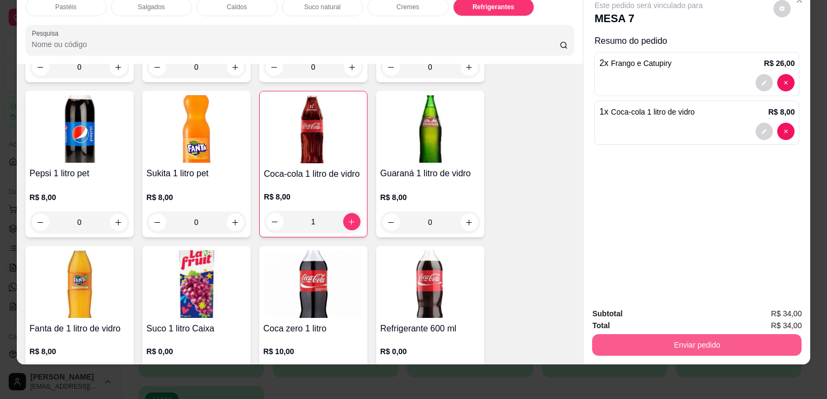
click at [657, 341] on button "Enviar pedido" at bounding box center [696, 345] width 209 height 22
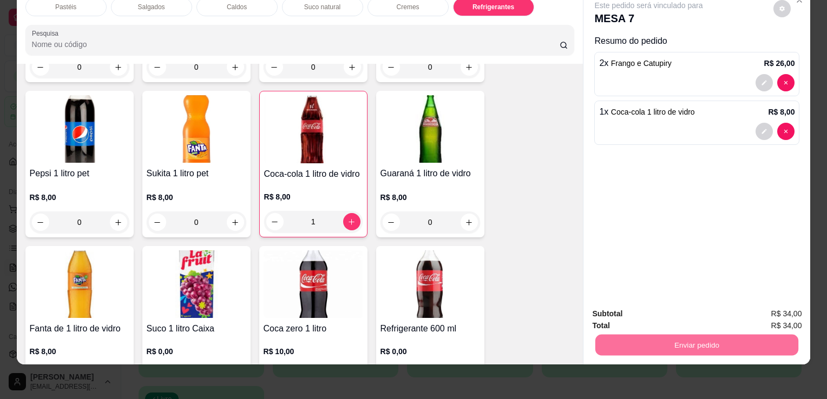
click at [757, 305] on button "Enviar pedido" at bounding box center [774, 310] width 60 height 20
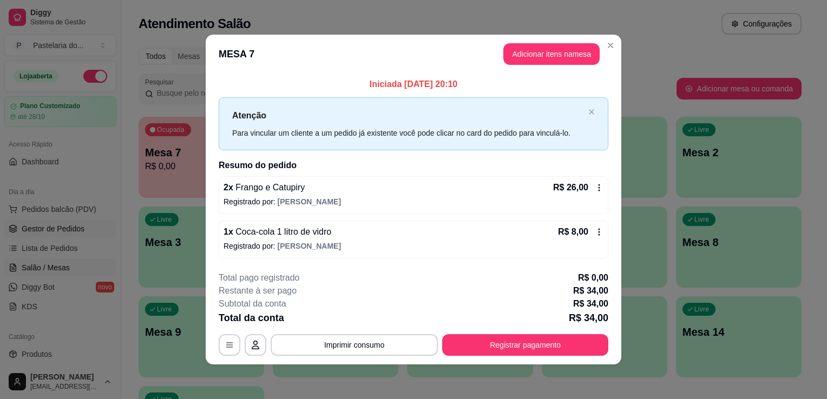
click at [82, 227] on link "Gestor de Pedidos" at bounding box center [60, 228] width 112 height 17
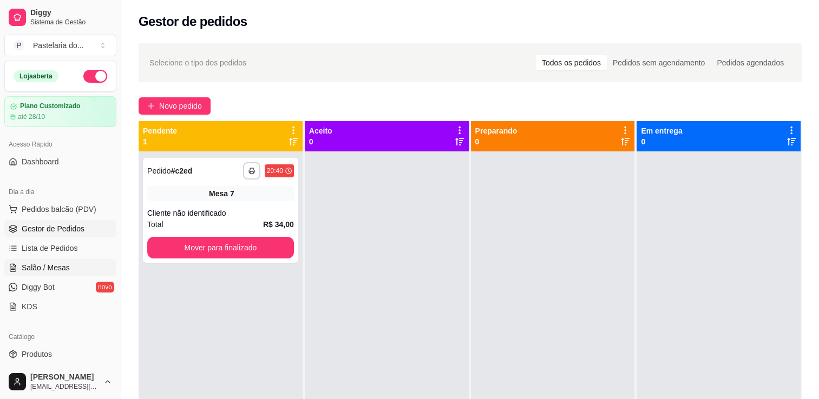
click at [50, 265] on span "Salão / Mesas" at bounding box center [46, 267] width 48 height 11
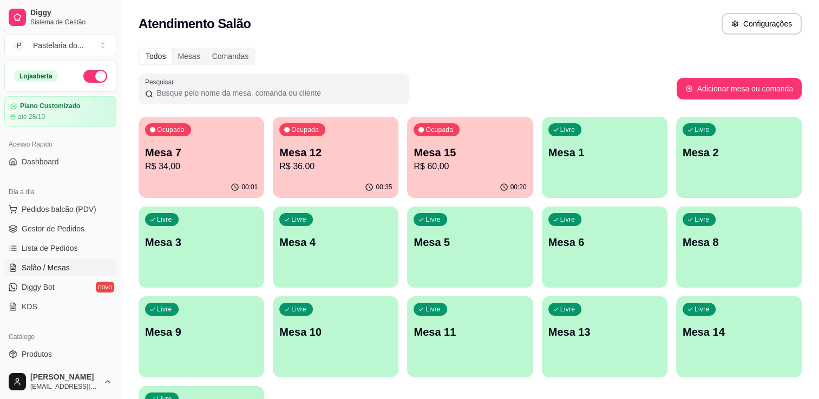
click at [328, 239] on p "Mesa 4" at bounding box center [335, 242] width 113 height 15
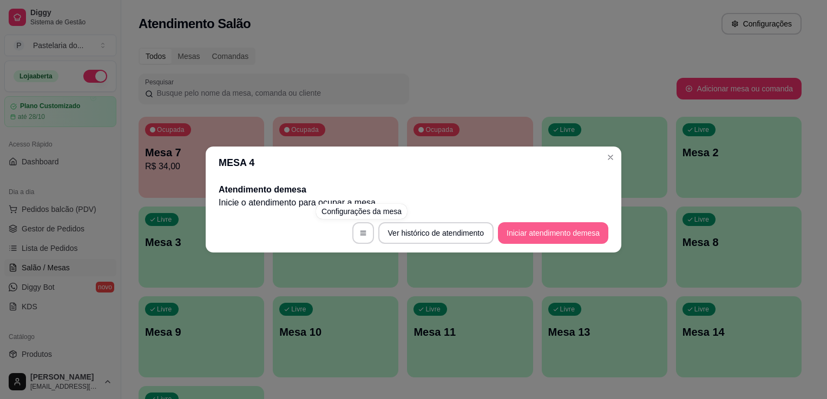
click at [532, 226] on button "Iniciar atendimento de mesa" at bounding box center [553, 233] width 110 height 22
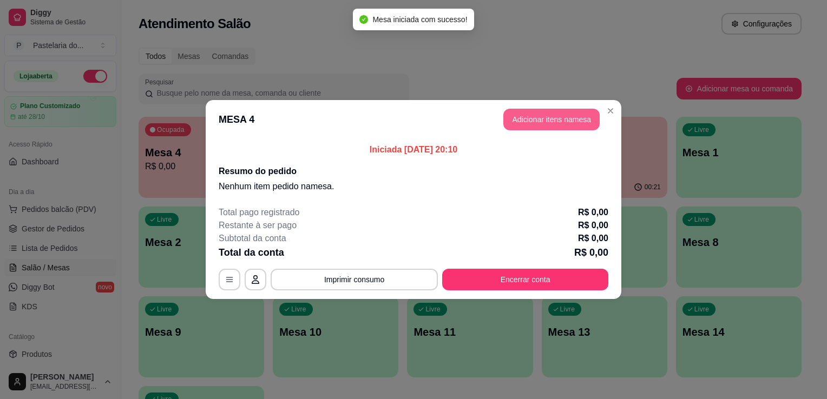
click at [541, 123] on button "Adicionar itens na mesa" at bounding box center [551, 120] width 96 height 22
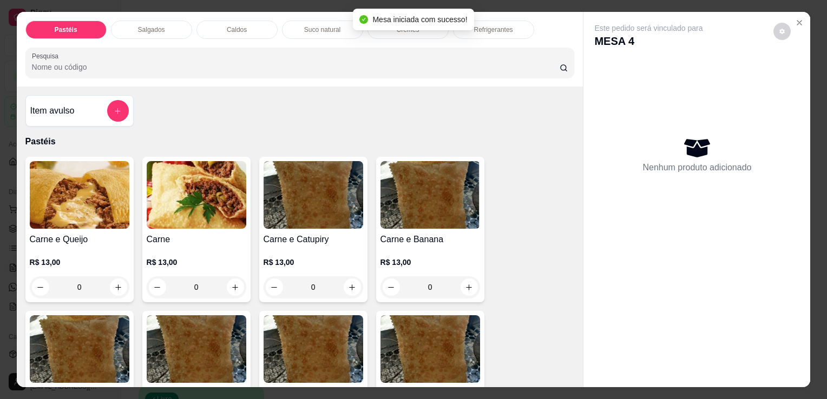
scroll to position [325, 0]
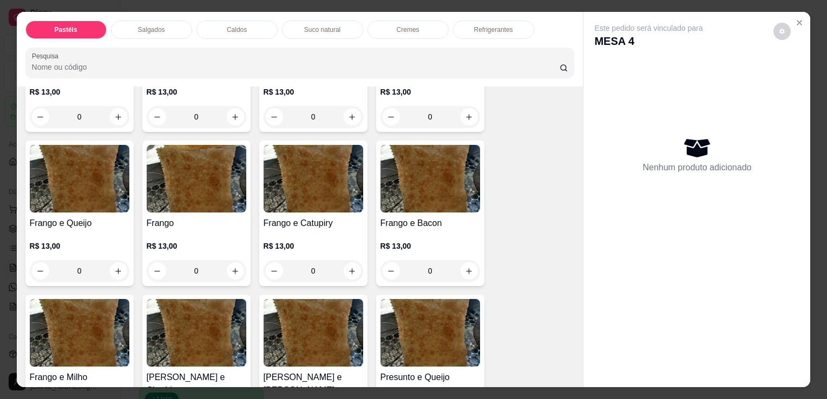
click at [422, 217] on h4 "Frango e Bacon" at bounding box center [430, 223] width 100 height 13
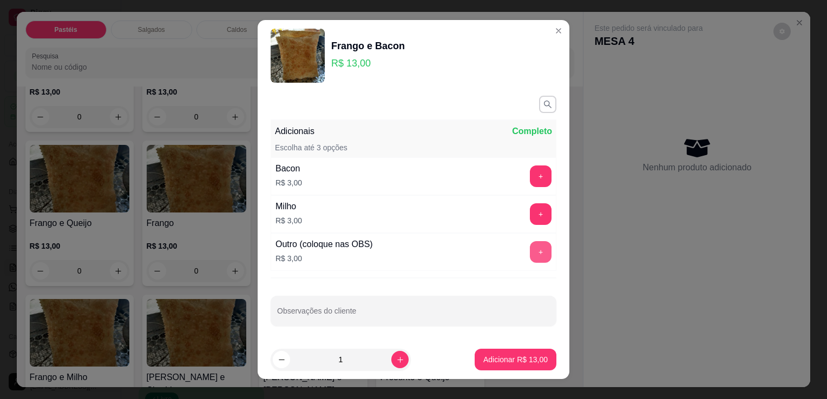
click at [530, 254] on button "+" at bounding box center [541, 252] width 22 height 22
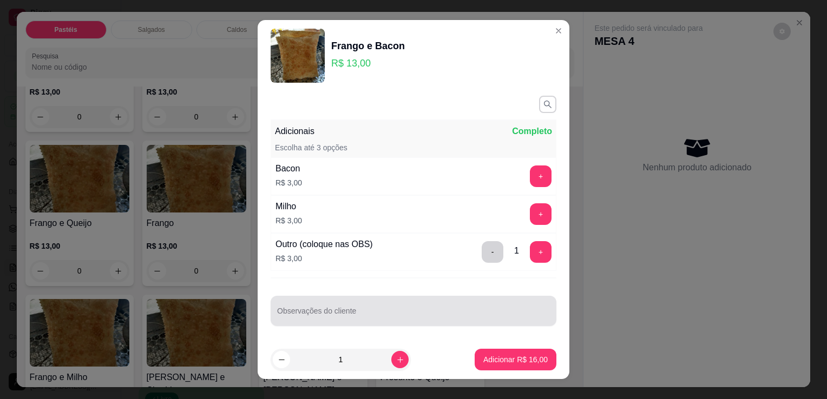
click at [420, 304] on div at bounding box center [413, 311] width 273 height 22
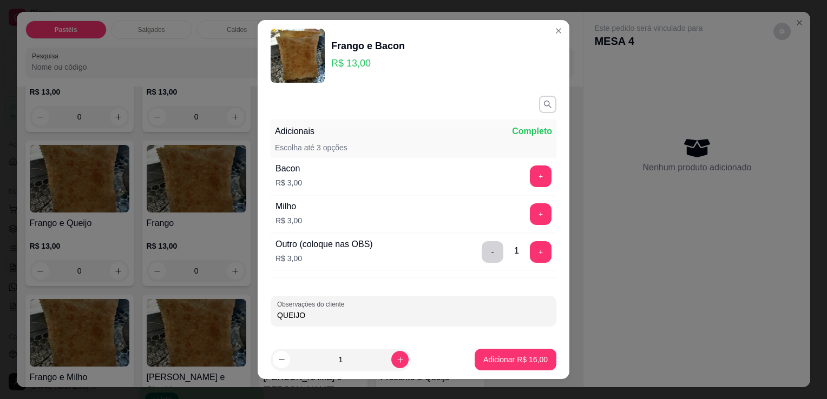
type input "QUEIJO"
click at [524, 357] on p "Adicionar R$ 16,00" at bounding box center [515, 359] width 63 height 10
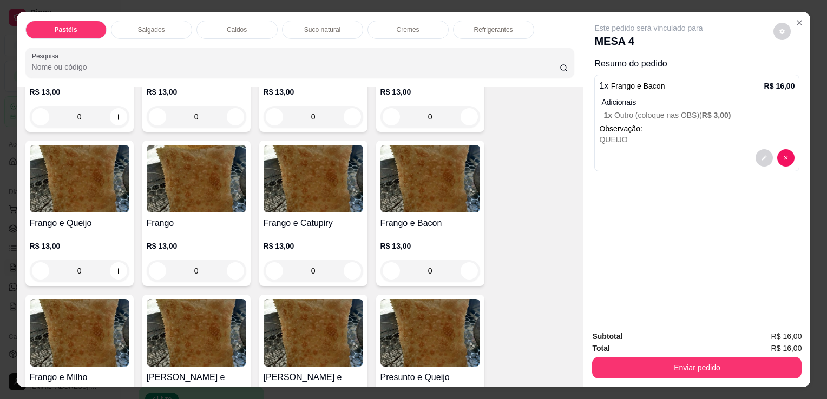
drag, startPoint x: 490, startPoint y: 21, endPoint x: 491, endPoint y: 29, distance: 8.1
click at [490, 21] on div "Refrigerantes" at bounding box center [493, 30] width 81 height 18
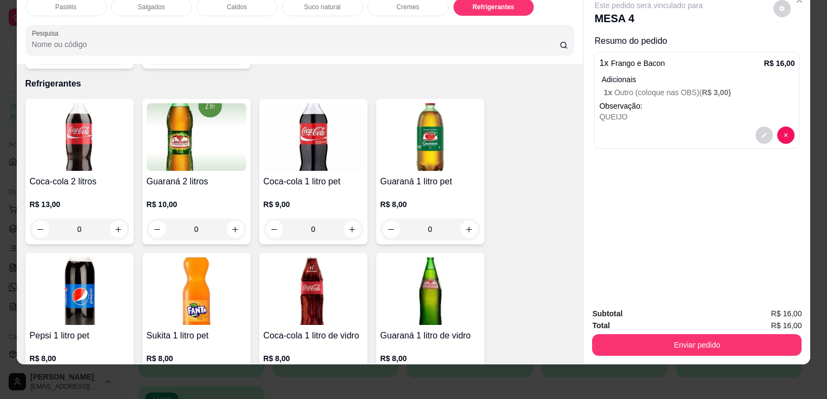
click at [147, 128] on img at bounding box center [197, 137] width 100 height 68
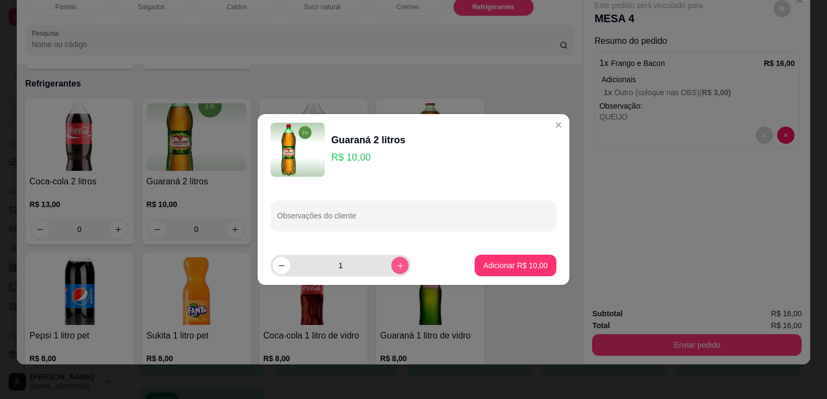
click at [398, 263] on button "increase-product-quantity" at bounding box center [399, 265] width 17 height 17
type input "2"
click at [504, 264] on p "Adicionar R$ 20,00" at bounding box center [515, 265] width 64 height 11
type input "2"
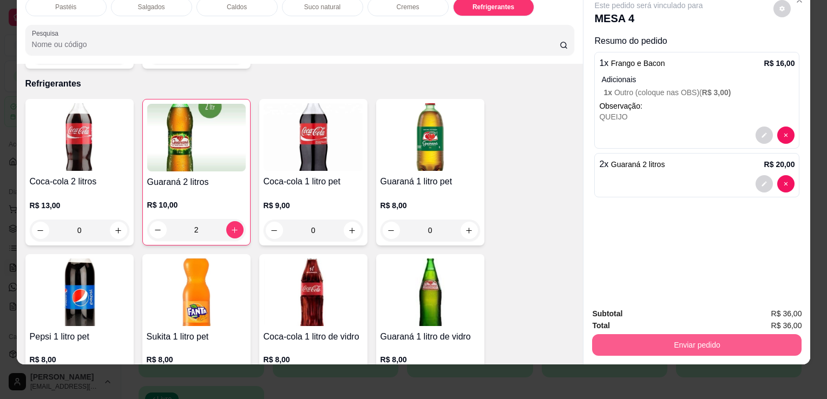
click at [678, 343] on button "Enviar pedido" at bounding box center [696, 345] width 209 height 22
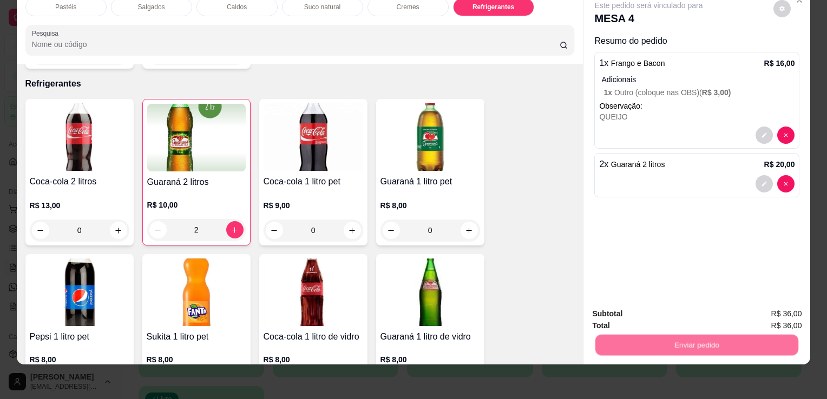
click at [767, 311] on button "Enviar pedido" at bounding box center [774, 310] width 60 height 20
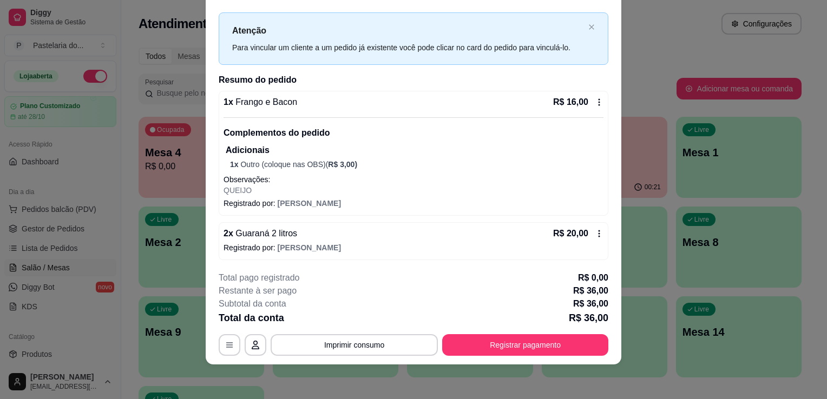
scroll to position [0, 0]
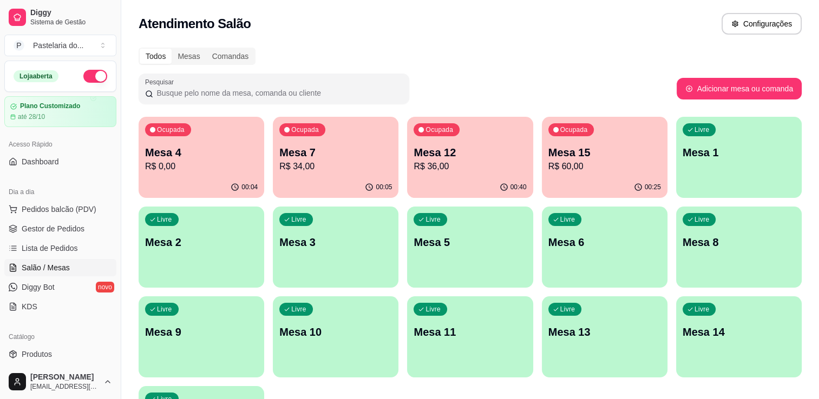
click at [641, 143] on div "Ocupada Mesa 15 R$ 60,00" at bounding box center [605, 147] width 126 height 60
click at [641, 142] on body "Diggy Sistema de Gestão P Pastelaria do ... Loja aberta Plano Customizado até 2…" at bounding box center [409, 199] width 819 height 399
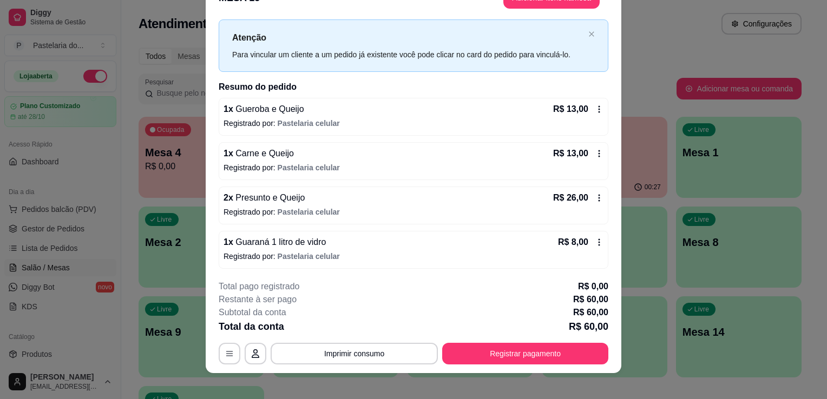
scroll to position [32, 0]
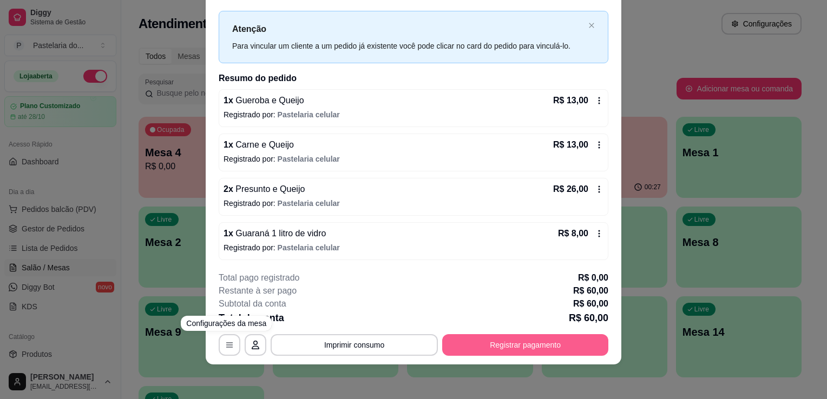
click at [553, 350] on button "Registrar pagamento" at bounding box center [525, 345] width 166 height 22
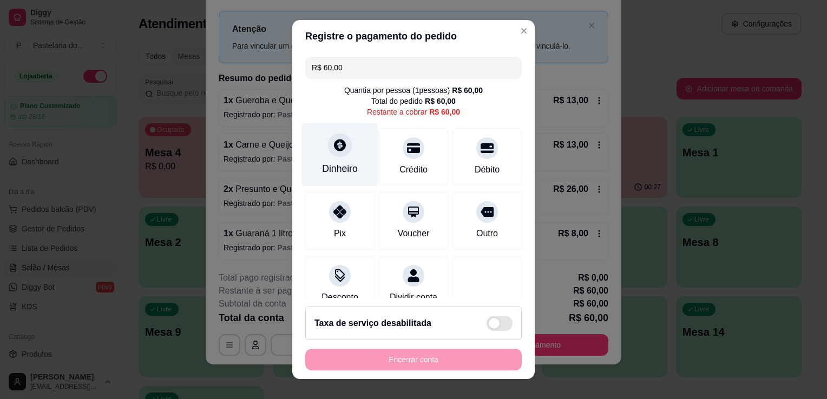
click at [350, 170] on div "Dinheiro" at bounding box center [340, 169] width 36 height 14
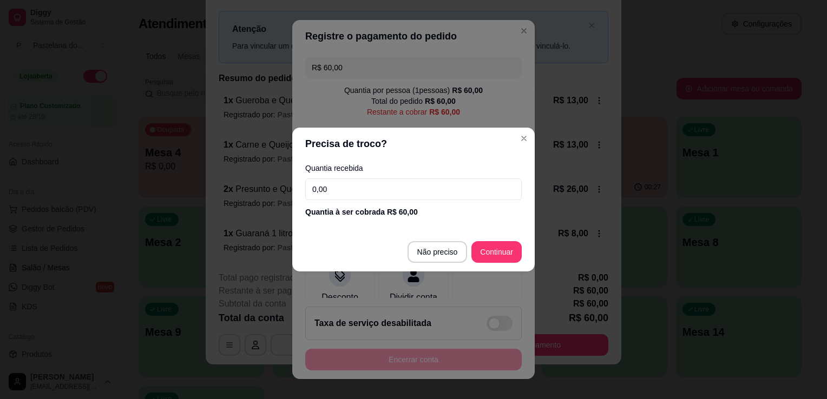
click at [373, 190] on input "0,00" at bounding box center [413, 190] width 216 height 22
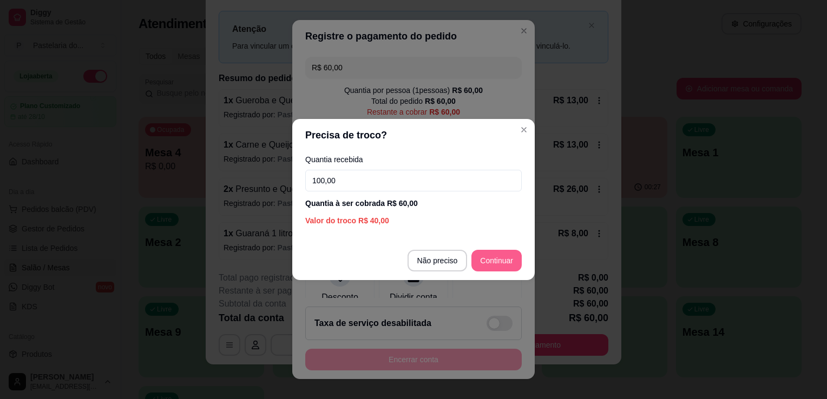
type input "100,00"
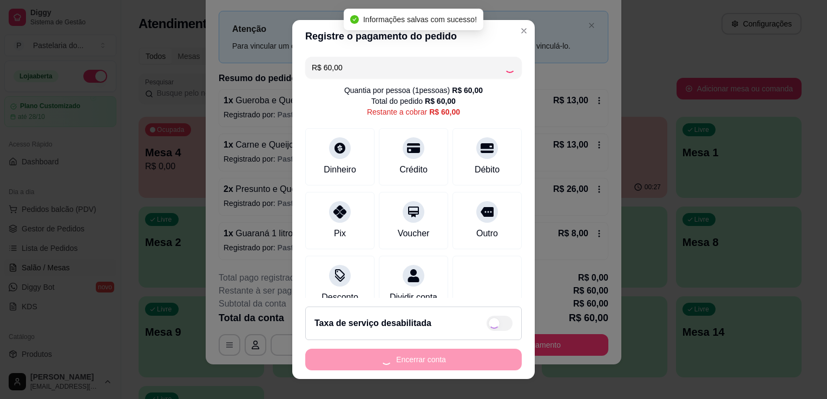
type input "R$ 0,00"
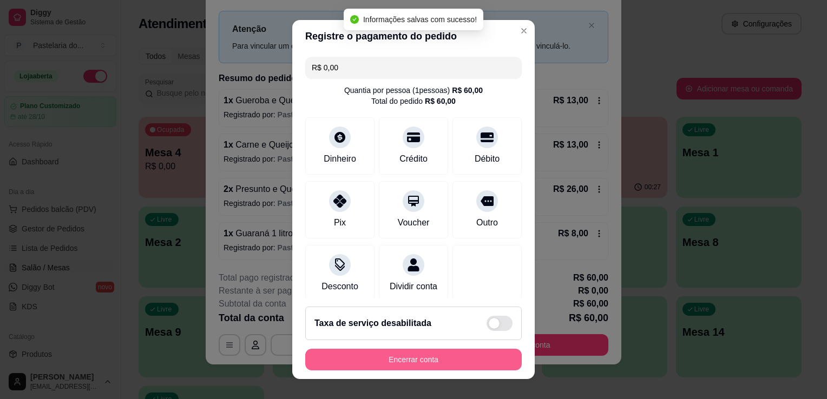
click at [433, 360] on button "Encerrar conta" at bounding box center [413, 360] width 216 height 22
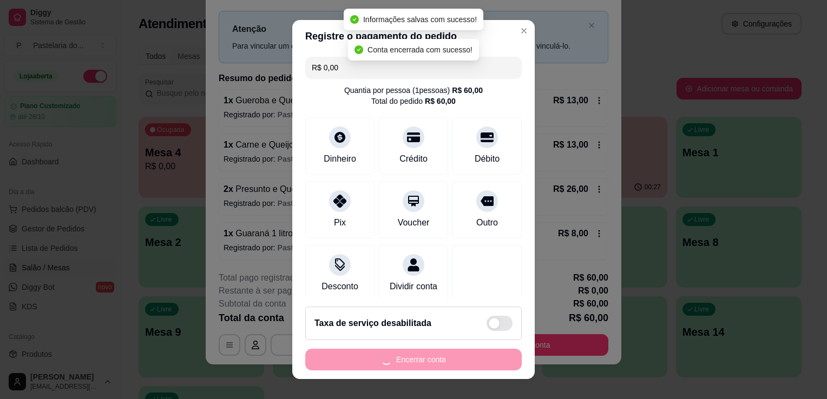
scroll to position [0, 0]
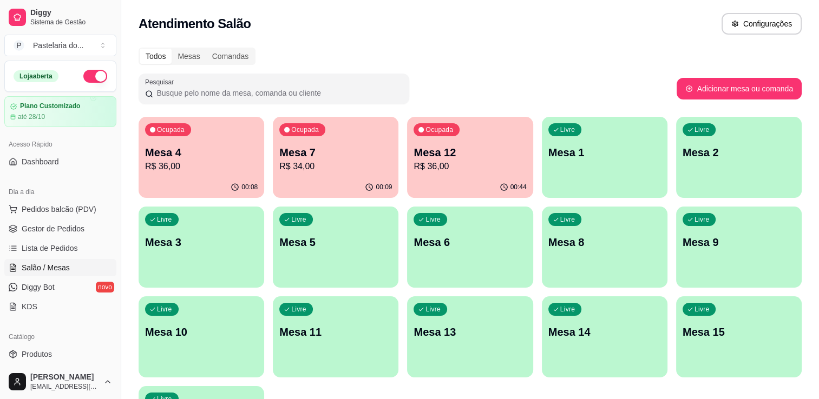
click at [460, 160] on p "R$ 36,00" at bounding box center [469, 166] width 113 height 13
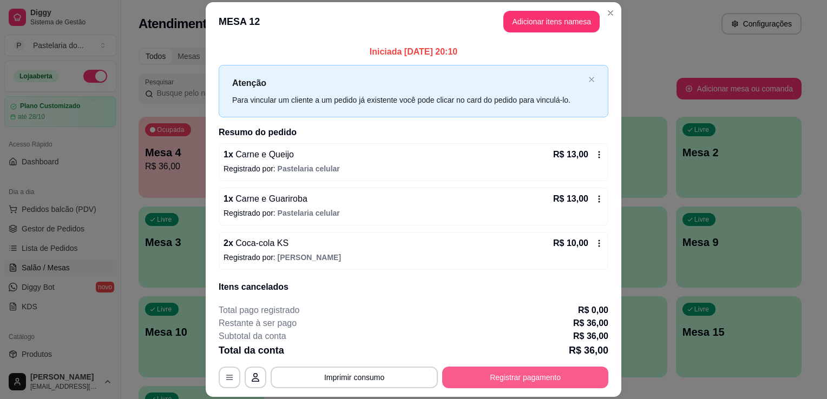
click at [540, 373] on button "Registrar pagamento" at bounding box center [525, 378] width 166 height 22
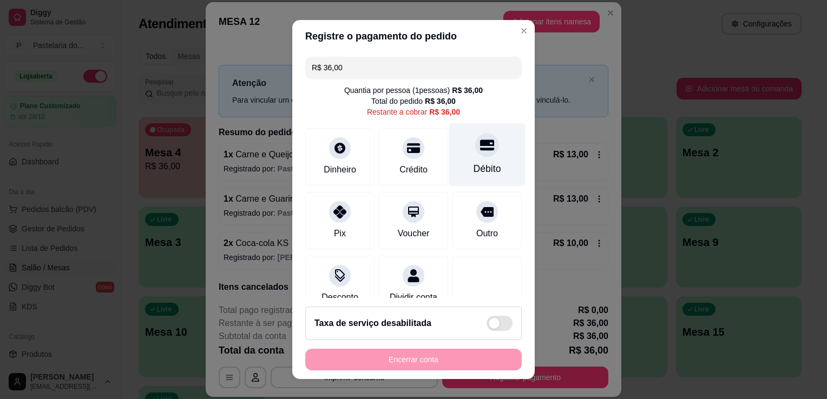
click at [458, 156] on div "Débito" at bounding box center [487, 154] width 76 height 63
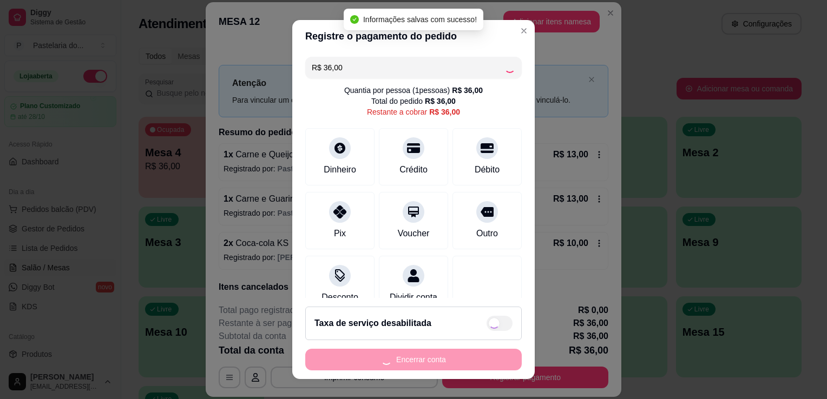
type input "R$ 0,00"
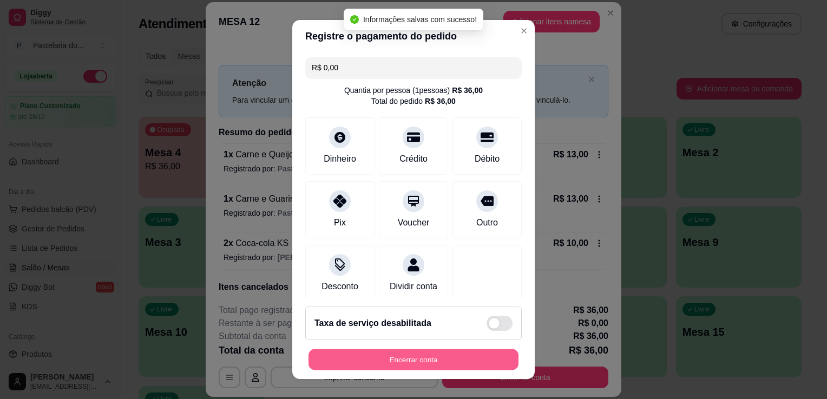
click at [416, 354] on button "Encerrar conta" at bounding box center [413, 360] width 210 height 21
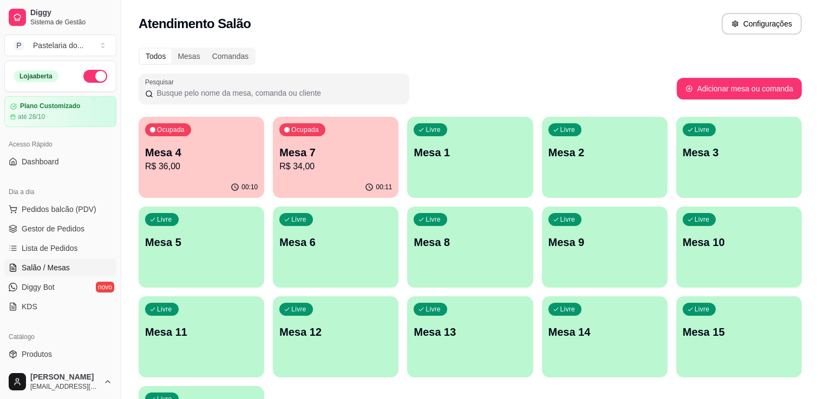
click at [231, 157] on p "Mesa 4" at bounding box center [201, 152] width 113 height 15
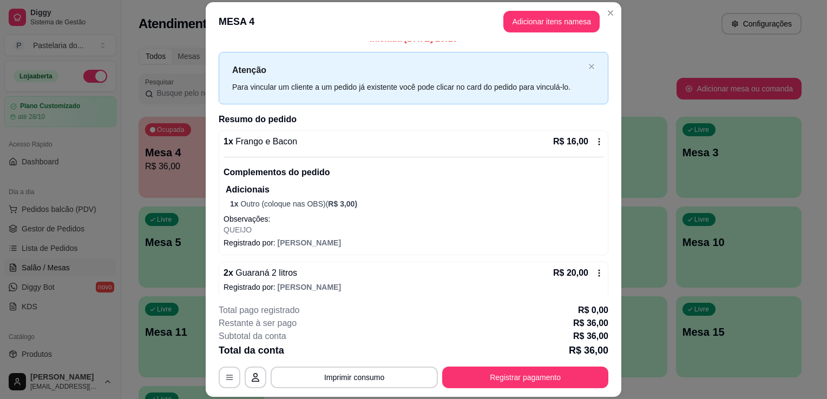
scroll to position [20, 0]
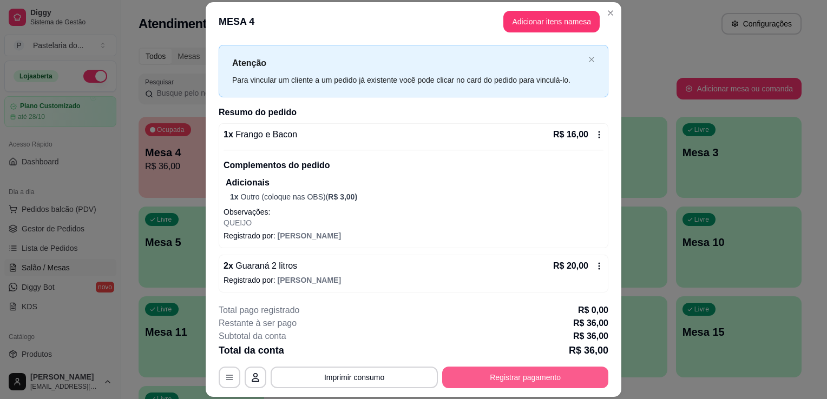
click at [511, 372] on button "Registrar pagamento" at bounding box center [525, 378] width 166 height 22
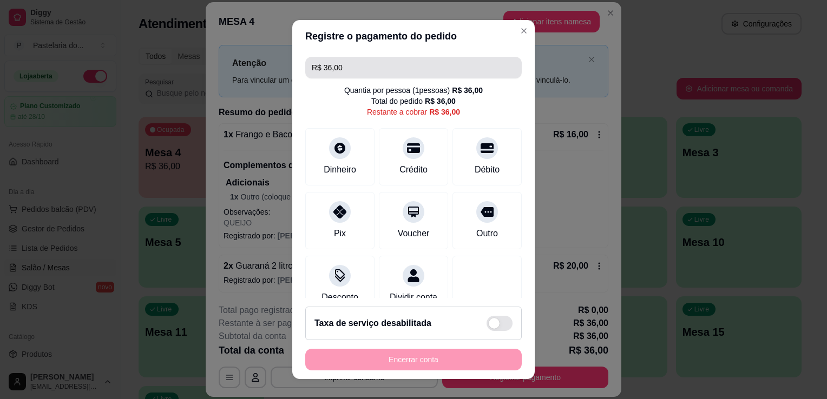
click at [368, 77] on input "R$ 36,00" at bounding box center [413, 68] width 203 height 22
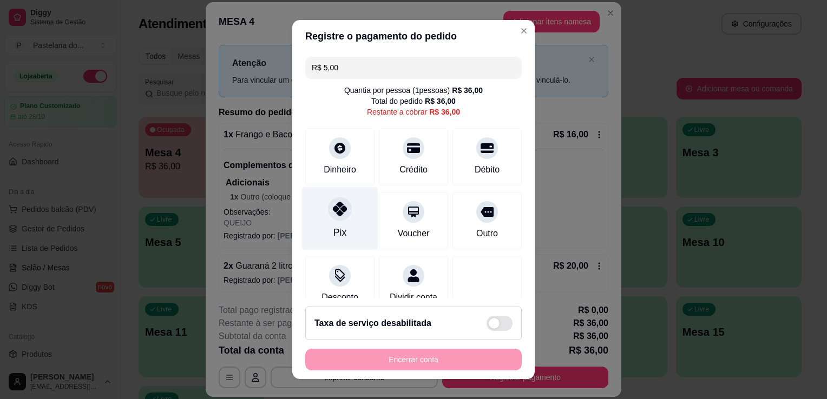
click at [321, 212] on div "Pix" at bounding box center [340, 218] width 76 height 63
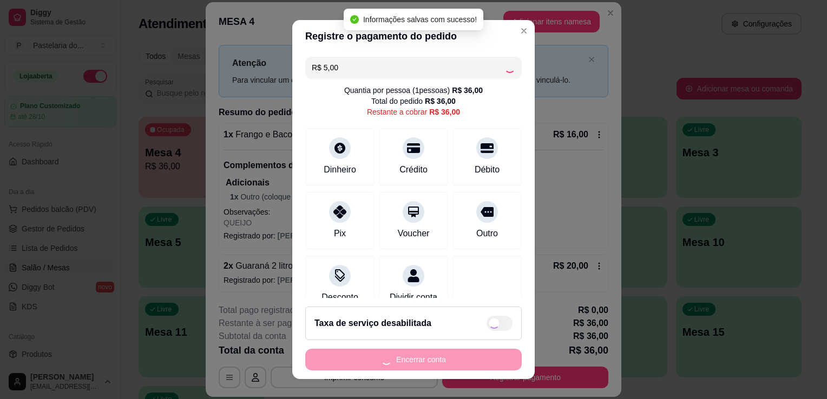
type input "R$ 31,00"
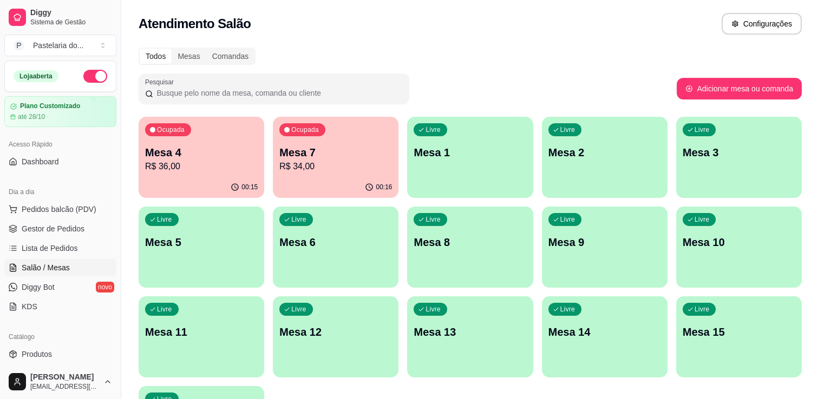
click at [223, 143] on div "Ocupada Mesa 4 R$ 36,00" at bounding box center [202, 147] width 126 height 60
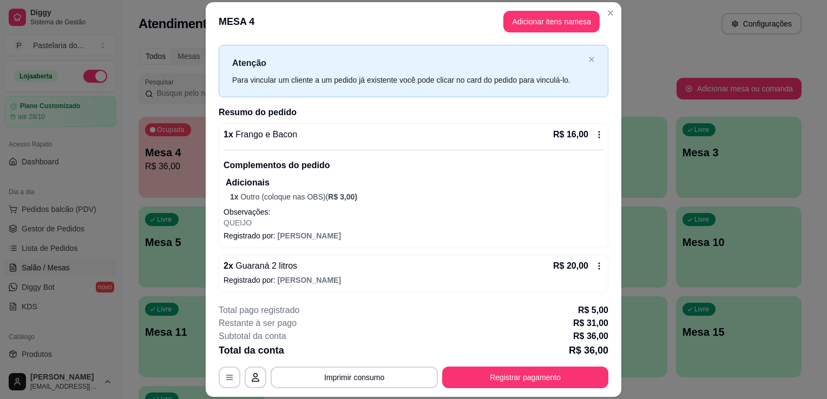
scroll to position [32, 0]
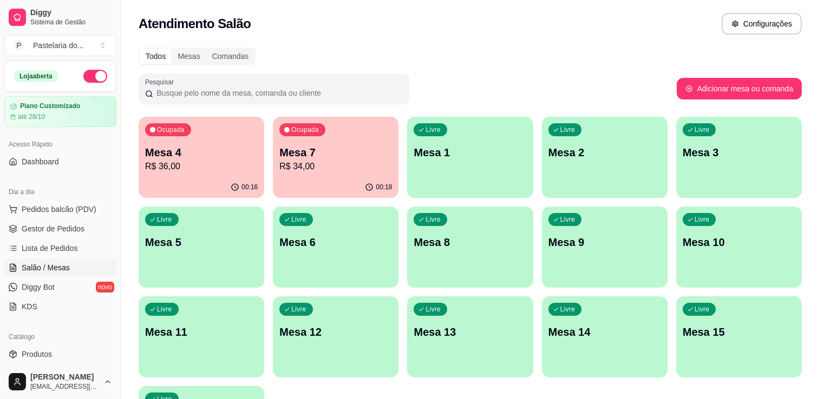
click at [117, 265] on button "Toggle Sidebar" at bounding box center [120, 199] width 9 height 399
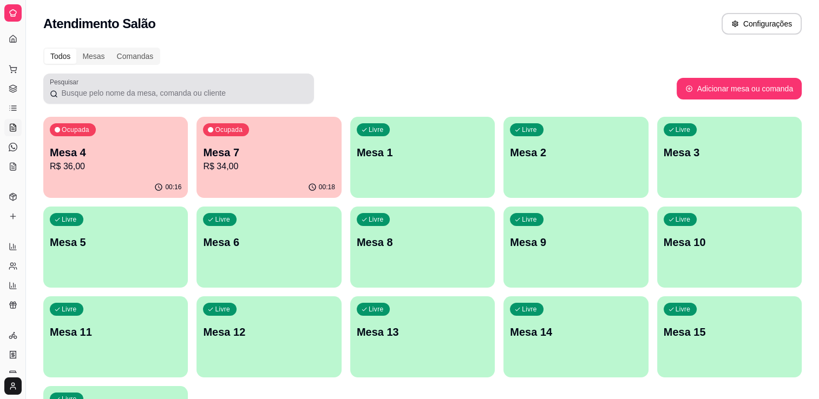
click at [275, 140] on div "Ocupada Mesa 7 R$ 34,00" at bounding box center [268, 147] width 144 height 60
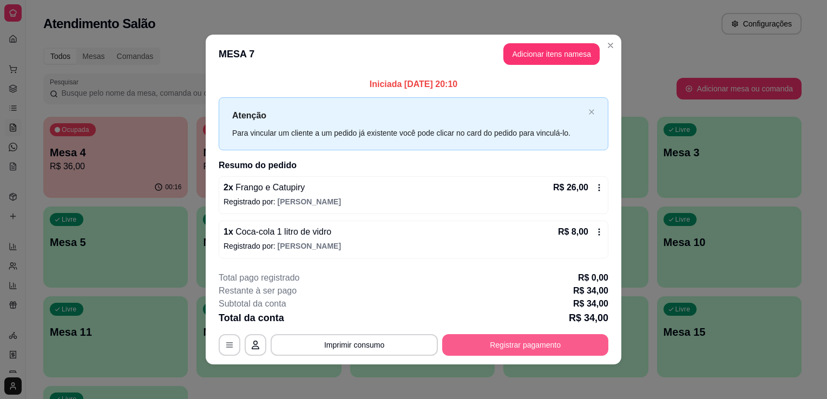
click at [535, 351] on button "Registrar pagamento" at bounding box center [525, 345] width 166 height 22
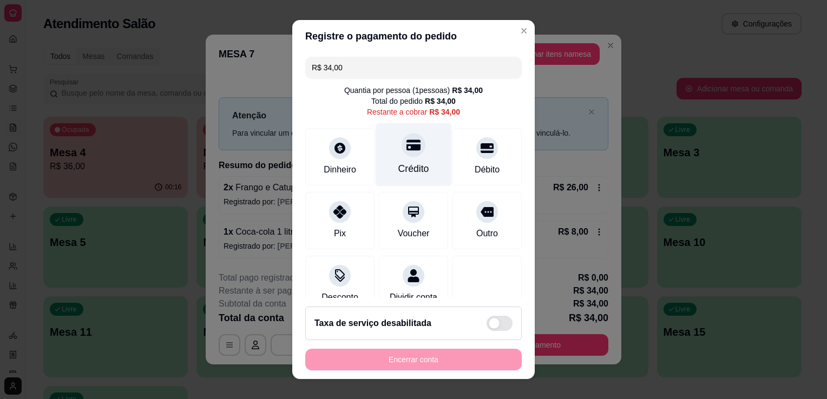
click at [394, 155] on div "Crédito" at bounding box center [414, 154] width 76 height 63
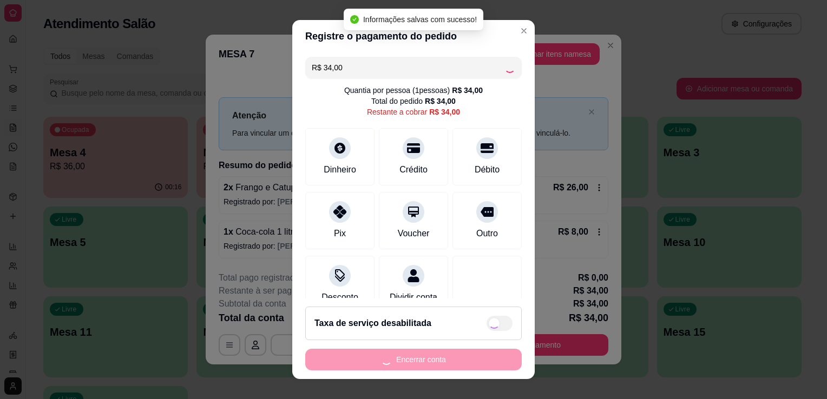
type input "R$ 0,00"
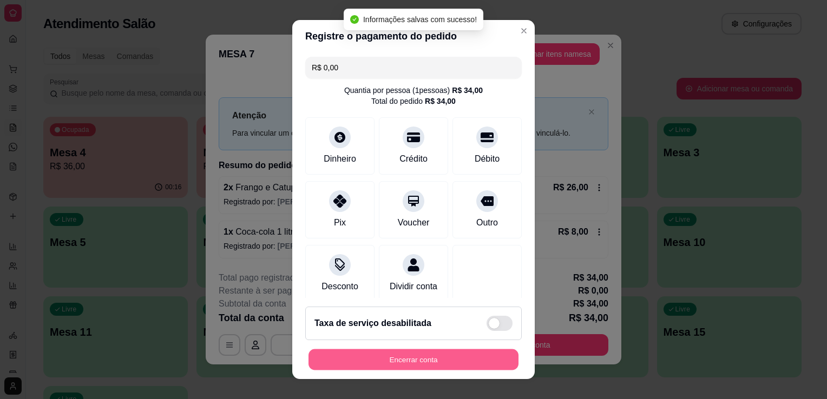
click at [421, 363] on button "Encerrar conta" at bounding box center [413, 360] width 210 height 21
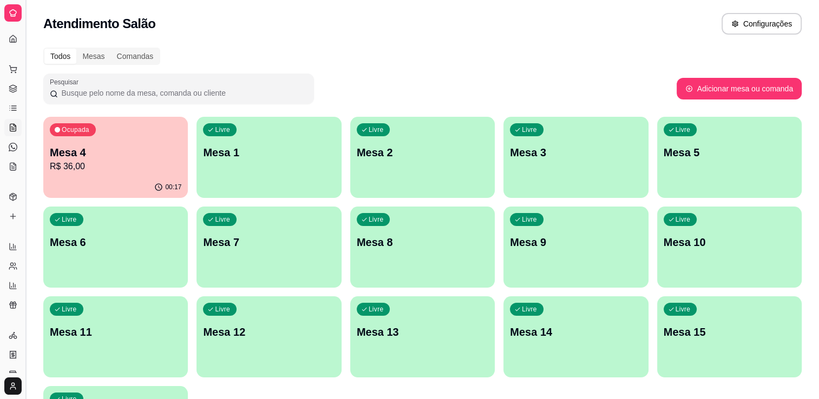
click at [24, 103] on button "Toggle Sidebar" at bounding box center [25, 199] width 9 height 399
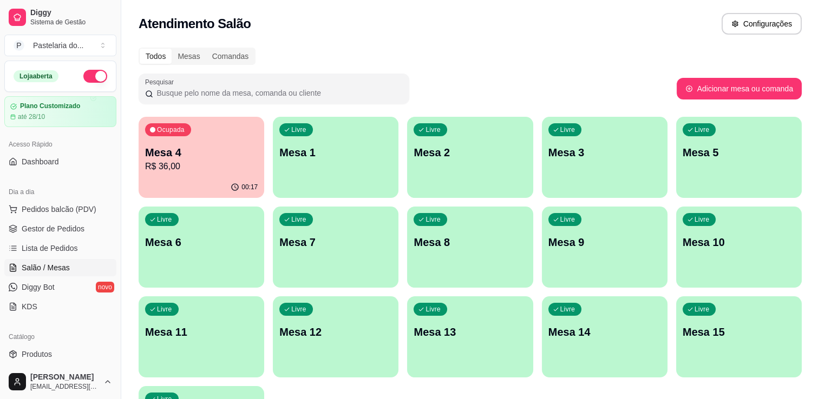
click at [206, 177] on div "00:17" at bounding box center [202, 187] width 126 height 21
click at [203, 175] on body "Diggy Sistema de Gestão P Pastelaria do ... Loja aberta Plano Customizado até 2…" at bounding box center [409, 199] width 819 height 399
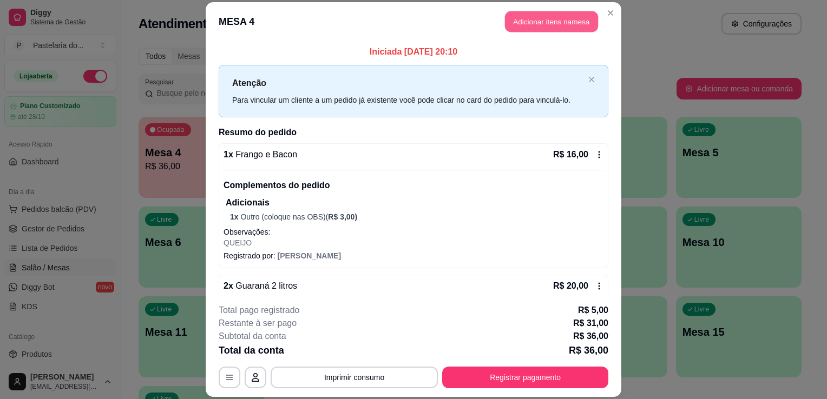
click at [561, 27] on button "Adicionar itens na mesa" at bounding box center [551, 21] width 93 height 21
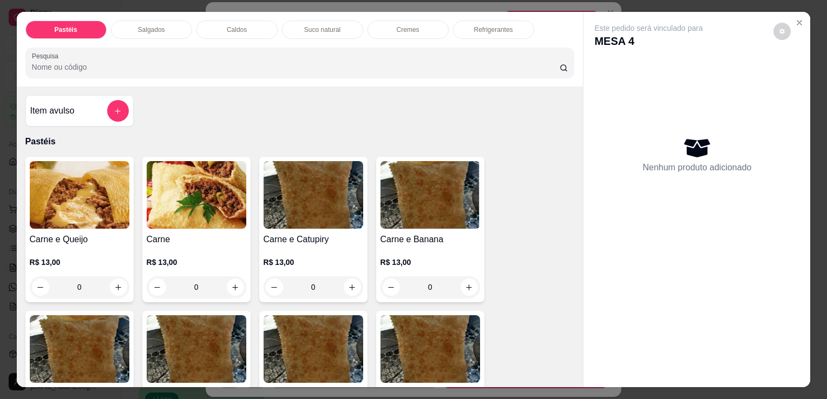
click at [132, 27] on div "Salgados" at bounding box center [151, 30] width 81 height 18
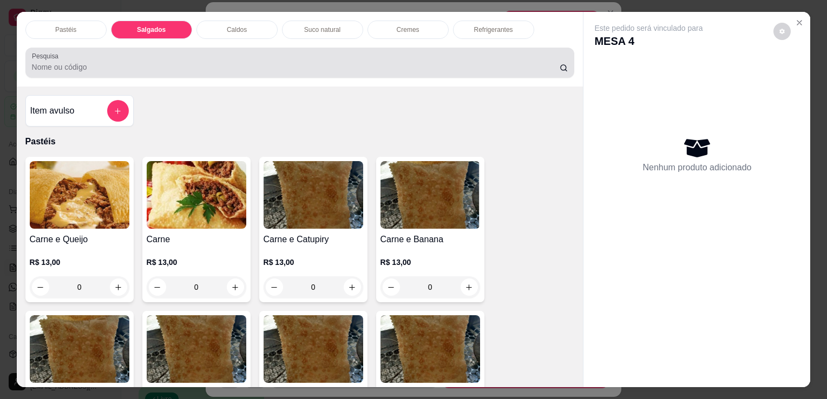
scroll to position [27, 0]
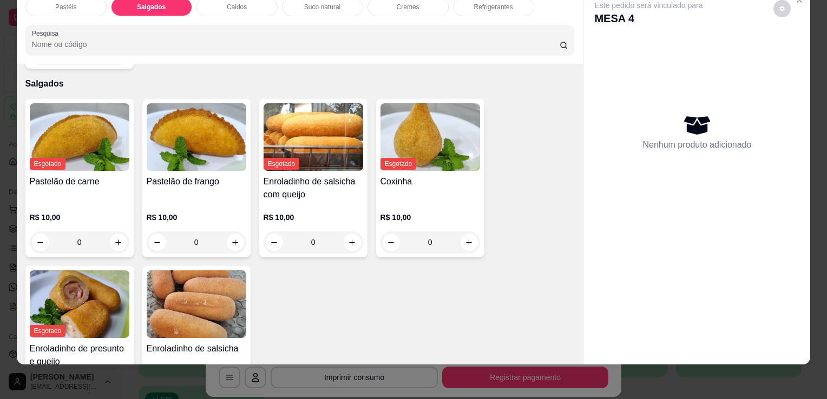
click at [216, 144] on img at bounding box center [197, 137] width 100 height 68
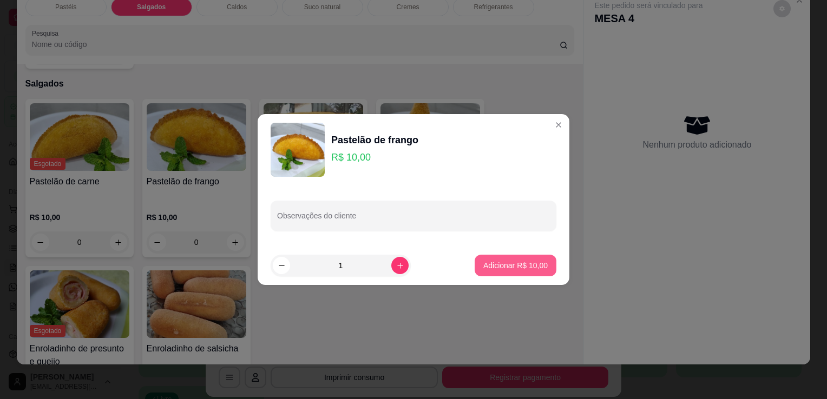
click at [507, 272] on button "Adicionar R$ 10,00" at bounding box center [516, 266] width 82 height 22
type input "1"
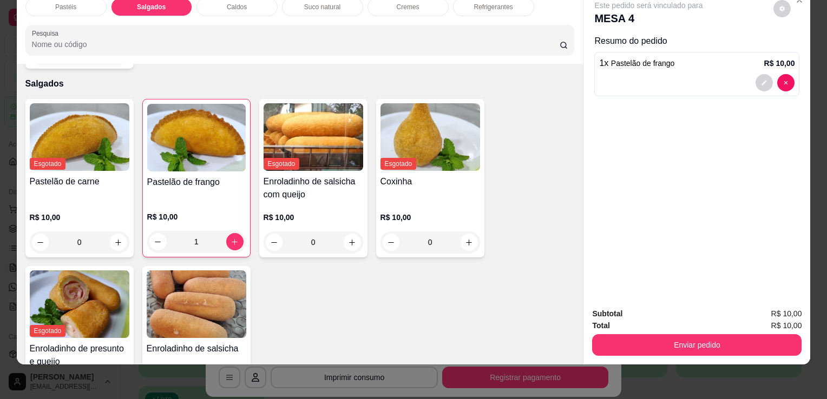
click at [697, 332] on div "Enviar pedido" at bounding box center [696, 344] width 209 height 24
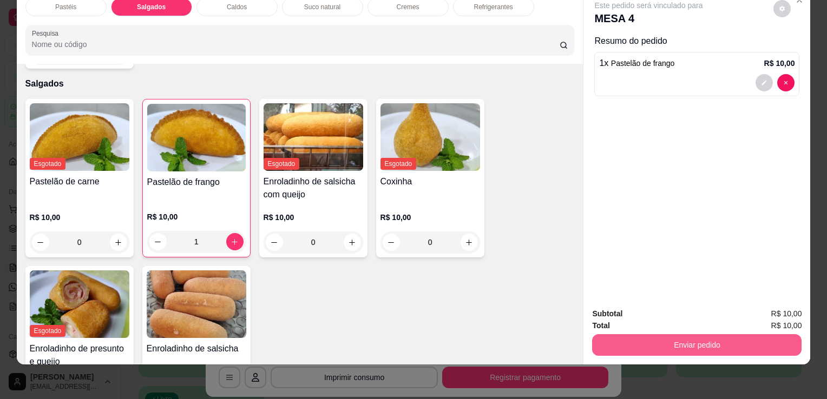
click at [704, 334] on button "Enviar pedido" at bounding box center [696, 345] width 209 height 22
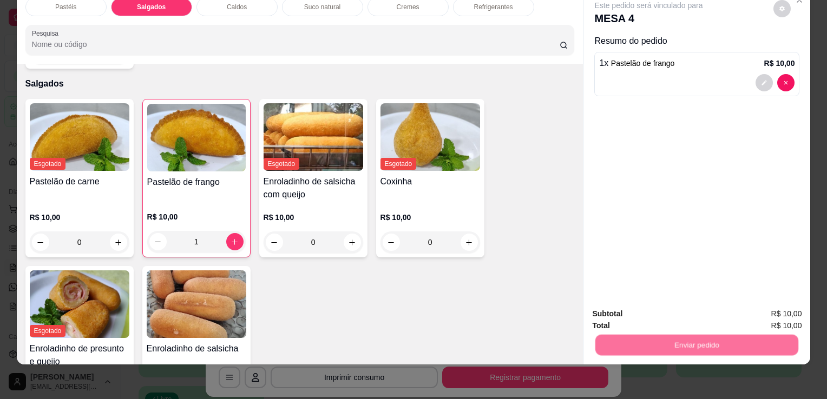
click at [788, 314] on button "Enviar pedido" at bounding box center [773, 310] width 61 height 21
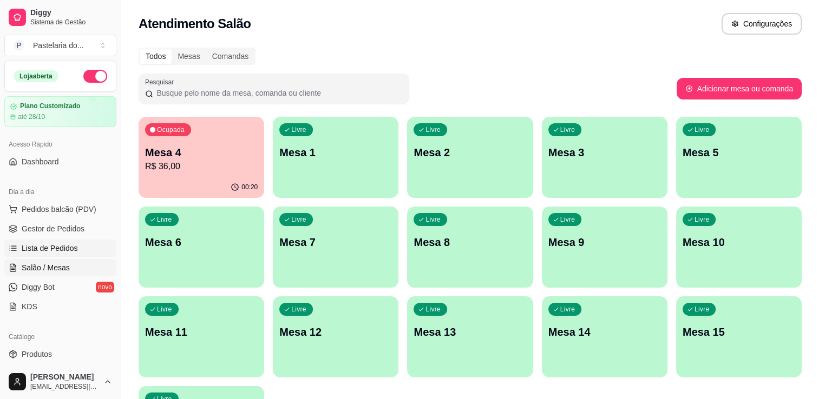
click at [49, 246] on span "Lista de Pedidos" at bounding box center [50, 248] width 56 height 11
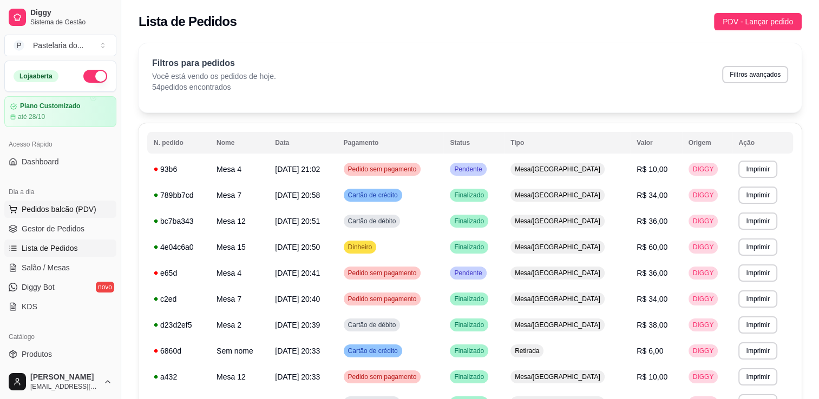
click at [70, 209] on span "Pedidos balcão (PDV)" at bounding box center [59, 209] width 75 height 11
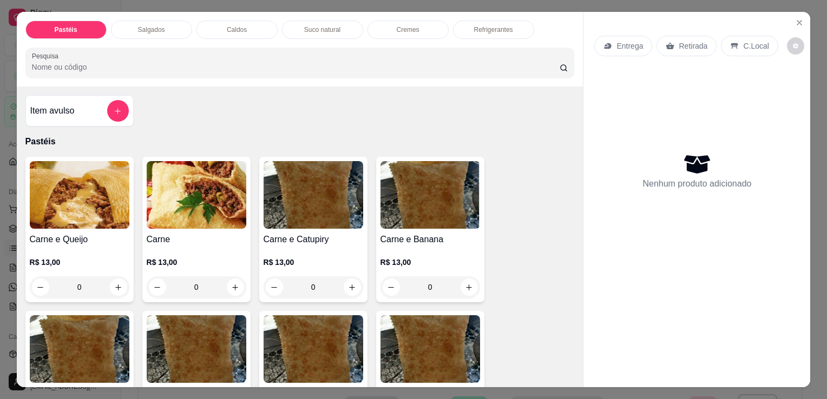
click at [161, 29] on div "Salgados" at bounding box center [151, 30] width 81 height 18
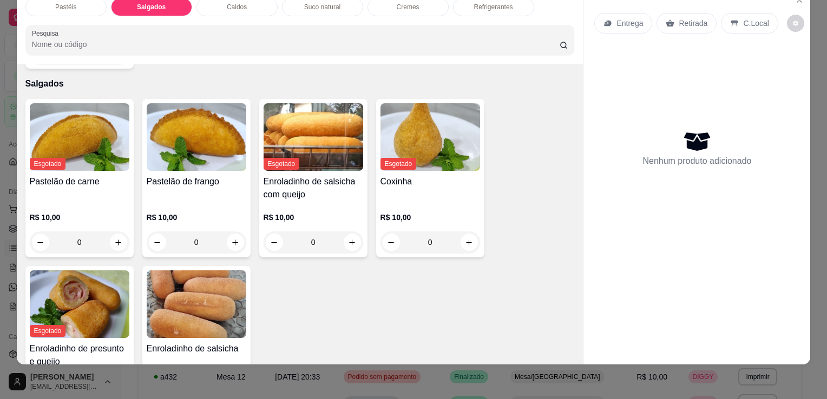
click at [171, 153] on div "Pastelão de frango R$ 10,00 0" at bounding box center [196, 178] width 108 height 159
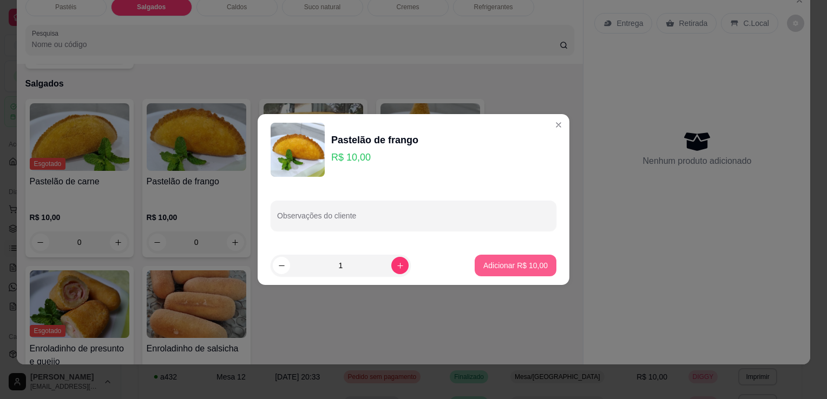
click at [486, 276] on button "Adicionar R$ 10,00" at bounding box center [516, 266] width 82 height 22
type input "1"
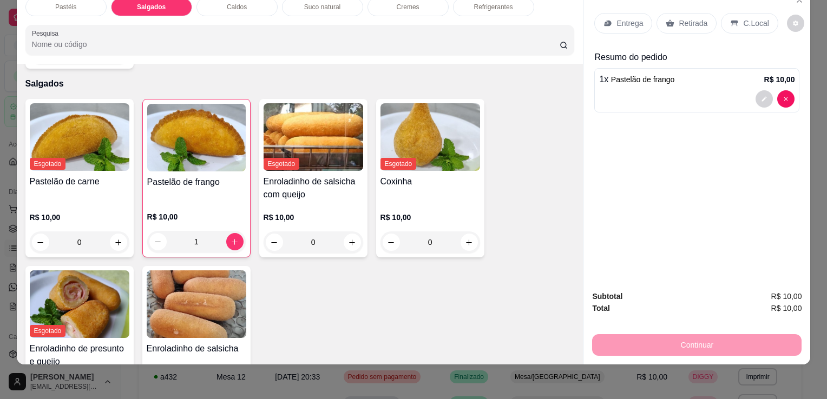
click at [695, 18] on p "Retirada" at bounding box center [693, 23] width 29 height 11
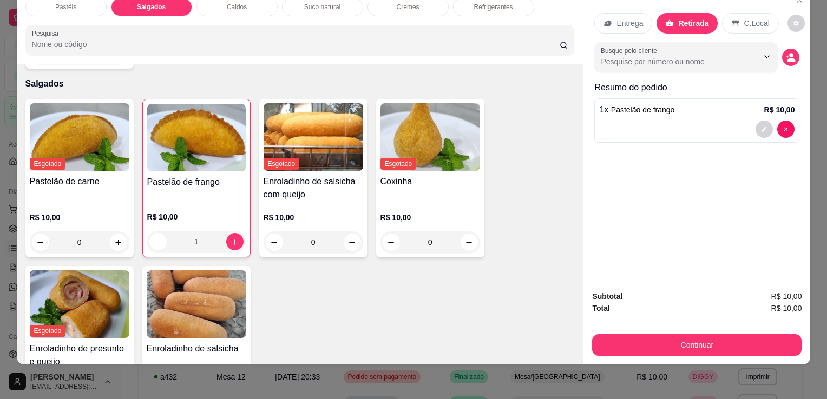
click at [665, 352] on div "Subtotal R$ 10,00 Total R$ 10,00 Continuar" at bounding box center [696, 323] width 227 height 83
click at [660, 347] on div "Subtotal R$ 10,00 Total R$ 10,00 Continuar" at bounding box center [696, 323] width 227 height 83
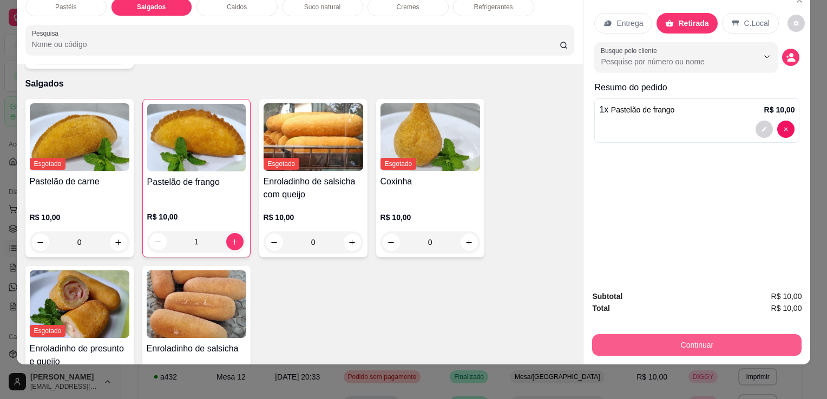
click at [624, 334] on button "Continuar" at bounding box center [696, 345] width 209 height 22
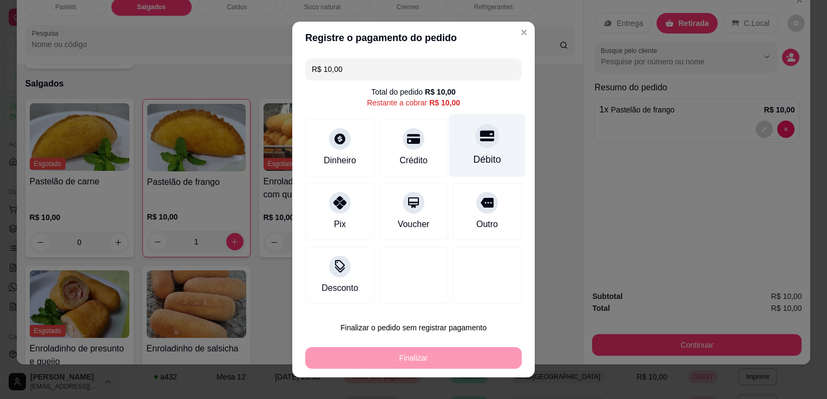
click at [480, 140] on icon at bounding box center [487, 136] width 14 height 11
type input "R$ 0,00"
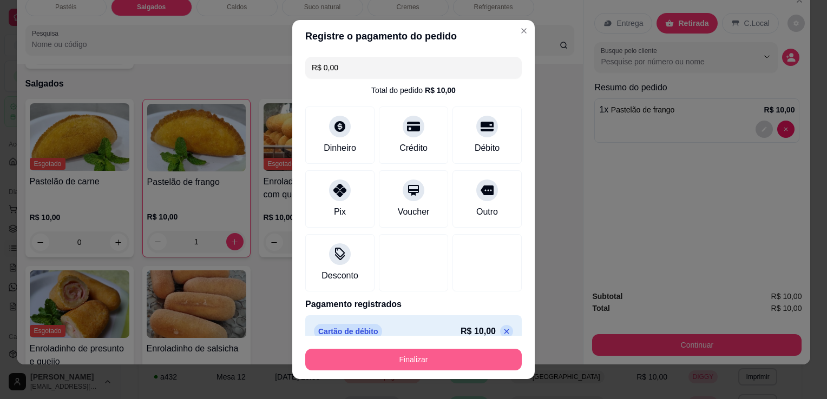
click at [397, 357] on button "Finalizar" at bounding box center [413, 360] width 216 height 22
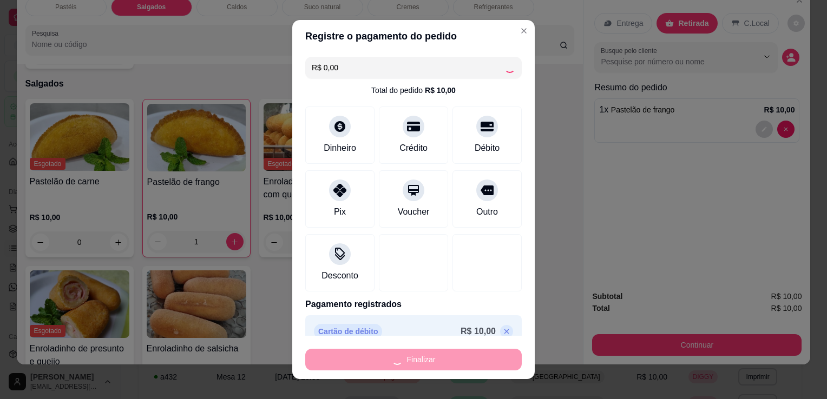
type input "0"
type input "-R$ 10,00"
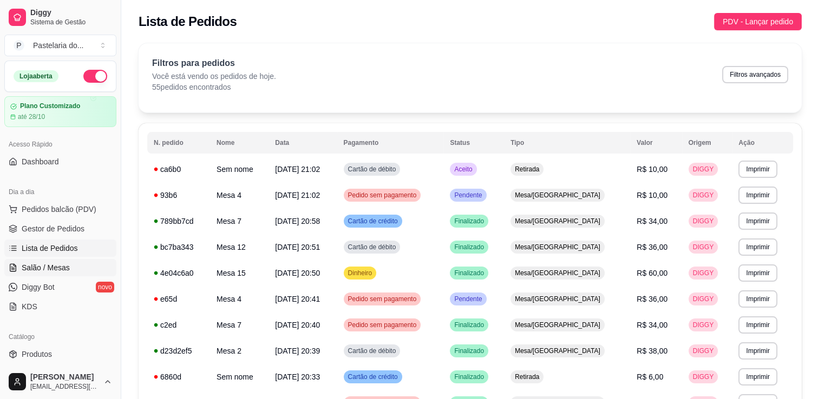
click at [85, 263] on link "Salão / Mesas" at bounding box center [60, 267] width 112 height 17
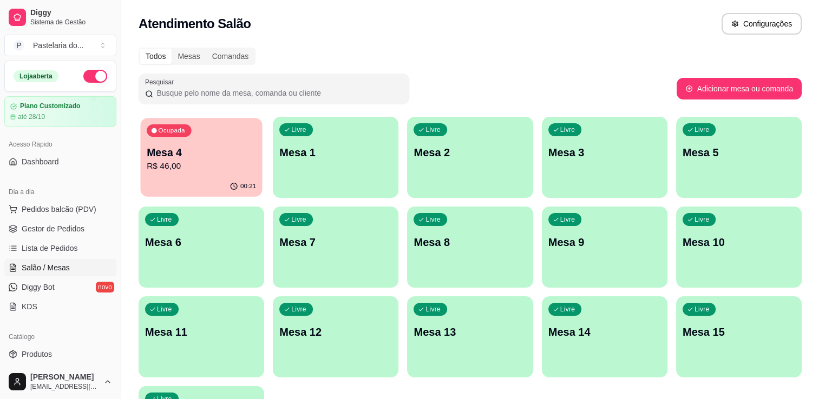
click at [169, 166] on p "R$ 46,00" at bounding box center [201, 166] width 109 height 12
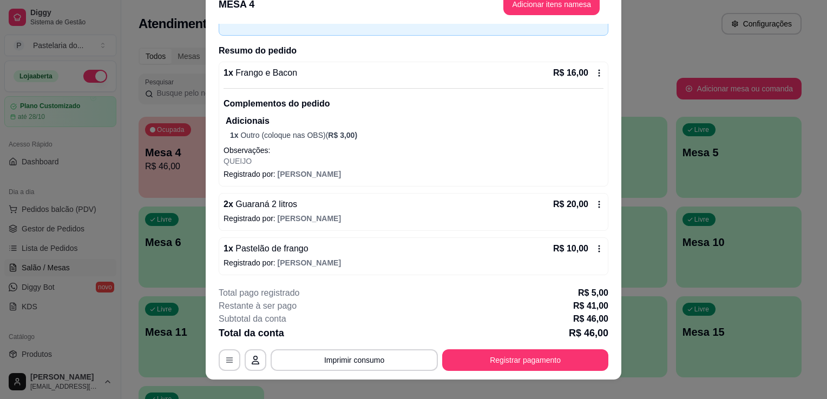
scroll to position [32, 0]
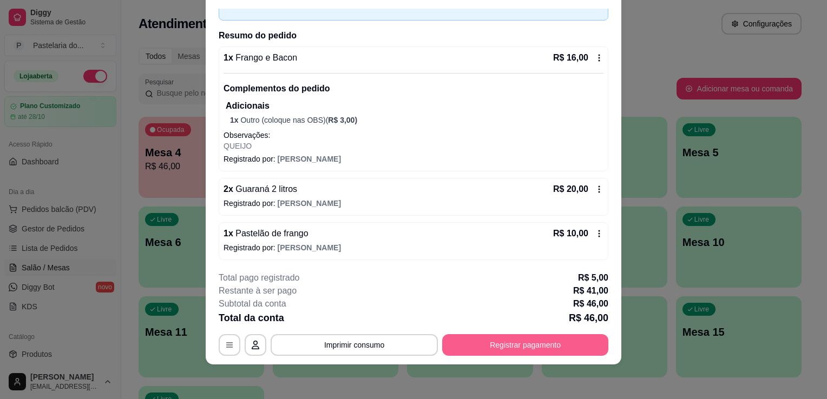
click at [555, 361] on footer "**********" at bounding box center [414, 314] width 416 height 102
click at [556, 356] on button "Registrar pagamento" at bounding box center [525, 345] width 161 height 21
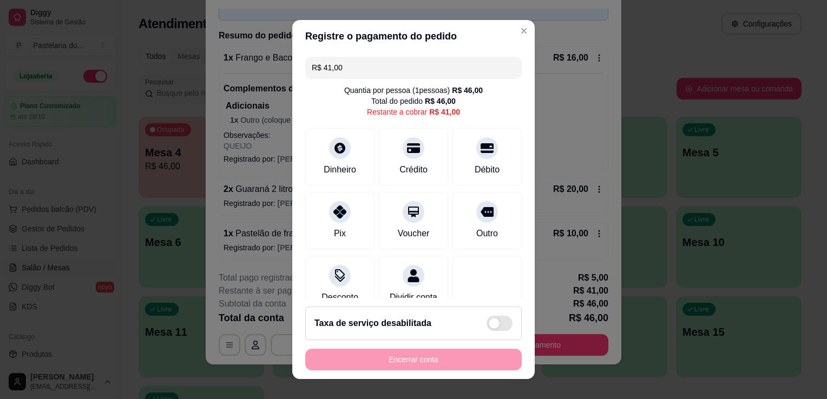
click at [406, 60] on input "R$ 41,00" at bounding box center [413, 68] width 203 height 22
click at [409, 60] on input "R$ 41,00" at bounding box center [413, 68] width 203 height 22
drag, startPoint x: 322, startPoint y: 231, endPoint x: 328, endPoint y: 264, distance: 34.1
click at [323, 231] on div "Pix" at bounding box center [339, 220] width 69 height 57
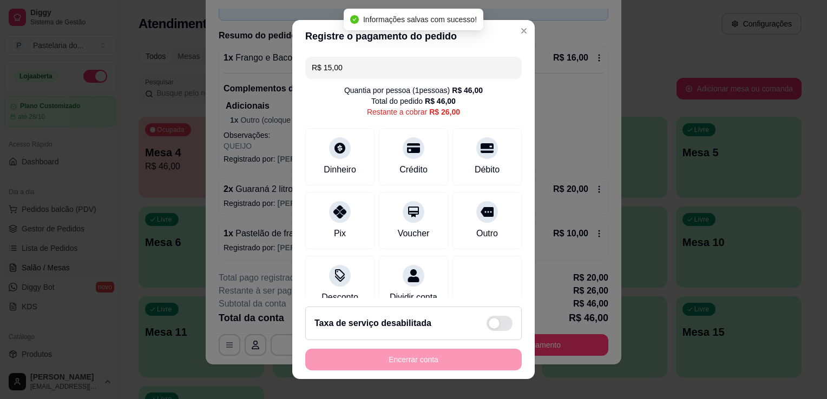
type input "R$ 26,00"
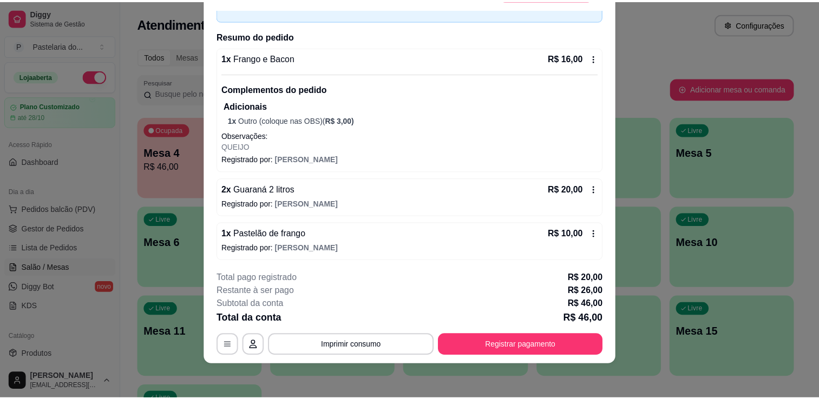
scroll to position [10, 0]
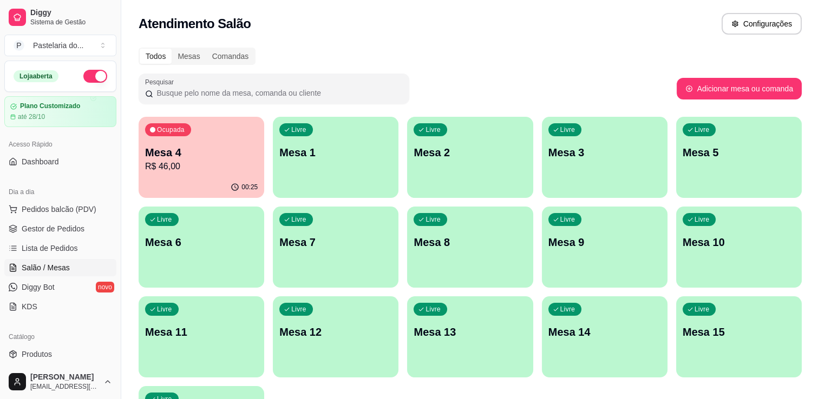
click at [177, 155] on p "Mesa 4" at bounding box center [201, 152] width 113 height 15
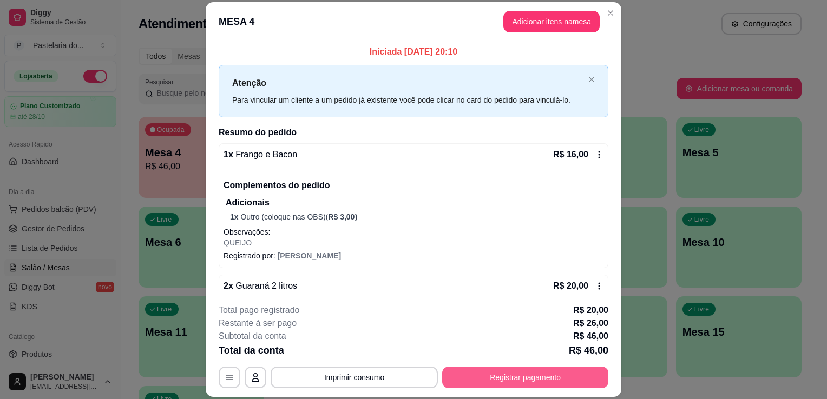
click at [523, 386] on button "Registrar pagamento" at bounding box center [525, 378] width 166 height 22
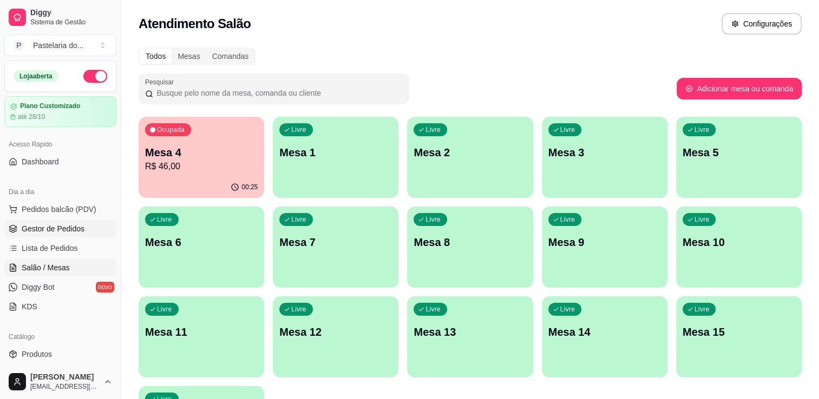
click at [76, 231] on span "Gestor de Pedidos" at bounding box center [53, 228] width 63 height 11
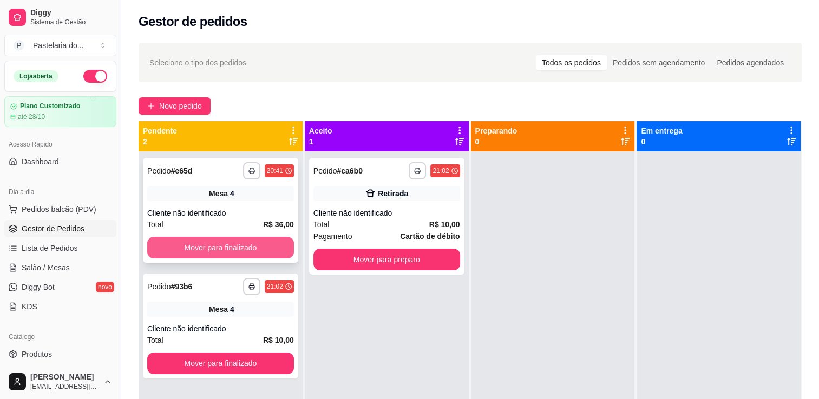
click at [262, 250] on button "Mover para finalizado" at bounding box center [220, 248] width 147 height 22
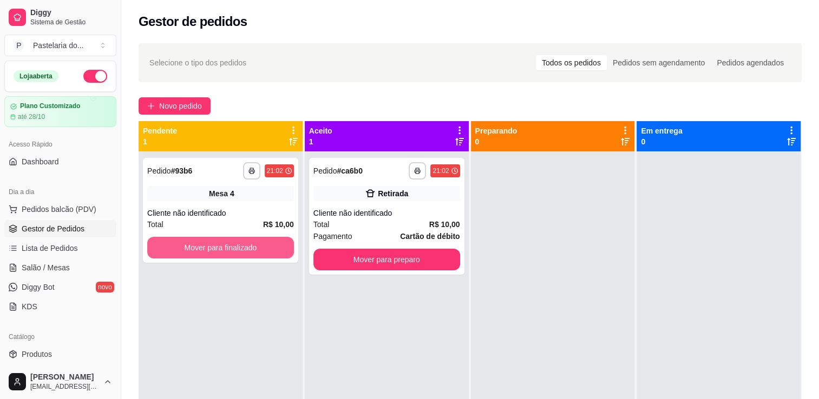
click at [262, 250] on button "Mover para finalizado" at bounding box center [220, 248] width 147 height 22
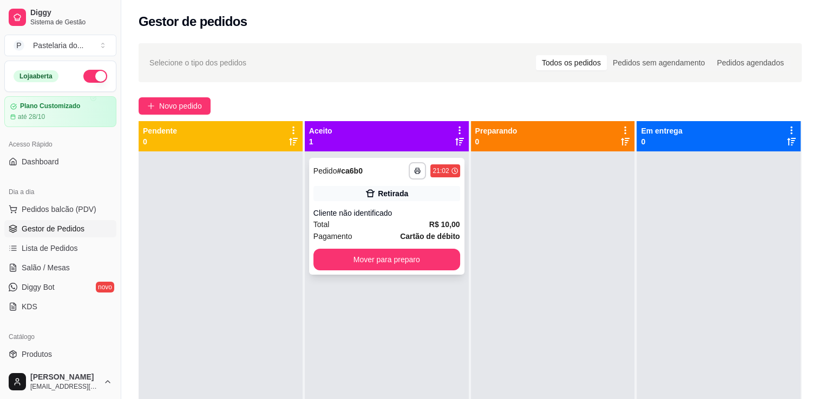
click at [403, 265] on button "Mover para preparo" at bounding box center [386, 260] width 147 height 22
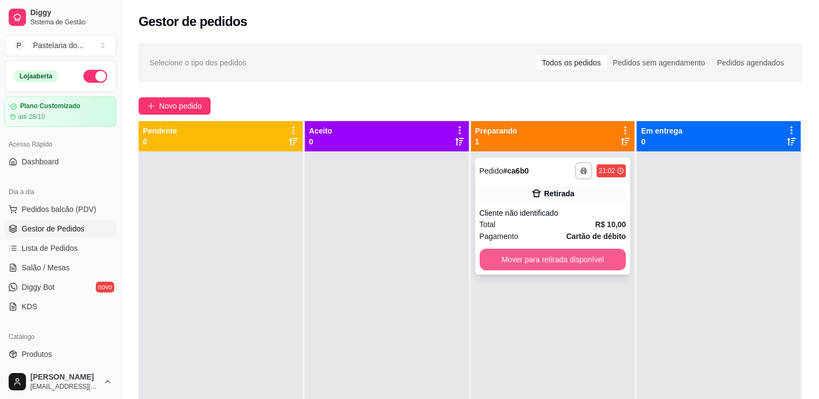
click at [531, 270] on button "Mover para retirada disponível" at bounding box center [552, 260] width 147 height 22
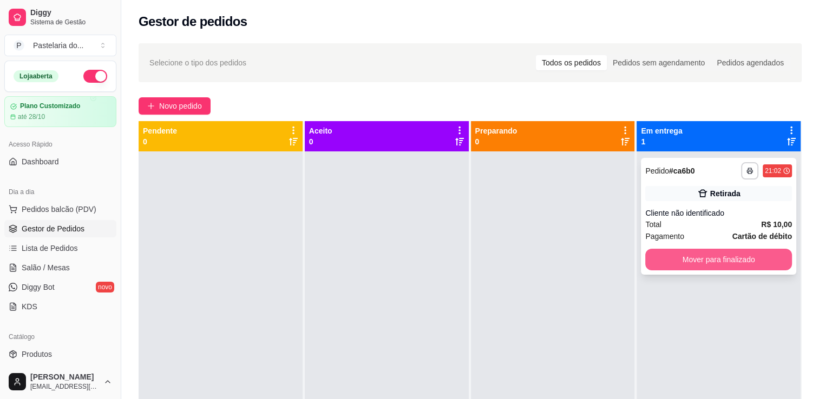
click at [684, 265] on button "Mover para finalizado" at bounding box center [718, 260] width 147 height 22
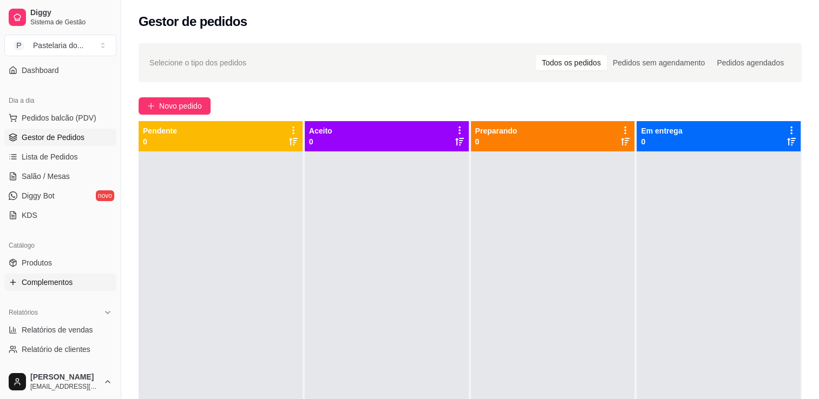
scroll to position [108, 0]
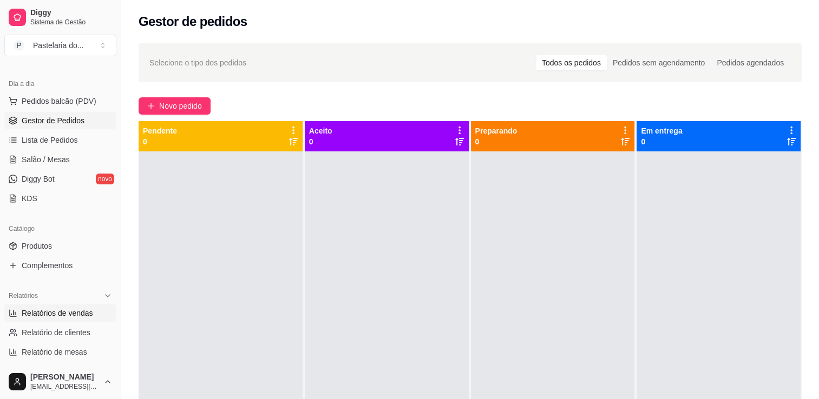
click at [63, 313] on span "Relatórios de vendas" at bounding box center [57, 313] width 71 height 11
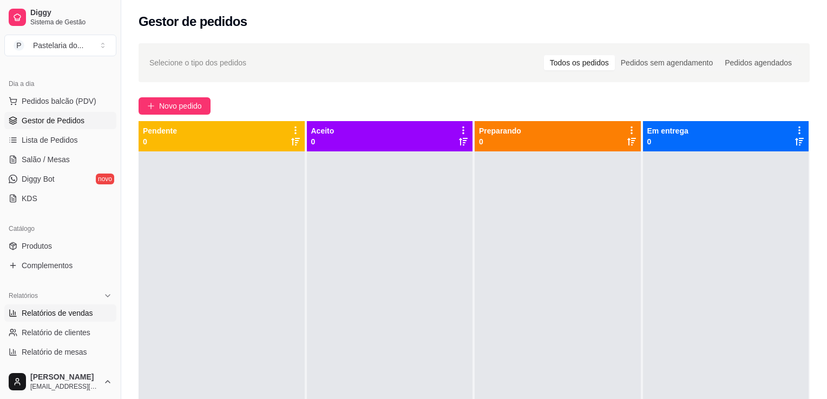
select select "ALL"
select select "0"
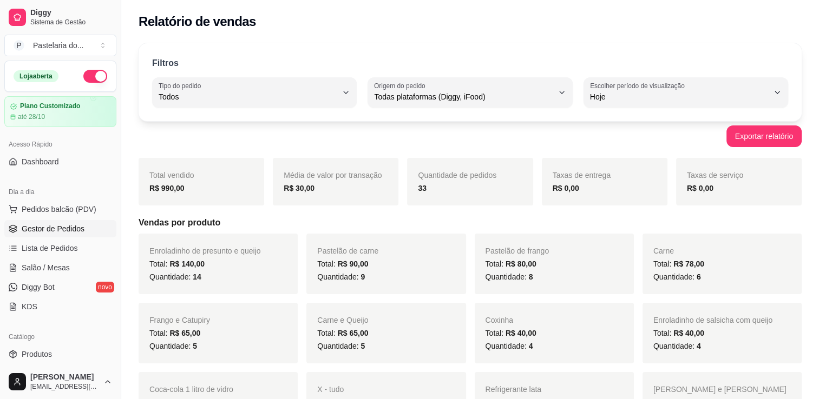
click at [61, 228] on span "Gestor de Pedidos" at bounding box center [53, 228] width 63 height 11
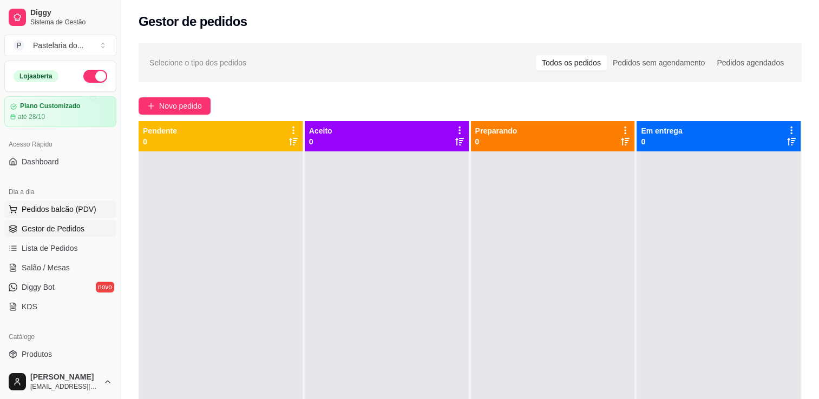
drag, startPoint x: 101, startPoint y: 185, endPoint x: 36, endPoint y: 209, distance: 69.2
click at [36, 209] on span "Pedidos balcão (PDV)" at bounding box center [59, 209] width 75 height 11
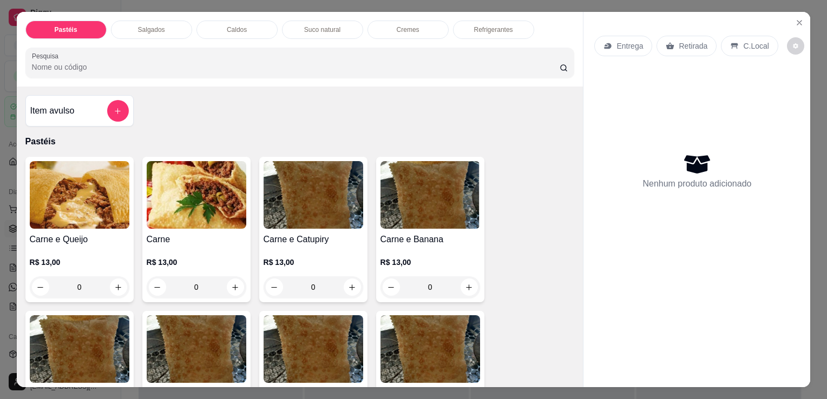
click at [145, 26] on p "Salgados" at bounding box center [151, 29] width 27 height 9
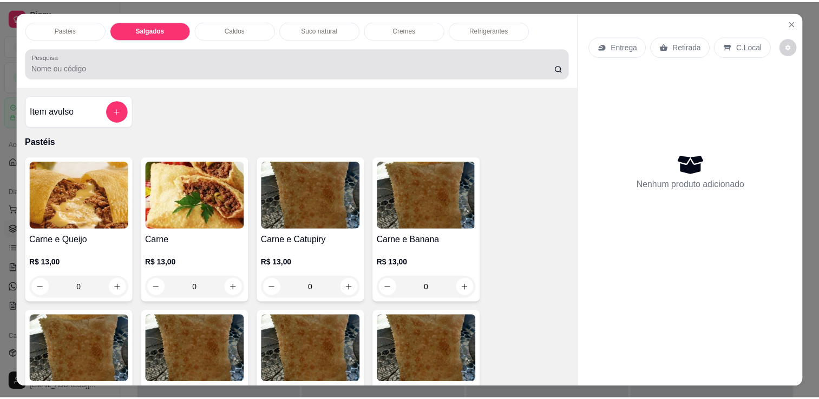
scroll to position [27, 0]
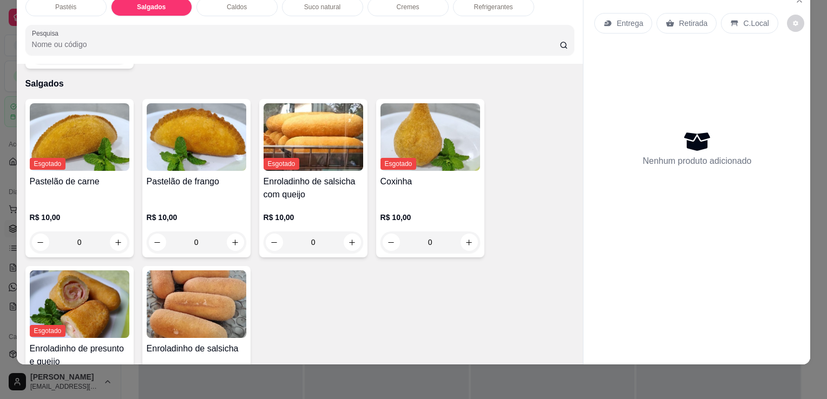
click at [206, 272] on img at bounding box center [197, 305] width 100 height 68
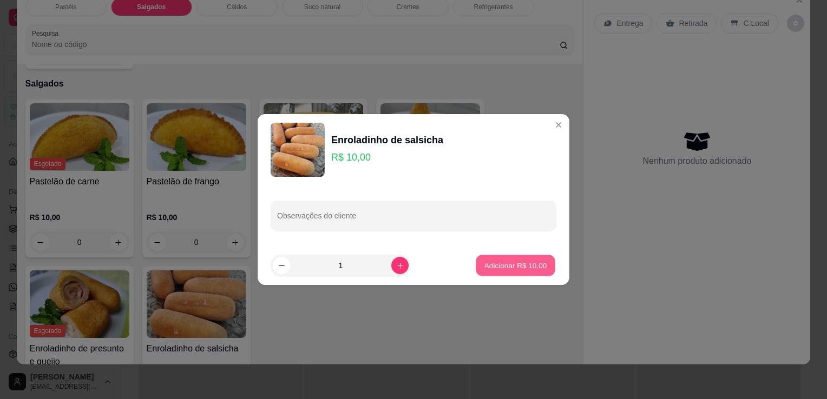
click at [503, 261] on p "Adicionar R$ 10,00" at bounding box center [515, 265] width 63 height 10
type input "1"
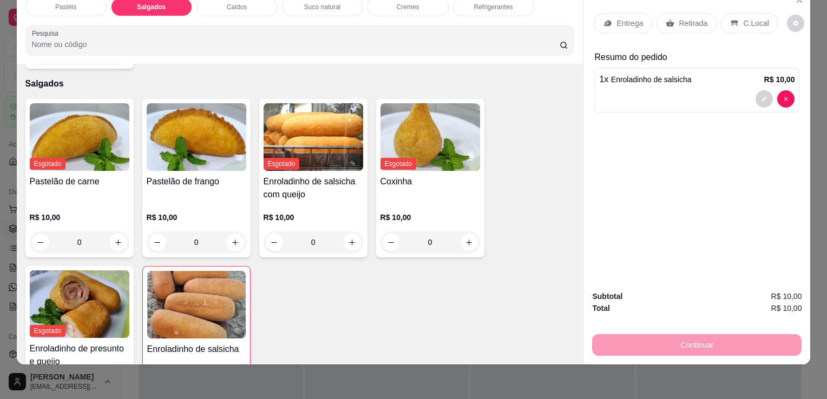
click at [679, 18] on p "Retirada" at bounding box center [693, 23] width 29 height 11
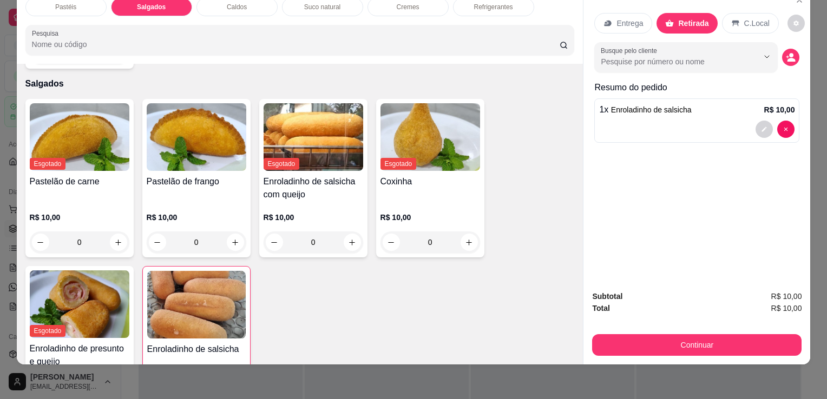
click at [636, 323] on div "Subtotal R$ 10,00 Total R$ 10,00 Continuar" at bounding box center [696, 323] width 209 height 65
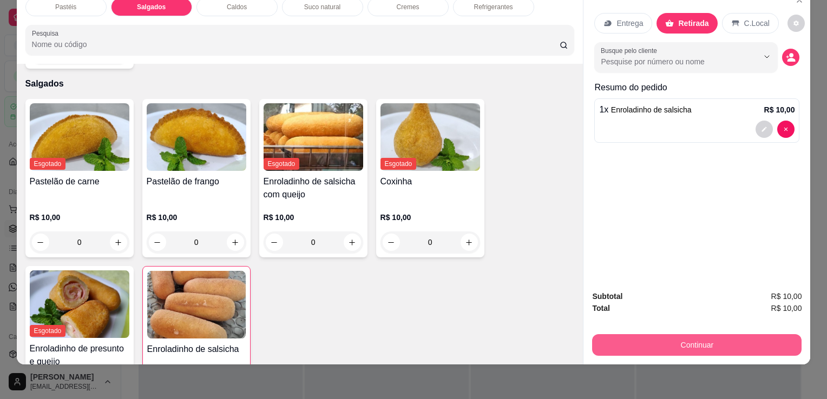
click at [619, 334] on button "Continuar" at bounding box center [696, 345] width 209 height 22
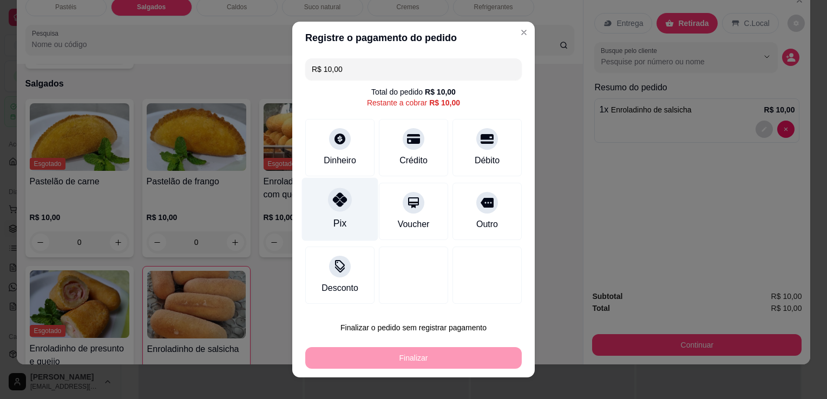
click at [328, 203] on div at bounding box center [340, 200] width 24 height 24
type input "R$ 0,00"
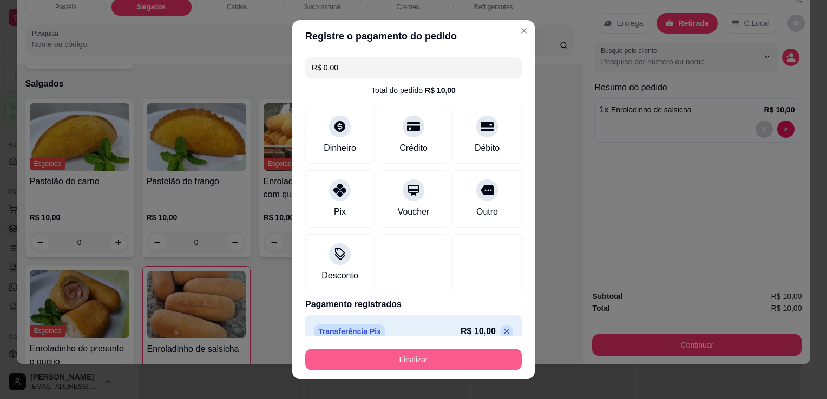
click at [369, 358] on button "Finalizar" at bounding box center [413, 360] width 216 height 22
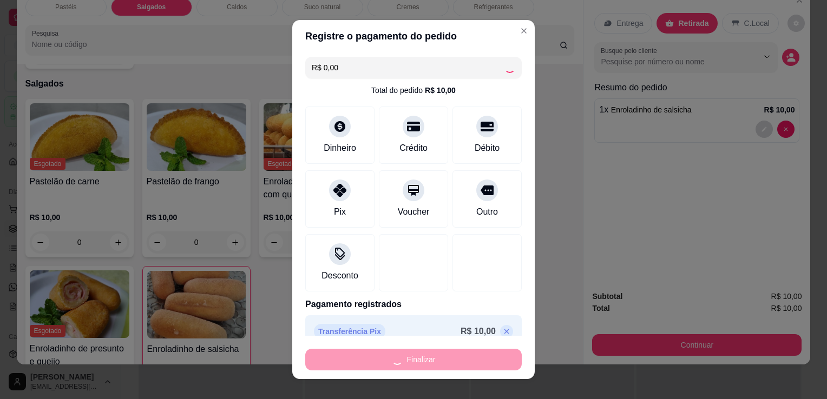
type input "0"
type input "-R$ 10,00"
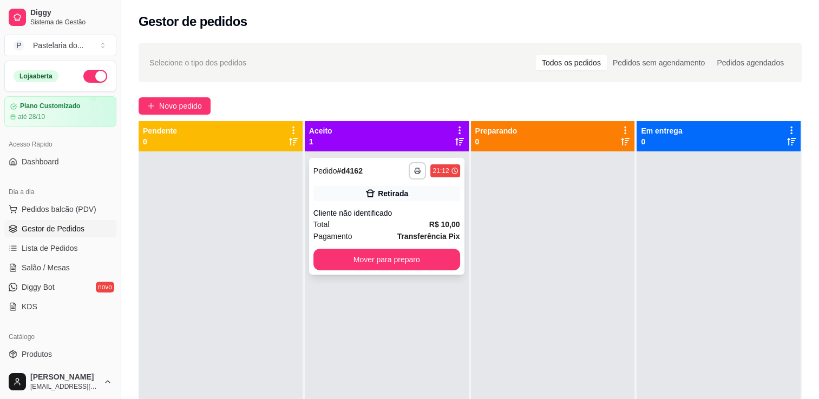
click at [372, 271] on div "**********" at bounding box center [386, 216] width 155 height 117
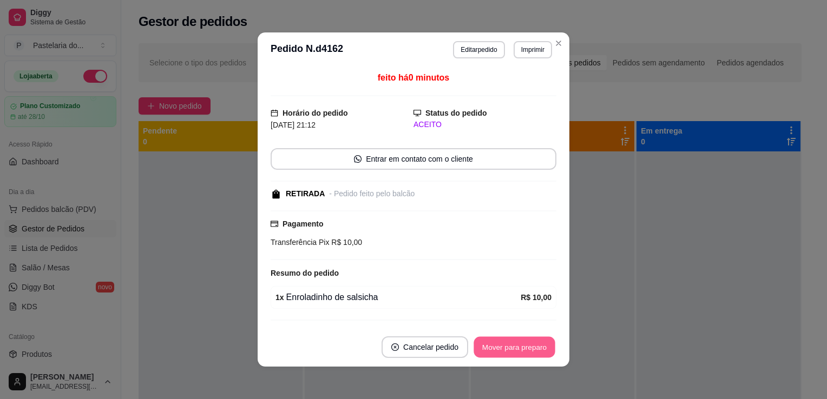
click at [537, 342] on button "Mover para preparo" at bounding box center [514, 347] width 81 height 21
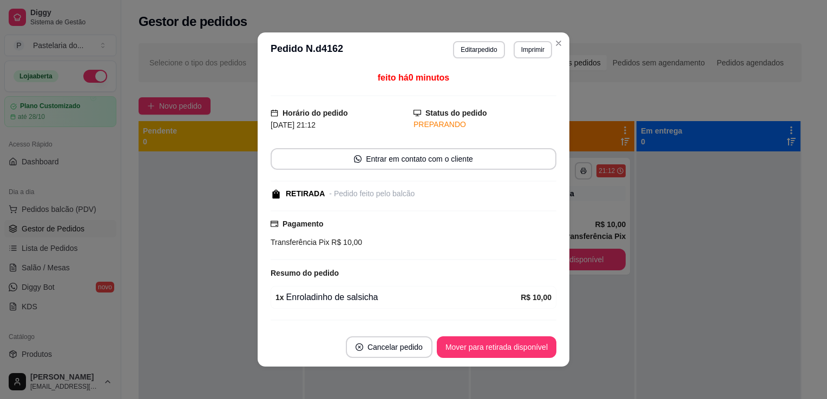
click at [526, 358] on button "Mover para retirada disponível" at bounding box center [497, 348] width 120 height 22
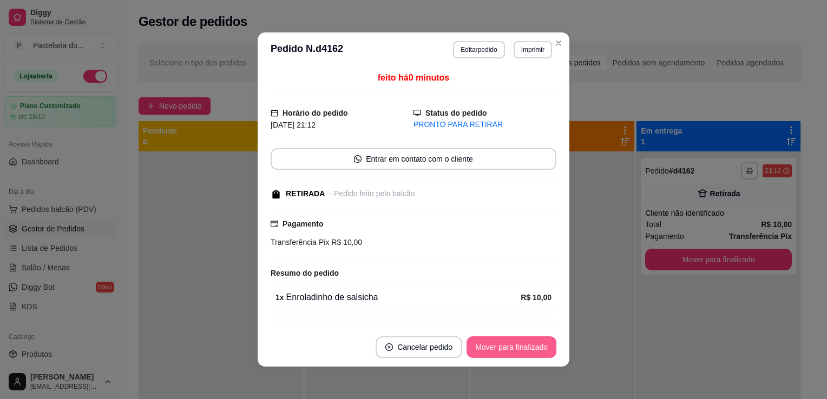
click at [541, 352] on button "Mover para finalizado" at bounding box center [511, 348] width 90 height 22
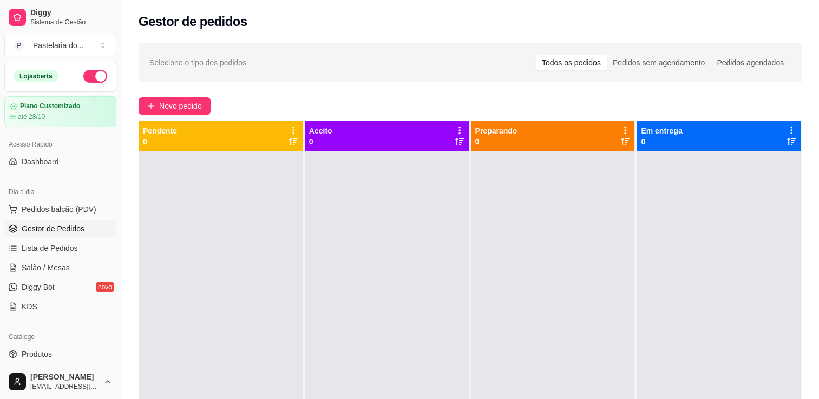
drag, startPoint x: 188, startPoint y: 325, endPoint x: 137, endPoint y: 328, distance: 51.0
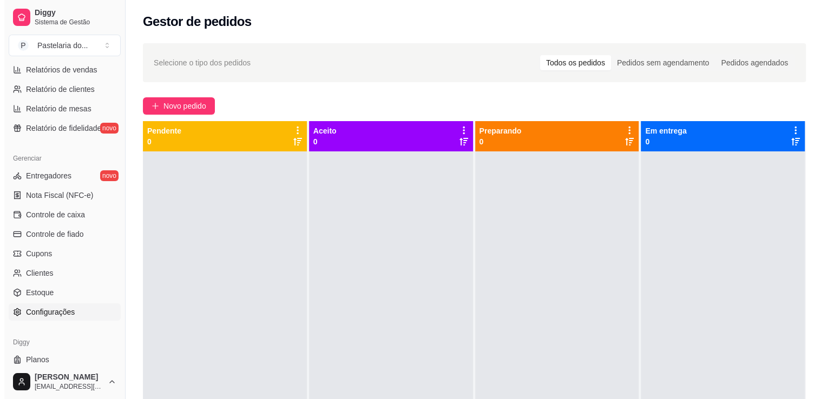
scroll to position [379, 0]
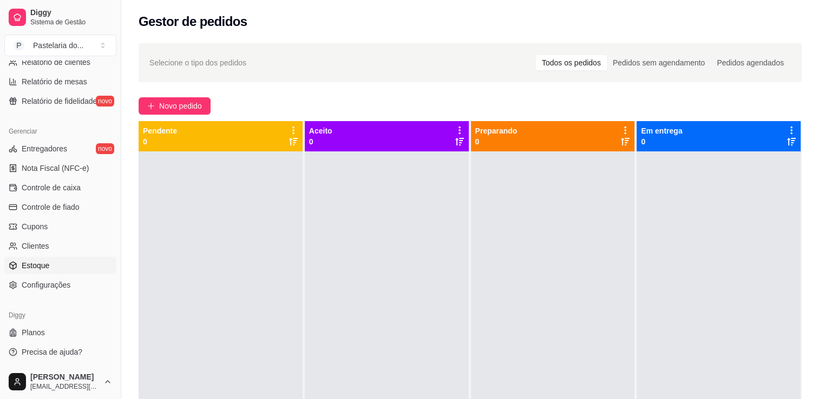
click at [45, 271] on link "Estoque" at bounding box center [60, 265] width 112 height 17
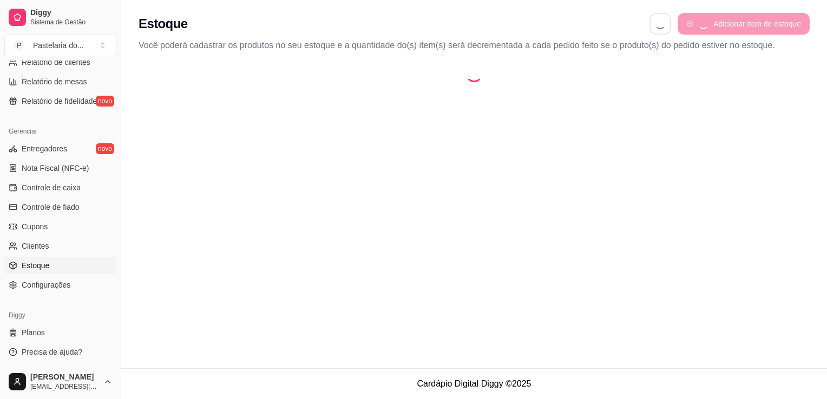
select select "QUANTITY_ORDER"
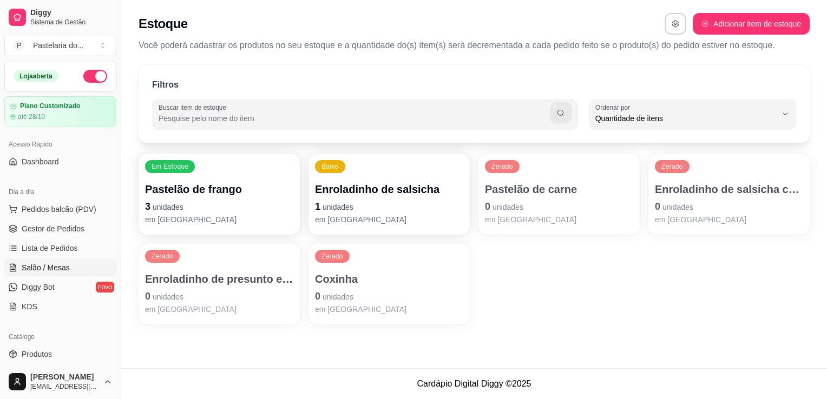
click at [66, 273] on link "Salão / Mesas" at bounding box center [60, 267] width 112 height 17
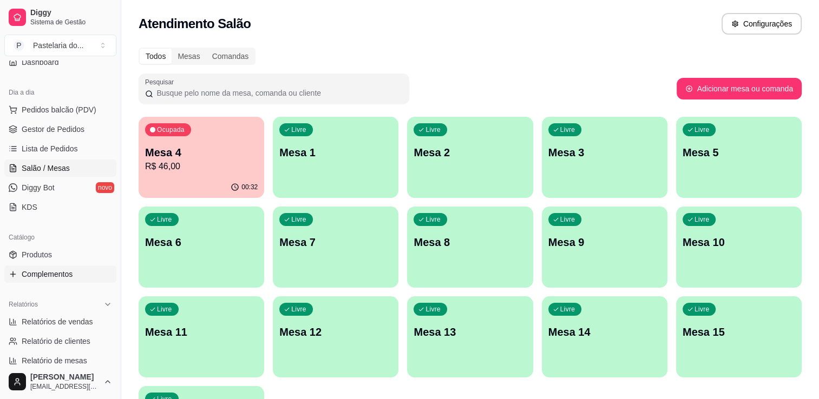
scroll to position [108, 0]
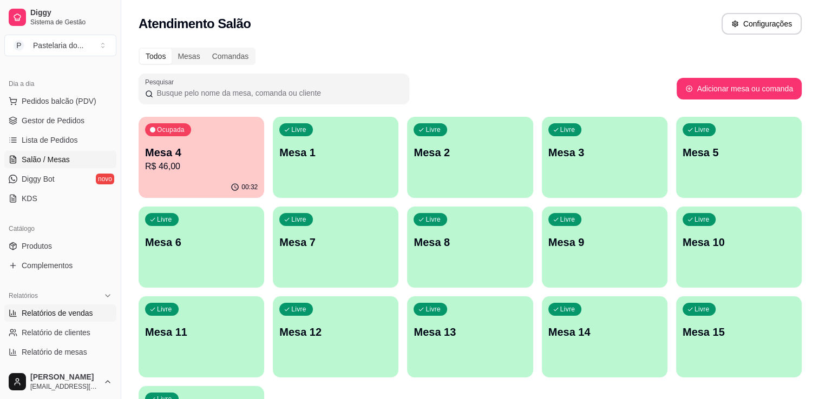
click at [33, 317] on span "Relatórios de vendas" at bounding box center [57, 313] width 71 height 11
select select "ALL"
select select "0"
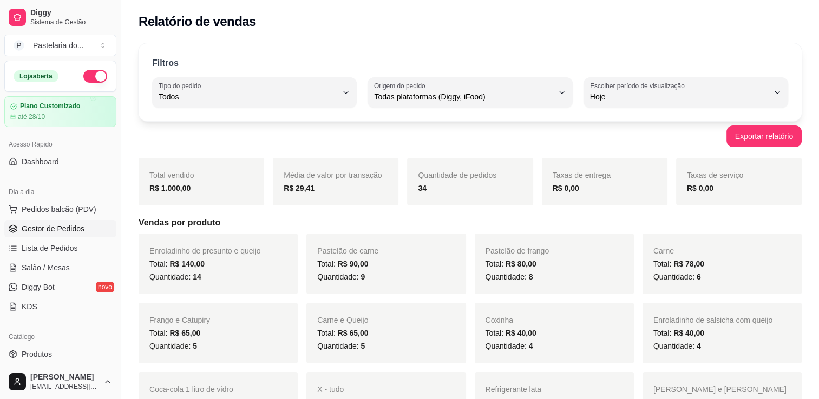
click at [80, 220] on link "Gestor de Pedidos" at bounding box center [60, 228] width 112 height 17
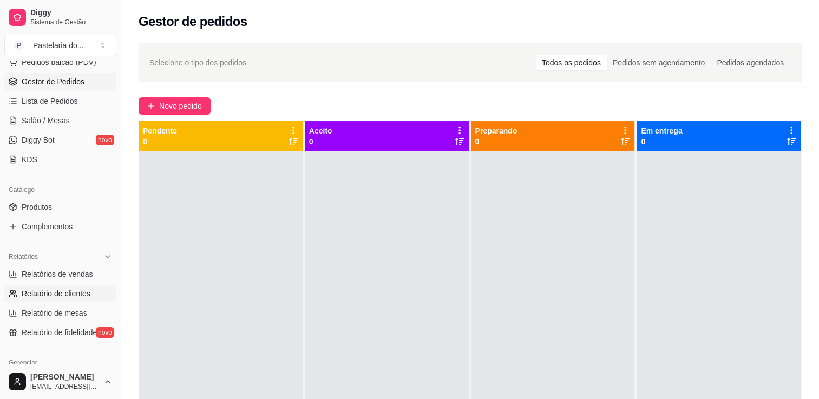
scroll to position [162, 0]
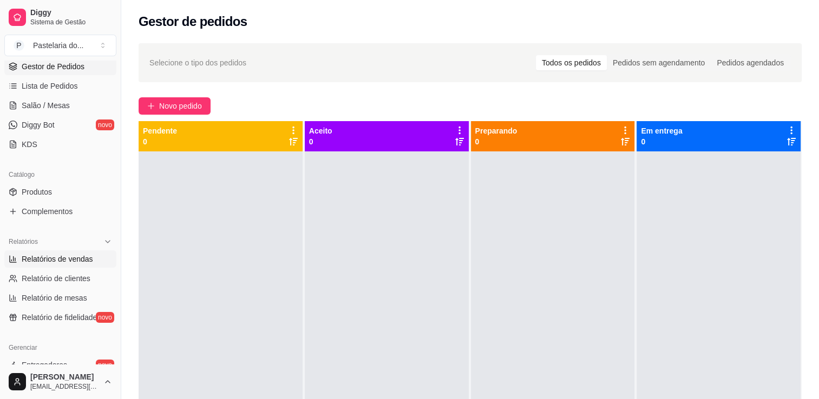
click at [54, 259] on span "Relatórios de vendas" at bounding box center [57, 259] width 71 height 11
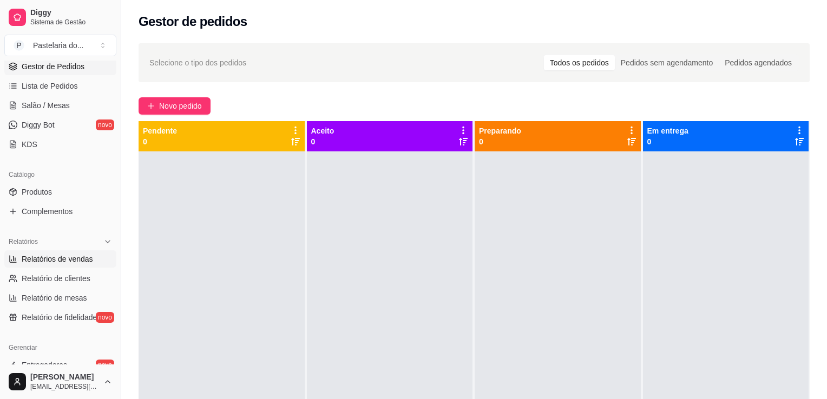
select select "ALL"
select select "0"
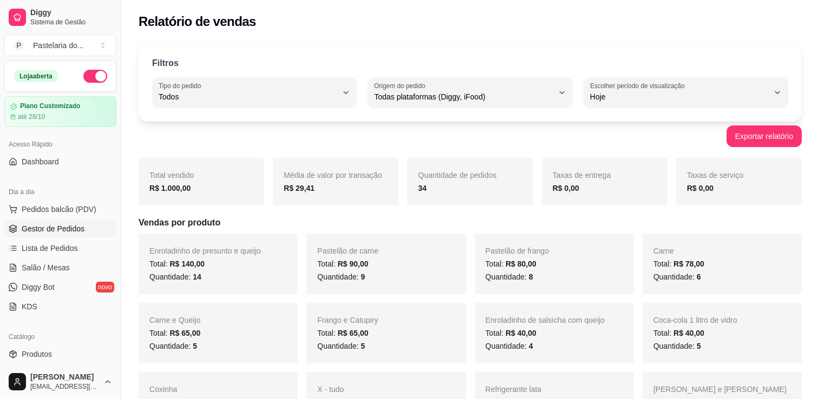
click at [62, 235] on link "Gestor de Pedidos" at bounding box center [60, 228] width 112 height 17
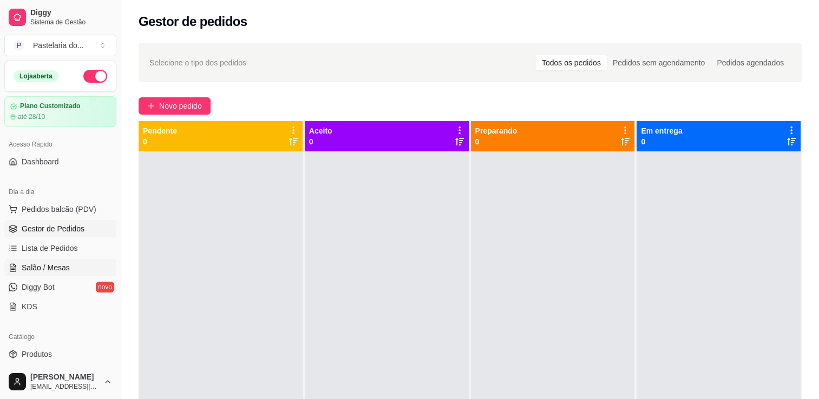
click at [64, 269] on span "Salão / Mesas" at bounding box center [46, 267] width 48 height 11
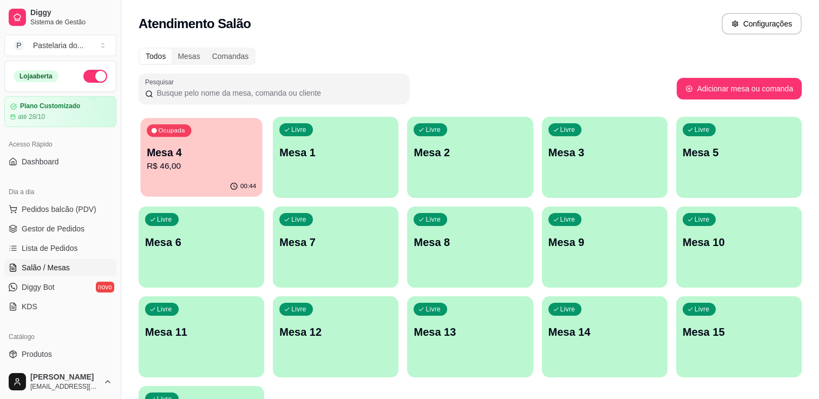
click at [239, 179] on div "00:44" at bounding box center [201, 186] width 122 height 21
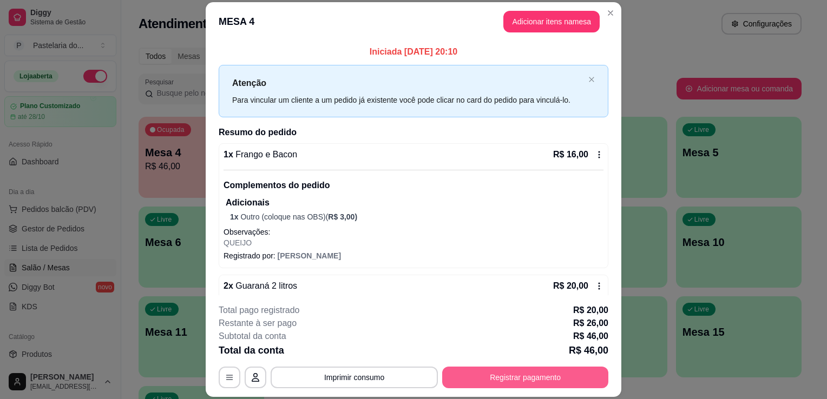
click at [541, 376] on button "Registrar pagamento" at bounding box center [525, 378] width 166 height 22
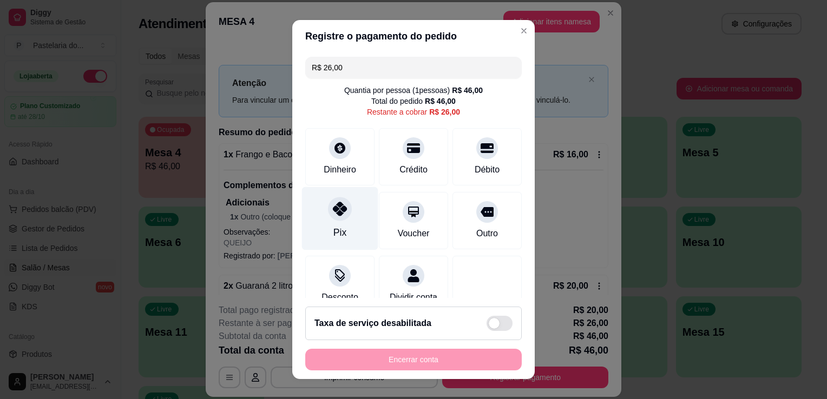
click at [338, 236] on div "Pix" at bounding box center [339, 233] width 13 height 14
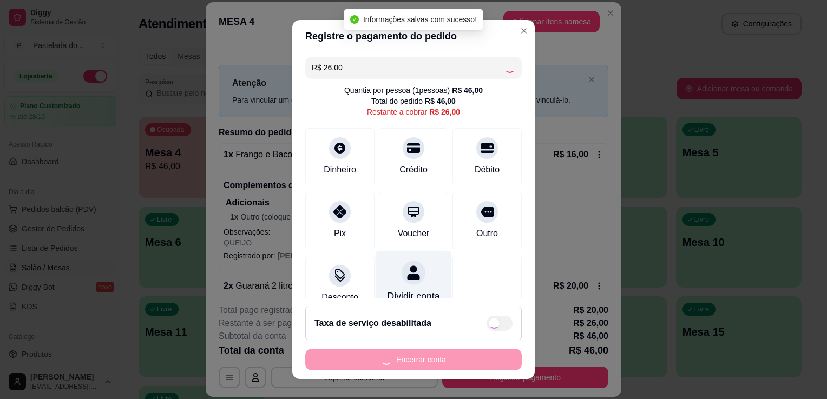
type input "R$ 0,00"
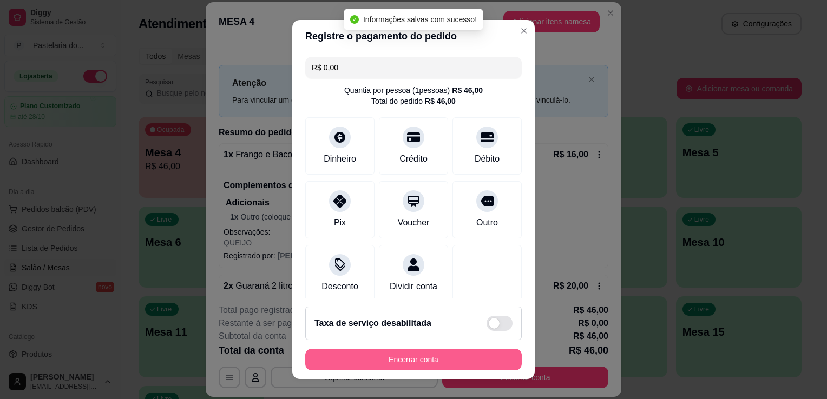
click at [399, 360] on button "Encerrar conta" at bounding box center [413, 360] width 216 height 22
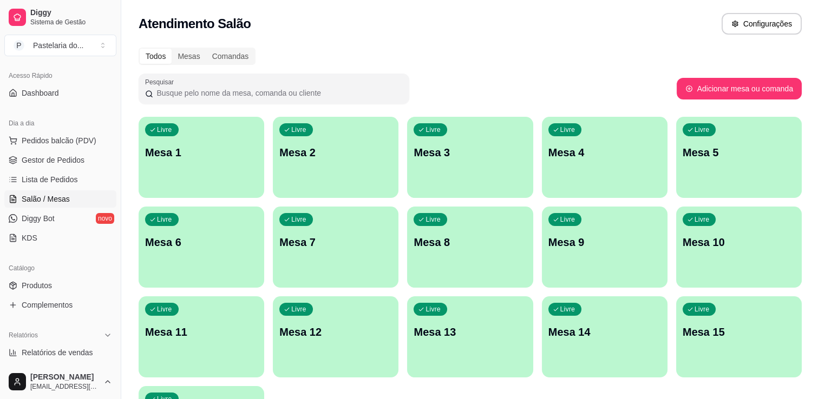
scroll to position [162, 0]
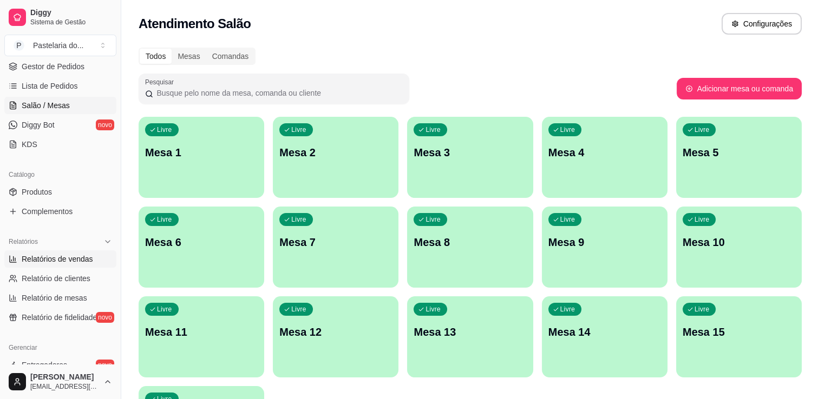
click at [50, 257] on span "Relatórios de vendas" at bounding box center [57, 259] width 71 height 11
select select "ALL"
select select "0"
